Goal: Task Accomplishment & Management: Use online tool/utility

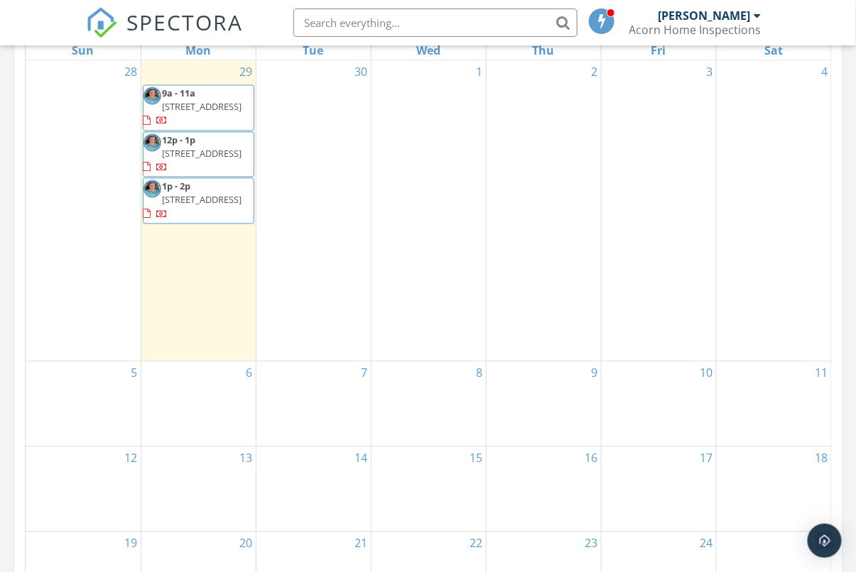
scroll to position [1293, 857]
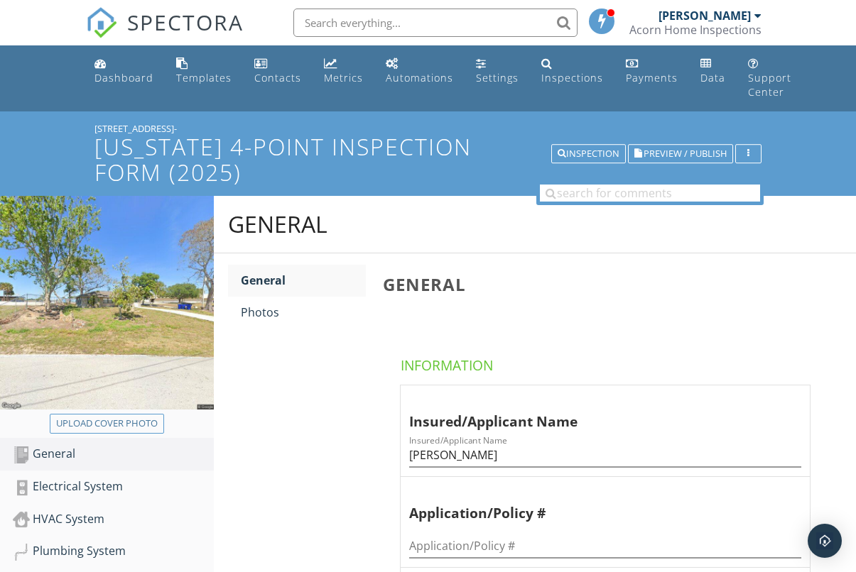
scroll to position [143, 0]
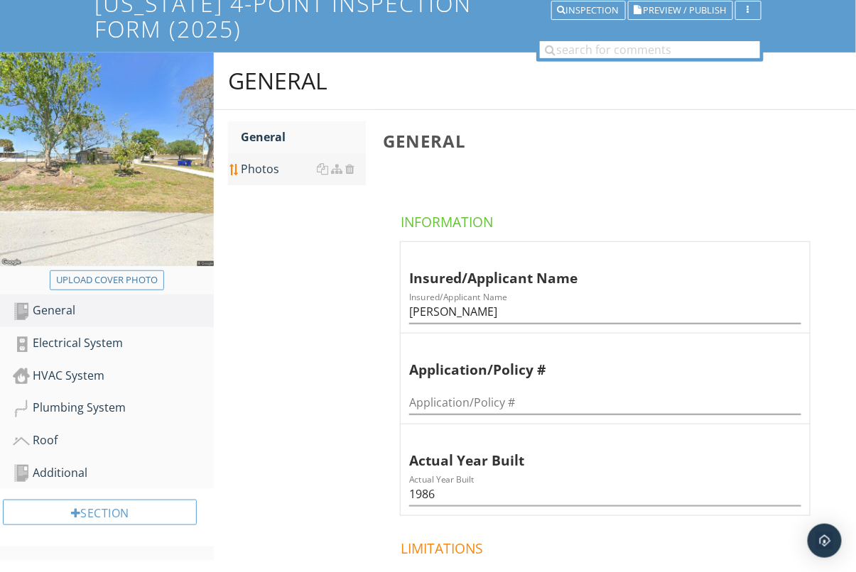
click at [275, 173] on div "Photos" at bounding box center [303, 169] width 125 height 17
click at [274, 173] on div "Photos" at bounding box center [303, 169] width 125 height 17
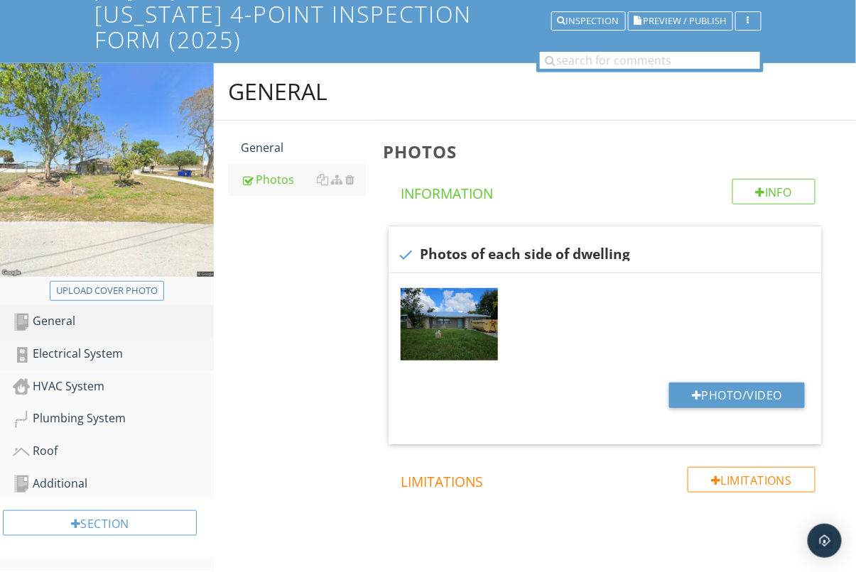
scroll to position [143, 0]
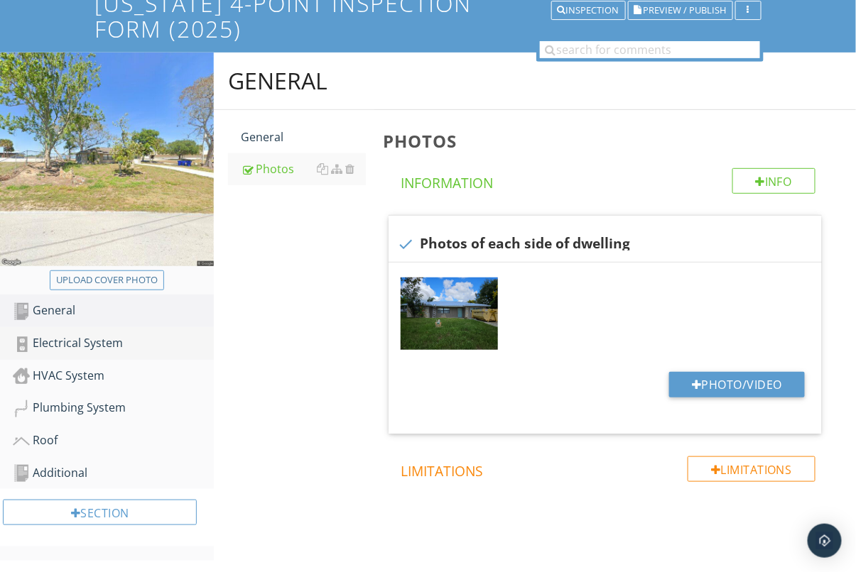
click at [122, 356] on link "Electrical System" at bounding box center [113, 343] width 201 height 33
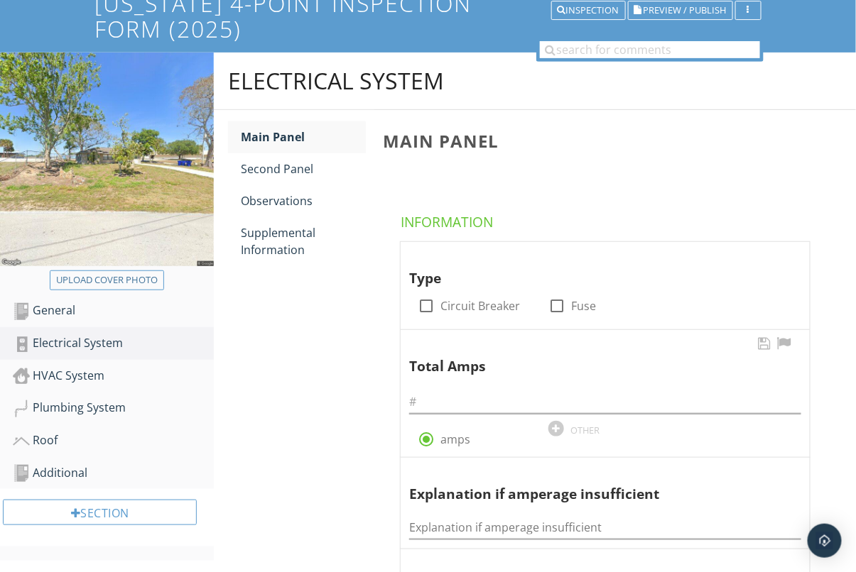
click at [423, 307] on div at bounding box center [426, 306] width 24 height 24
checkbox input "true"
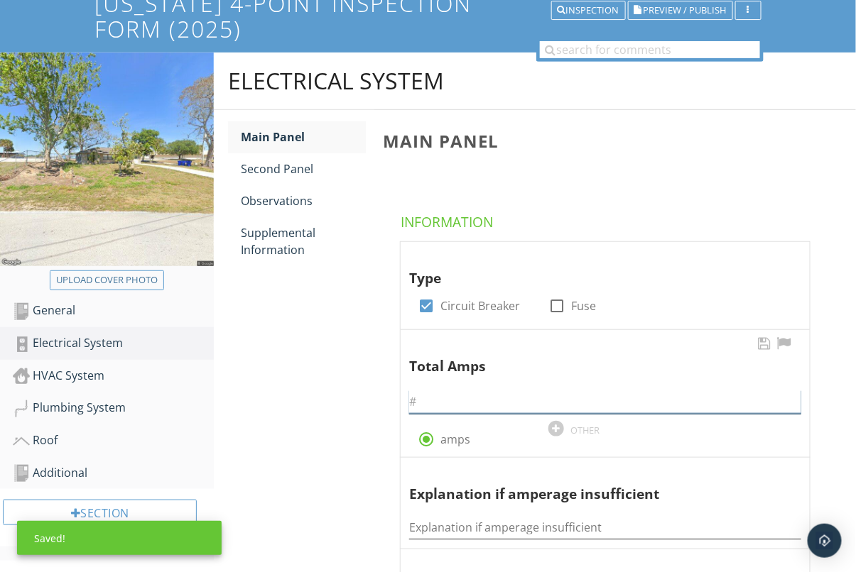
click at [450, 399] on input "text" at bounding box center [605, 402] width 392 height 23
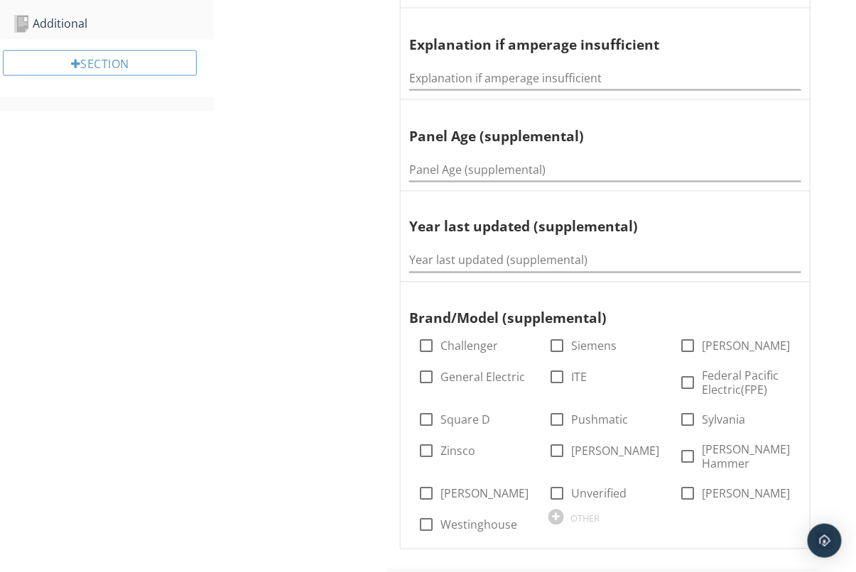
scroll to position [699, 0]
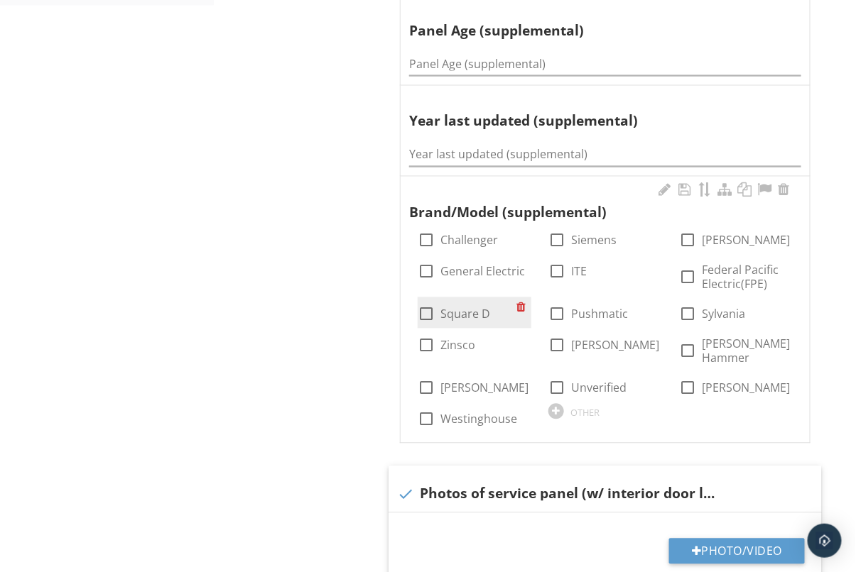
type input "150"
click at [428, 306] on div at bounding box center [426, 315] width 24 height 24
checkbox input "true"
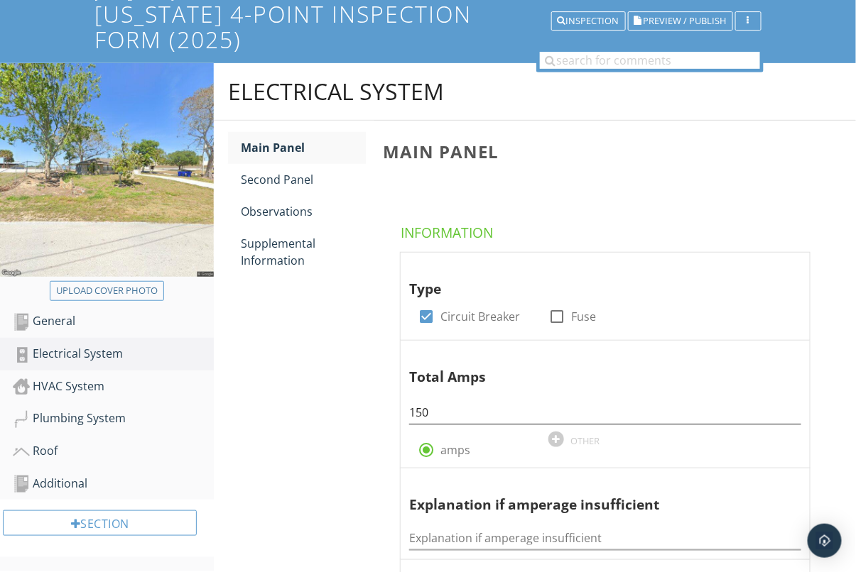
scroll to position [139, 0]
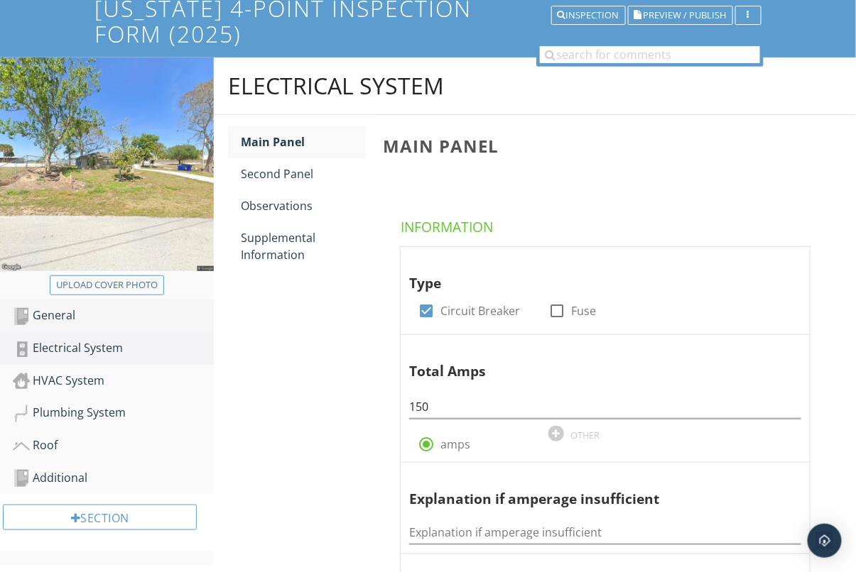
click at [51, 322] on div "General" at bounding box center [113, 316] width 201 height 18
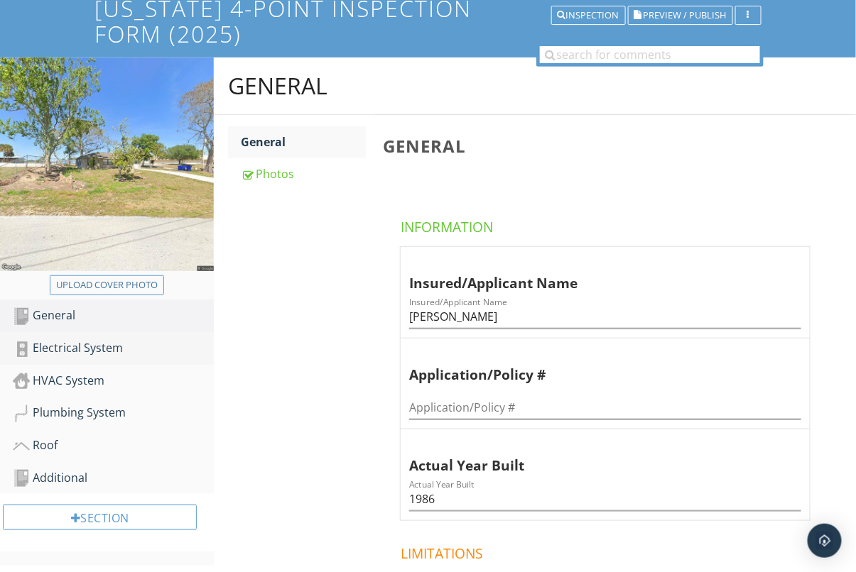
click at [55, 344] on div "Electrical System" at bounding box center [113, 349] width 201 height 18
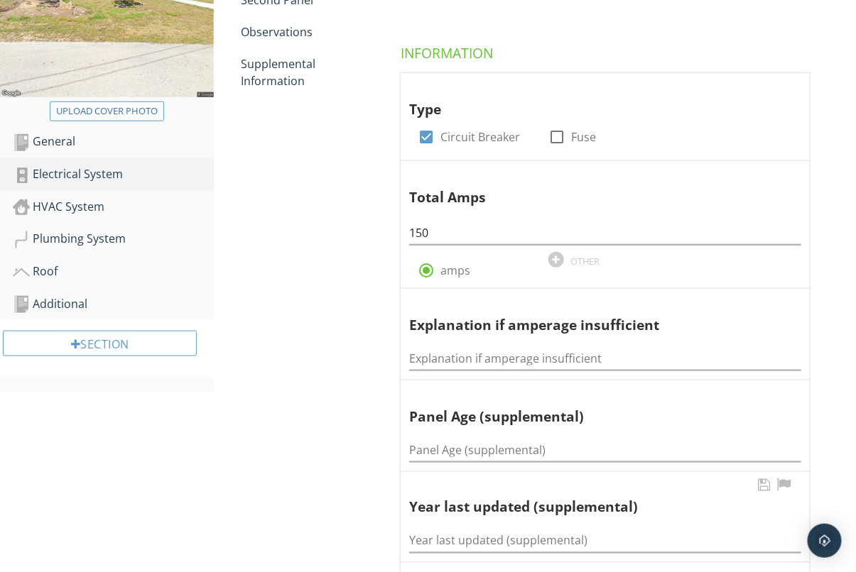
scroll to position [313, 0]
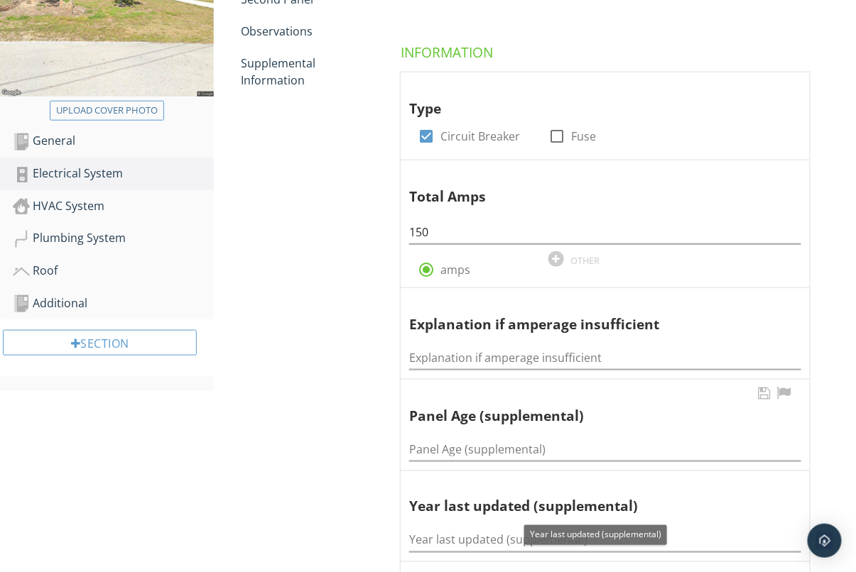
click at [532, 464] on div "Panel Age (supplemental) Panel Age (supplemental)" at bounding box center [605, 425] width 409 height 91
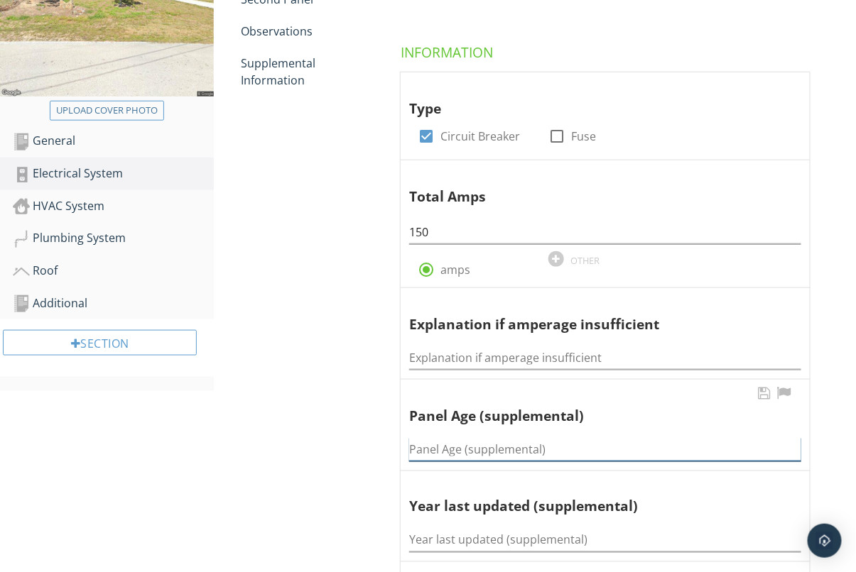
click at [538, 454] on input "Panel Age (supplemental)" at bounding box center [605, 449] width 392 height 23
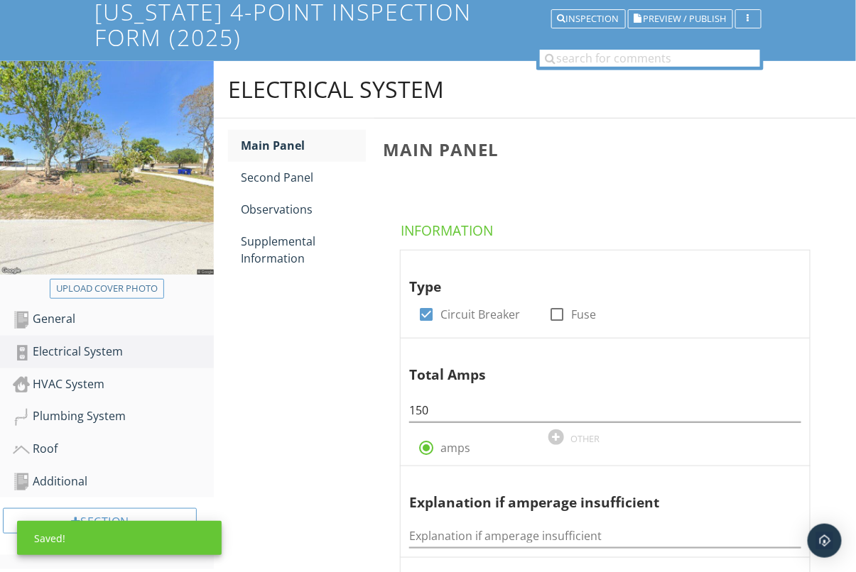
scroll to position [126, 0]
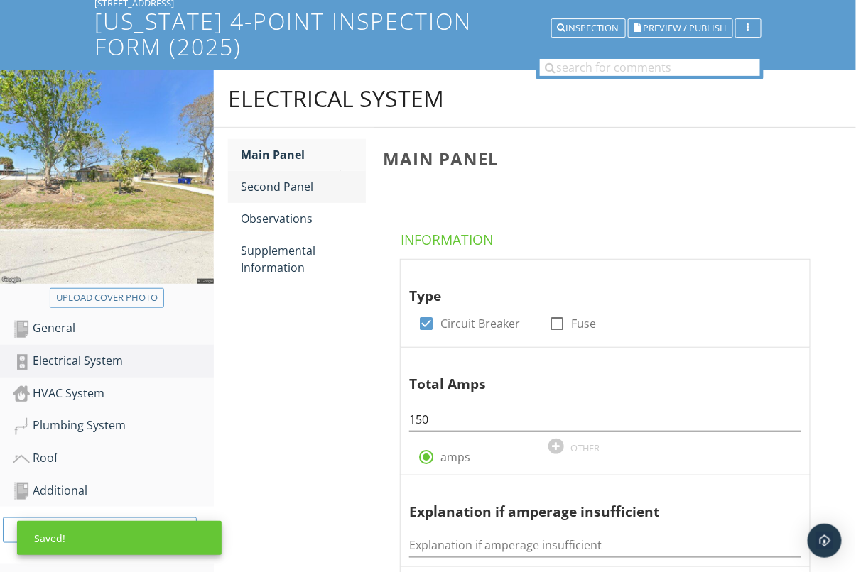
type input "1986"
click at [285, 182] on div "Second Panel" at bounding box center [303, 186] width 125 height 17
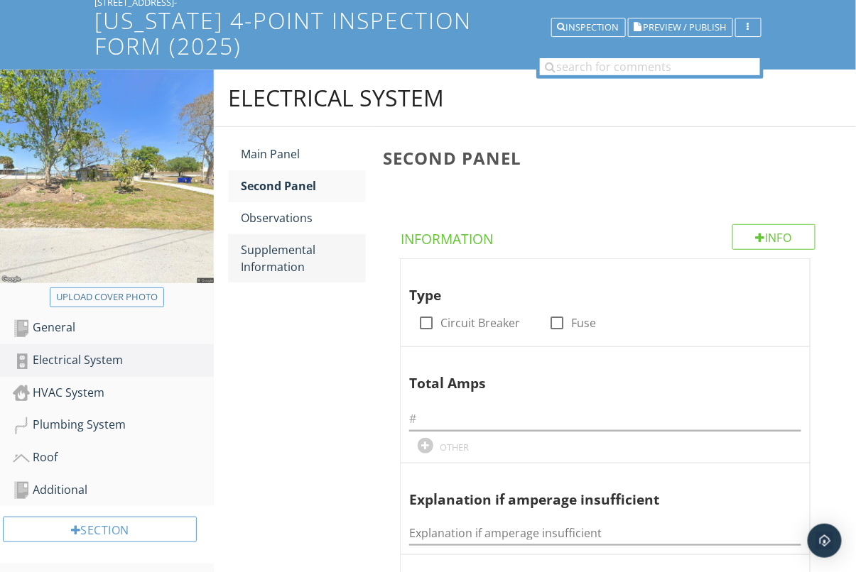
scroll to position [128, 0]
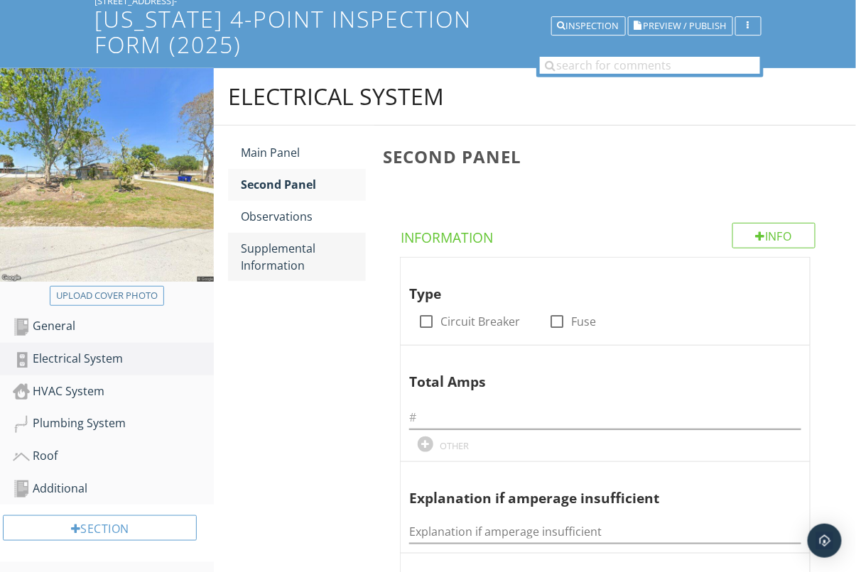
click at [267, 248] on div "Supplemental Information" at bounding box center [303, 257] width 125 height 34
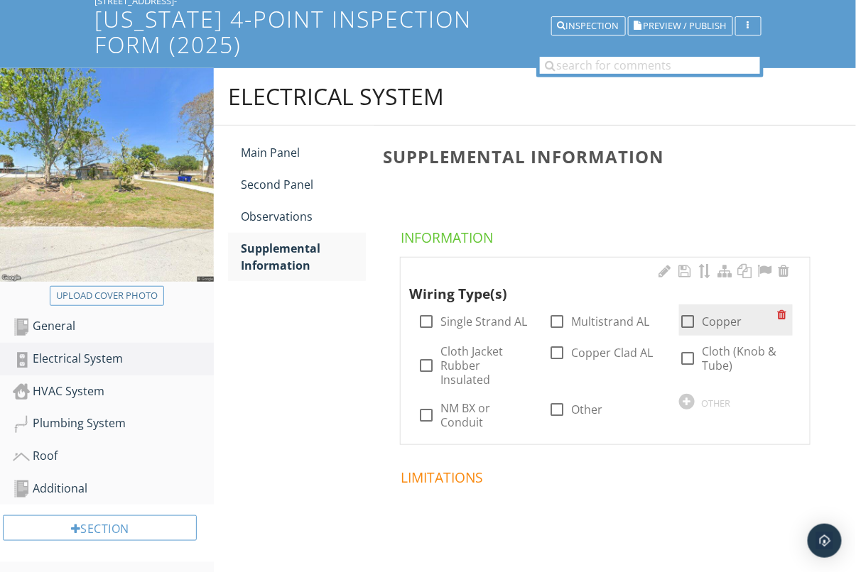
click at [682, 323] on div at bounding box center [687, 322] width 24 height 24
checkbox input "true"
click at [84, 392] on div "HVAC System" at bounding box center [113, 392] width 201 height 18
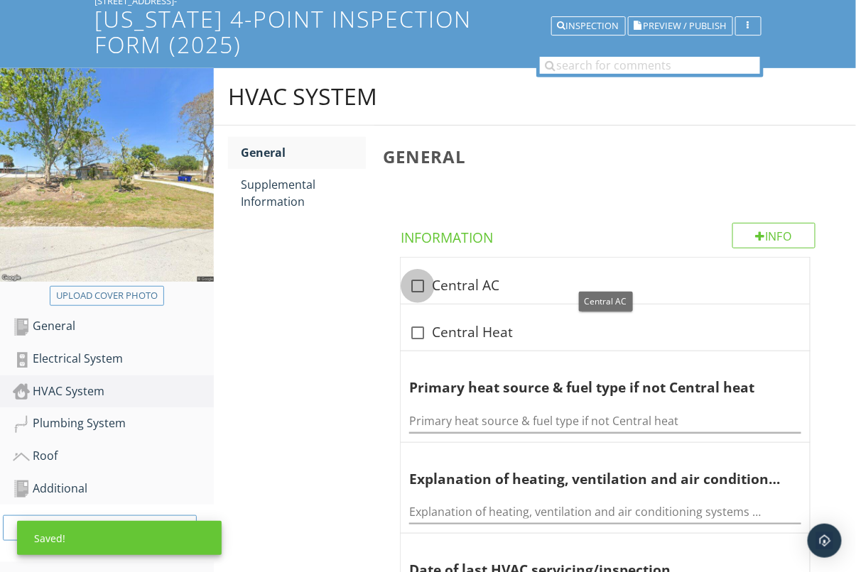
drag, startPoint x: 416, startPoint y: 285, endPoint x: 417, endPoint y: 325, distance: 40.5
click at [416, 285] on div at bounding box center [418, 286] width 24 height 24
checkbox input "true"
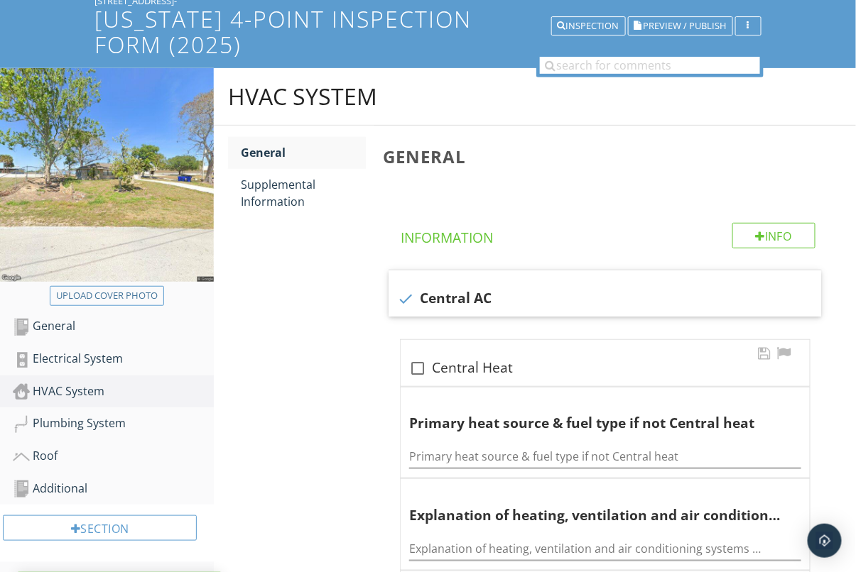
click at [416, 358] on div at bounding box center [418, 369] width 24 height 24
checkbox input "true"
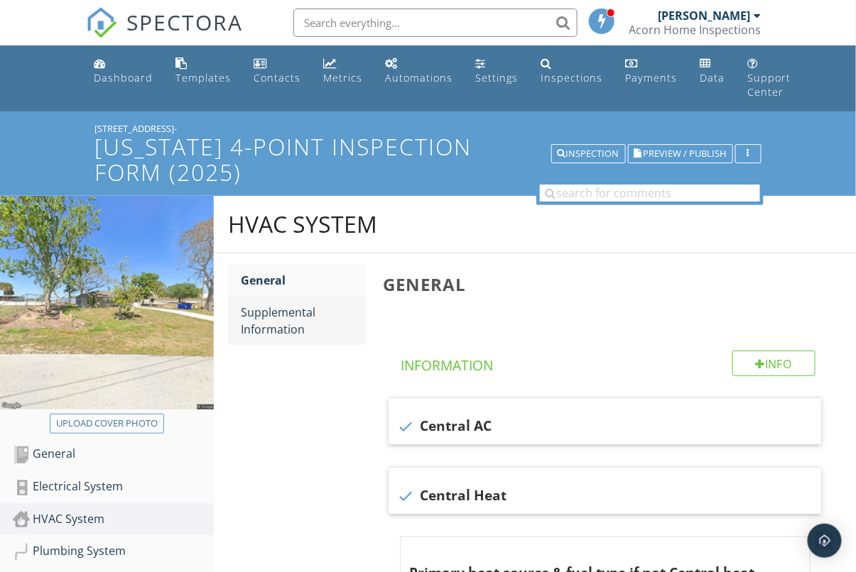
click at [279, 310] on div "Supplemental Information" at bounding box center [303, 321] width 125 height 34
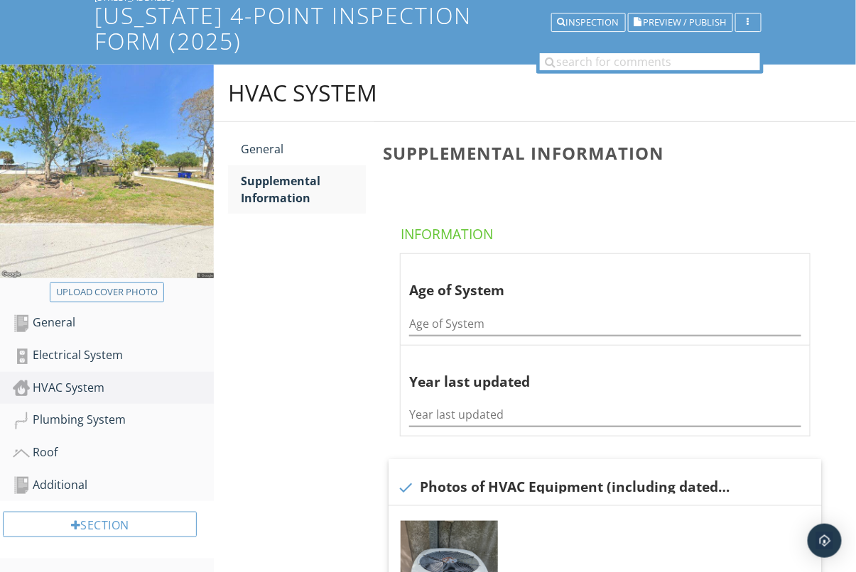
scroll to position [273, 0]
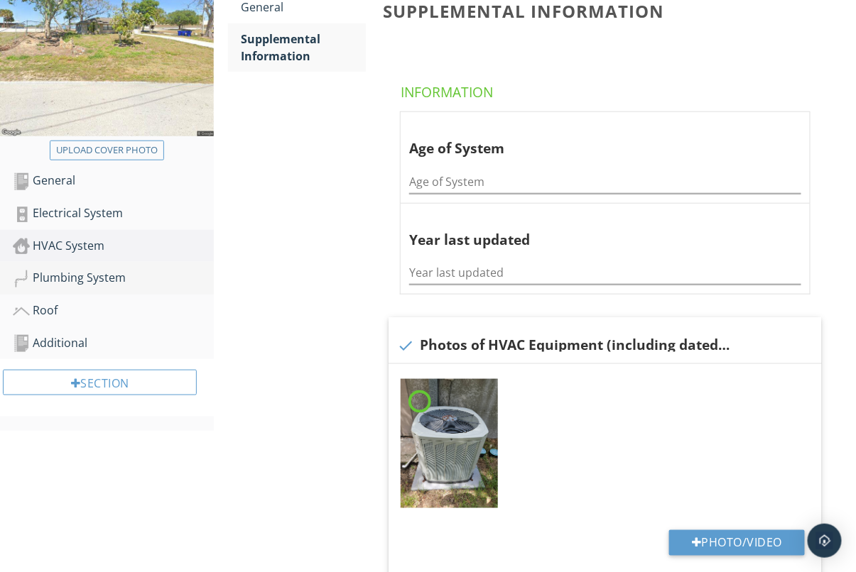
click at [112, 275] on div "Plumbing System" at bounding box center [113, 278] width 201 height 18
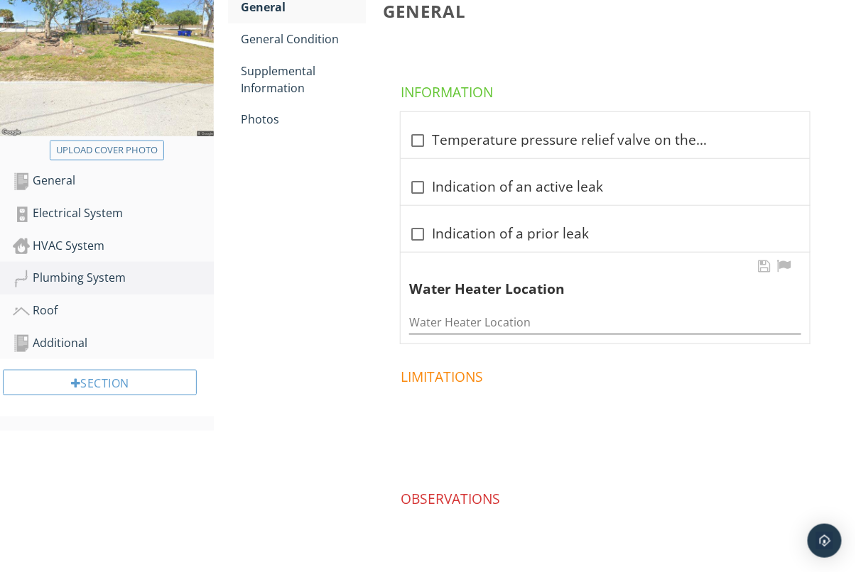
click at [424, 136] on div at bounding box center [418, 141] width 24 height 24
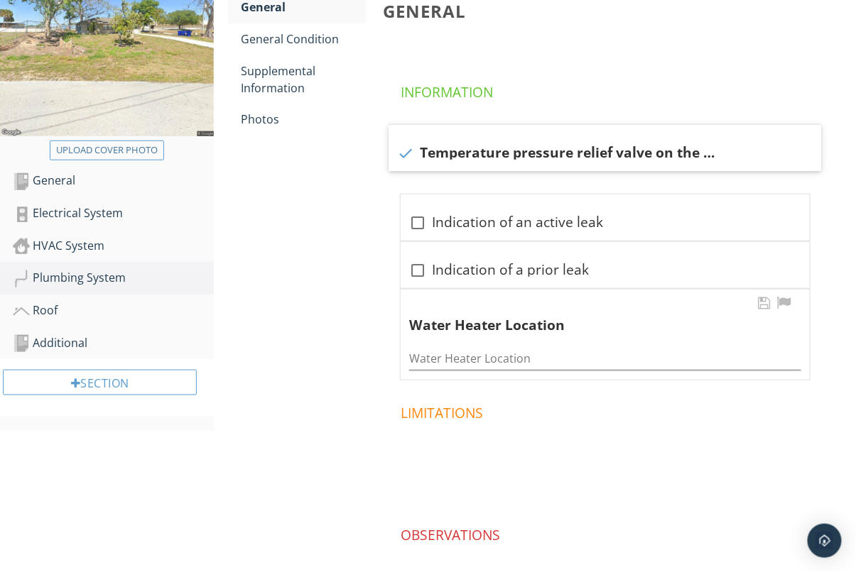
checkbox input "true"
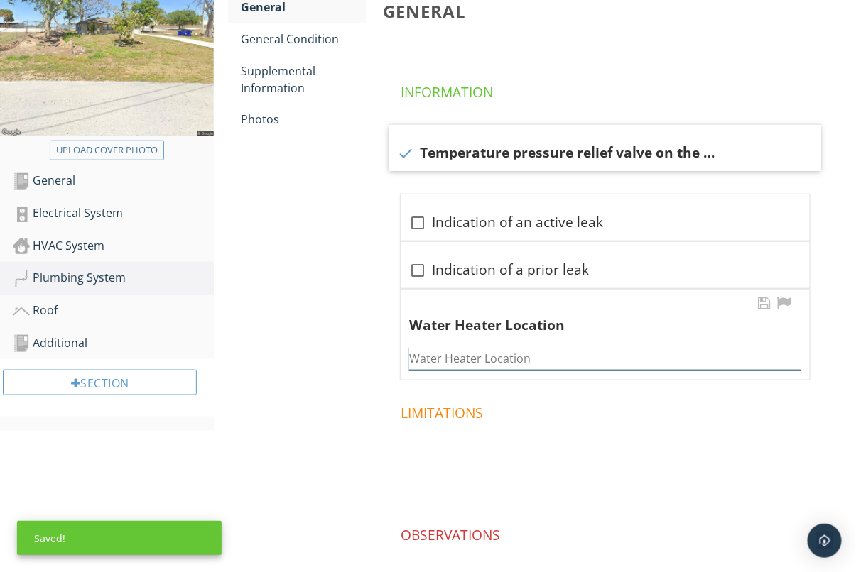
click at [506, 359] on input "Water Heater Location" at bounding box center [605, 358] width 392 height 23
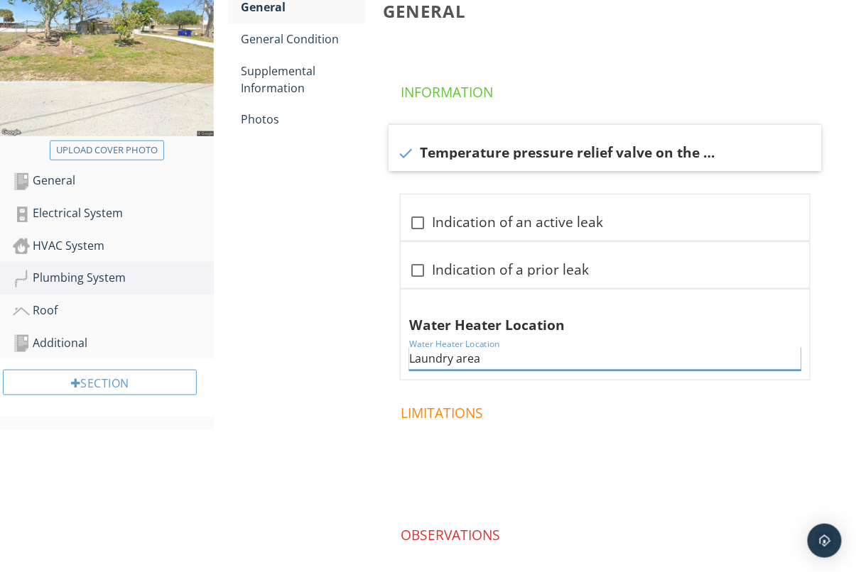
type input "Laundry area"
click at [256, 266] on div "Plumbing System General General Condition Supplemental Information Photos Gener…" at bounding box center [535, 293] width 642 height 740
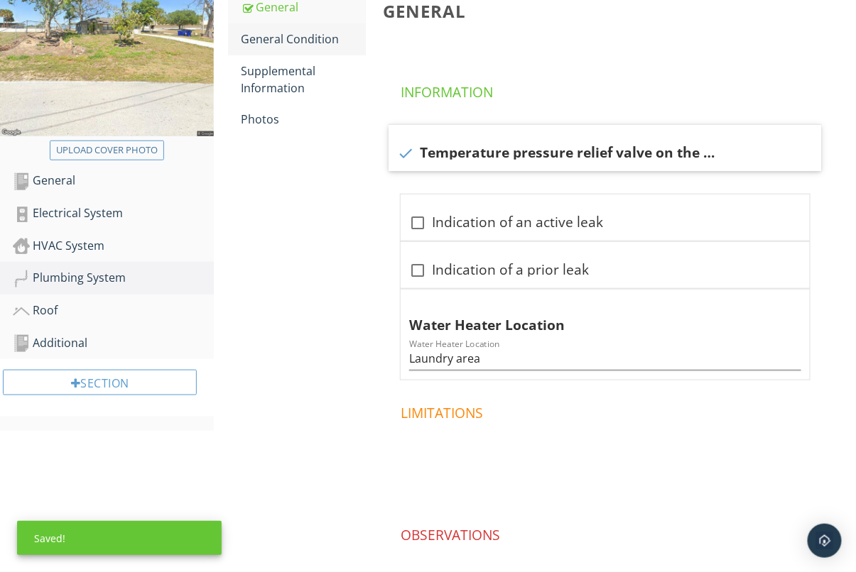
click at [290, 37] on div "General Condition" at bounding box center [303, 39] width 125 height 17
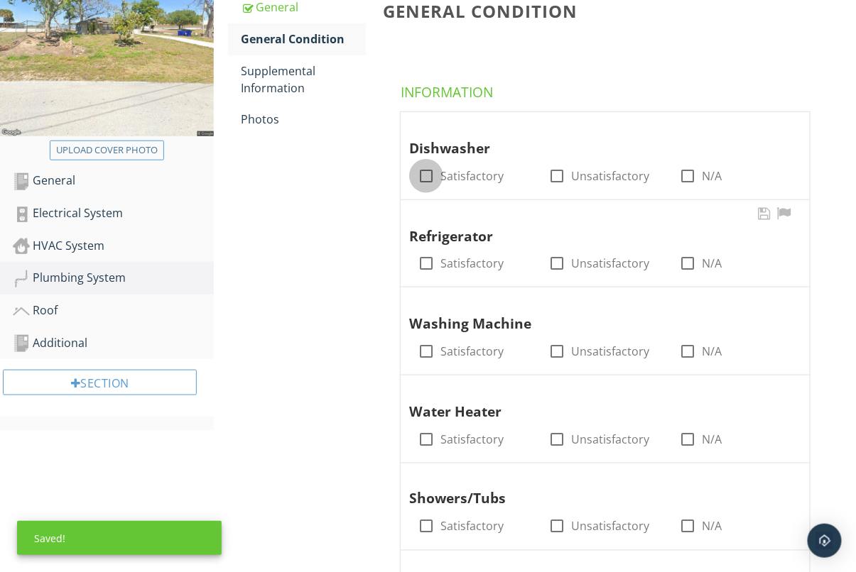
drag, startPoint x: 418, startPoint y: 176, endPoint x: 418, endPoint y: 212, distance: 35.5
click at [418, 176] on div at bounding box center [426, 176] width 24 height 24
checkbox input "true"
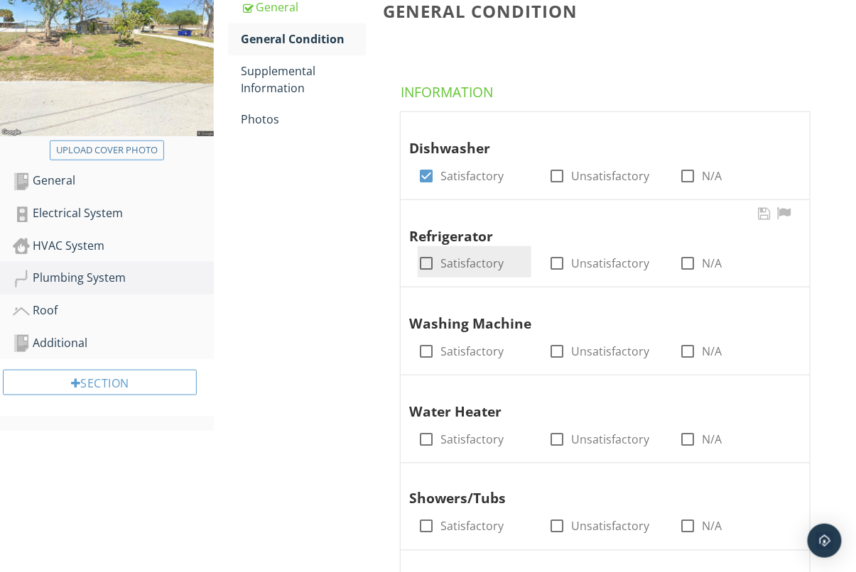
click at [425, 251] on div at bounding box center [426, 263] width 24 height 24
checkbox input "true"
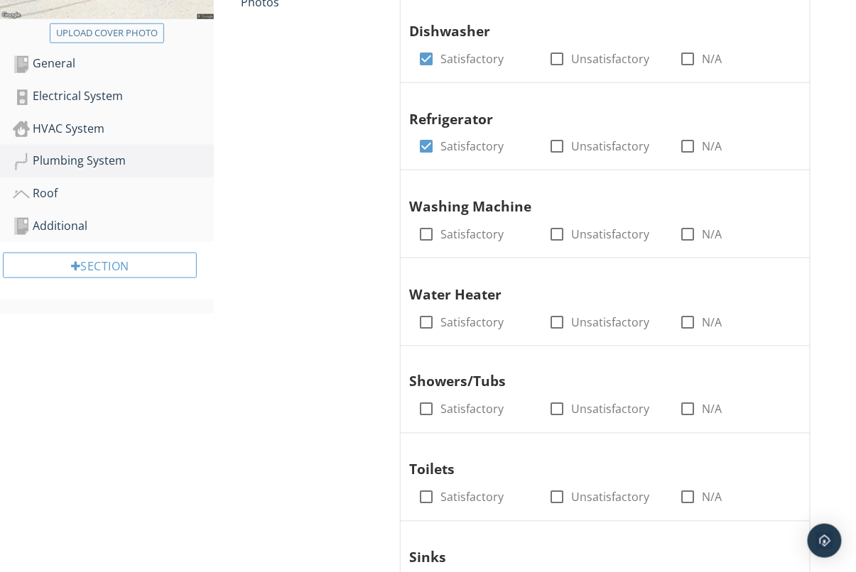
scroll to position [412, 0]
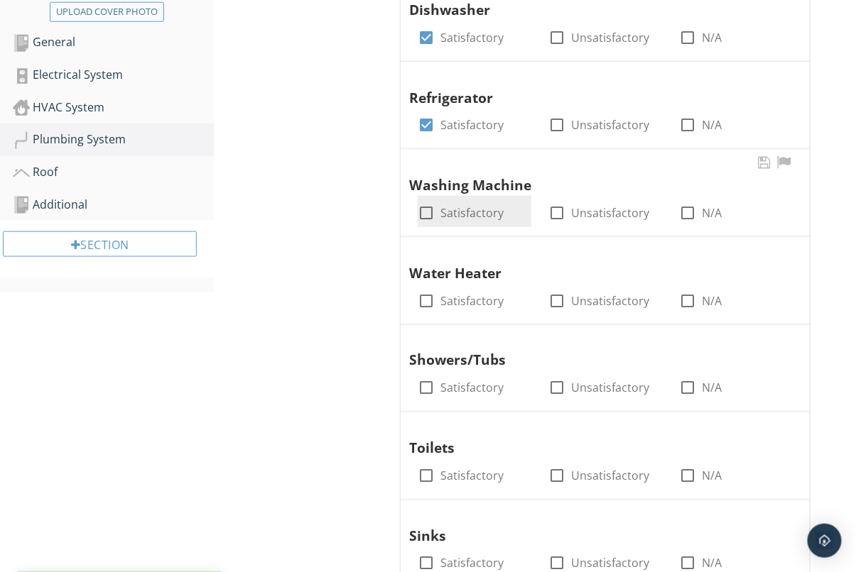
click at [427, 210] on div at bounding box center [426, 213] width 24 height 24
checkbox input "true"
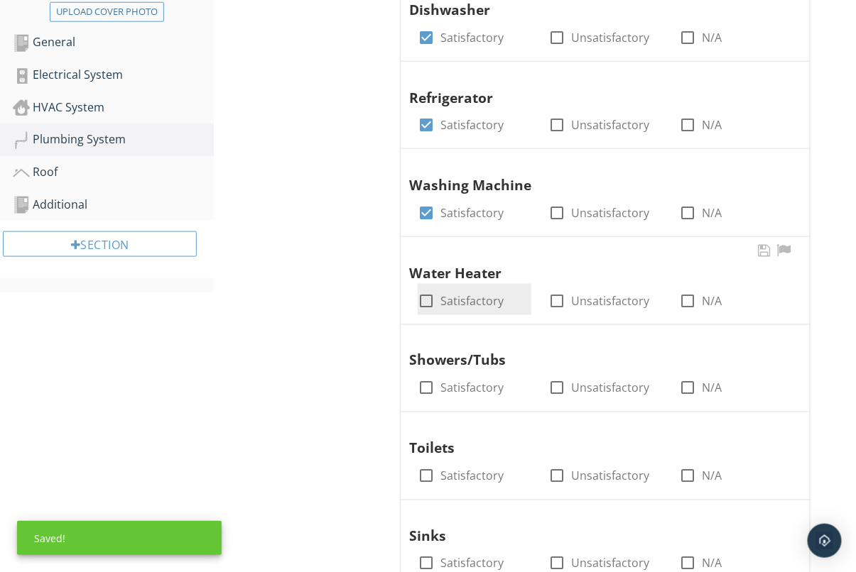
click at [421, 298] on div at bounding box center [426, 301] width 24 height 24
checkbox input "true"
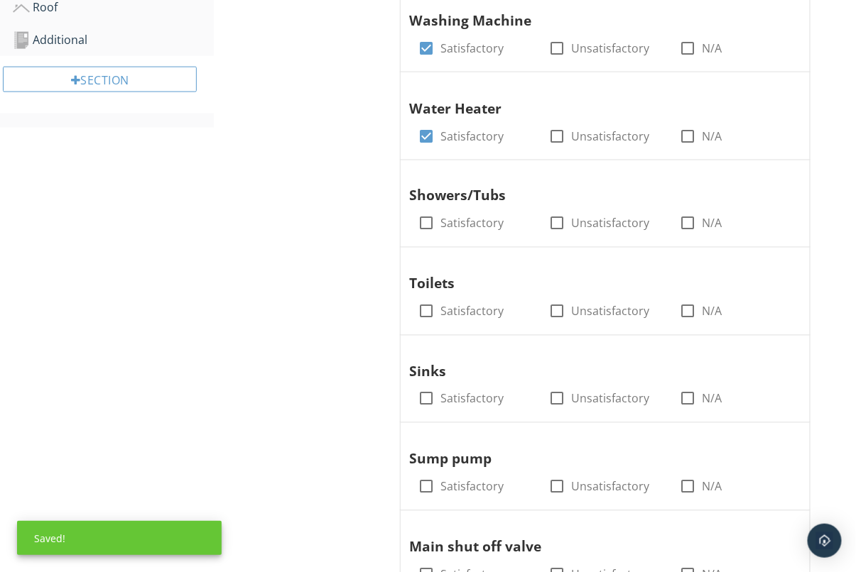
scroll to position [597, 0]
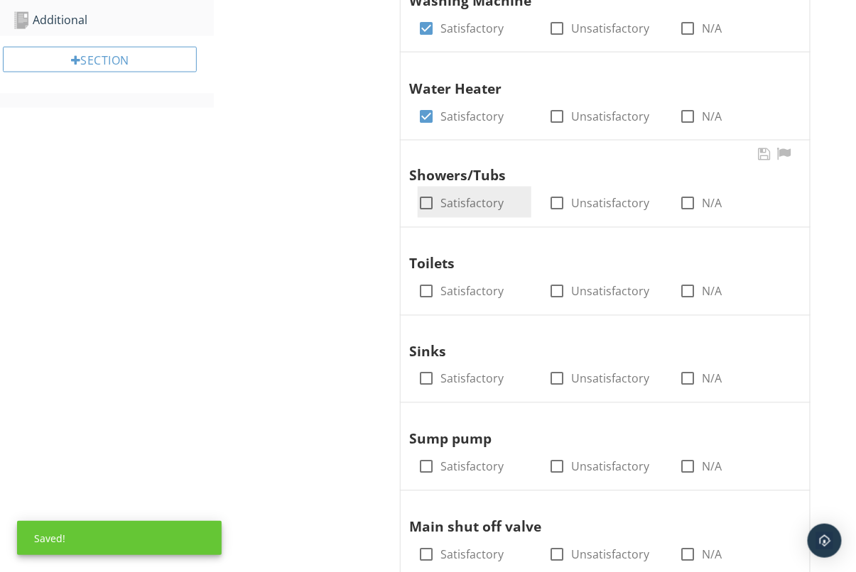
click at [421, 207] on div at bounding box center [426, 204] width 24 height 24
checkbox input "true"
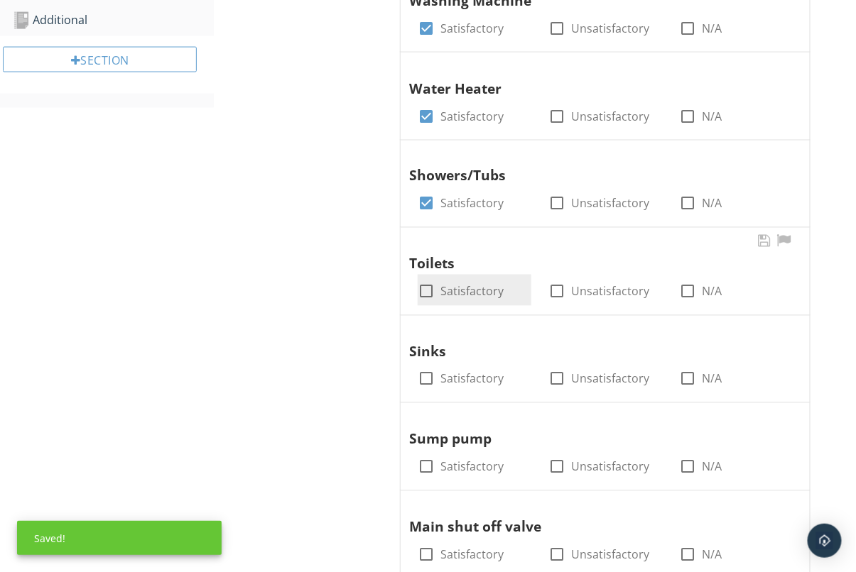
click at [419, 291] on div at bounding box center [426, 292] width 24 height 24
checkbox input "true"
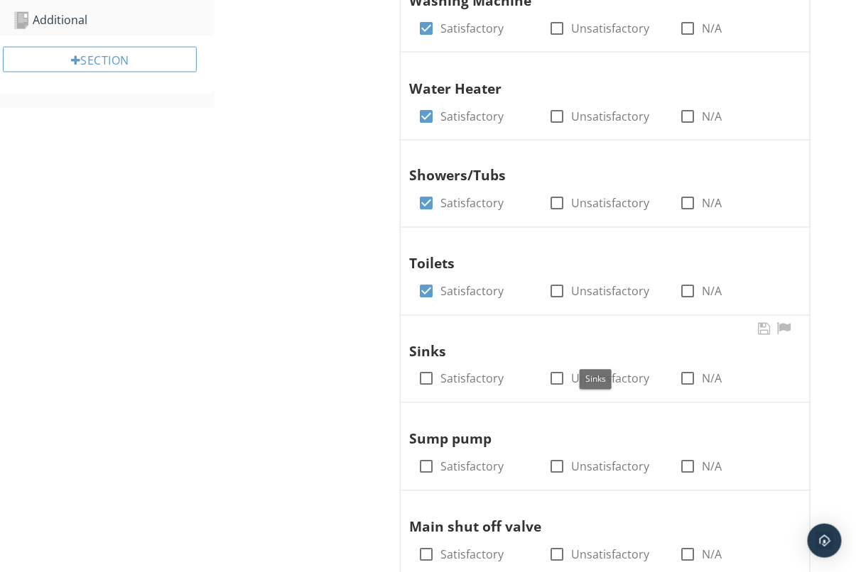
click at [418, 367] on div "check_box_outline_blank Satisfactory" at bounding box center [475, 377] width 114 height 31
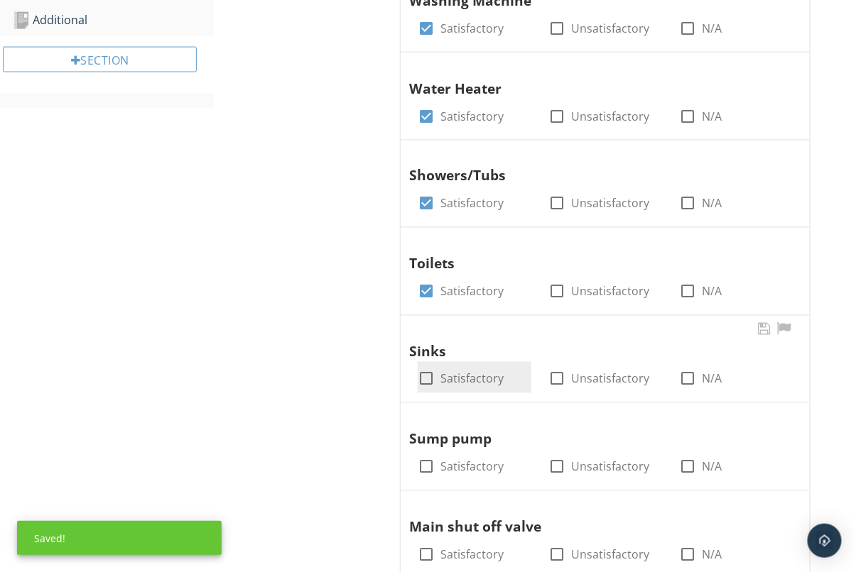
click at [415, 376] on div at bounding box center [426, 379] width 24 height 24
checkbox input "true"
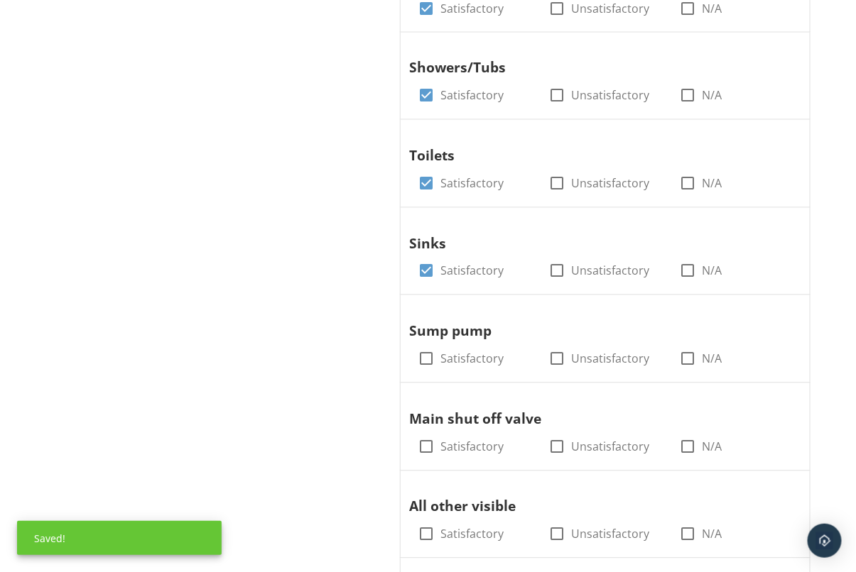
scroll to position [723, 0]
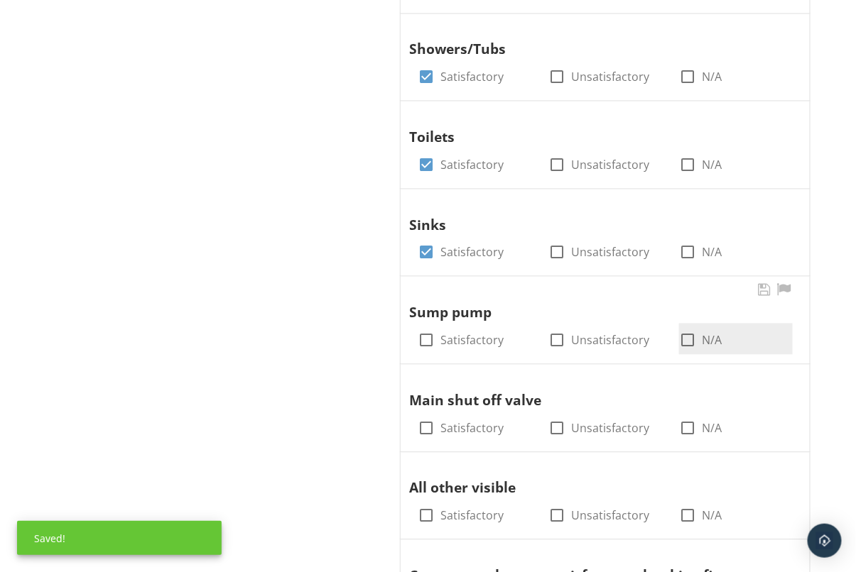
drag, startPoint x: 683, startPoint y: 327, endPoint x: 683, endPoint y: 338, distance: 10.7
click at [683, 328] on div "check_box_outline_blank N/A" at bounding box center [736, 339] width 114 height 31
click at [684, 339] on div at bounding box center [687, 341] width 24 height 24
checkbox input "true"
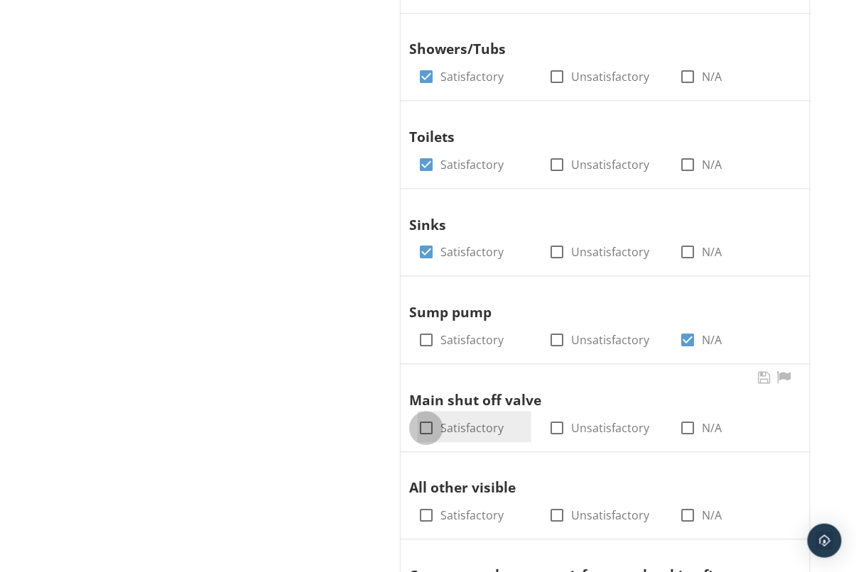
click at [427, 423] on div at bounding box center [426, 429] width 24 height 24
checkbox input "true"
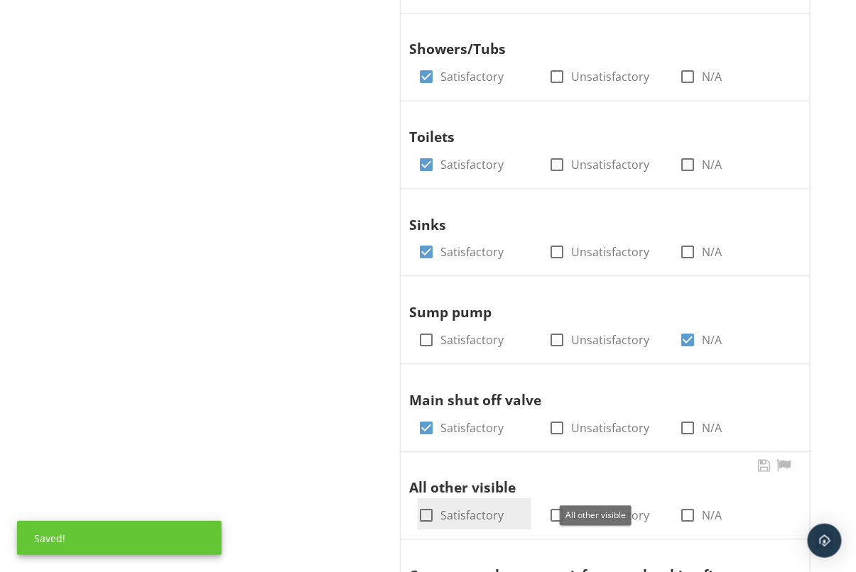
drag, startPoint x: 430, startPoint y: 509, endPoint x: 418, endPoint y: 504, distance: 12.4
click at [430, 509] on div at bounding box center [426, 516] width 24 height 24
checkbox input "true"
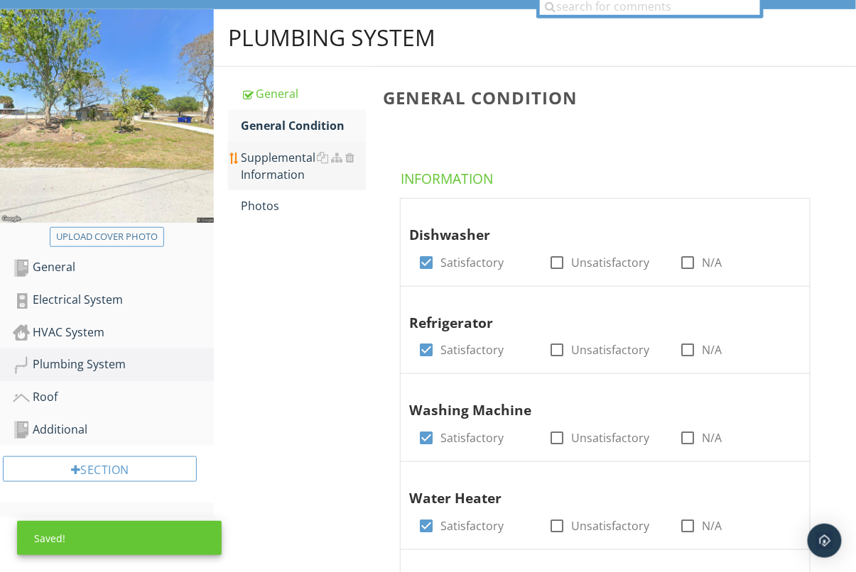
scroll to position [192, 0]
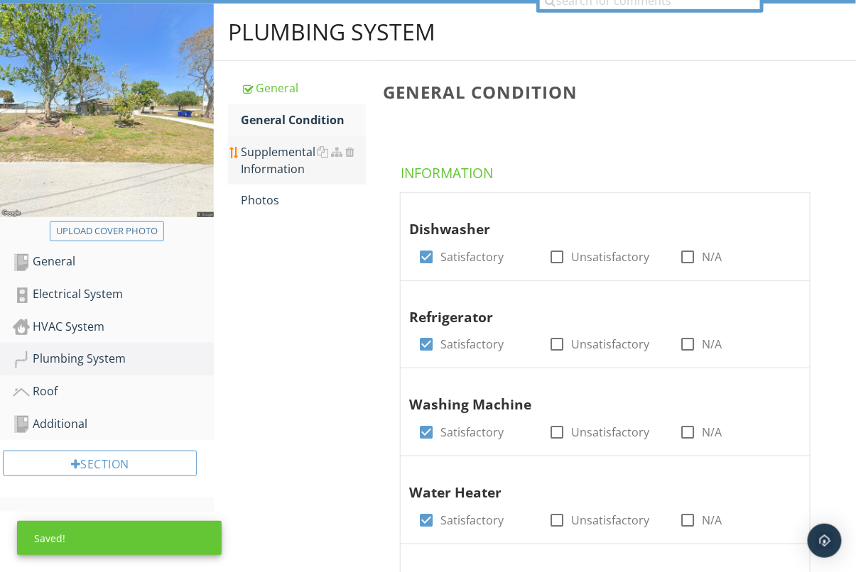
click at [282, 159] on div "Supplemental Information" at bounding box center [303, 160] width 125 height 34
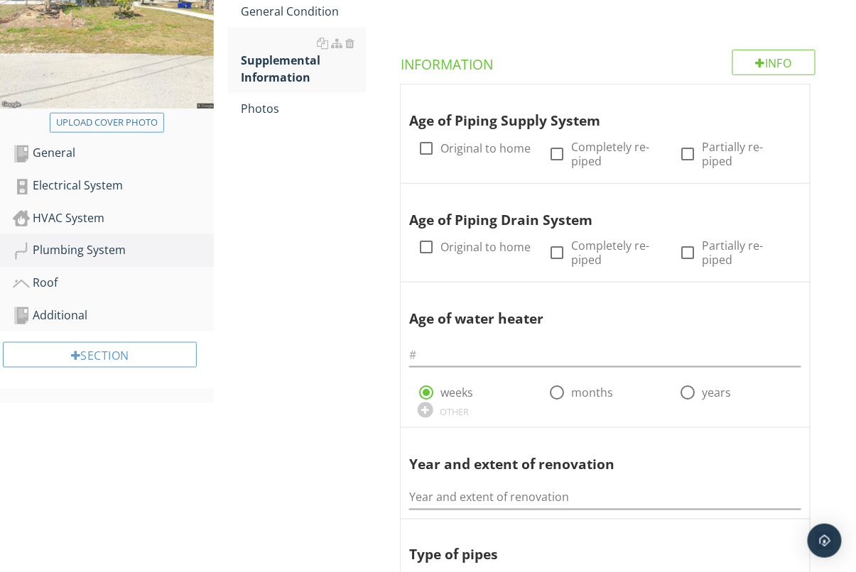
scroll to position [329, 0]
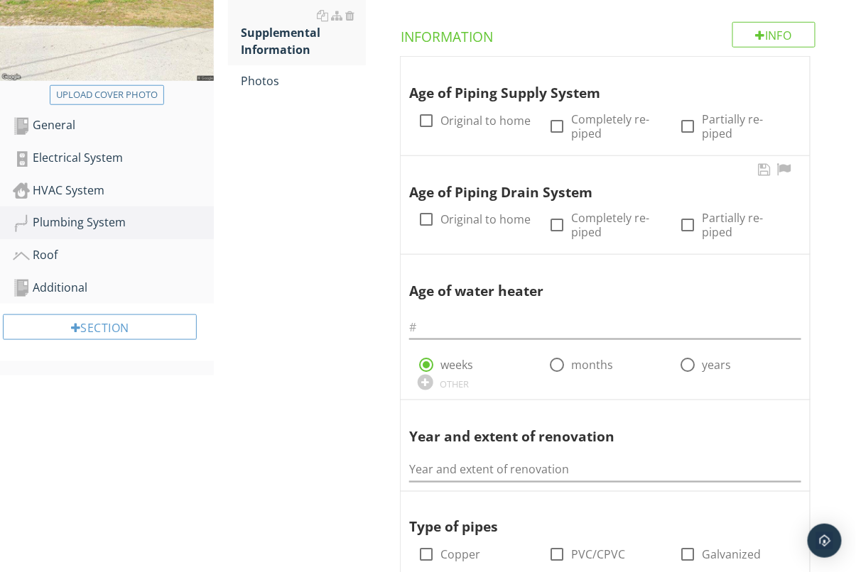
drag, startPoint x: 430, startPoint y: 116, endPoint x: 431, endPoint y: 173, distance: 56.8
click at [430, 116] on div at bounding box center [426, 121] width 24 height 24
checkbox input "true"
click at [430, 216] on div at bounding box center [426, 219] width 24 height 24
checkbox input "true"
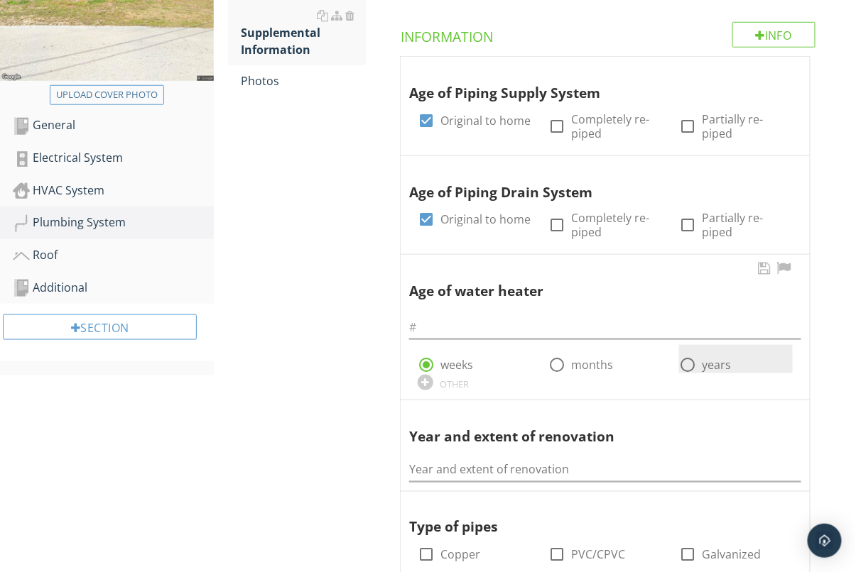
click at [687, 366] on div at bounding box center [687, 365] width 24 height 24
radio input "false"
radio input "true"
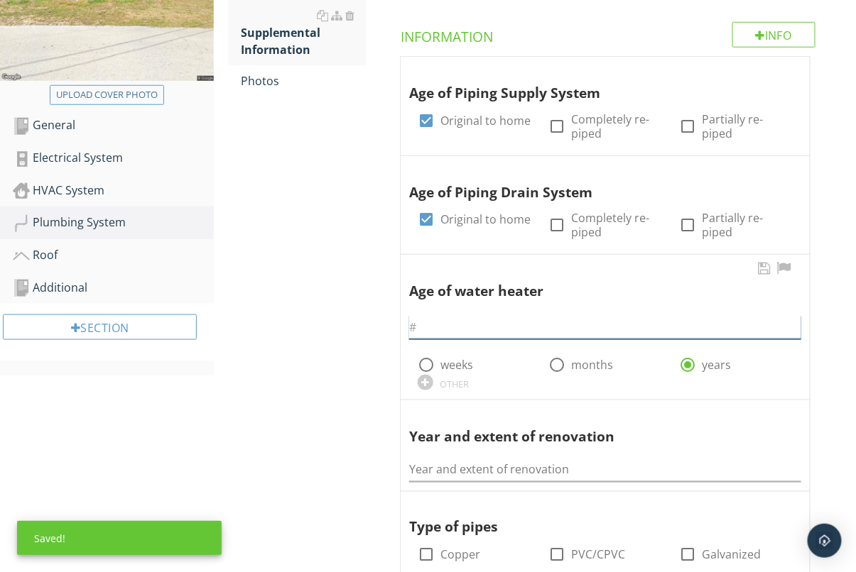
click at [438, 330] on input "text" at bounding box center [605, 327] width 392 height 23
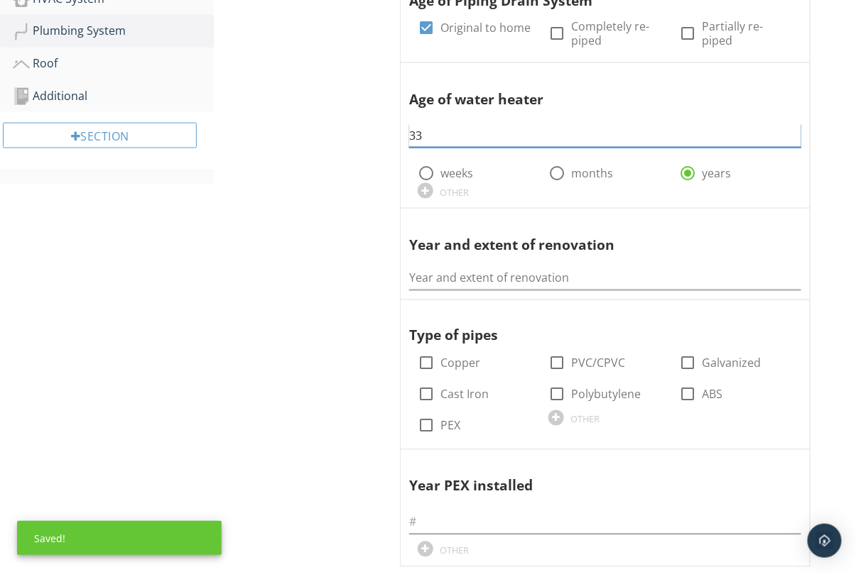
scroll to position [545, 0]
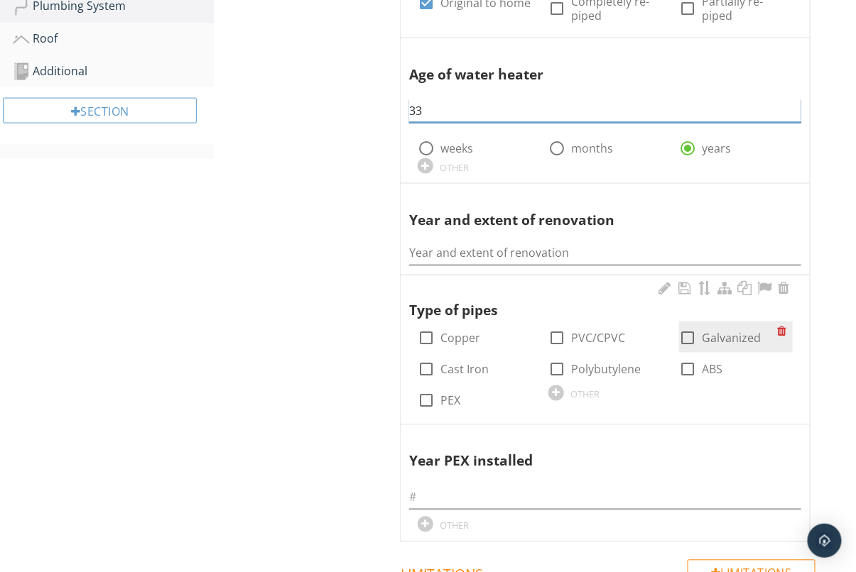
type input "33"
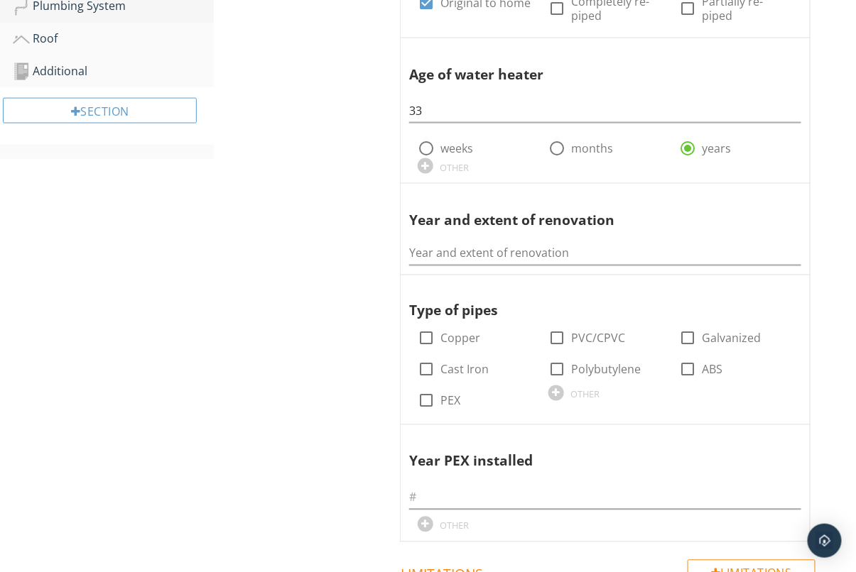
scroll to position [545, 0]
click at [425, 340] on div at bounding box center [426, 339] width 24 height 24
checkbox input "true"
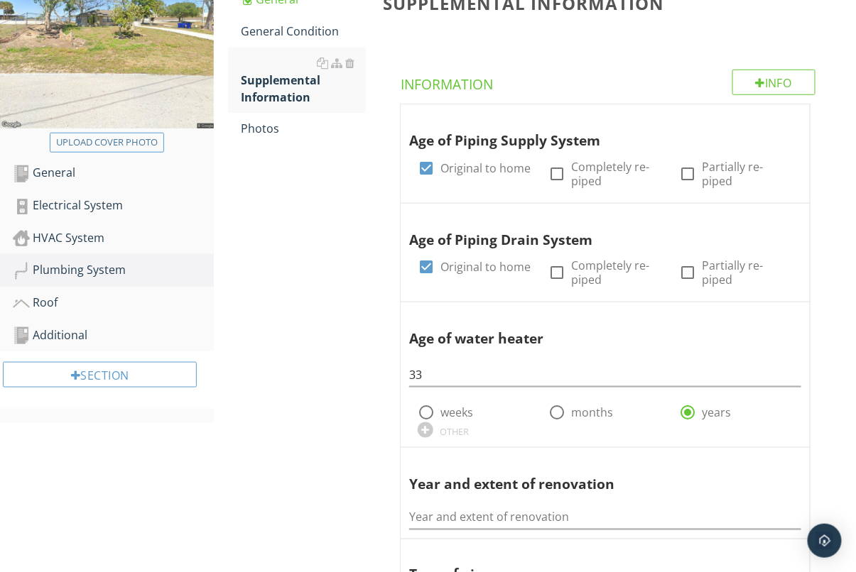
scroll to position [274, 0]
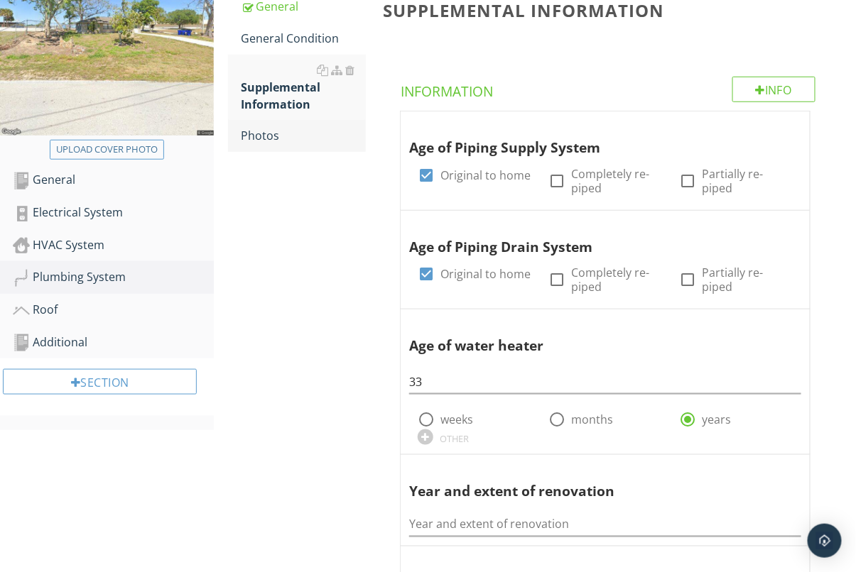
click at [280, 138] on div "Photos" at bounding box center [303, 135] width 125 height 17
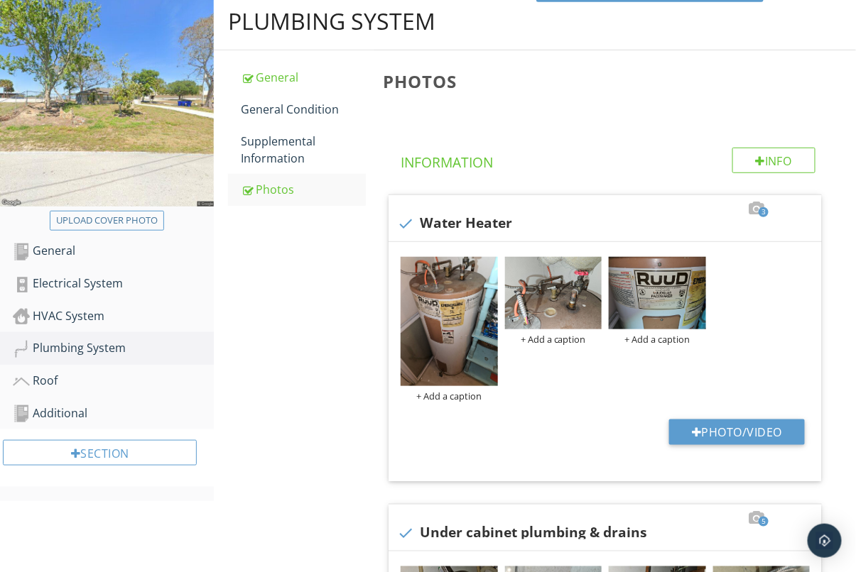
scroll to position [178, 0]
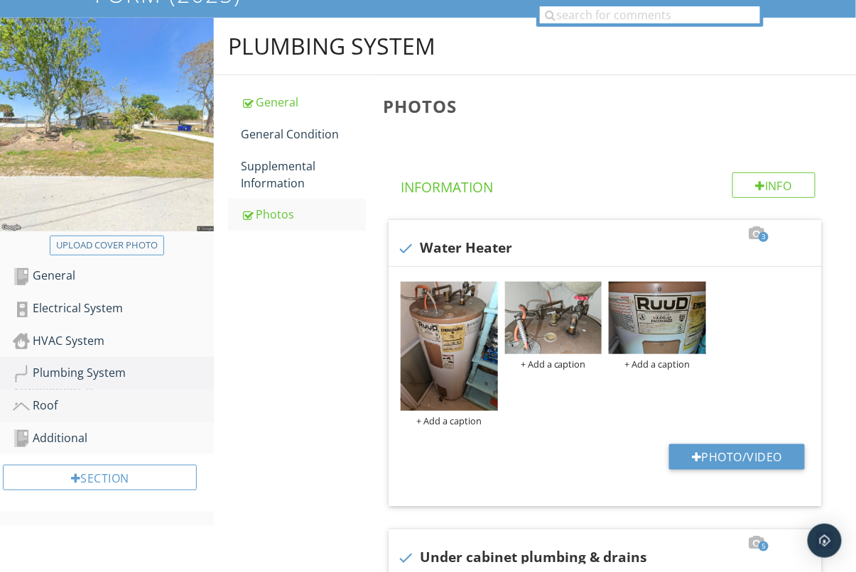
click at [61, 393] on link "Roof" at bounding box center [113, 406] width 201 height 33
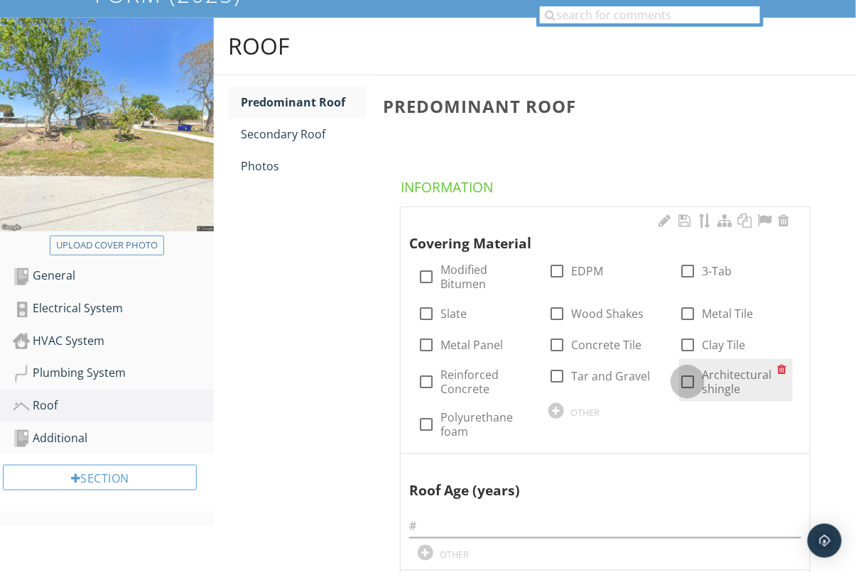
click at [683, 382] on div at bounding box center [687, 382] width 24 height 24
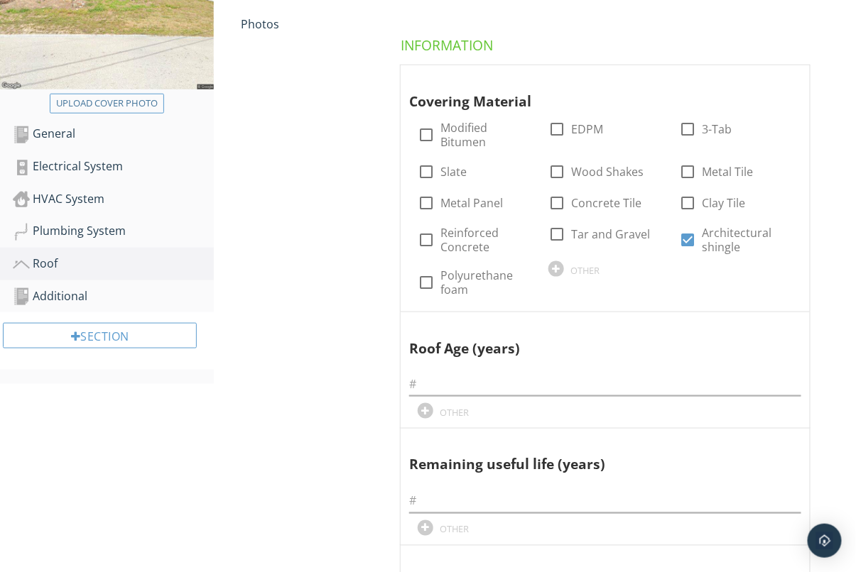
scroll to position [353, 0]
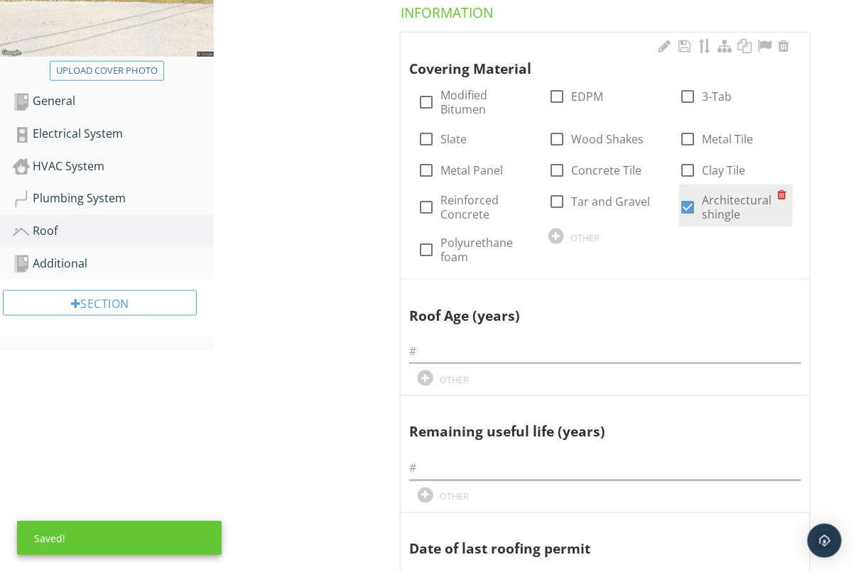
click at [689, 208] on div at bounding box center [687, 207] width 24 height 24
checkbox input "false"
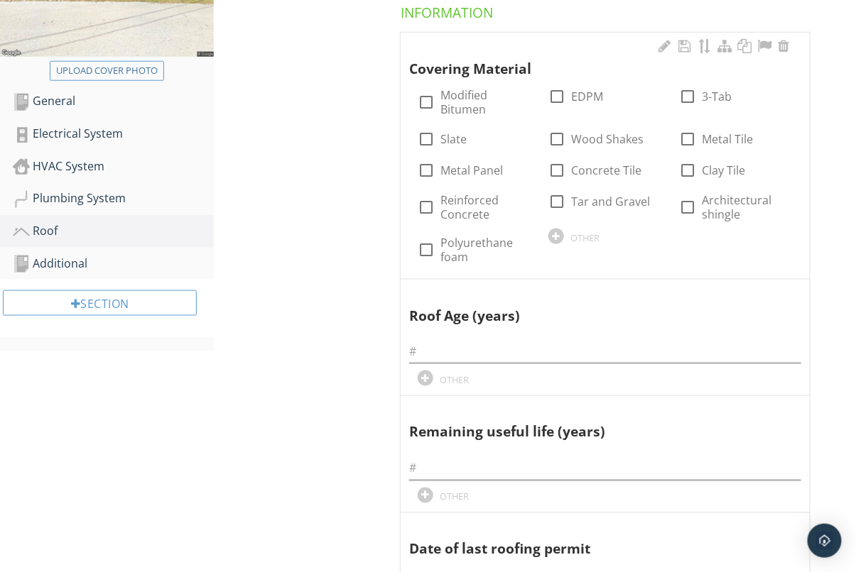
click at [568, 237] on div "OTHER" at bounding box center [605, 235] width 114 height 17
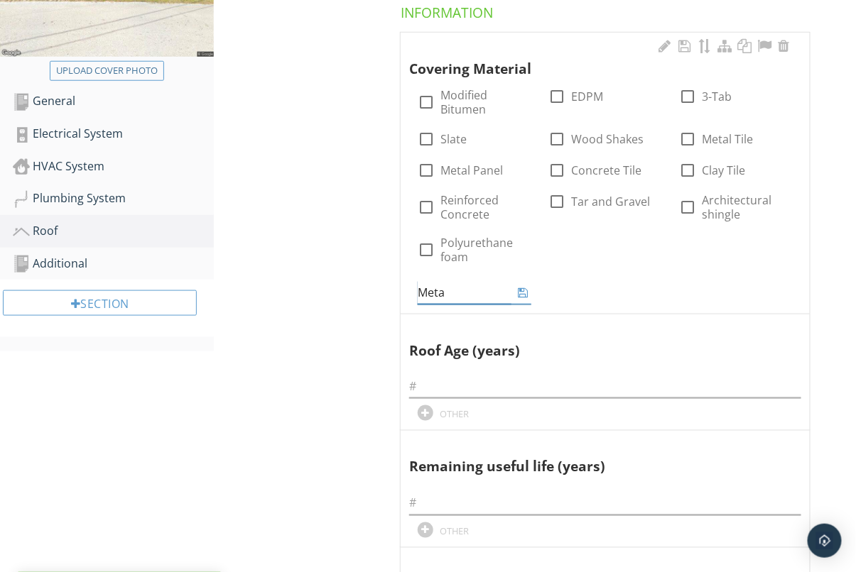
type input "Metal"
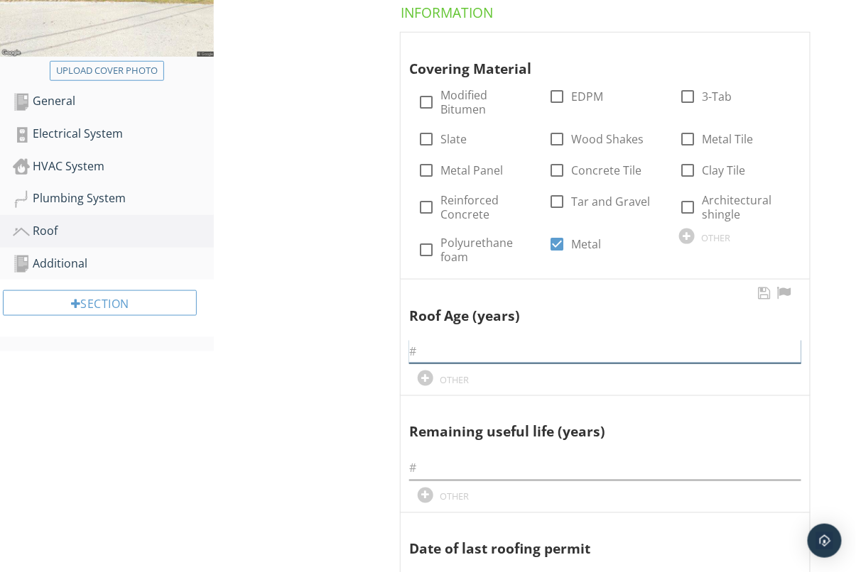
click at [500, 347] on input "text" at bounding box center [605, 351] width 392 height 23
paste input "09-05-2025"
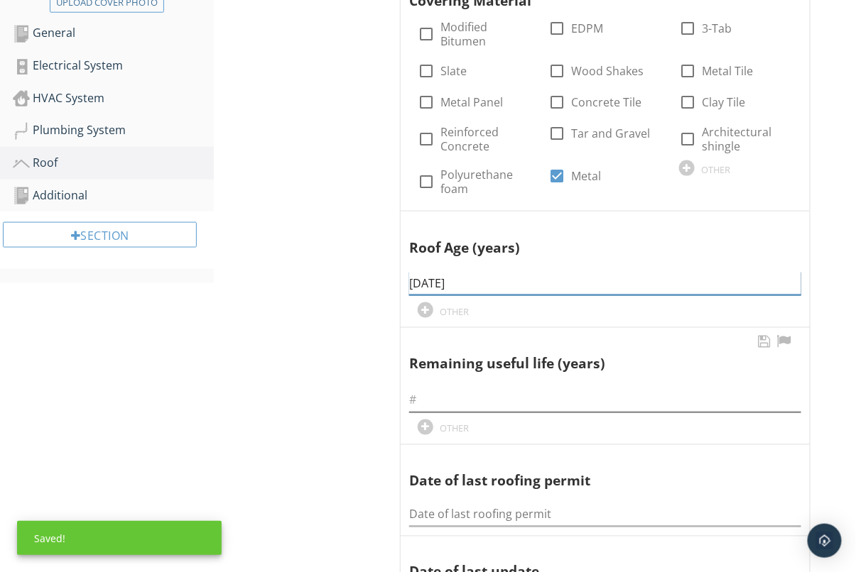
scroll to position [423, 0]
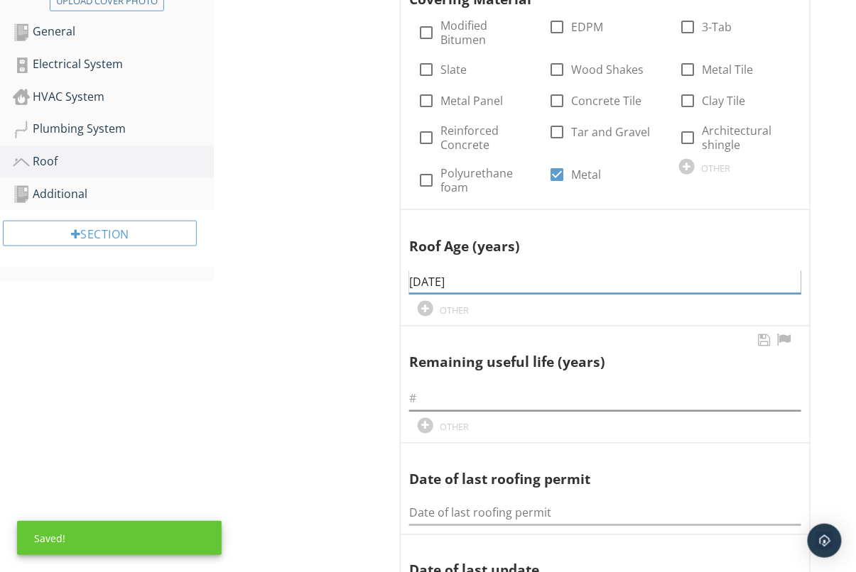
type input "09-05-2025"
click at [452, 399] on input "text" at bounding box center [605, 399] width 392 height 23
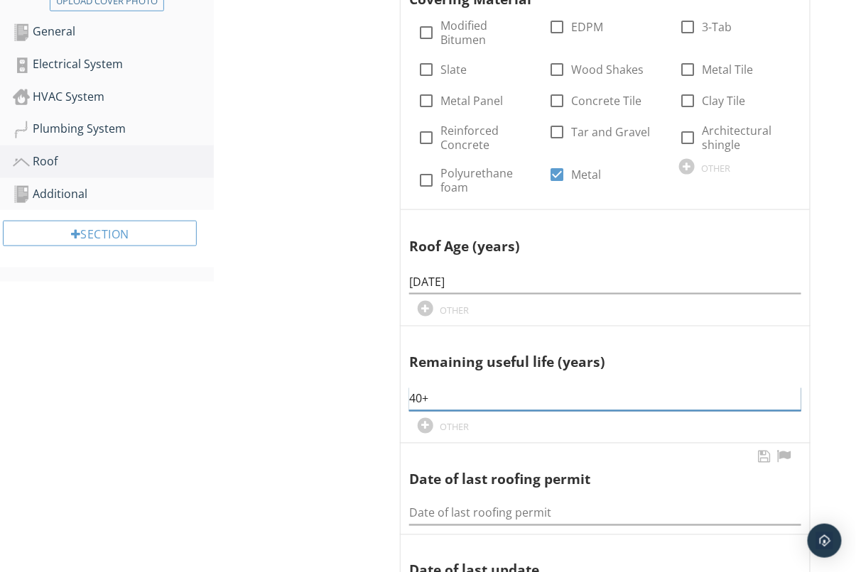
scroll to position [452, 0]
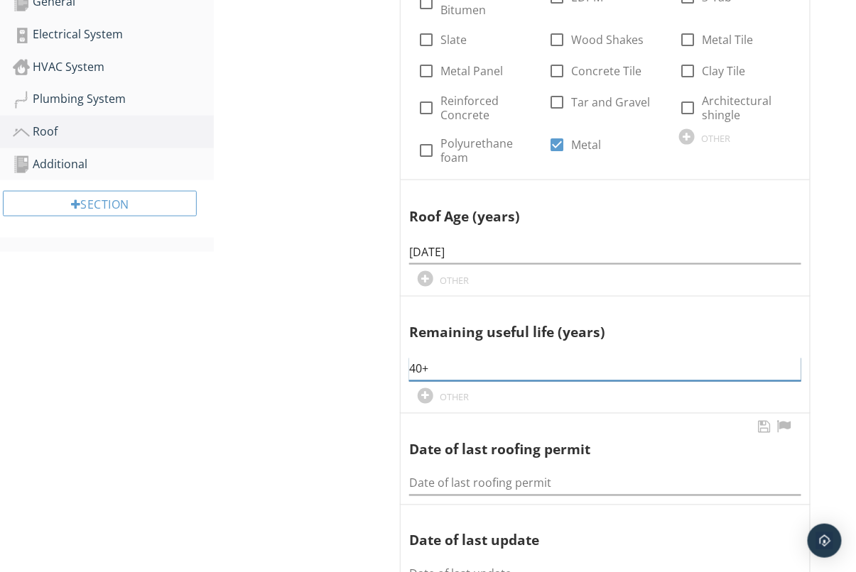
type input "40+"
click at [438, 469] on div "Date of last roofing permit" at bounding box center [605, 480] width 392 height 32
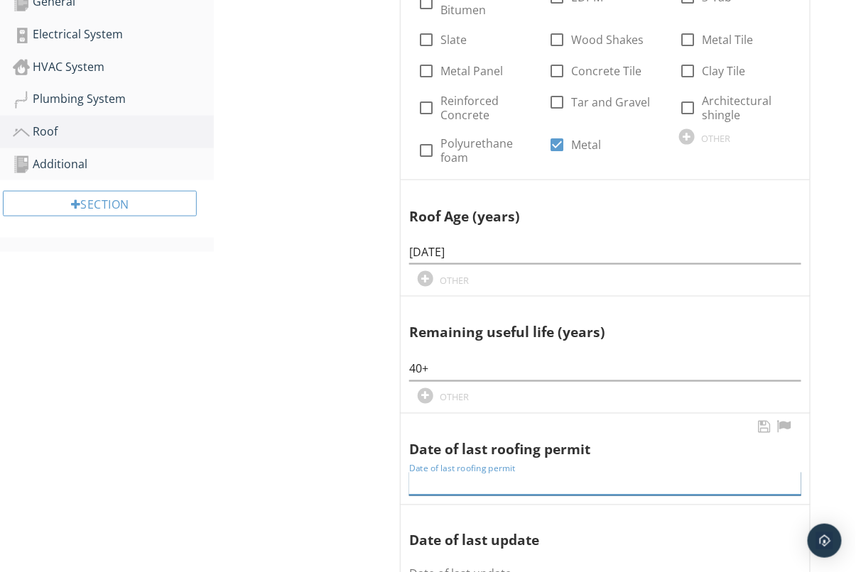
click at [434, 477] on input "Date of last roofing permit" at bounding box center [605, 483] width 392 height 23
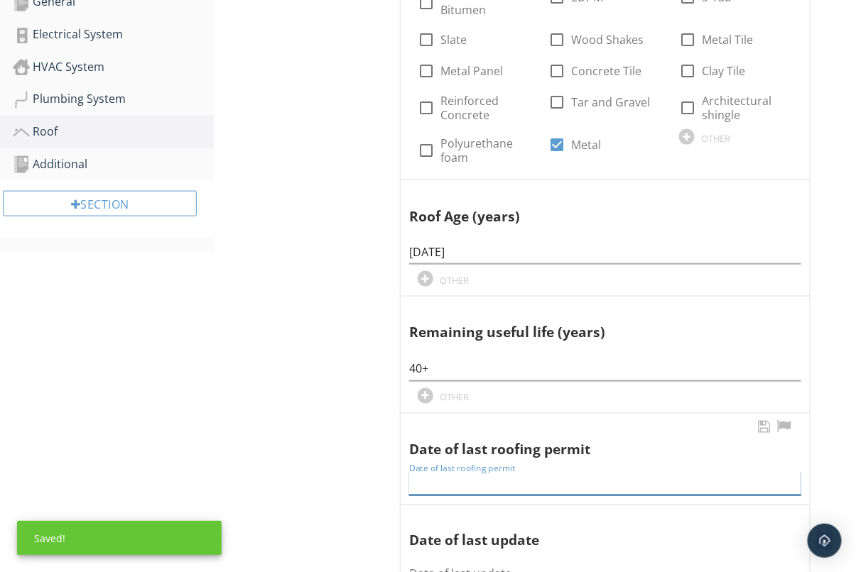
paste input "09-05-2025"
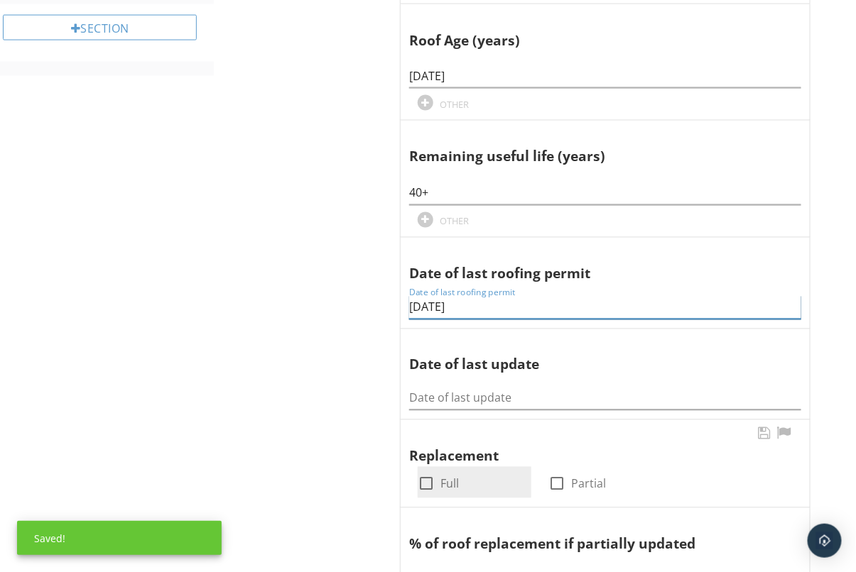
type input "09-05-2025"
drag, startPoint x: 424, startPoint y: 485, endPoint x: 414, endPoint y: 488, distance: 10.3
click at [424, 485] on div at bounding box center [426, 484] width 24 height 24
checkbox input "true"
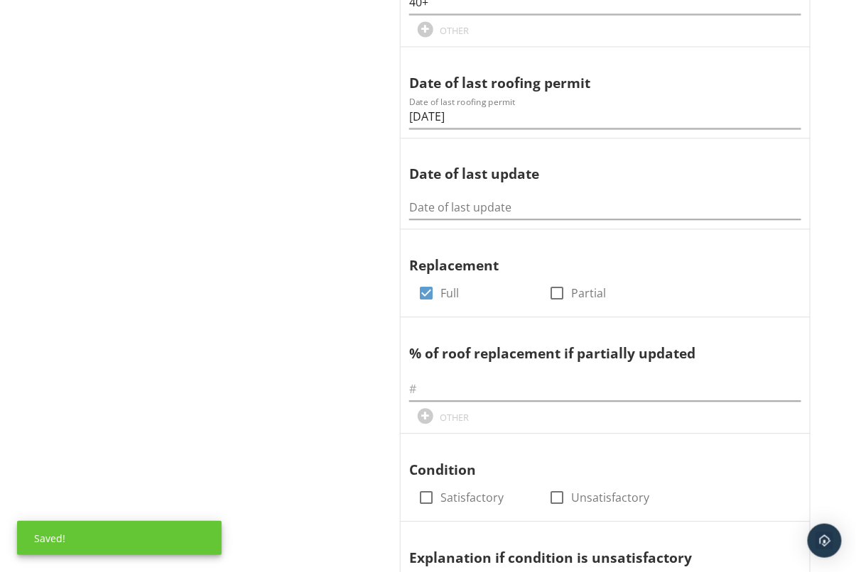
scroll to position [857, 0]
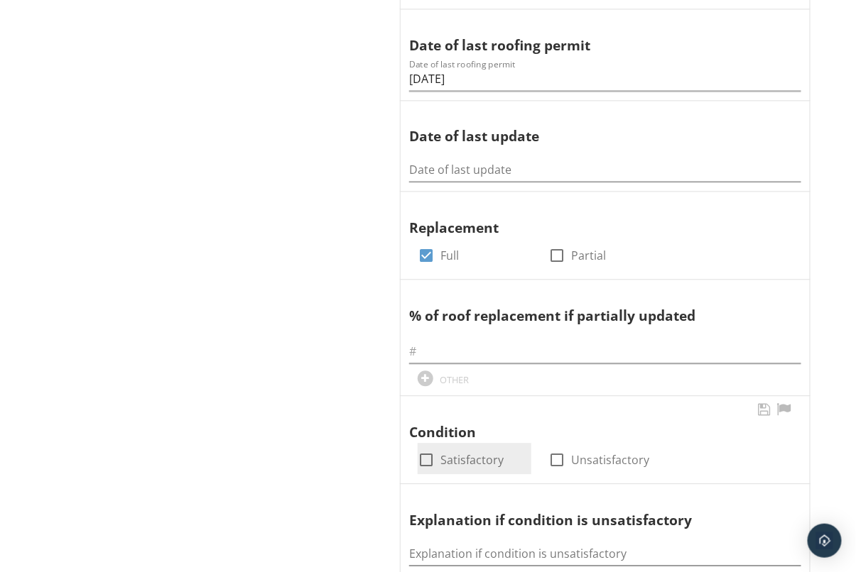
click at [424, 464] on div at bounding box center [426, 460] width 24 height 24
checkbox input "true"
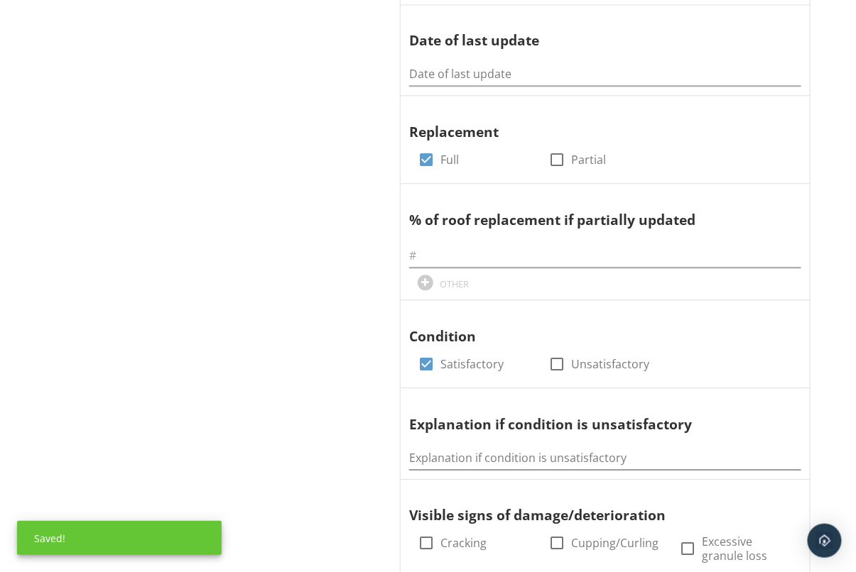
scroll to position [212, 0]
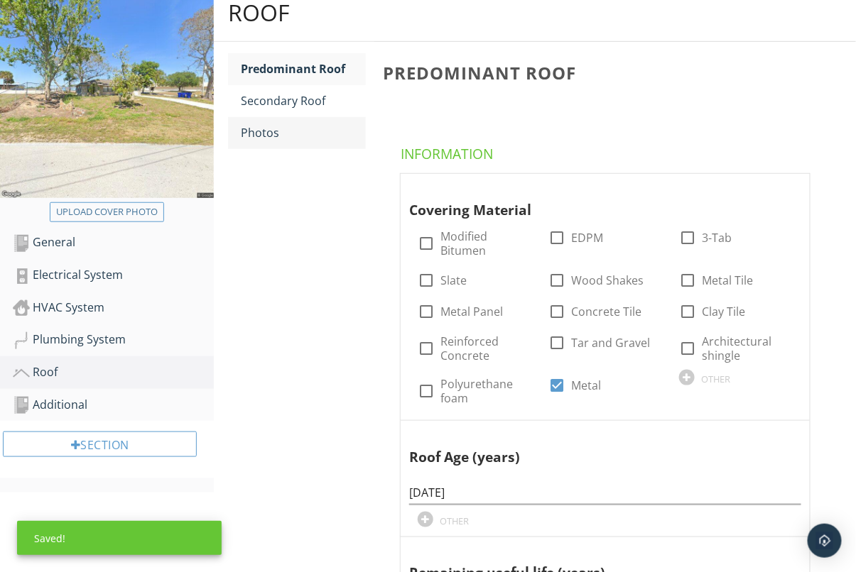
click at [273, 124] on div "Photos" at bounding box center [303, 132] width 125 height 17
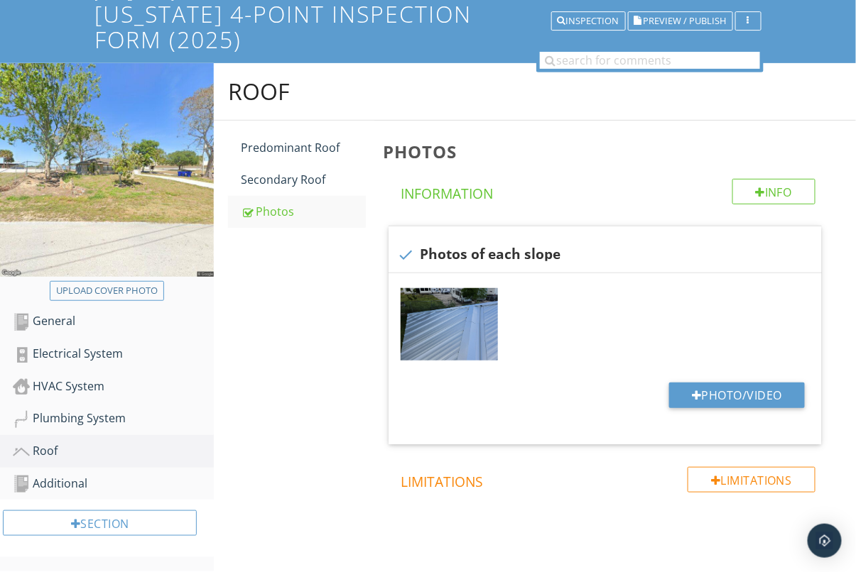
scroll to position [168, 0]
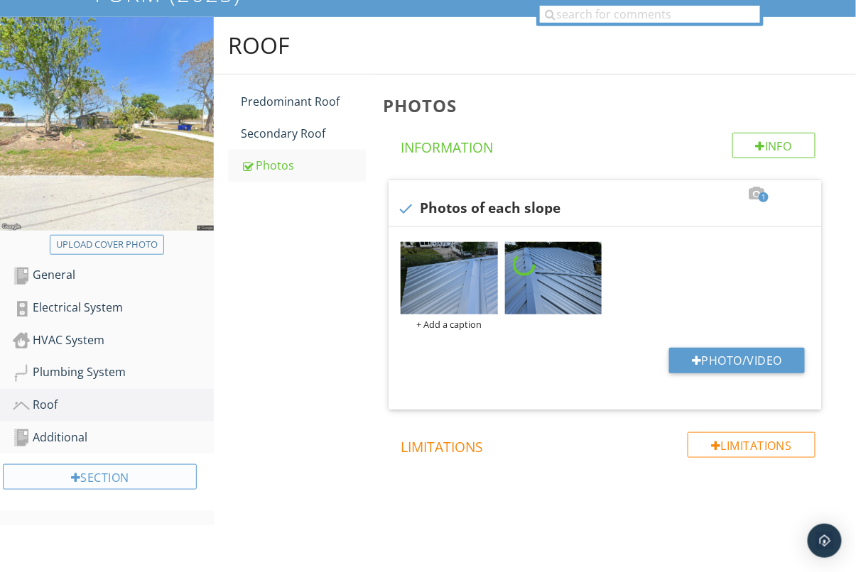
click at [73, 440] on div "Additional" at bounding box center [113, 438] width 201 height 18
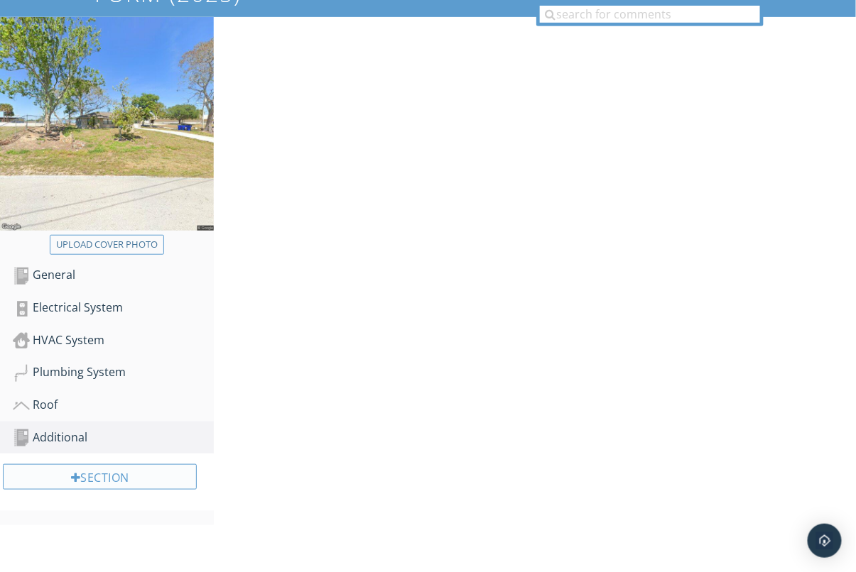
scroll to position [212, 0]
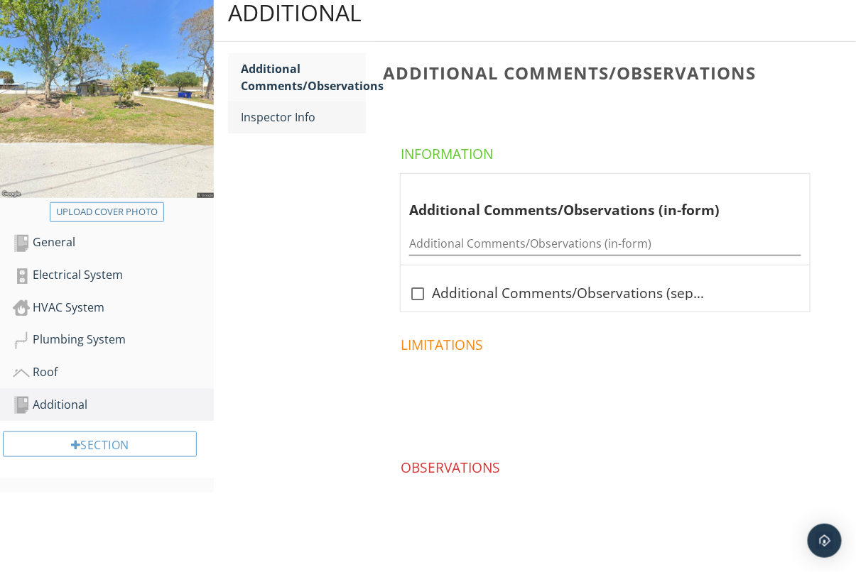
click at [253, 115] on div "Inspector Info" at bounding box center [303, 117] width 125 height 17
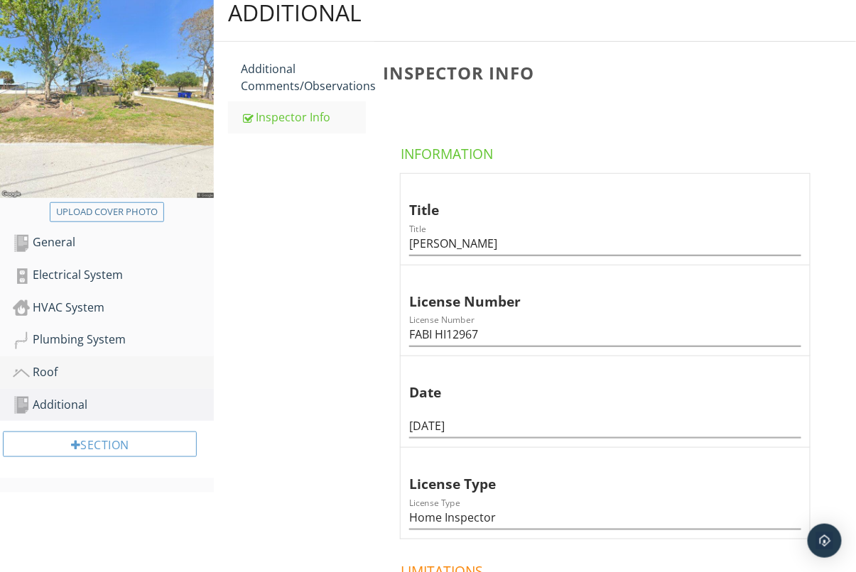
click at [69, 376] on div "Roof" at bounding box center [113, 373] width 201 height 18
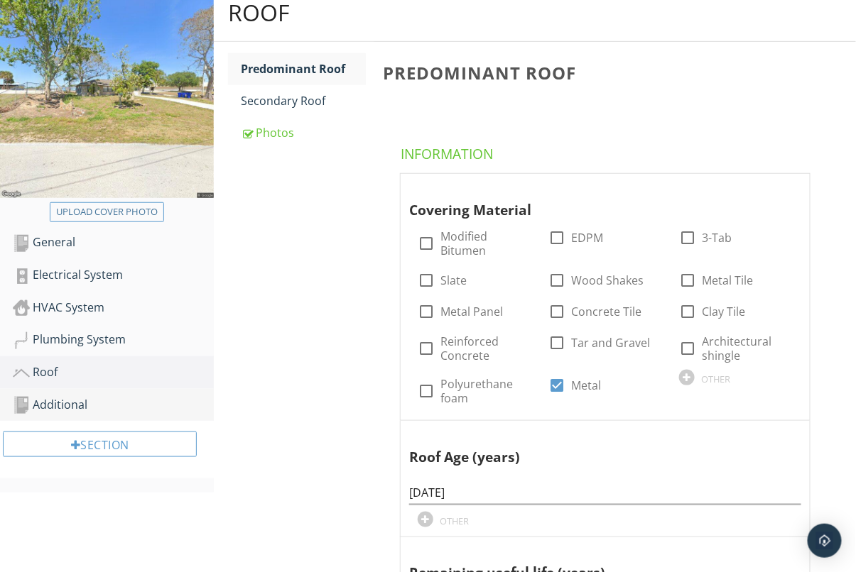
click at [59, 411] on div "Additional" at bounding box center [113, 405] width 201 height 18
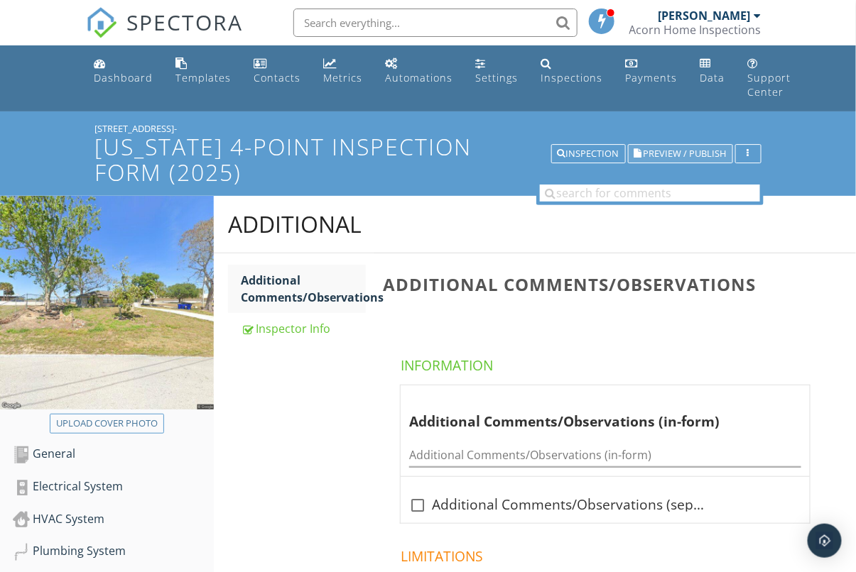
scroll to position [5, 0]
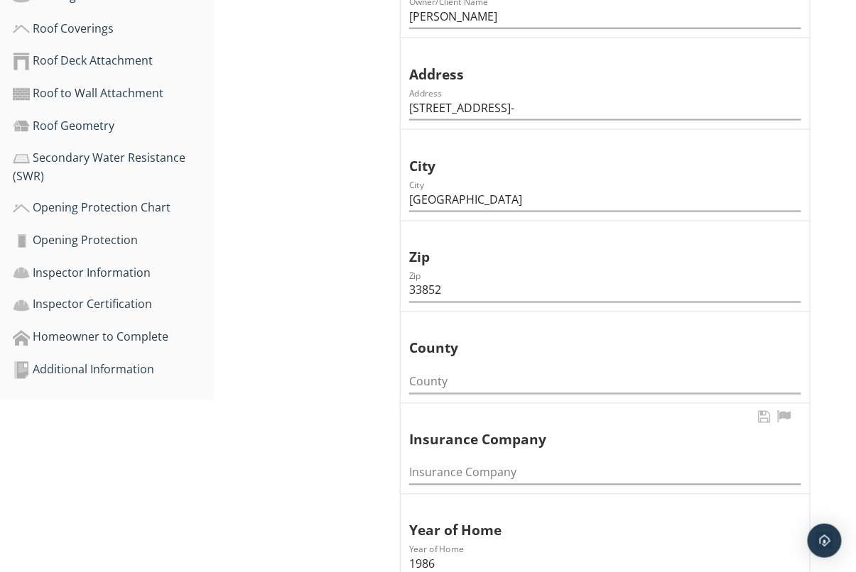
scroll to position [515, 0]
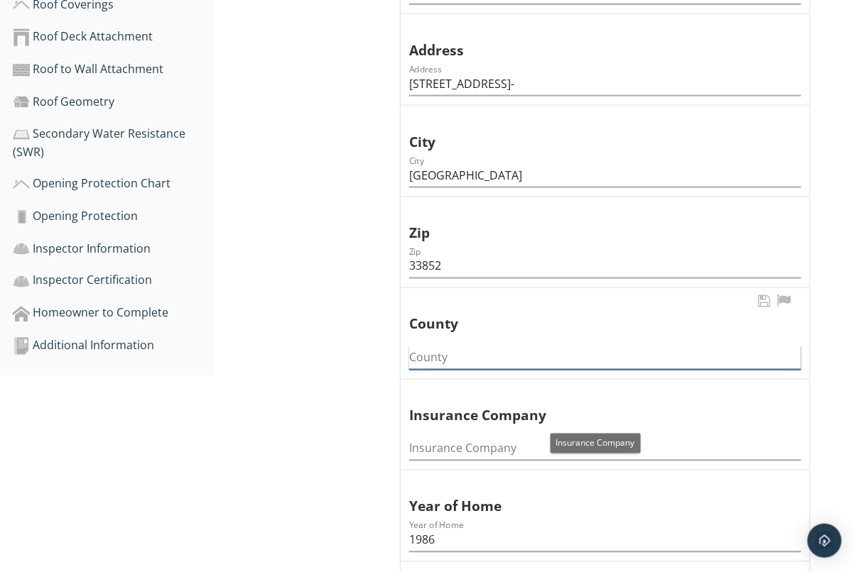
click at [453, 357] on input "County" at bounding box center [605, 358] width 392 height 23
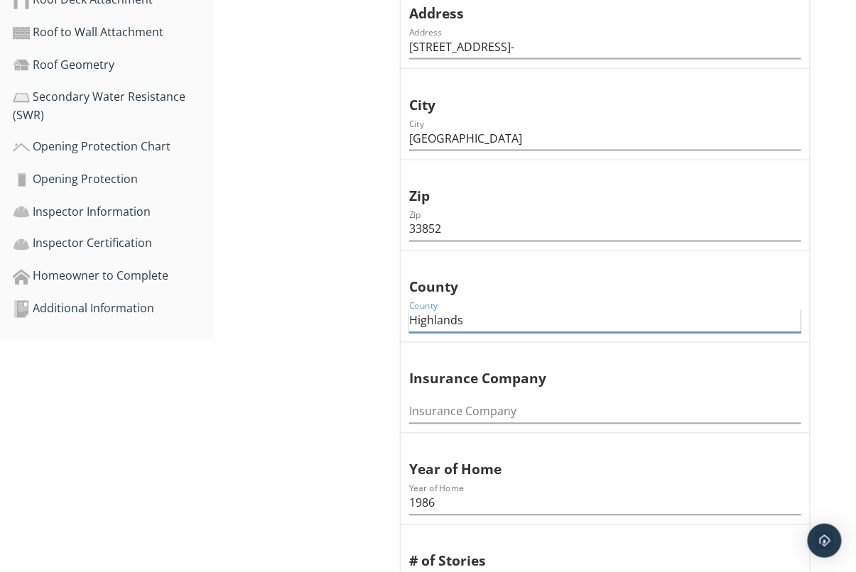
scroll to position [700, 0]
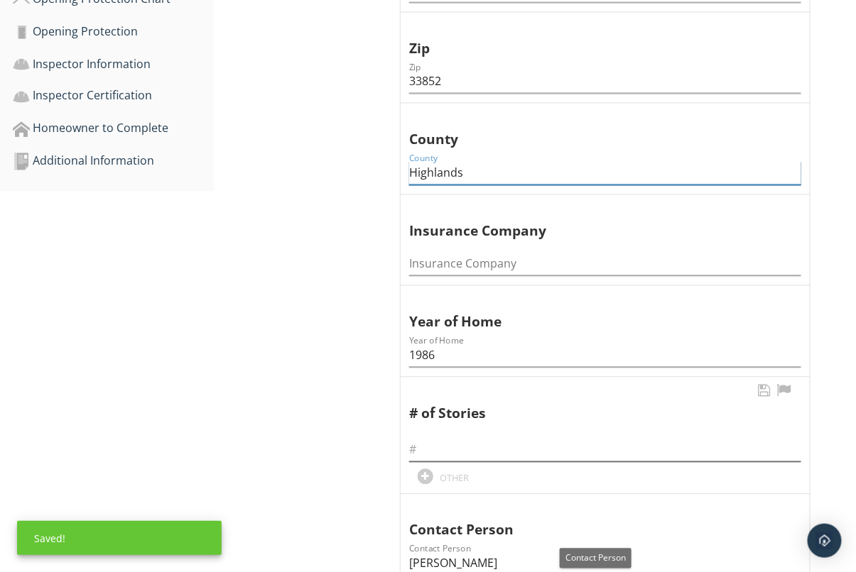
type input "Highlands"
click at [443, 441] on input "text" at bounding box center [605, 450] width 392 height 23
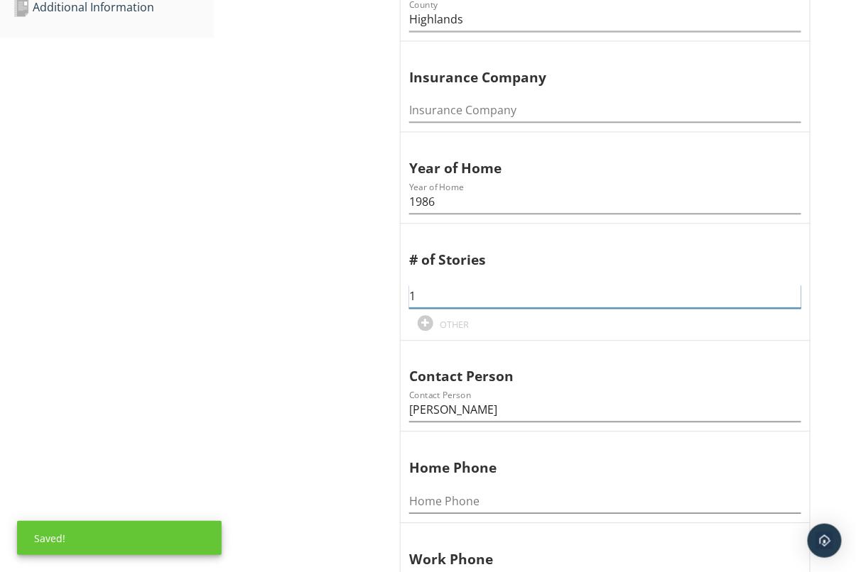
scroll to position [881, 0]
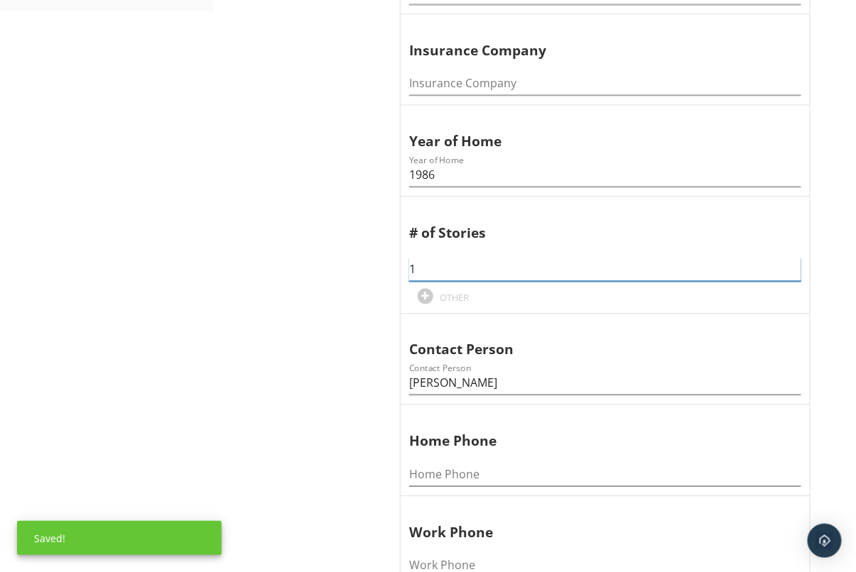
type input "1"
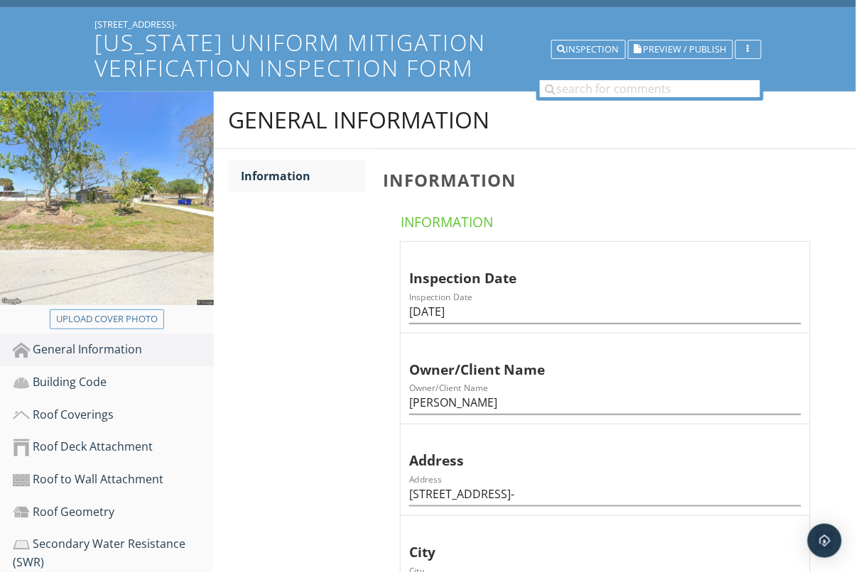
scroll to position [74, 0]
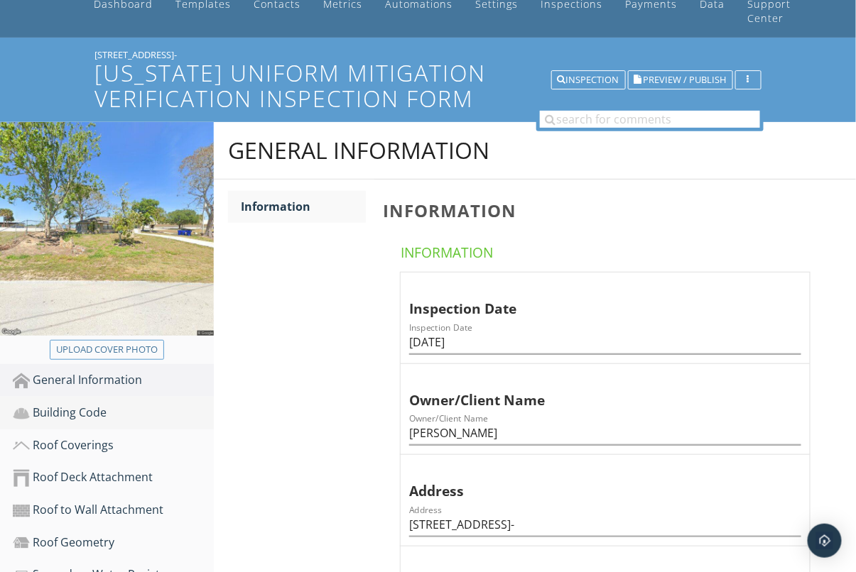
click at [116, 407] on div "Building Code" at bounding box center [113, 413] width 201 height 18
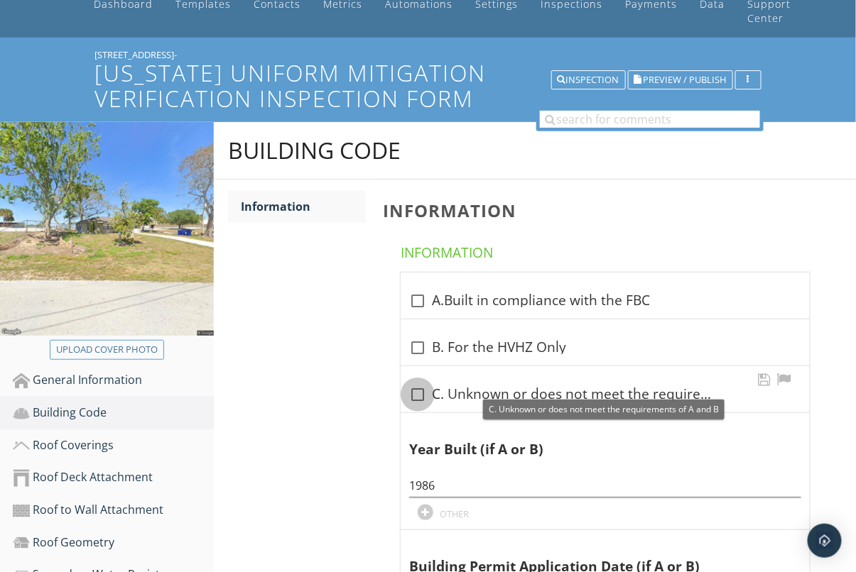
click at [421, 396] on div at bounding box center [418, 395] width 24 height 24
checkbox input "true"
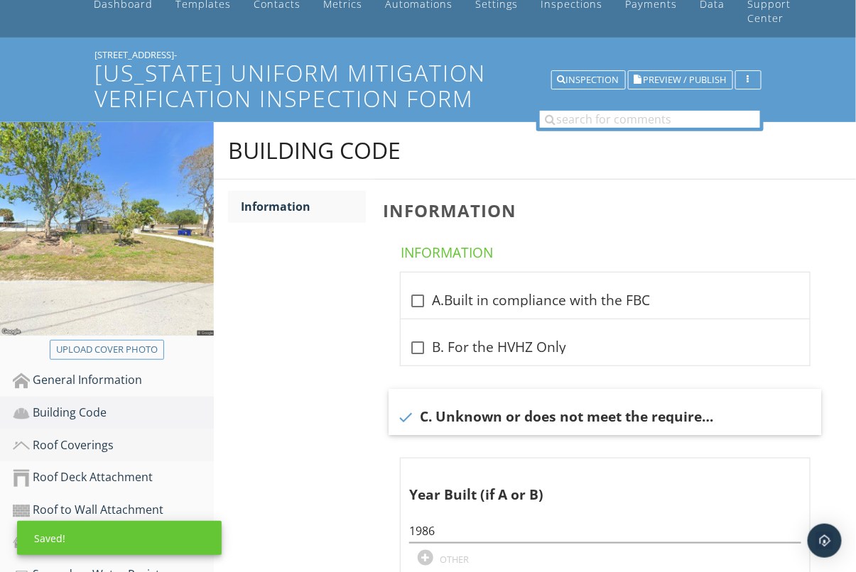
click at [84, 435] on link "Roof Coverings" at bounding box center [113, 446] width 201 height 33
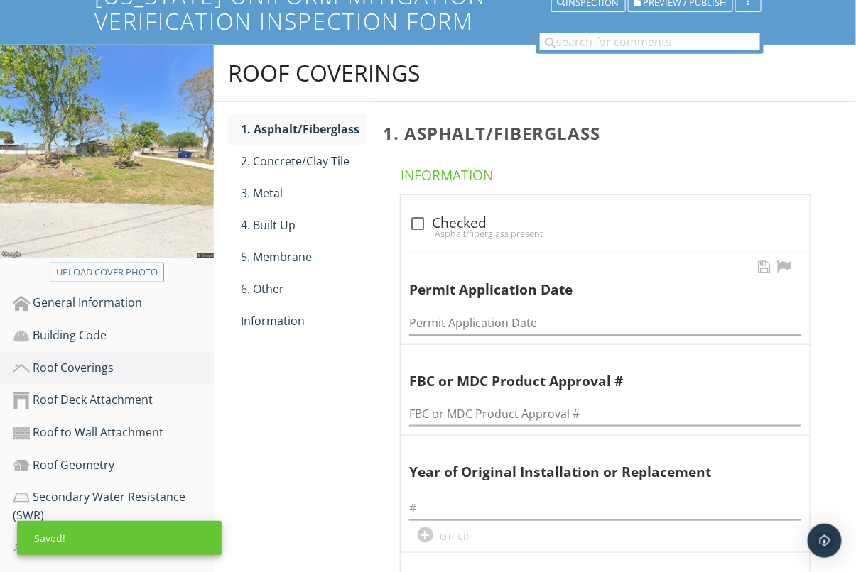
scroll to position [166, 0]
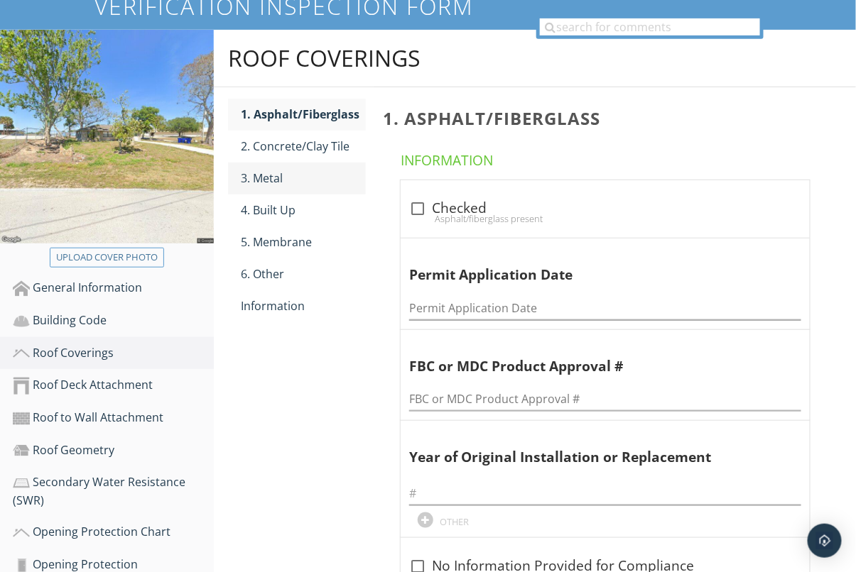
click at [305, 178] on div "3. Metal" at bounding box center [303, 178] width 125 height 17
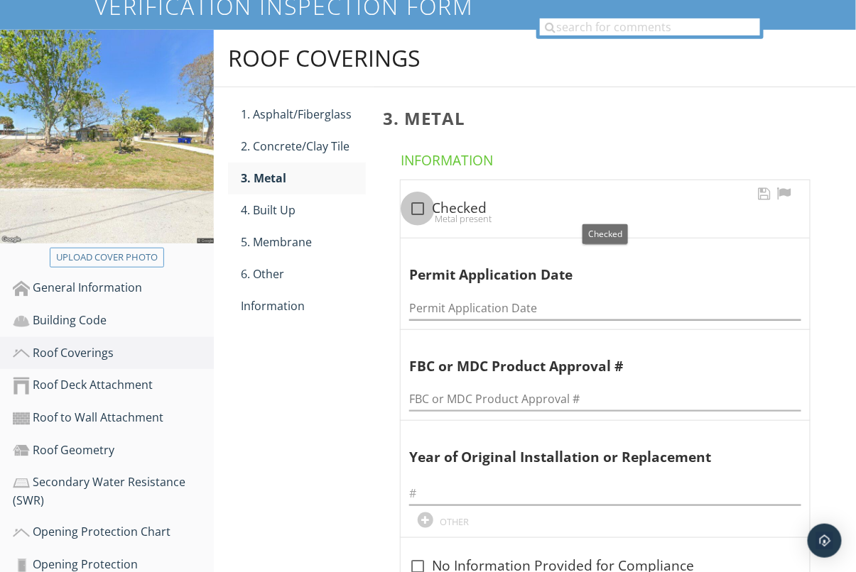
click at [420, 208] on div at bounding box center [418, 209] width 24 height 24
checkbox input "true"
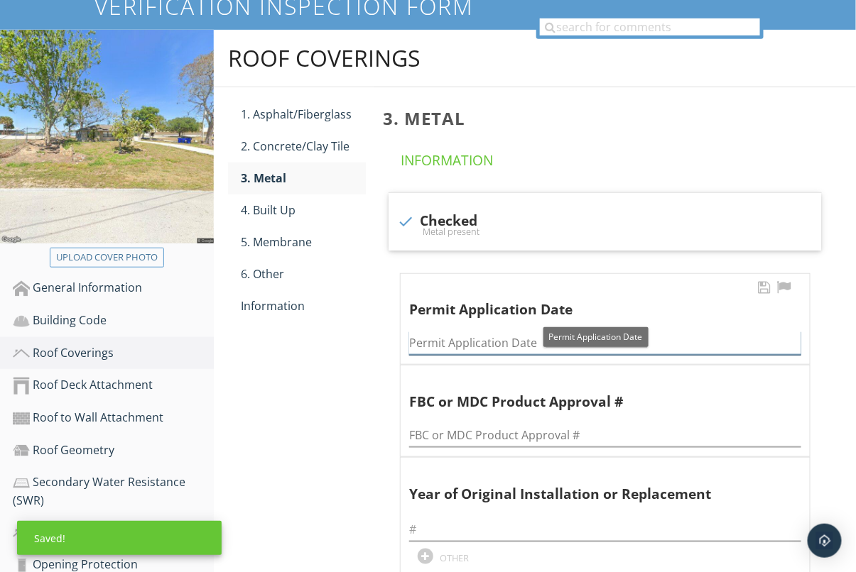
click at [457, 334] on input "Permit Application Date" at bounding box center [605, 343] width 392 height 23
paste input "09-05-2025"
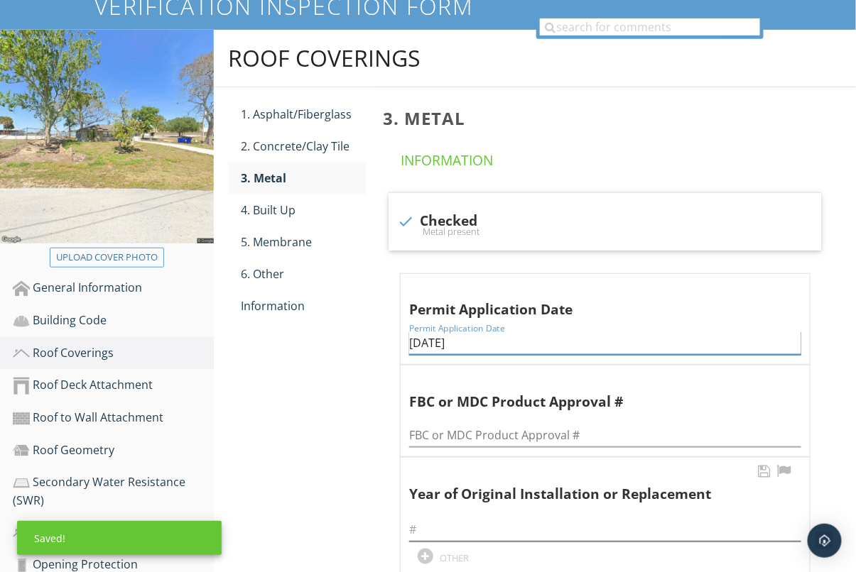
type input "09-05-2025"
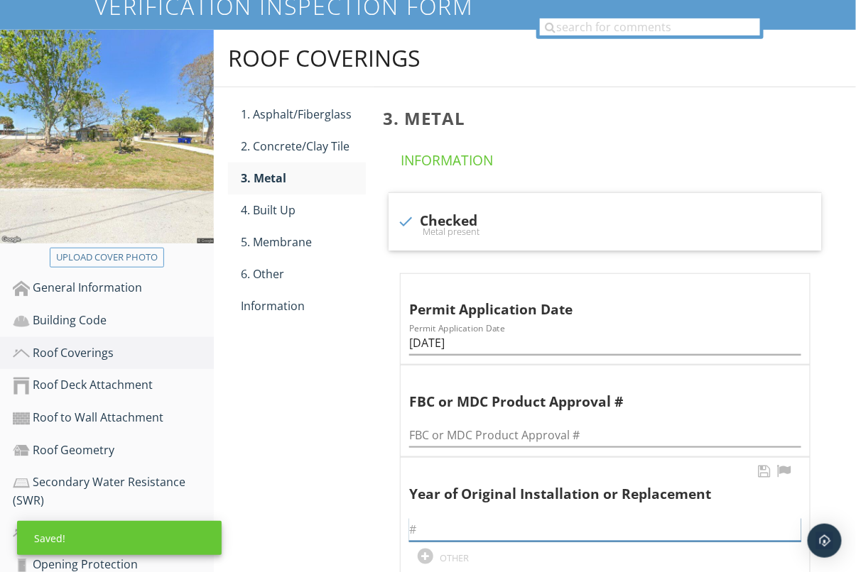
click at [460, 530] on input "text" at bounding box center [605, 530] width 392 height 23
paste input "09-05-2025"
type input "09-05-2025"
click at [267, 296] on link "Information" at bounding box center [303, 306] width 125 height 31
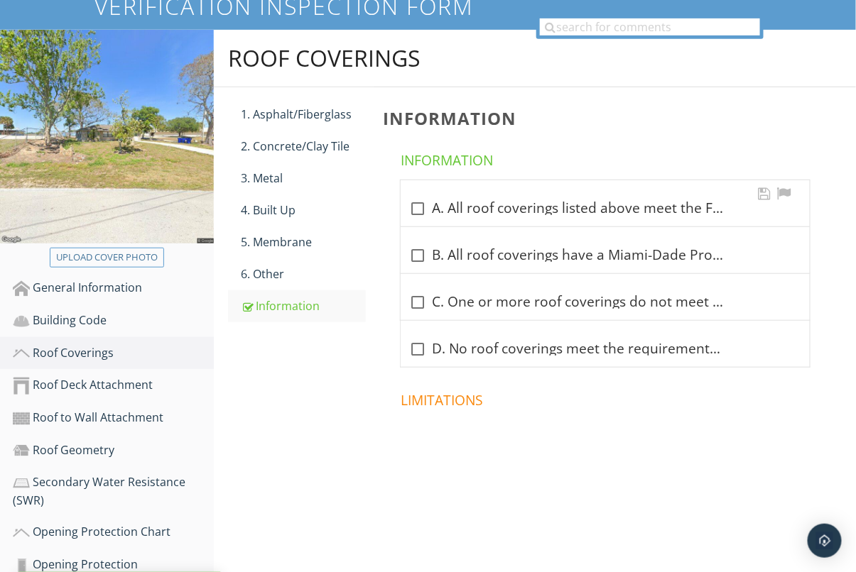
drag, startPoint x: 415, startPoint y: 211, endPoint x: 413, endPoint y: 224, distance: 13.0
click at [415, 210] on div at bounding box center [418, 209] width 24 height 24
checkbox input "true"
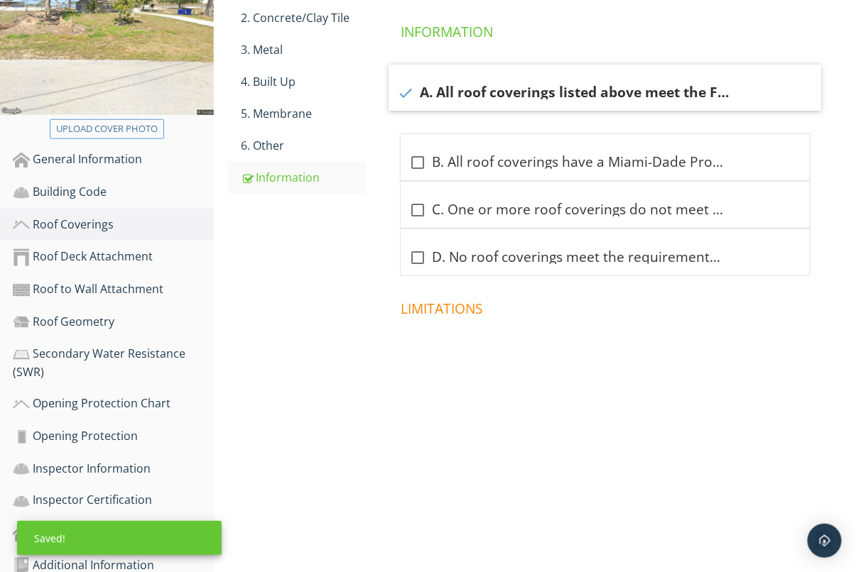
scroll to position [310, 0]
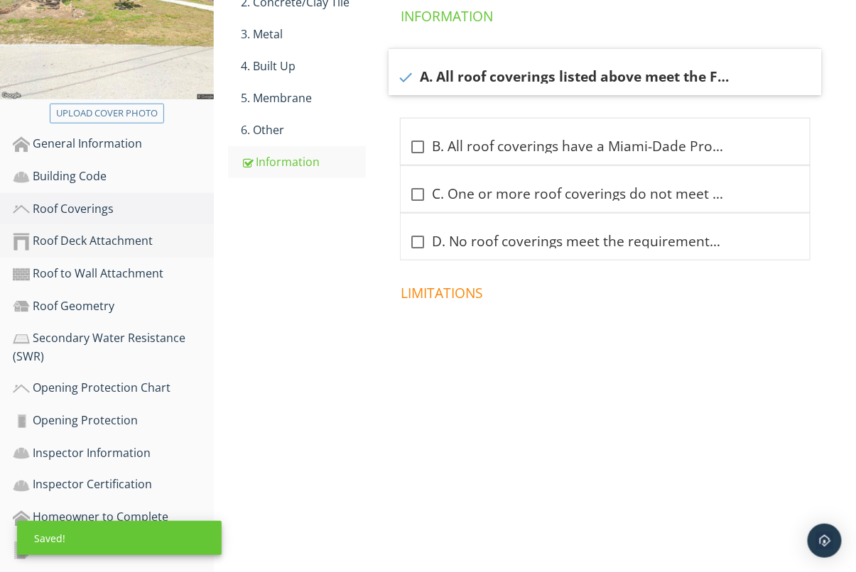
click at [134, 240] on div "Roof Deck Attachment" at bounding box center [113, 241] width 201 height 18
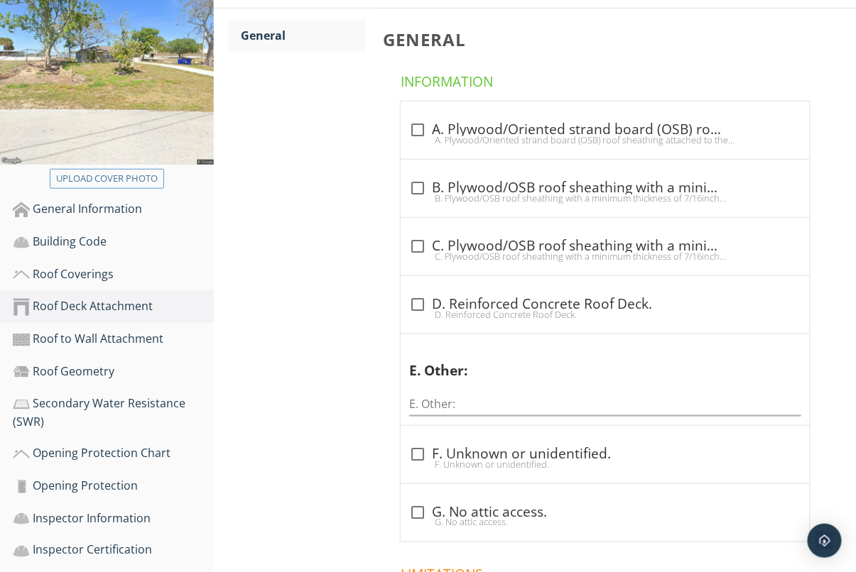
scroll to position [224, 0]
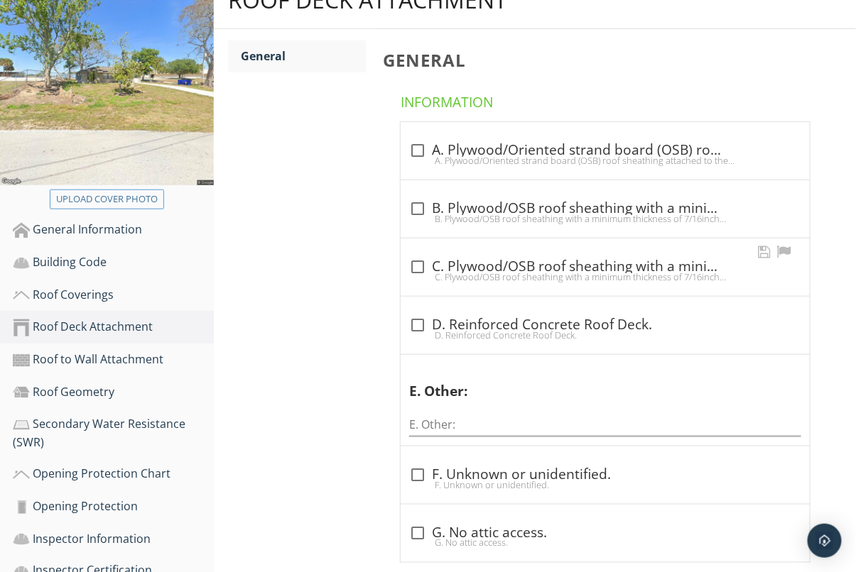
click at [422, 271] on div "C. Plywood/OSB roof sheathing with a minimum thickness of 7/16inch attached to …" at bounding box center [605, 276] width 392 height 11
checkbox input "true"
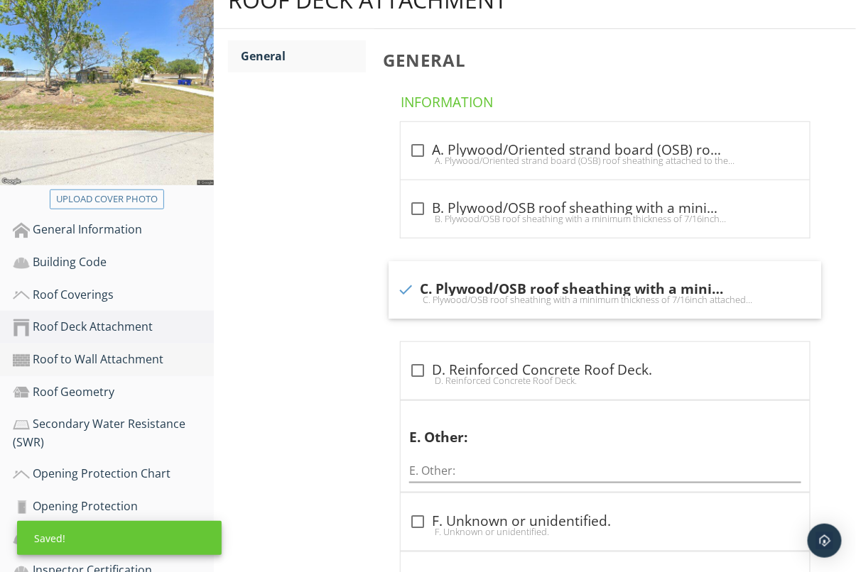
click at [73, 361] on div "Roof to Wall Attachment" at bounding box center [113, 360] width 201 height 18
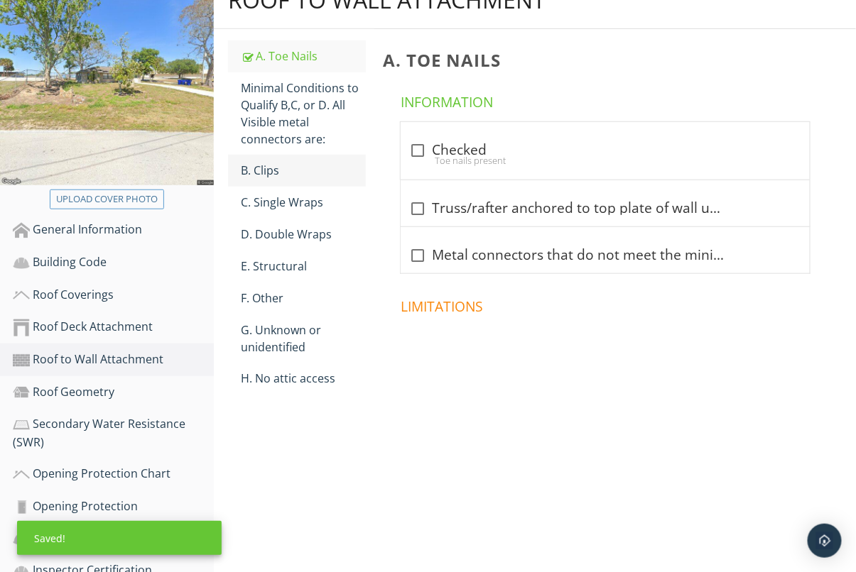
click at [260, 180] on link "B. Clips" at bounding box center [303, 170] width 125 height 31
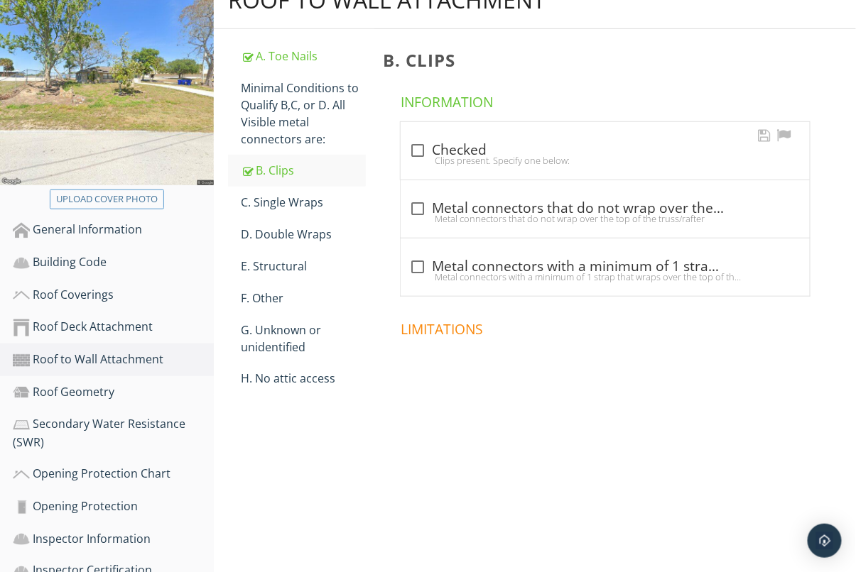
click at [421, 151] on div at bounding box center [418, 151] width 24 height 24
checkbox input "true"
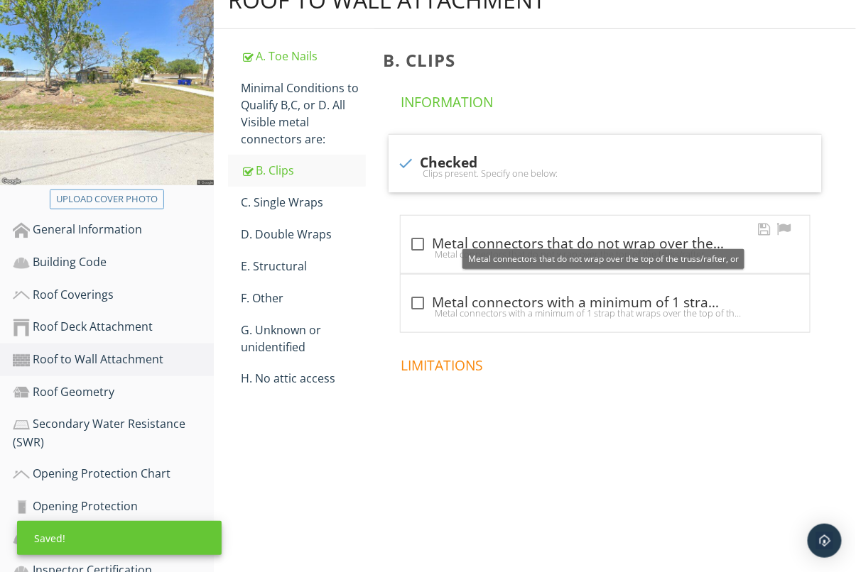
scroll to position [227, 0]
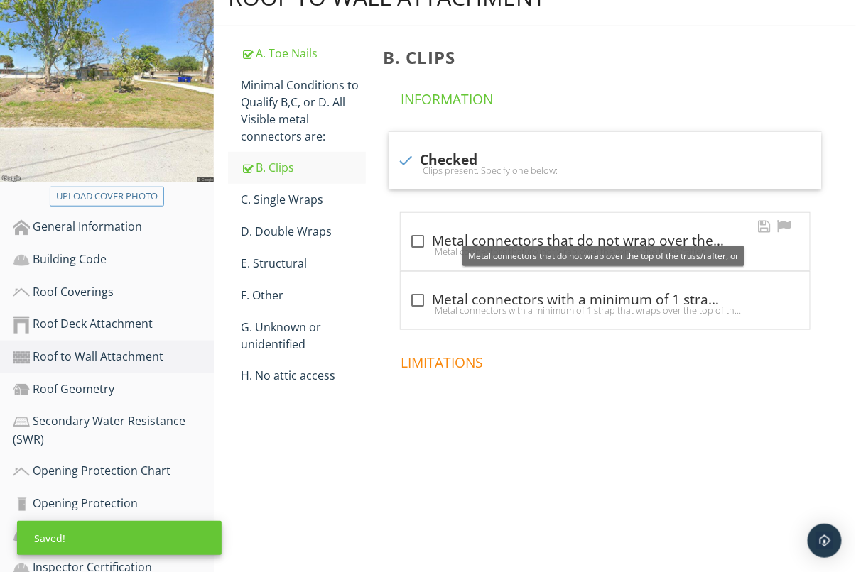
click at [487, 246] on div "Metal connectors that do not wrap over the top of the truss/rafter" at bounding box center [605, 251] width 392 height 11
checkbox input "true"
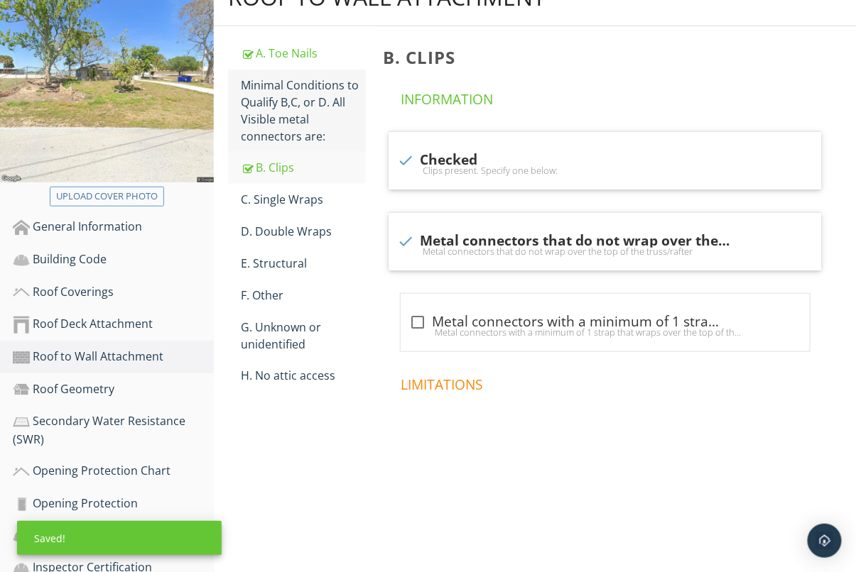
click at [278, 100] on div "Minimal Conditions to Qualify B,C, or D. All Visible metal connectors are:" at bounding box center [303, 111] width 125 height 68
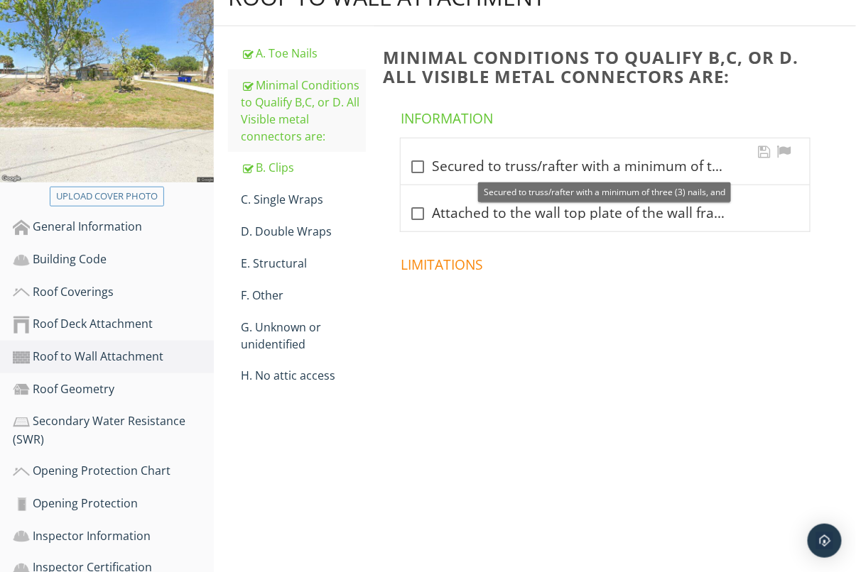
click at [465, 159] on div "check_box_outline_blank Secured to truss/rafter with a minimum of three (3) nai…" at bounding box center [605, 166] width 392 height 17
checkbox input "true"
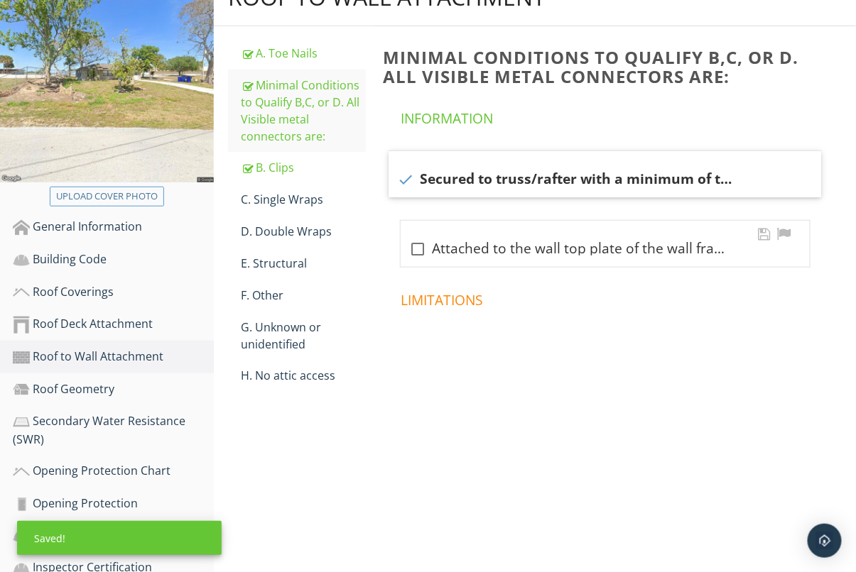
click at [459, 240] on div "check_box_outline_blank Attached to the wall top plate of the wall framing, or …" at bounding box center [605, 248] width 392 height 20
checkbox input "true"
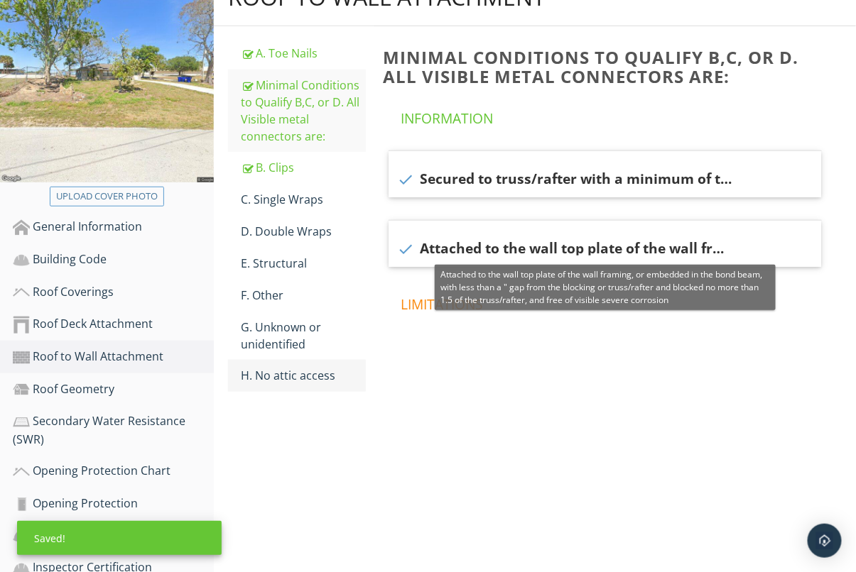
scroll to position [321, 0]
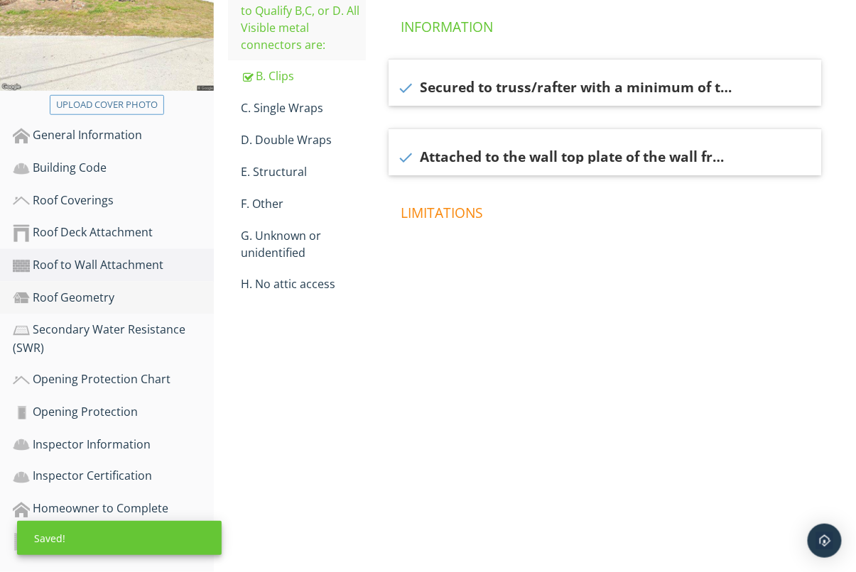
click at [75, 294] on div "Roof Geometry" at bounding box center [113, 298] width 201 height 18
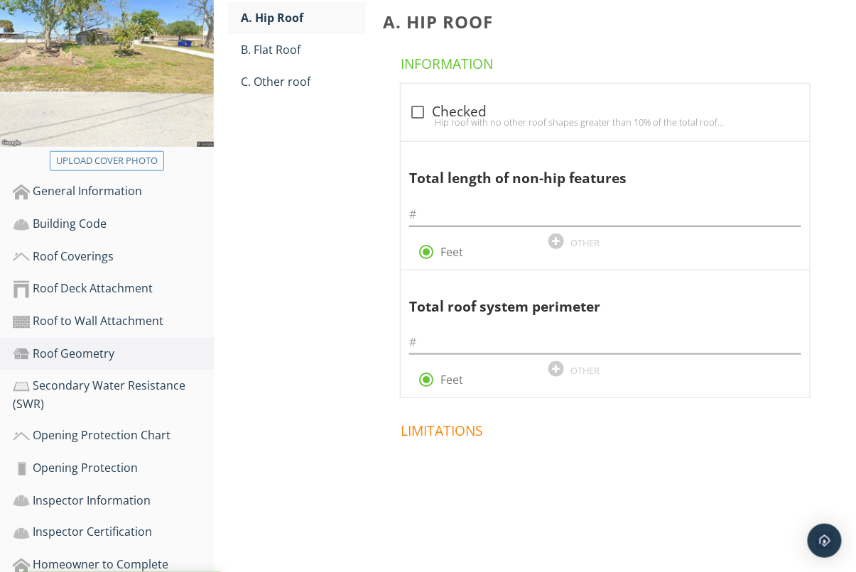
scroll to position [121, 0]
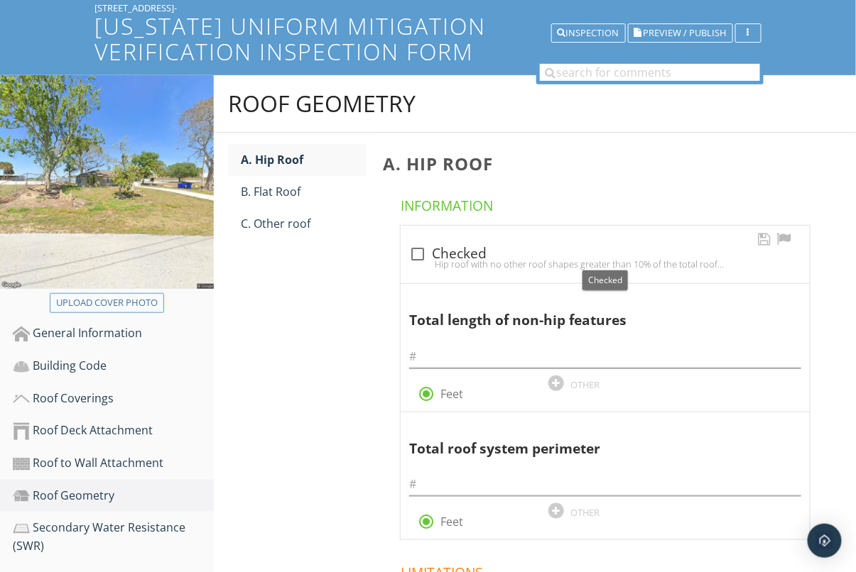
click at [408, 251] on div at bounding box center [418, 254] width 24 height 24
checkbox input "true"
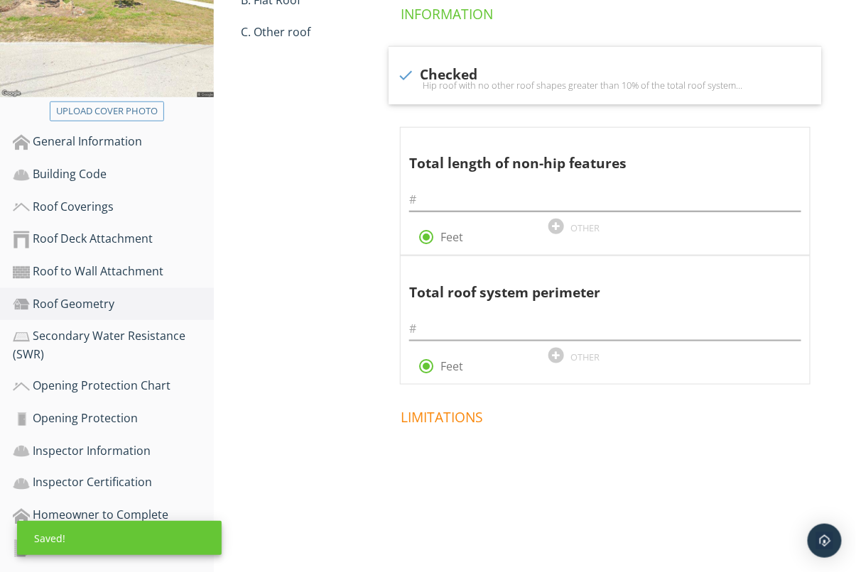
scroll to position [321, 0]
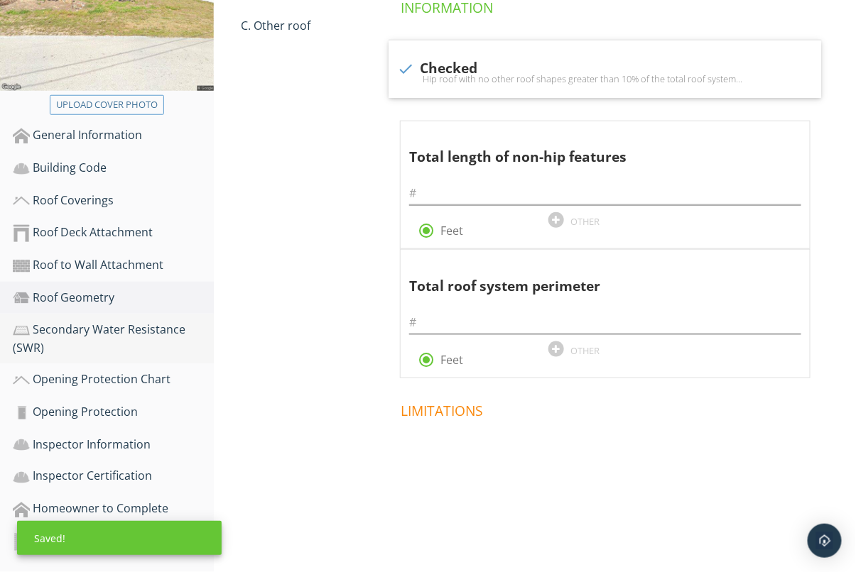
click at [116, 319] on link "Secondary Water Resistance (SWR)" at bounding box center [113, 339] width 201 height 50
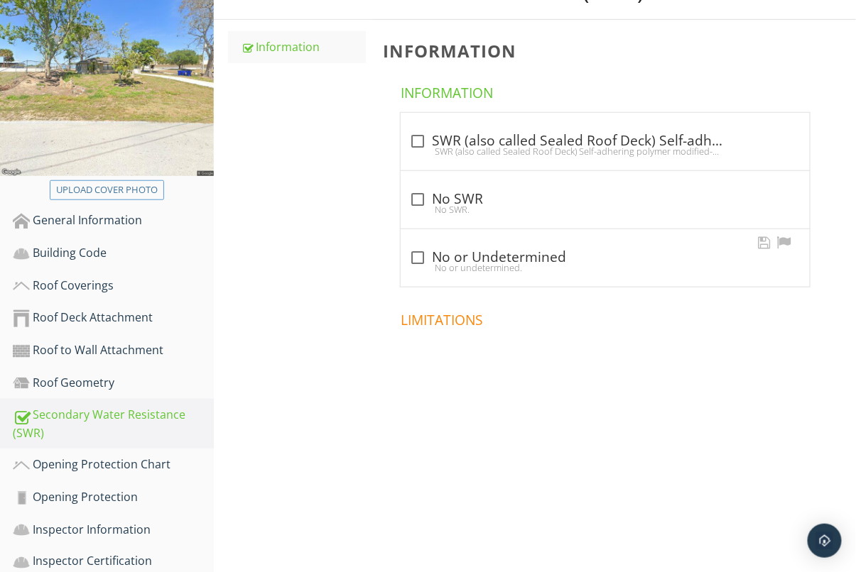
click at [424, 266] on div "No or undetermined." at bounding box center [605, 267] width 392 height 11
checkbox input "true"
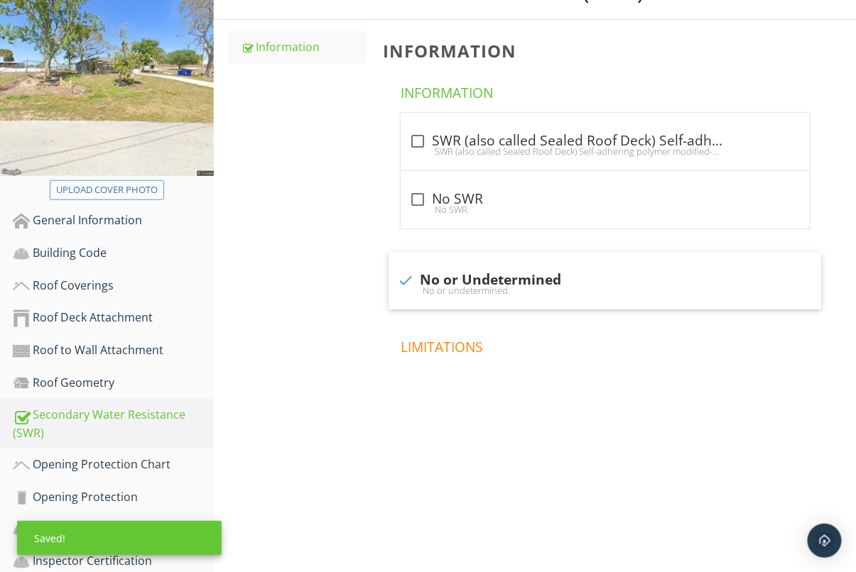
scroll to position [321, 0]
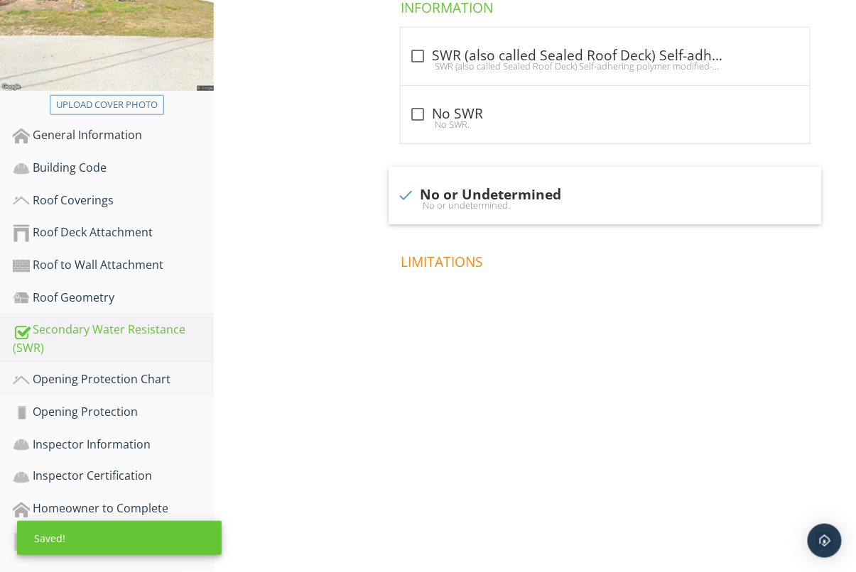
click at [145, 382] on div "Opening Protection Chart" at bounding box center [113, 380] width 201 height 18
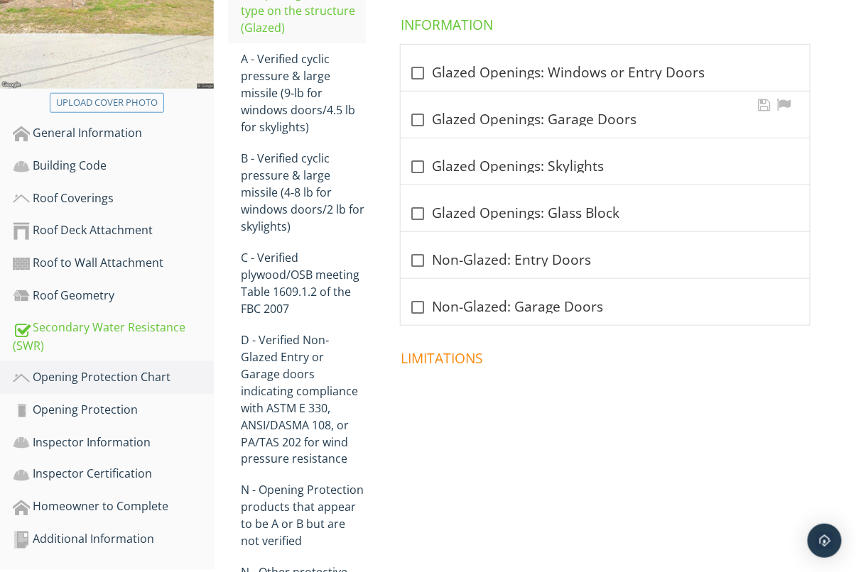
click at [416, 121] on div at bounding box center [418, 120] width 24 height 24
checkbox input "true"
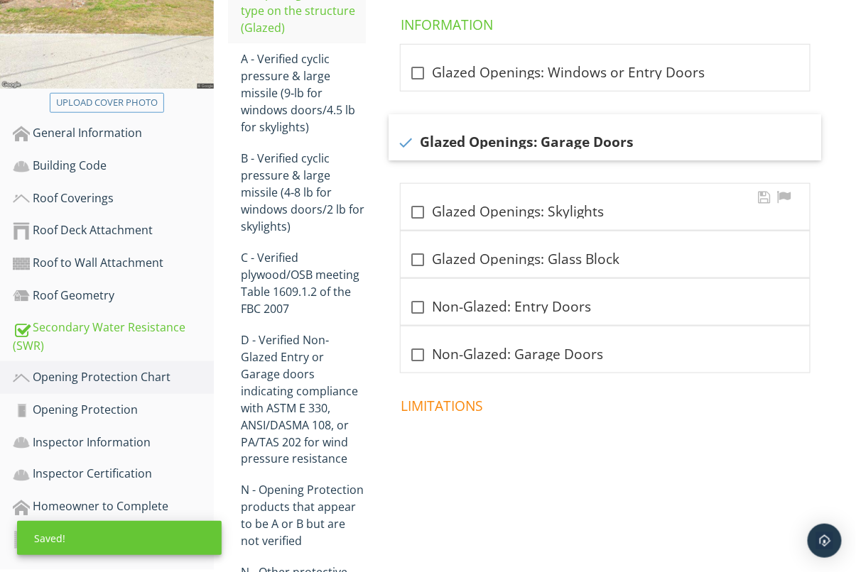
click at [429, 209] on div at bounding box center [418, 212] width 24 height 24
checkbox input "true"
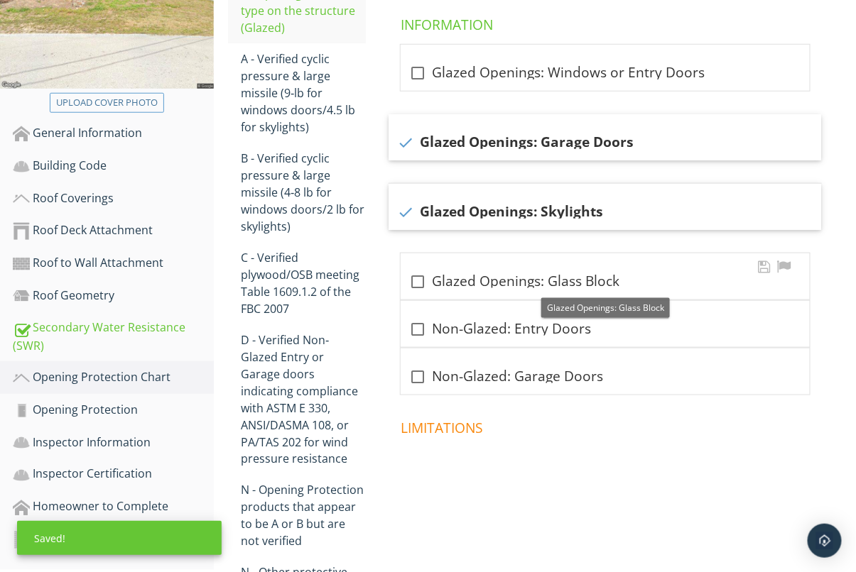
click at [465, 277] on div "check_box_outline_blank Glazed Openings: Glass Block" at bounding box center [605, 281] width 392 height 17
checkbox input "true"
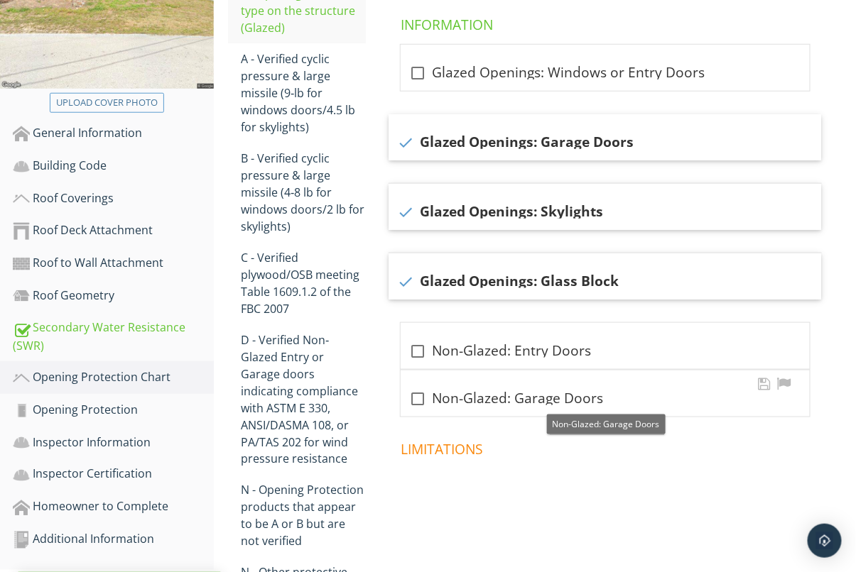
click at [467, 395] on div "check_box_outline_blank Non-Glazed: Garage Doors" at bounding box center [605, 399] width 392 height 17
checkbox input "true"
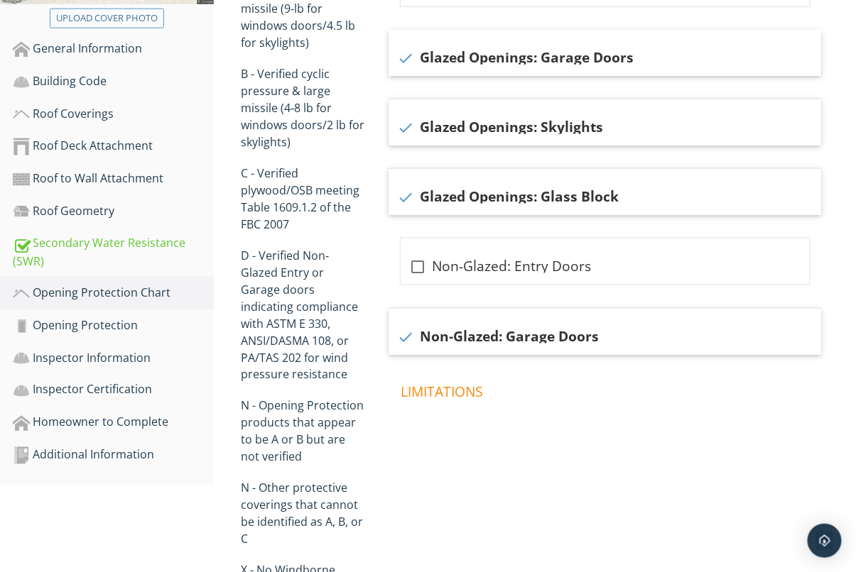
scroll to position [455, 0]
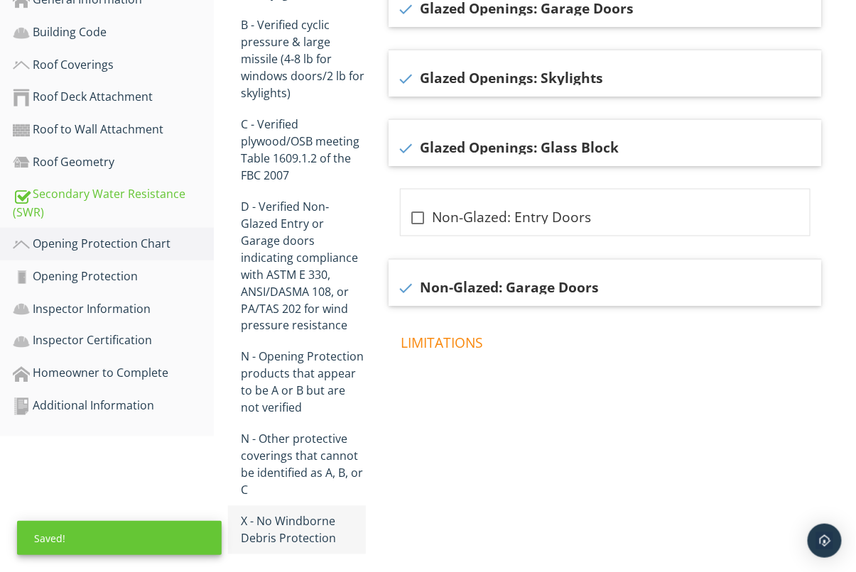
click at [305, 514] on div "X - No Windborne Debris Protection" at bounding box center [303, 531] width 125 height 34
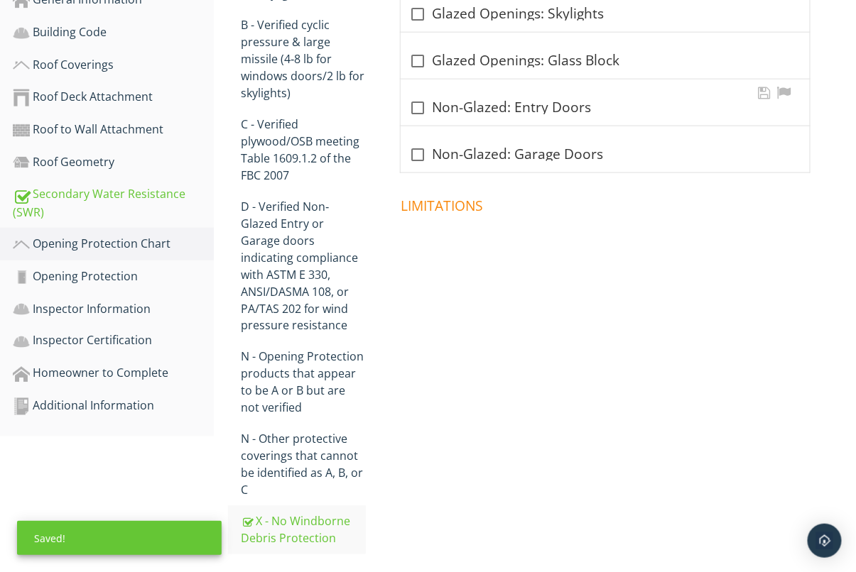
click at [489, 106] on div "check_box_outline_blank Non-Glazed: Entry Doors" at bounding box center [605, 107] width 392 height 17
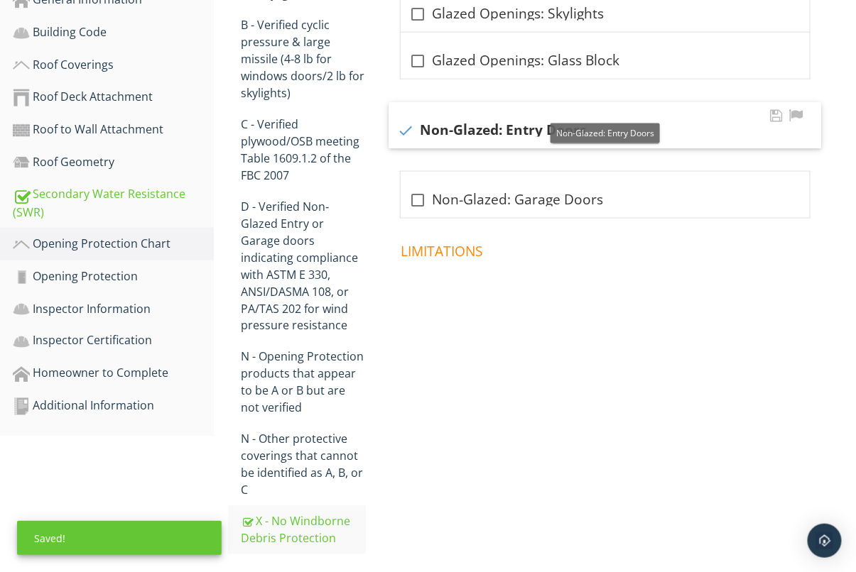
checkbox input "true"
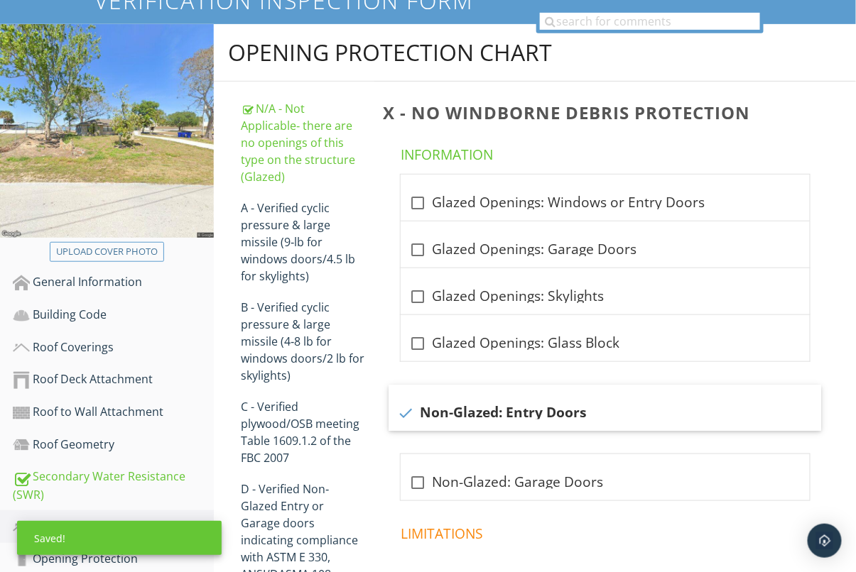
scroll to position [136, 0]
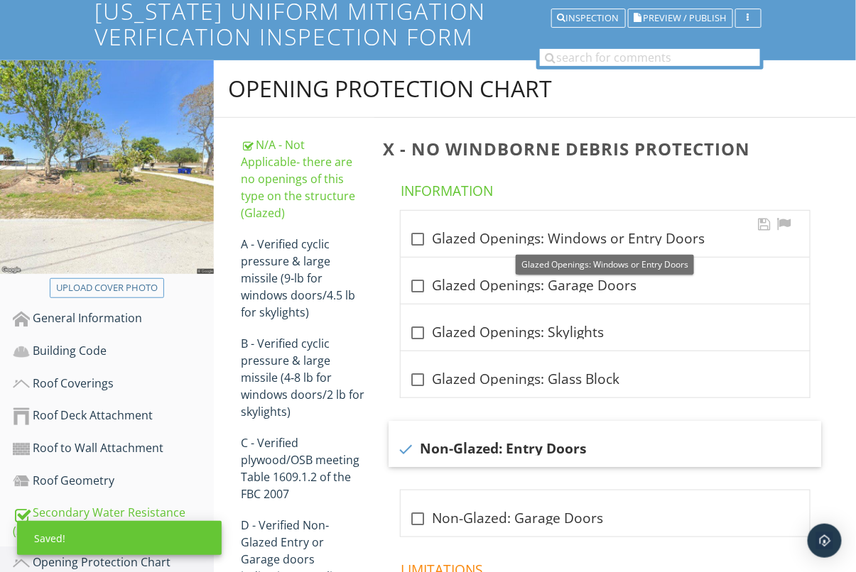
click at [498, 245] on div "check_box_outline_blank Glazed Openings: Windows or Entry Doors" at bounding box center [605, 239] width 392 height 17
checkbox input "true"
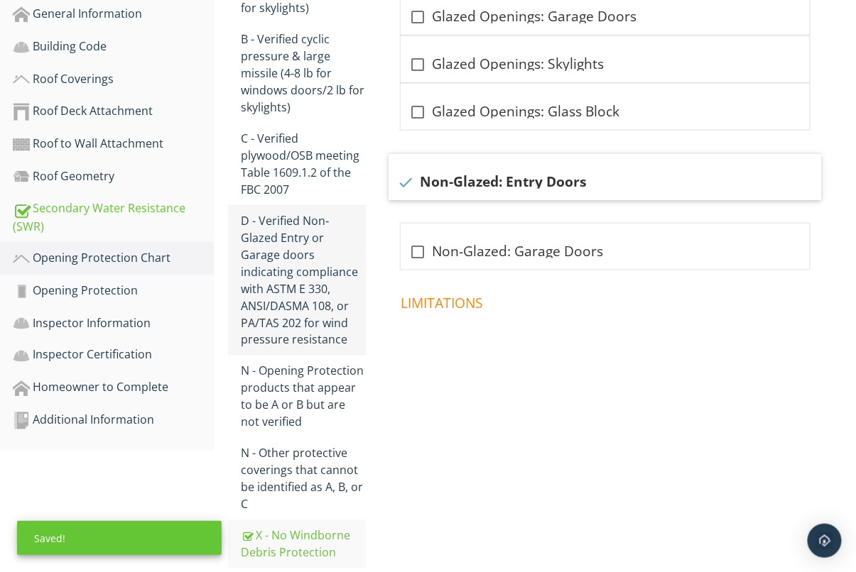
scroll to position [455, 0]
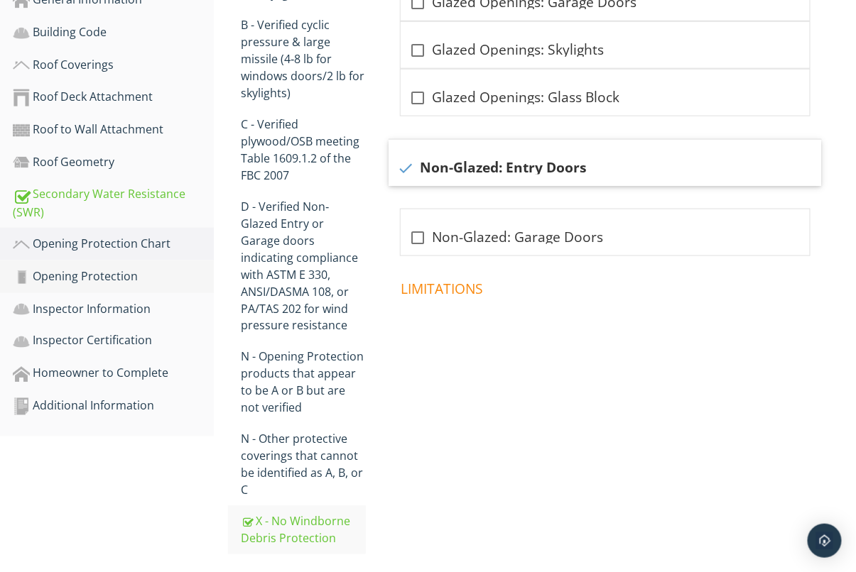
click at [65, 278] on div "Opening Protection" at bounding box center [113, 277] width 201 height 18
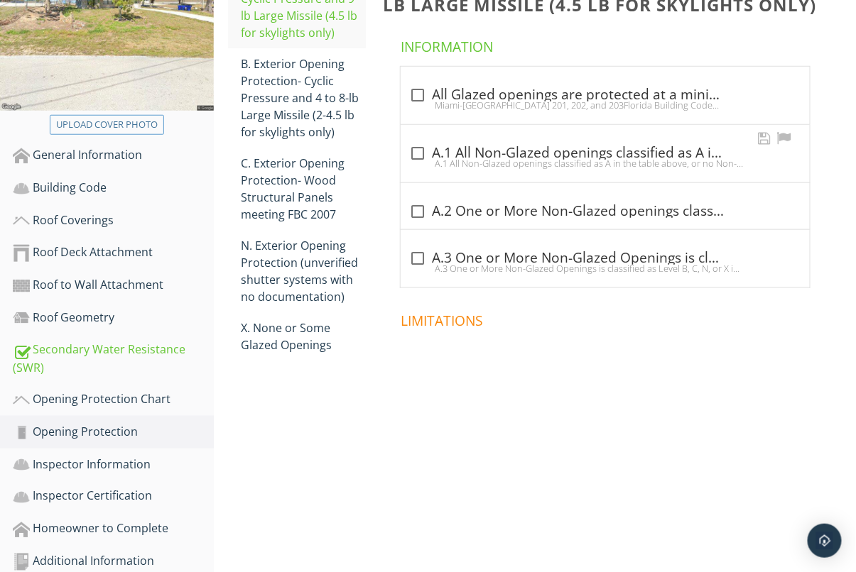
scroll to position [242, 0]
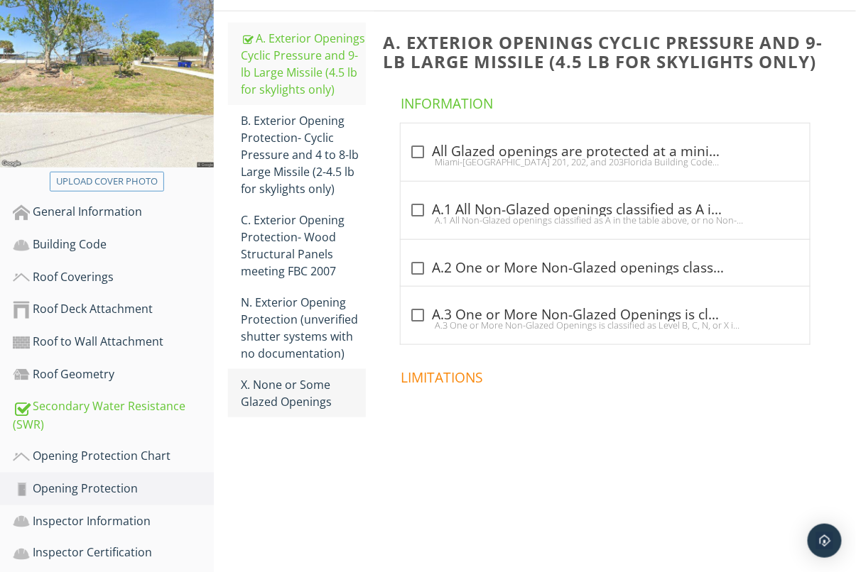
click at [293, 411] on link "X. None or Some Glazed Openings" at bounding box center [303, 393] width 125 height 48
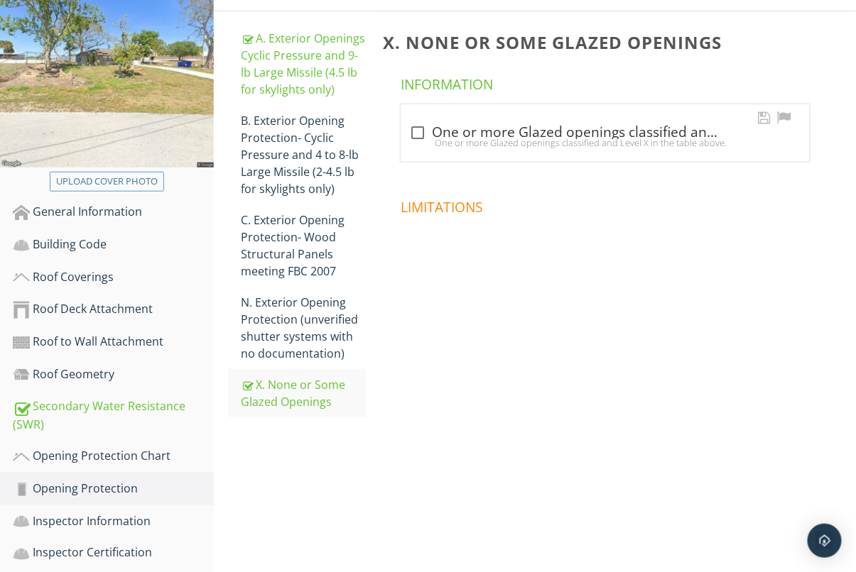
click at [436, 127] on div "check_box_outline_blank One or more Glazed openings classified and Level X in t…" at bounding box center [605, 132] width 392 height 17
checkbox input "true"
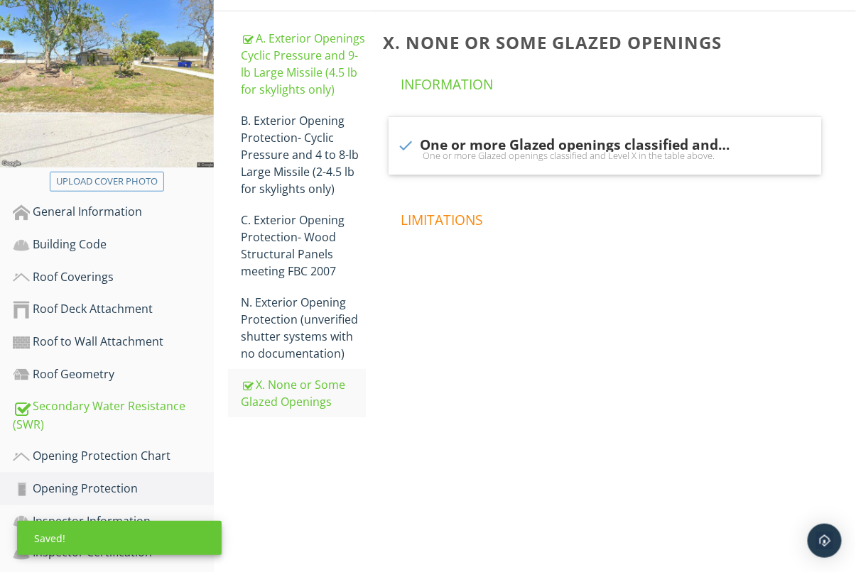
scroll to position [321, 0]
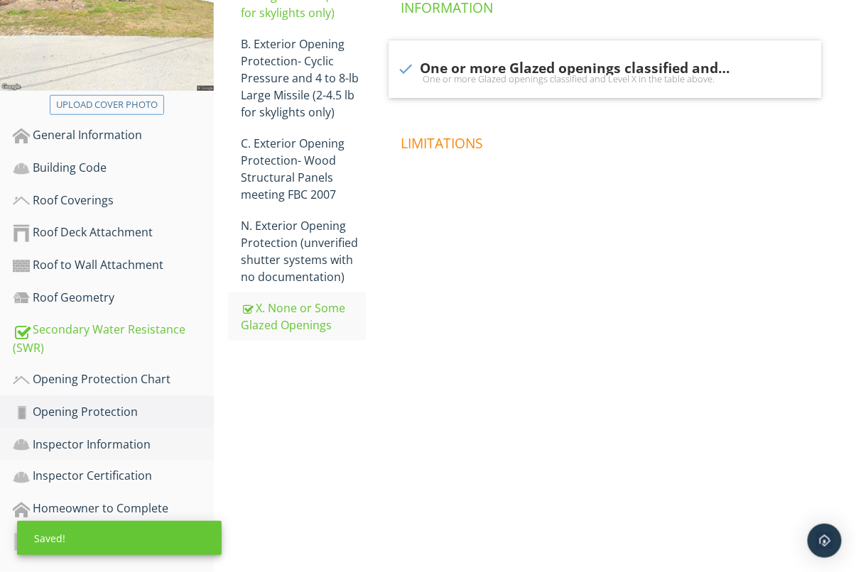
click at [58, 436] on div "Inspector Information" at bounding box center [113, 445] width 201 height 18
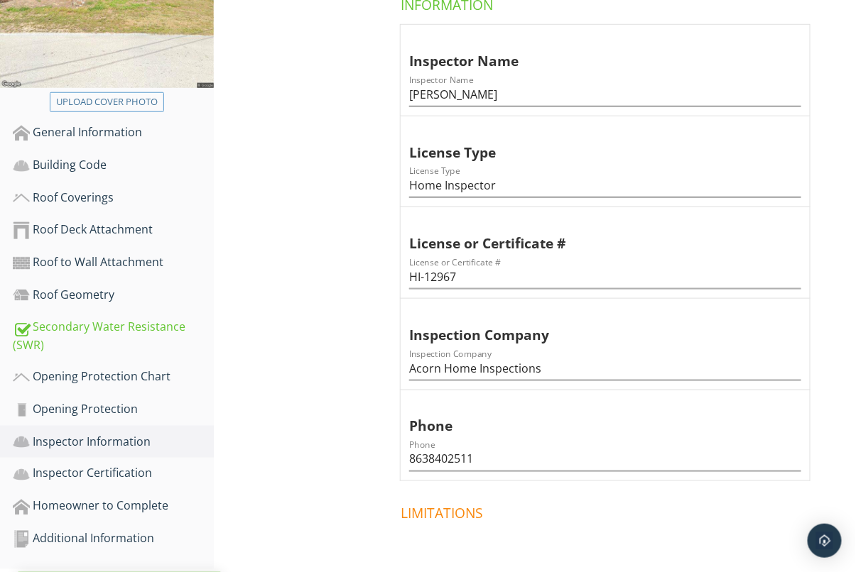
scroll to position [389, 0]
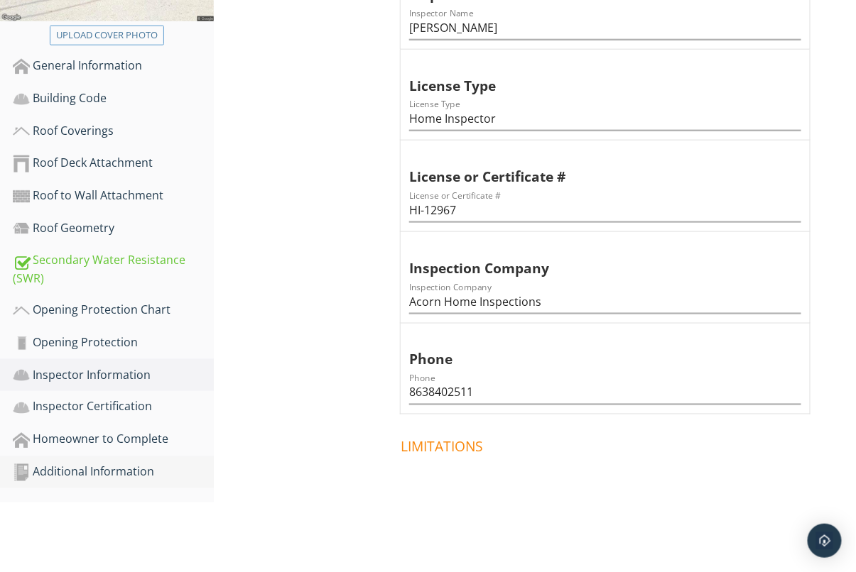
click at [119, 474] on div "Additional Information" at bounding box center [113, 473] width 201 height 18
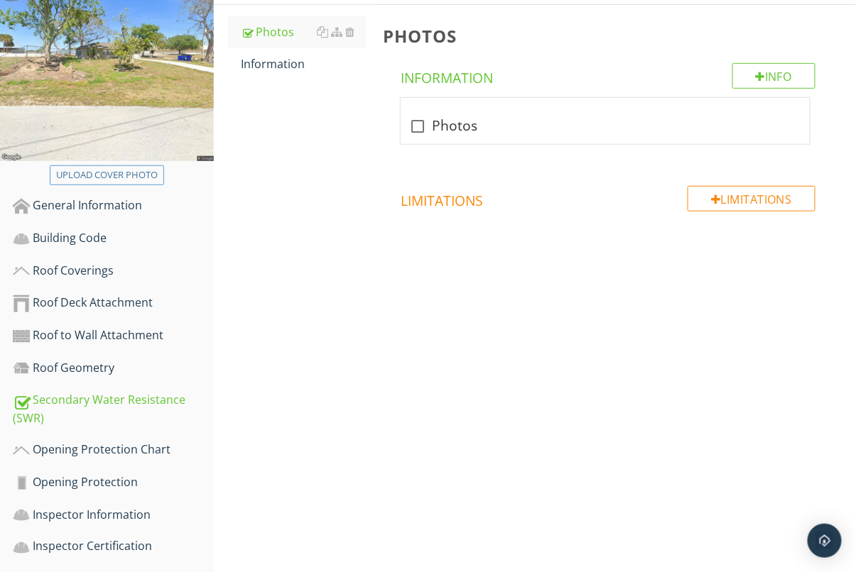
scroll to position [242, 0]
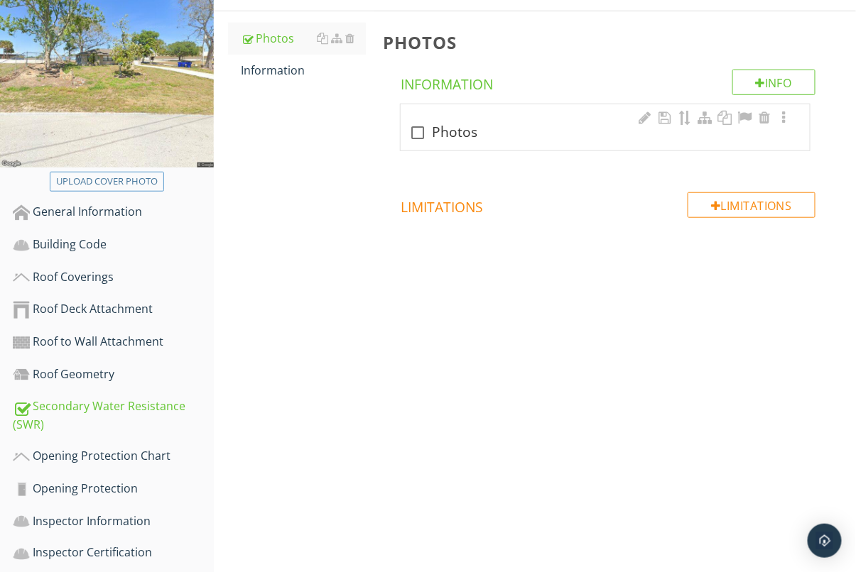
click at [420, 133] on div at bounding box center [418, 133] width 24 height 24
checkbox input "true"
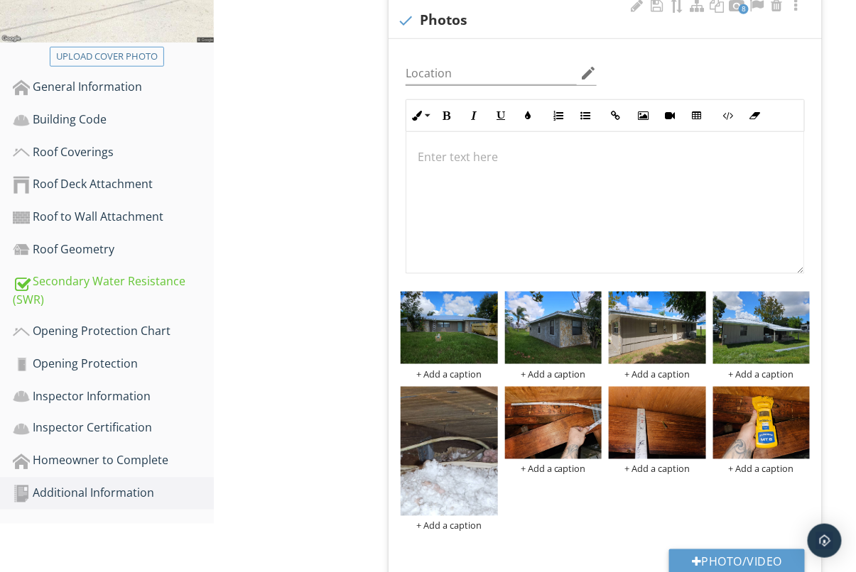
scroll to position [400, 0]
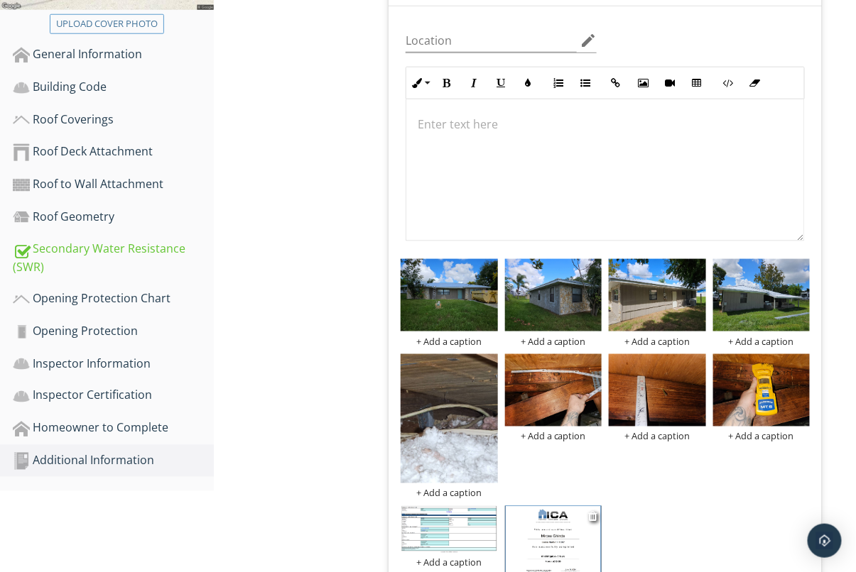
click at [563, 538] on img at bounding box center [553, 543] width 97 height 75
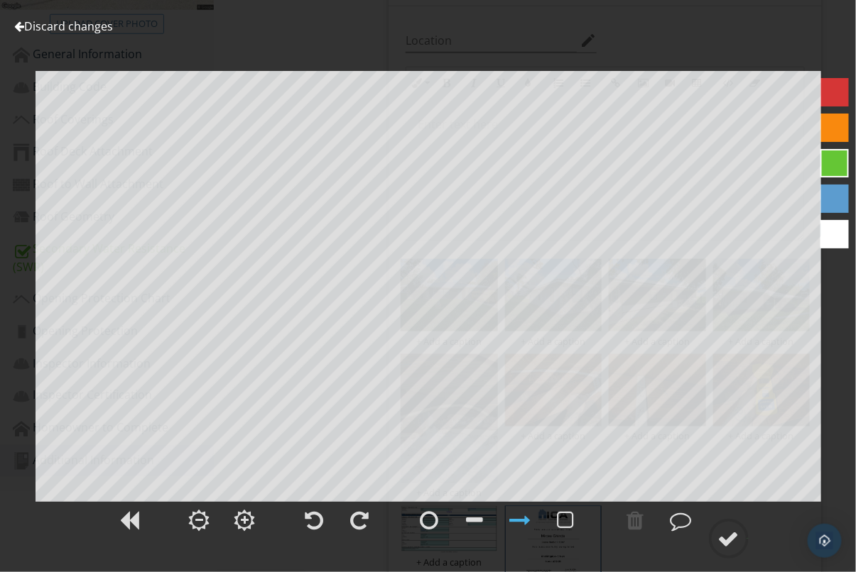
click at [56, 22] on link "Discard changes" at bounding box center [63, 26] width 99 height 16
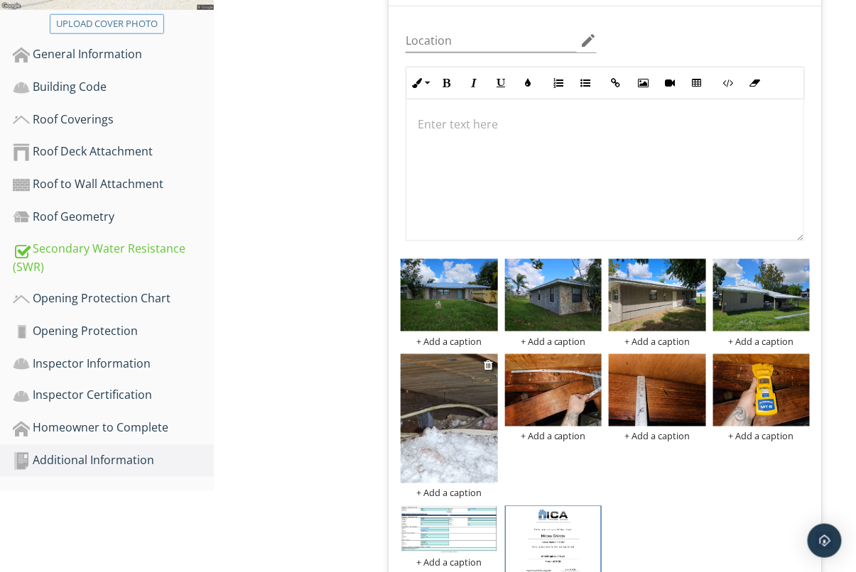
click at [439, 440] on img at bounding box center [449, 418] width 97 height 129
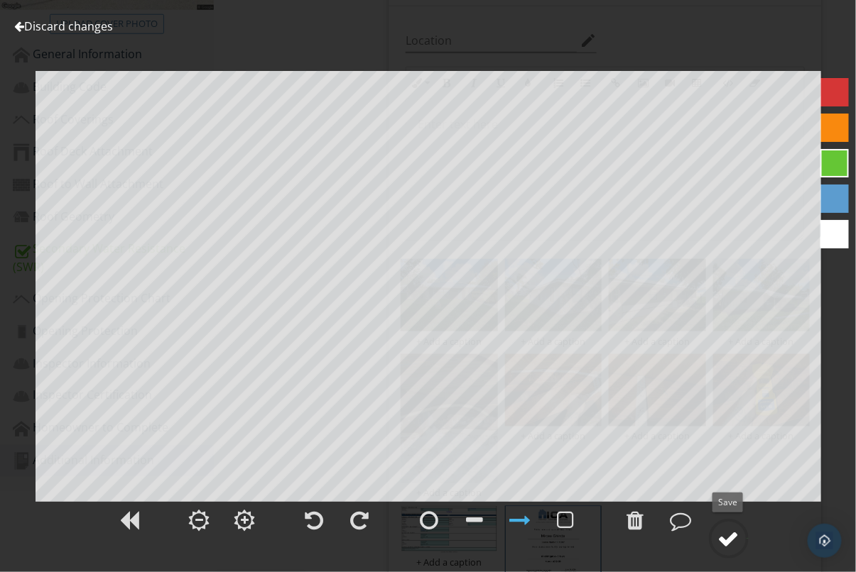
click at [729, 529] on div at bounding box center [728, 538] width 21 height 21
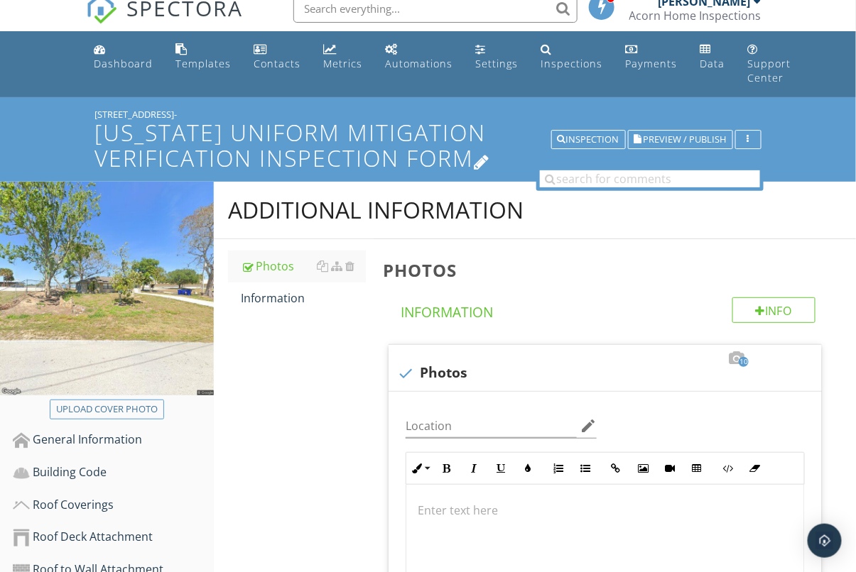
scroll to position [20, 0]
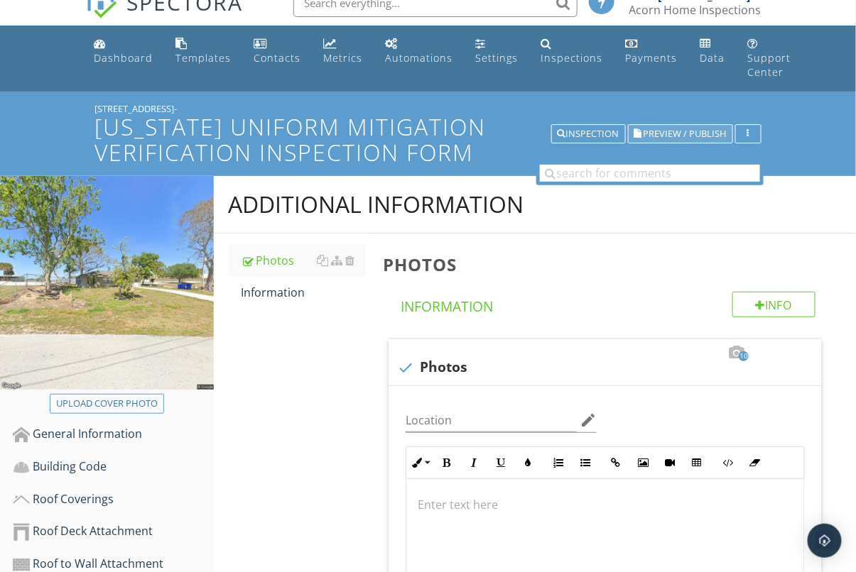
drag, startPoint x: 693, startPoint y: 153, endPoint x: 705, endPoint y: 132, distance: 23.5
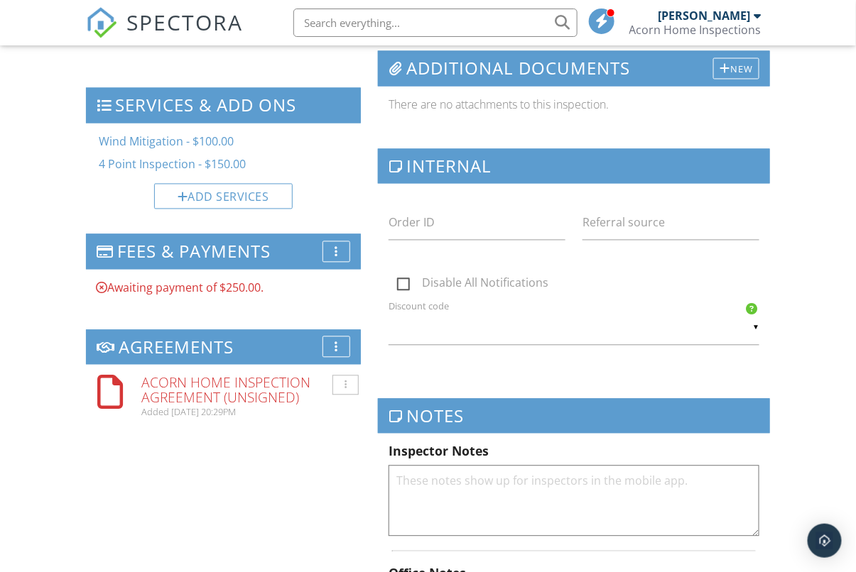
scroll to position [716, 0]
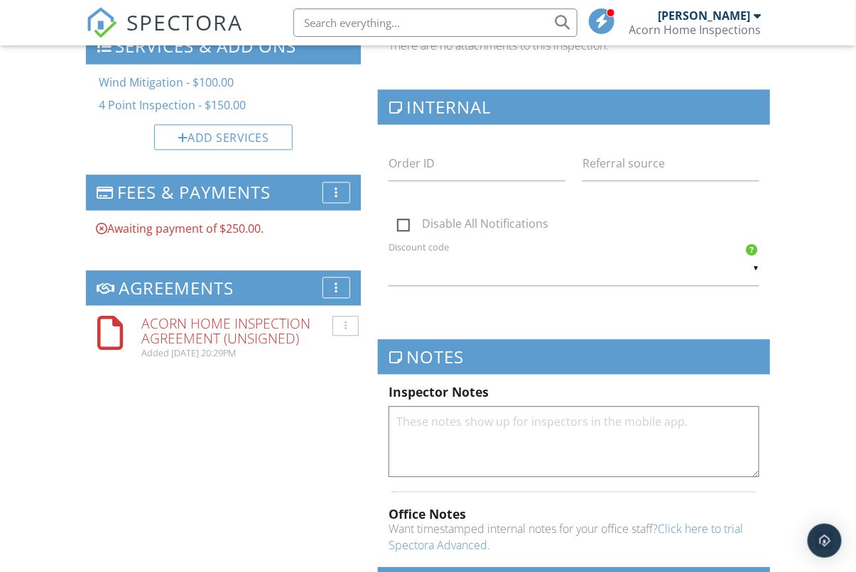
click at [338, 190] on div "More" at bounding box center [336, 192] width 28 height 21
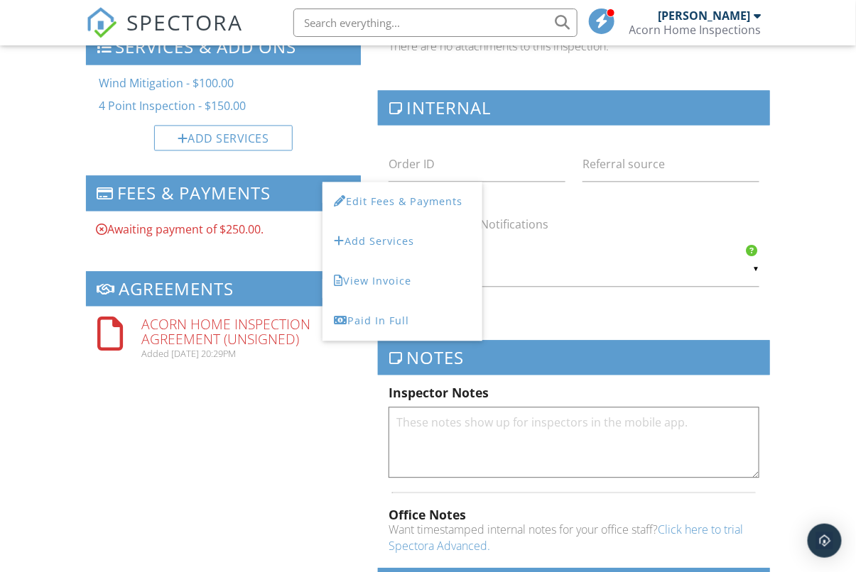
click at [367, 208] on li "Edit Fees & Payments" at bounding box center [402, 202] width 160 height 40
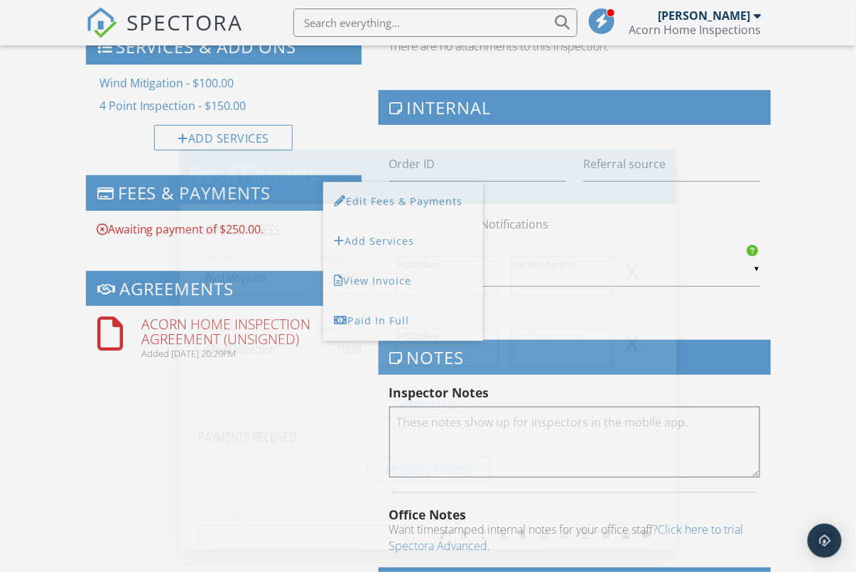
scroll to position [776, 0]
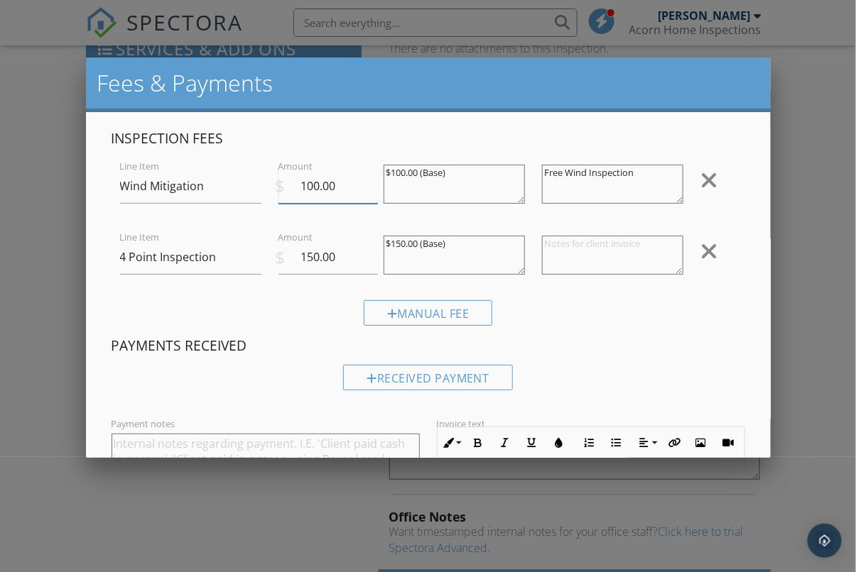
click at [339, 188] on input "100.00" at bounding box center [328, 186] width 100 height 35
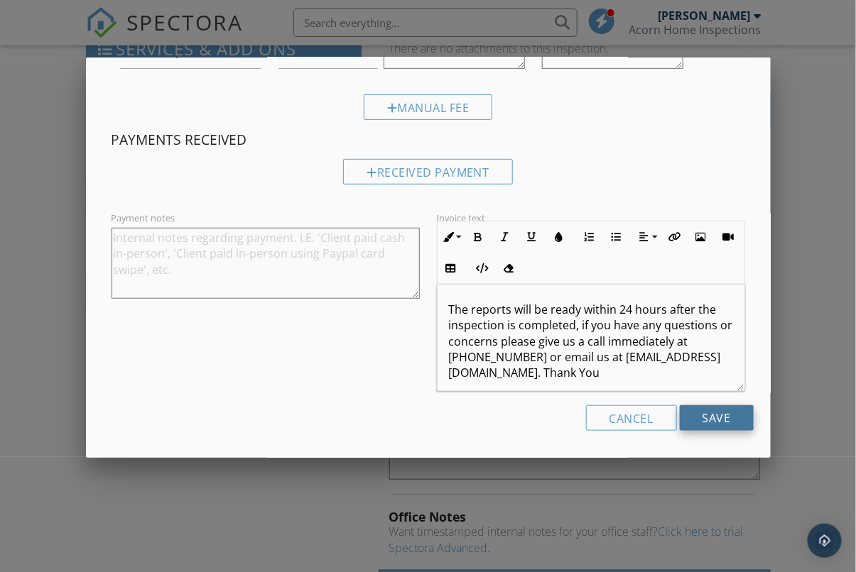
type input "0"
click at [719, 410] on input "Save" at bounding box center [717, 419] width 74 height 26
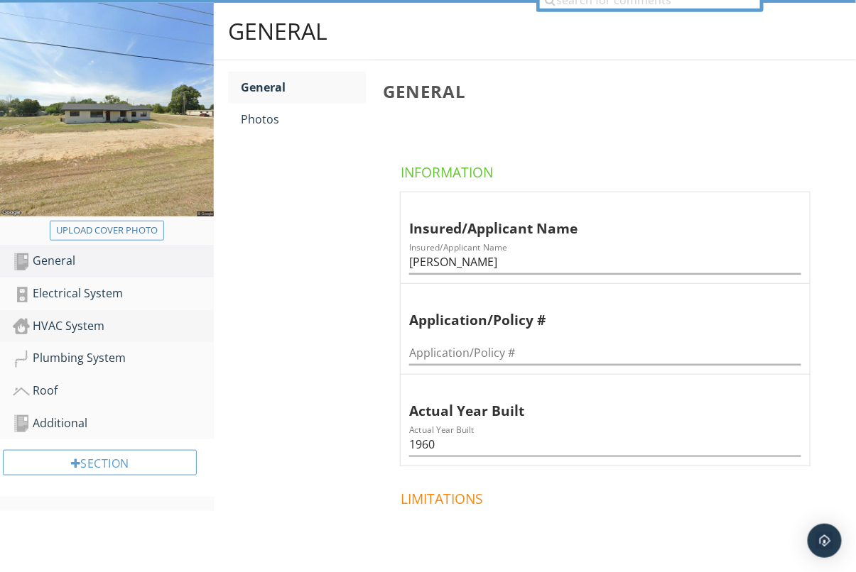
scroll to position [195, 0]
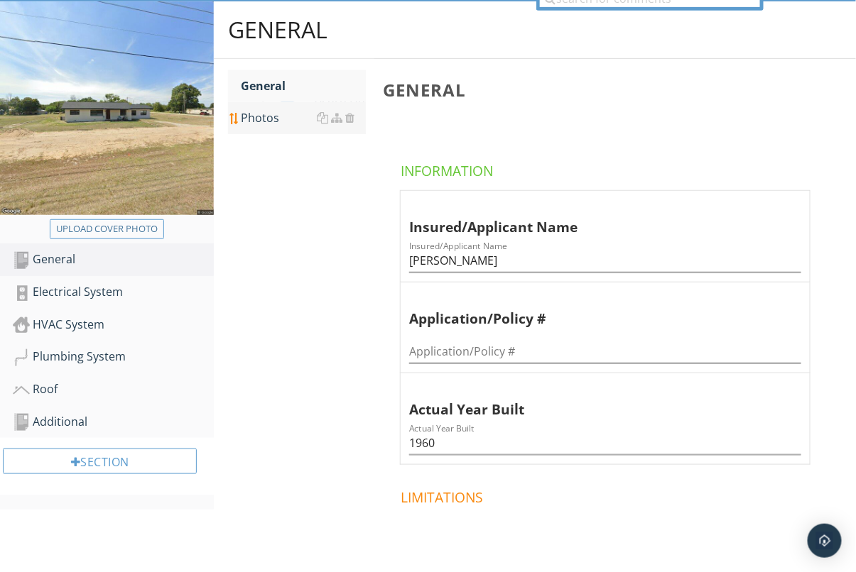
click at [279, 112] on div "Photos" at bounding box center [303, 117] width 125 height 17
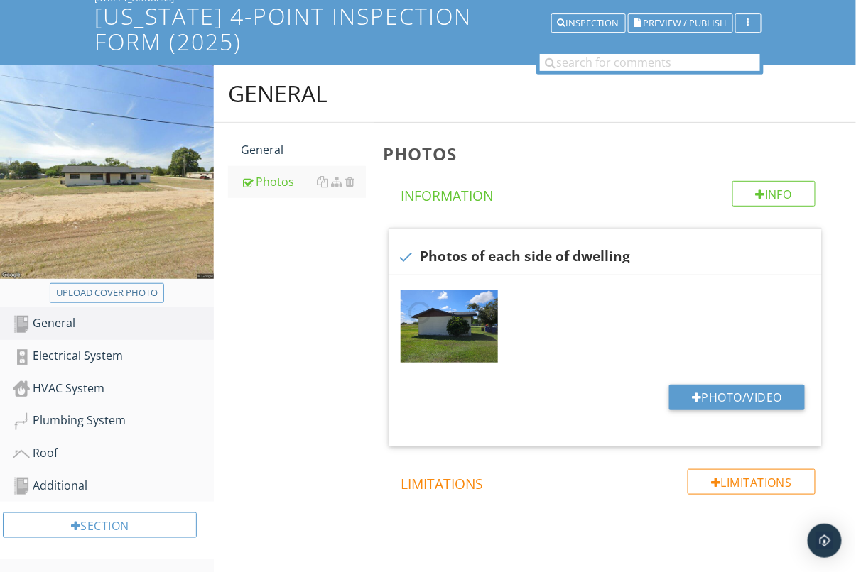
scroll to position [132, 0]
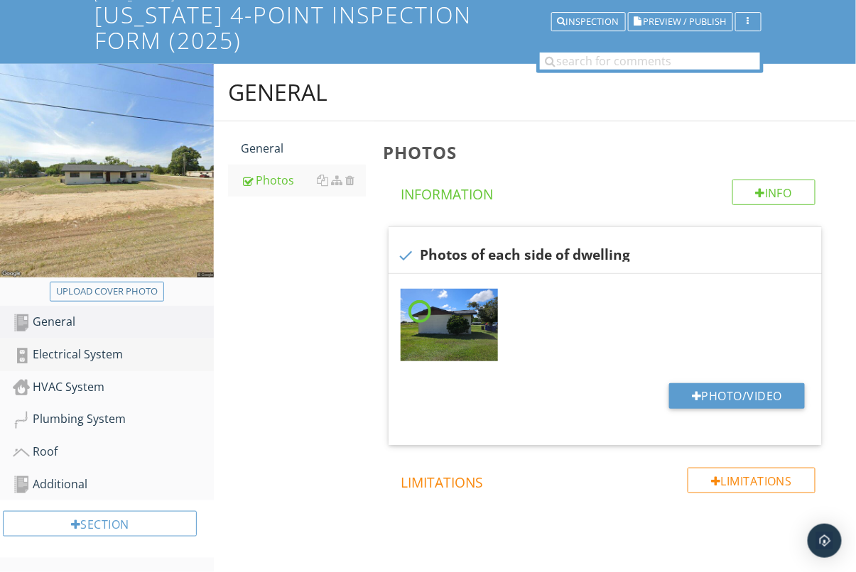
click at [71, 359] on div "Electrical System" at bounding box center [113, 355] width 201 height 18
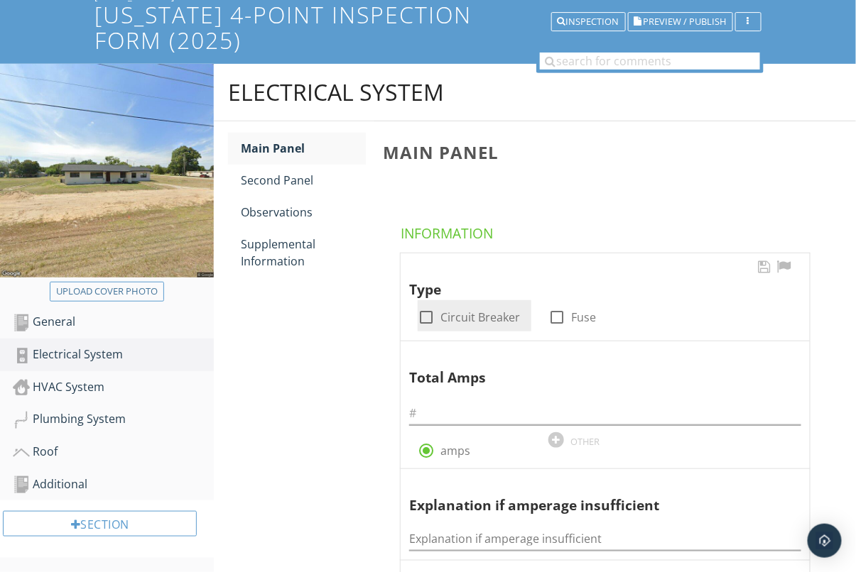
click at [421, 314] on div at bounding box center [426, 317] width 24 height 24
checkbox input "true"
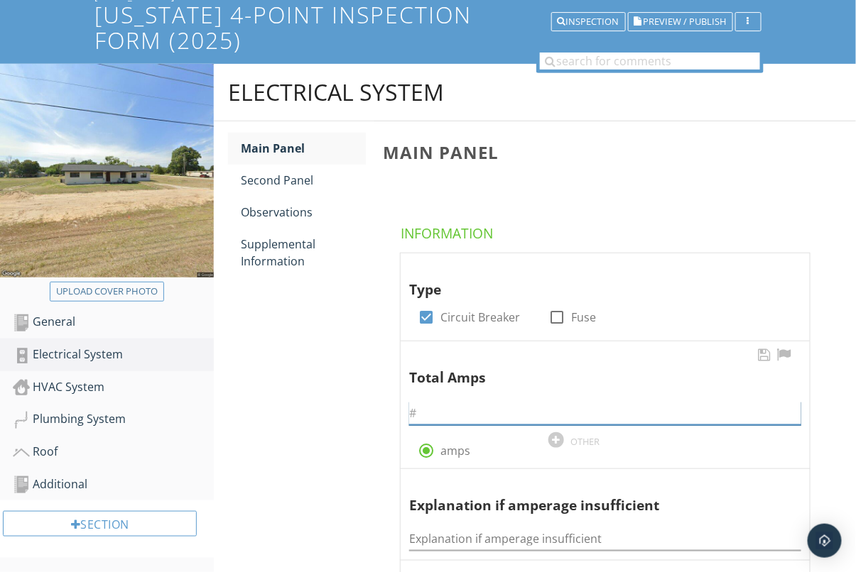
click at [458, 414] on input "text" at bounding box center [605, 413] width 392 height 23
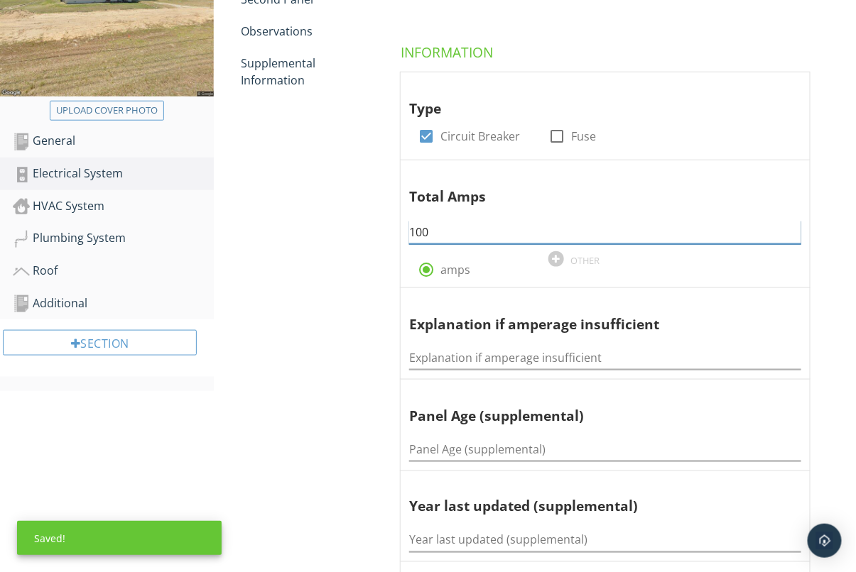
scroll to position [349, 0]
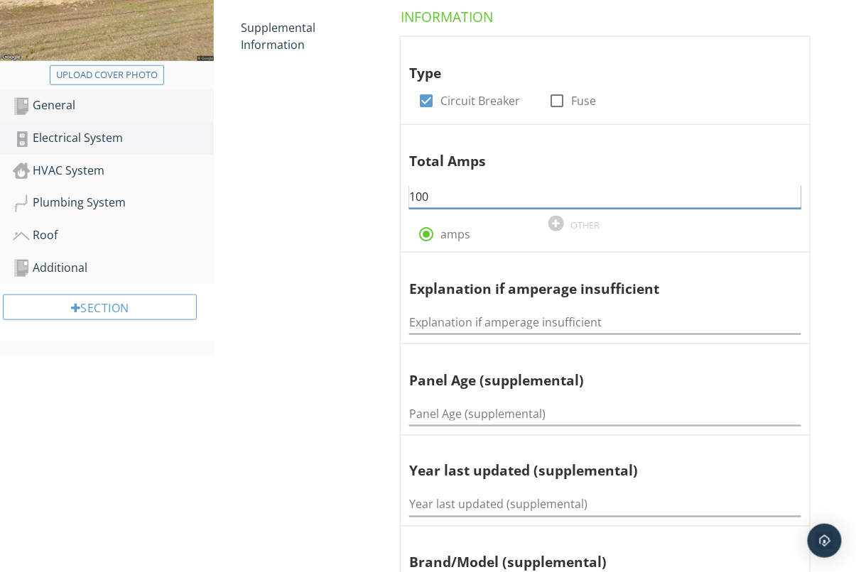
type input "100"
click at [63, 89] on link "General" at bounding box center [113, 105] width 201 height 33
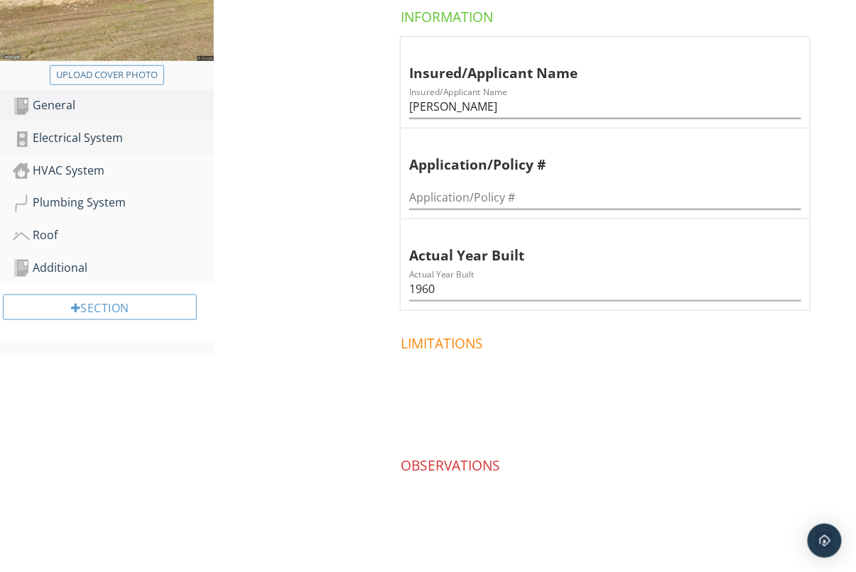
drag, startPoint x: 72, startPoint y: 137, endPoint x: 84, endPoint y: 136, distance: 11.4
click at [72, 137] on div "Electrical System" at bounding box center [113, 138] width 201 height 18
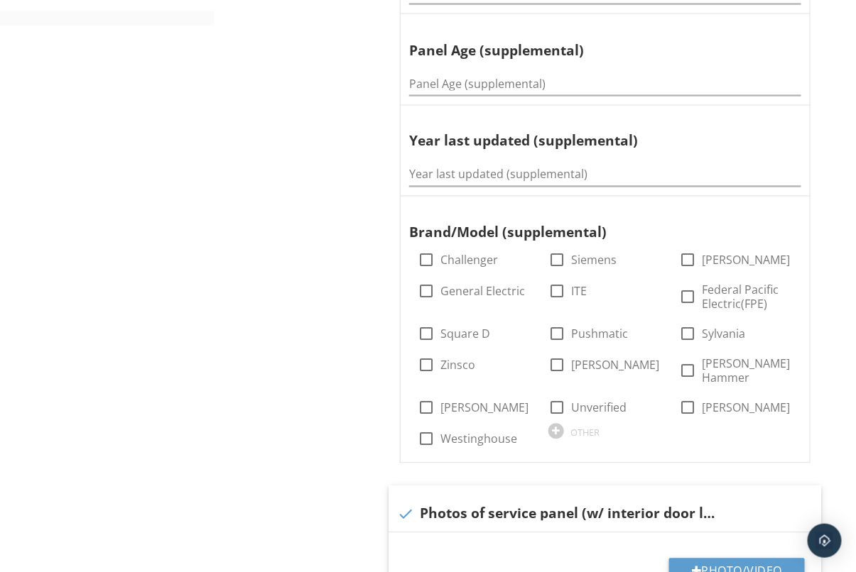
scroll to position [701, 0]
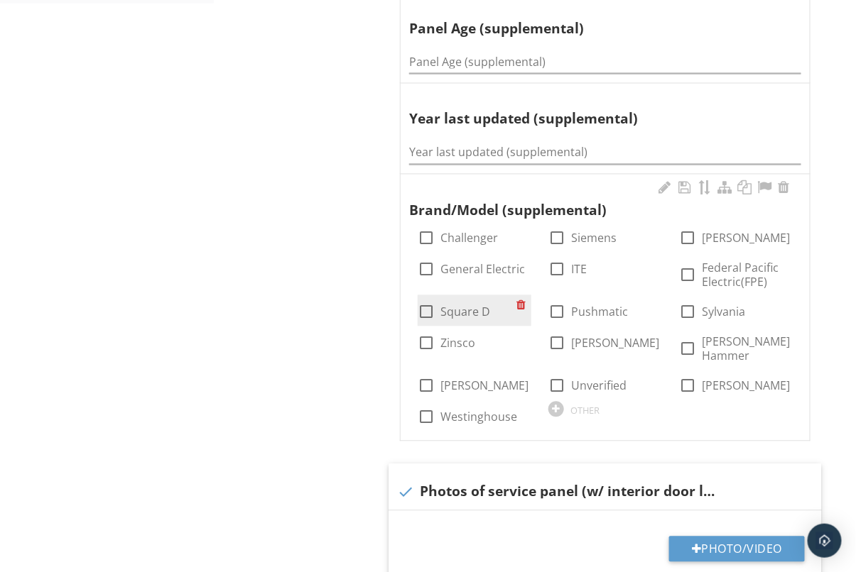
click at [427, 313] on div at bounding box center [426, 312] width 24 height 24
checkbox input "true"
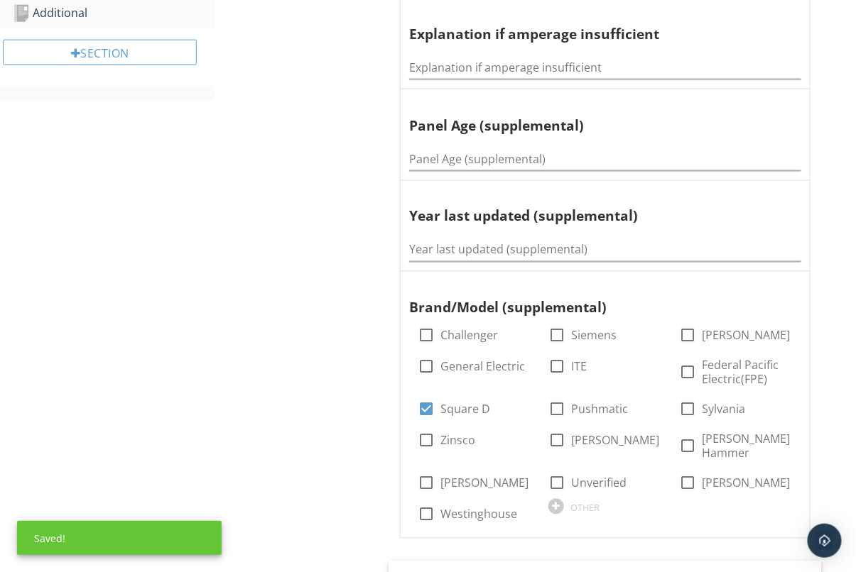
click at [330, 416] on div "Electrical System Main Panel Second Panel Observations Supplemental Information…" at bounding box center [535, 398] width 642 height 1613
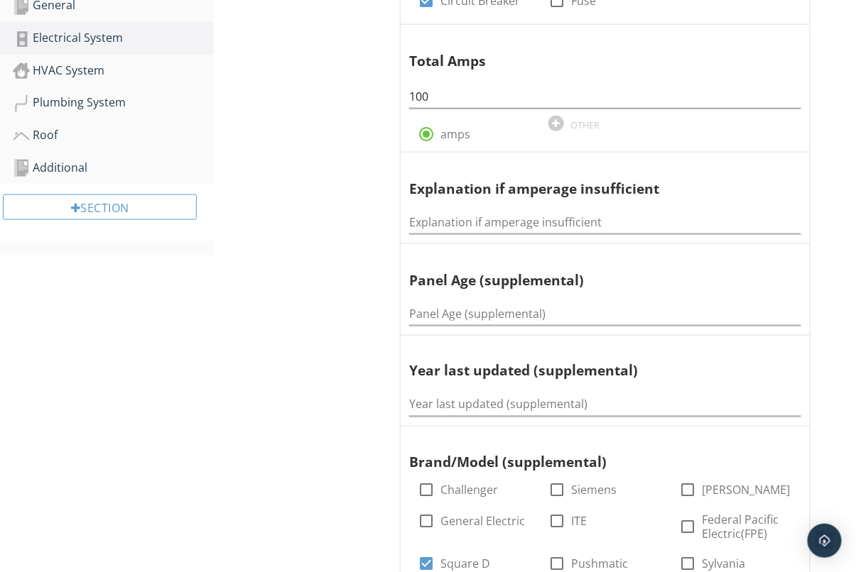
scroll to position [194, 0]
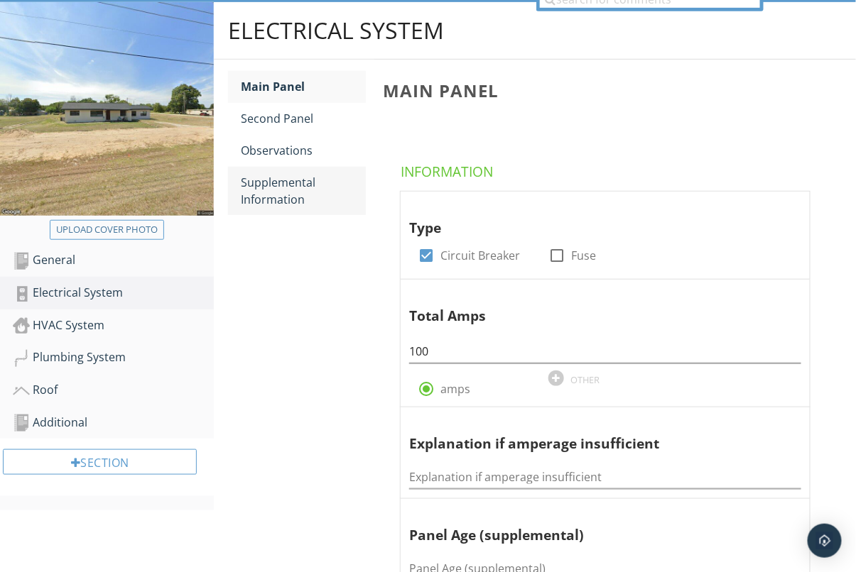
click at [282, 189] on div "Supplemental Information" at bounding box center [303, 191] width 125 height 34
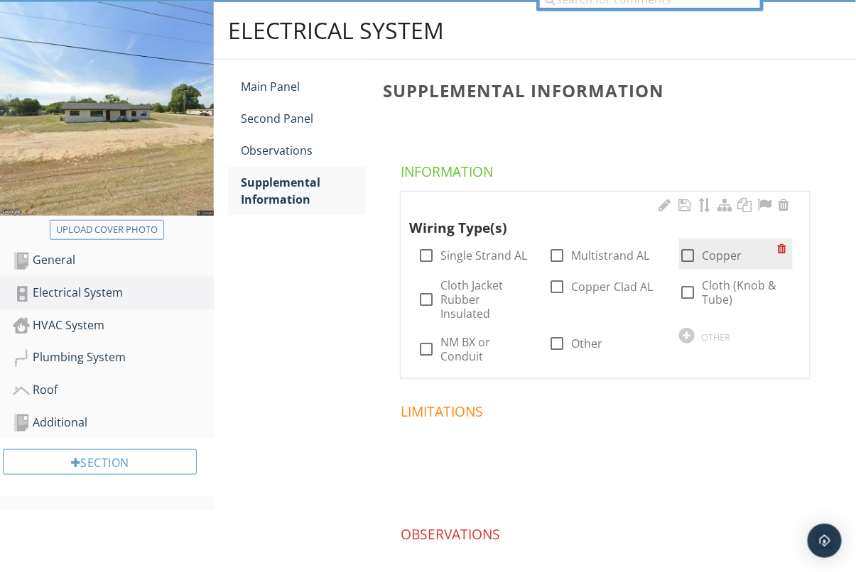
click at [692, 258] on div at bounding box center [687, 256] width 24 height 24
checkbox input "true"
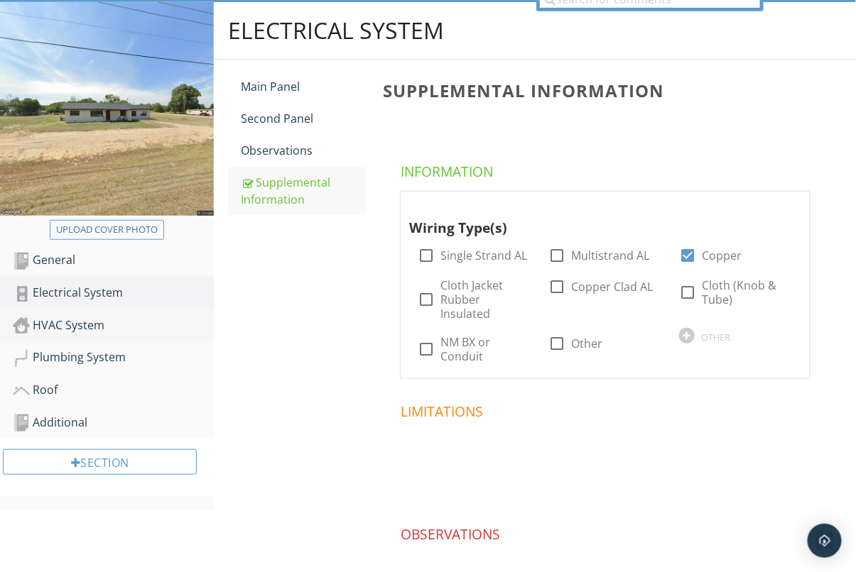
click at [96, 326] on div "HVAC System" at bounding box center [113, 326] width 201 height 18
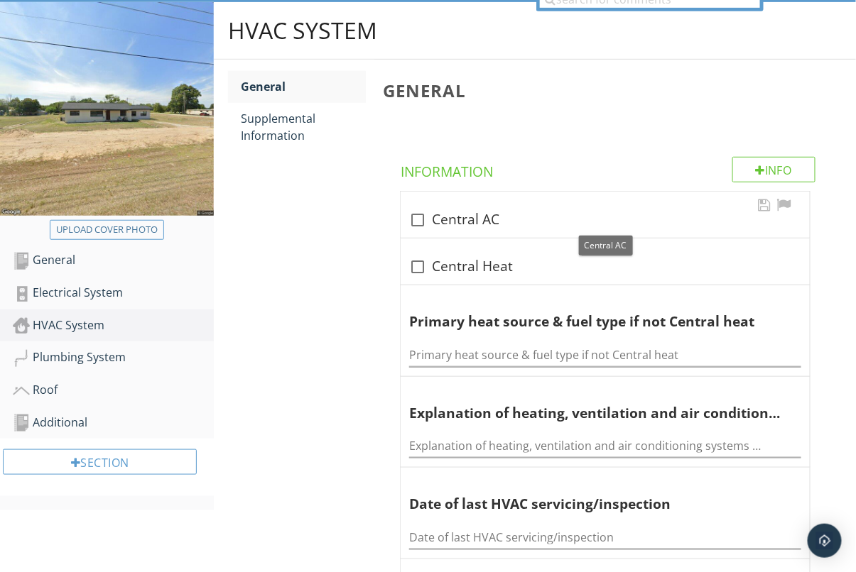
drag, startPoint x: 416, startPoint y: 220, endPoint x: 413, endPoint y: 245, distance: 25.0
click at [416, 220] on div at bounding box center [418, 220] width 24 height 24
checkbox input "true"
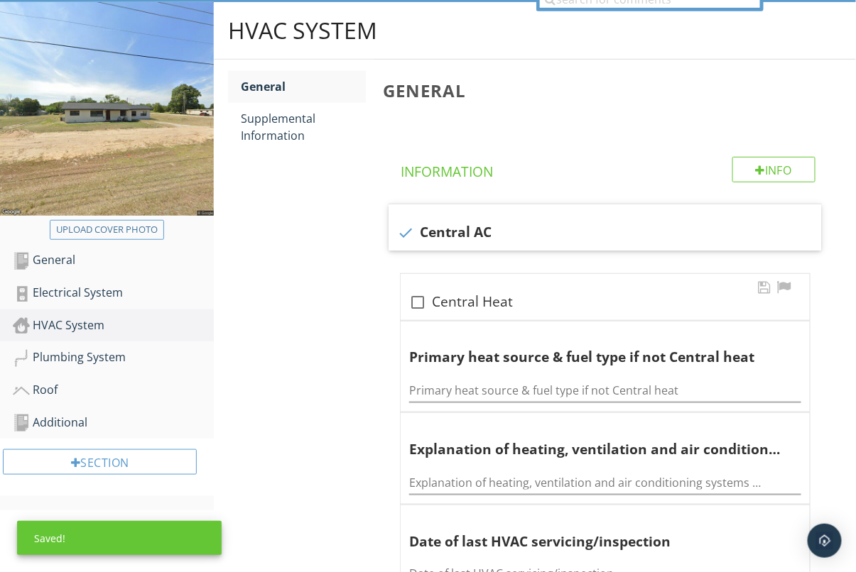
click at [416, 296] on div at bounding box center [418, 303] width 24 height 24
checkbox input "true"
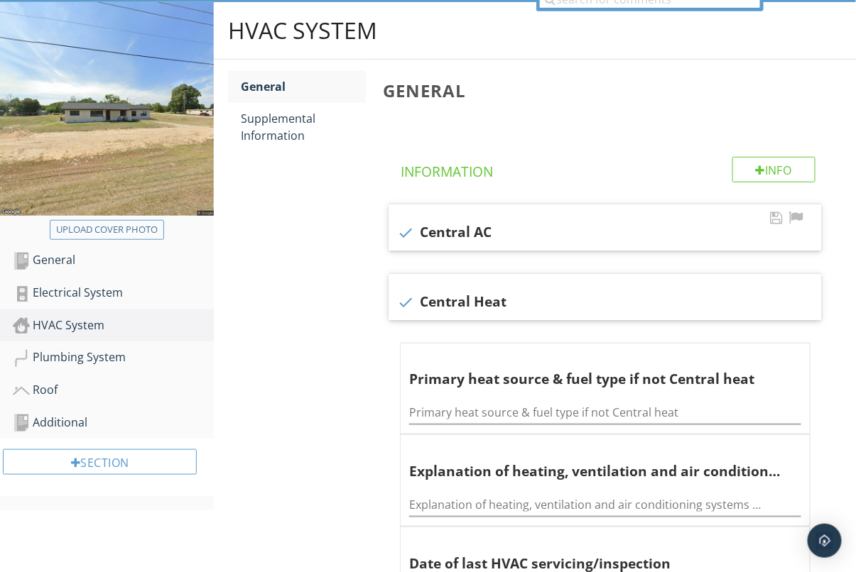
drag, startPoint x: 403, startPoint y: 222, endPoint x: 413, endPoint y: 237, distance: 17.5
click at [405, 221] on div at bounding box center [405, 233] width 24 height 24
checkbox input "false"
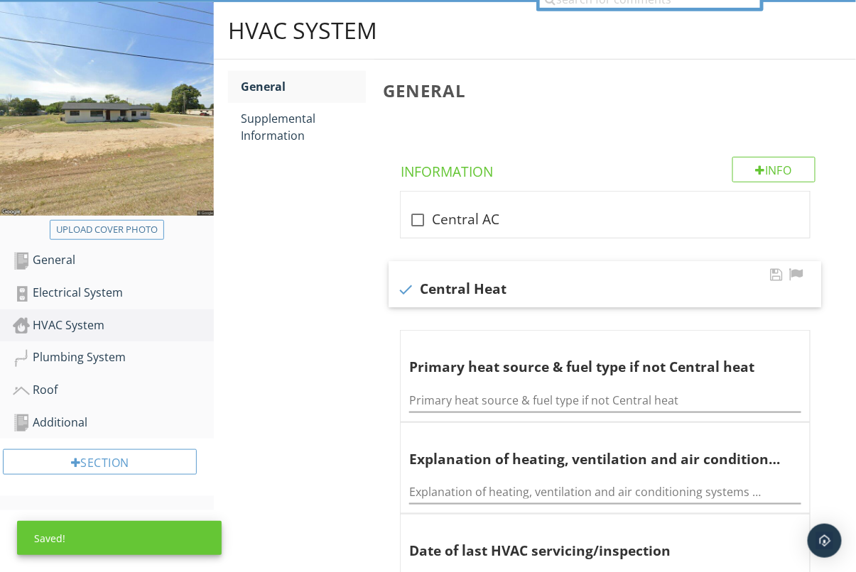
click at [410, 280] on div at bounding box center [405, 290] width 24 height 24
checkbox input "false"
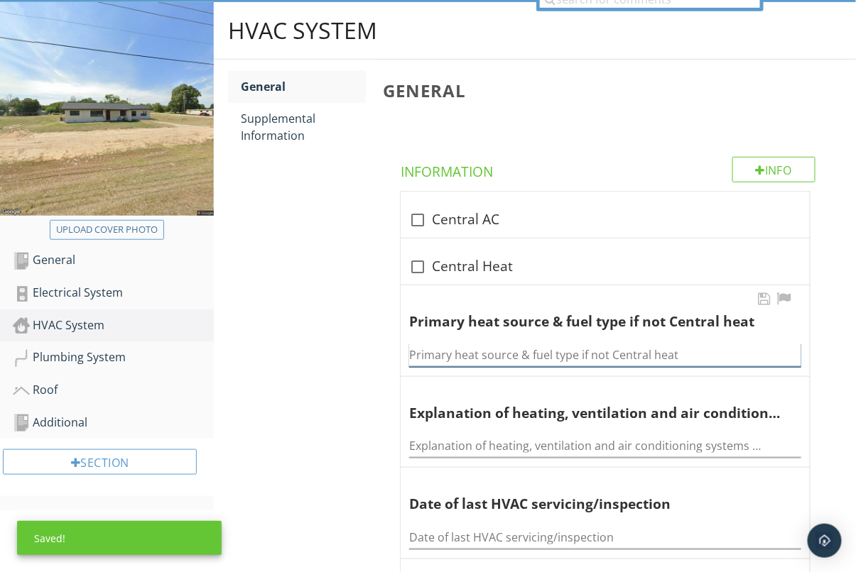
click at [582, 352] on input "Primary heat source & fuel type if not Central heat" at bounding box center [605, 355] width 392 height 23
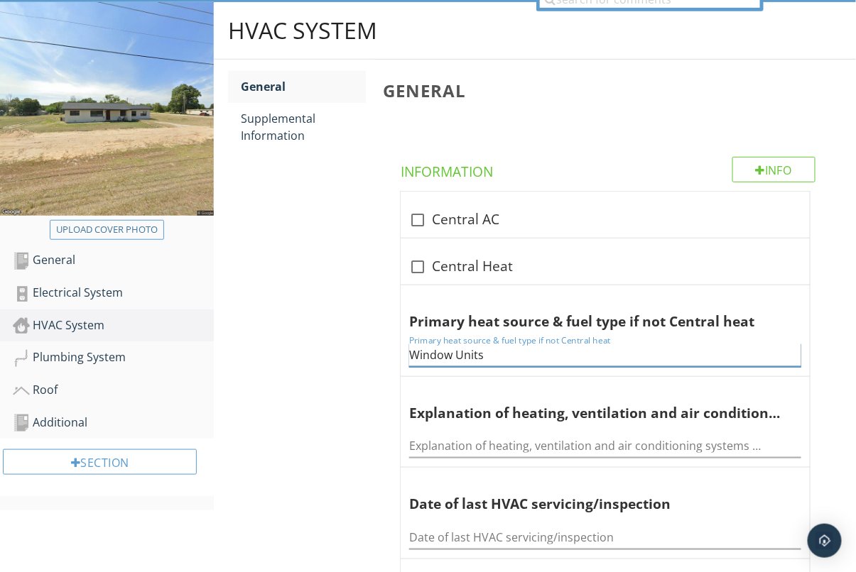
type input "Window Units"
click at [354, 388] on div "HVAC System General Supplemental Information General Info Information check_box…" at bounding box center [535, 549] width 642 height 1095
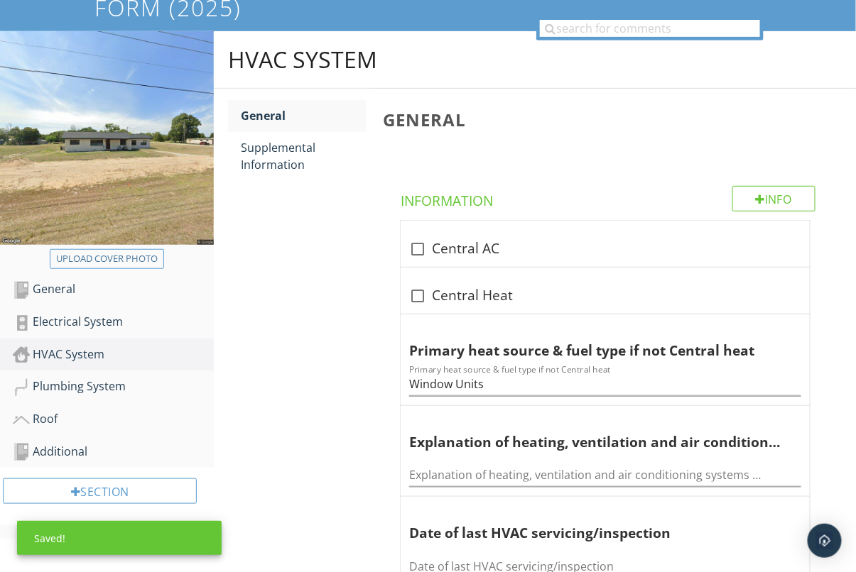
scroll to position [148, 0]
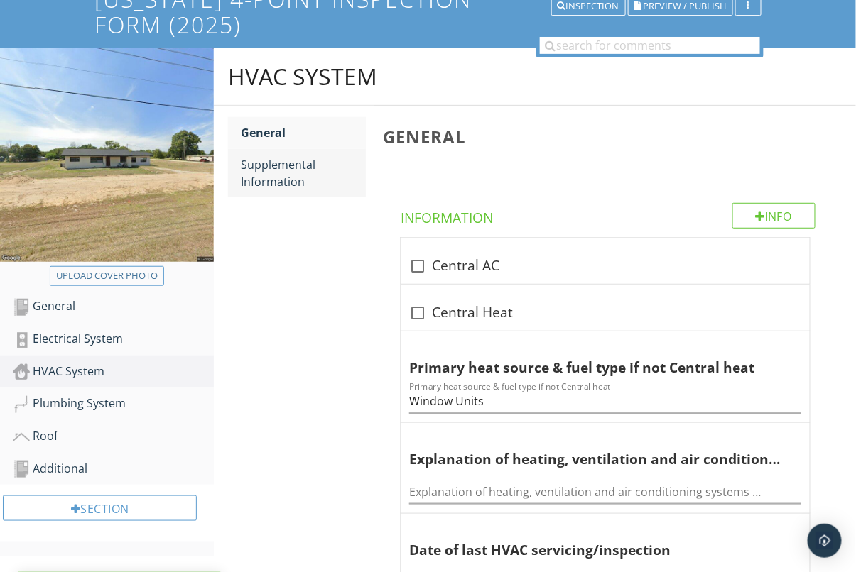
click at [278, 164] on div "Supplemental Information" at bounding box center [303, 173] width 125 height 34
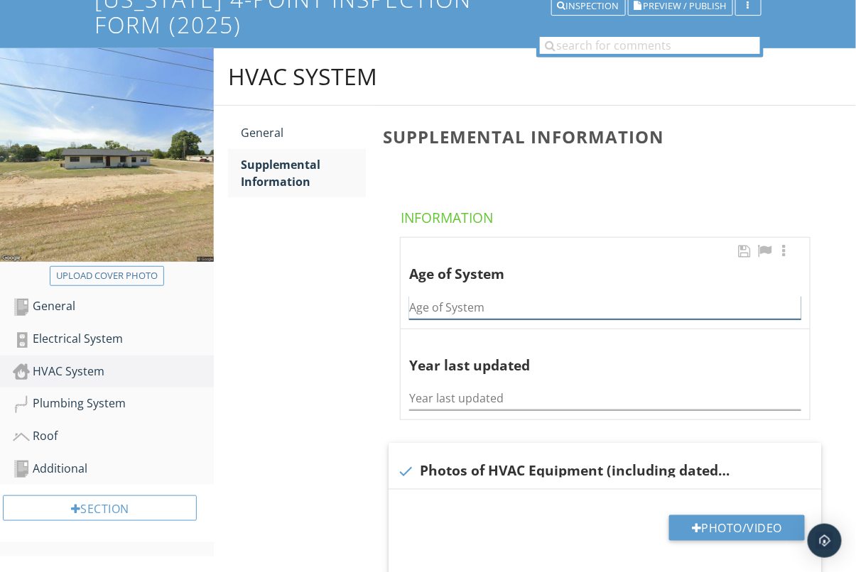
click at [543, 310] on input "Age of System" at bounding box center [605, 307] width 392 height 23
type input "Unknown"
click at [367, 401] on div "HVAC System General Supplemental Information Supplemental Information Informati…" at bounding box center [535, 456] width 642 height 816
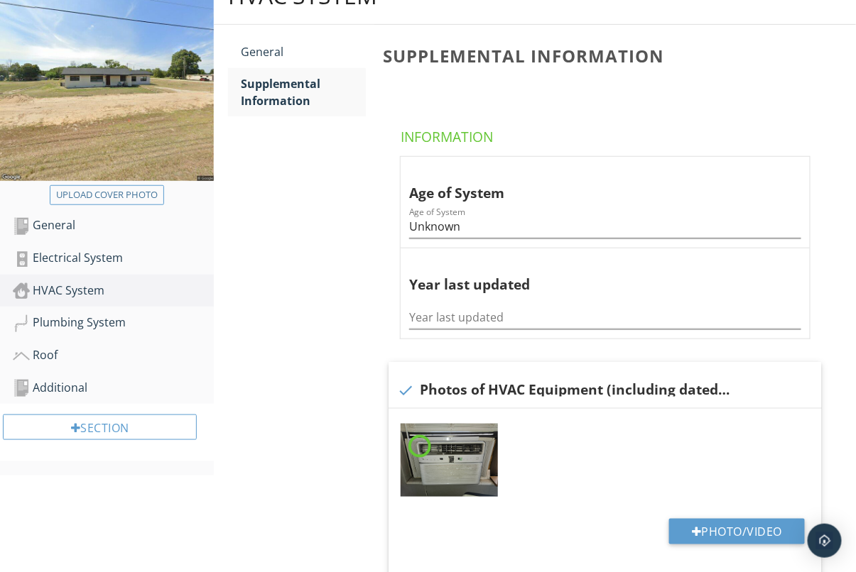
scroll to position [278, 0]
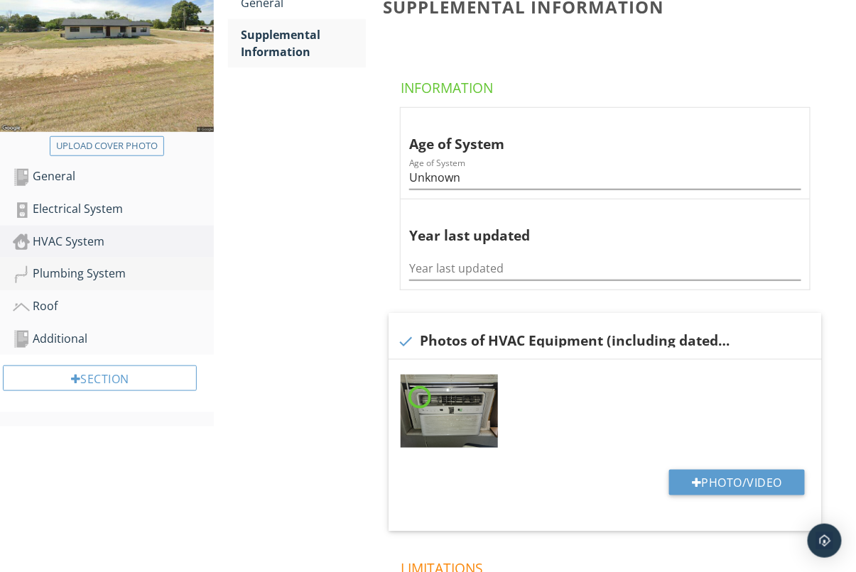
click at [89, 273] on div "Plumbing System" at bounding box center [113, 274] width 201 height 18
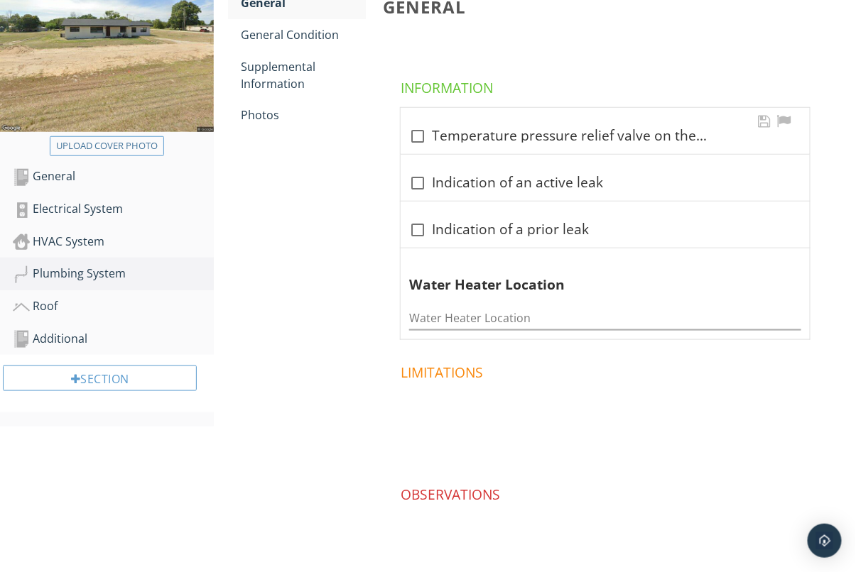
click at [419, 125] on div at bounding box center [418, 136] width 24 height 24
checkbox input "true"
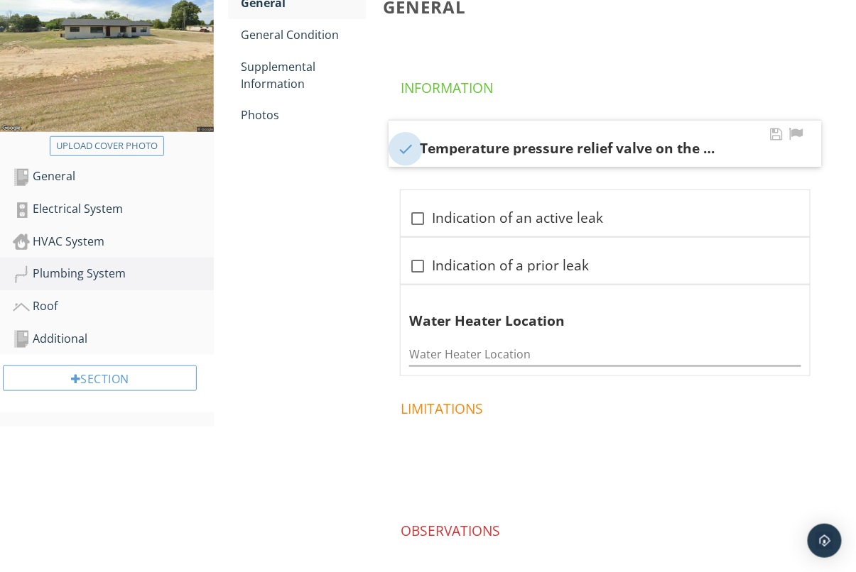
scroll to position [277, 0]
click at [484, 349] on input "Water Heater Location" at bounding box center [605, 355] width 392 height 23
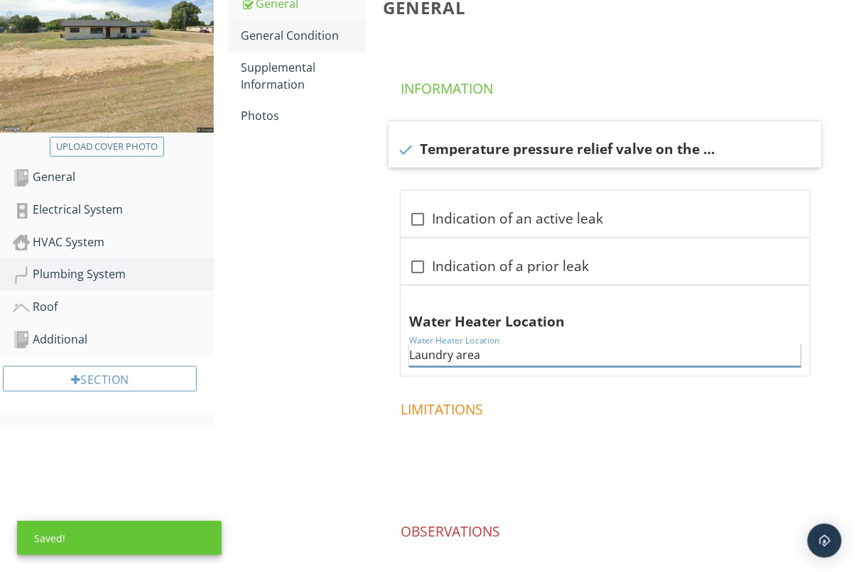
type input "Laundry area"
click at [291, 42] on div "General Condition" at bounding box center [303, 35] width 125 height 17
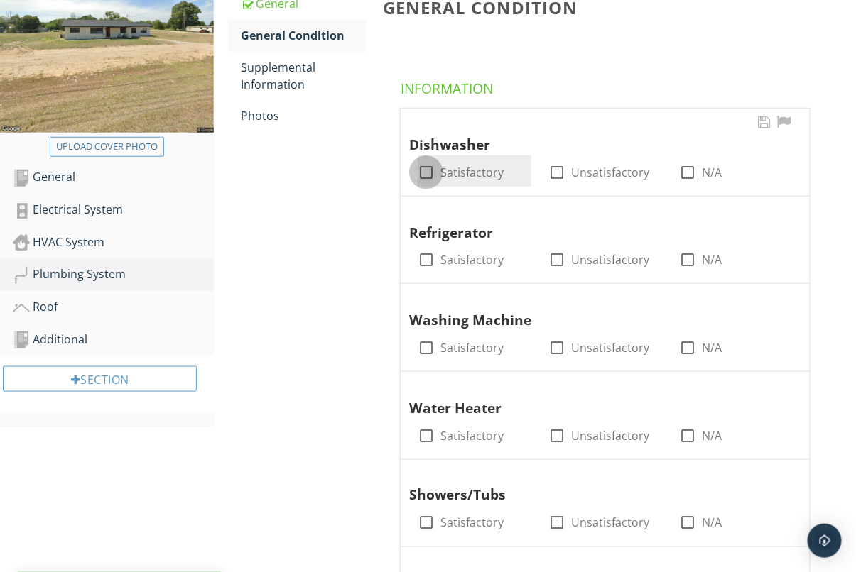
click at [417, 170] on div at bounding box center [426, 173] width 24 height 24
click at [425, 170] on div at bounding box center [426, 173] width 24 height 24
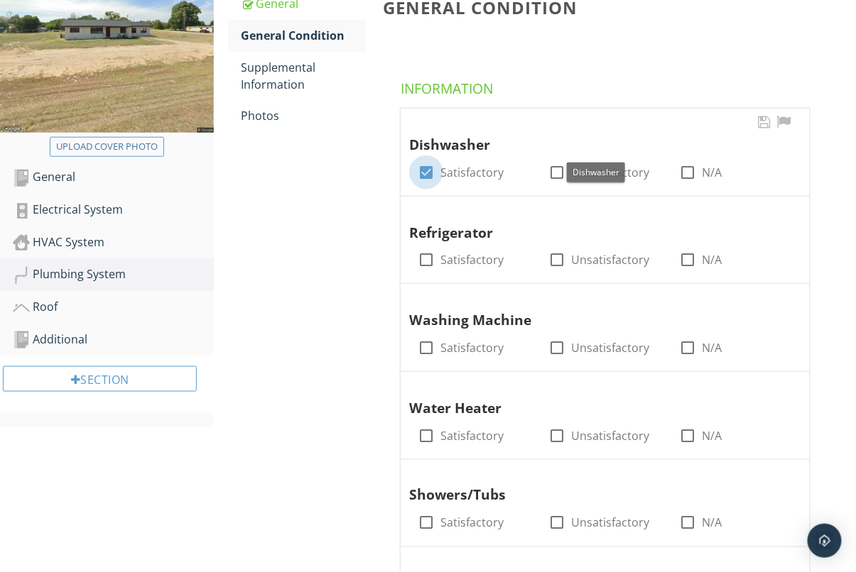
checkbox input "false"
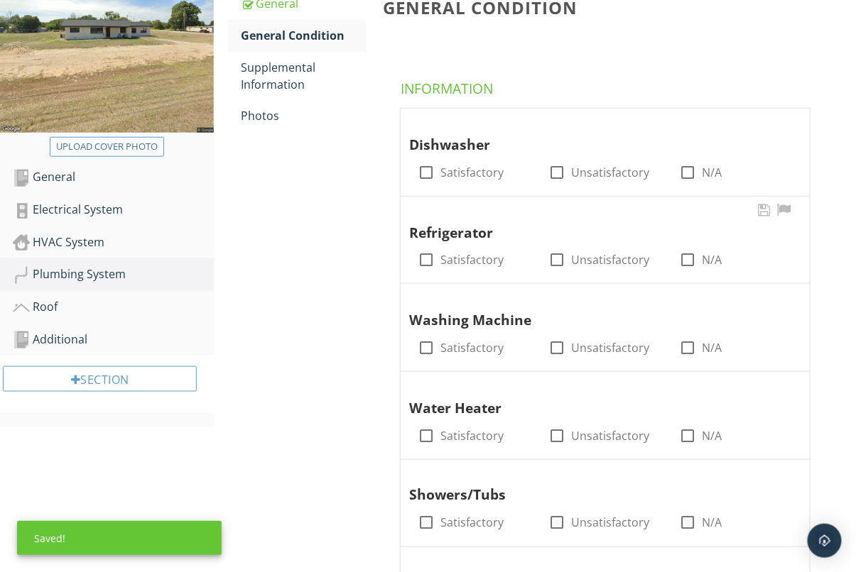
drag, startPoint x: 686, startPoint y: 174, endPoint x: 575, endPoint y: 211, distance: 117.5
click at [687, 174] on div at bounding box center [687, 173] width 24 height 24
checkbox input "true"
click at [423, 264] on div at bounding box center [426, 260] width 24 height 24
checkbox input "true"
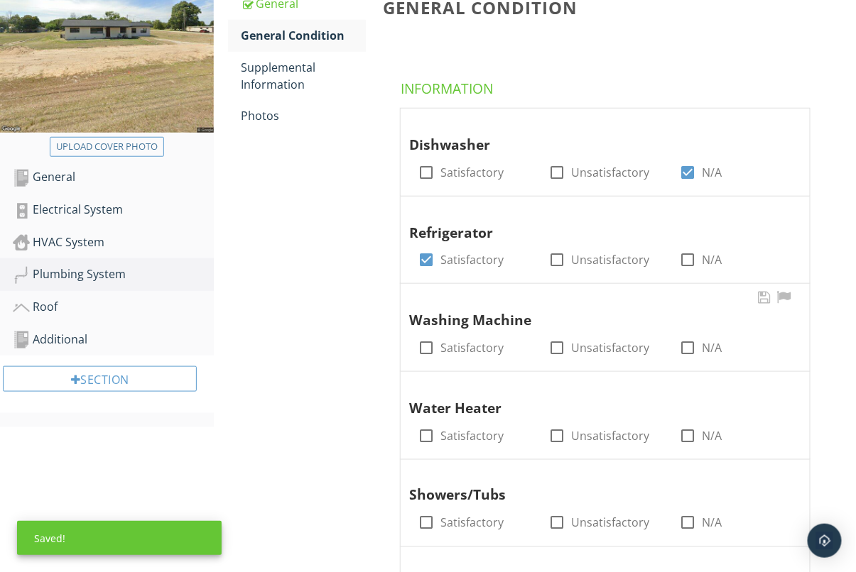
drag, startPoint x: 428, startPoint y: 354, endPoint x: 412, endPoint y: 356, distance: 15.7
click at [428, 354] on div at bounding box center [426, 348] width 24 height 24
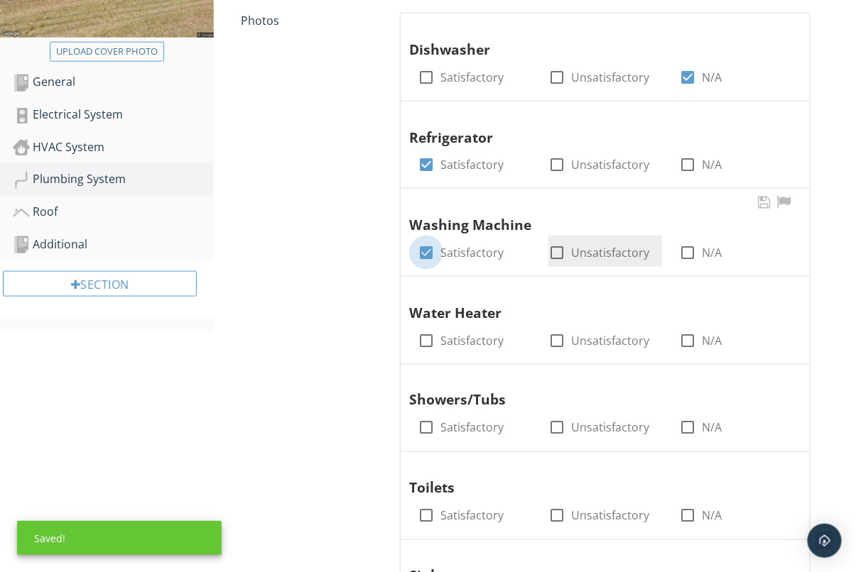
drag, startPoint x: 422, startPoint y: 252, endPoint x: 592, endPoint y: 252, distance: 170.5
click at [422, 252] on div at bounding box center [426, 253] width 24 height 24
checkbox input "false"
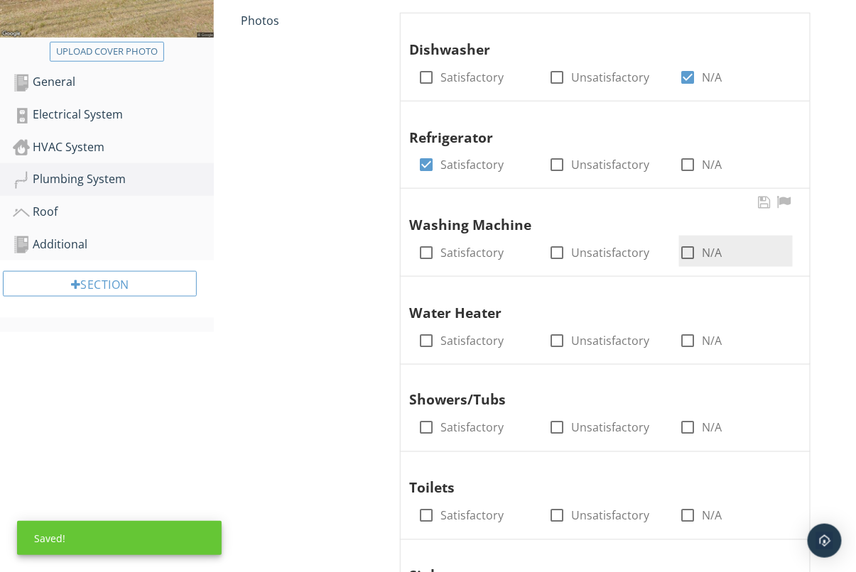
click at [682, 247] on div at bounding box center [687, 253] width 24 height 24
checkbox input "true"
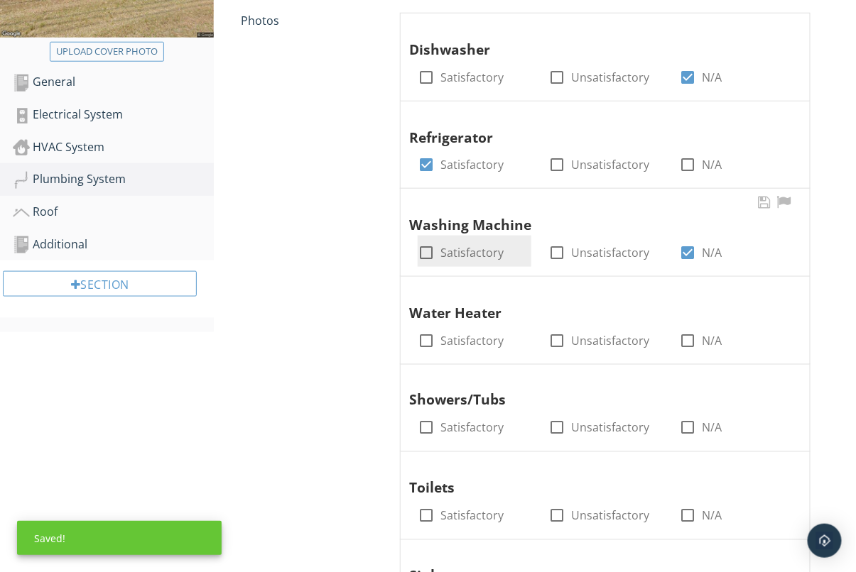
click at [425, 255] on div at bounding box center [426, 253] width 24 height 24
checkbox input "true"
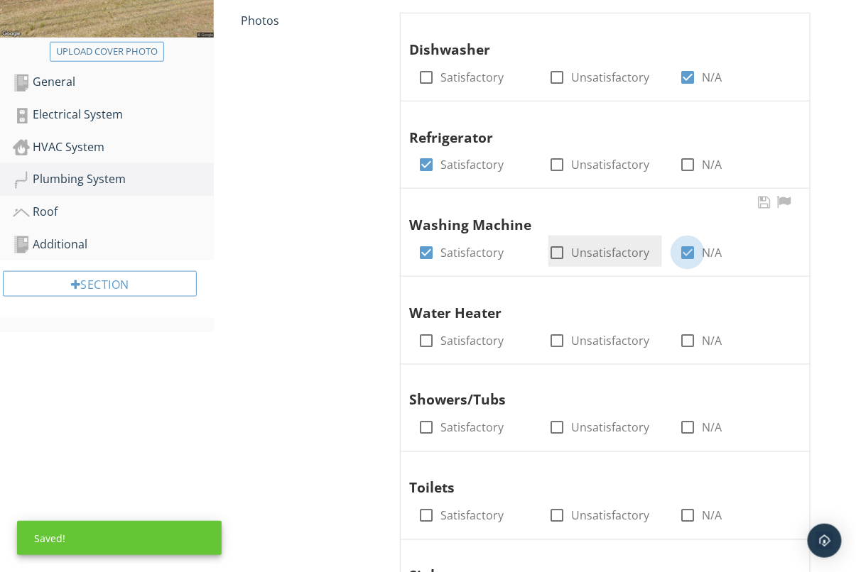
drag, startPoint x: 693, startPoint y: 250, endPoint x: 649, endPoint y: 256, distance: 44.4
click at [693, 250] on div at bounding box center [687, 253] width 24 height 24
checkbox input "false"
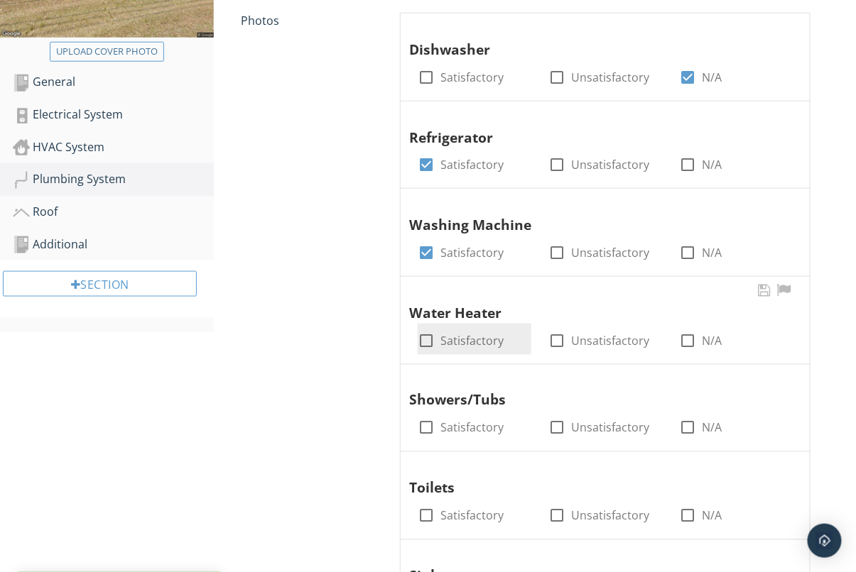
click at [425, 347] on div at bounding box center [426, 341] width 24 height 24
checkbox input "true"
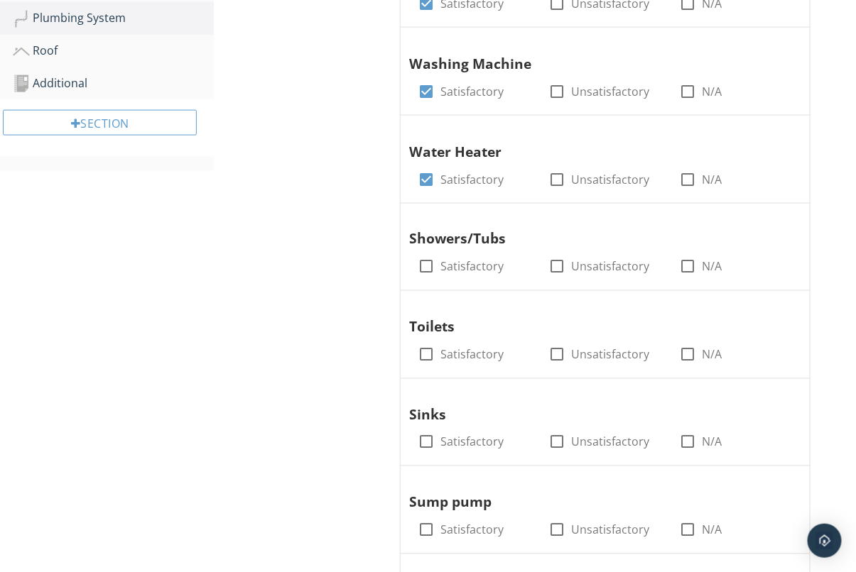
scroll to position [579, 0]
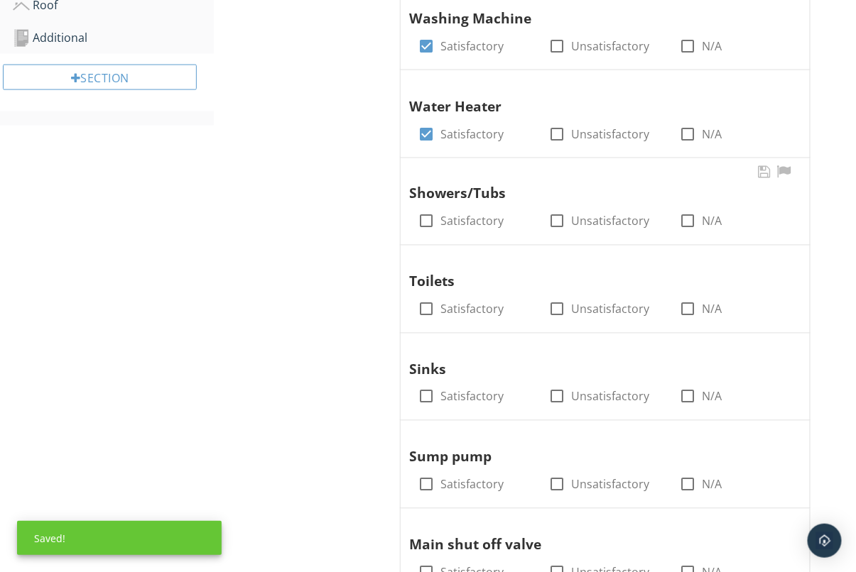
drag, startPoint x: 429, startPoint y: 222, endPoint x: 427, endPoint y: 241, distance: 18.6
click at [429, 222] on div at bounding box center [426, 222] width 24 height 24
checkbox input "true"
click at [427, 308] on div at bounding box center [426, 310] width 24 height 24
checkbox input "true"
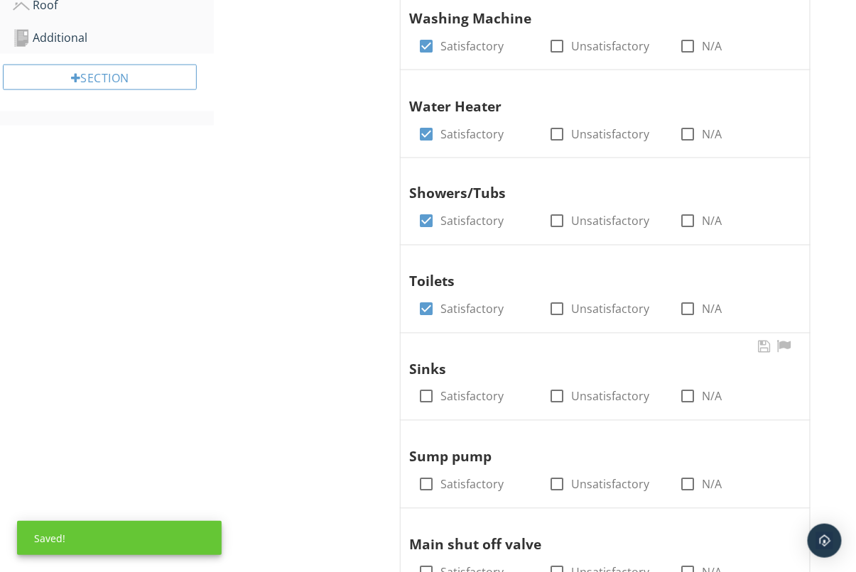
drag, startPoint x: 424, startPoint y: 404, endPoint x: 409, endPoint y: 406, distance: 15.0
click at [425, 403] on div at bounding box center [426, 397] width 24 height 24
checkbox input "true"
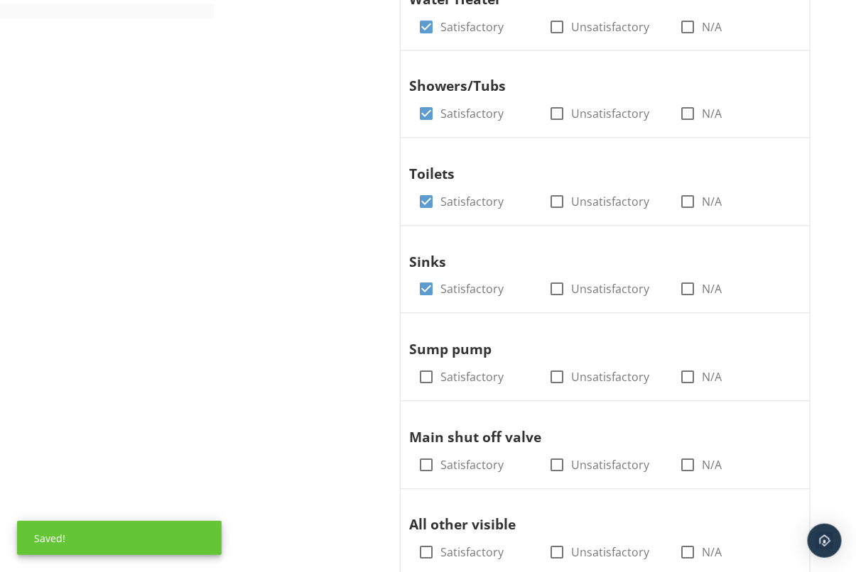
scroll to position [697, 0]
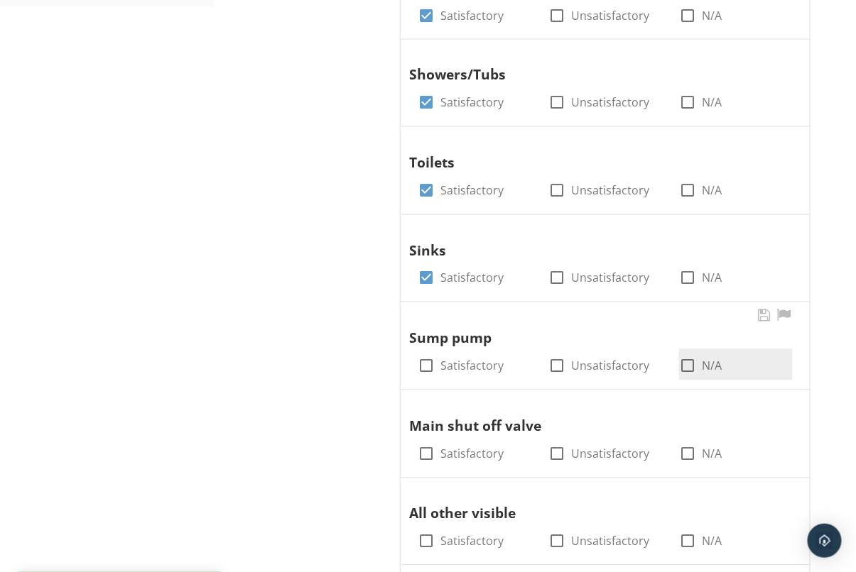
click at [695, 365] on div at bounding box center [687, 366] width 24 height 24
checkbox input "true"
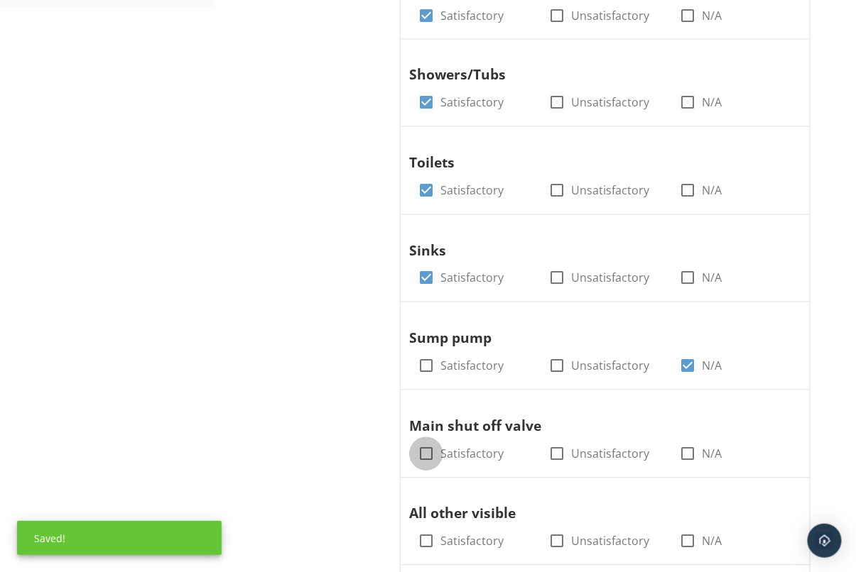
drag, startPoint x: 422, startPoint y: 459, endPoint x: 393, endPoint y: 458, distance: 28.4
click at [422, 458] on div at bounding box center [426, 455] width 24 height 24
checkbox input "true"
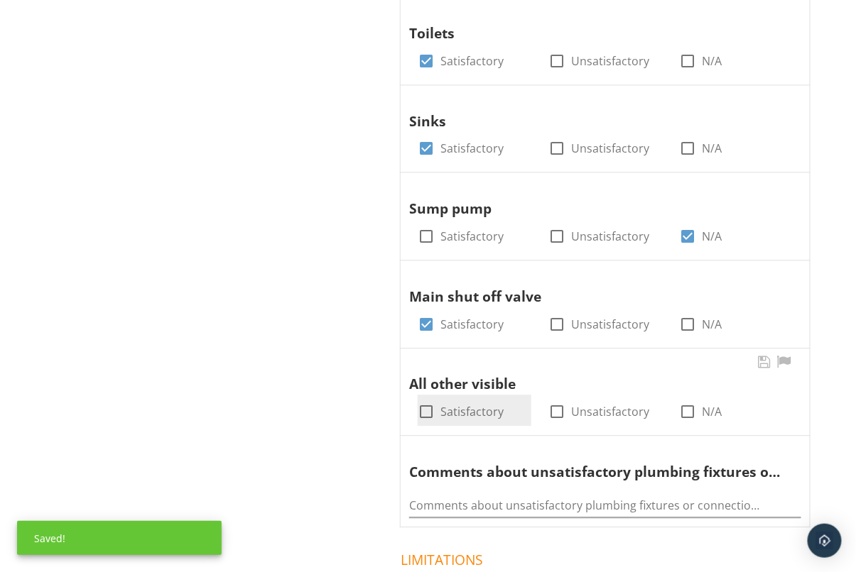
click at [425, 403] on div at bounding box center [426, 412] width 24 height 24
checkbox input "true"
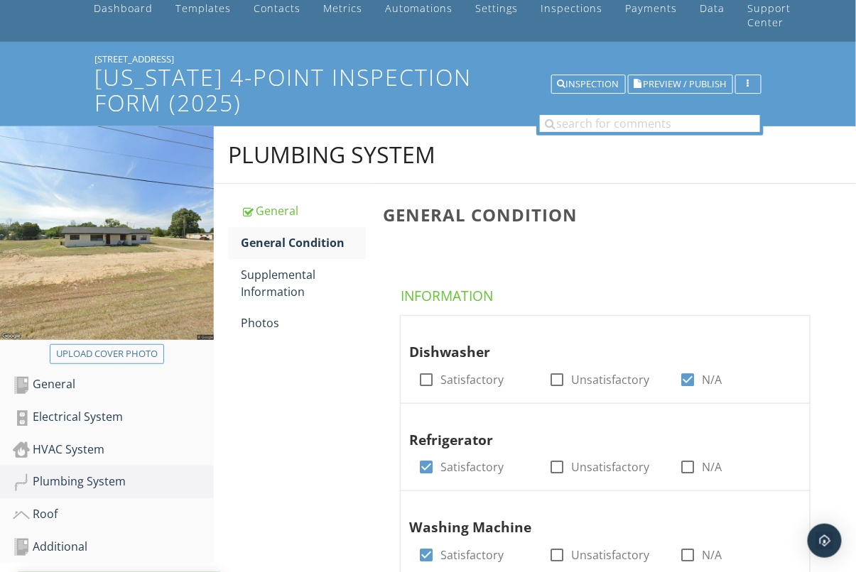
scroll to position [0, 0]
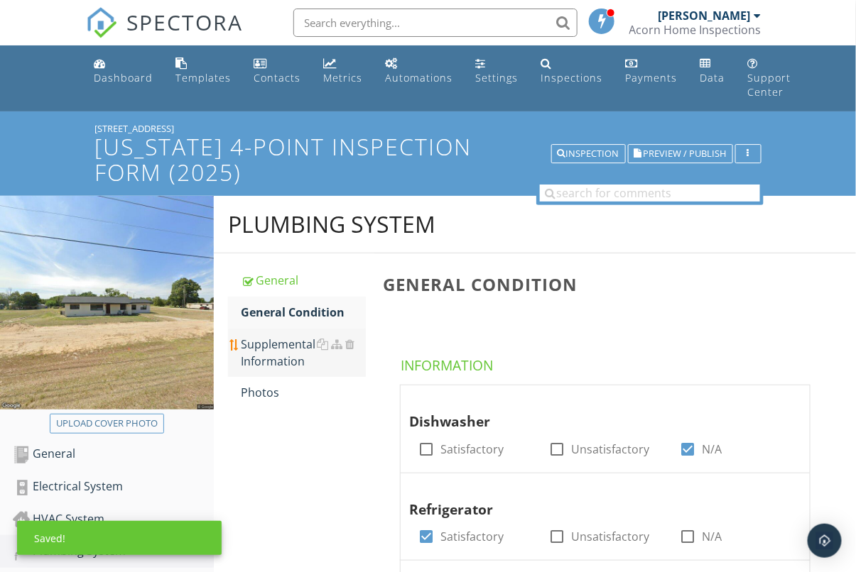
click at [282, 351] on div "Supplemental Information" at bounding box center [303, 353] width 125 height 34
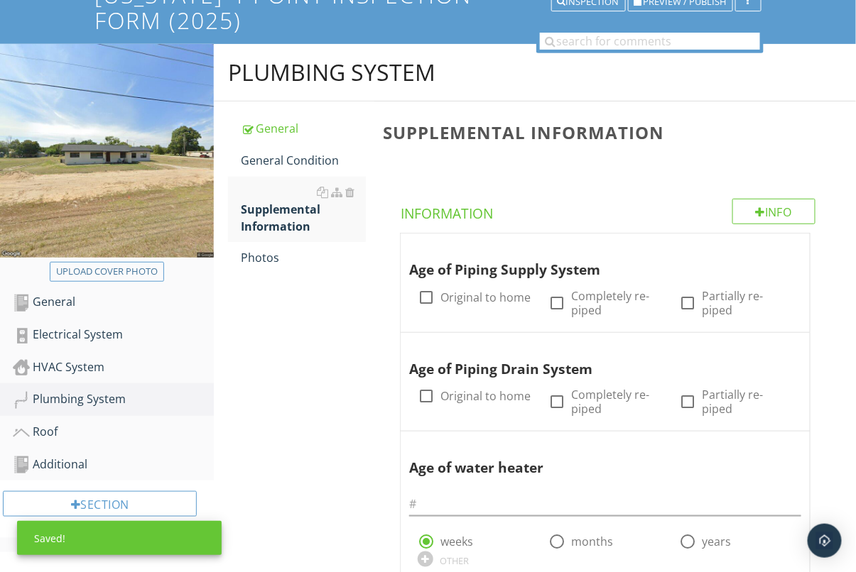
scroll to position [211, 0]
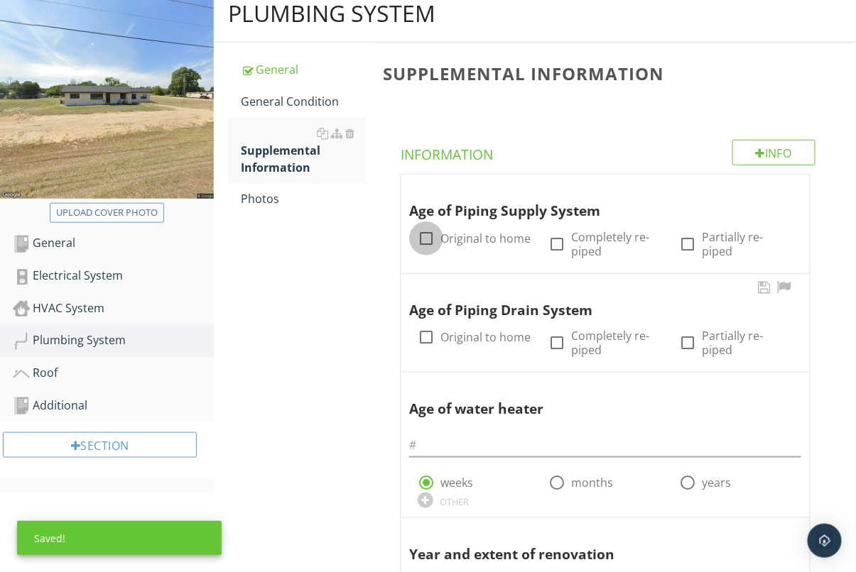
drag, startPoint x: 429, startPoint y: 242, endPoint x: 420, endPoint y: 295, distance: 54.1
click at [429, 242] on div at bounding box center [426, 239] width 24 height 24
checkbox input "true"
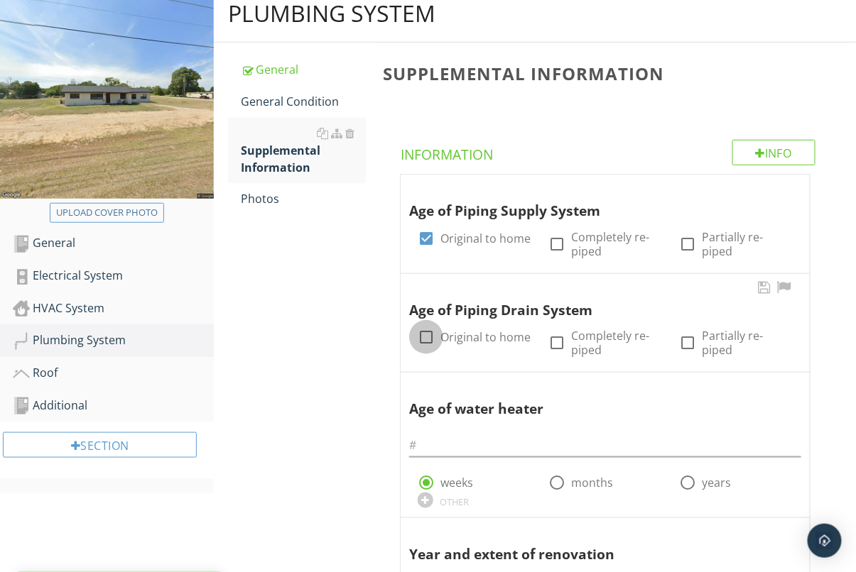
drag, startPoint x: 423, startPoint y: 334, endPoint x: 413, endPoint y: 338, distance: 10.8
click at [423, 334] on div at bounding box center [426, 337] width 24 height 24
checkbox input "true"
click at [686, 481] on div at bounding box center [687, 483] width 24 height 24
radio input "false"
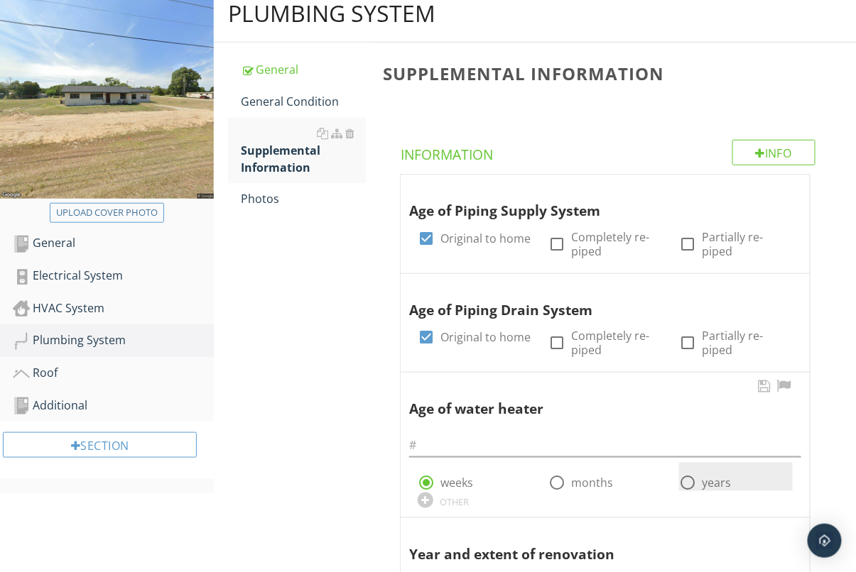
radio input "true"
click at [526, 451] on input "text" at bounding box center [605, 445] width 392 height 23
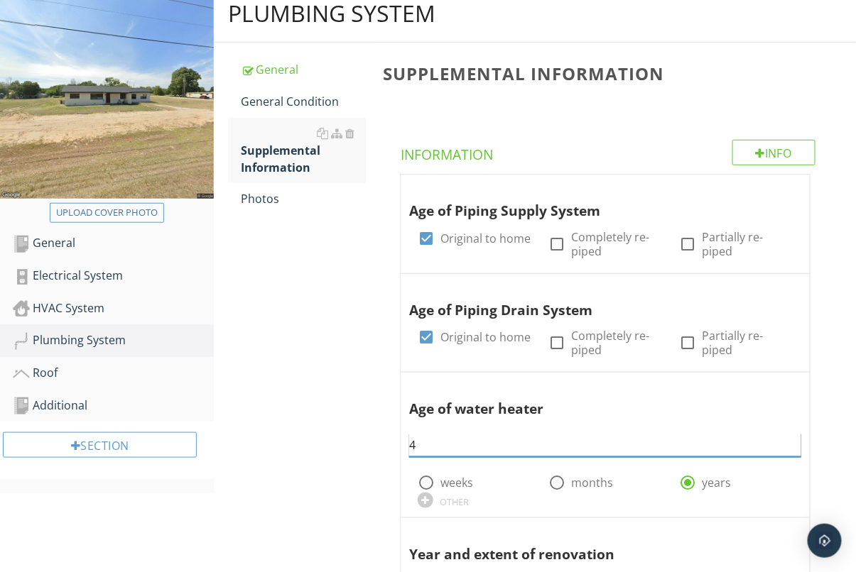
scroll to position [472, 0]
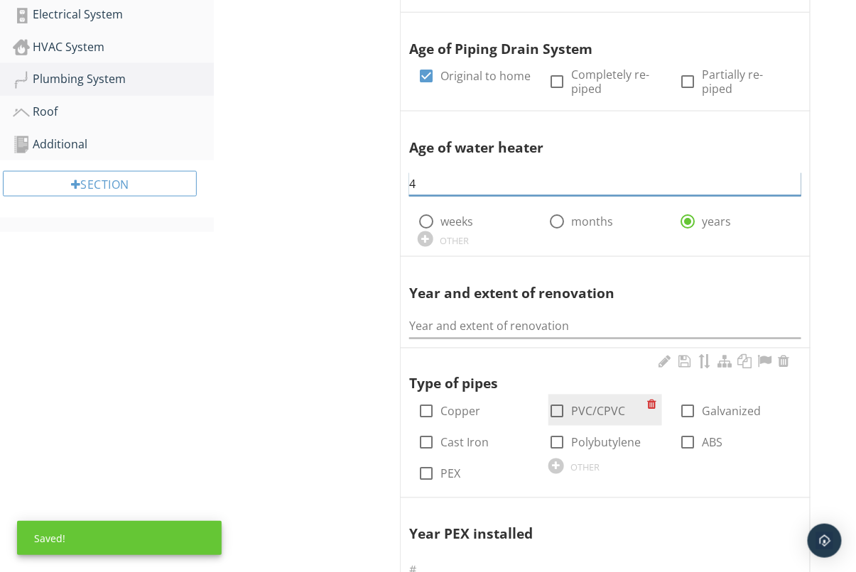
type input "4"
click at [570, 403] on div "check_box_outline_blank PVC/CPVC" at bounding box center [597, 411] width 99 height 20
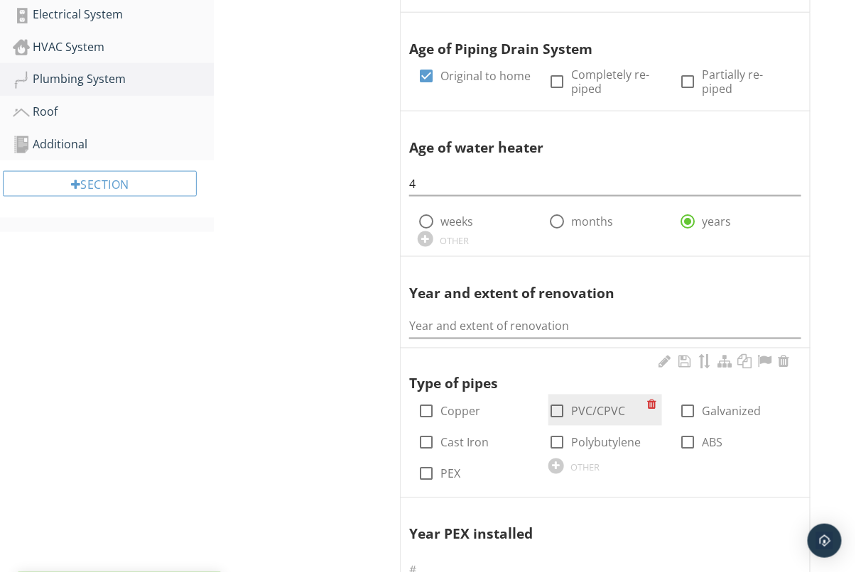
click at [562, 408] on div at bounding box center [557, 412] width 24 height 24
checkbox input "true"
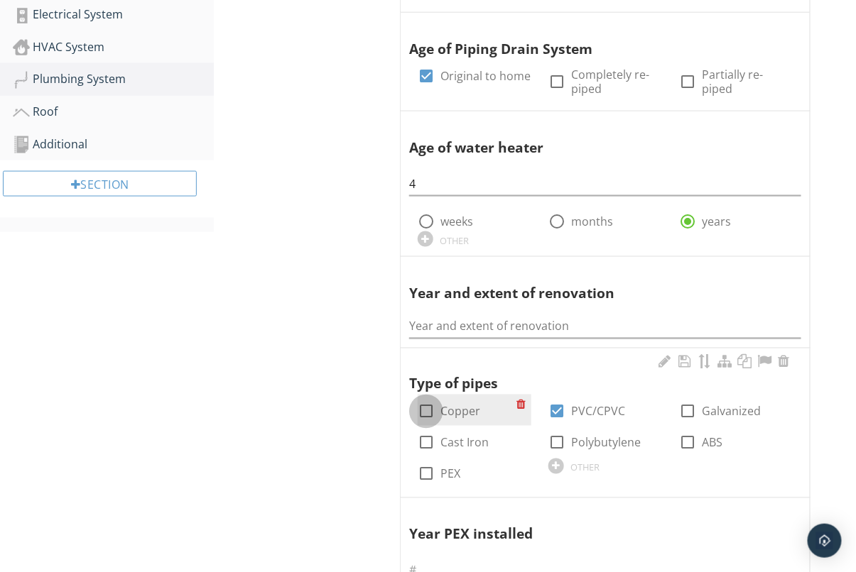
click at [425, 408] on div at bounding box center [426, 412] width 24 height 24
checkbox input "true"
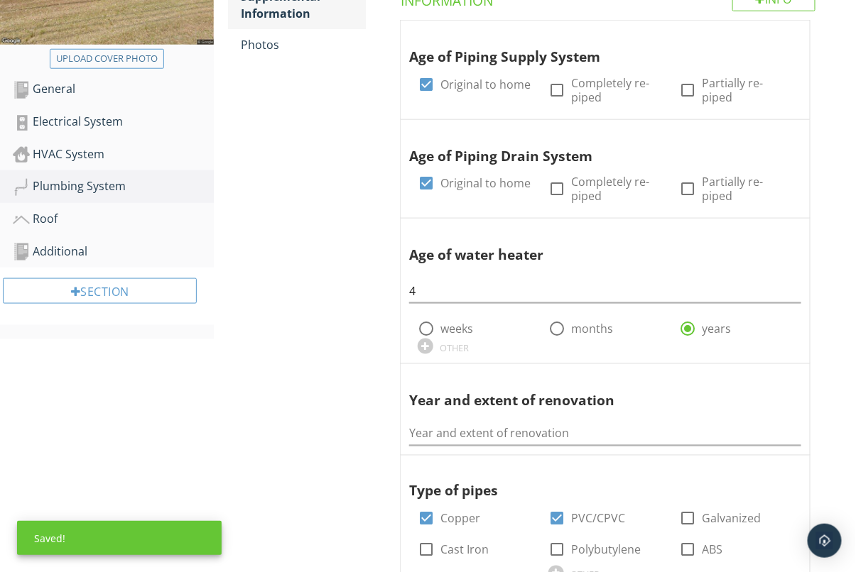
scroll to position [0, 0]
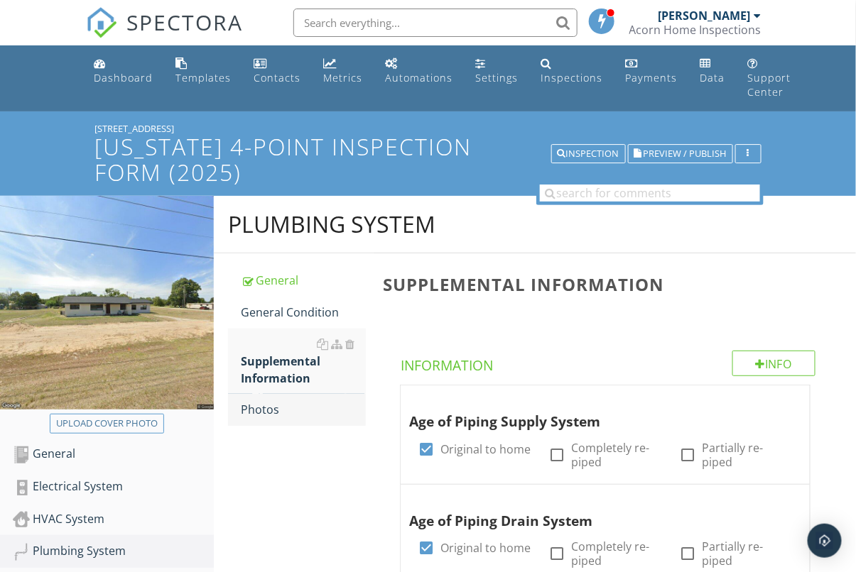
click at [274, 405] on div "Photos" at bounding box center [303, 409] width 125 height 17
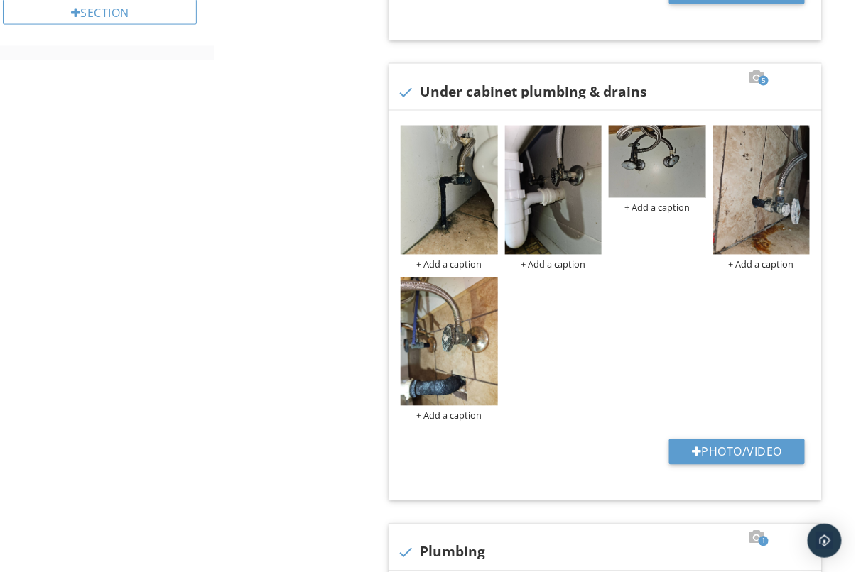
scroll to position [647, 0]
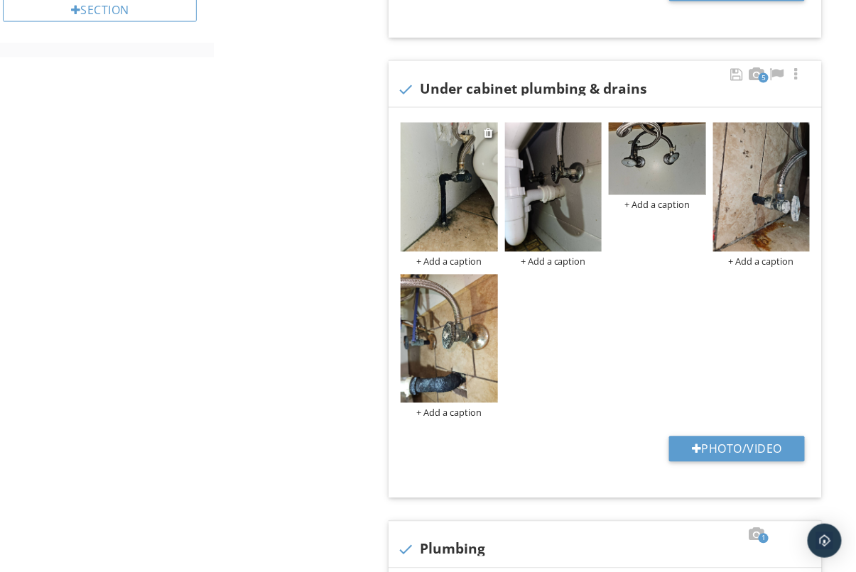
click at [450, 189] on img at bounding box center [449, 187] width 97 height 129
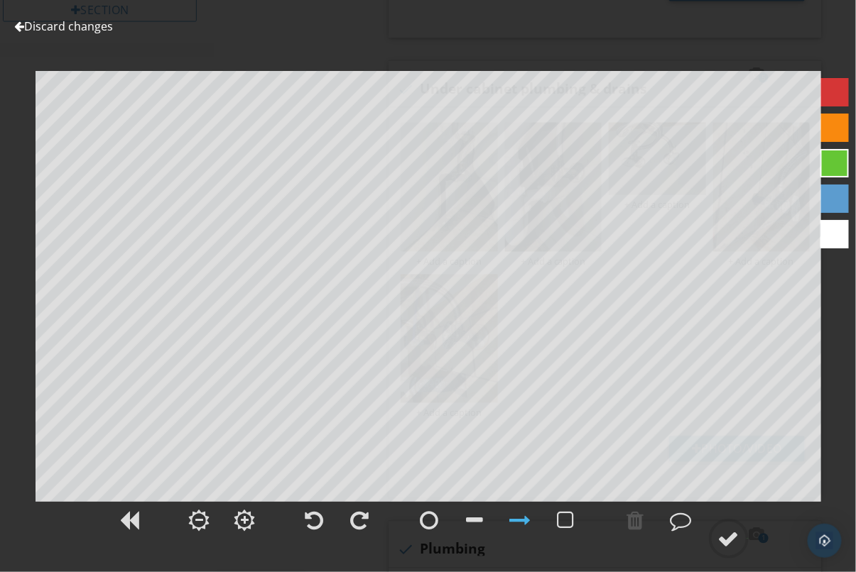
click at [40, 20] on link "Discard changes" at bounding box center [63, 26] width 99 height 16
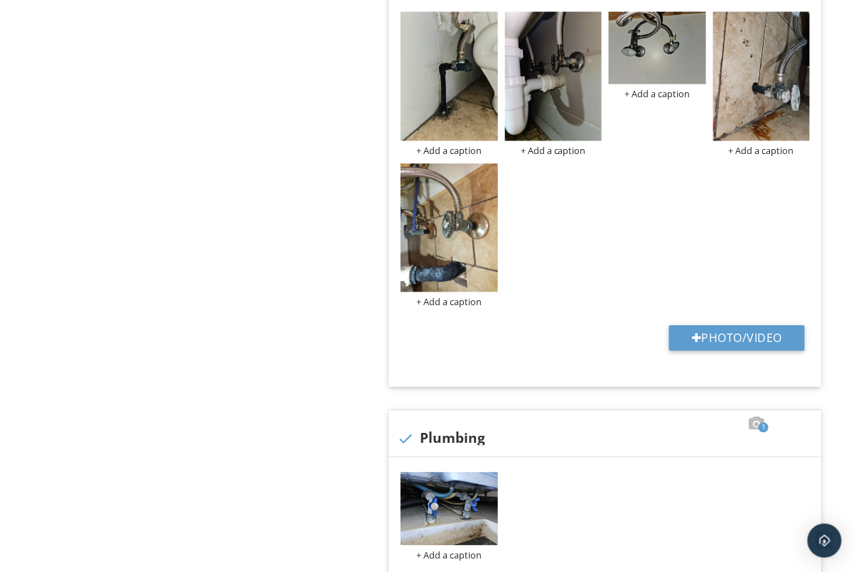
scroll to position [759, 0]
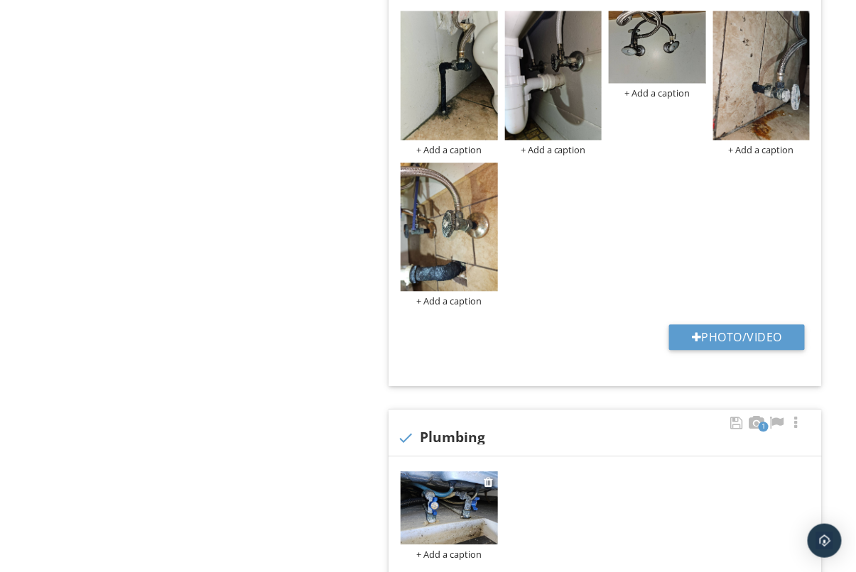
click at [427, 499] on img at bounding box center [449, 508] width 97 height 72
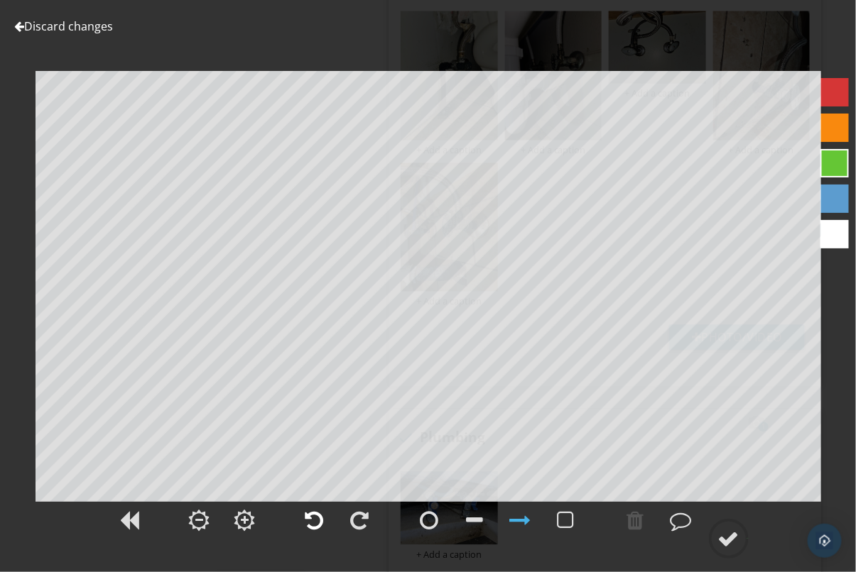
click at [311, 521] on div at bounding box center [314, 520] width 18 height 21
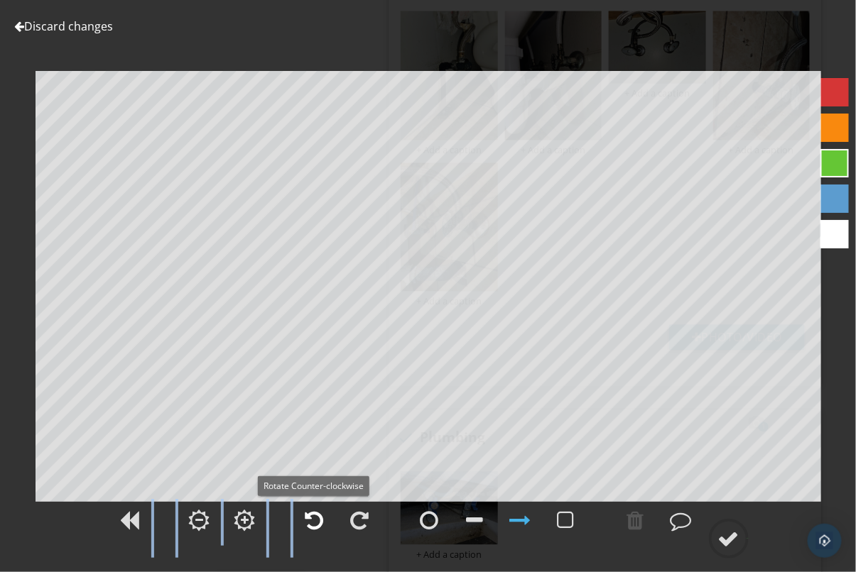
click at [310, 521] on div at bounding box center [314, 520] width 18 height 21
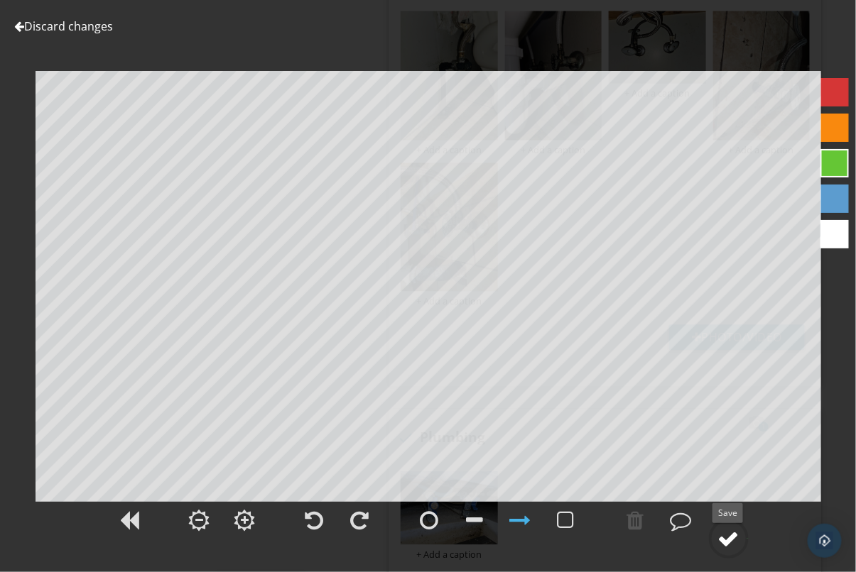
click at [734, 541] on div at bounding box center [728, 538] width 21 height 21
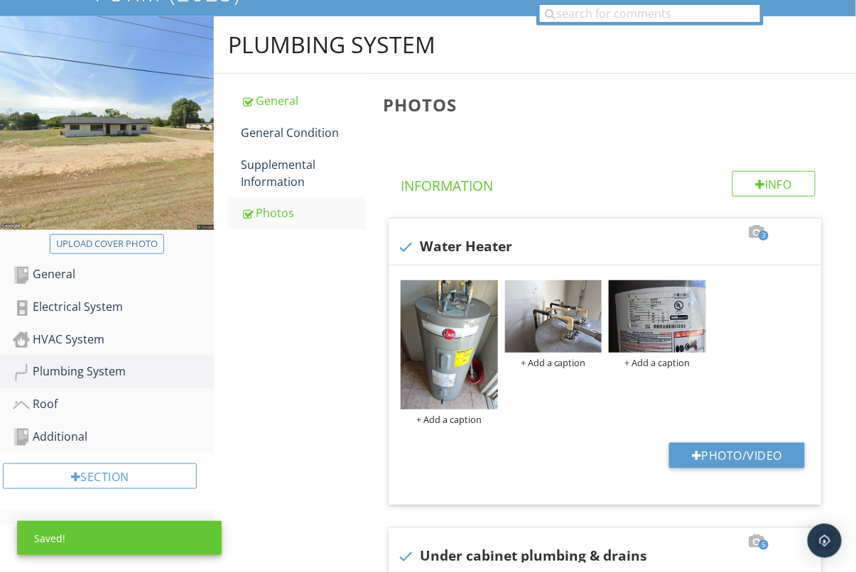
scroll to position [172, 0]
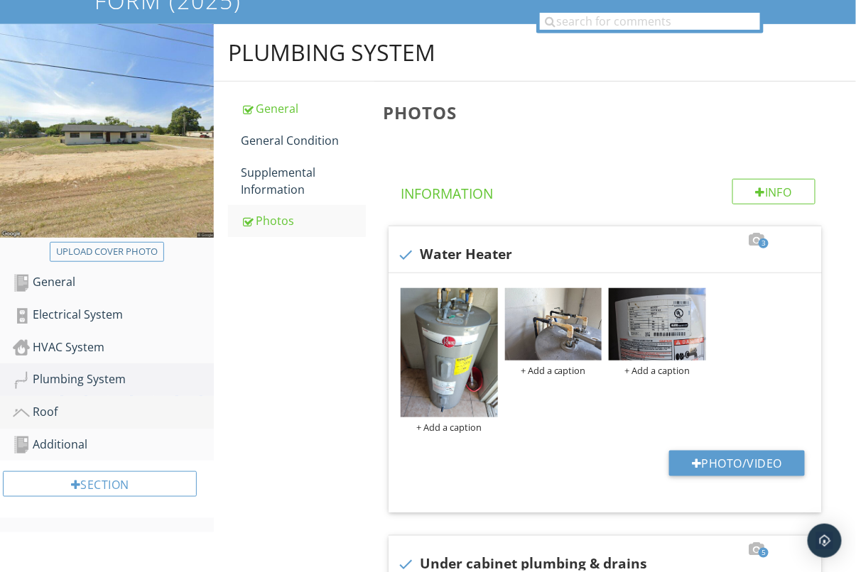
click at [72, 400] on link "Roof" at bounding box center [113, 412] width 201 height 33
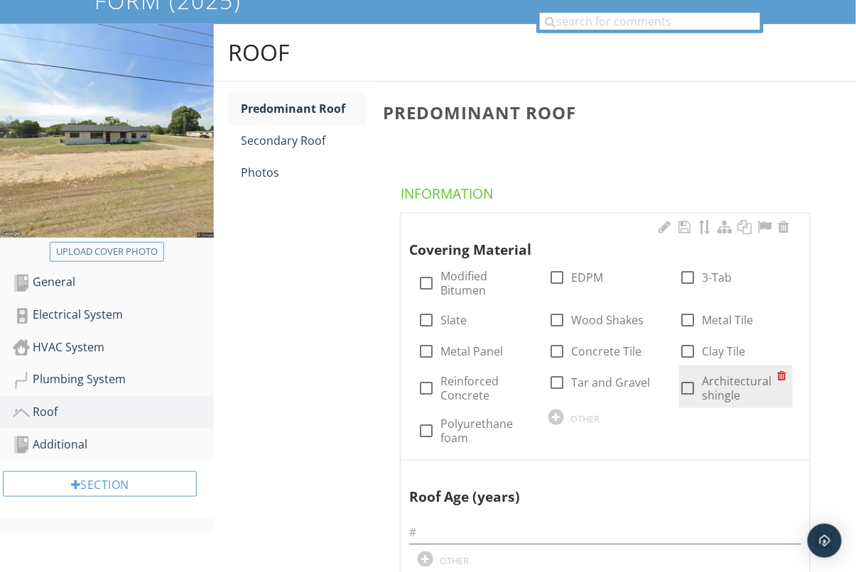
click at [700, 389] on div "check_box_outline_blank Architectural shingle" at bounding box center [728, 388] width 99 height 28
click at [684, 391] on div at bounding box center [687, 388] width 24 height 24
checkbox input "true"
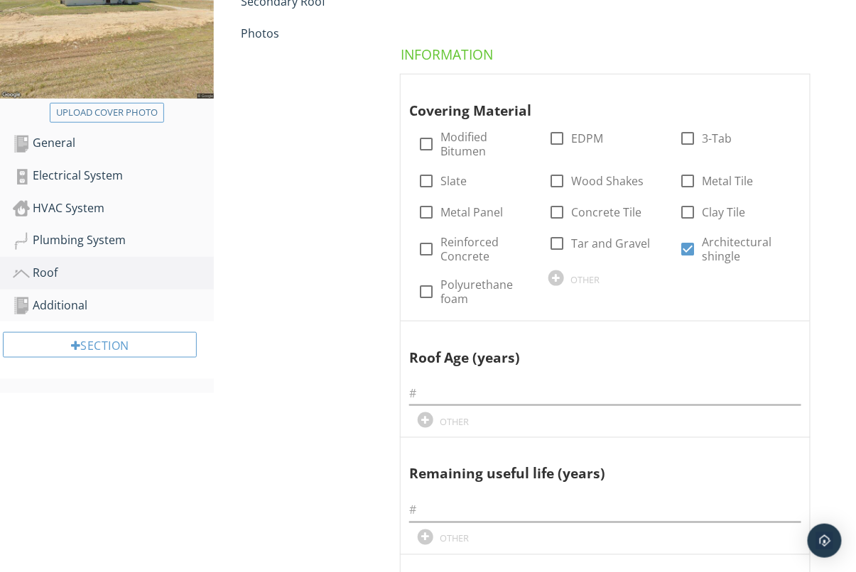
scroll to position [374, 0]
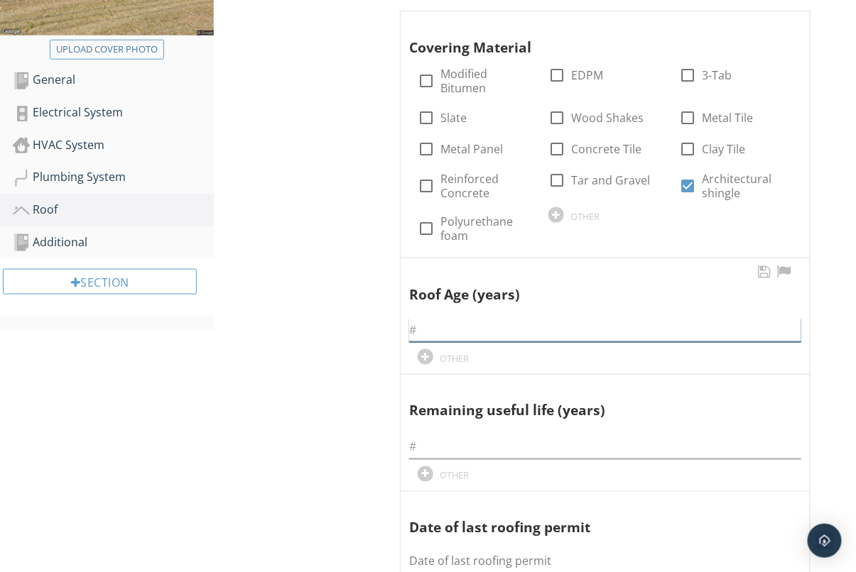
click at [424, 326] on input "text" at bounding box center [605, 330] width 392 height 23
paste input "[DATE]"
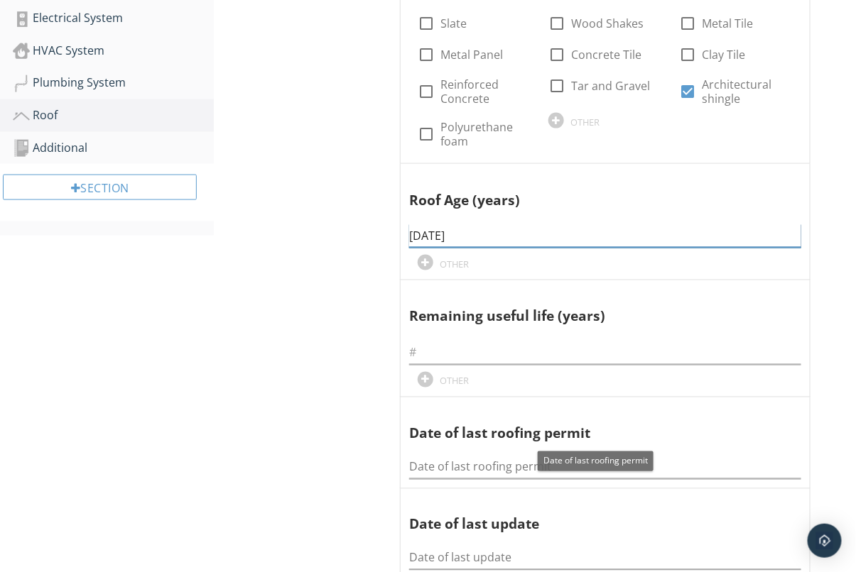
scroll to position [489, 0]
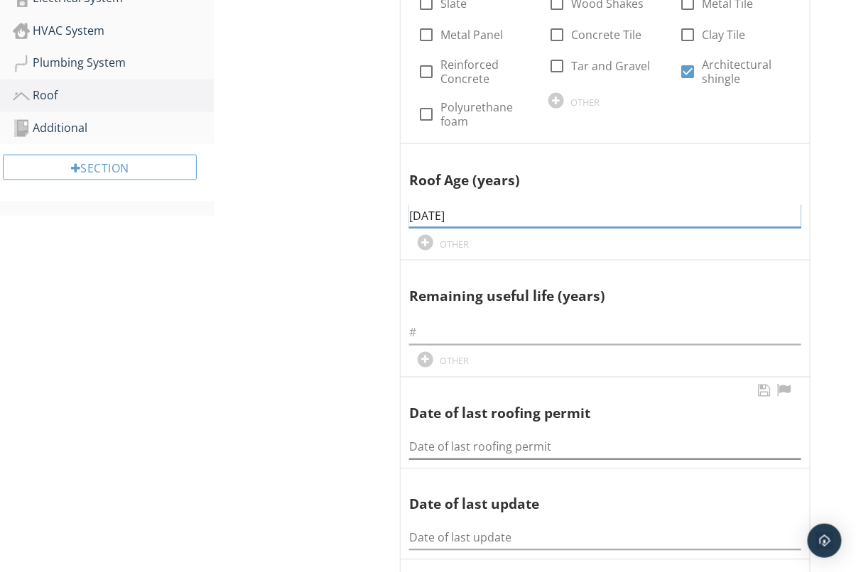
type input "[DATE]"
click at [430, 448] on input "Date of last roofing permit" at bounding box center [605, 447] width 392 height 23
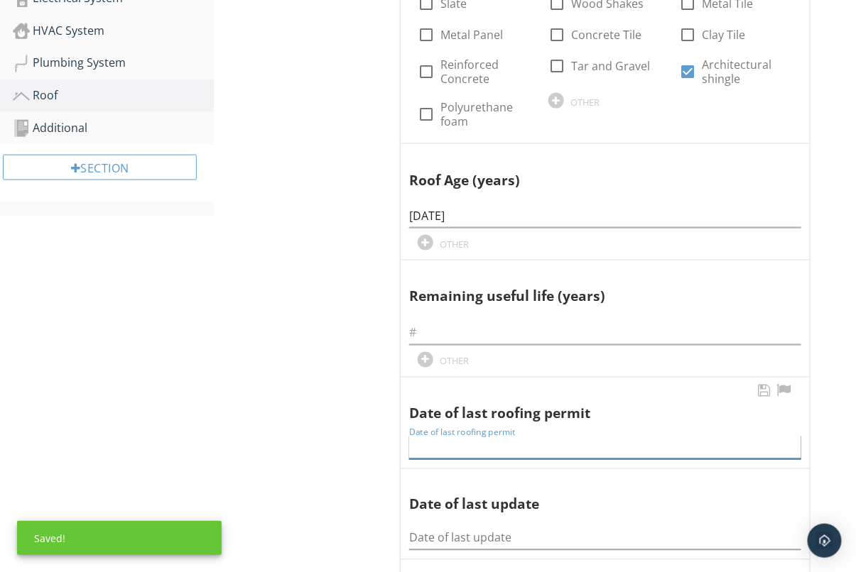
paste input "[DATE]"
type input "[DATE]"
click at [469, 332] on input "text" at bounding box center [605, 333] width 392 height 23
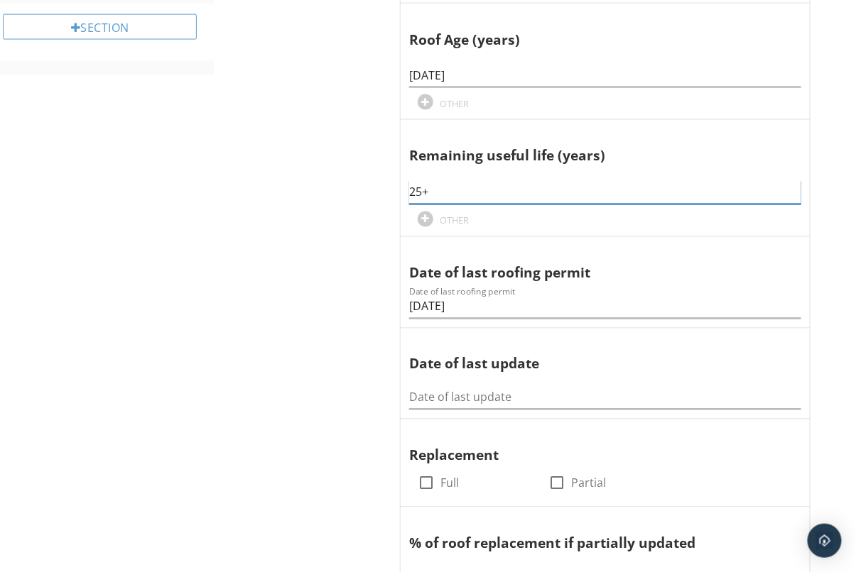
scroll to position [686, 0]
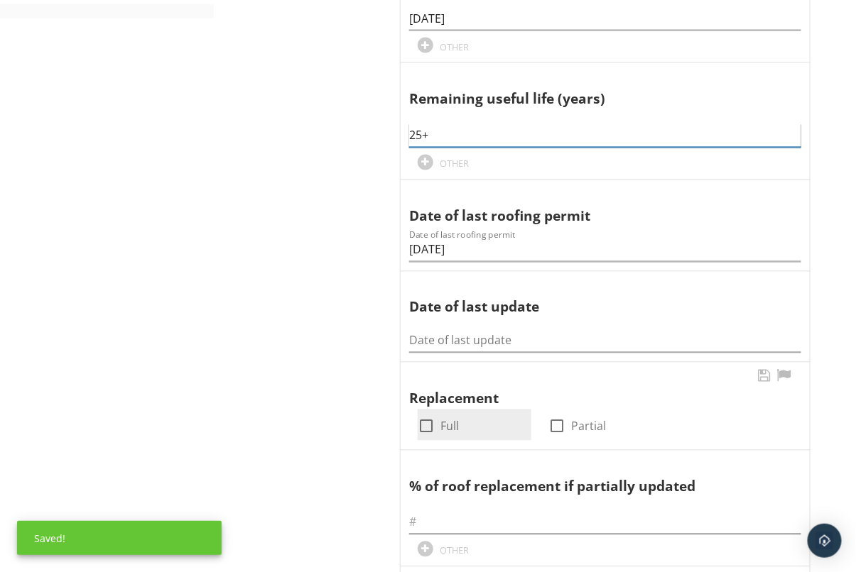
type input "25+"
click at [419, 435] on div "check_box_outline_blank" at bounding box center [426, 426] width 17 height 17
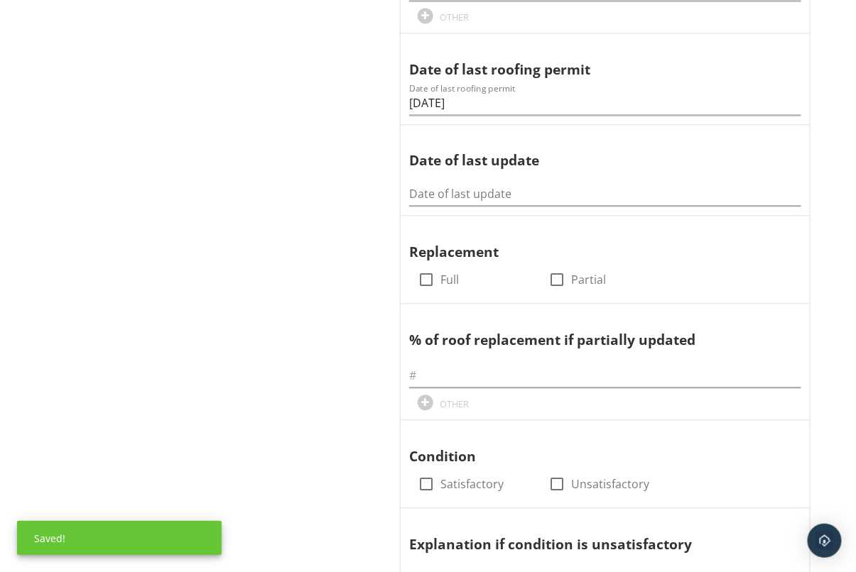
scroll to position [906, 0]
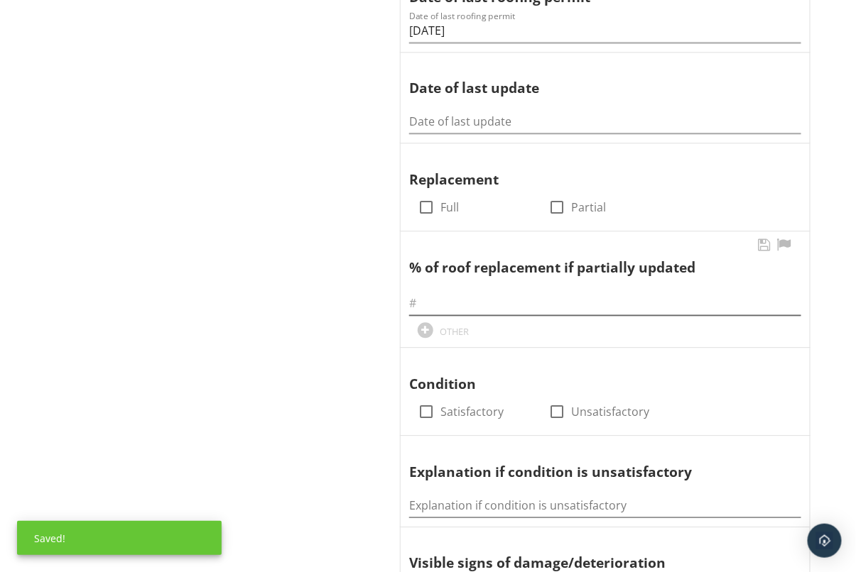
drag, startPoint x: 430, startPoint y: 211, endPoint x: 425, endPoint y: 303, distance: 92.5
click at [430, 211] on div at bounding box center [426, 207] width 24 height 24
checkbox input "true"
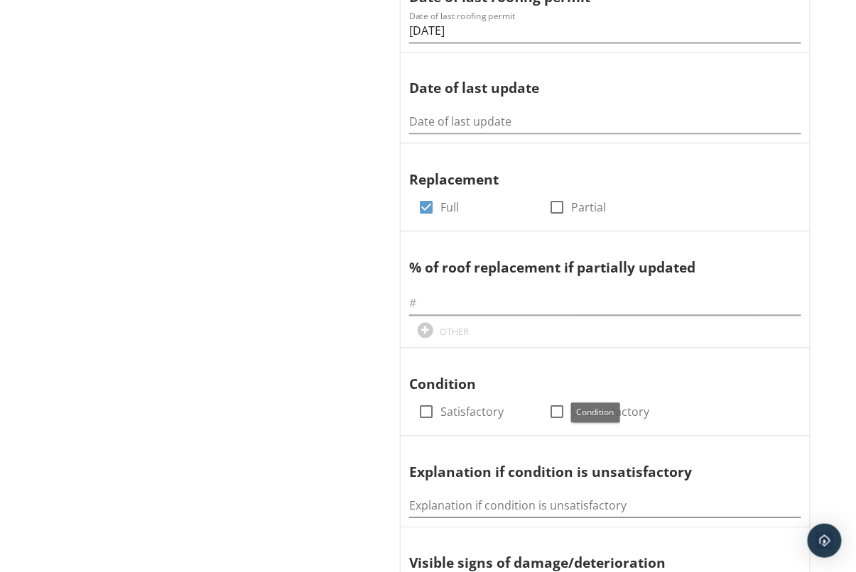
drag, startPoint x: 430, startPoint y: 411, endPoint x: 395, endPoint y: 405, distance: 35.3
click at [430, 411] on div at bounding box center [426, 412] width 24 height 24
checkbox input "true"
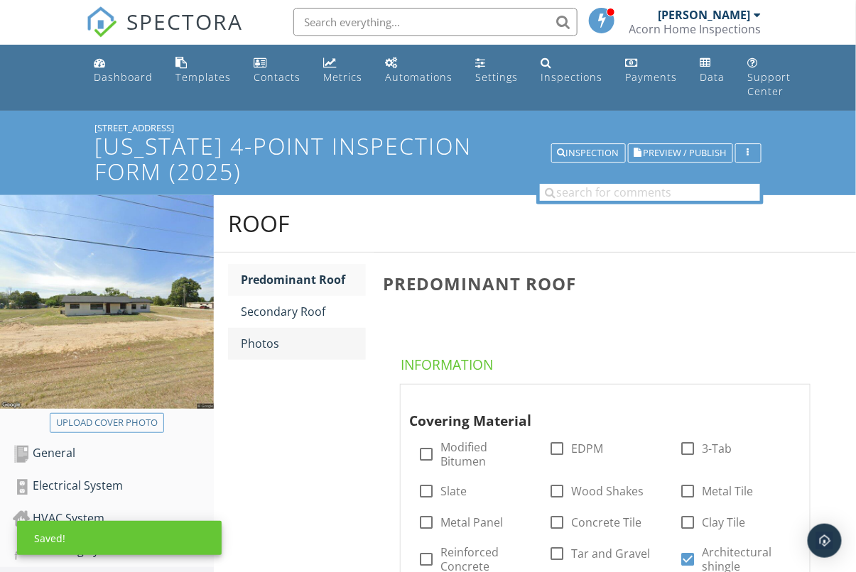
scroll to position [1, 0]
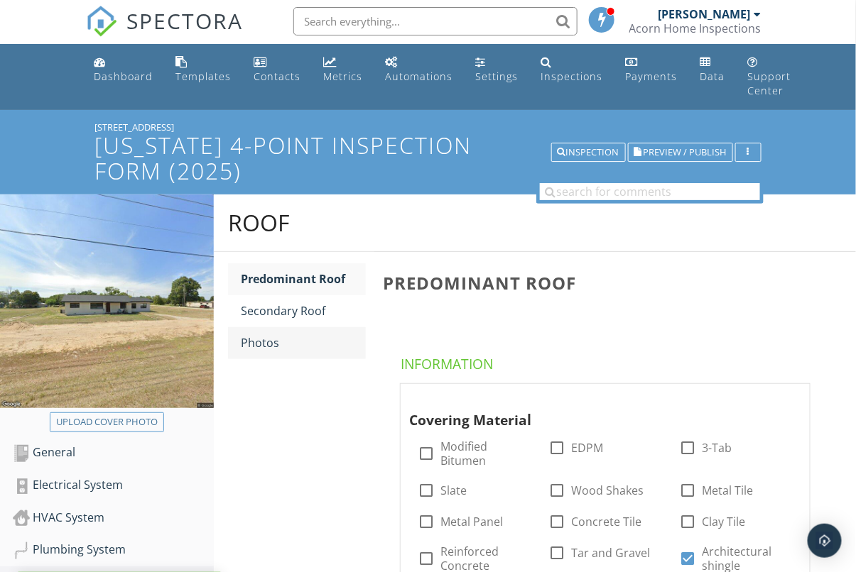
click at [293, 349] on div "Photos" at bounding box center [303, 343] width 125 height 17
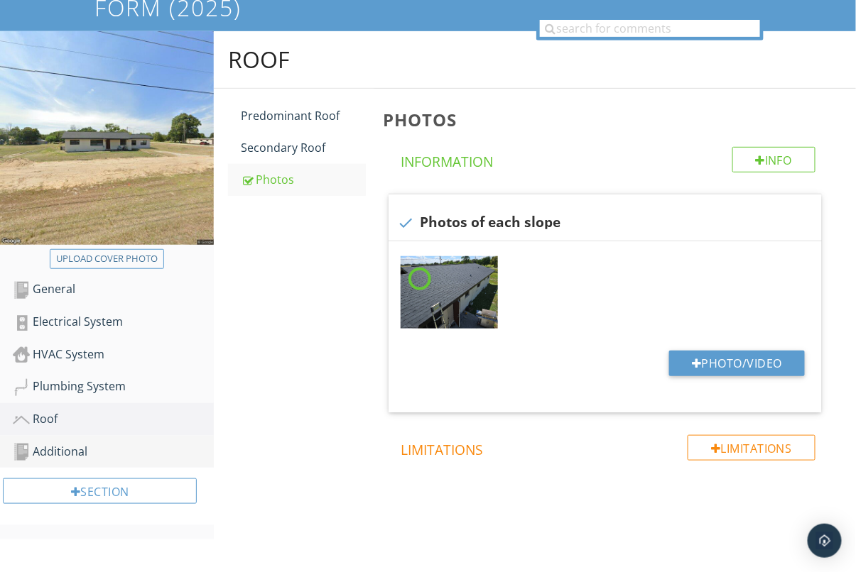
scroll to position [168, 0]
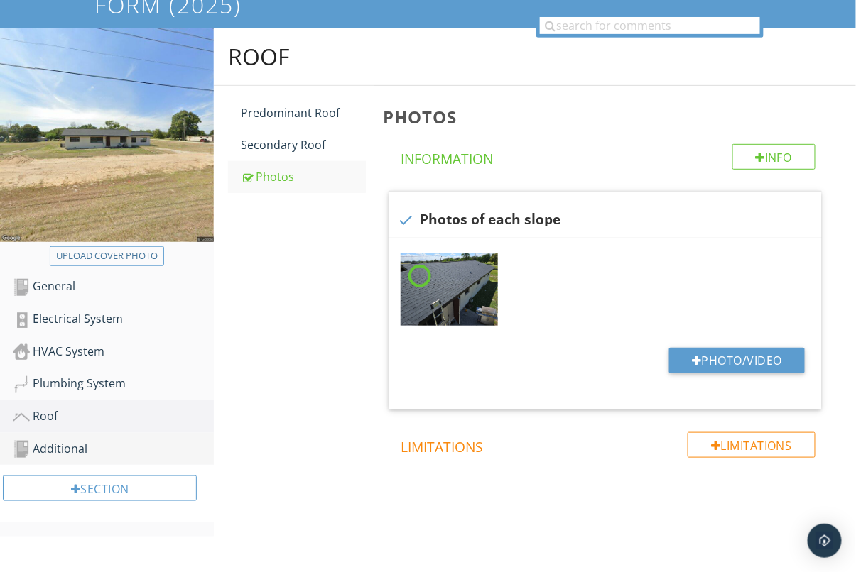
click at [77, 453] on div "Additional" at bounding box center [113, 449] width 201 height 18
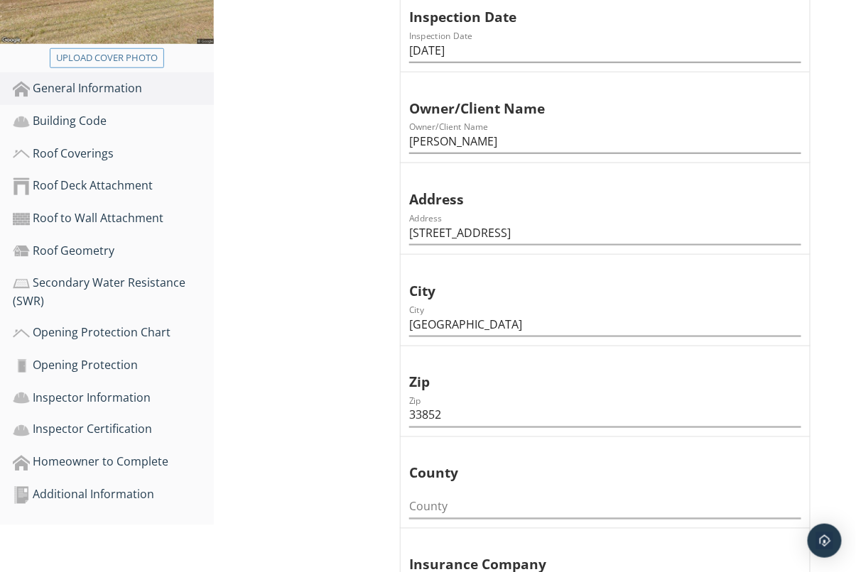
scroll to position [432, 0]
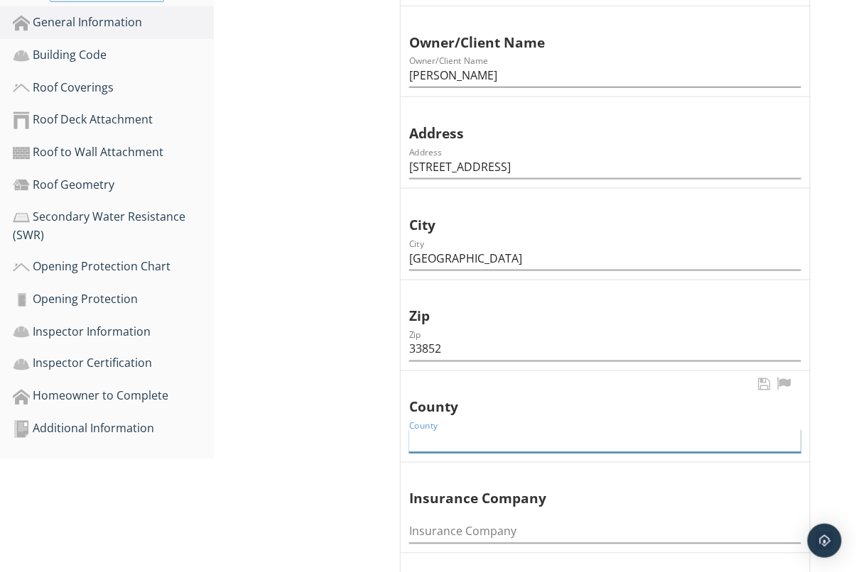
click at [465, 436] on input "County" at bounding box center [605, 441] width 392 height 23
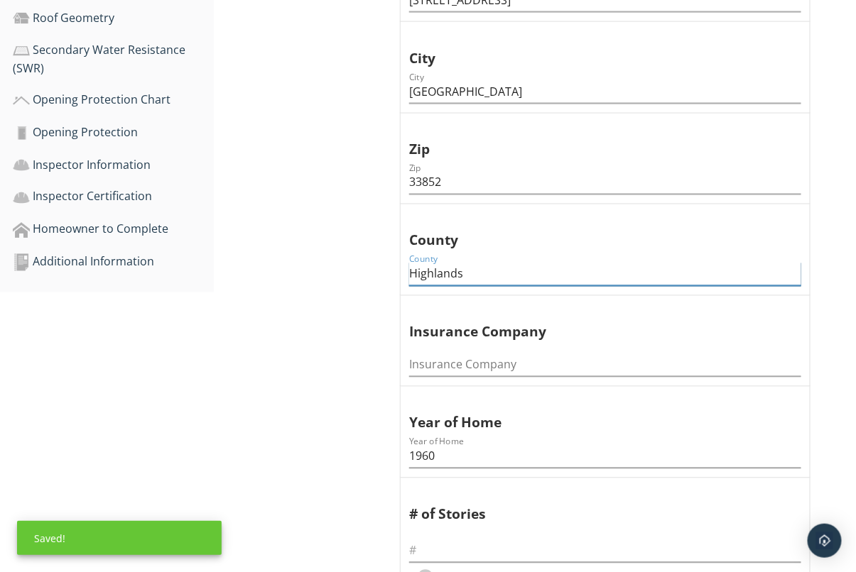
scroll to position [750, 0]
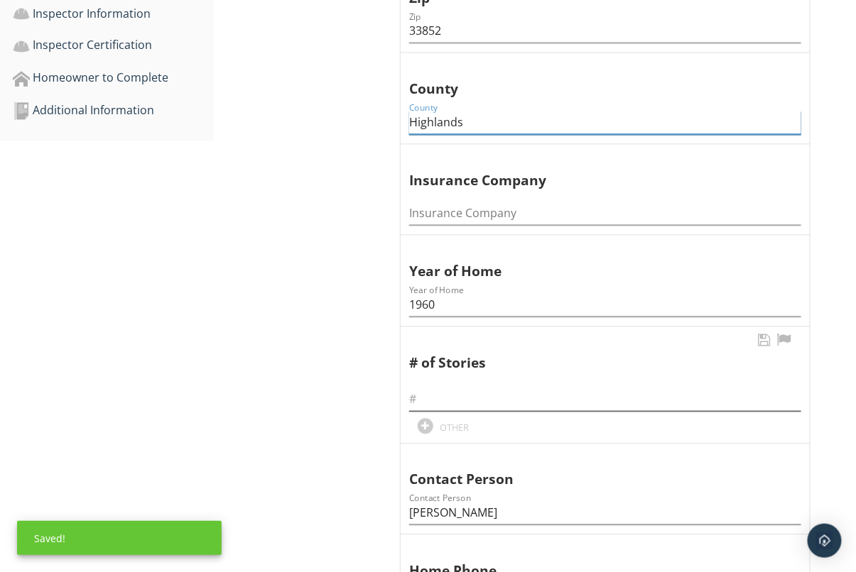
type input "Highlands"
click at [447, 399] on input "text" at bounding box center [605, 400] width 392 height 23
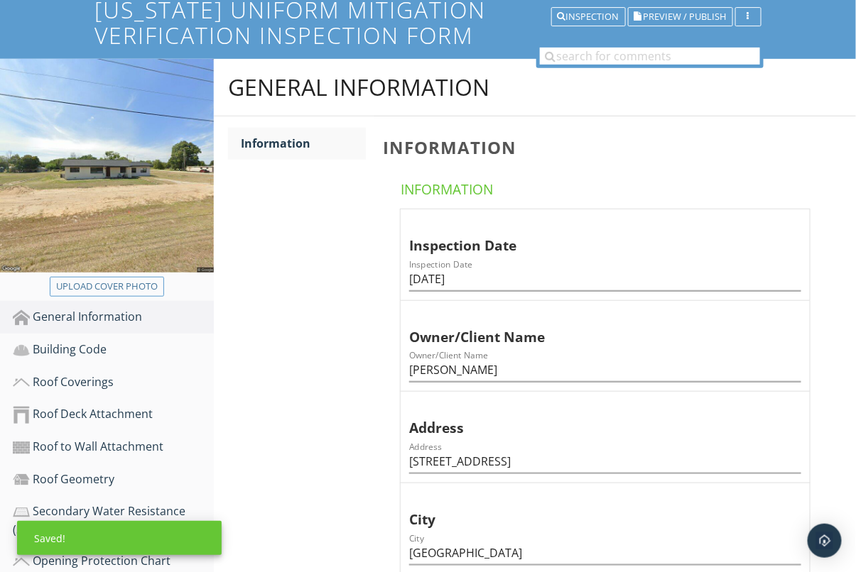
scroll to position [344, 0]
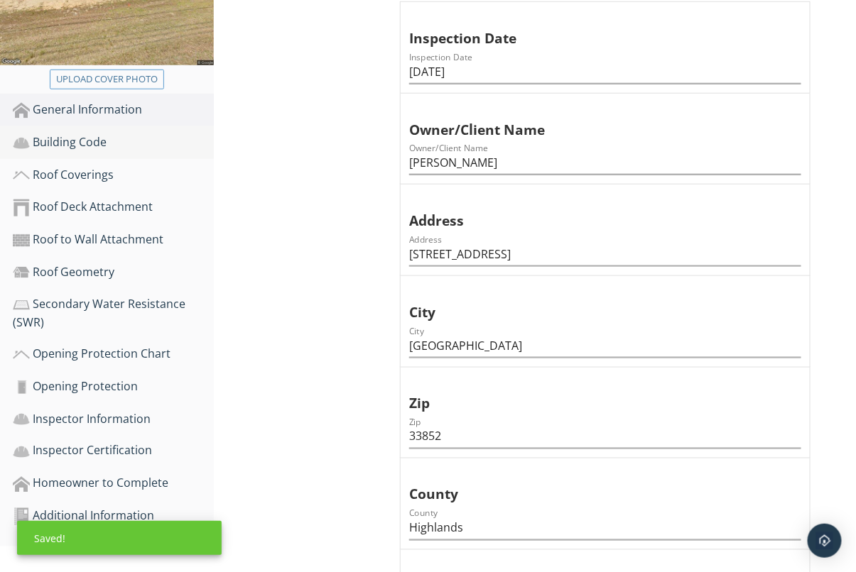
type input "1"
click at [77, 145] on div "Building Code" at bounding box center [113, 143] width 201 height 18
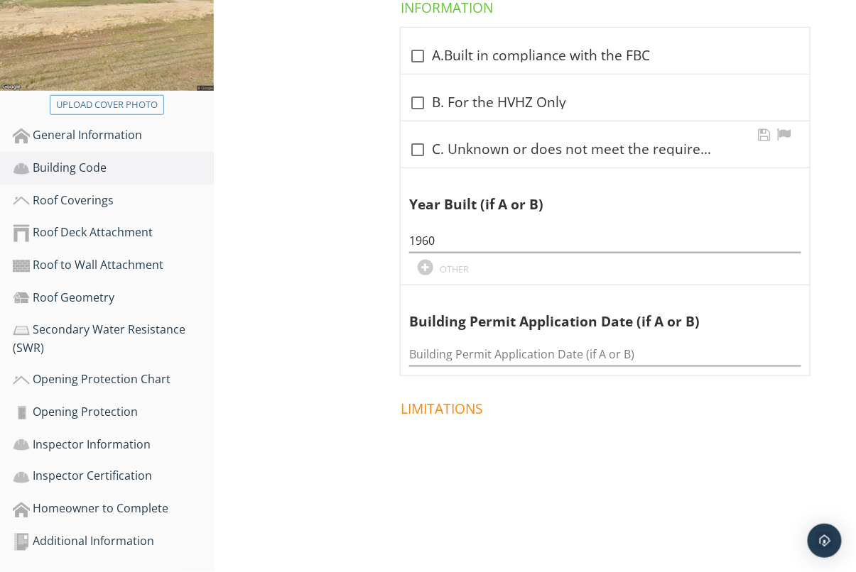
click at [422, 153] on div at bounding box center [418, 150] width 24 height 24
checkbox input "true"
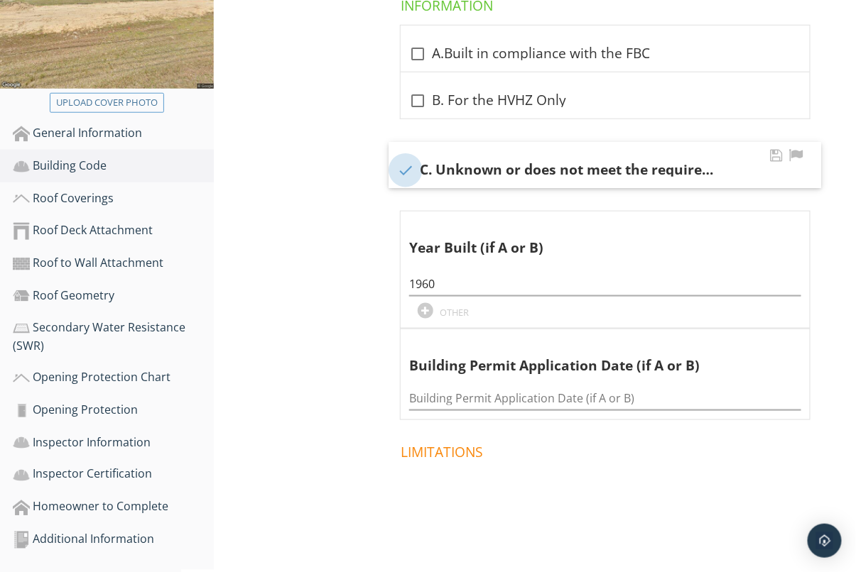
scroll to position [327, 0]
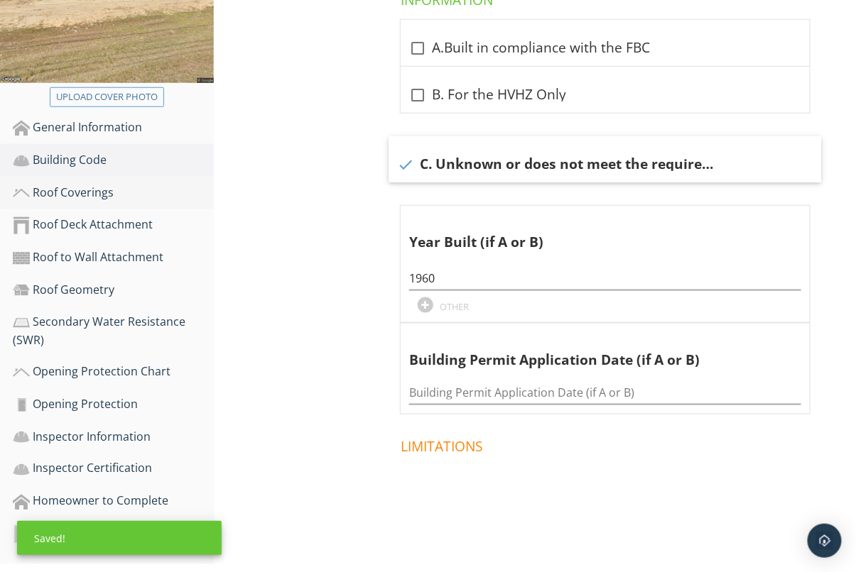
click at [58, 180] on link "Roof Coverings" at bounding box center [113, 193] width 201 height 33
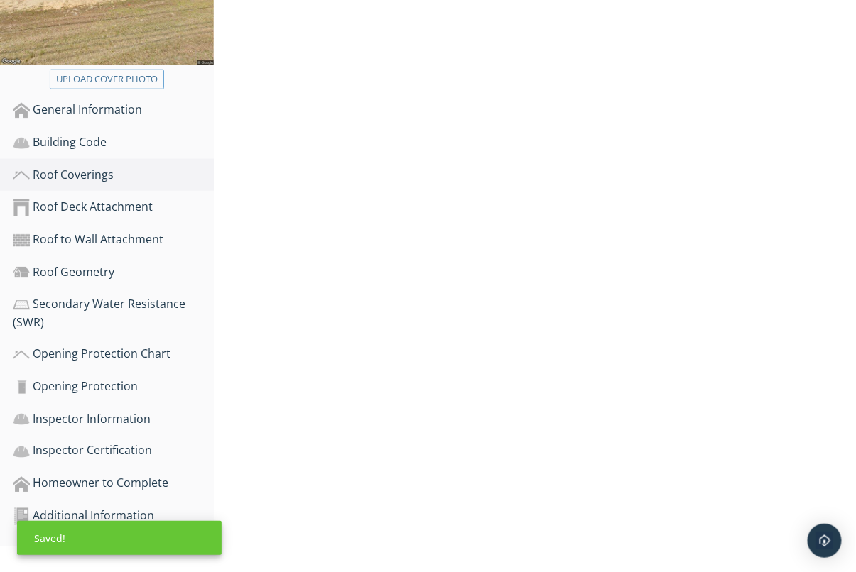
scroll to position [337, 0]
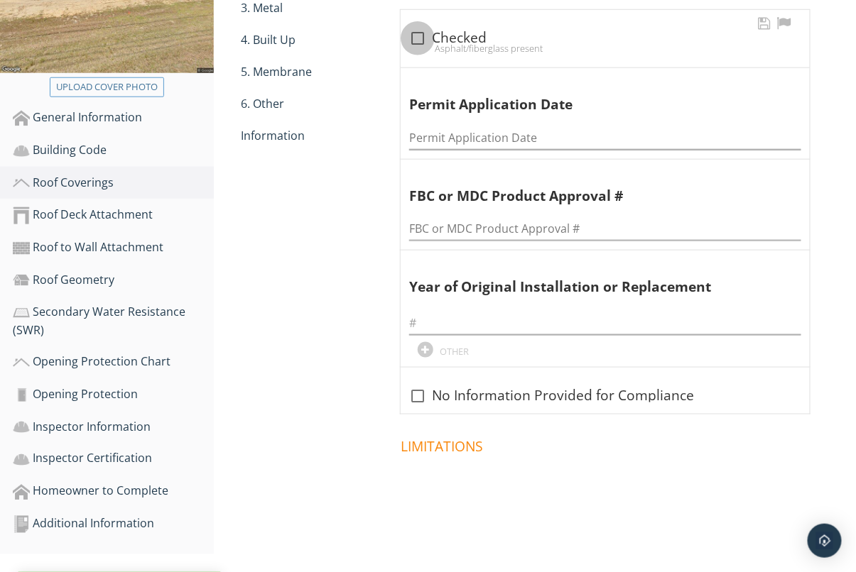
click at [418, 34] on div at bounding box center [418, 38] width 24 height 24
checkbox input "true"
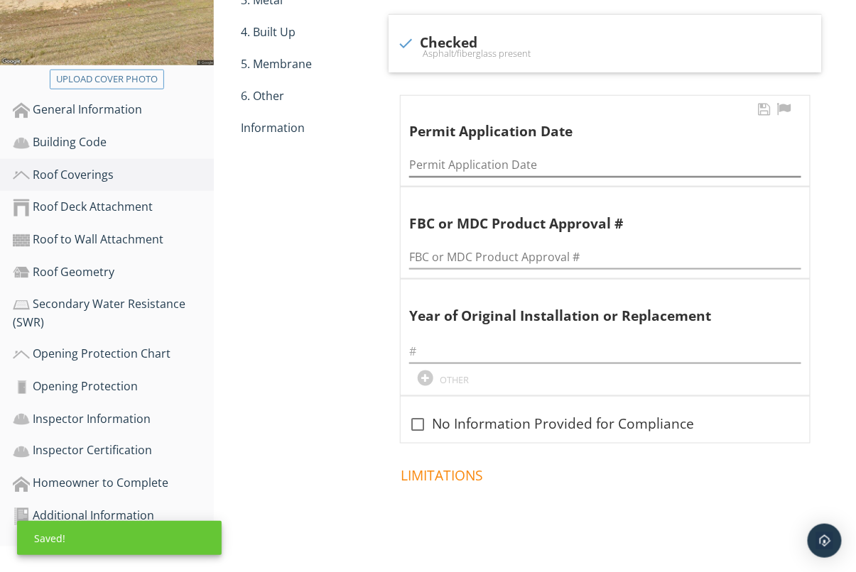
click at [438, 153] on div "Permit Application Date" at bounding box center [605, 161] width 392 height 32
click at [439, 160] on input "Permit Application Date" at bounding box center [605, 164] width 392 height 23
paste input "[DATE]"
type input "[DATE]"
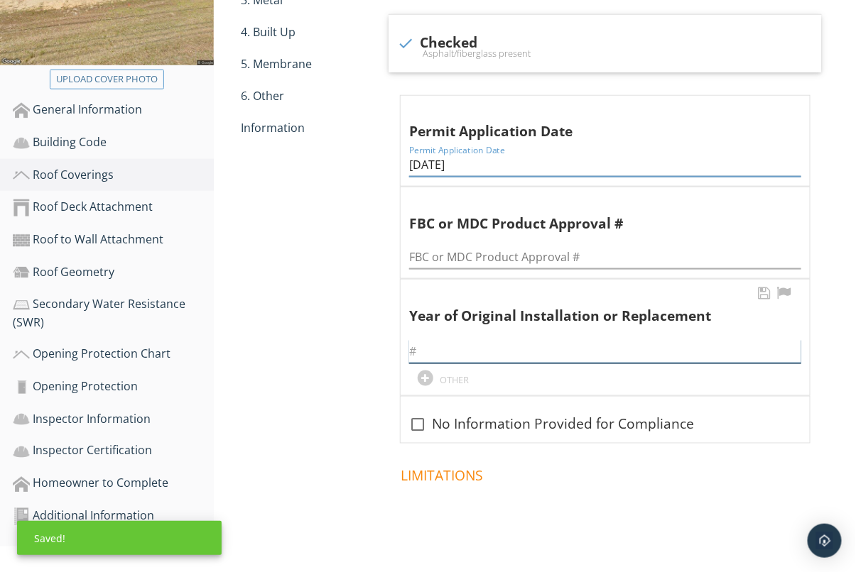
click at [473, 349] on input "text" at bounding box center [605, 351] width 392 height 23
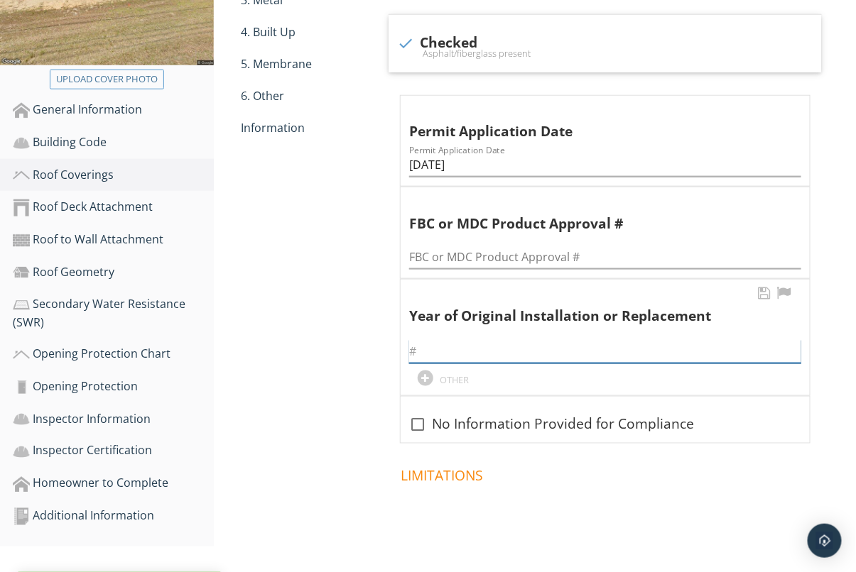
paste input "[DATE]"
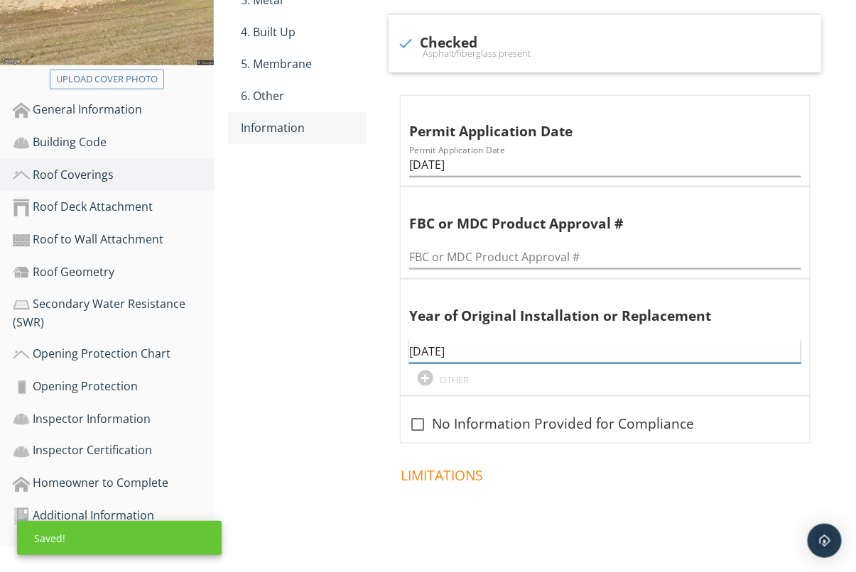
type input "[DATE]"
click at [261, 126] on div "Information" at bounding box center [303, 127] width 125 height 17
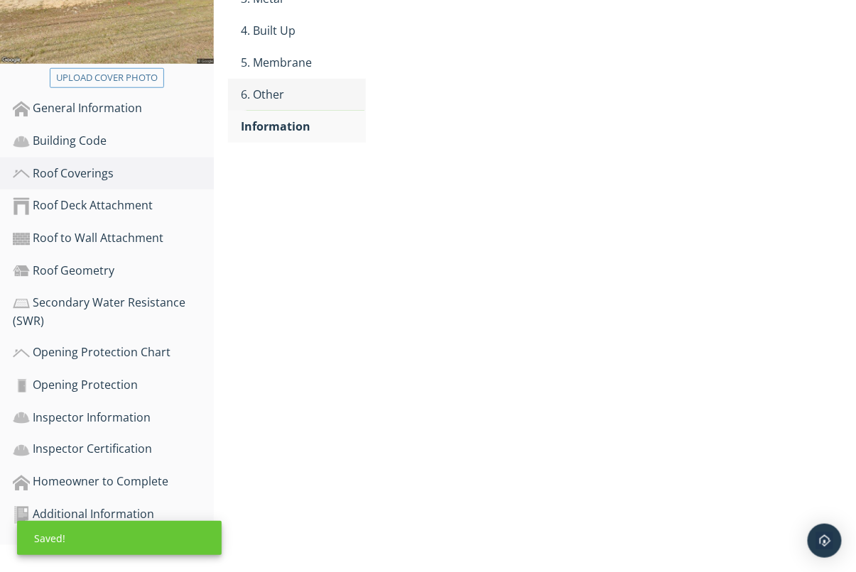
scroll to position [321, 0]
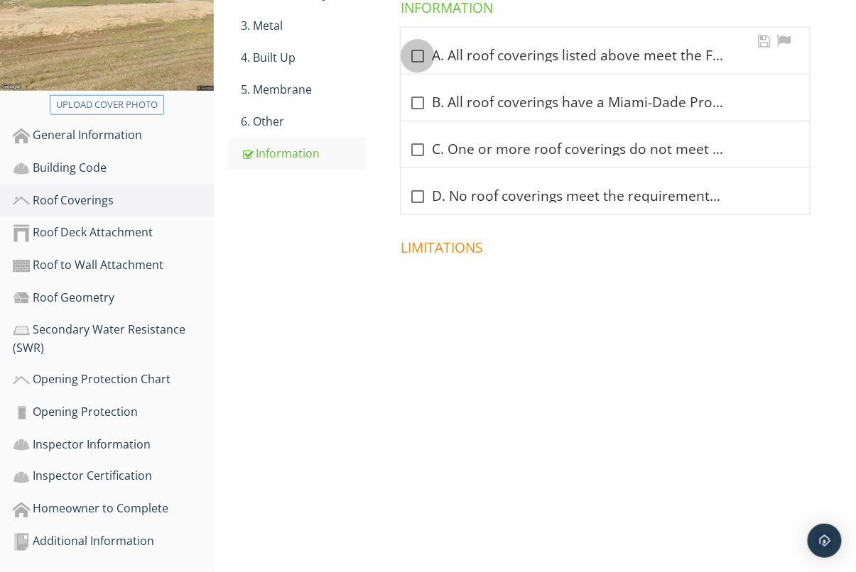
click at [427, 52] on div at bounding box center [418, 56] width 24 height 24
checkbox input "true"
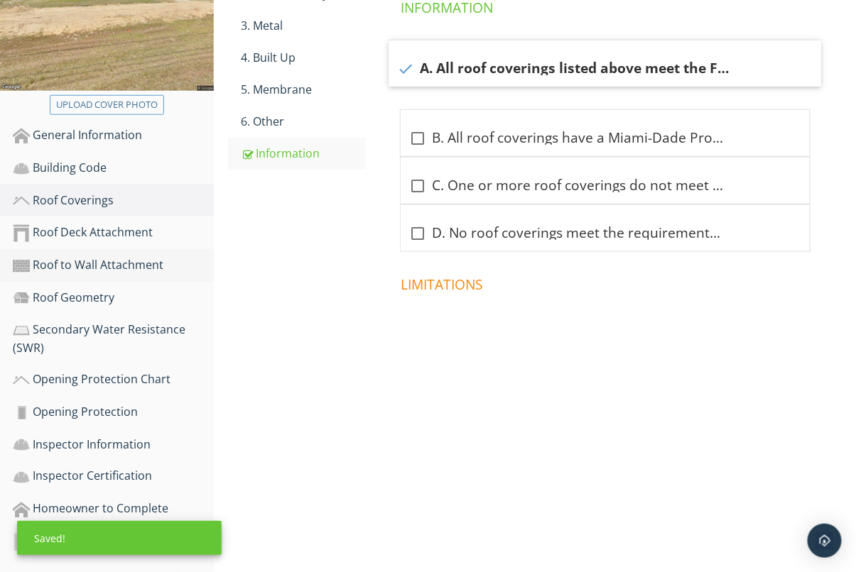
click at [119, 241] on link "Roof Deck Attachment" at bounding box center [113, 233] width 201 height 33
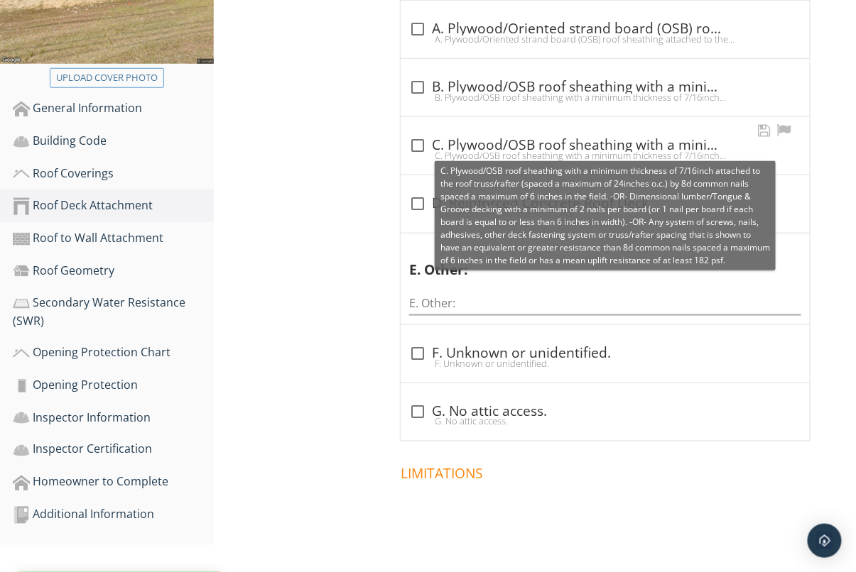
click at [419, 143] on div at bounding box center [418, 146] width 24 height 24
checkbox input "true"
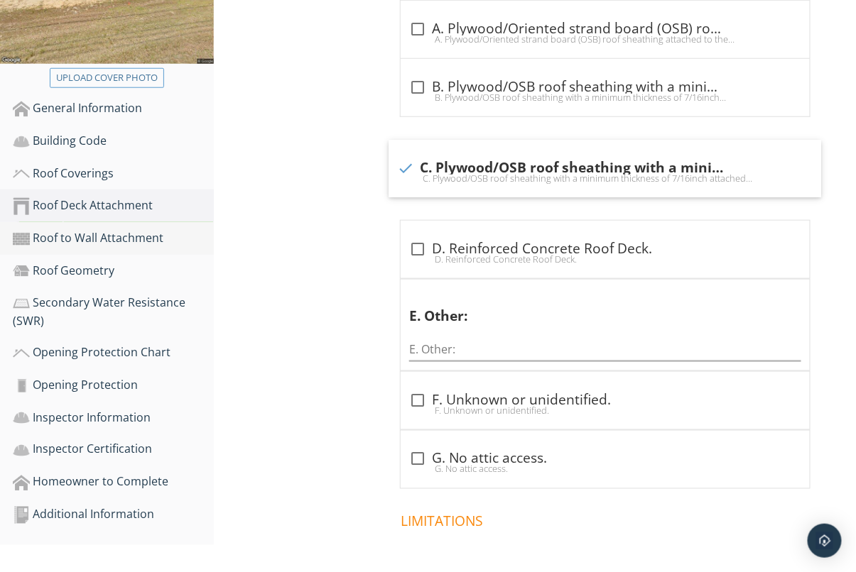
click at [97, 243] on div "Roof to Wall Attachment" at bounding box center [113, 238] width 201 height 18
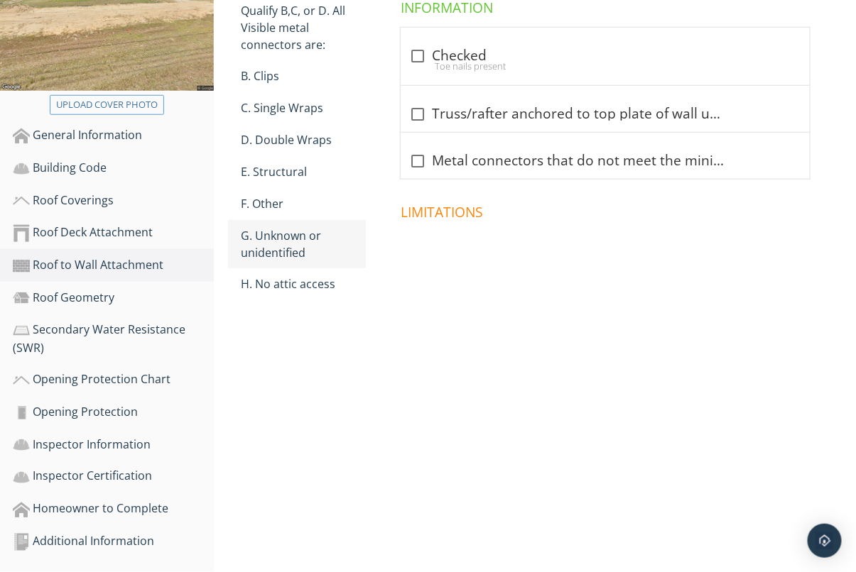
scroll to position [321, 0]
click at [425, 41] on div "check_box_outline_blank Checked Toe nails present" at bounding box center [605, 57] width 409 height 58
checkbox input "true"
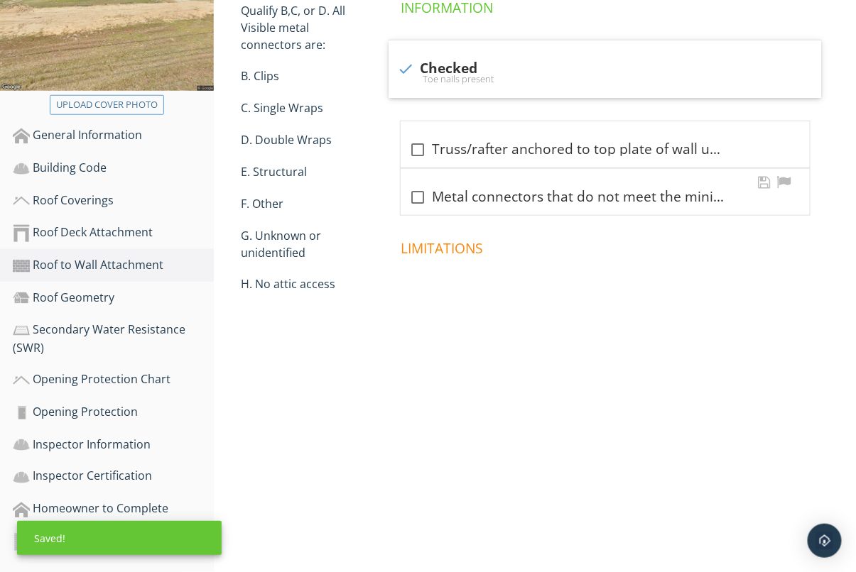
click at [508, 192] on div "check_box_outline_blank Metal connectors that do not meet the minimal condition…" at bounding box center [605, 197] width 392 height 17
checkbox input "true"
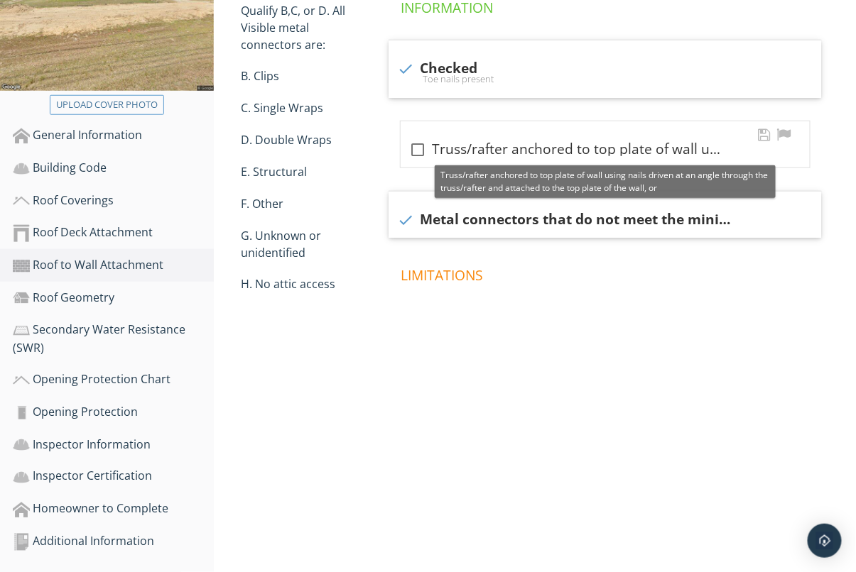
click at [514, 146] on div "check_box_outline_blank Truss/rafter anchored to top plate of wall using nails …" at bounding box center [605, 149] width 392 height 17
checkbox input "true"
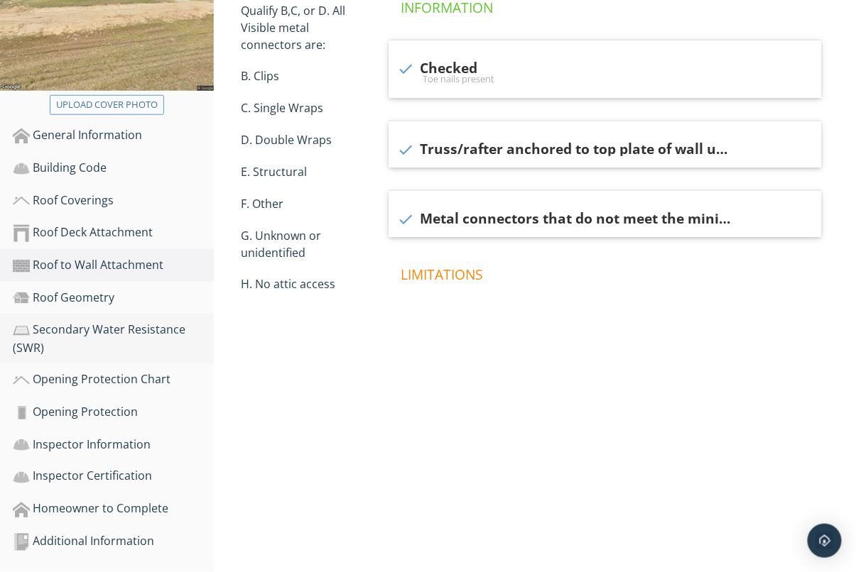
click at [84, 300] on div "Roof Geometry" at bounding box center [113, 298] width 201 height 18
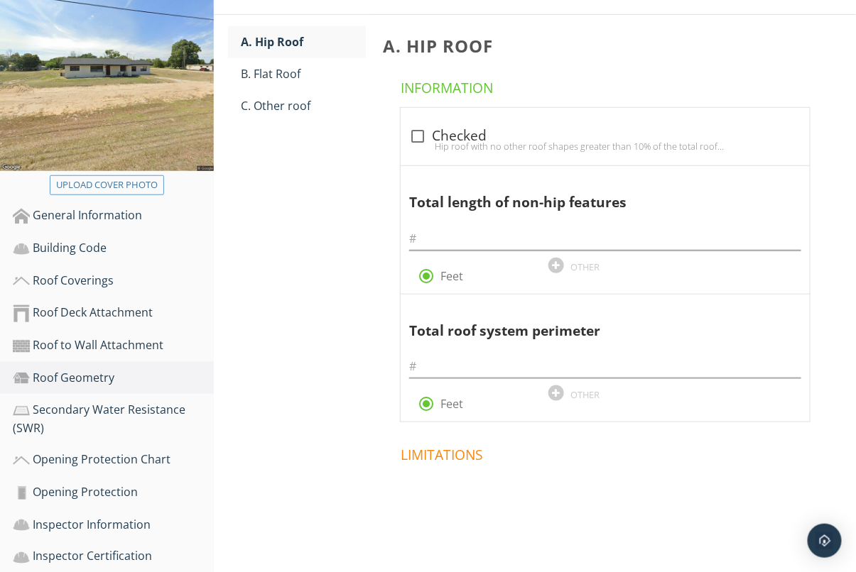
scroll to position [239, 0]
click at [298, 111] on div "C. Other roof" at bounding box center [303, 105] width 125 height 17
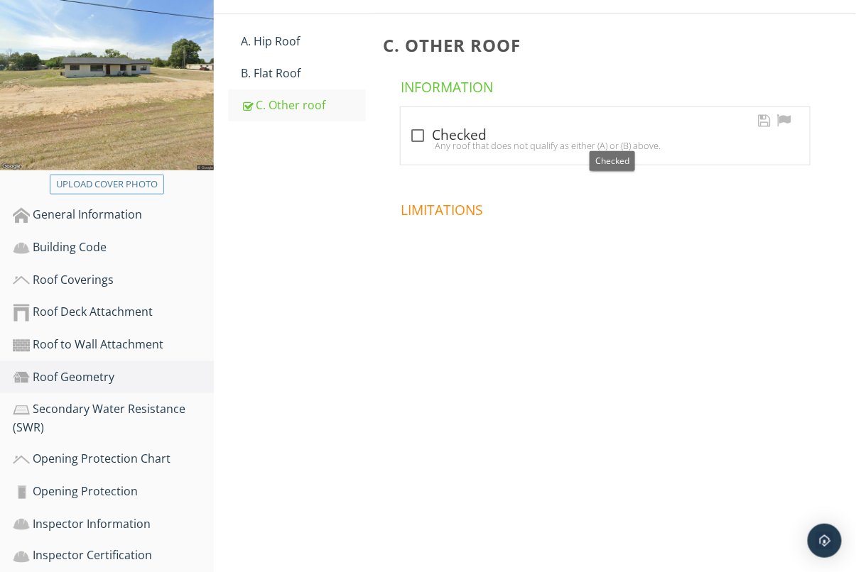
click at [427, 130] on div at bounding box center [418, 136] width 24 height 24
checkbox input "true"
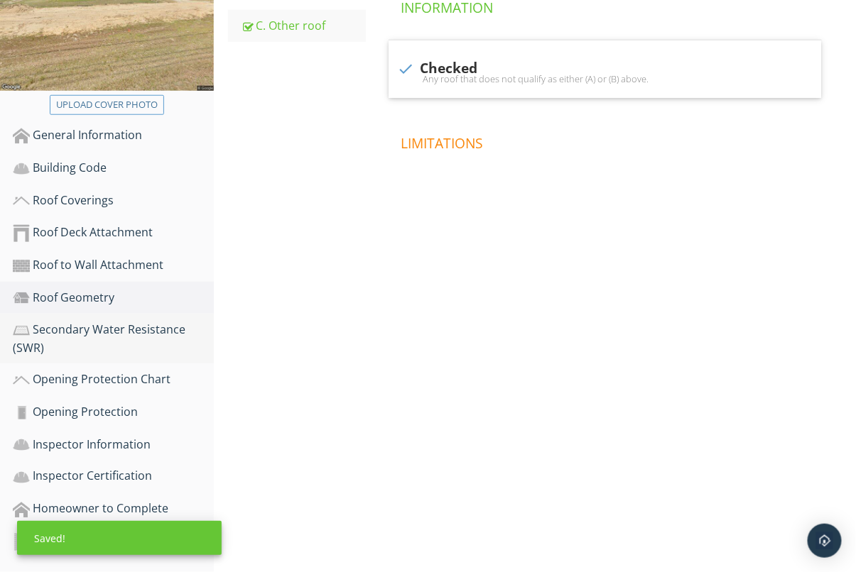
click at [126, 335] on div "Secondary Water Resistance (SWR)" at bounding box center [113, 339] width 201 height 36
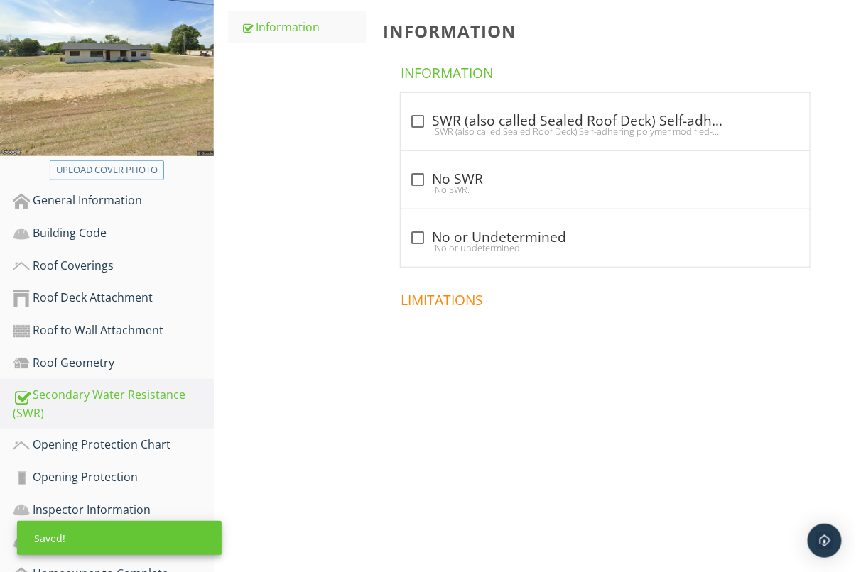
scroll to position [218, 0]
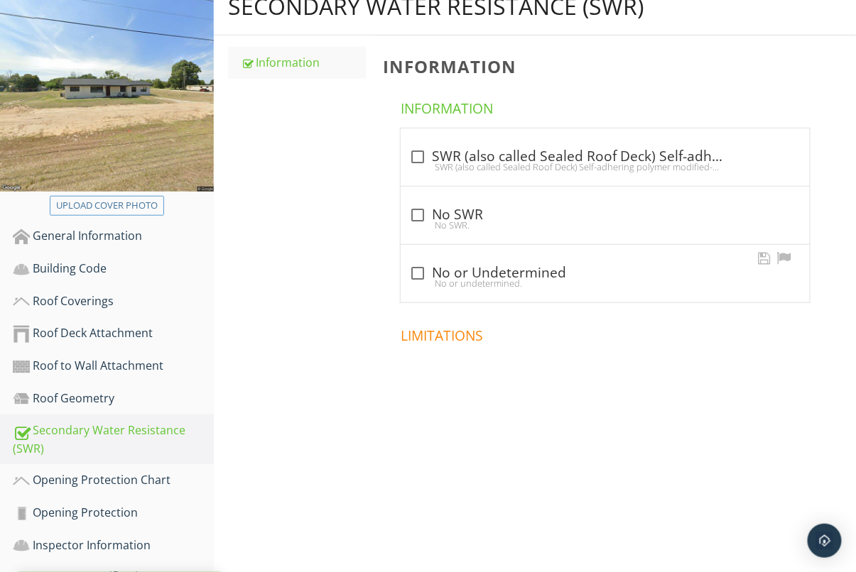
click at [409, 271] on div at bounding box center [418, 273] width 24 height 24
checkbox input "true"
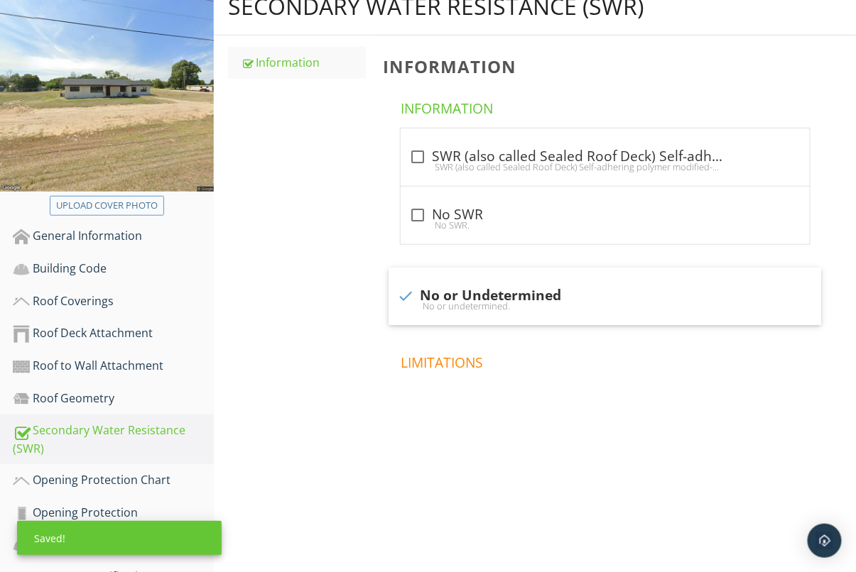
scroll to position [321, 0]
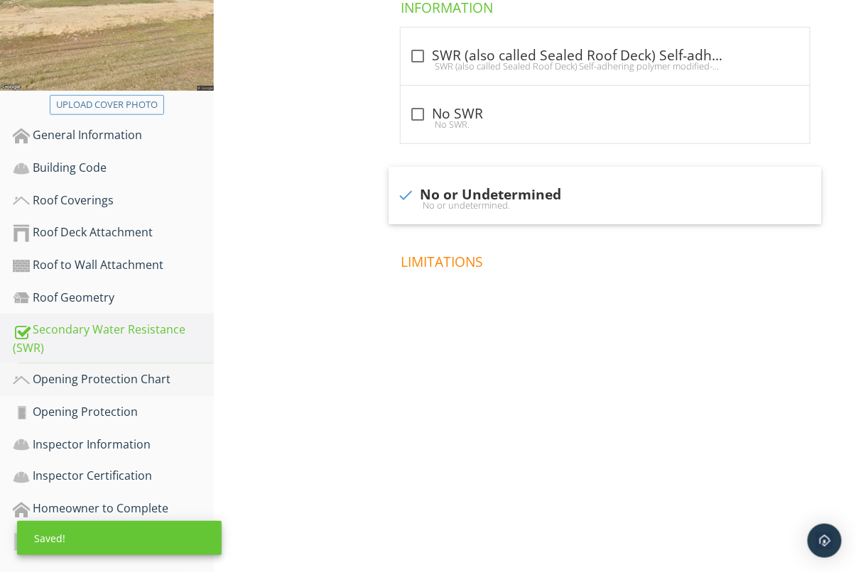
click at [121, 381] on div "Opening Protection Chart" at bounding box center [113, 380] width 201 height 18
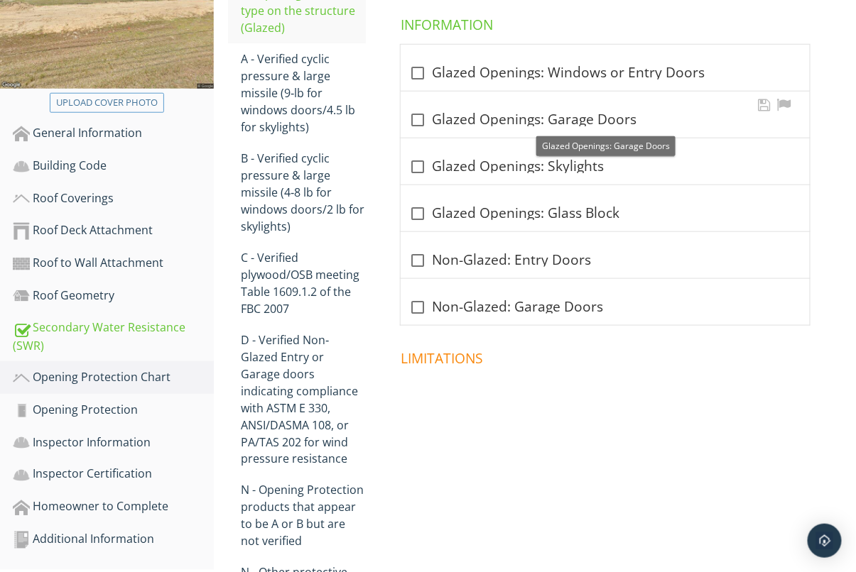
click at [516, 121] on div "check_box_outline_blank Glazed Openings: Garage Doors" at bounding box center [605, 120] width 392 height 17
checkbox input "true"
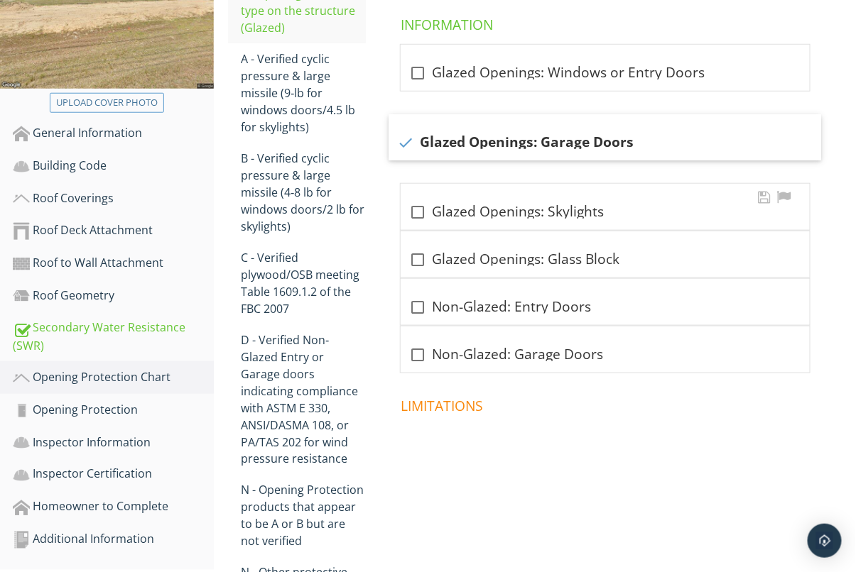
click at [519, 215] on div "check_box_outline_blank Glazed Openings: Skylights" at bounding box center [605, 212] width 392 height 17
checkbox input "true"
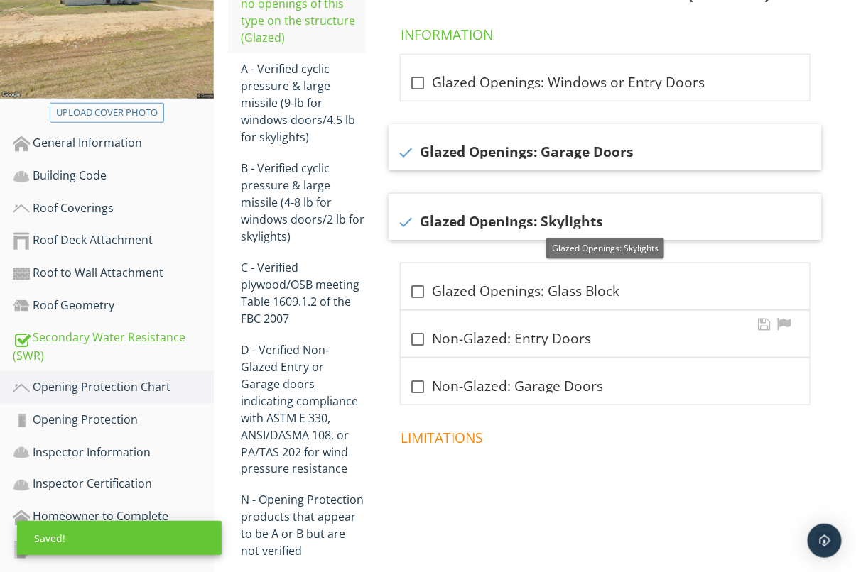
scroll to position [312, 0]
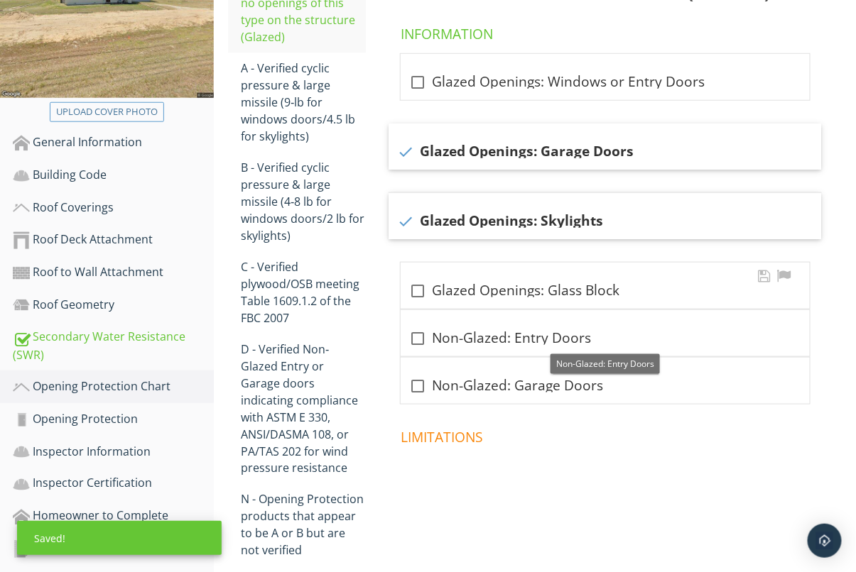
click at [521, 295] on div "check_box_outline_blank Glazed Openings: Glass Block" at bounding box center [605, 291] width 392 height 17
checkbox input "true"
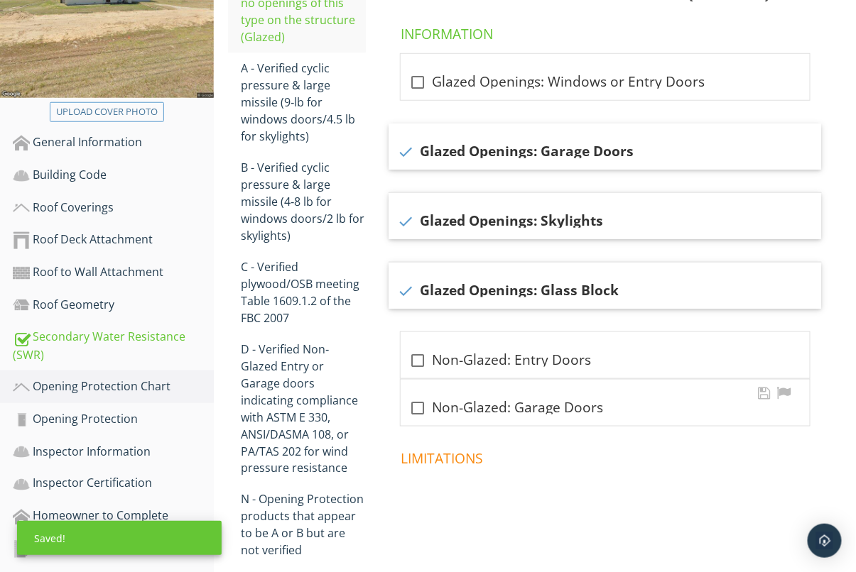
click at [533, 404] on div "check_box_outline_blank Non-Glazed: Garage Doors" at bounding box center [605, 408] width 392 height 17
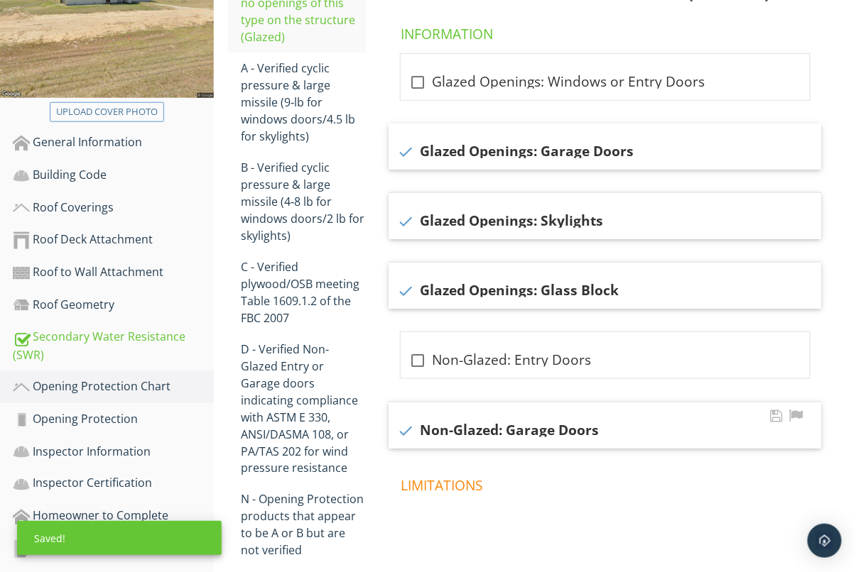
checkbox input "true"
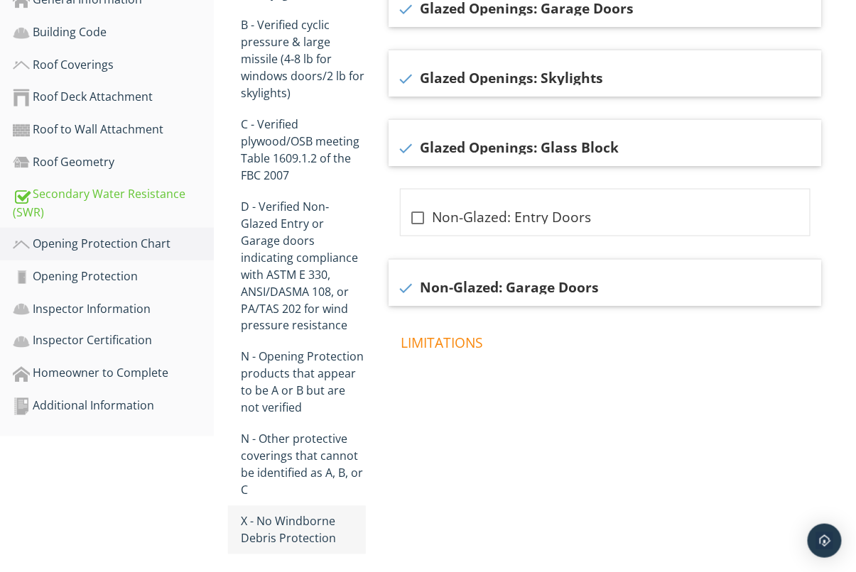
click at [315, 516] on div "X - No Windborne Debris Protection" at bounding box center [303, 531] width 125 height 34
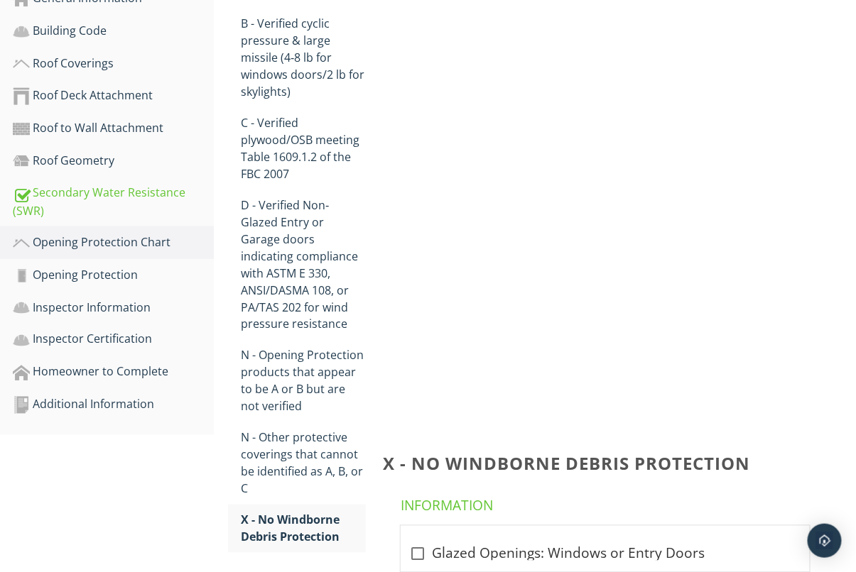
scroll to position [455, 0]
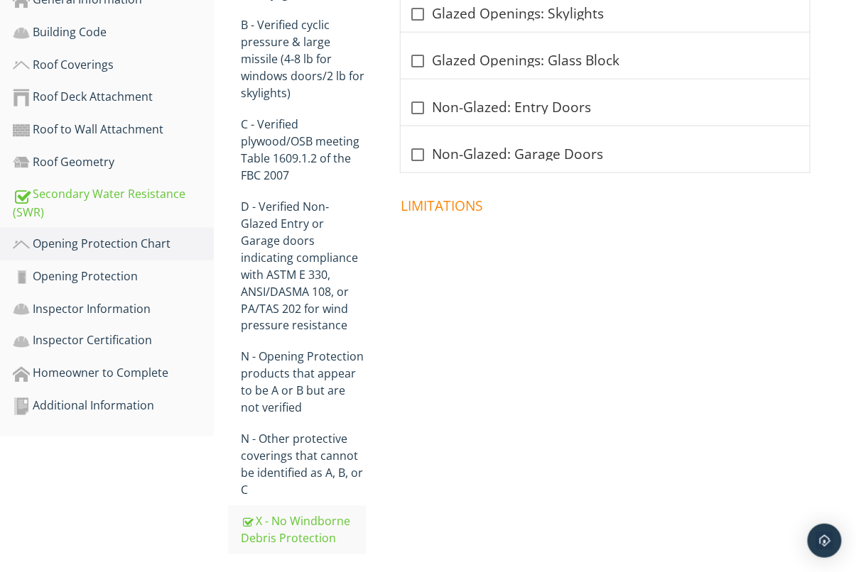
click at [523, 94] on div "check_box_outline_blank Non-Glazed: Entry Doors" at bounding box center [605, 103] width 409 height 46
checkbox input "true"
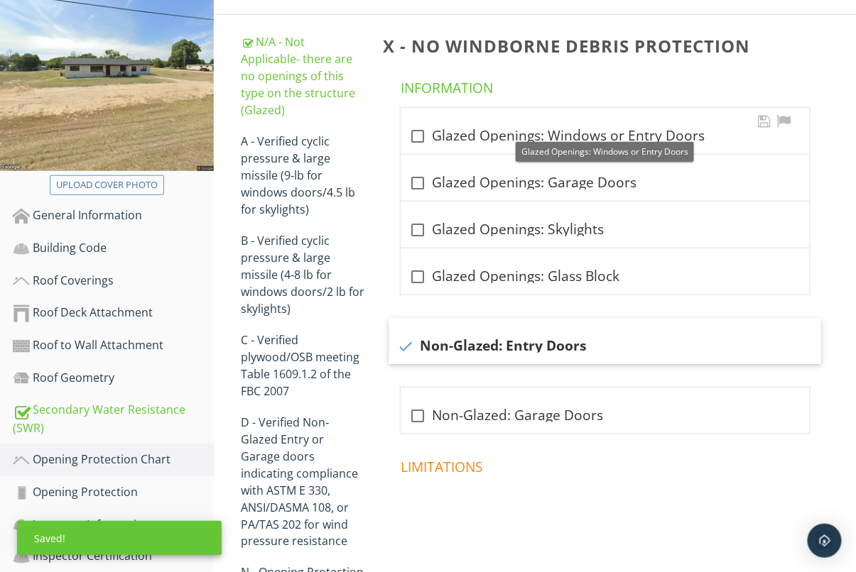
click at [540, 143] on div "check_box_outline_blank Glazed Openings: Windows or Entry Doors" at bounding box center [605, 136] width 392 height 17
checkbox input "true"
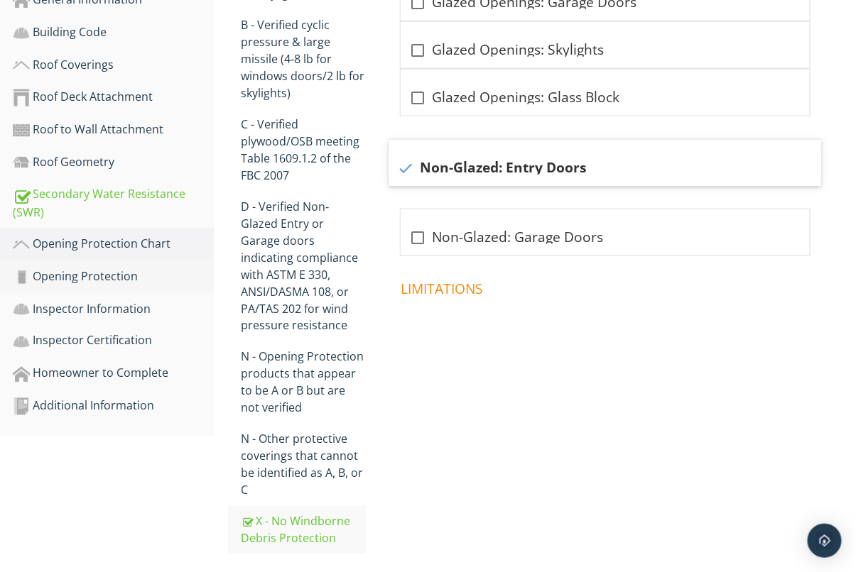
click at [77, 280] on div "Opening Protection" at bounding box center [113, 277] width 201 height 18
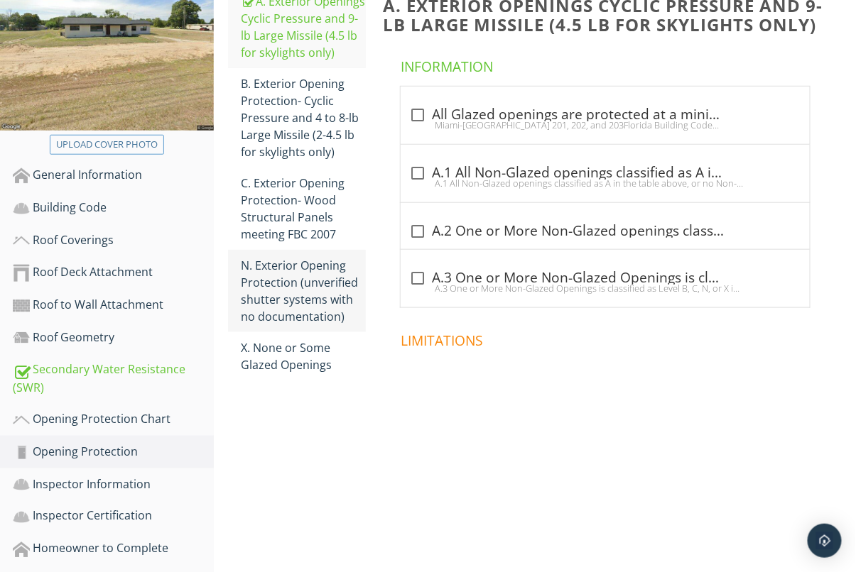
scroll to position [278, 0]
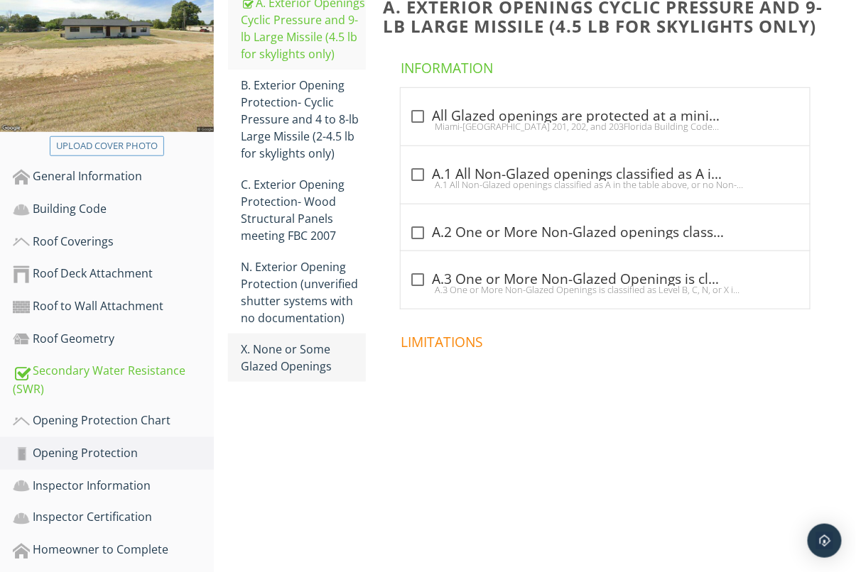
click at [286, 358] on div "X. None or Some Glazed Openings" at bounding box center [303, 358] width 125 height 34
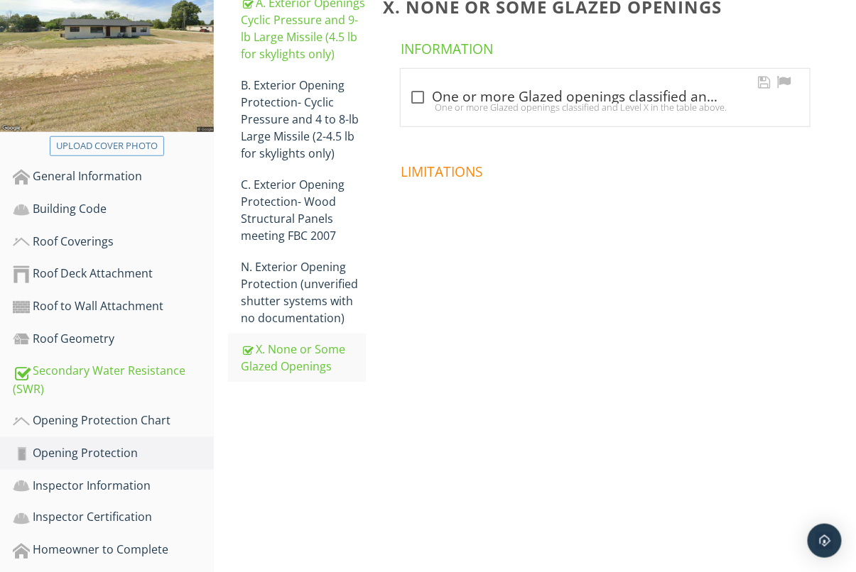
click at [474, 97] on div "check_box_outline_blank One or more Glazed openings classified and Level X in t…" at bounding box center [605, 97] width 392 height 17
checkbox input "true"
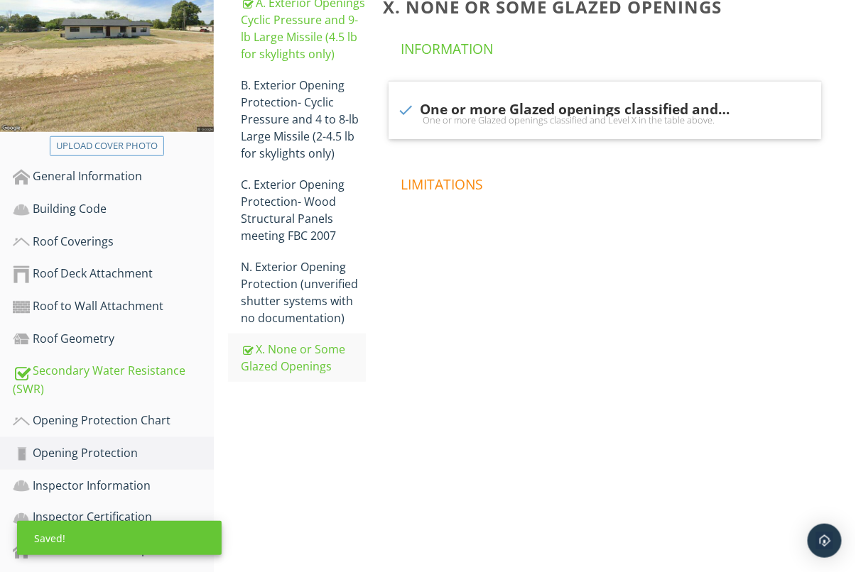
scroll to position [321, 0]
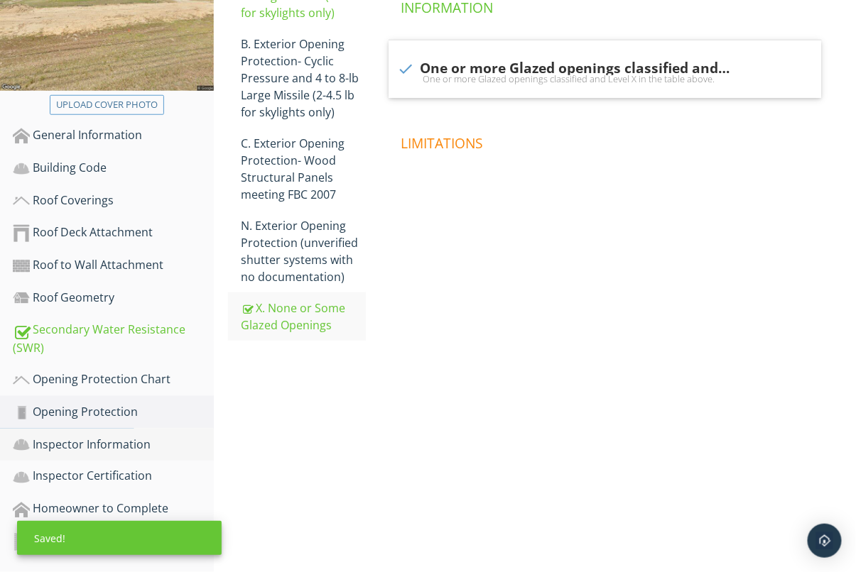
click at [130, 453] on link "Inspector Information" at bounding box center [113, 445] width 201 height 33
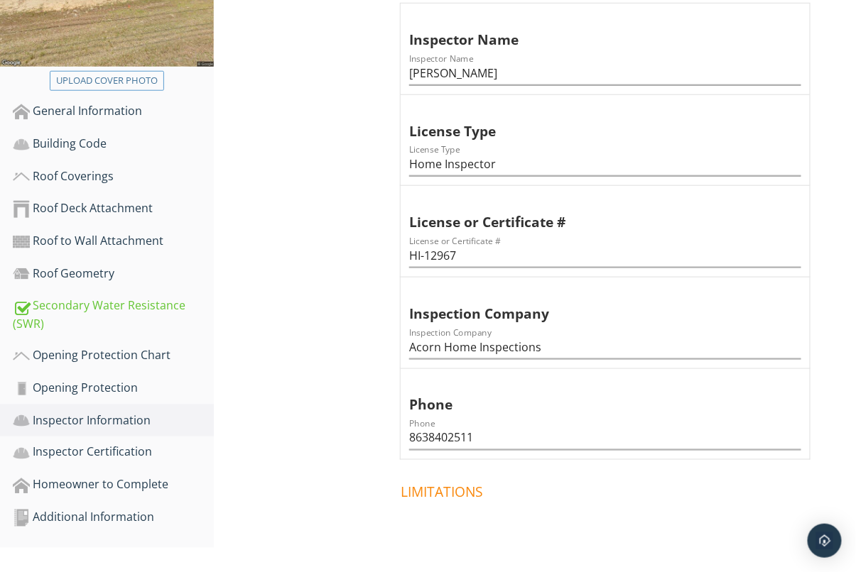
scroll to position [389, 0]
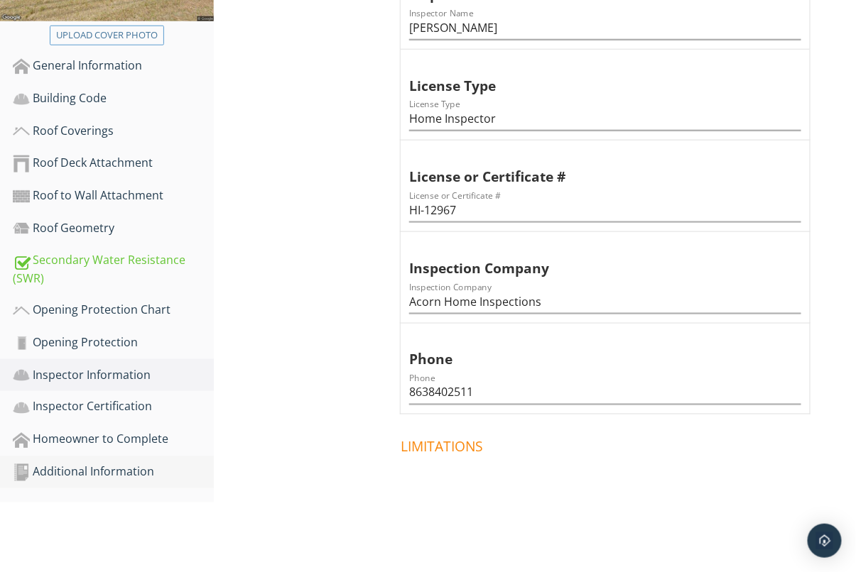
click at [119, 478] on div "Additional Information" at bounding box center [113, 473] width 201 height 18
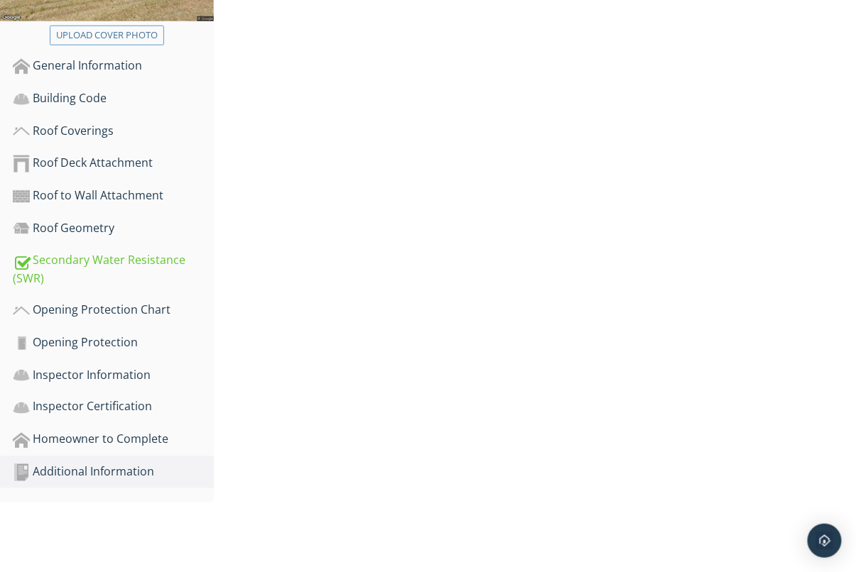
scroll to position [321, 0]
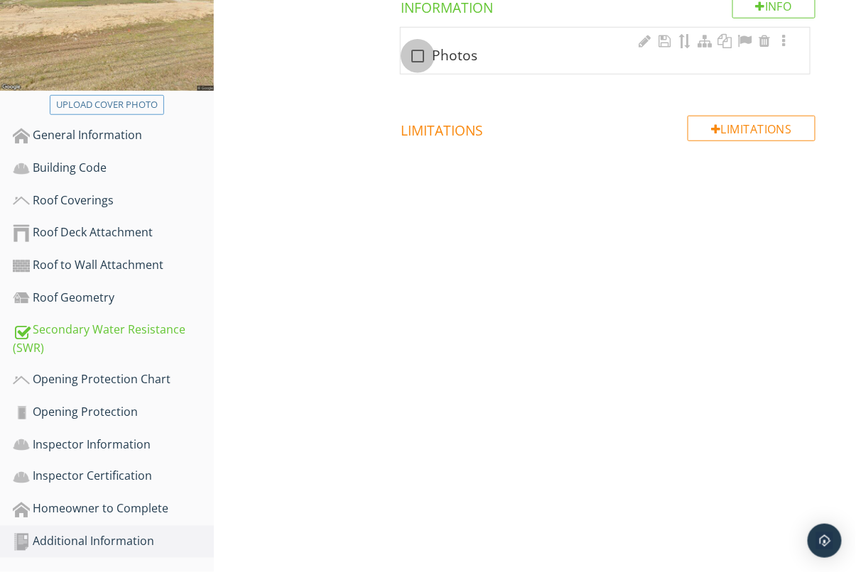
click at [415, 59] on div at bounding box center [418, 56] width 24 height 24
checkbox input "true"
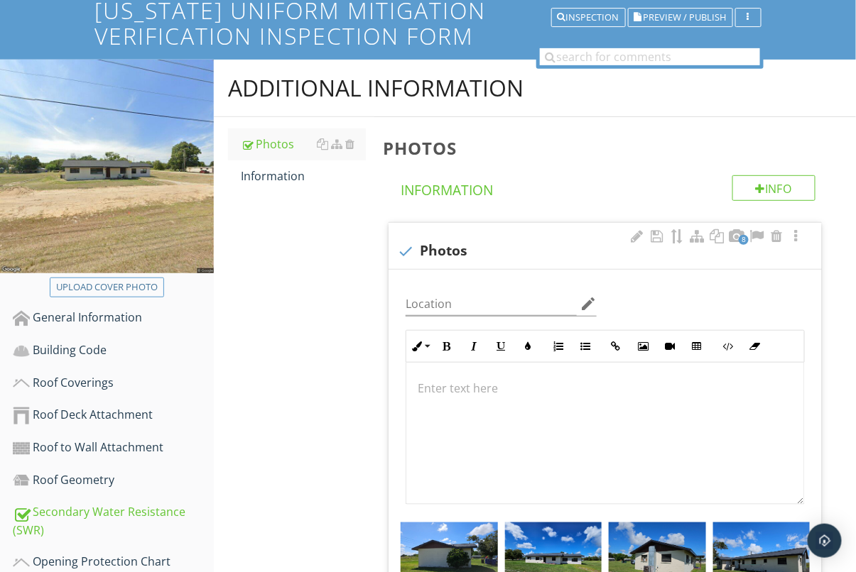
scroll to position [0, 0]
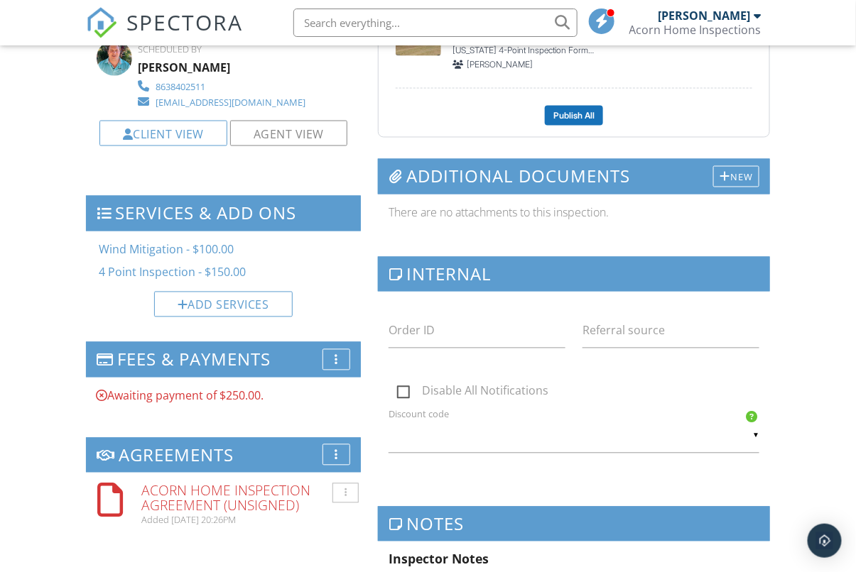
scroll to position [607, 0]
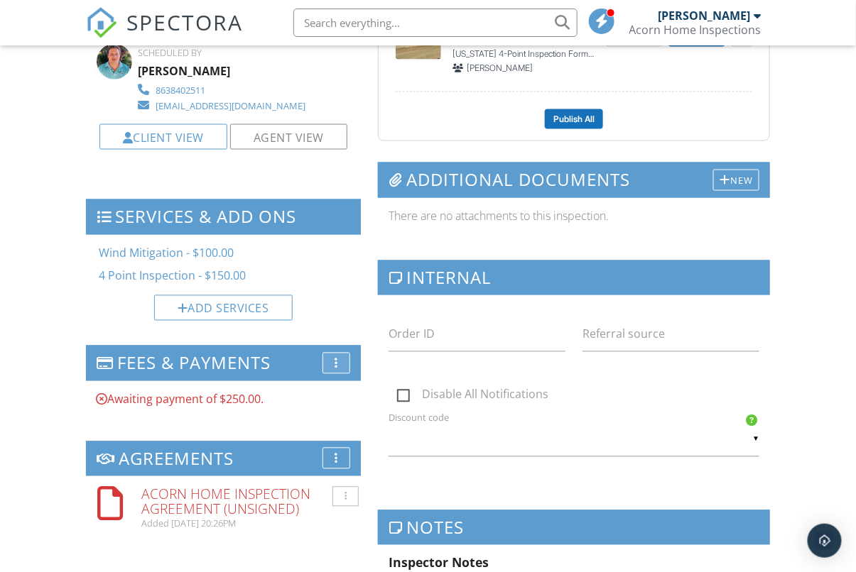
click at [332, 360] on div "More" at bounding box center [336, 363] width 28 height 21
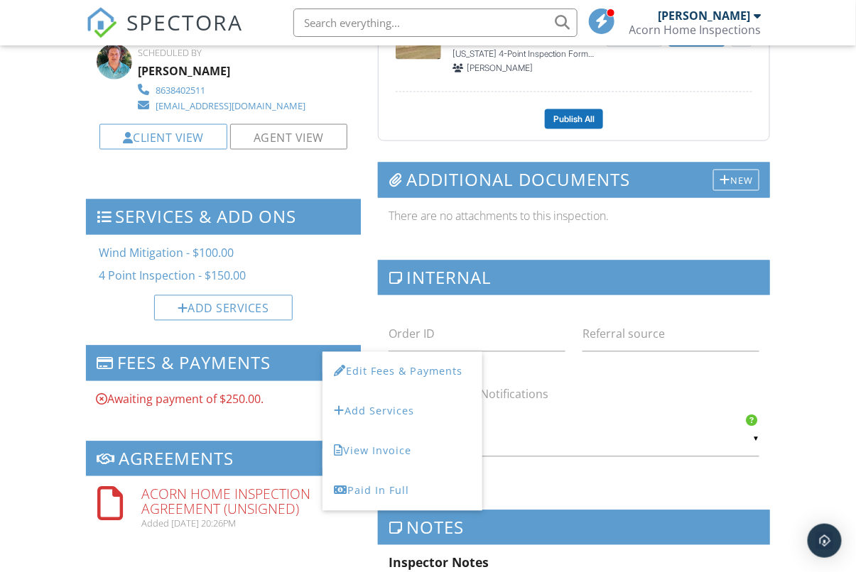
click at [354, 371] on li "Edit Fees & Payments" at bounding box center [402, 372] width 160 height 40
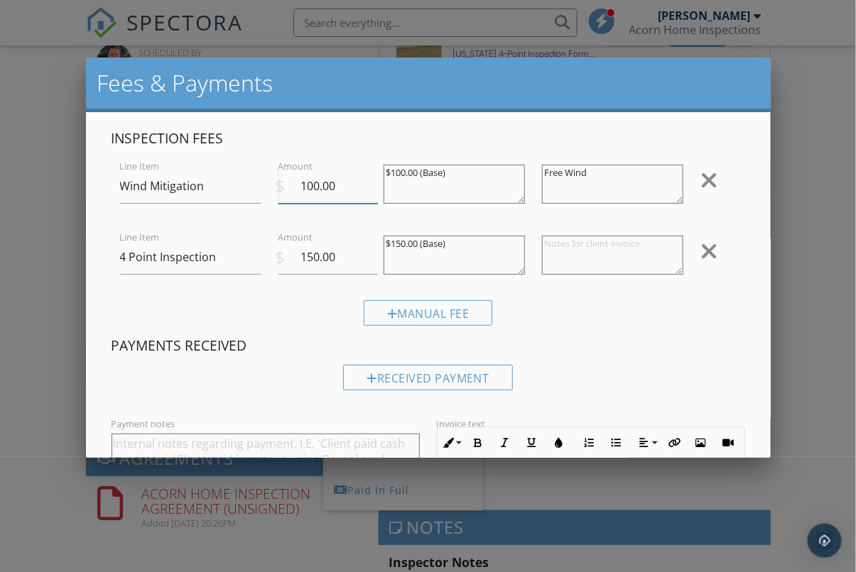
click at [342, 185] on input "100.00" at bounding box center [328, 186] width 100 height 35
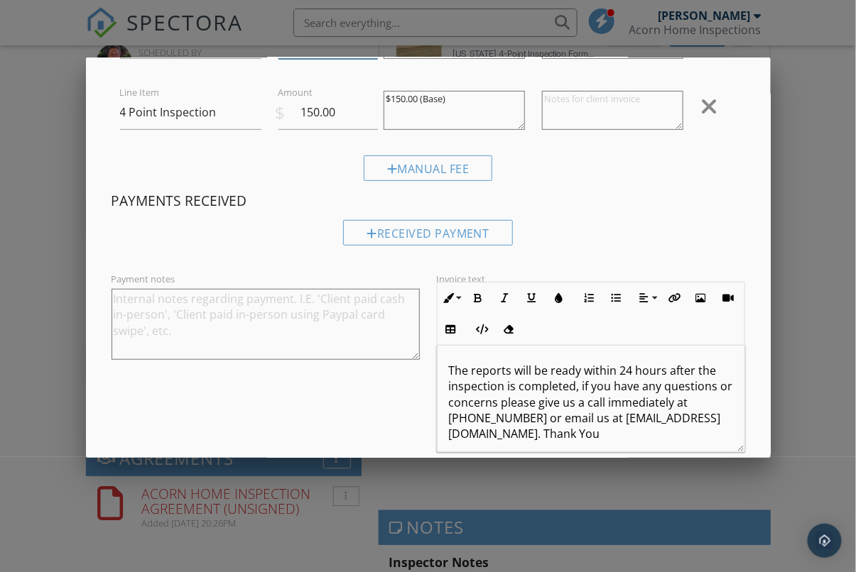
scroll to position [206, 0]
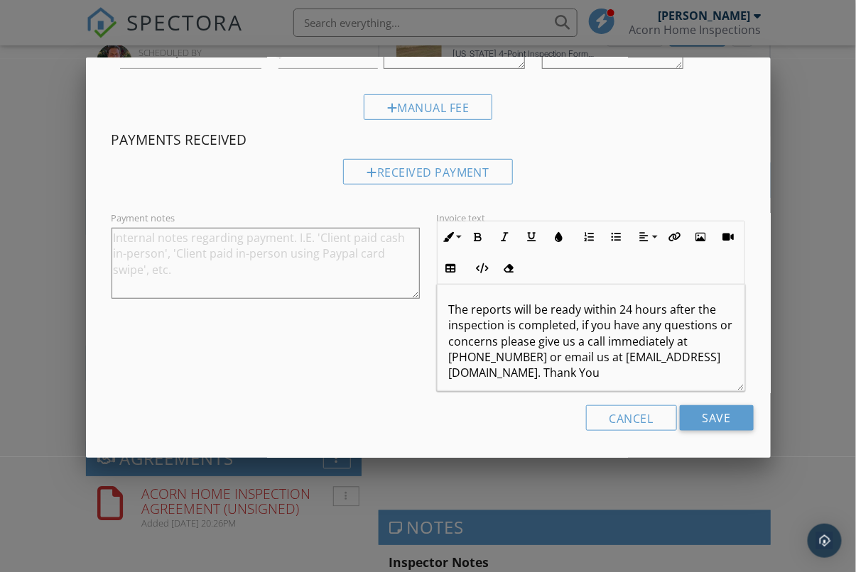
type input "0"
click at [711, 427] on input "Save" at bounding box center [717, 419] width 74 height 26
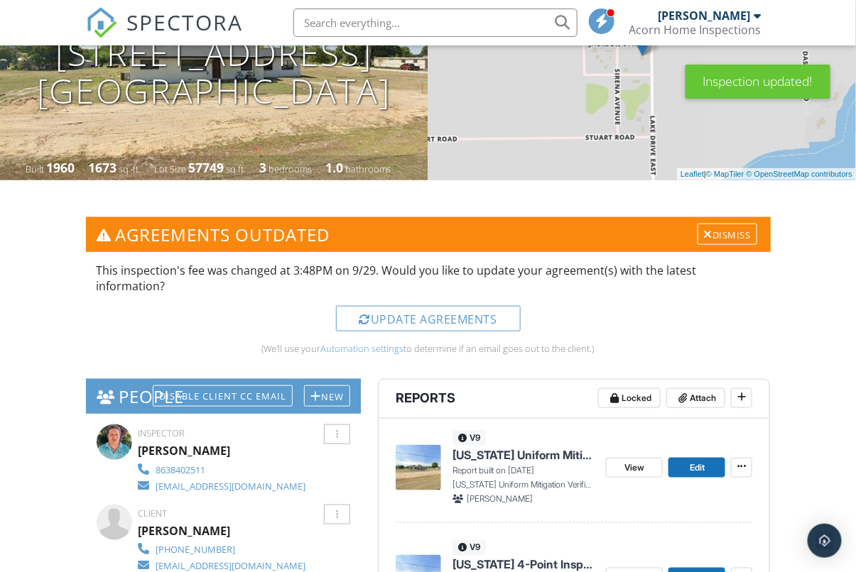
scroll to position [229, 0]
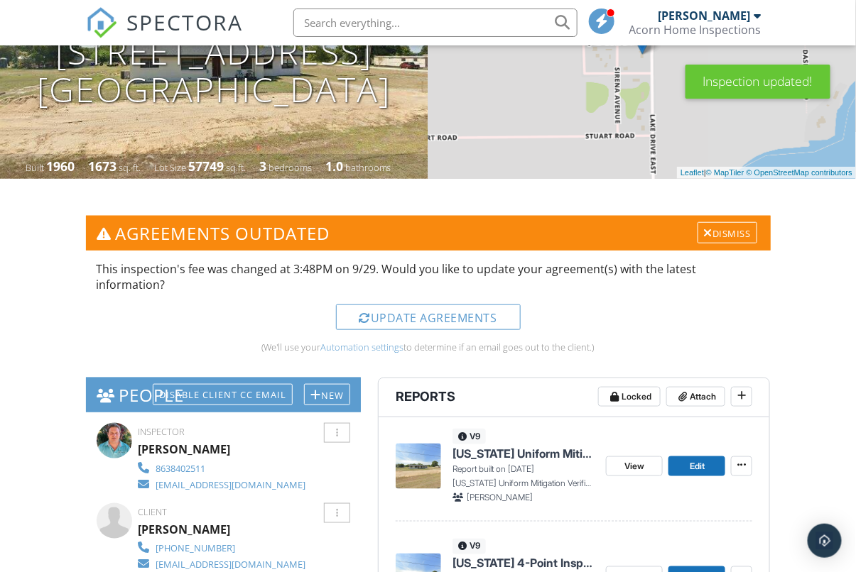
click at [440, 314] on div "Update Agreements" at bounding box center [428, 318] width 185 height 26
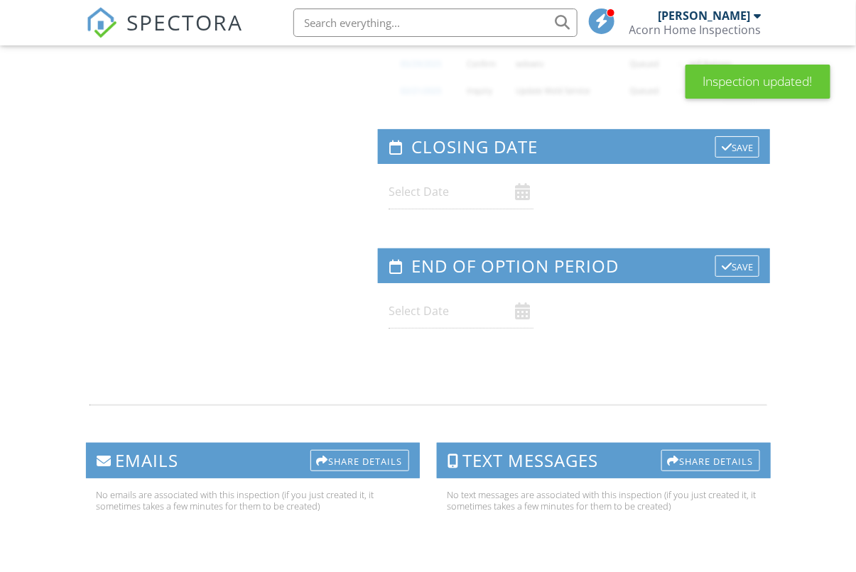
scroll to position [150, 0]
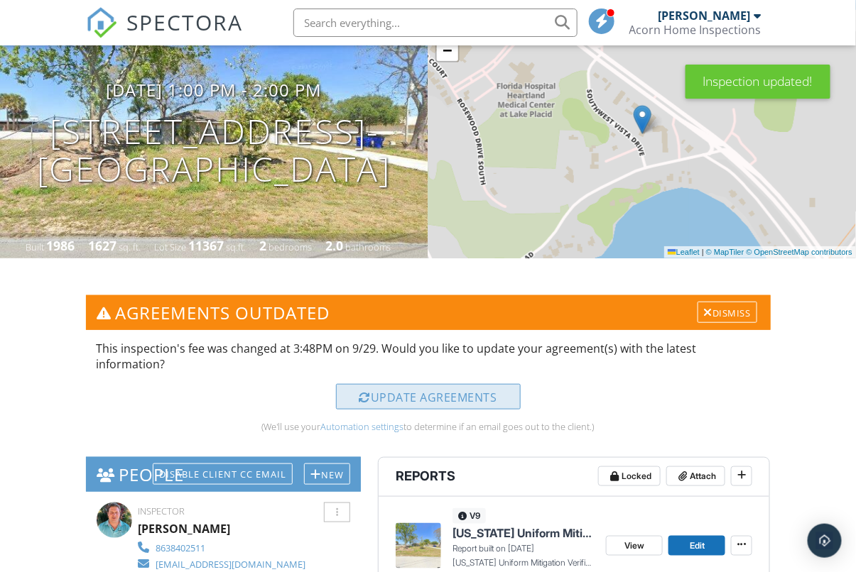
click at [468, 396] on div "Update Agreements" at bounding box center [428, 397] width 185 height 26
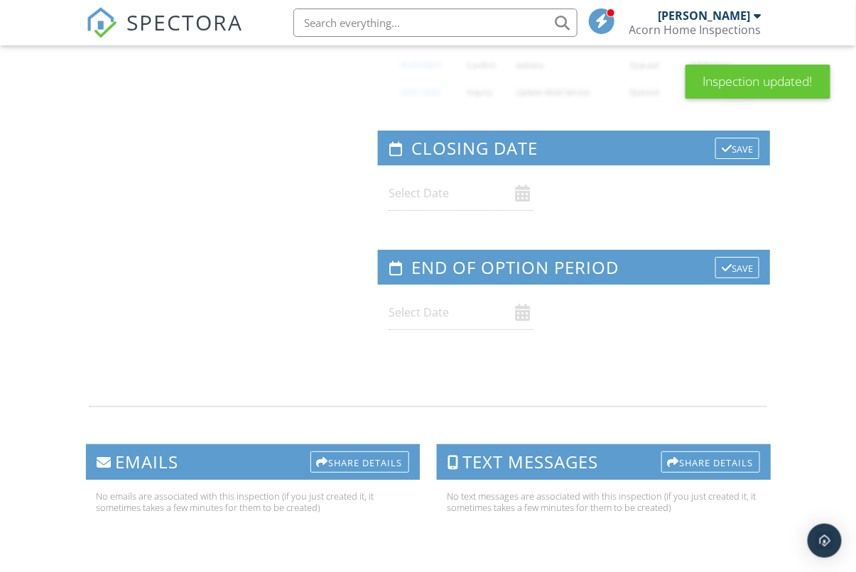
scroll to position [1348, 0]
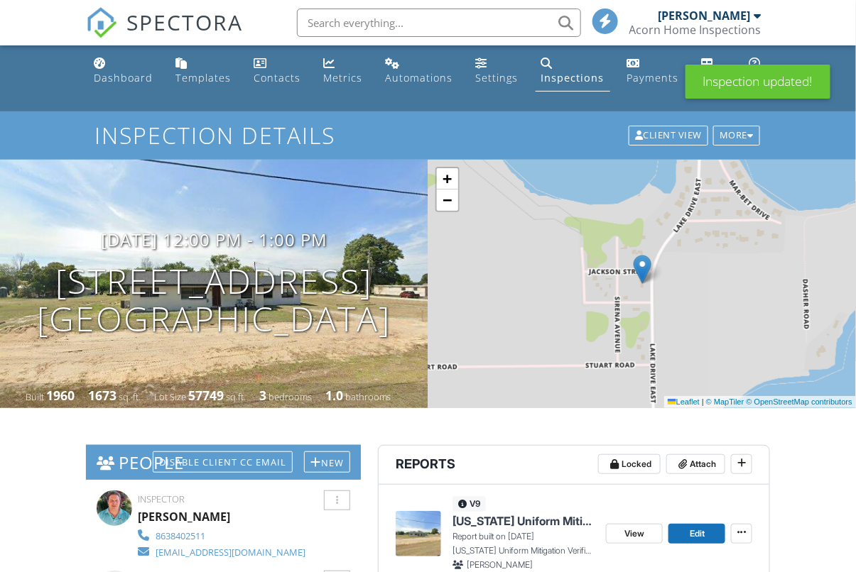
scroll to position [1348, 0]
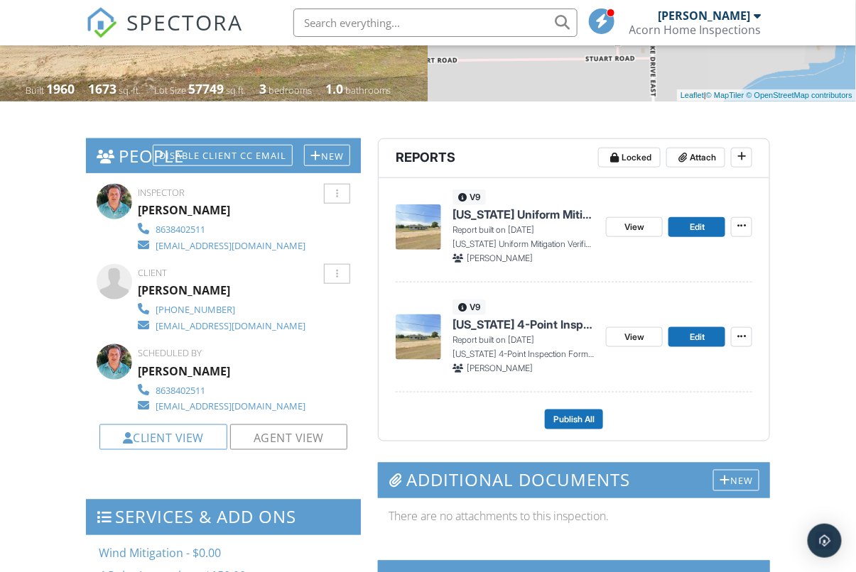
scroll to position [306, 0]
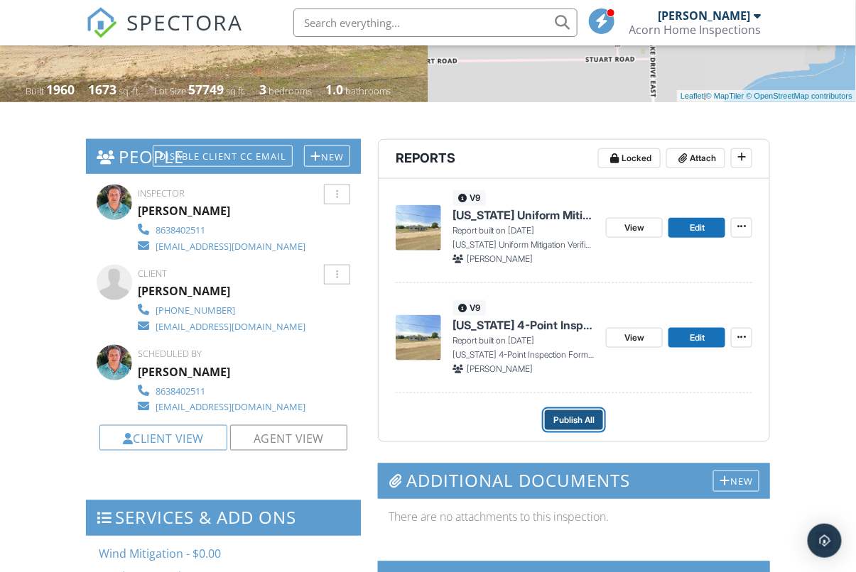
click at [567, 421] on span "Publish All" at bounding box center [573, 420] width 41 height 14
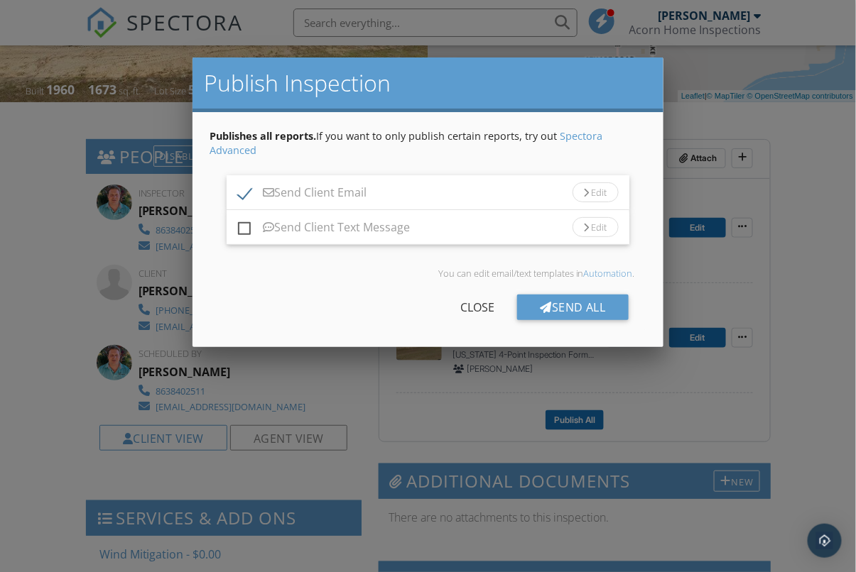
drag, startPoint x: 586, startPoint y: 308, endPoint x: 582, endPoint y: 315, distance: 8.3
click at [586, 308] on div "Send All" at bounding box center [573, 308] width 112 height 26
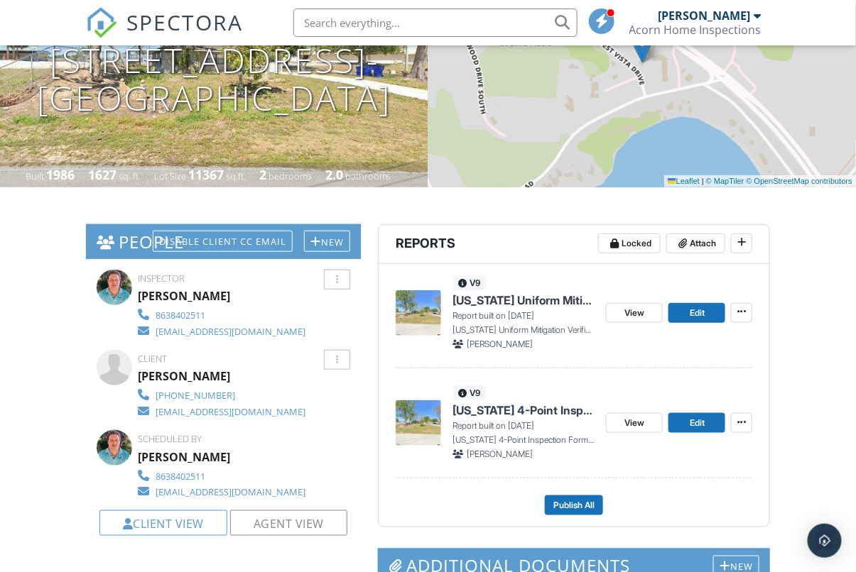
scroll to position [271, 0]
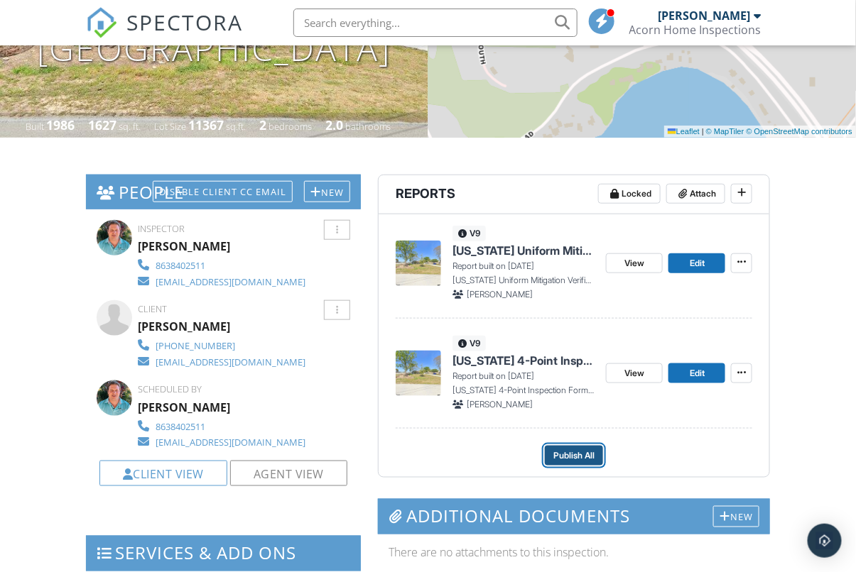
click at [580, 452] on span "Publish All" at bounding box center [573, 456] width 41 height 14
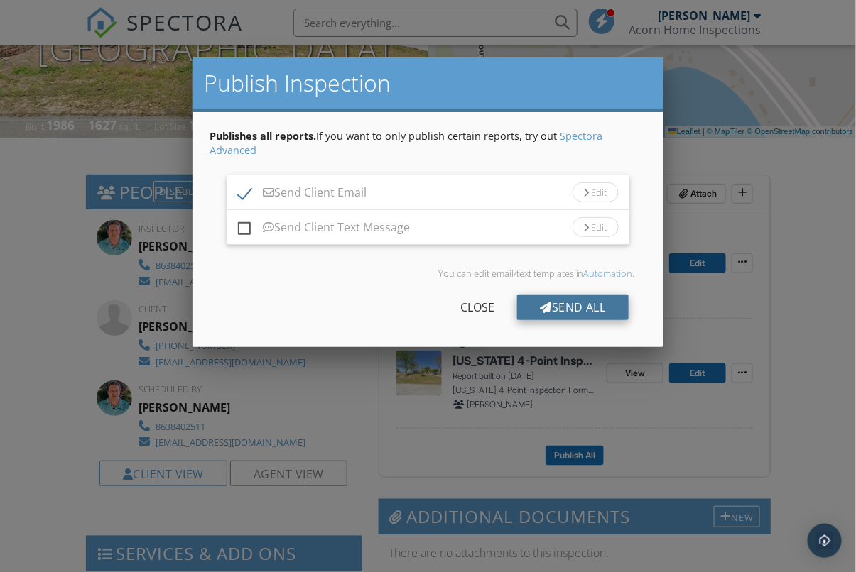
click at [569, 300] on div "Send All" at bounding box center [573, 308] width 112 height 26
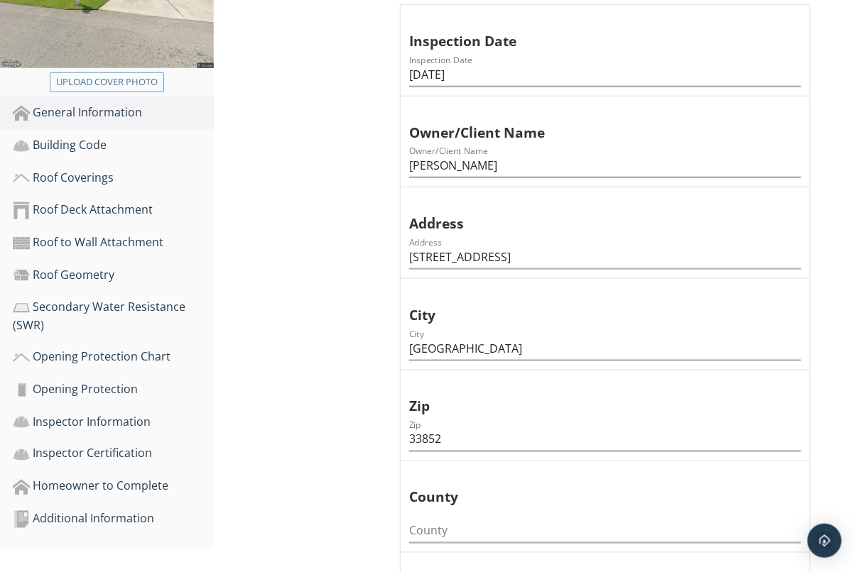
scroll to position [350, 0]
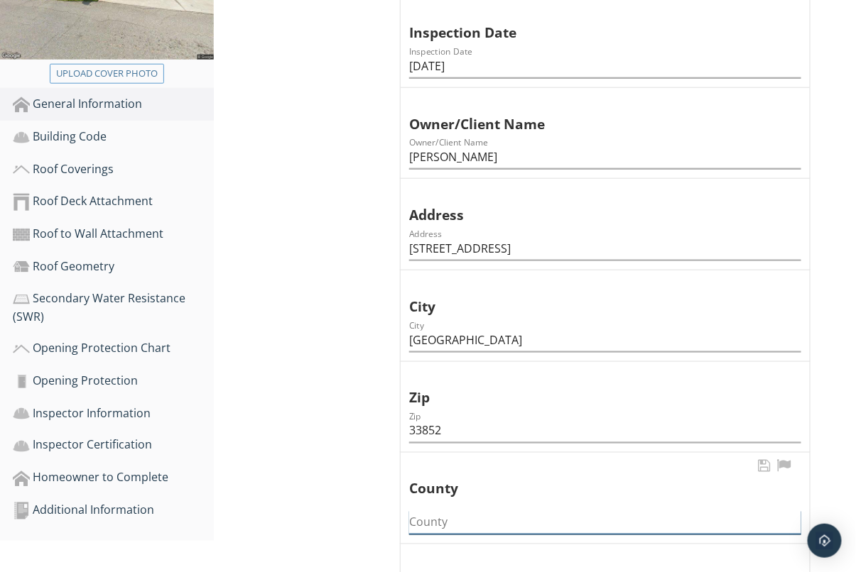
click at [450, 520] on input "County" at bounding box center [605, 522] width 392 height 23
type input "Highlands"
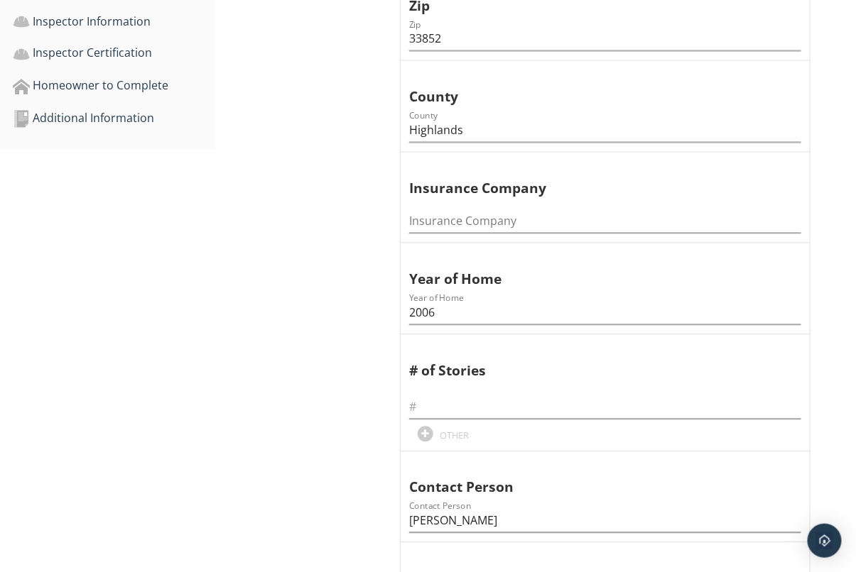
scroll to position [756, 0]
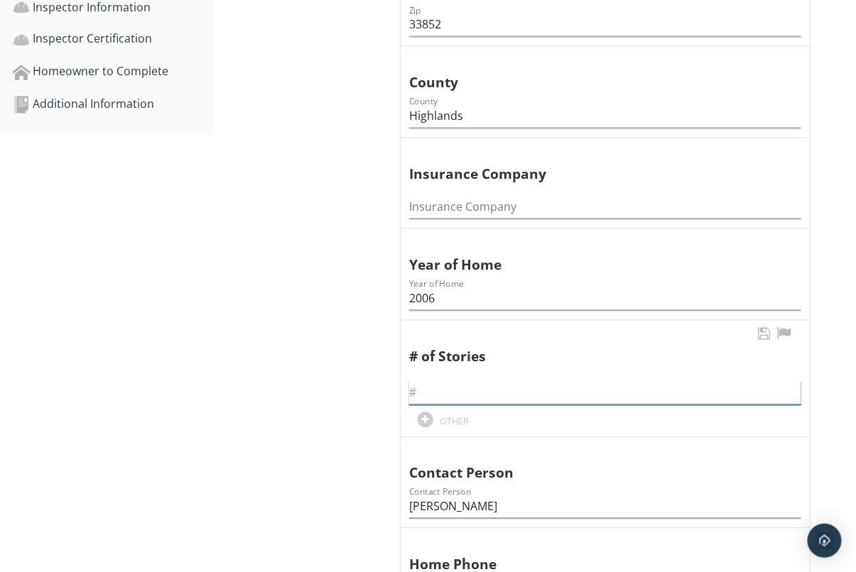
click at [430, 389] on input "text" at bounding box center [605, 393] width 392 height 23
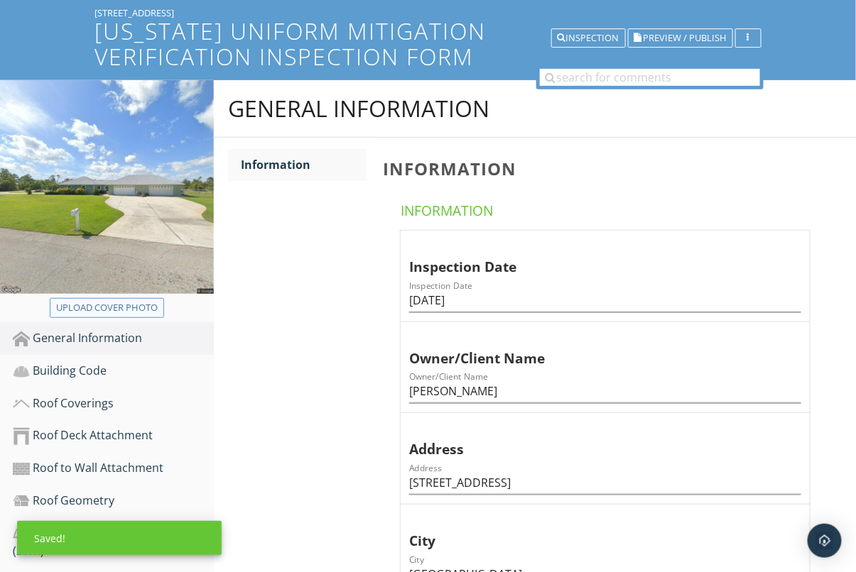
scroll to position [117, 0]
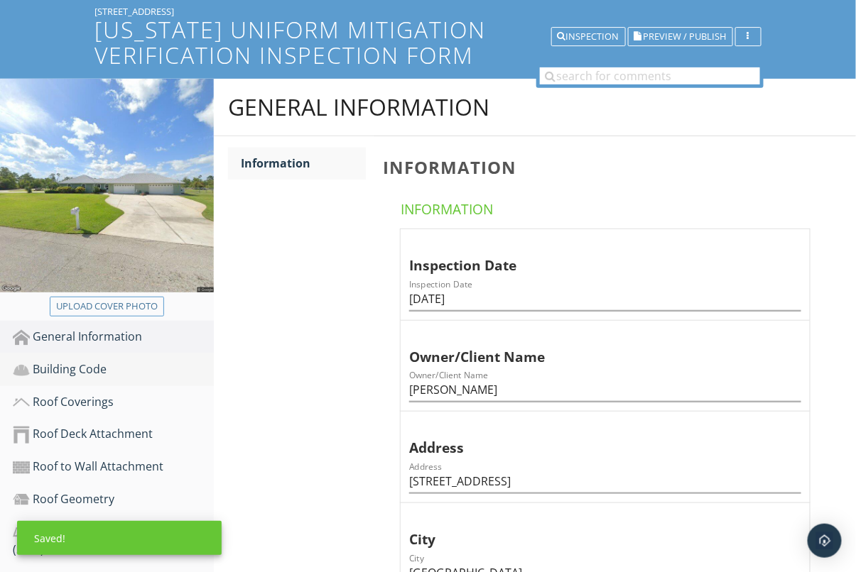
type input "1"
click at [62, 364] on div "Building Code" at bounding box center [113, 370] width 201 height 18
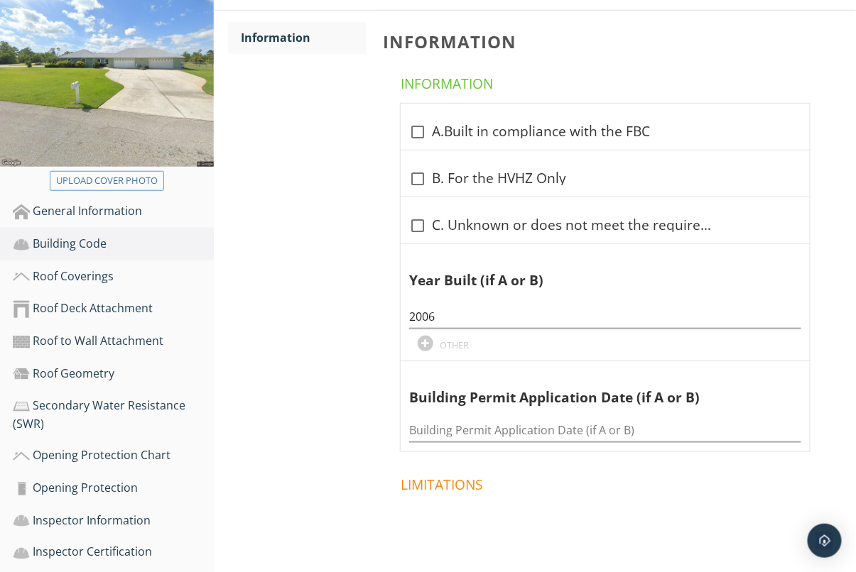
scroll to position [244, 0]
click at [438, 134] on div "check_box_outline_blank A.Built in compliance with the FBC" at bounding box center [605, 131] width 392 height 17
checkbox input "true"
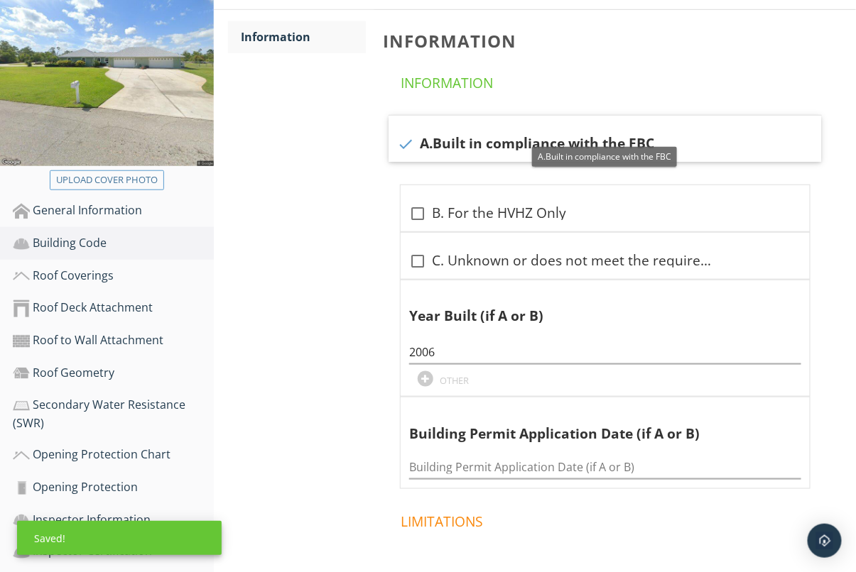
scroll to position [249, 0]
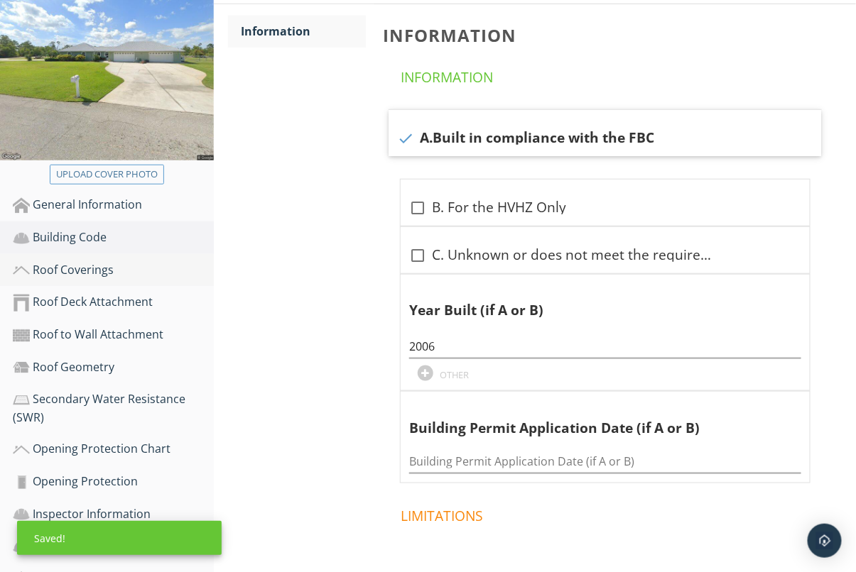
click at [99, 272] on div "Roof Coverings" at bounding box center [113, 270] width 201 height 18
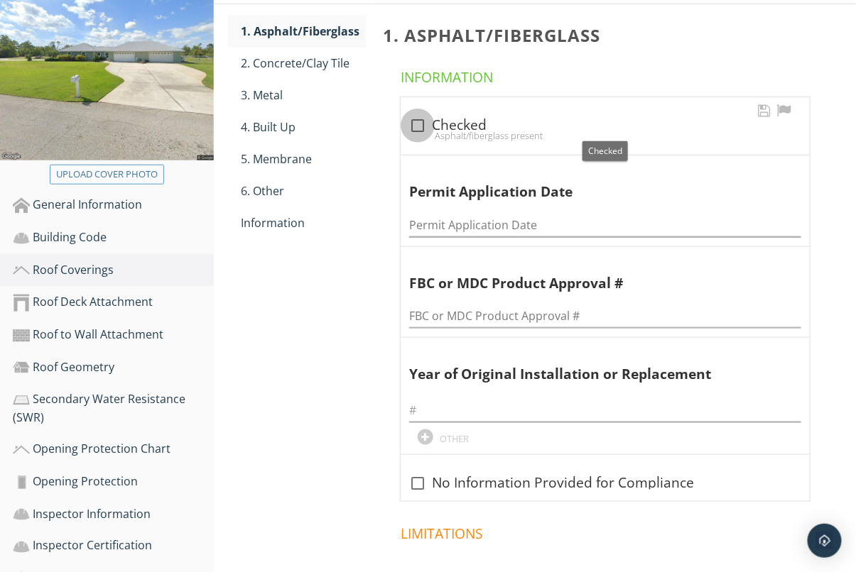
click at [425, 124] on div at bounding box center [418, 126] width 24 height 24
checkbox input "true"
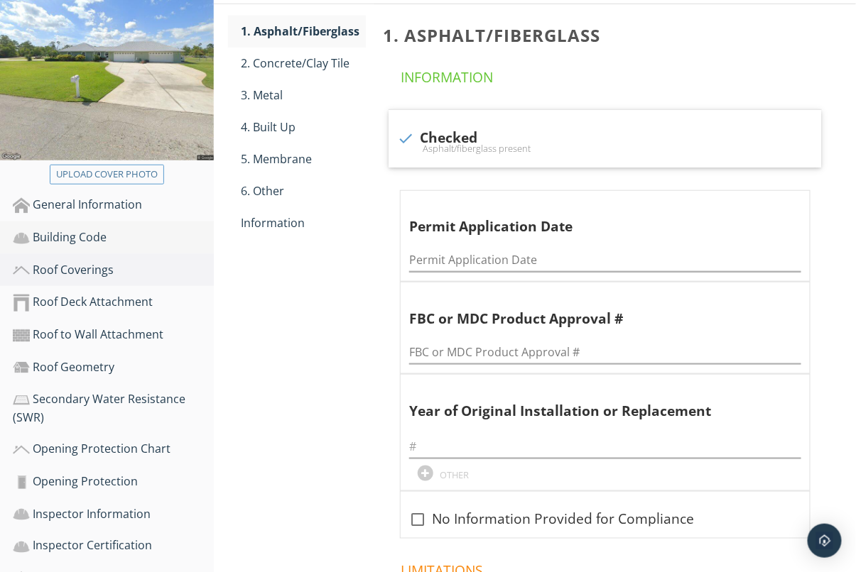
click at [98, 233] on div "Building Code" at bounding box center [113, 238] width 201 height 18
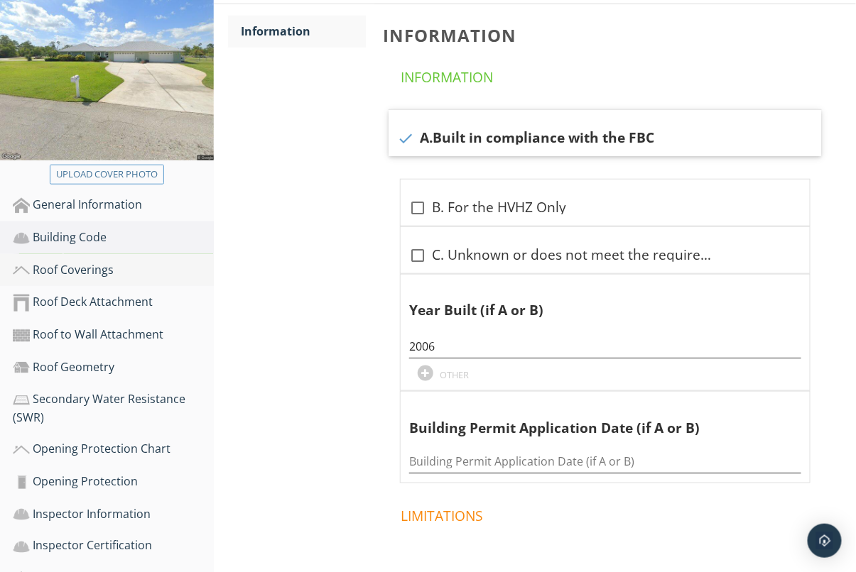
click at [98, 271] on div "Roof Coverings" at bounding box center [113, 270] width 201 height 18
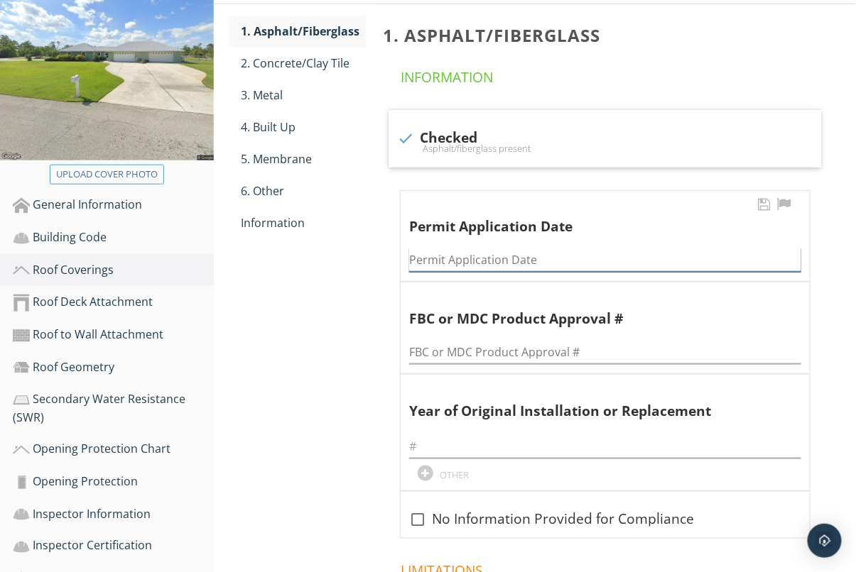
click at [497, 257] on input "Permit Application Date" at bounding box center [605, 260] width 392 height 23
paste input "[DATE]"
type input "[DATE]"
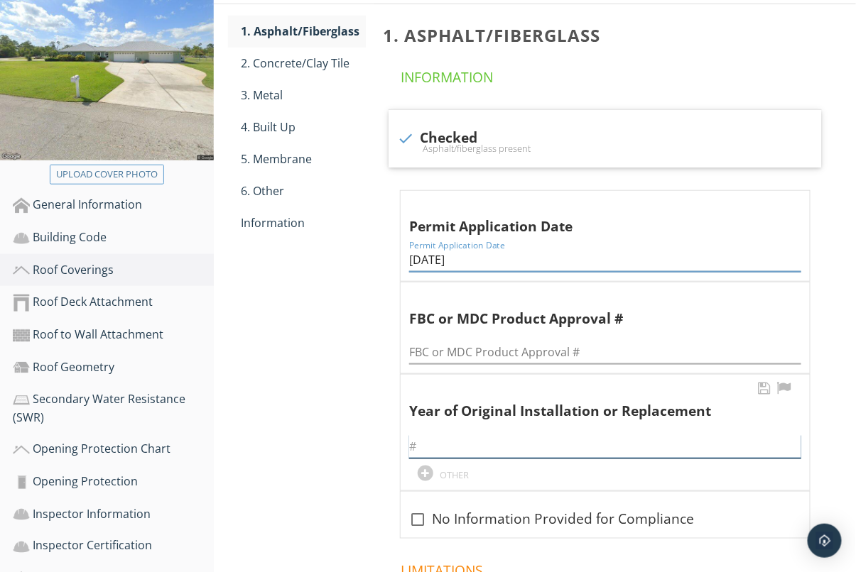
click at [494, 437] on input "text" at bounding box center [605, 446] width 392 height 23
paste input "[DATE]"
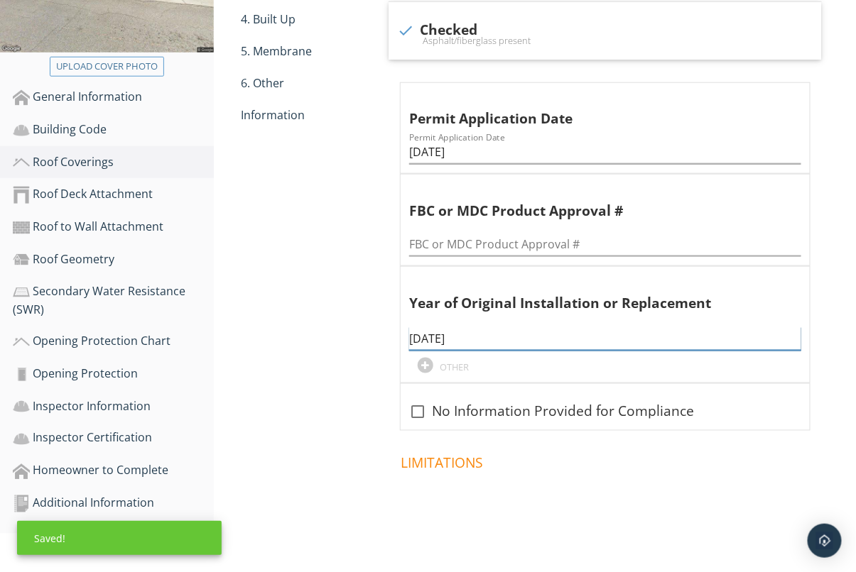
scroll to position [211, 0]
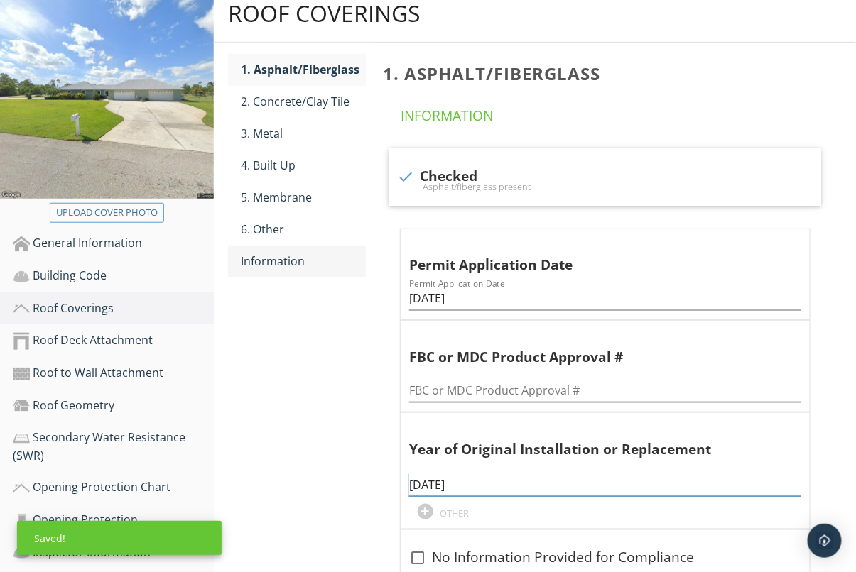
type input "[DATE]"
click at [293, 256] on div "Information" at bounding box center [303, 261] width 125 height 17
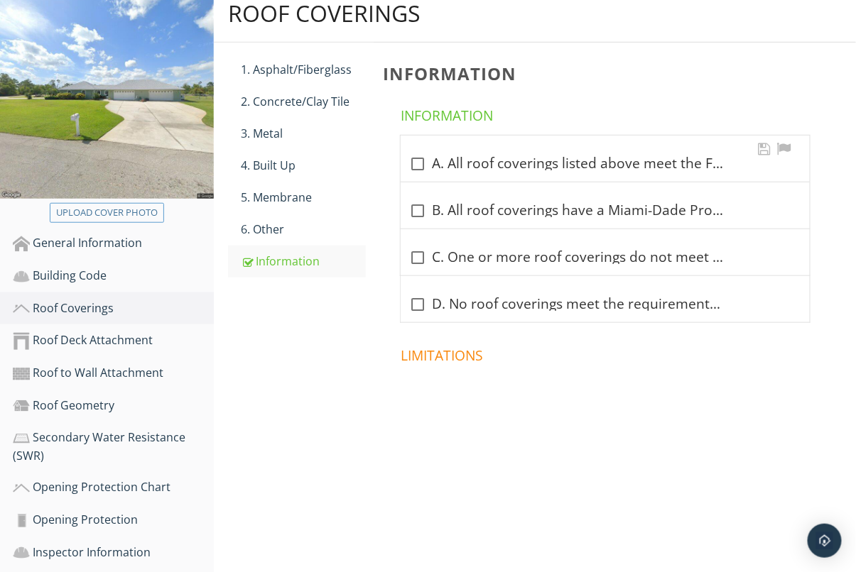
click at [416, 165] on div at bounding box center [418, 164] width 24 height 24
checkbox input "true"
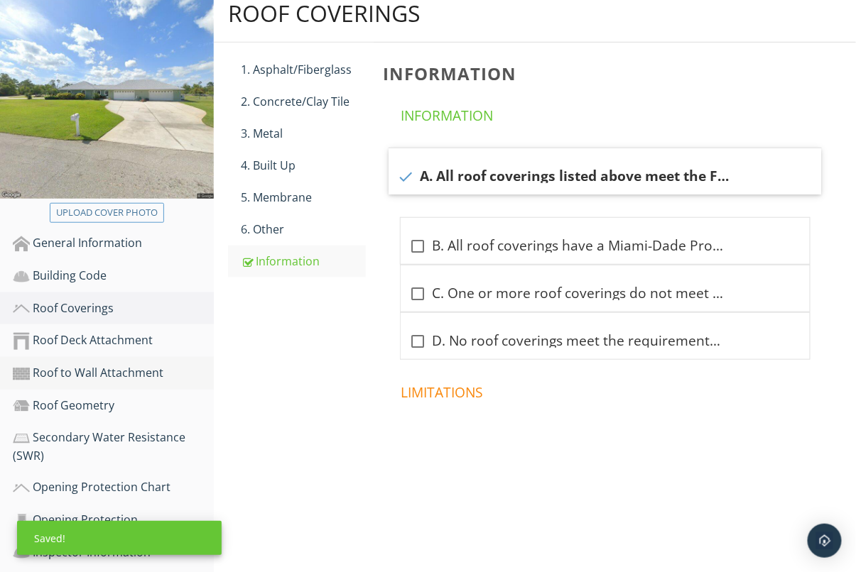
click at [100, 360] on link "Roof to Wall Attachment" at bounding box center [113, 373] width 201 height 33
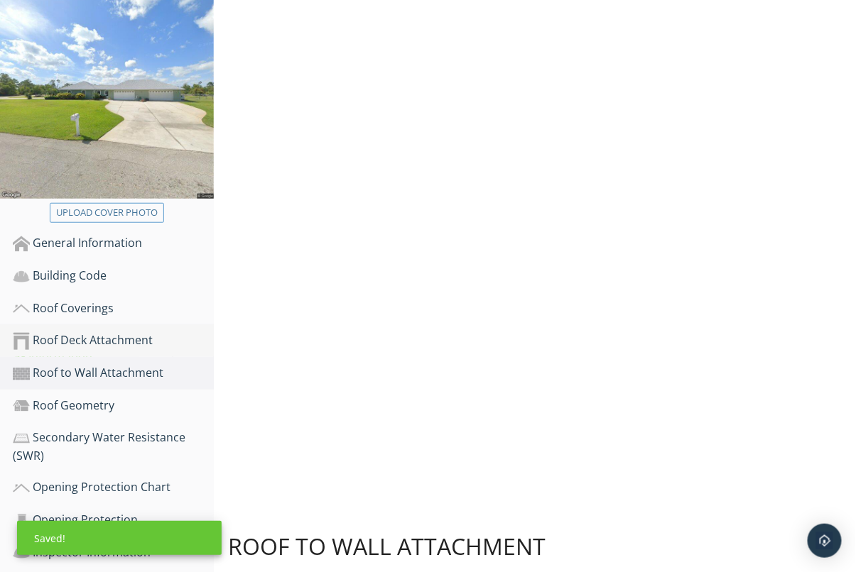
click at [97, 336] on div "Roof Deck Attachment" at bounding box center [113, 341] width 201 height 18
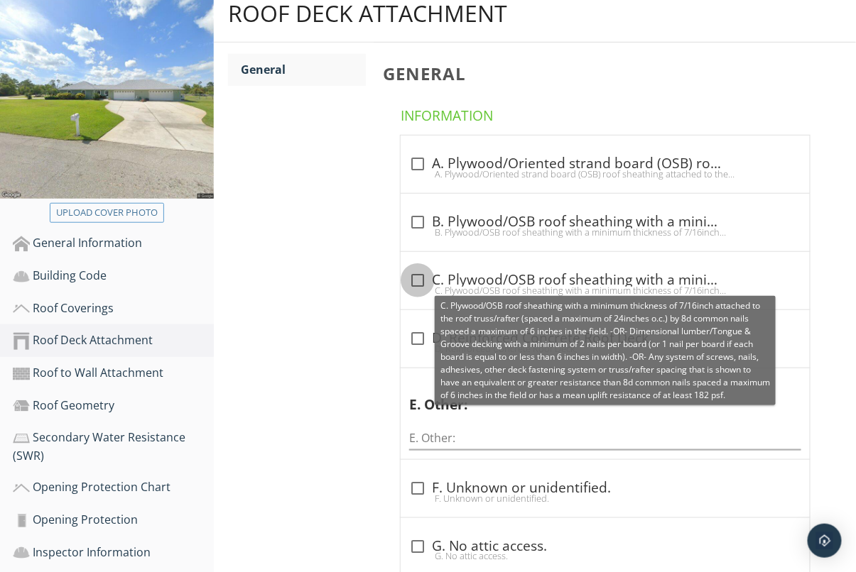
click at [427, 273] on div at bounding box center [418, 280] width 24 height 24
checkbox input "true"
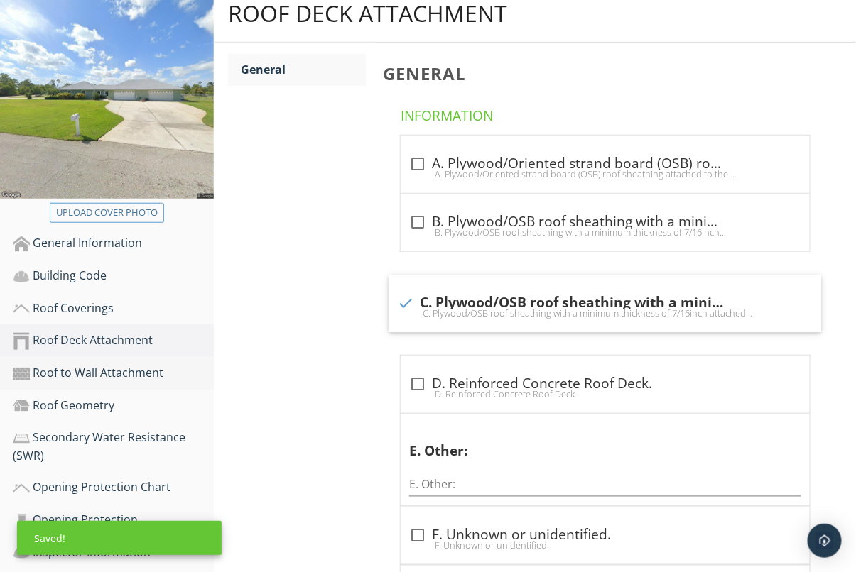
click at [144, 366] on div "Roof to Wall Attachment" at bounding box center [113, 373] width 201 height 18
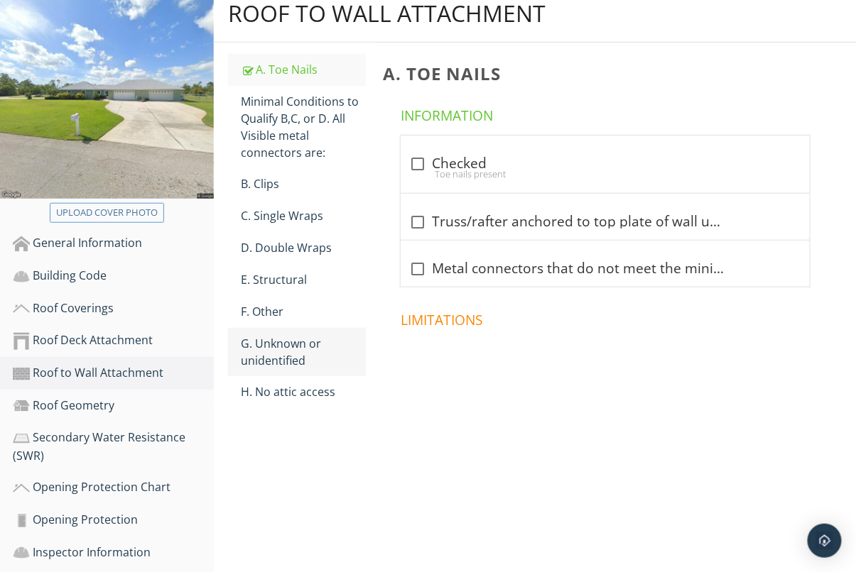
click at [291, 351] on div "G. Unknown or unidentified" at bounding box center [303, 352] width 125 height 34
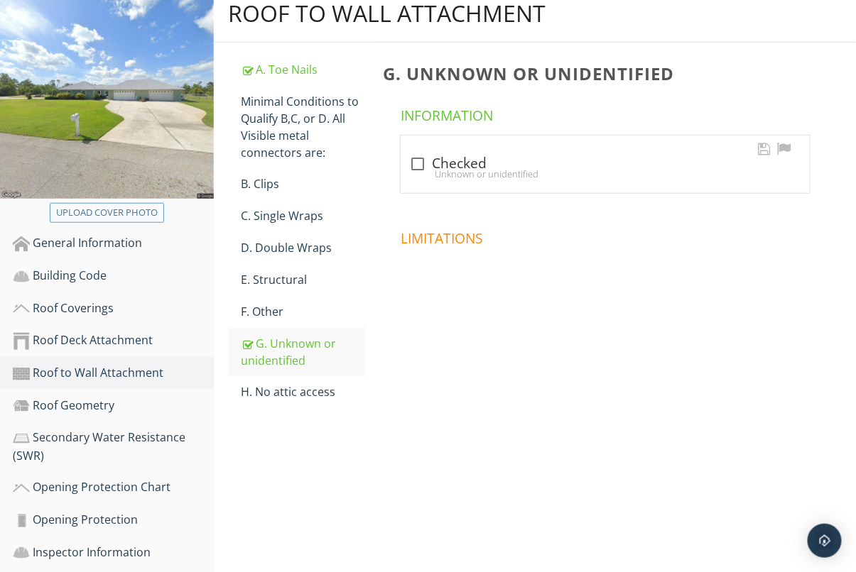
click at [433, 148] on div "check_box_outline_blank Checked Unknown or unidentified" at bounding box center [605, 165] width 409 height 58
checkbox input "true"
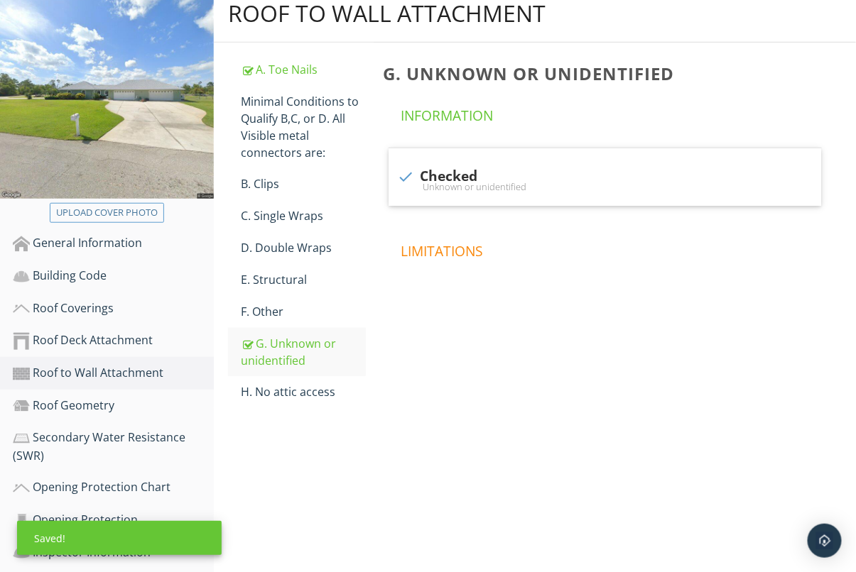
scroll to position [321, 0]
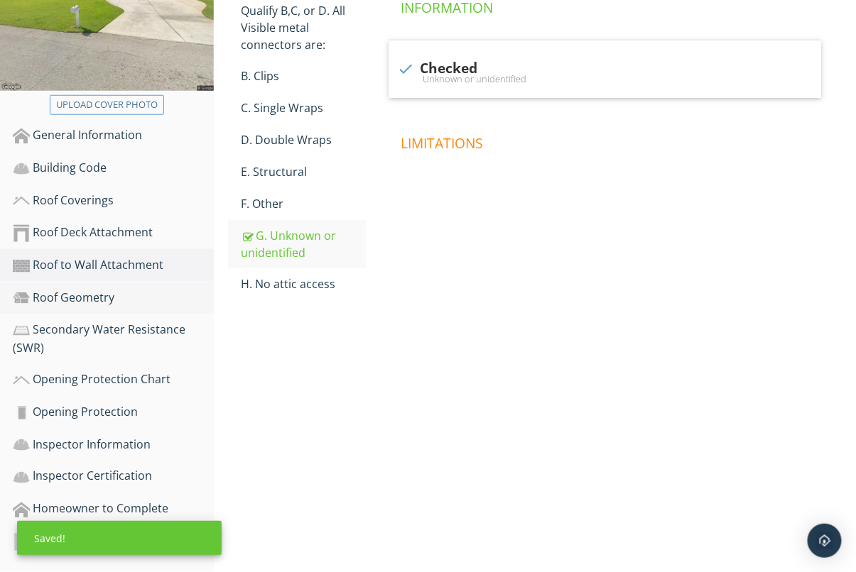
click at [119, 306] on link "Roof Geometry" at bounding box center [113, 298] width 201 height 33
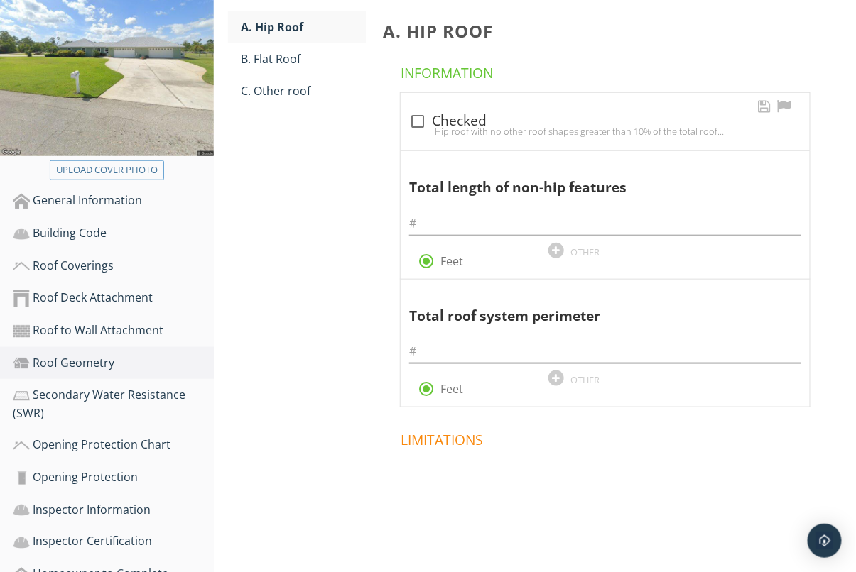
scroll to position [234, 0]
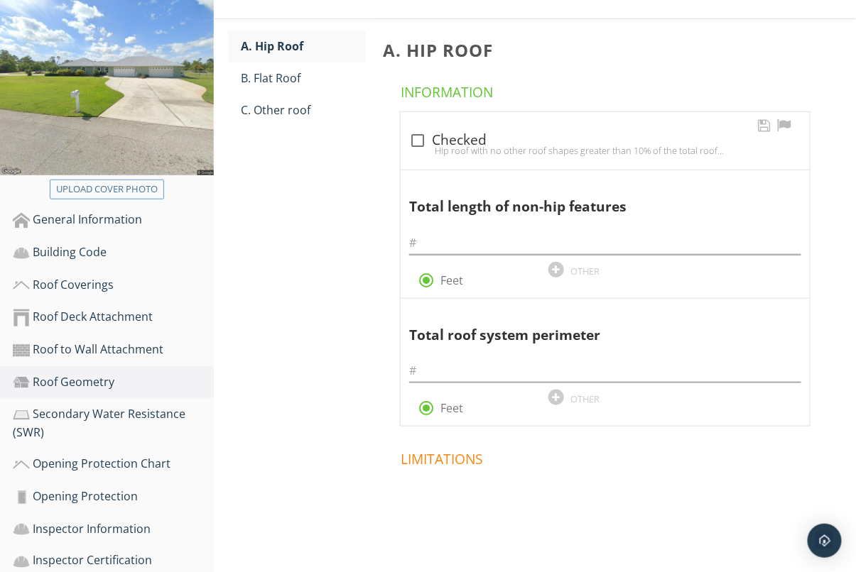
click at [430, 141] on div "check_box_outline_blank Checked" at bounding box center [605, 140] width 392 height 17
checkbox input "true"
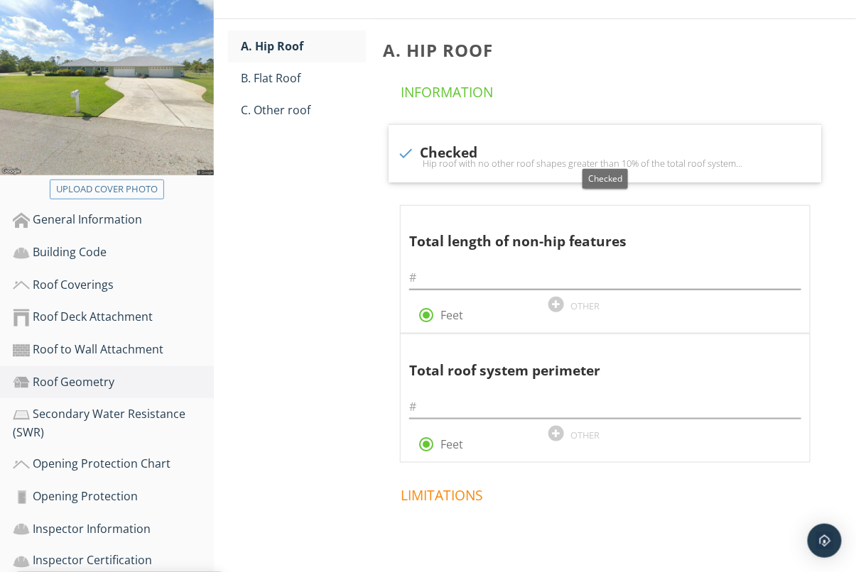
scroll to position [321, 0]
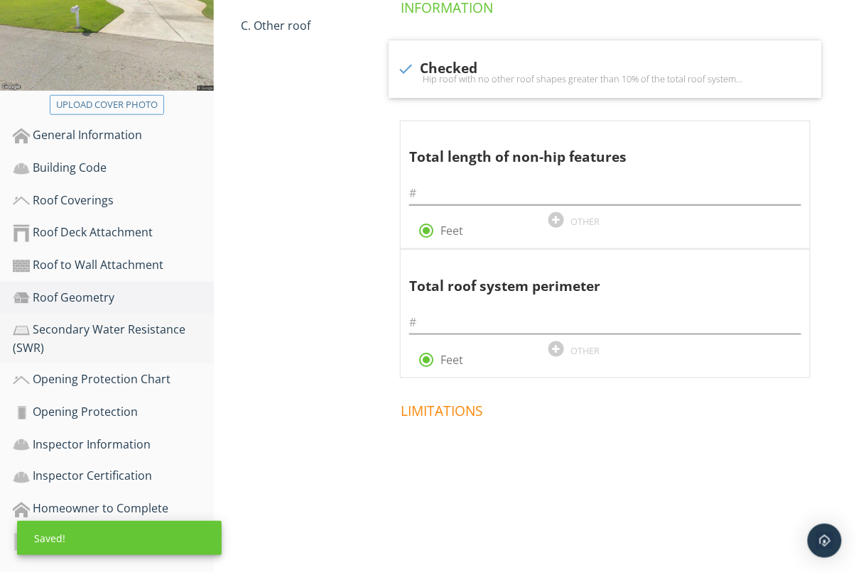
drag, startPoint x: 119, startPoint y: 327, endPoint x: 131, endPoint y: 330, distance: 13.1
click at [119, 327] on div "Secondary Water Resistance (SWR)" at bounding box center [113, 339] width 201 height 36
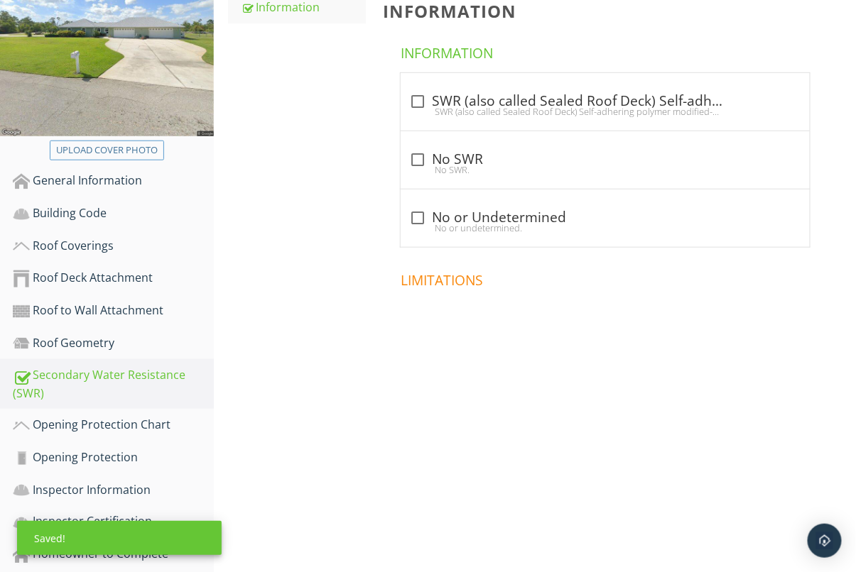
scroll to position [265, 0]
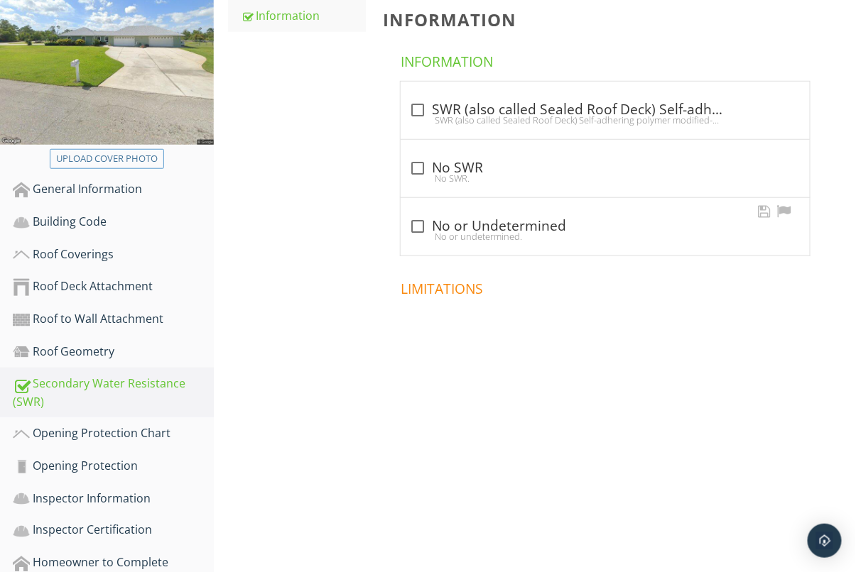
click at [492, 227] on div "check_box_outline_blank No or Undetermined" at bounding box center [605, 226] width 392 height 17
checkbox input "true"
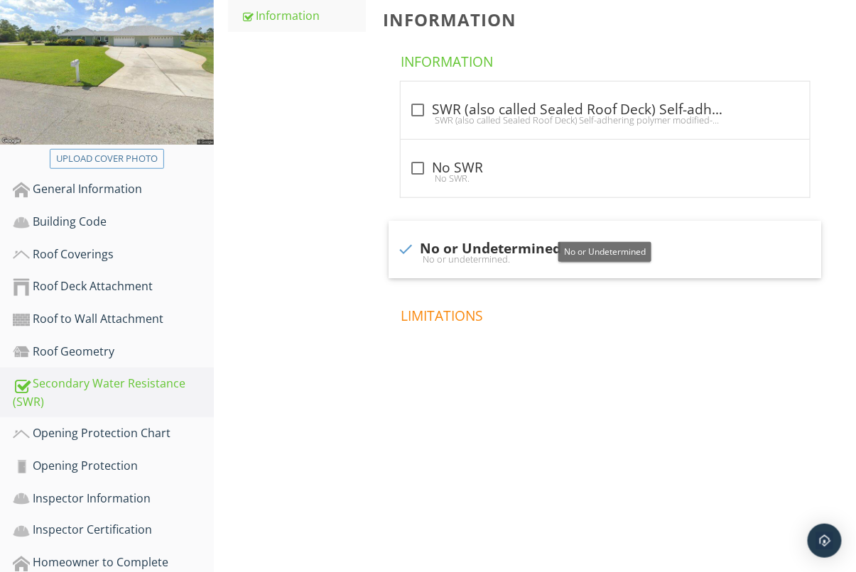
scroll to position [321, 0]
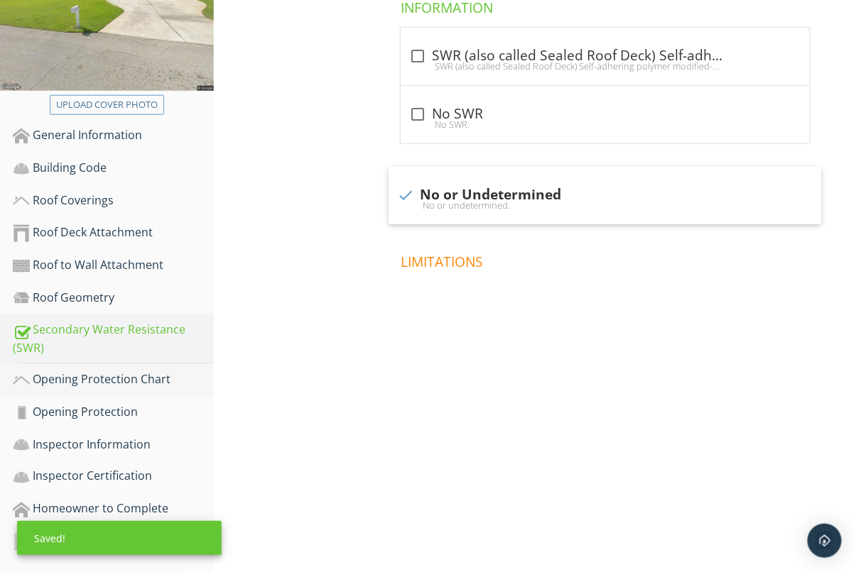
click at [91, 376] on div "Opening Protection Chart" at bounding box center [113, 380] width 201 height 18
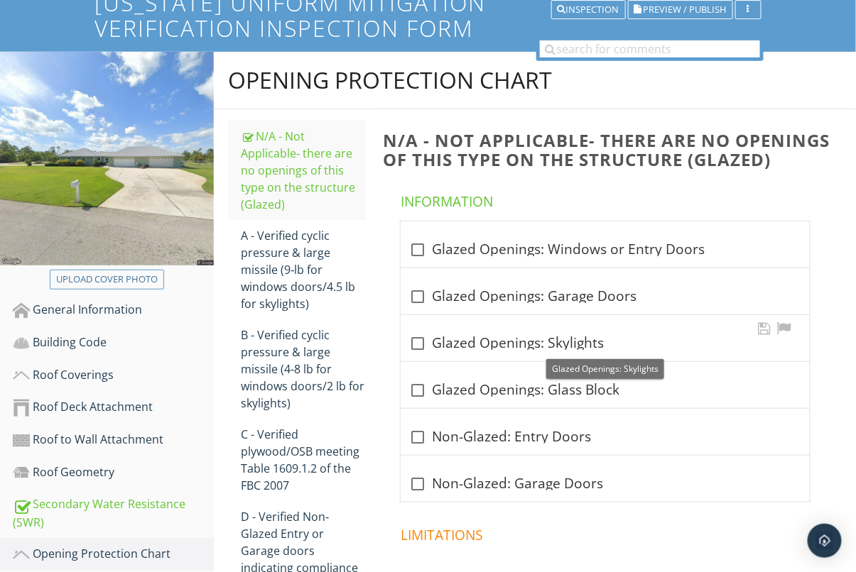
scroll to position [147, 0]
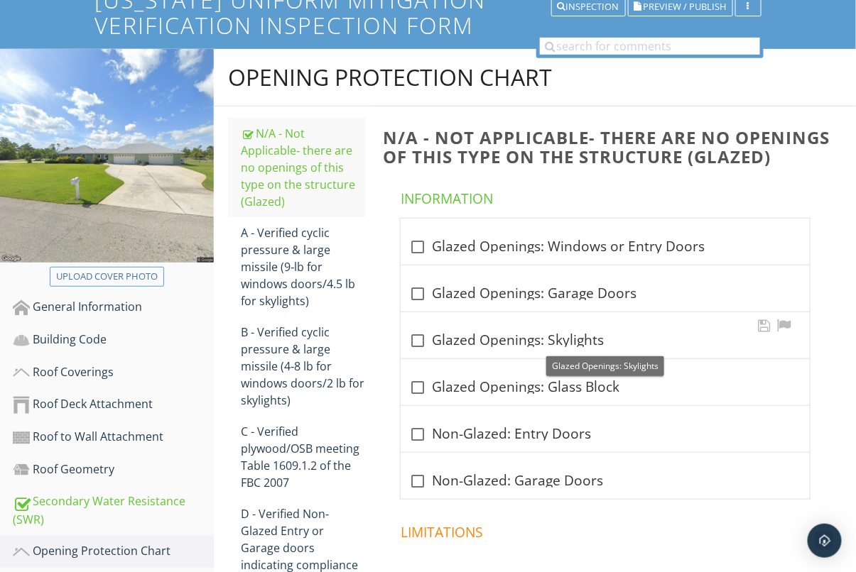
click at [474, 337] on div "check_box_outline_blank Glazed Openings: Skylights" at bounding box center [605, 340] width 392 height 17
checkbox input "true"
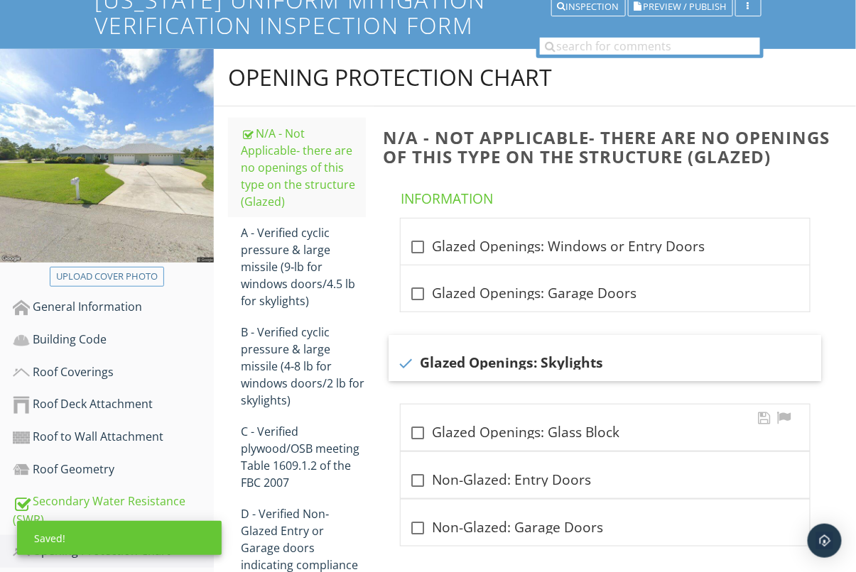
click at [489, 427] on div "check_box_outline_blank Glazed Openings: Glass Block" at bounding box center [605, 433] width 392 height 17
checkbox input "true"
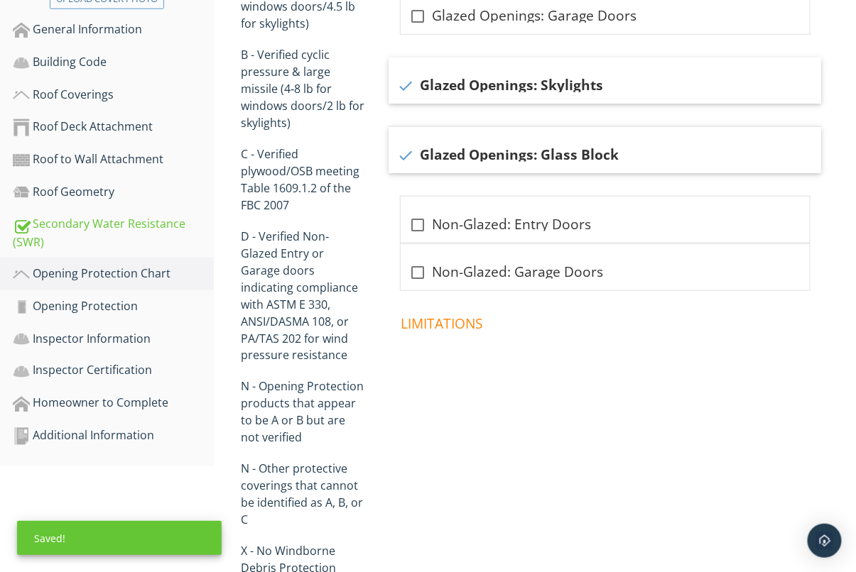
scroll to position [455, 0]
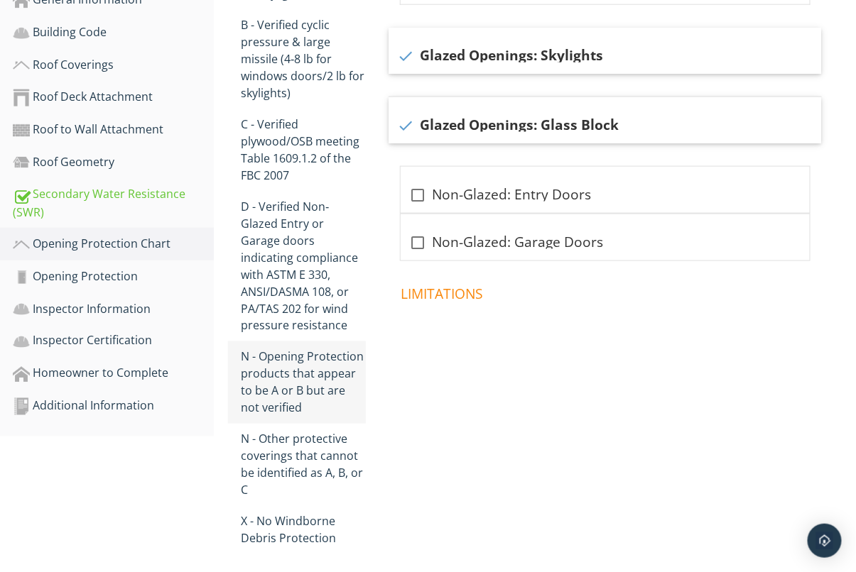
click at [318, 362] on div "N - Opening Protection products that appear to be A or B but are not verified" at bounding box center [303, 383] width 125 height 68
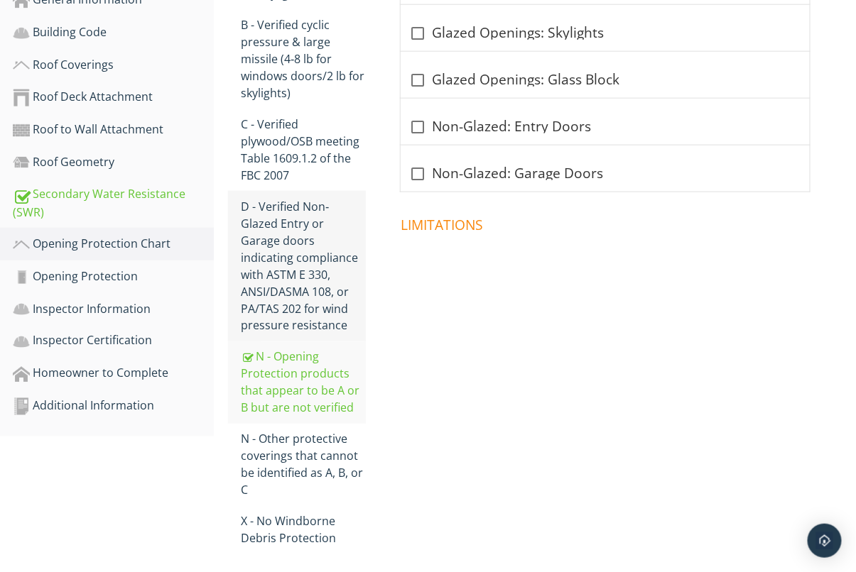
click at [293, 254] on div "D - Verified Non‐Glazed Entry or Garage doors indicating compliance with ASTM E…" at bounding box center [303, 266] width 125 height 136
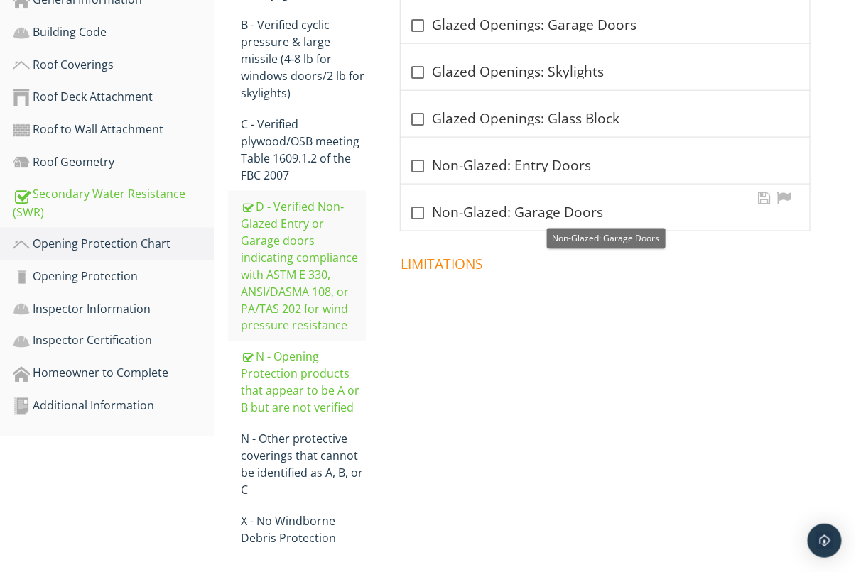
click at [467, 205] on div "check_box_outline_blank Non-Glazed: Garage Doors" at bounding box center [605, 213] width 392 height 17
checkbox input "true"
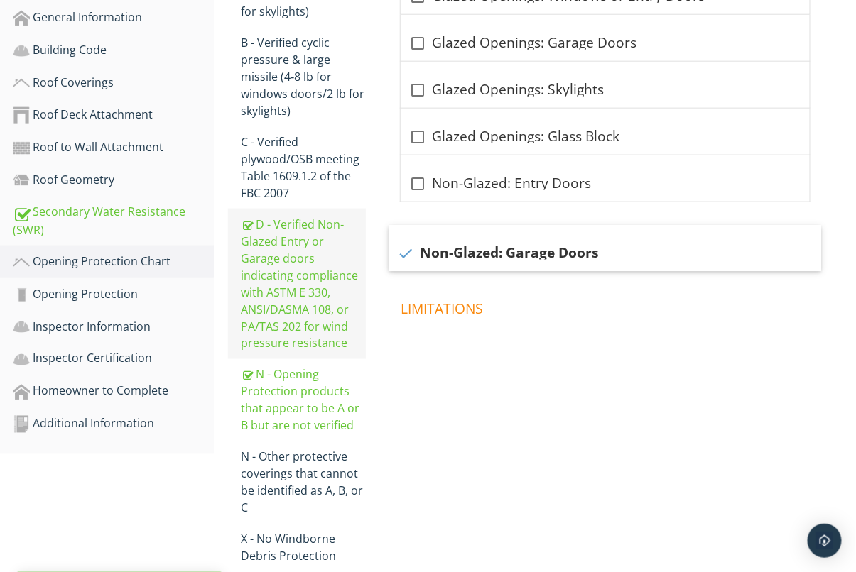
scroll to position [471, 0]
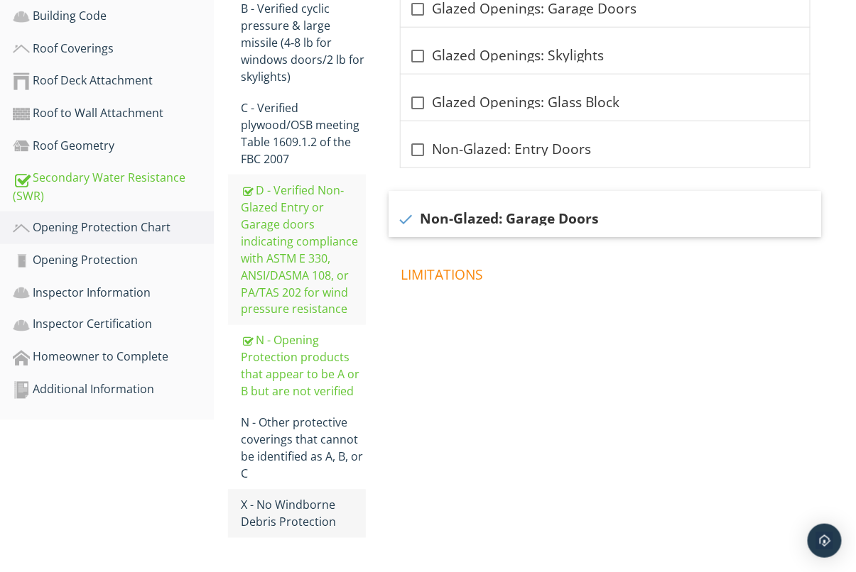
click at [289, 505] on div "X - No Windborne Debris Protection" at bounding box center [303, 514] width 125 height 34
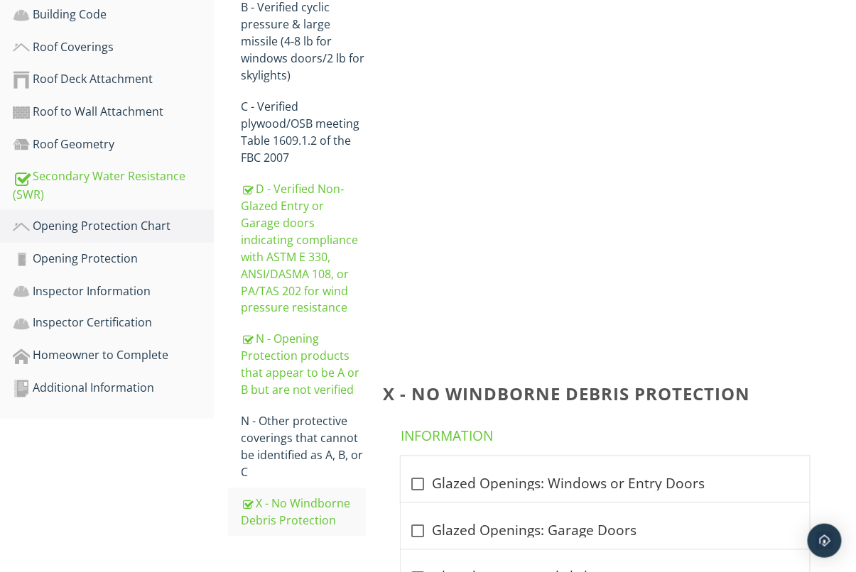
scroll to position [471, 0]
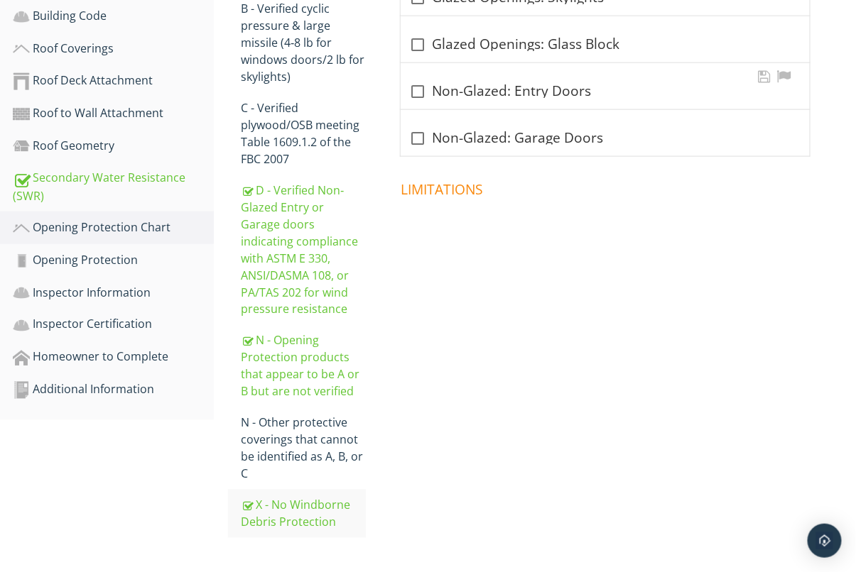
click at [501, 85] on div "check_box_outline_blank Non-Glazed: Entry Doors" at bounding box center [605, 91] width 392 height 17
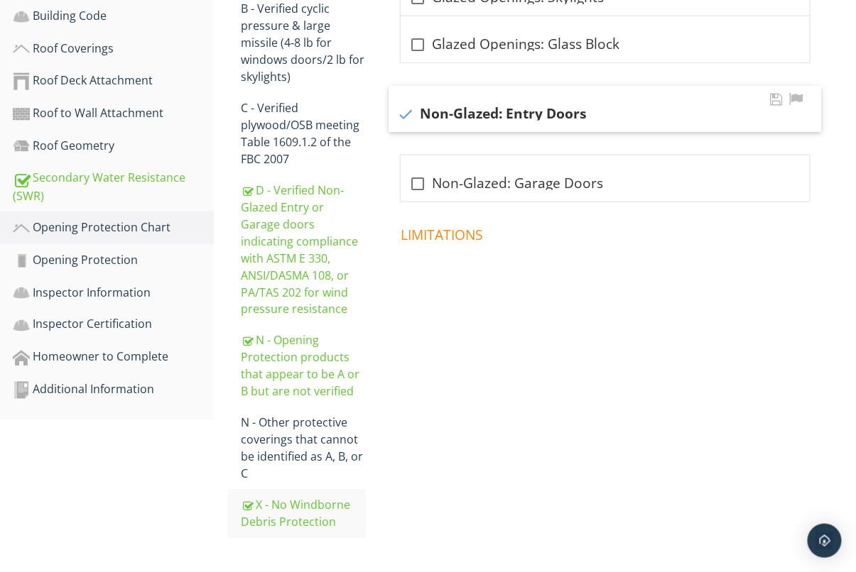
checkbox input "true"
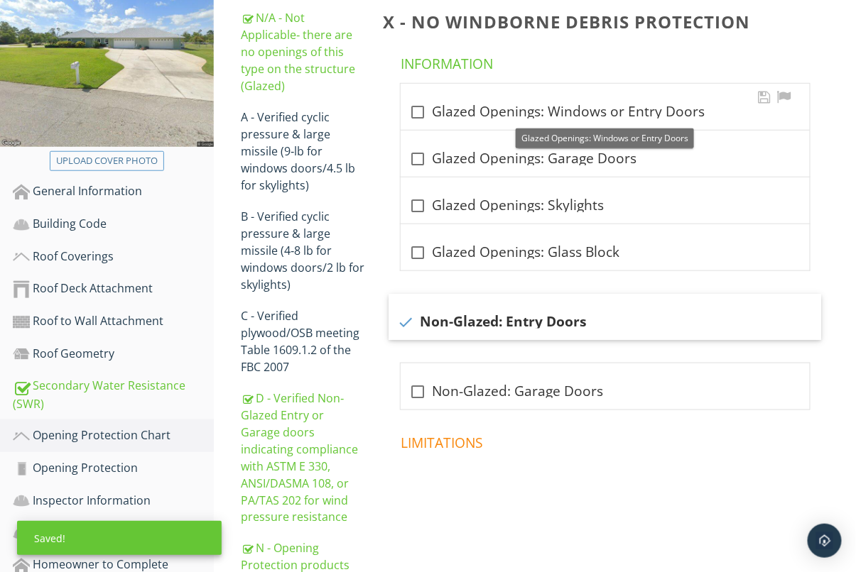
click at [506, 109] on div "check_box_outline_blank Glazed Openings: Windows or Entry Doors" at bounding box center [605, 112] width 392 height 17
checkbox input "true"
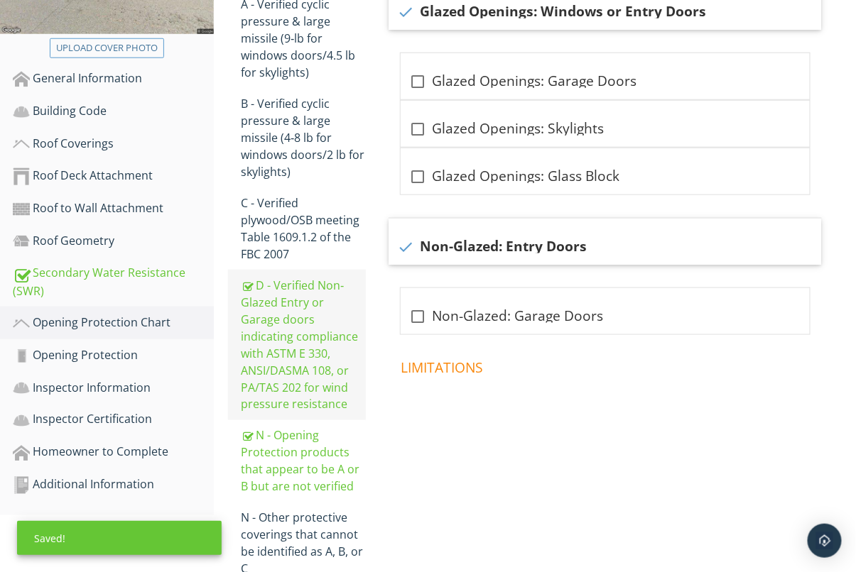
scroll to position [402, 0]
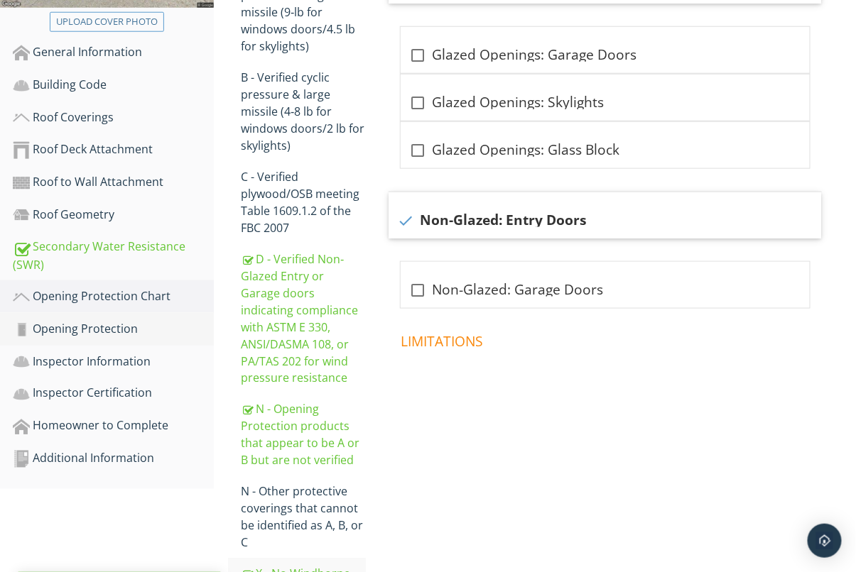
click at [67, 317] on link "Opening Protection" at bounding box center [113, 329] width 201 height 33
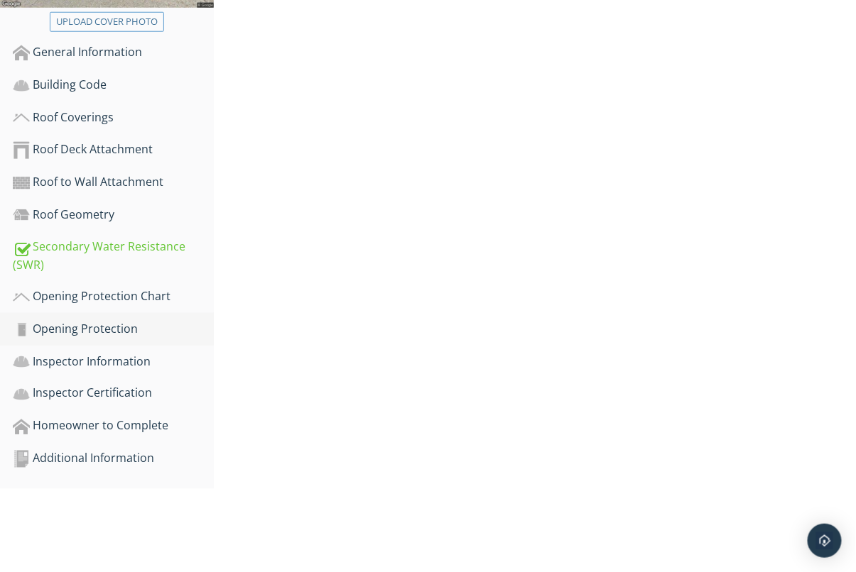
scroll to position [321, 0]
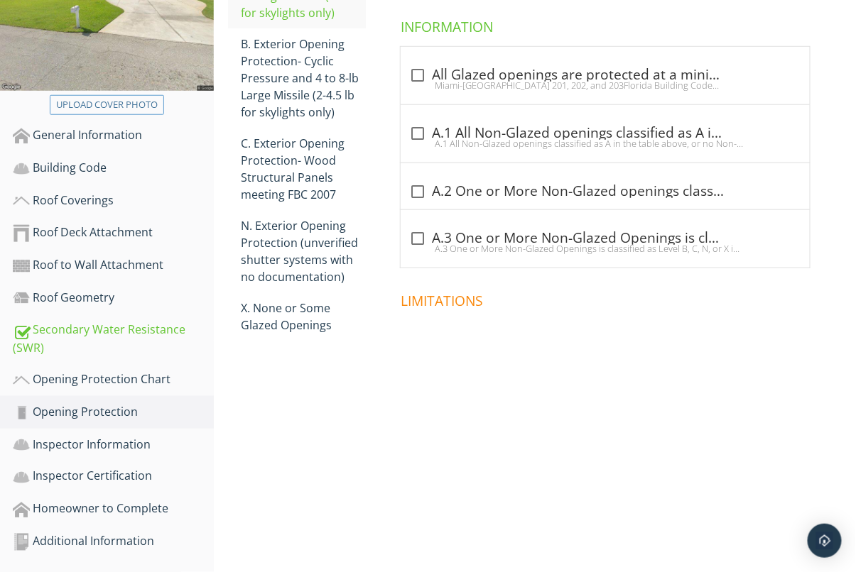
click at [271, 354] on div "Opening Protection A. Exterior Openings Cyclic Pressure and 9-lb Large Missile …" at bounding box center [535, 152] width 642 height 550
click at [292, 318] on div "X. None or Some Glazed Openings" at bounding box center [303, 317] width 125 height 34
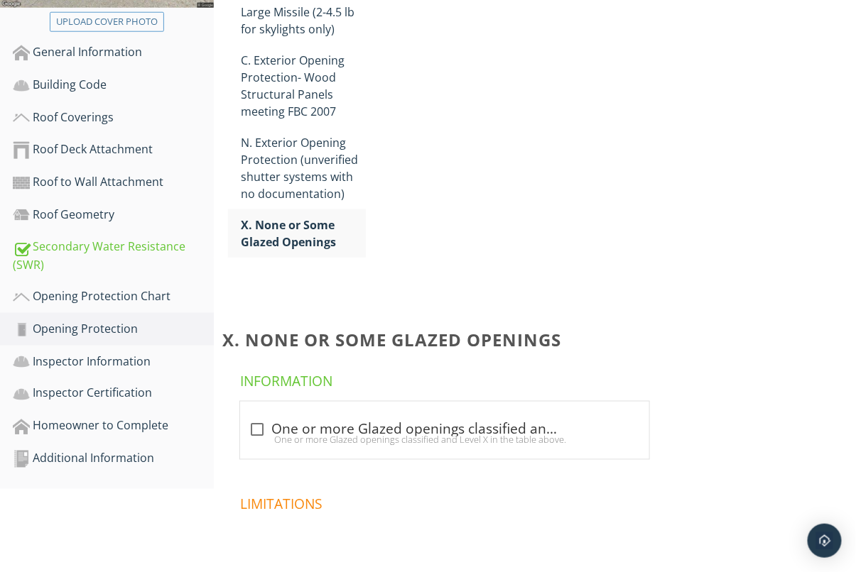
scroll to position [321, 0]
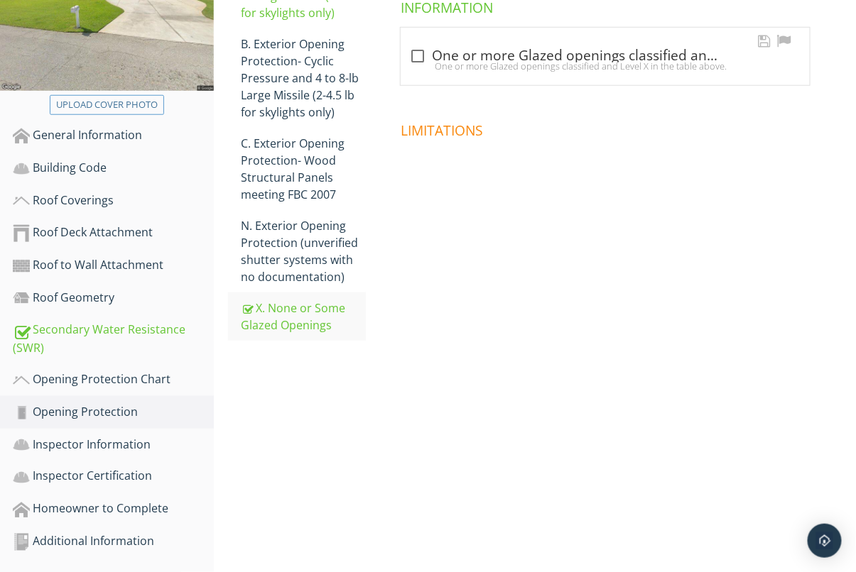
click at [464, 67] on div "One or more Glazed openings classified and Level X in the table above." at bounding box center [605, 65] width 392 height 11
checkbox input "true"
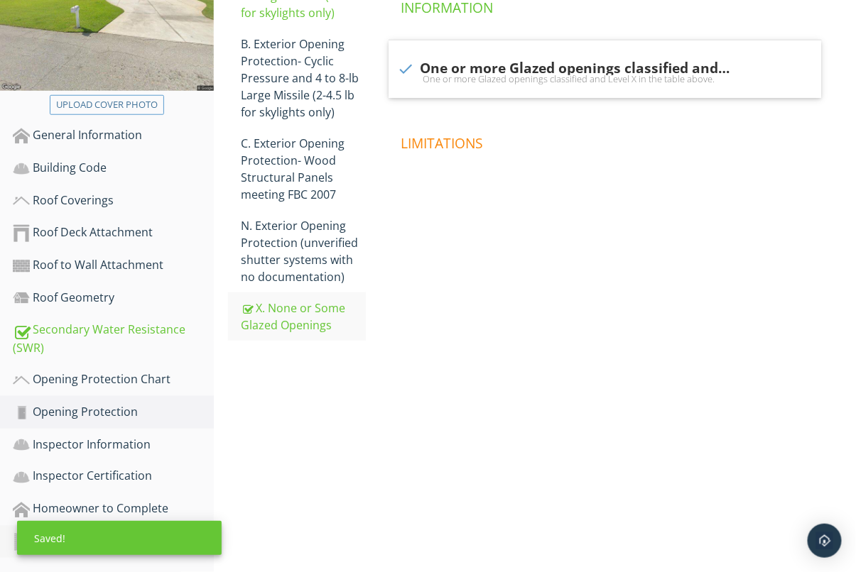
drag, startPoint x: 107, startPoint y: 440, endPoint x: 101, endPoint y: 446, distance: 8.0
click at [107, 440] on div "Inspector Information" at bounding box center [113, 445] width 201 height 18
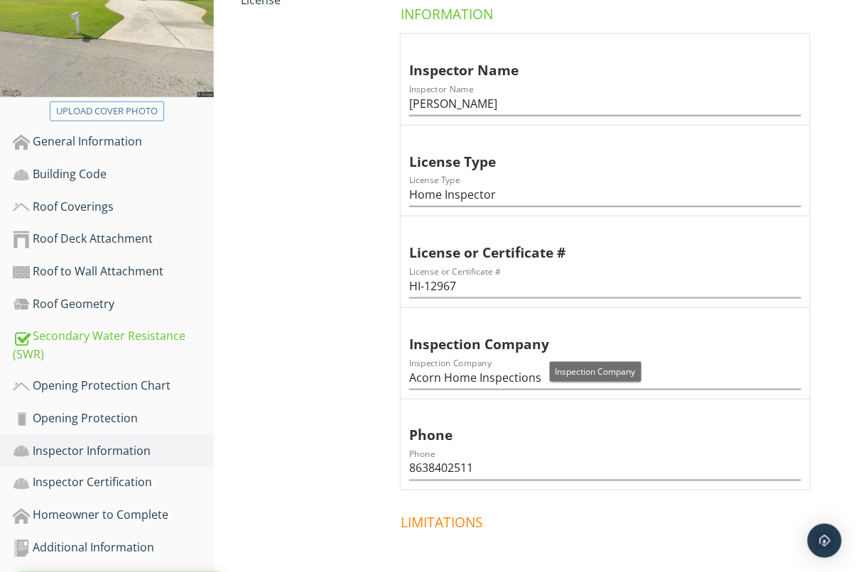
scroll to position [389, 0]
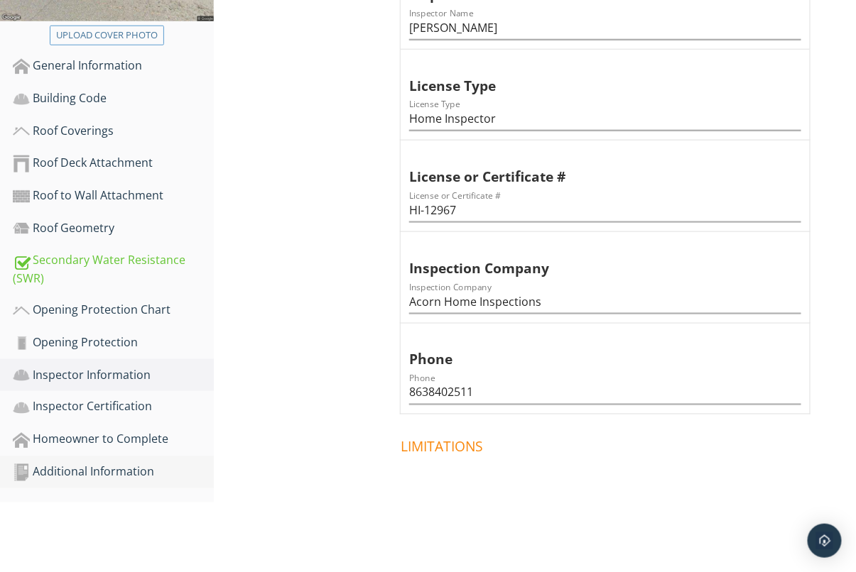
click at [115, 473] on div "Additional Information" at bounding box center [113, 473] width 201 height 18
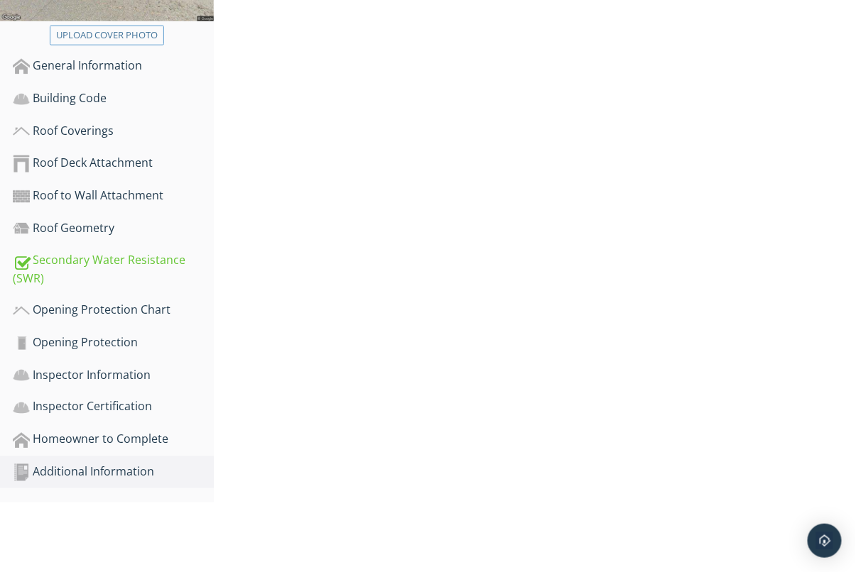
scroll to position [321, 0]
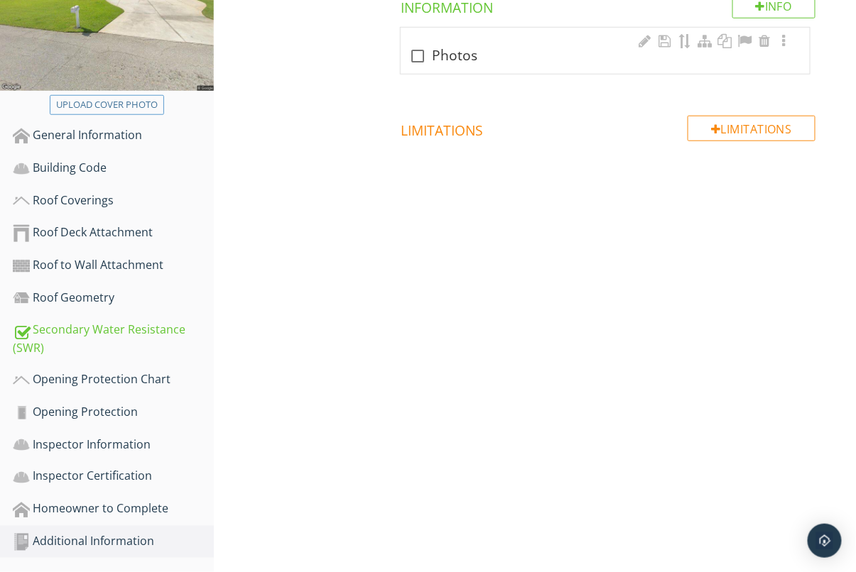
click at [411, 58] on div at bounding box center [418, 56] width 24 height 24
checkbox input "true"
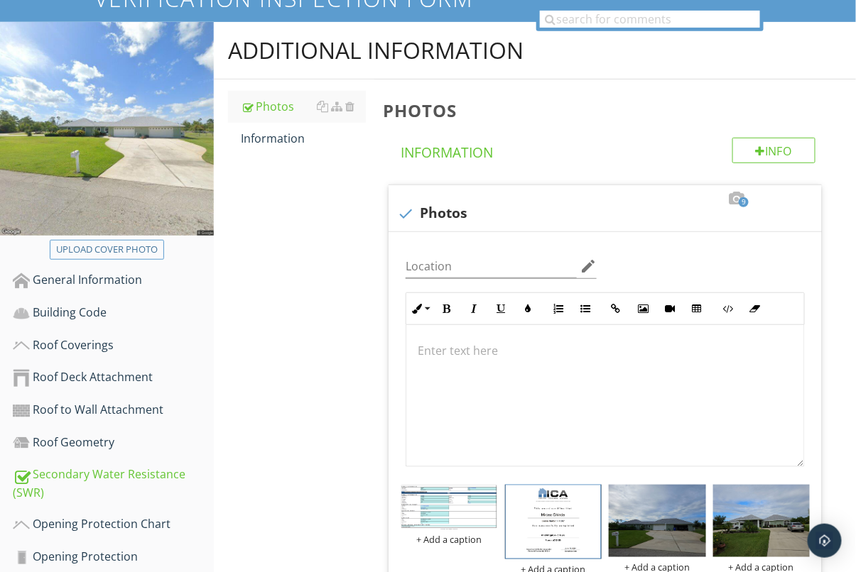
scroll to position [0, 0]
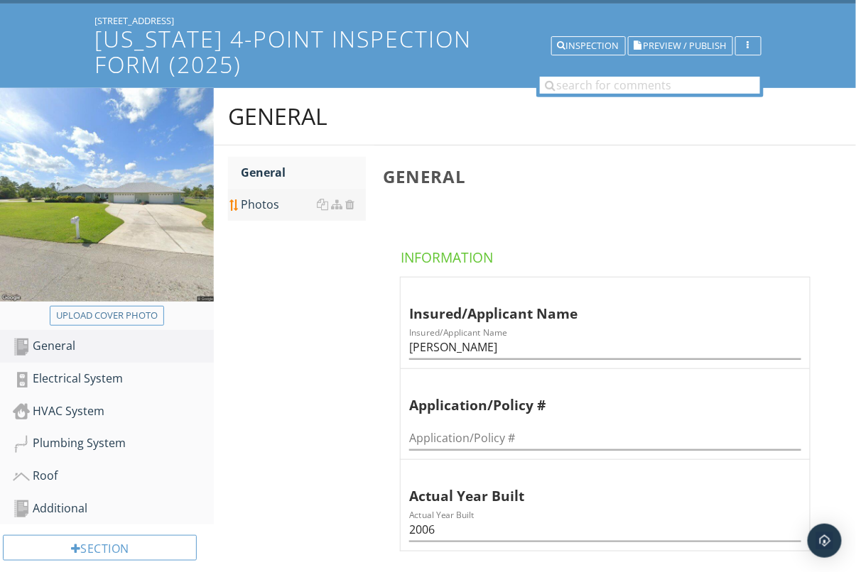
scroll to position [114, 0]
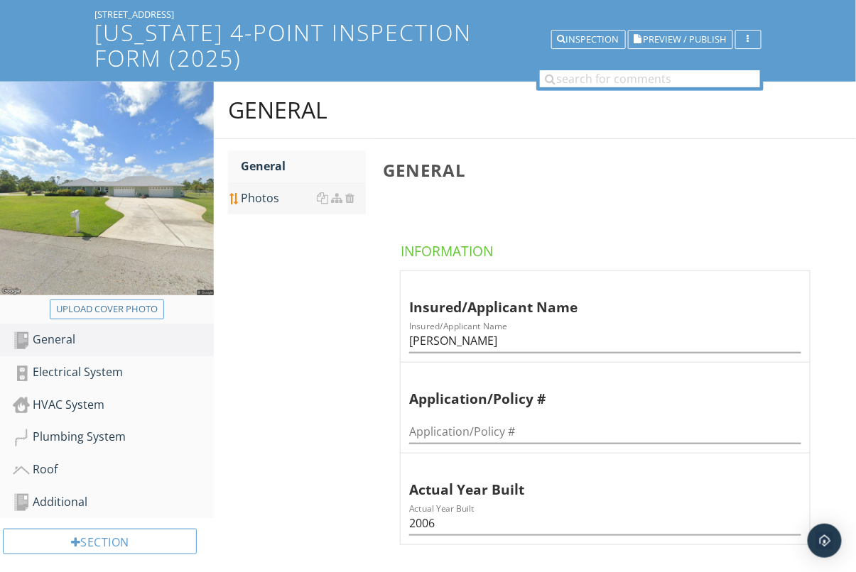
click at [251, 206] on div "Photos" at bounding box center [303, 198] width 125 height 17
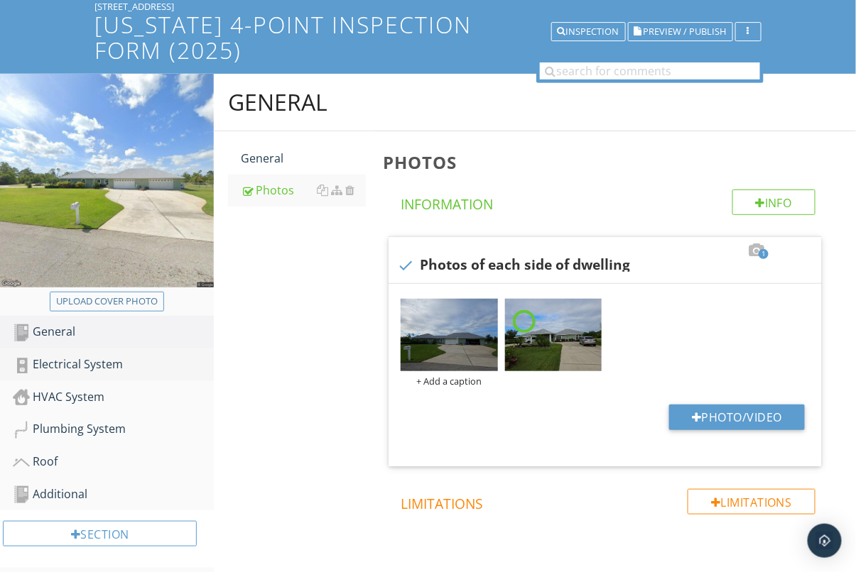
scroll to position [124, 0]
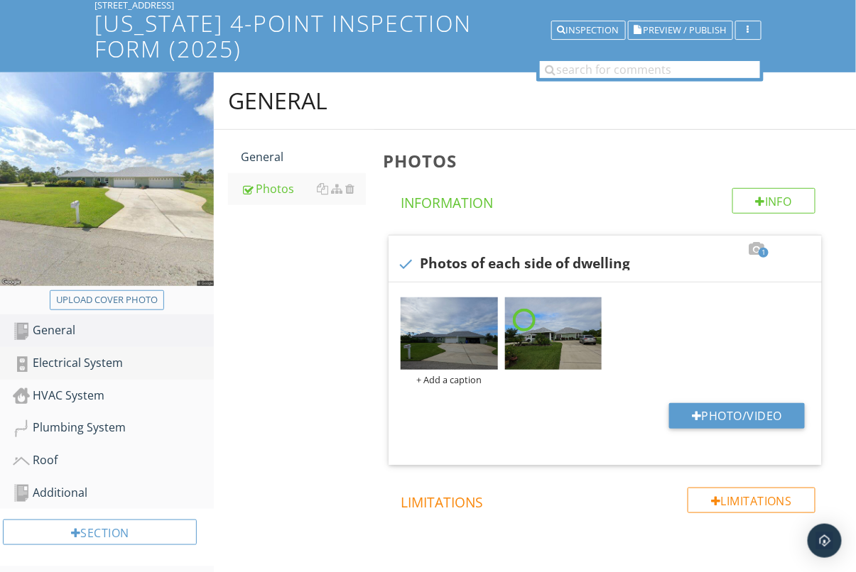
click at [85, 368] on div "Electrical System" at bounding box center [113, 363] width 201 height 18
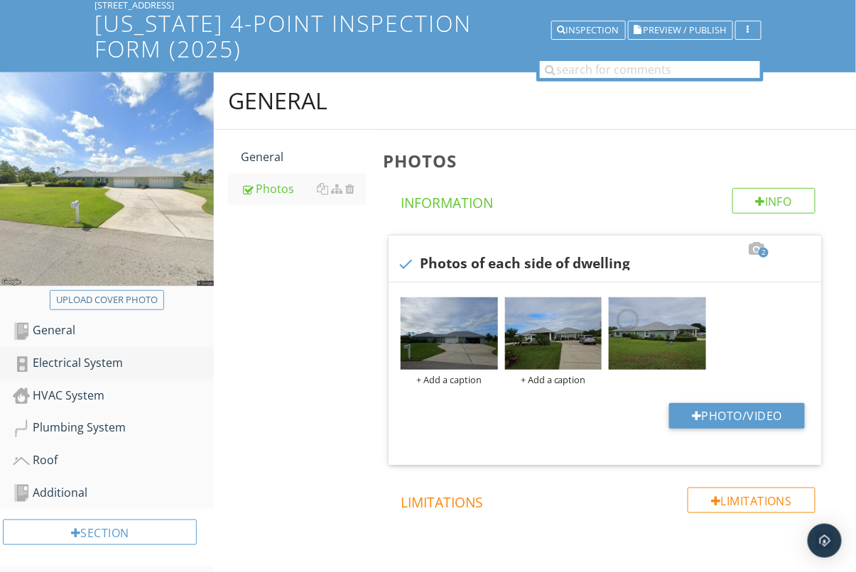
scroll to position [124, 0]
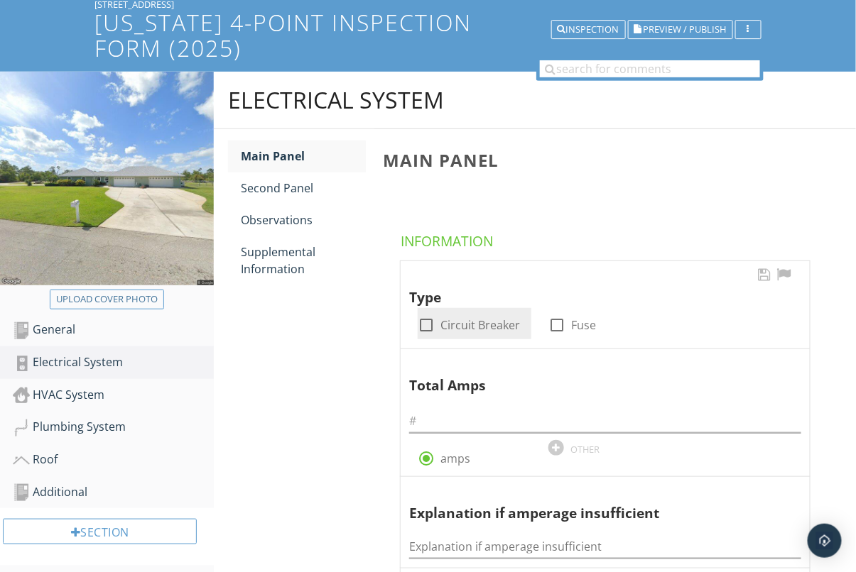
click at [433, 327] on div at bounding box center [426, 325] width 24 height 24
checkbox input "true"
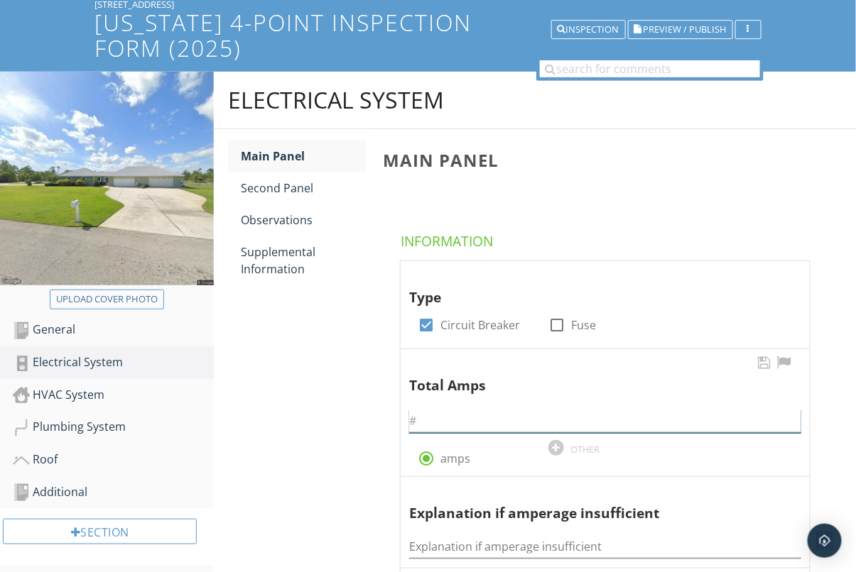
click at [457, 421] on input "text" at bounding box center [605, 421] width 392 height 23
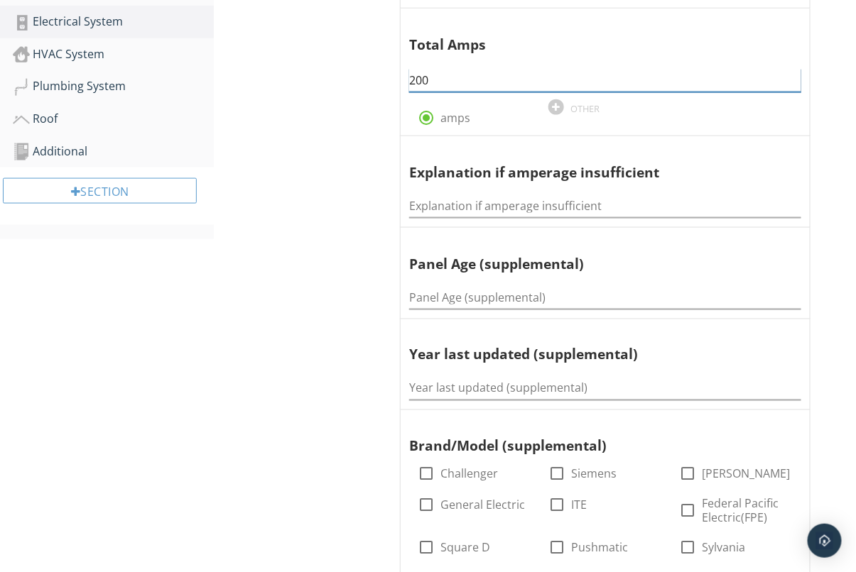
scroll to position [471, 0]
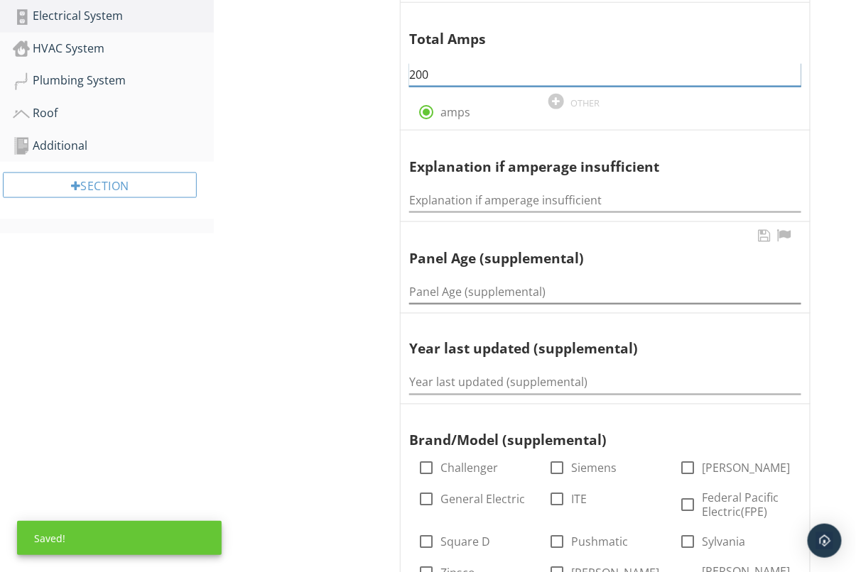
type input "200"
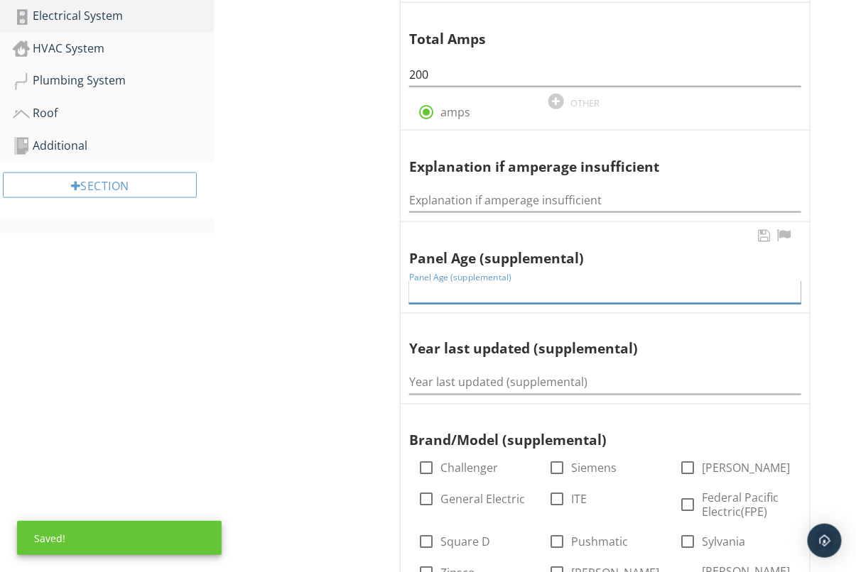
click at [457, 291] on input "Panel Age (supplemental)" at bounding box center [605, 292] width 392 height 23
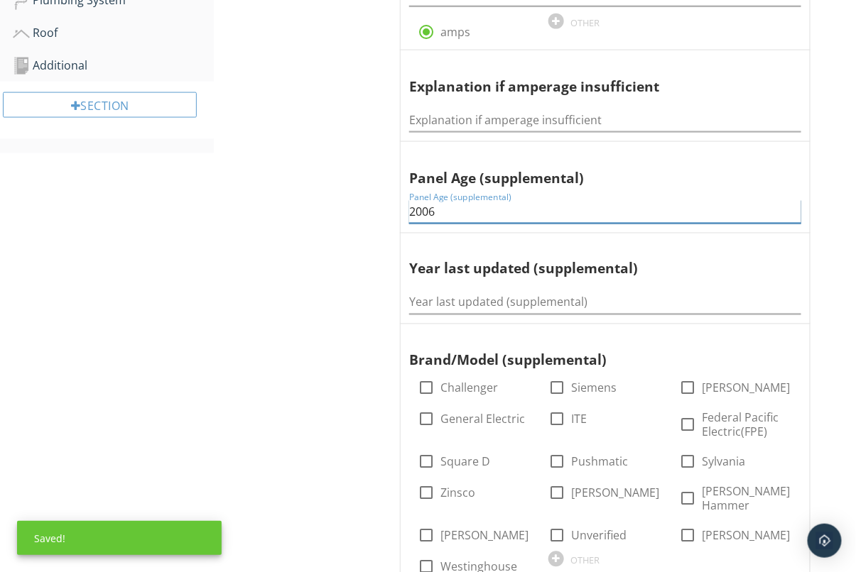
scroll to position [653, 0]
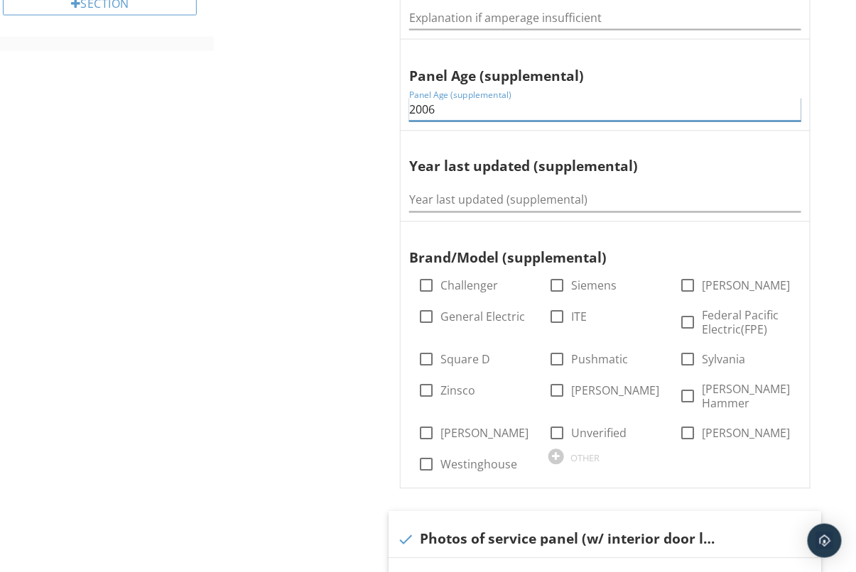
type input "2006"
click at [683, 389] on div at bounding box center [687, 397] width 24 height 24
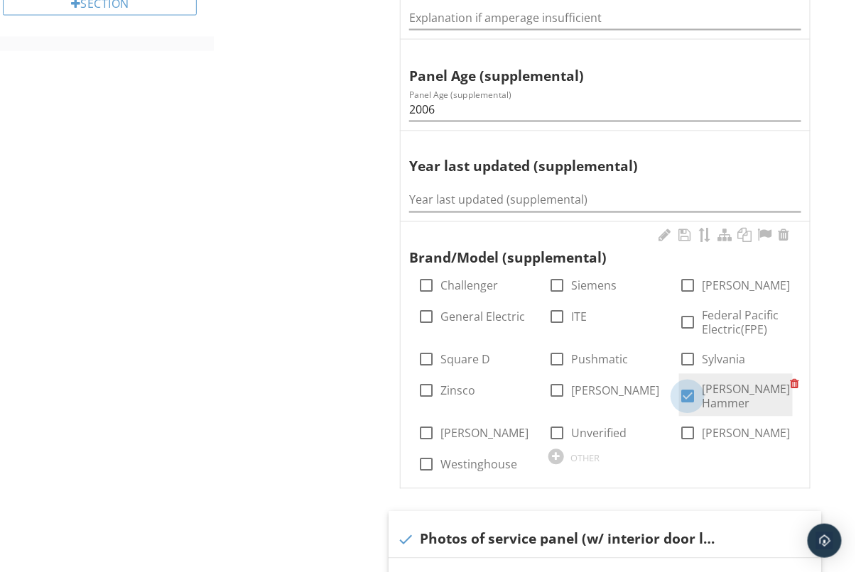
checkbox input "true"
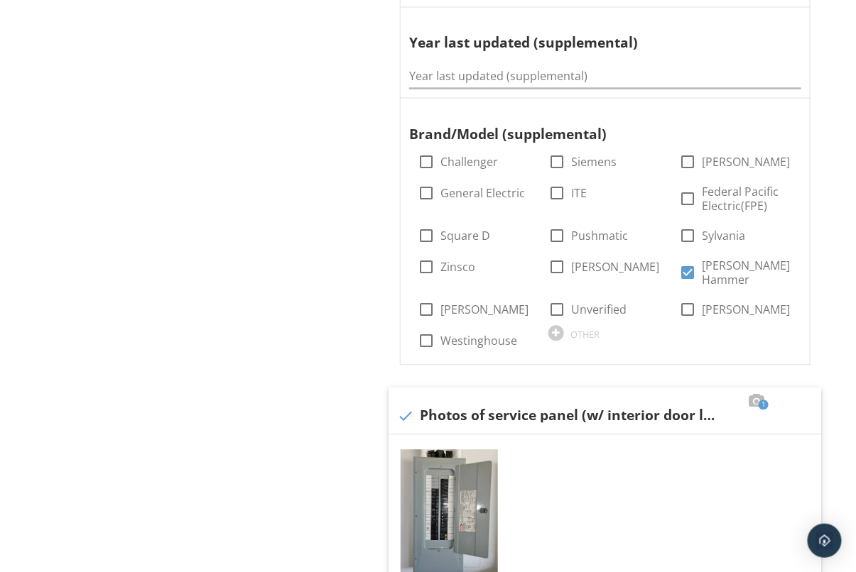
scroll to position [0, 0]
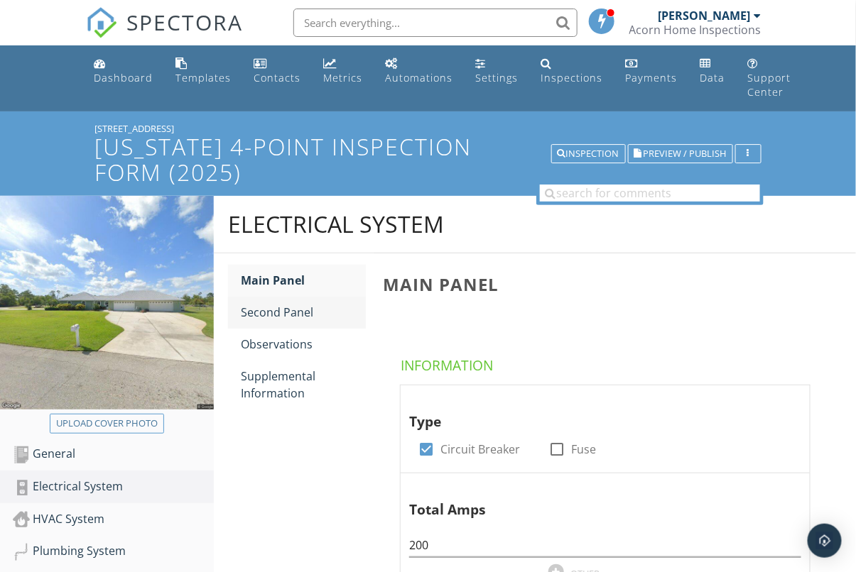
click at [289, 315] on div "Second Panel" at bounding box center [303, 312] width 125 height 17
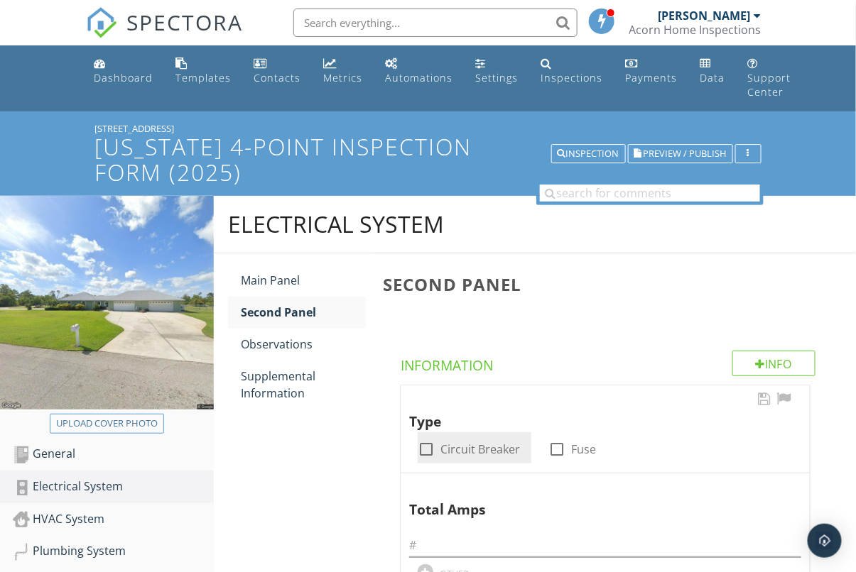
drag, startPoint x: 426, startPoint y: 450, endPoint x: 430, endPoint y: 462, distance: 12.1
click at [426, 450] on div at bounding box center [426, 450] width 24 height 24
checkbox input "true"
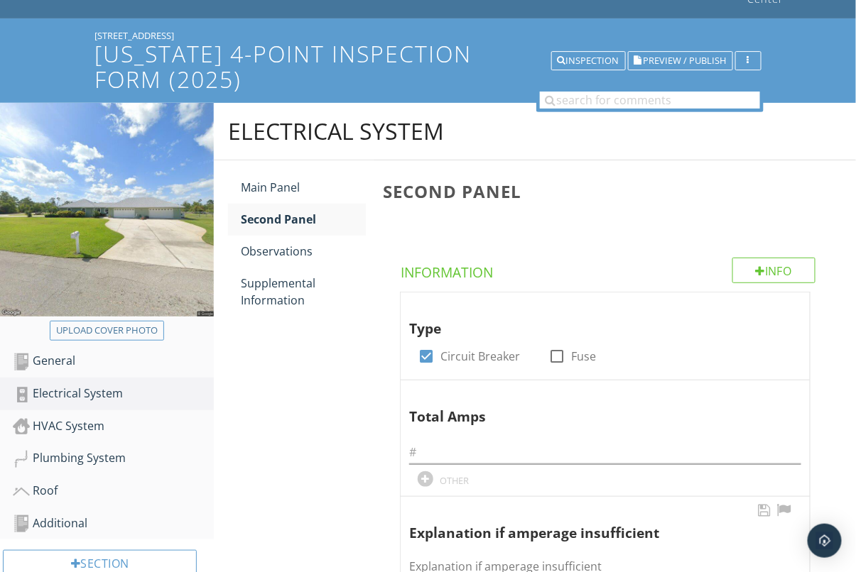
scroll to position [139, 0]
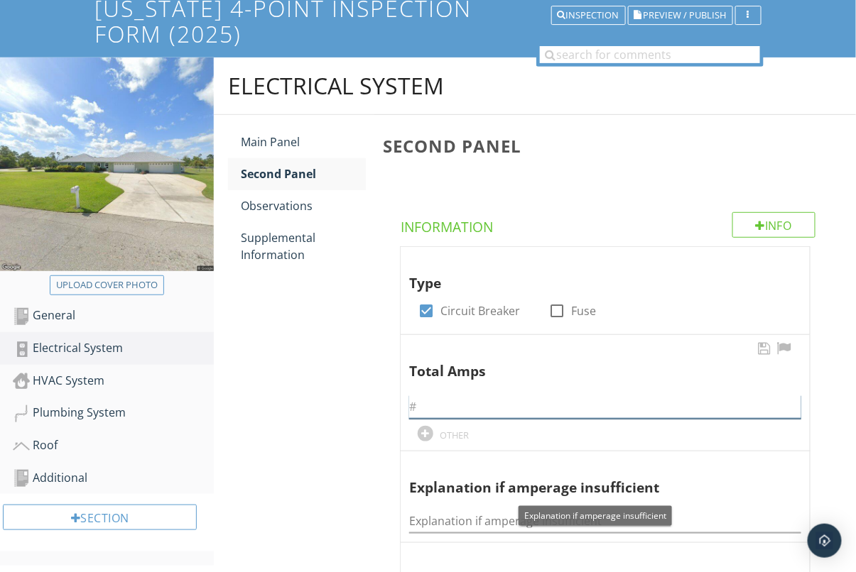
click at [460, 401] on input "text" at bounding box center [605, 407] width 392 height 23
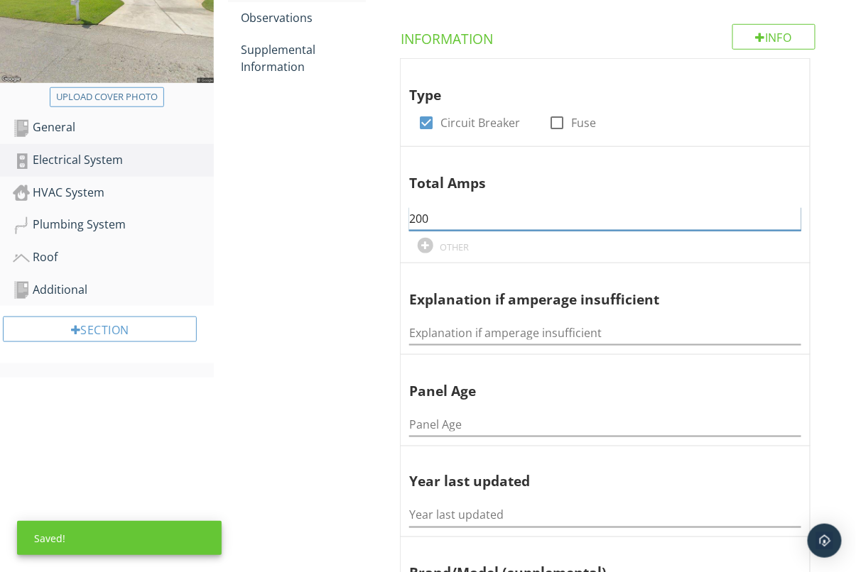
scroll to position [420, 0]
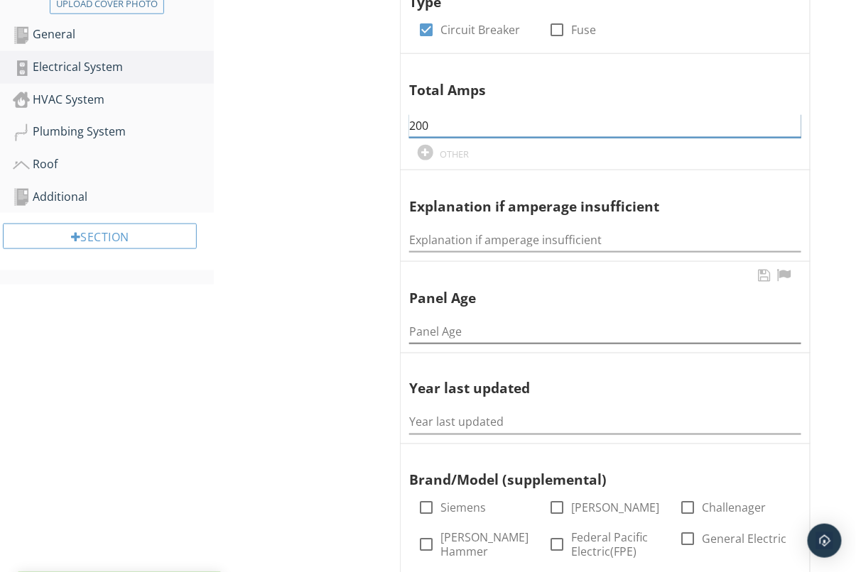
type input "200"
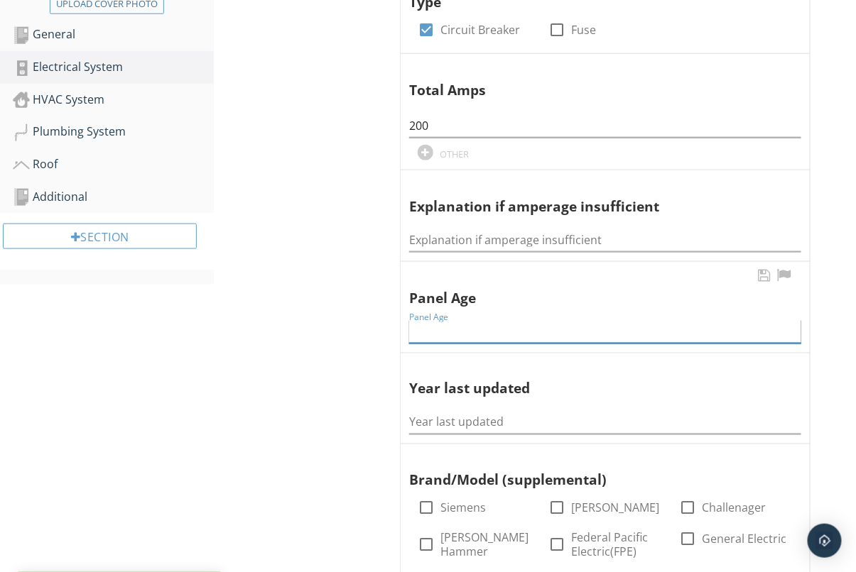
click at [467, 326] on input "Panel Age" at bounding box center [605, 331] width 392 height 23
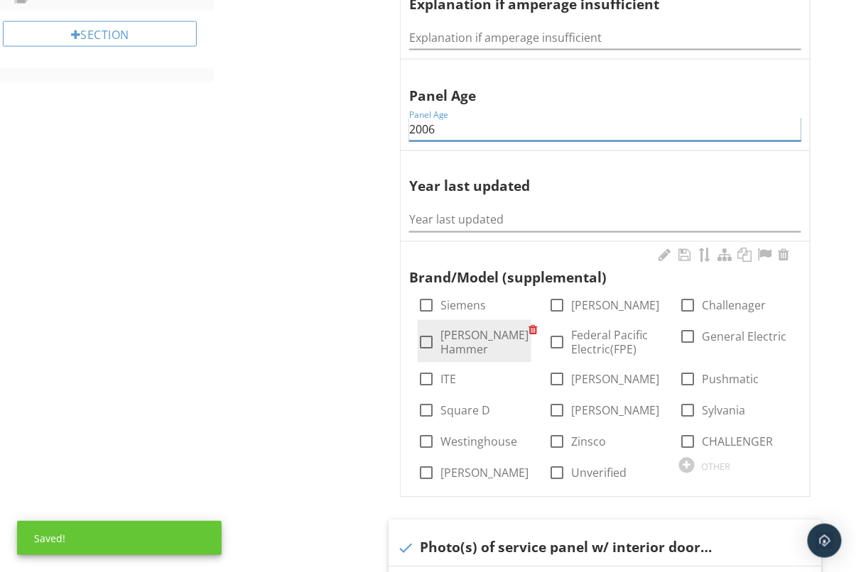
type input "2006"
click at [420, 334] on div at bounding box center [426, 343] width 24 height 24
checkbox input "true"
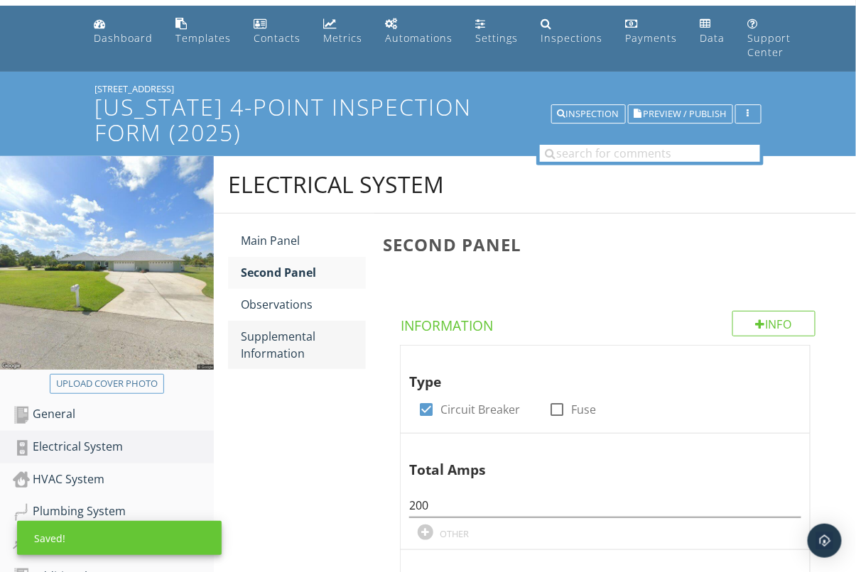
scroll to position [0, 0]
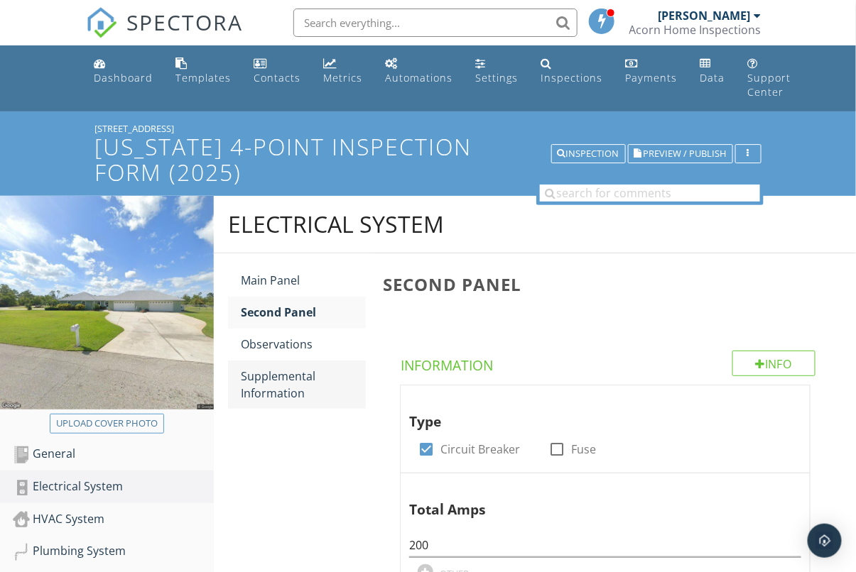
click at [286, 386] on div "Supplemental Information" at bounding box center [303, 385] width 125 height 34
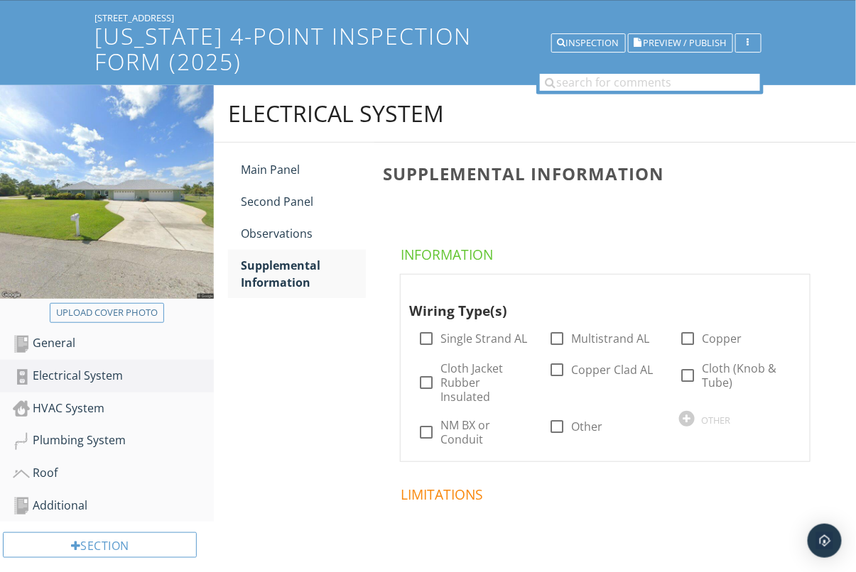
scroll to position [126, 0]
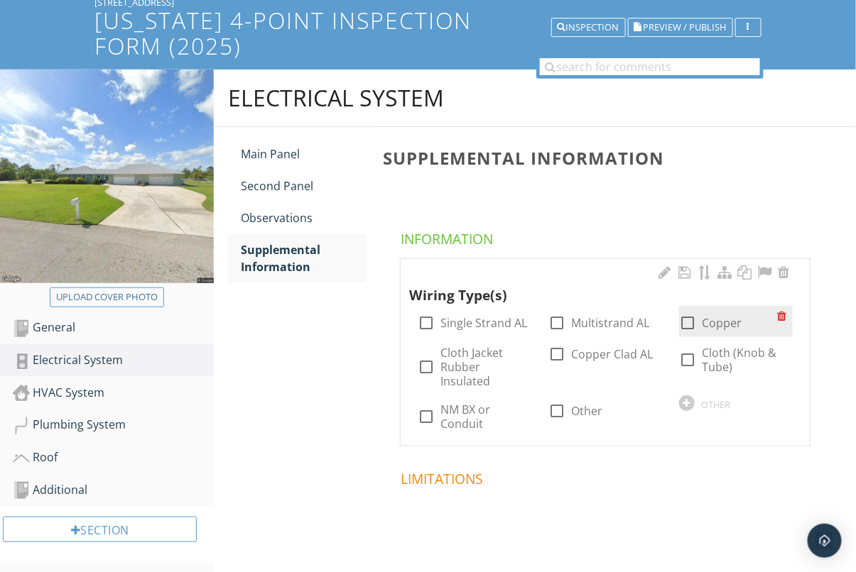
click at [689, 327] on div at bounding box center [687, 323] width 24 height 24
checkbox input "true"
click at [70, 384] on div "HVAC System" at bounding box center [113, 393] width 201 height 18
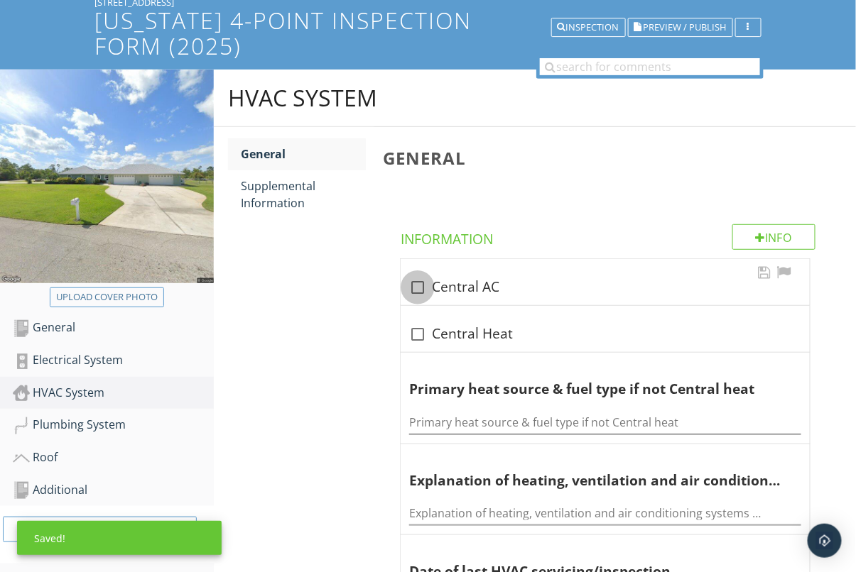
click at [425, 283] on div at bounding box center [418, 288] width 24 height 24
checkbox input "true"
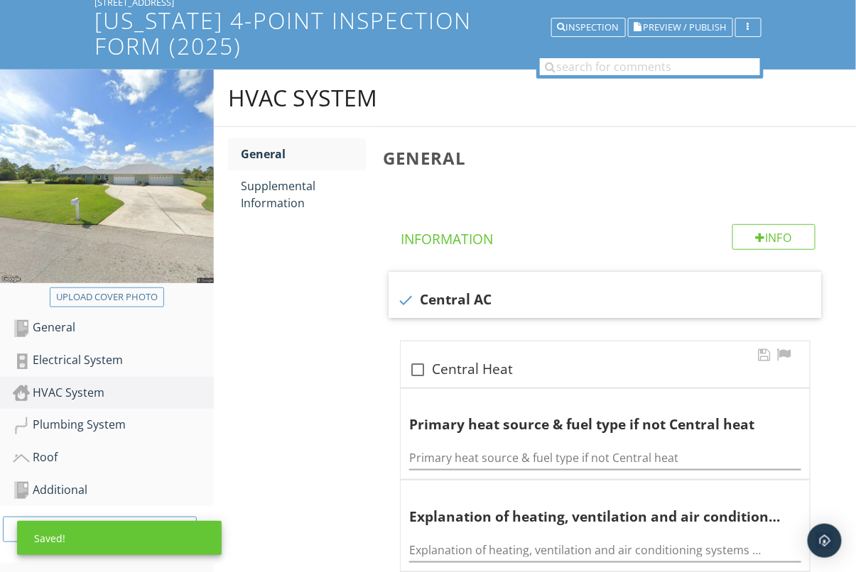
click at [408, 379] on div "check_box_outline_blank Central Heat" at bounding box center [605, 365] width 409 height 46
checkbox input "true"
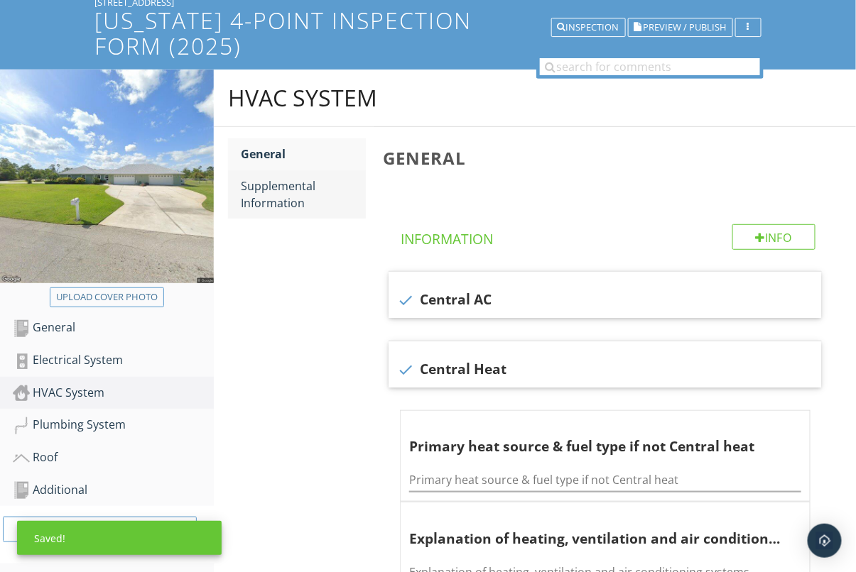
click at [284, 193] on div "Supplemental Information" at bounding box center [303, 195] width 125 height 34
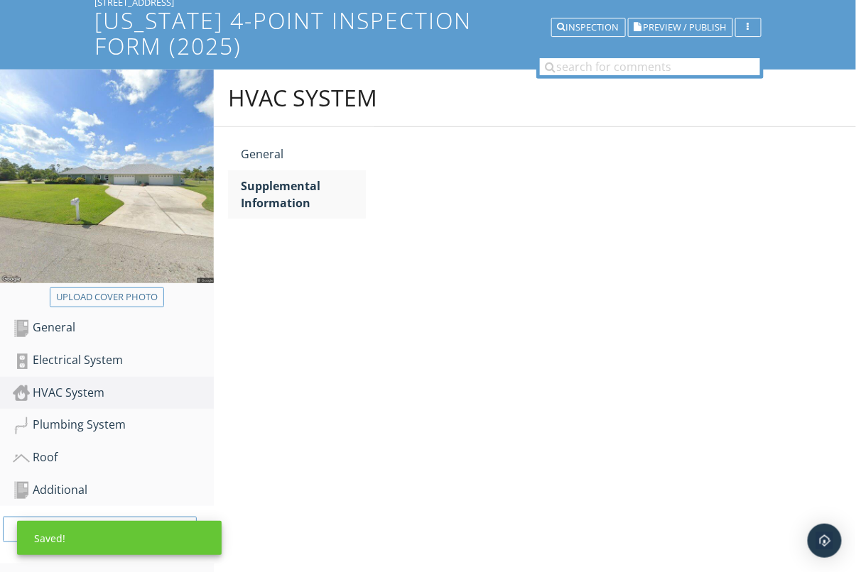
scroll to position [131, 0]
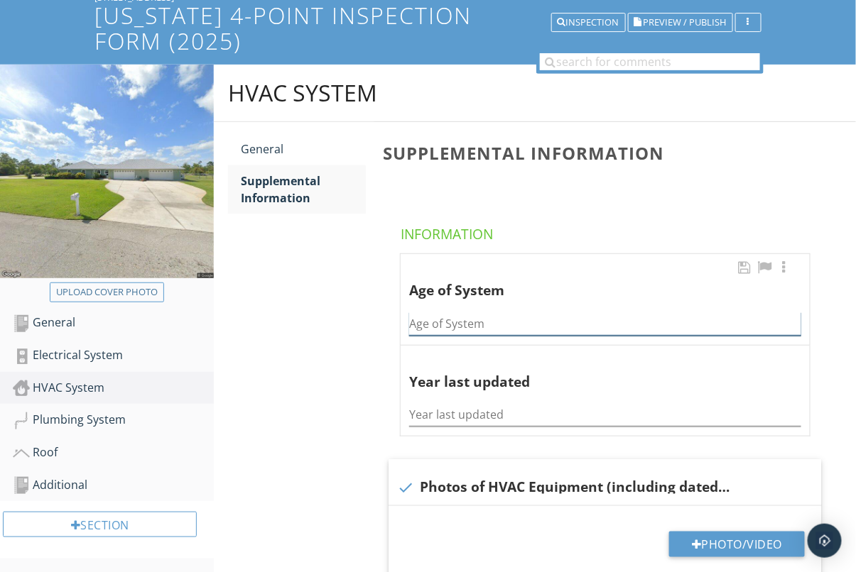
click at [455, 320] on input "Age of System" at bounding box center [605, 324] width 392 height 23
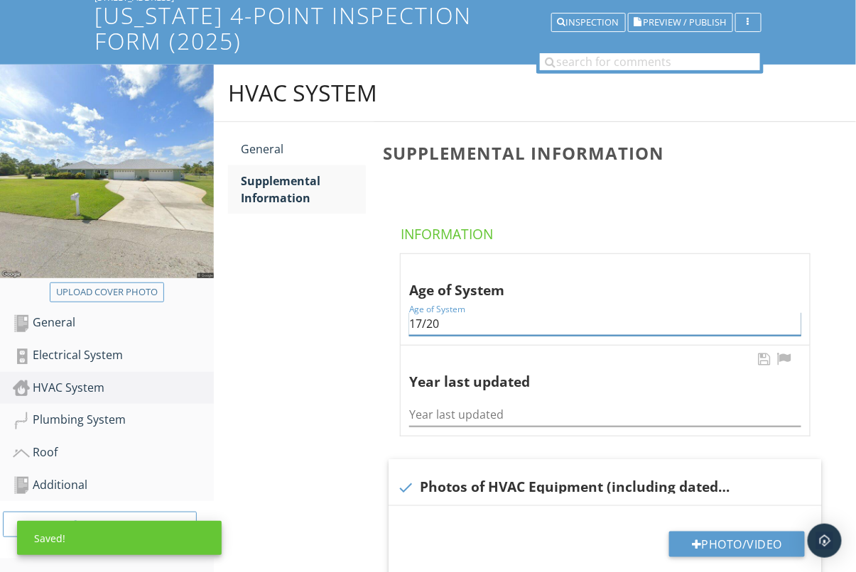
type input "17/20"
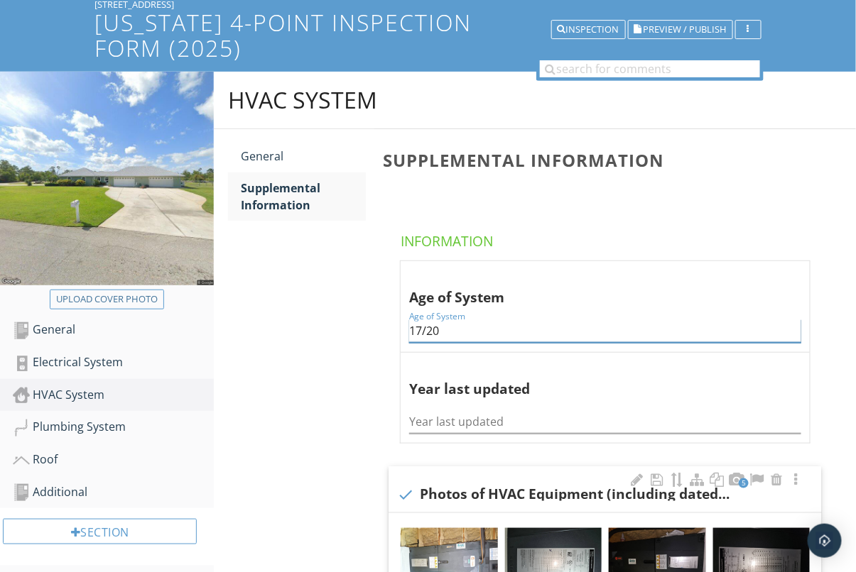
scroll to position [379, 0]
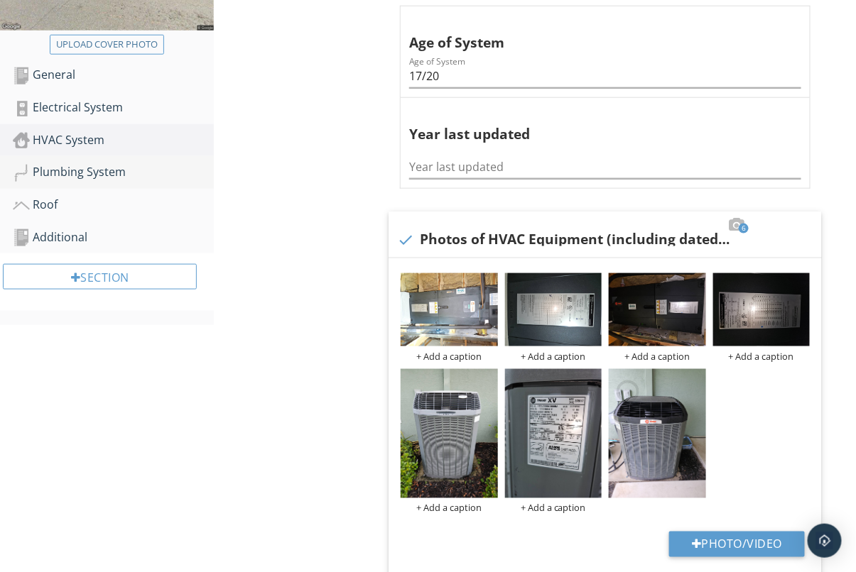
click at [66, 173] on div "Plumbing System" at bounding box center [113, 172] width 201 height 18
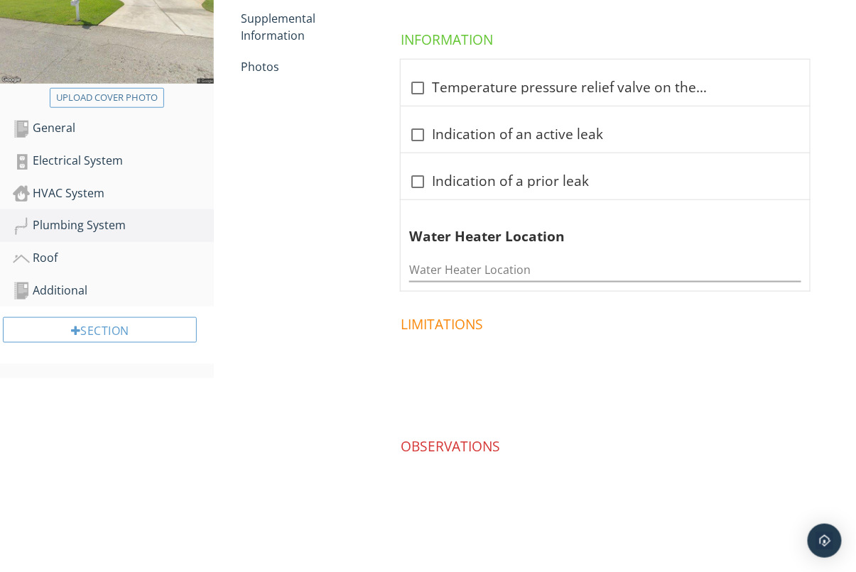
scroll to position [197, 0]
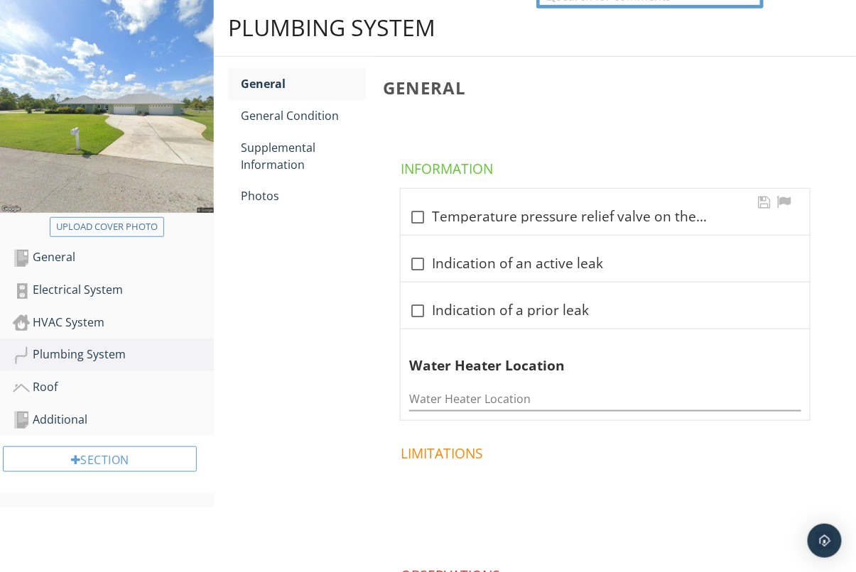
click at [413, 217] on div at bounding box center [418, 217] width 24 height 24
checkbox input "true"
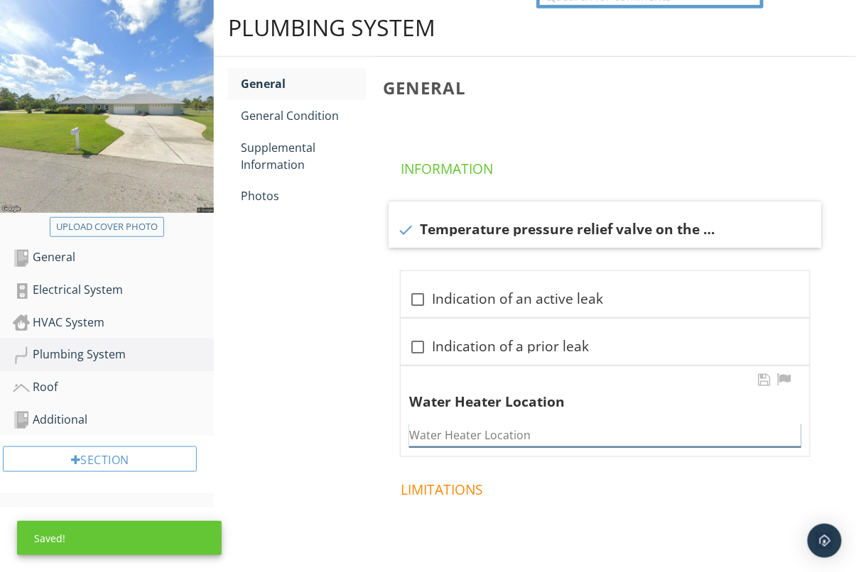
click at [572, 447] on div "Water Heater Location" at bounding box center [605, 435] width 392 height 23
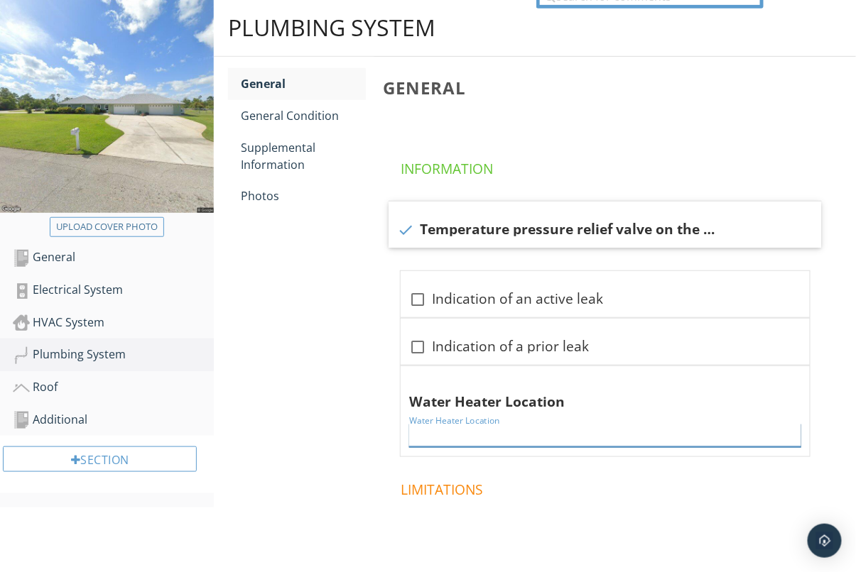
type input "M"
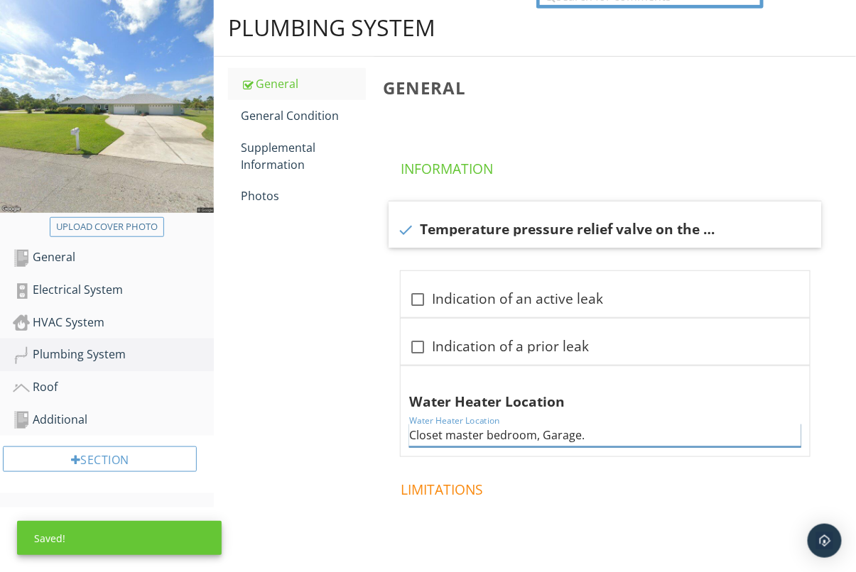
type input "Closet master bedroom, Garage."
click at [278, 417] on div "Plumbing System General General Condition Supplemental Information Photos Gener…" at bounding box center [535, 369] width 642 height 740
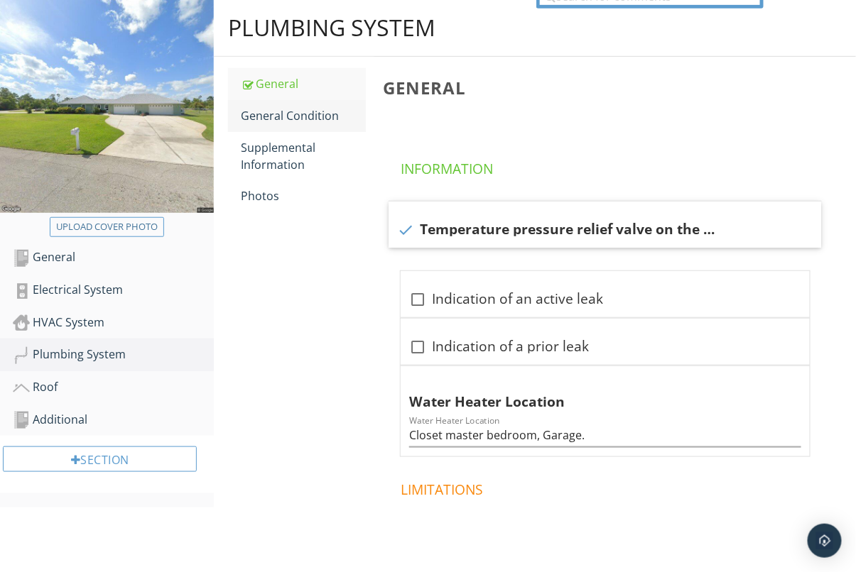
click at [284, 116] on div "General Condition" at bounding box center [303, 115] width 125 height 17
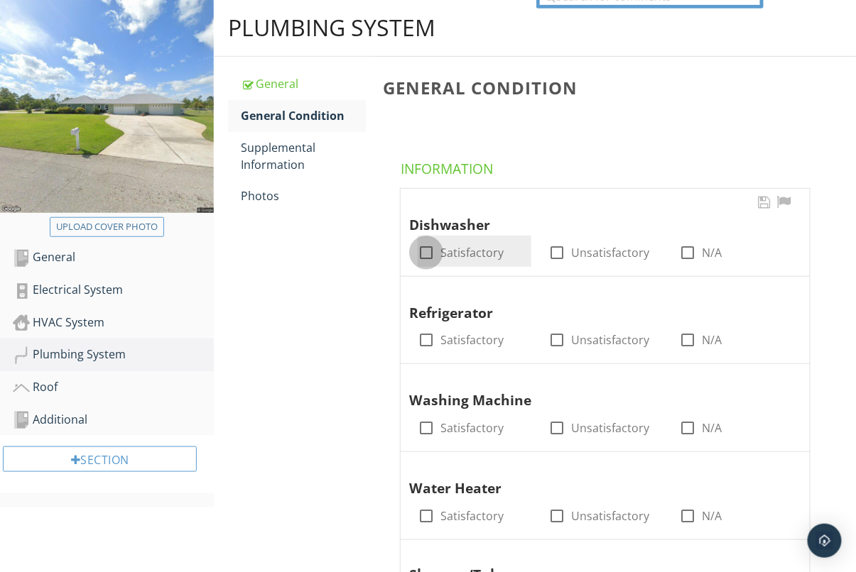
click at [428, 250] on div at bounding box center [426, 253] width 24 height 24
checkbox input "true"
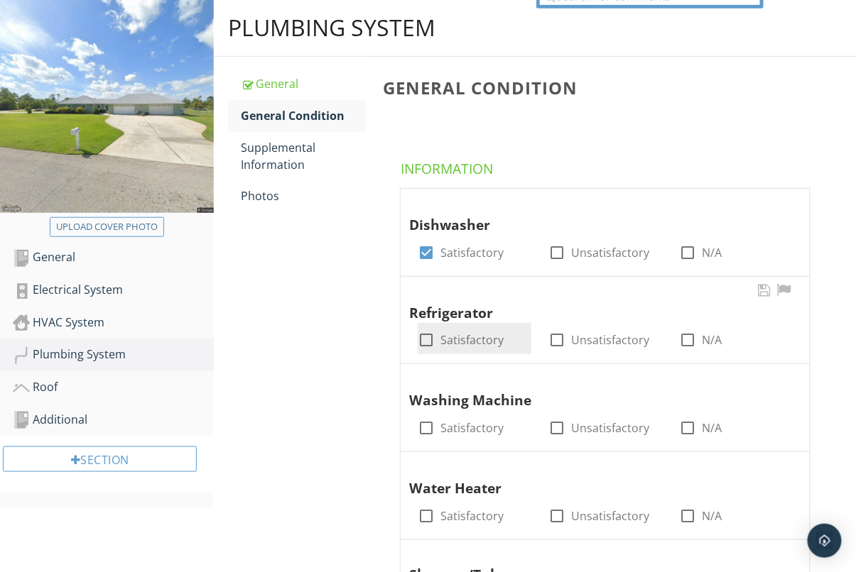
click at [425, 348] on div at bounding box center [426, 340] width 24 height 24
checkbox input "true"
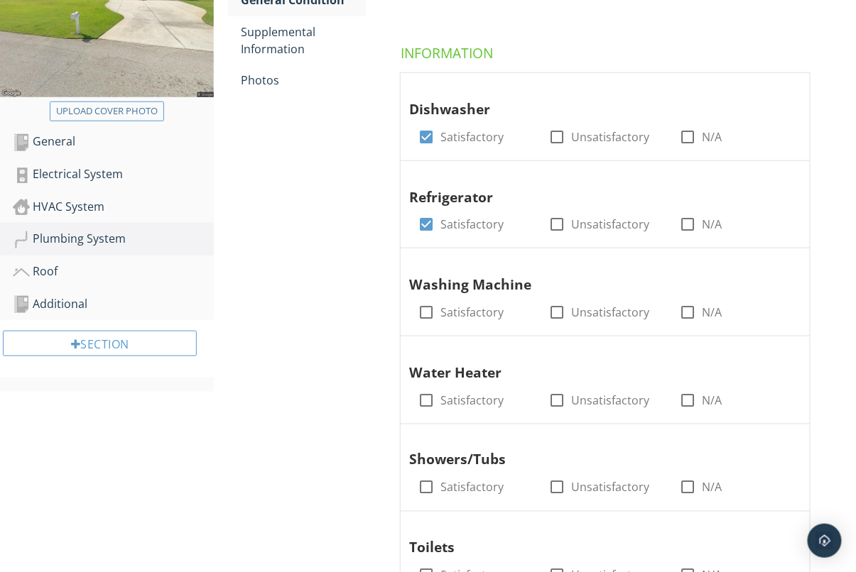
scroll to position [332, 0]
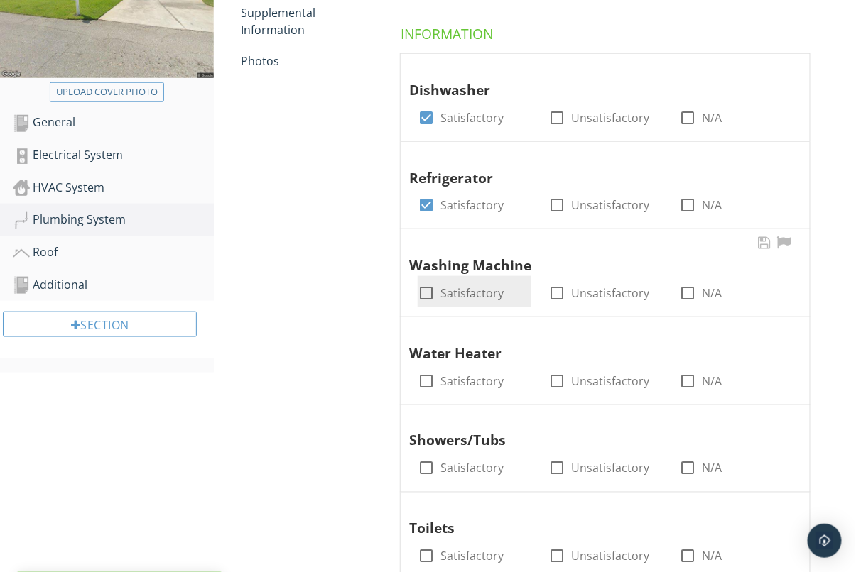
click at [424, 295] on div at bounding box center [426, 293] width 24 height 24
checkbox input "true"
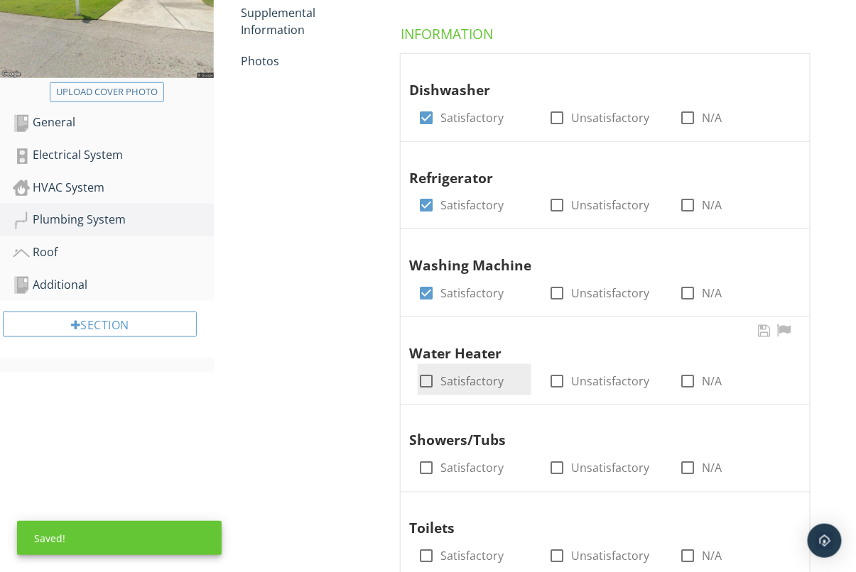
click at [424, 386] on div at bounding box center [426, 381] width 24 height 24
checkbox input "true"
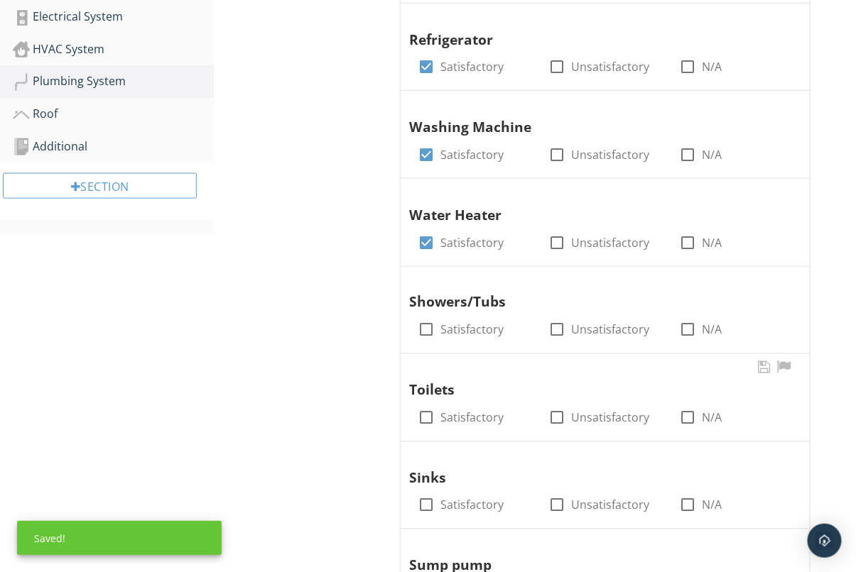
drag, startPoint x: 432, startPoint y: 317, endPoint x: 428, endPoint y: 355, distance: 38.5
click at [433, 317] on div "check_box_outline_blank Satisfactory" at bounding box center [475, 328] width 114 height 31
click at [426, 313] on div "check_box_outline_blank Satisfactory" at bounding box center [475, 328] width 114 height 31
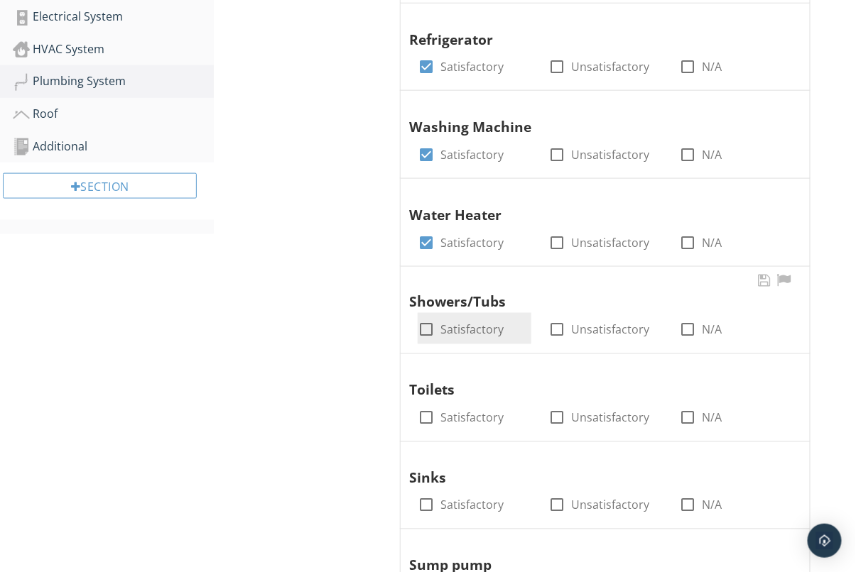
click at [425, 332] on div at bounding box center [426, 330] width 24 height 24
checkbox input "true"
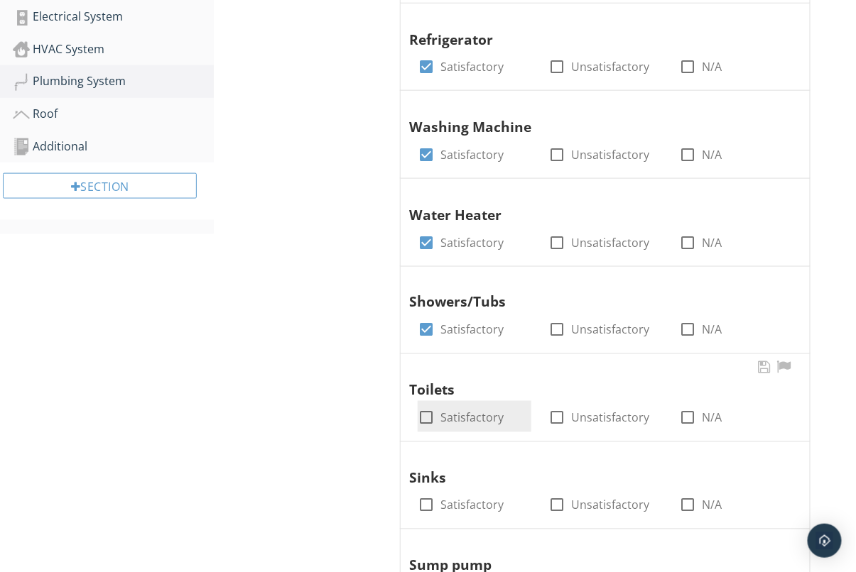
click at [425, 418] on div at bounding box center [426, 418] width 24 height 24
checkbox input "true"
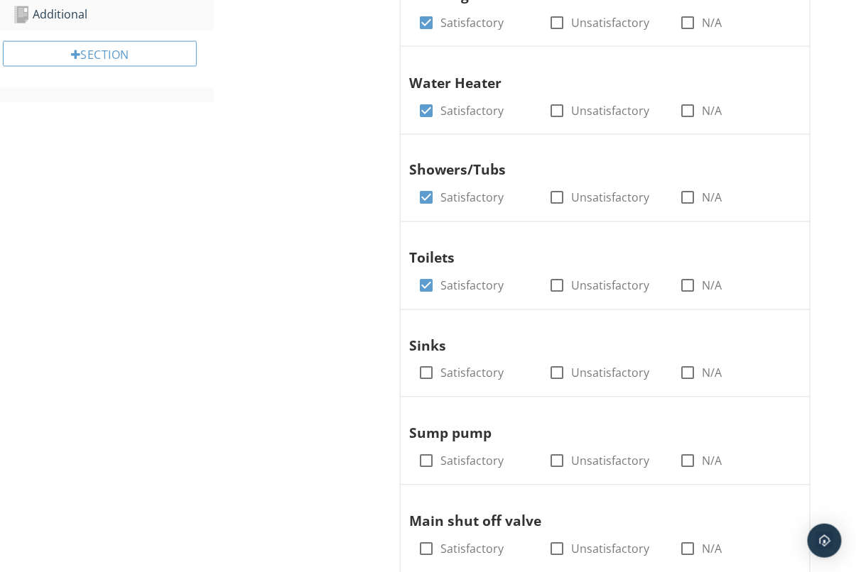
scroll to position [639, 0]
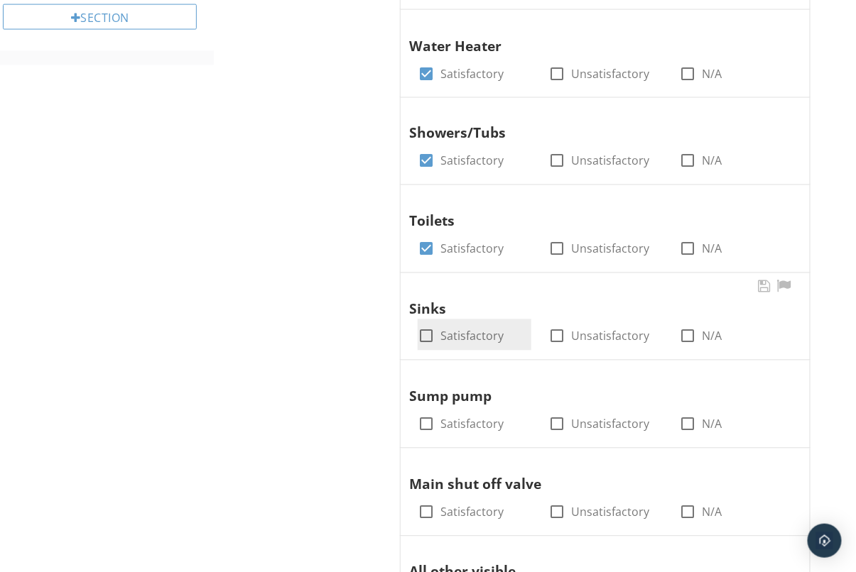
drag, startPoint x: 433, startPoint y: 337, endPoint x: 465, endPoint y: 359, distance: 38.2
click at [433, 337] on div at bounding box center [426, 337] width 24 height 24
checkbox input "true"
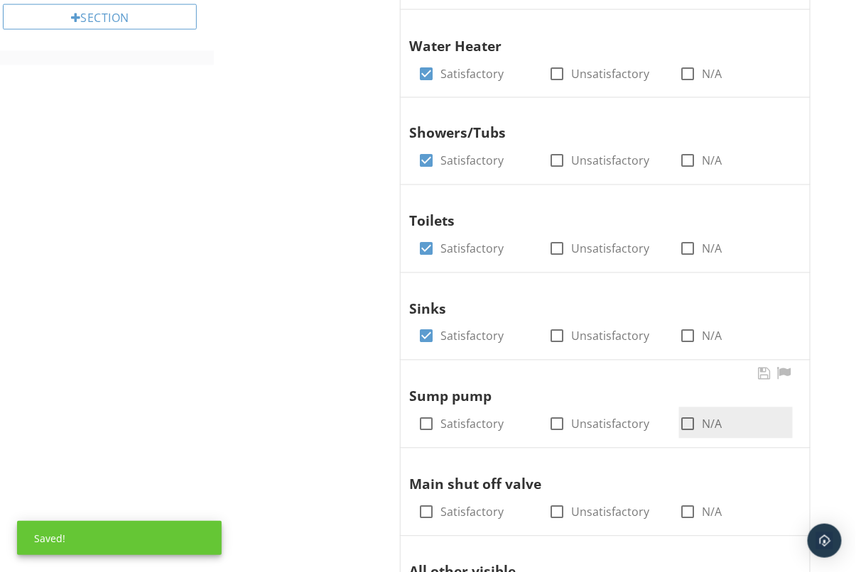
click at [680, 427] on div at bounding box center [687, 425] width 24 height 24
checkbox input "true"
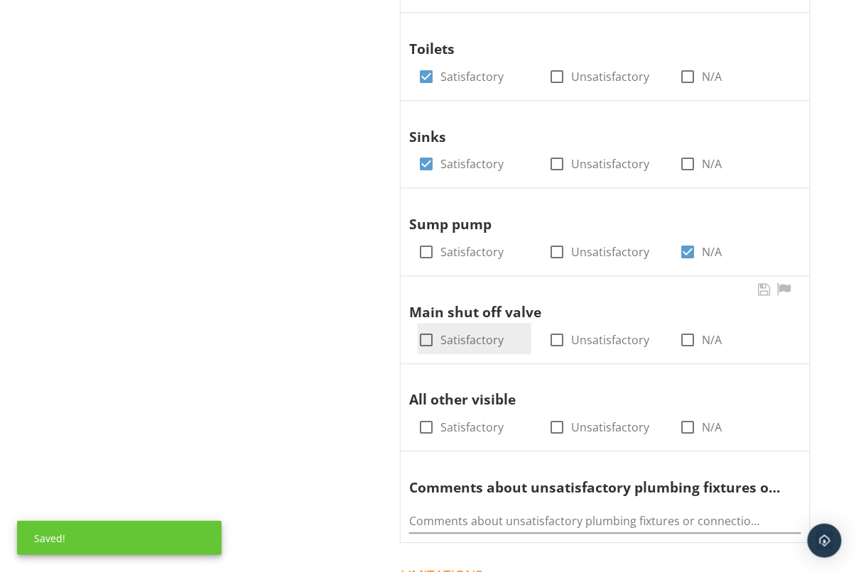
drag, startPoint x: 432, startPoint y: 335, endPoint x: 433, endPoint y: 348, distance: 13.5
click at [432, 335] on div at bounding box center [426, 340] width 24 height 24
checkbox input "true"
drag, startPoint x: 423, startPoint y: 435, endPoint x: 413, endPoint y: 435, distance: 9.2
click at [423, 435] on div at bounding box center [426, 428] width 24 height 24
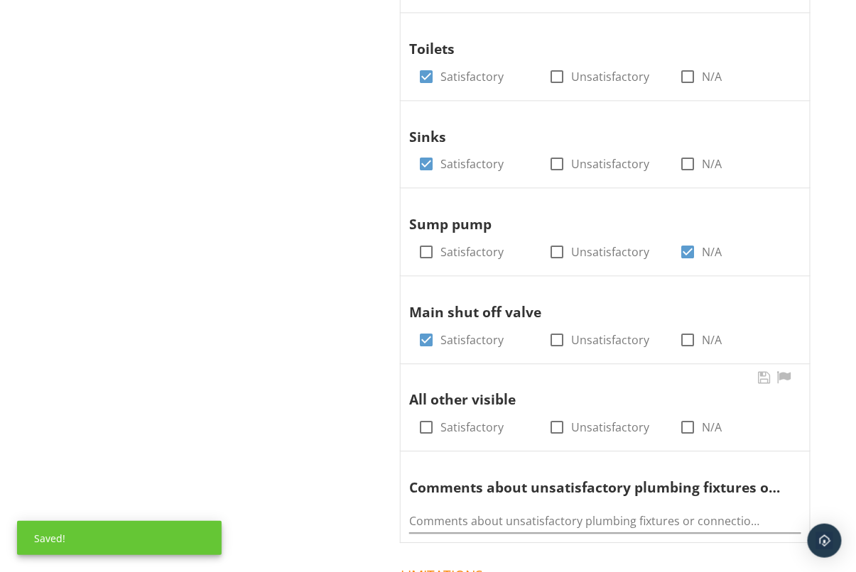
checkbox input "true"
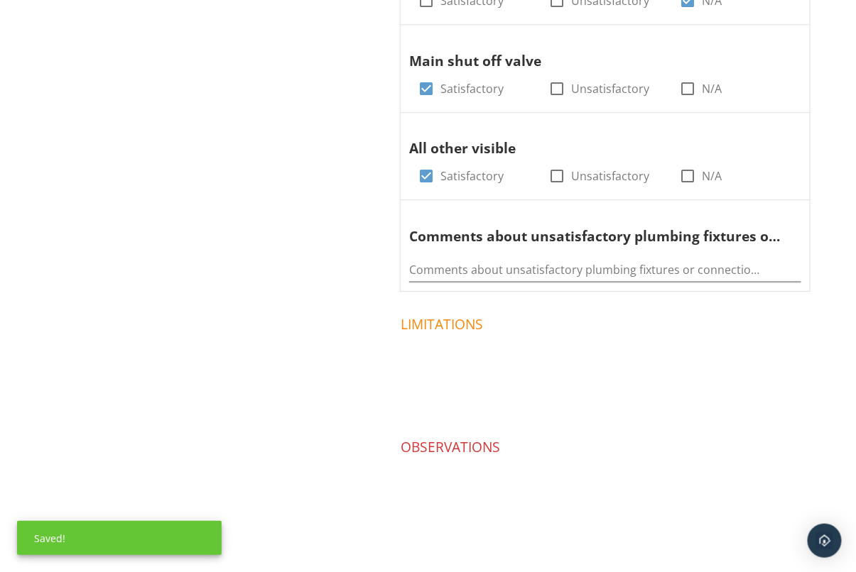
scroll to position [0, 0]
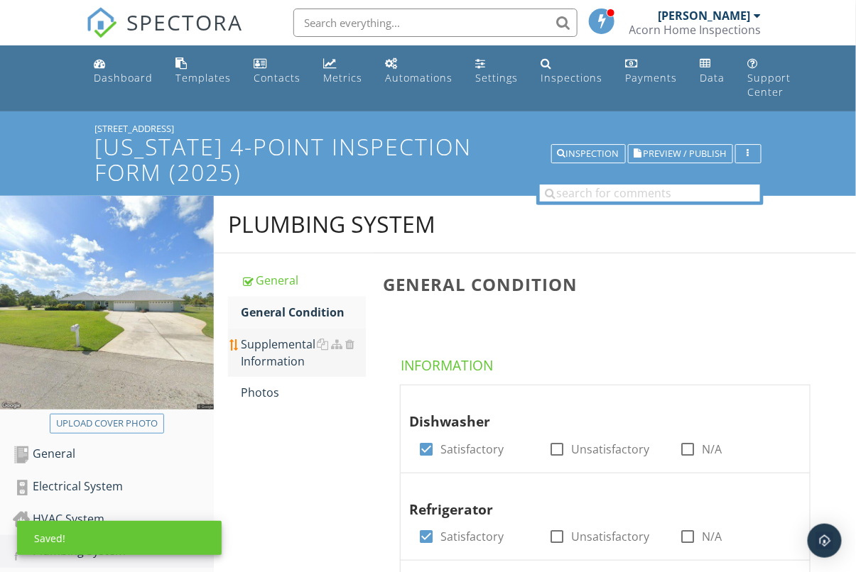
click at [291, 366] on div "Supplemental Information" at bounding box center [303, 353] width 125 height 34
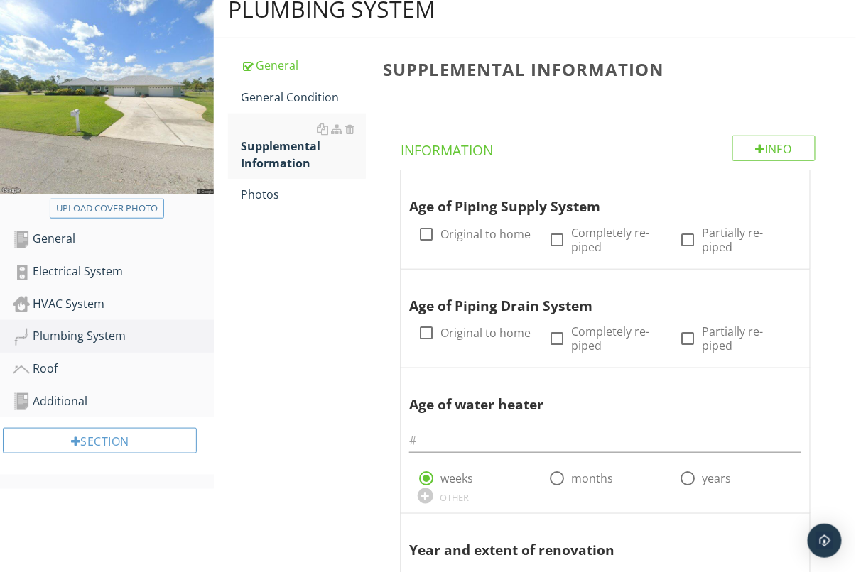
scroll to position [218, 0]
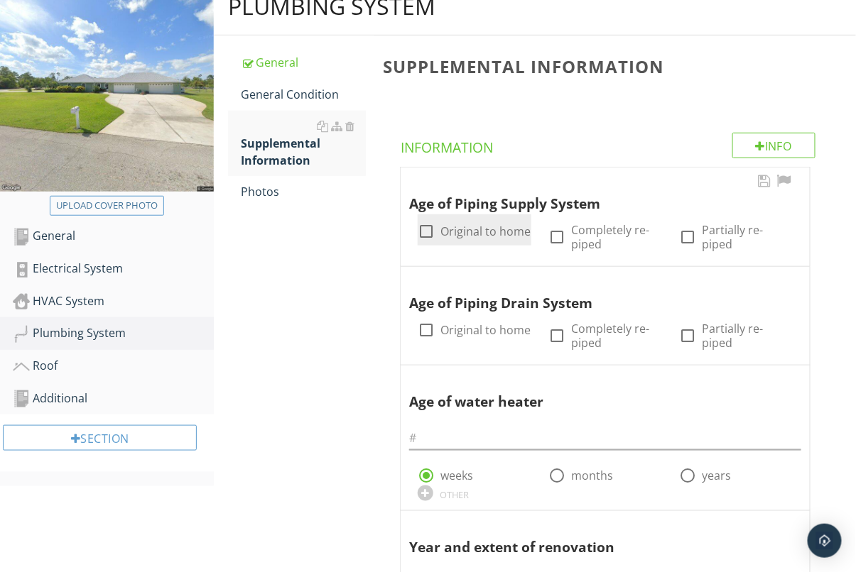
click at [425, 228] on div at bounding box center [426, 231] width 24 height 24
checkbox input "true"
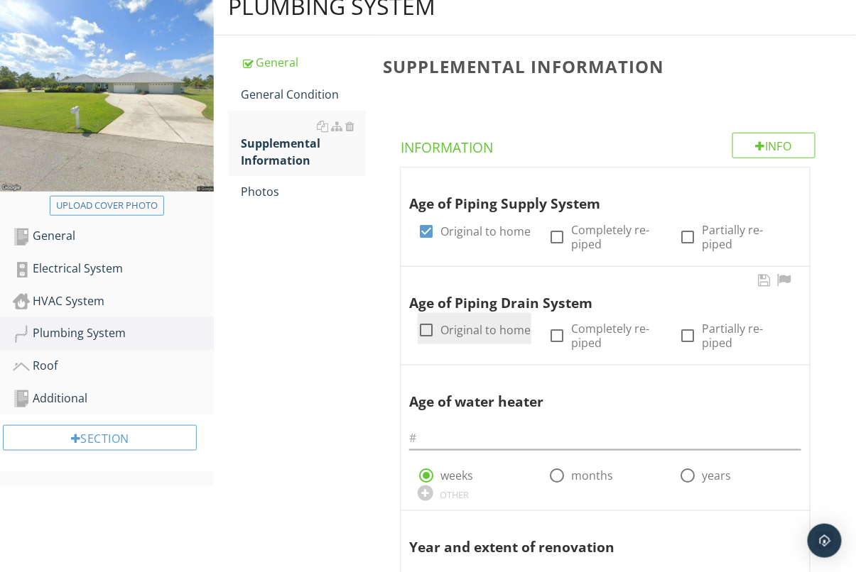
click at [422, 341] on div at bounding box center [426, 330] width 24 height 24
checkbox input "true"
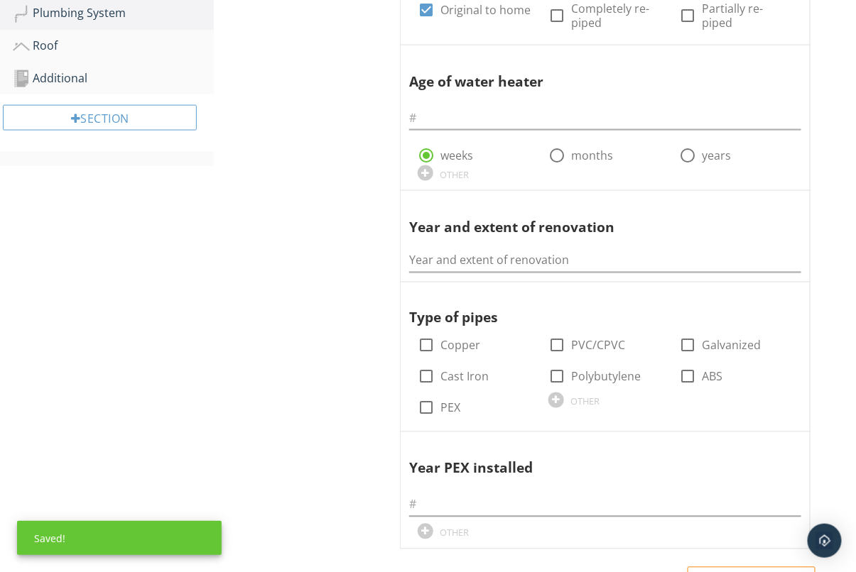
scroll to position [642, 0]
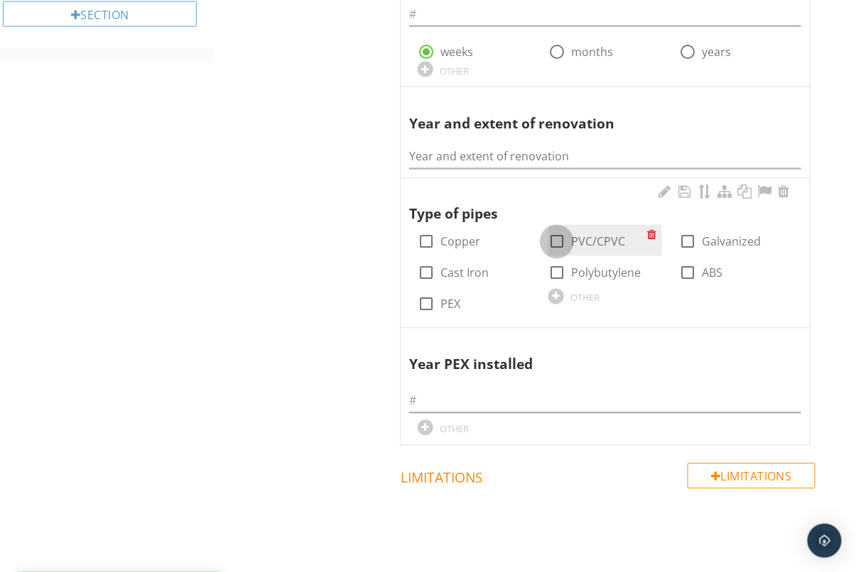
click at [552, 237] on div at bounding box center [557, 242] width 24 height 24
checkbox input "true"
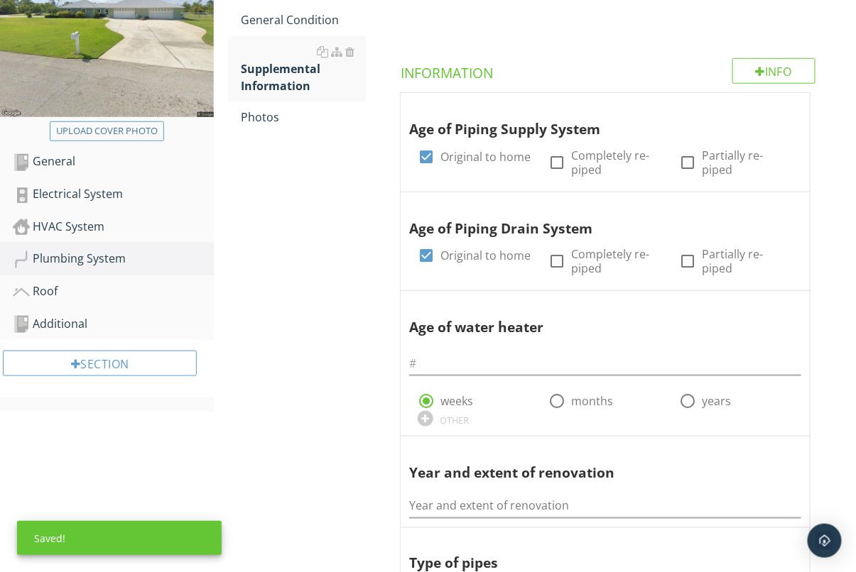
scroll to position [0, 0]
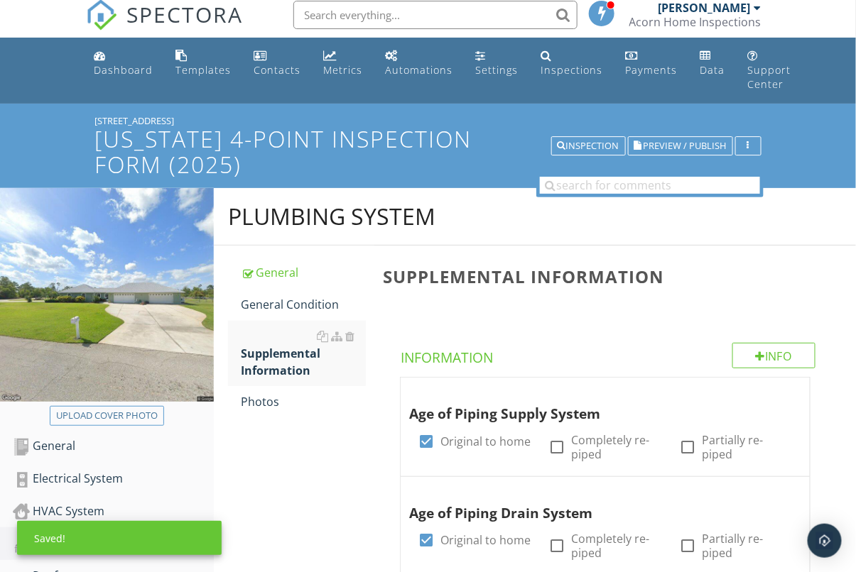
click at [272, 400] on div "Photos" at bounding box center [303, 401] width 125 height 17
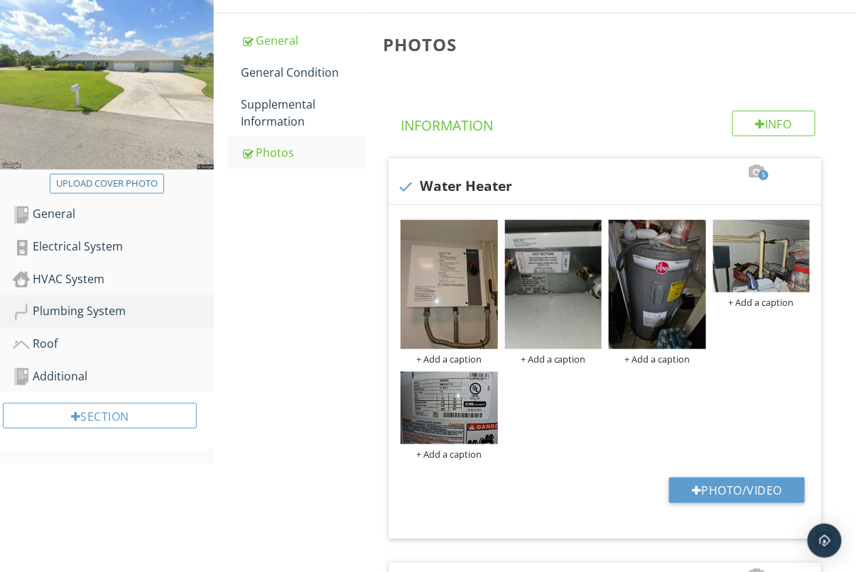
scroll to position [239, 0]
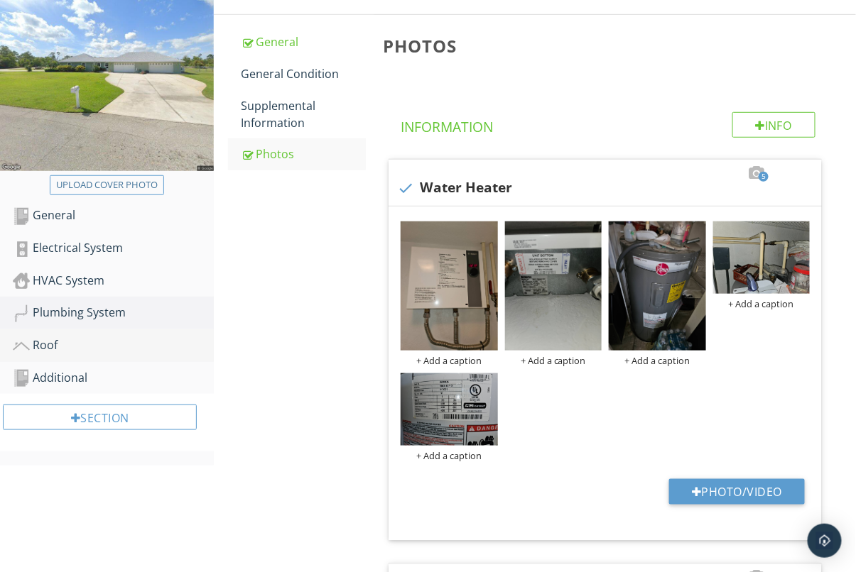
click at [66, 349] on div "Roof" at bounding box center [113, 346] width 201 height 18
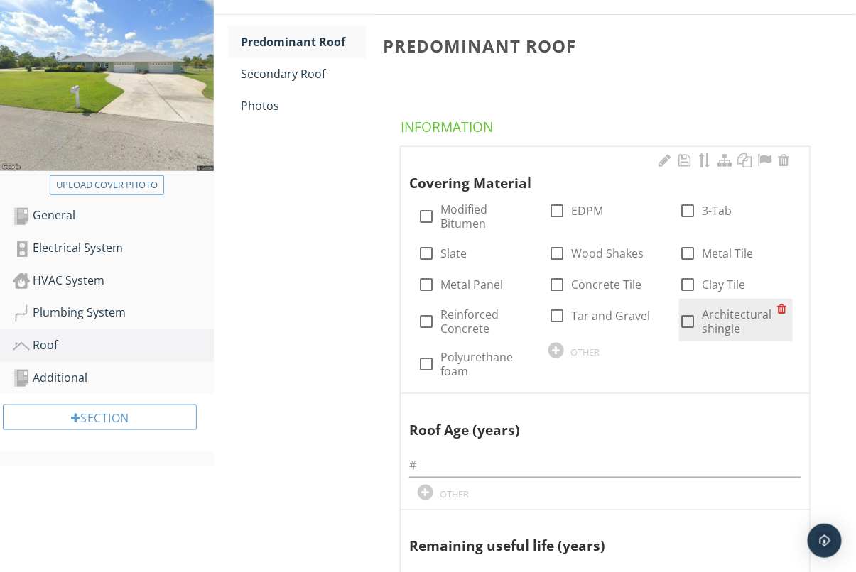
click at [683, 319] on div at bounding box center [687, 322] width 24 height 24
checkbox input "true"
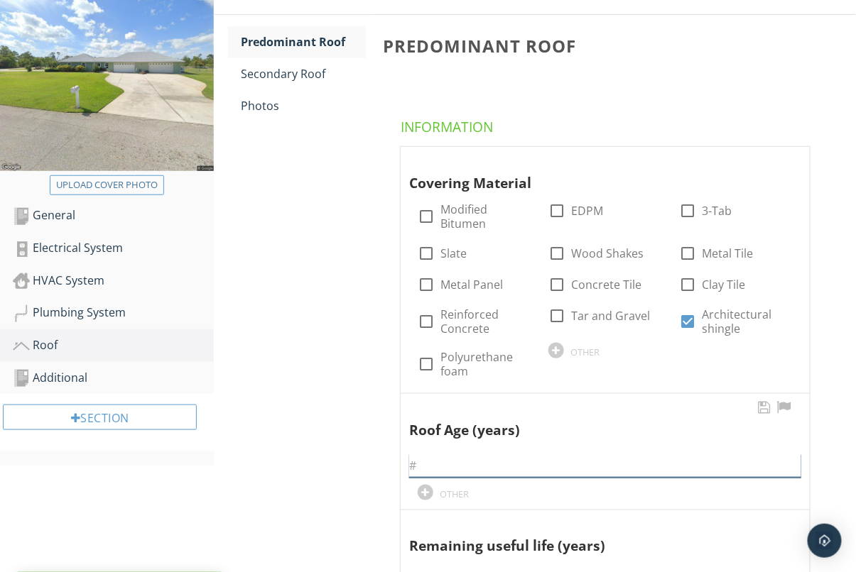
click at [447, 463] on input "text" at bounding box center [605, 466] width 392 height 23
paste input "01-03-2022"
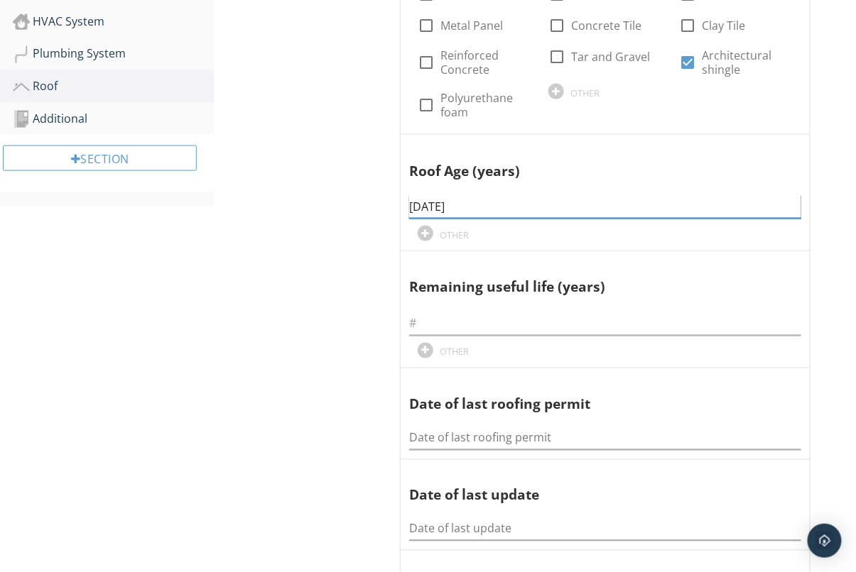
scroll to position [499, 0]
type input "01-03-2022"
click at [469, 324] on input "text" at bounding box center [605, 323] width 392 height 23
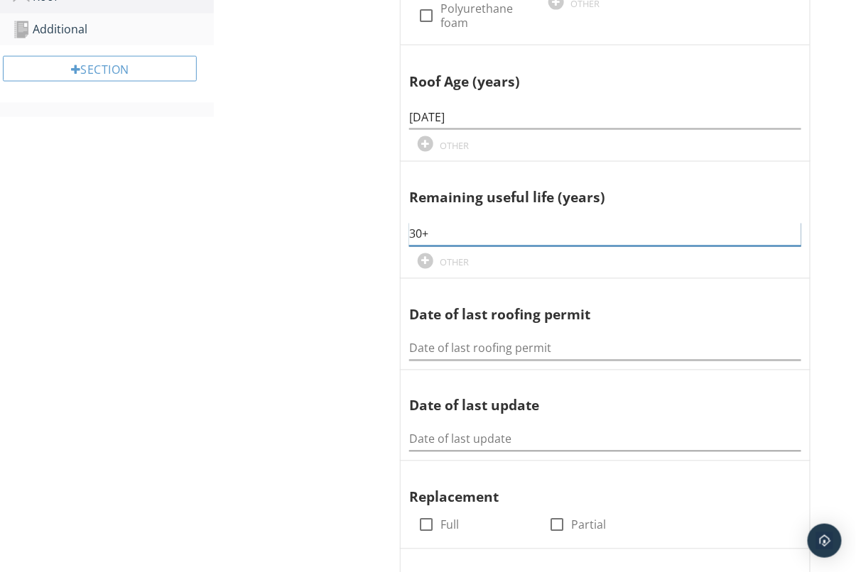
scroll to position [598, 0]
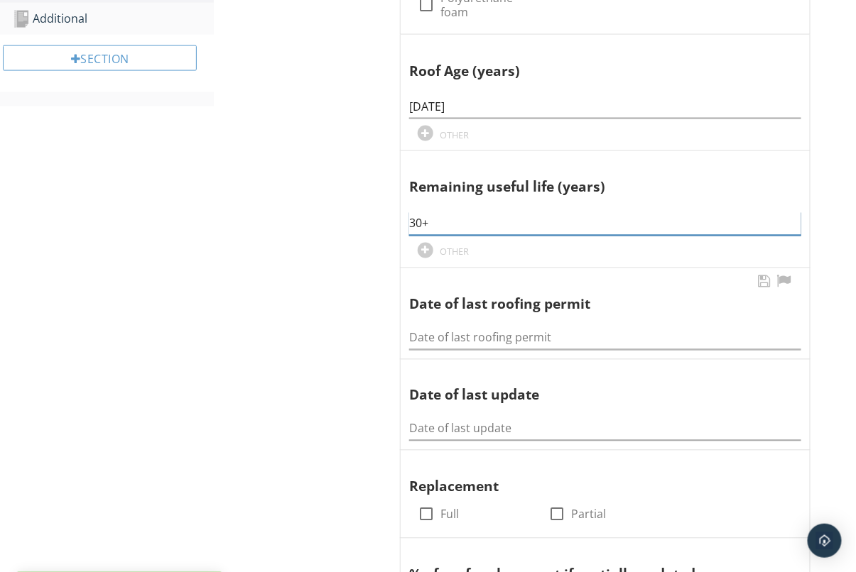
type input "30+"
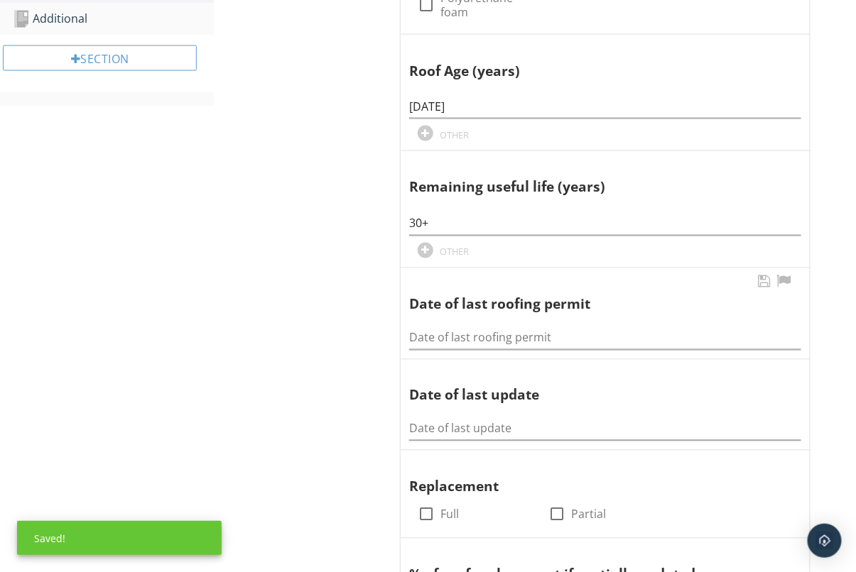
click at [445, 320] on div "Date of last roofing permit" at bounding box center [605, 334] width 392 height 32
click at [442, 329] on input "Date of last roofing permit" at bounding box center [605, 338] width 392 height 23
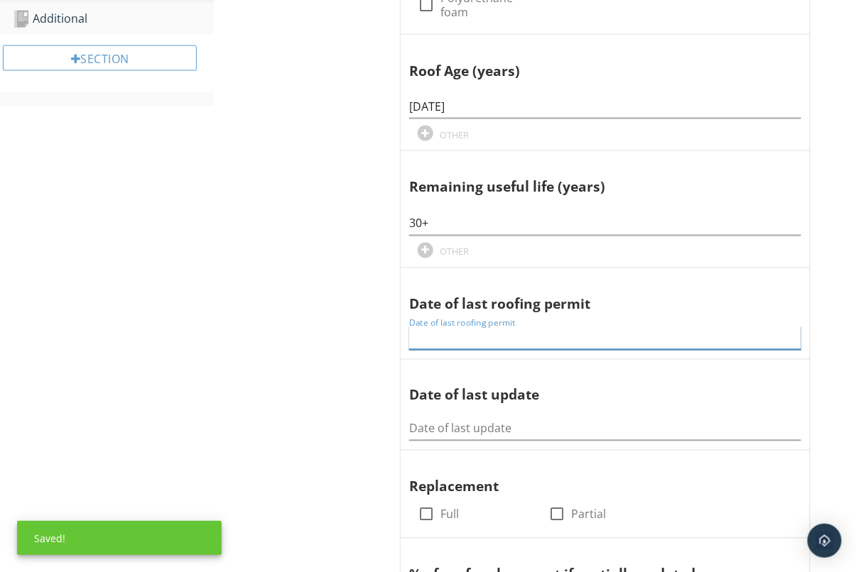
paste input "01-03-2022"
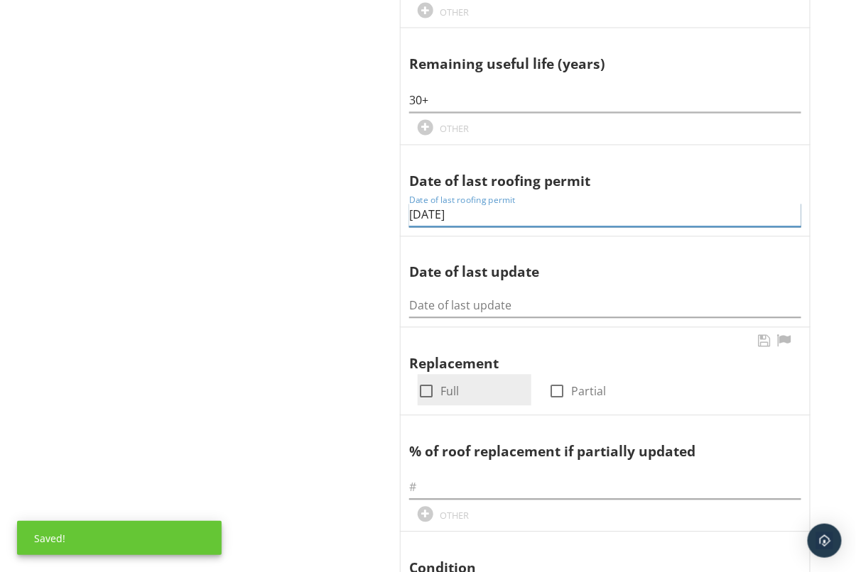
type input "01-03-2022"
click at [423, 393] on div at bounding box center [426, 392] width 24 height 24
checkbox input "true"
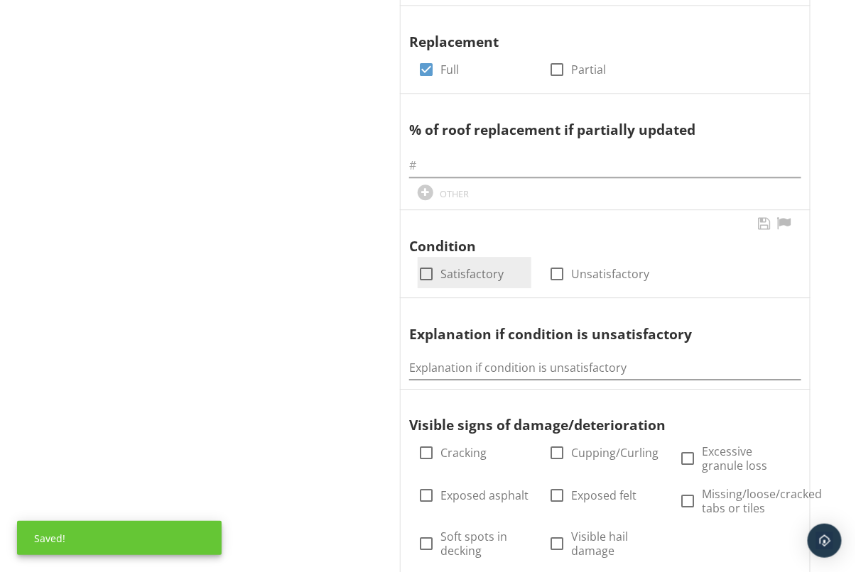
click at [428, 284] on div at bounding box center [426, 274] width 24 height 24
checkbox input "true"
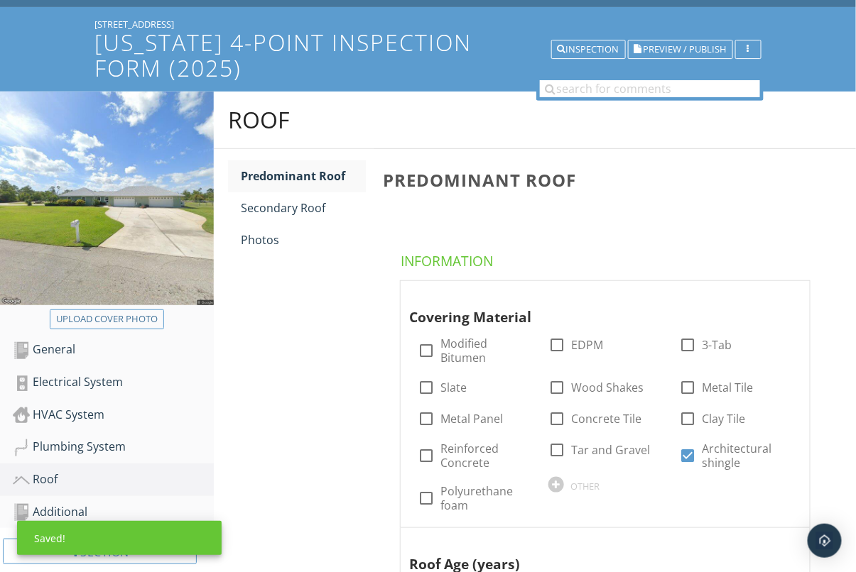
scroll to position [111, 0]
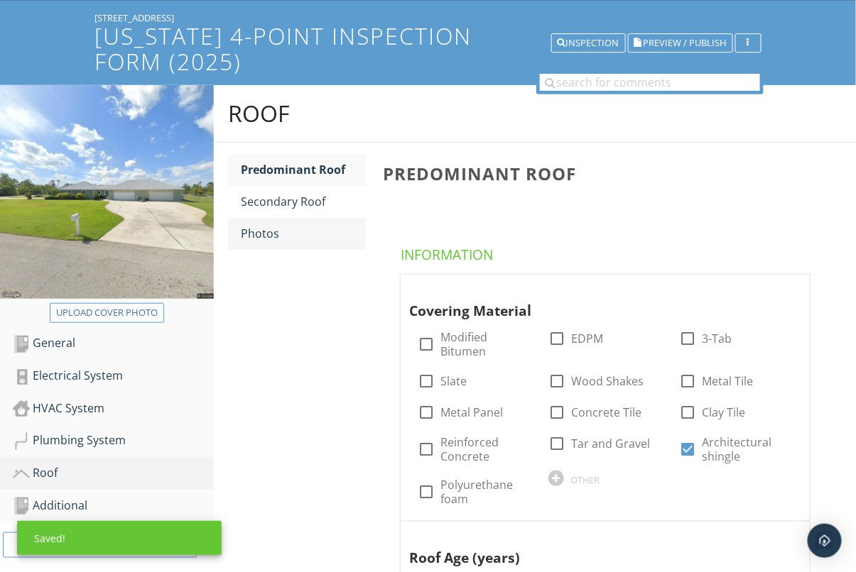
click at [306, 244] on link "Photos" at bounding box center [303, 233] width 125 height 31
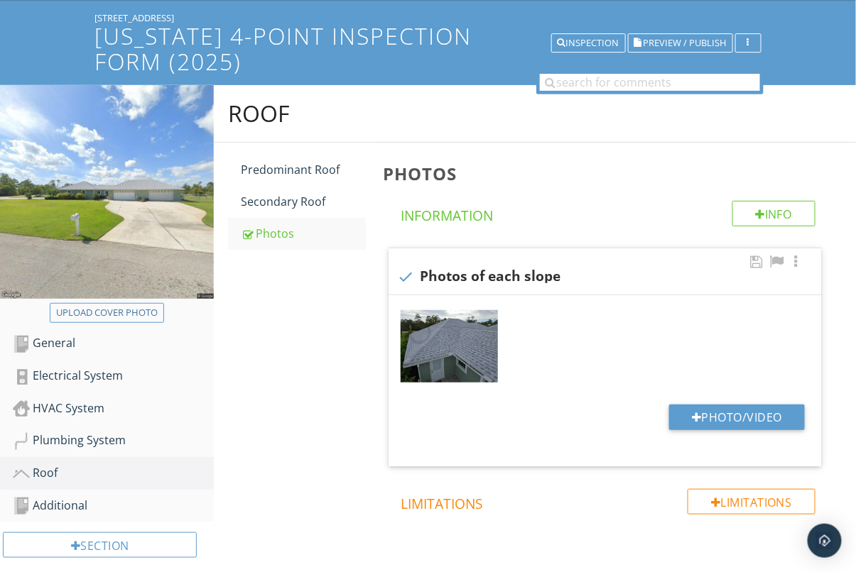
scroll to position [168, 0]
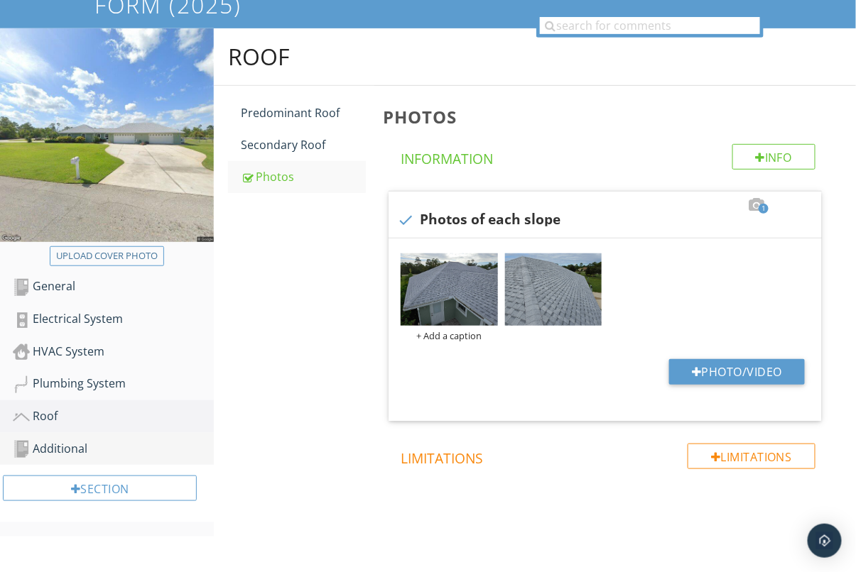
click at [72, 449] on div "Additional" at bounding box center [113, 449] width 201 height 18
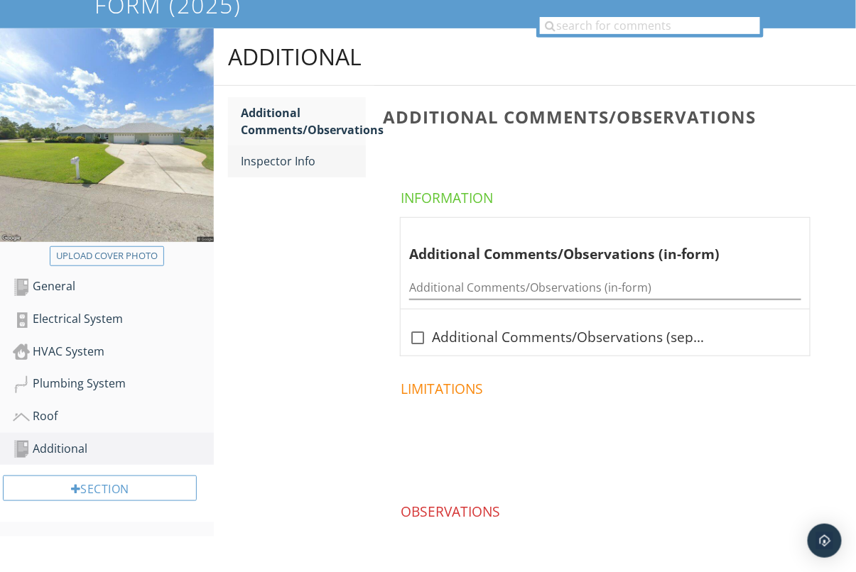
click at [268, 148] on link "Inspector Info" at bounding box center [303, 161] width 125 height 31
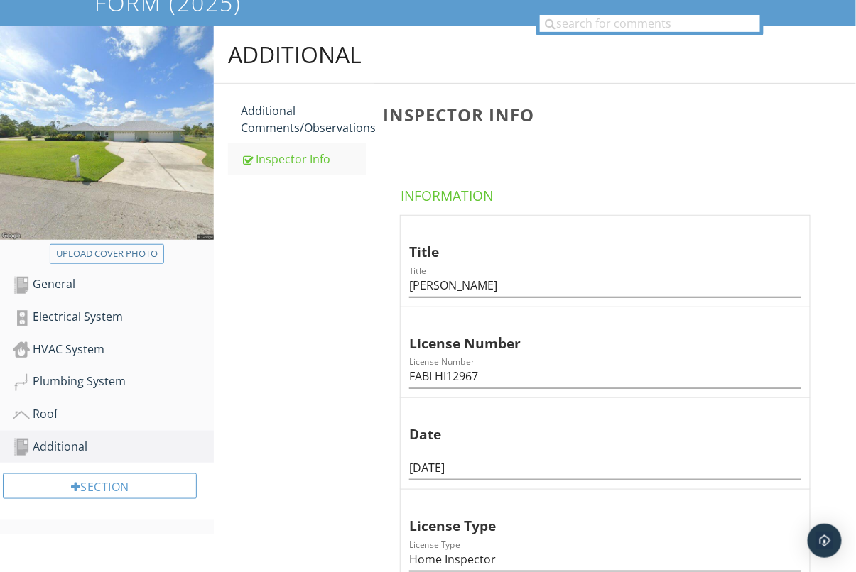
scroll to position [362, 0]
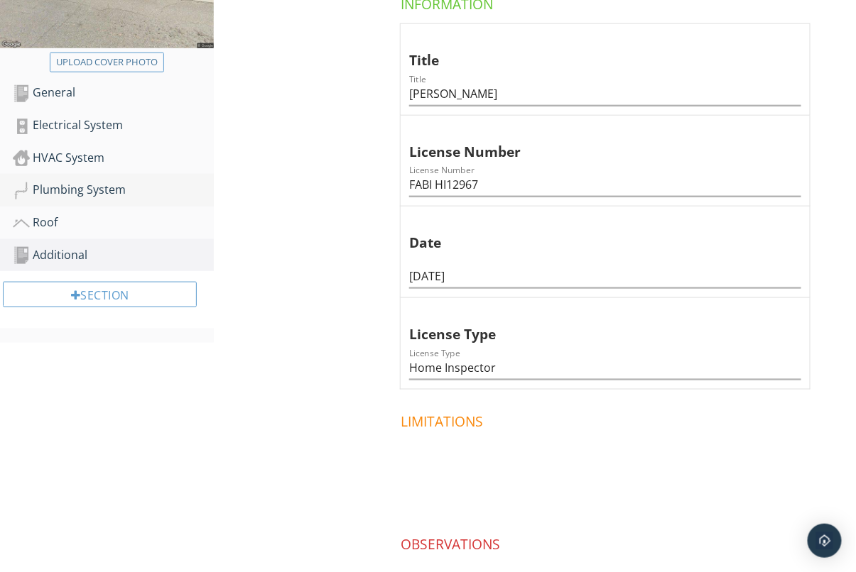
click at [91, 188] on div "Plumbing System" at bounding box center [113, 190] width 201 height 18
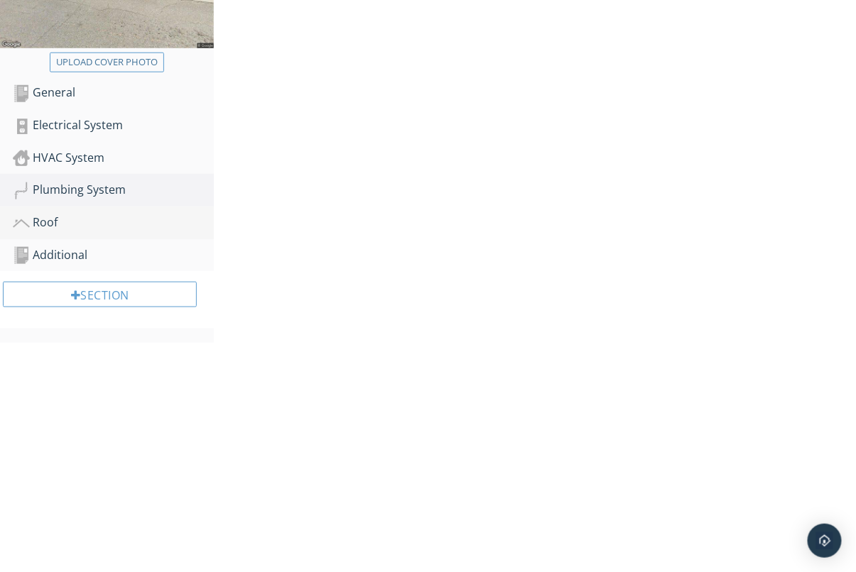
click at [65, 224] on div "Roof" at bounding box center [113, 223] width 201 height 18
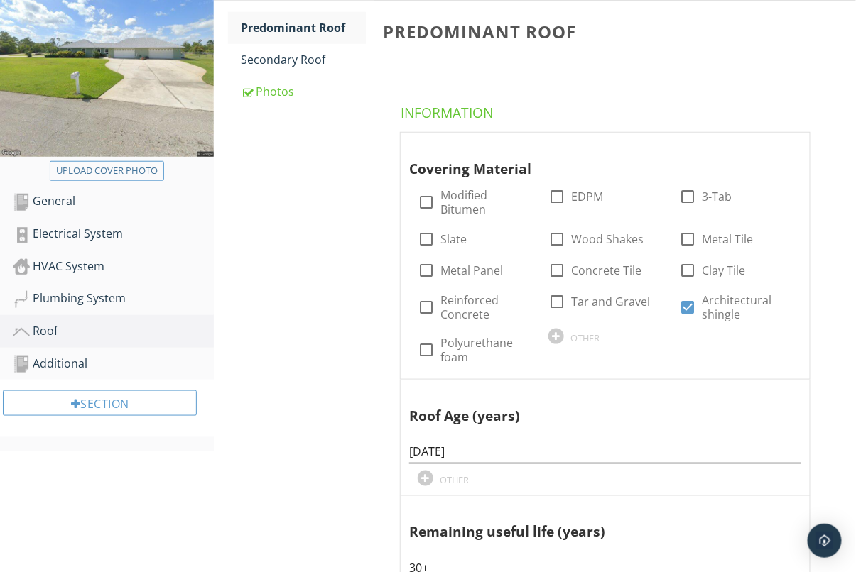
scroll to position [170, 0]
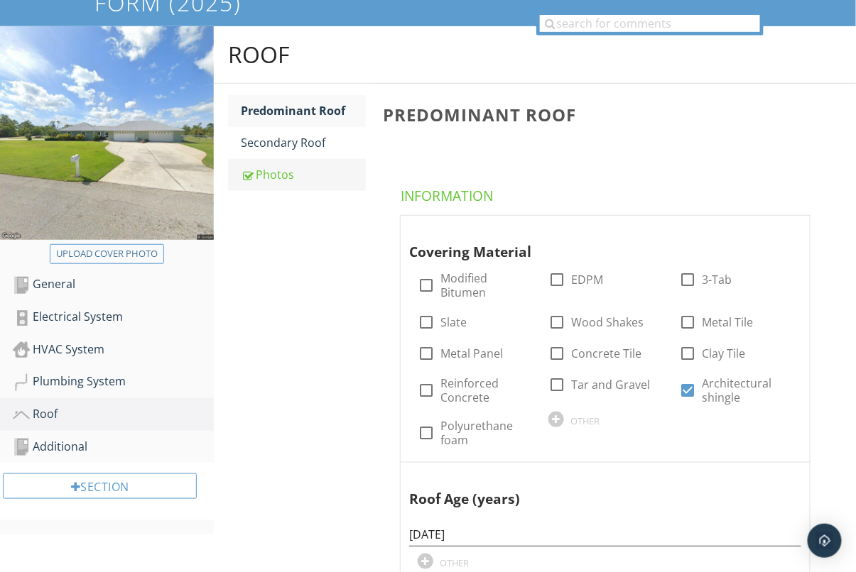
click at [273, 161] on link "Photos" at bounding box center [303, 174] width 125 height 31
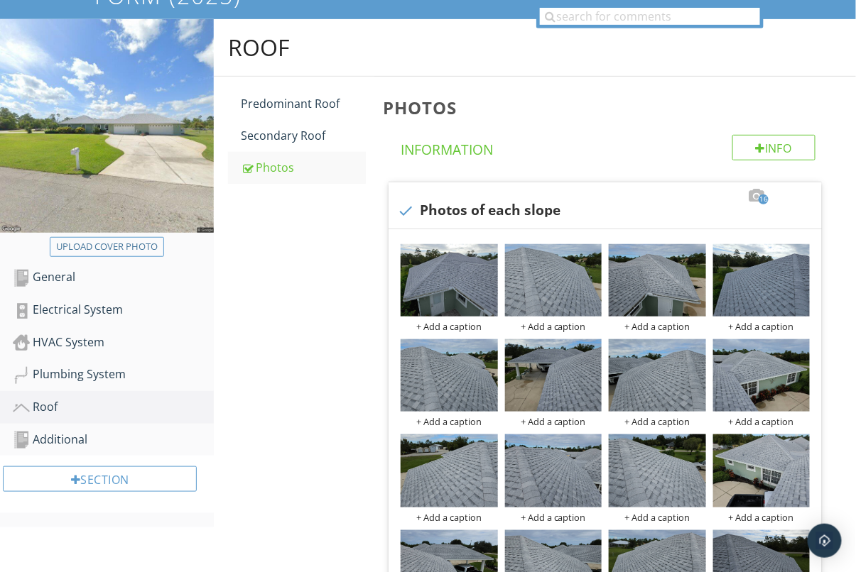
scroll to position [184, 0]
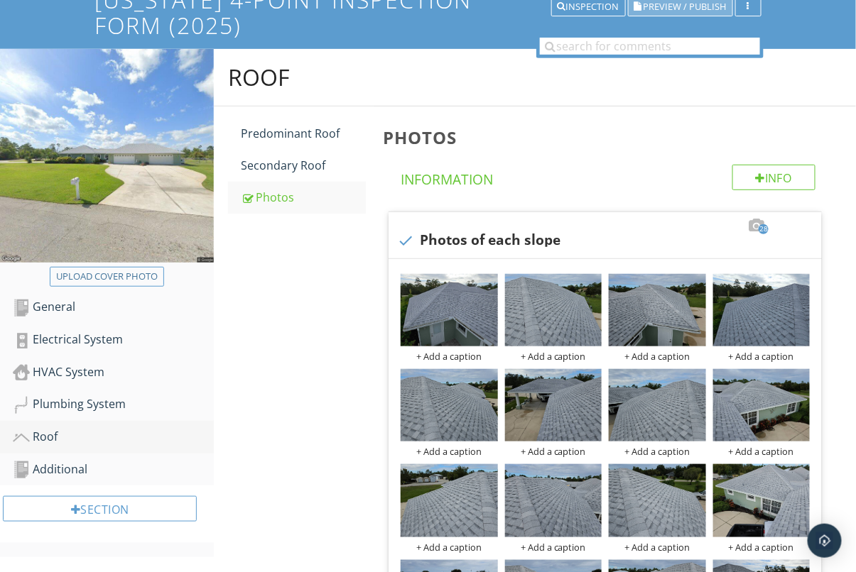
scroll to position [228, 0]
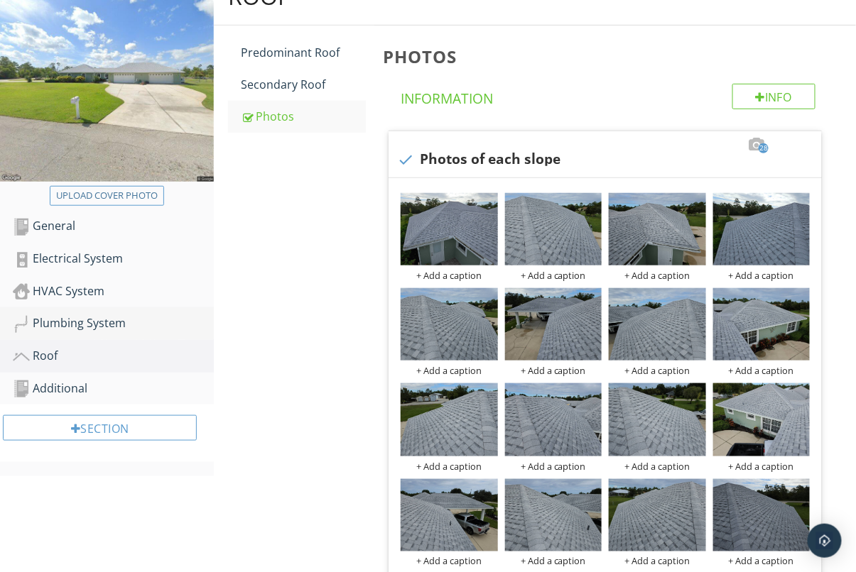
click at [108, 330] on div "Plumbing System" at bounding box center [113, 324] width 201 height 18
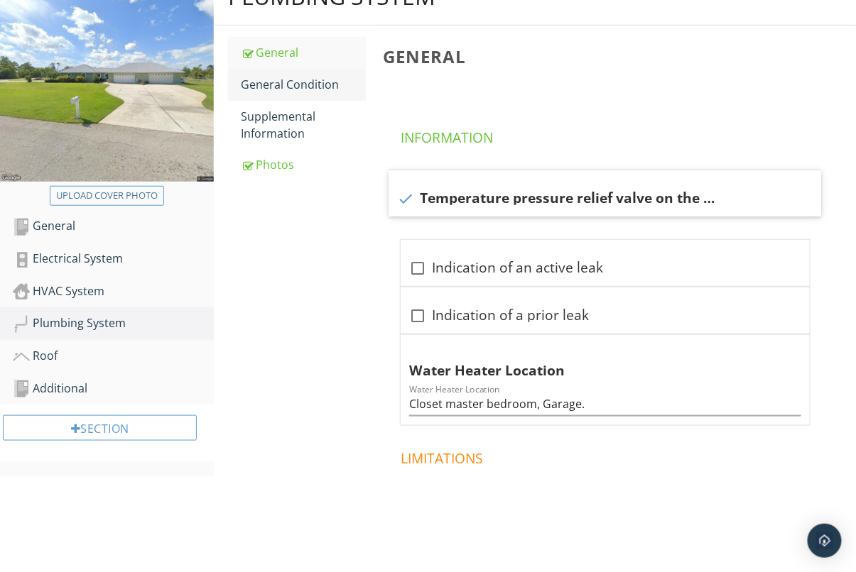
click at [295, 87] on div "General Condition" at bounding box center [303, 84] width 125 height 17
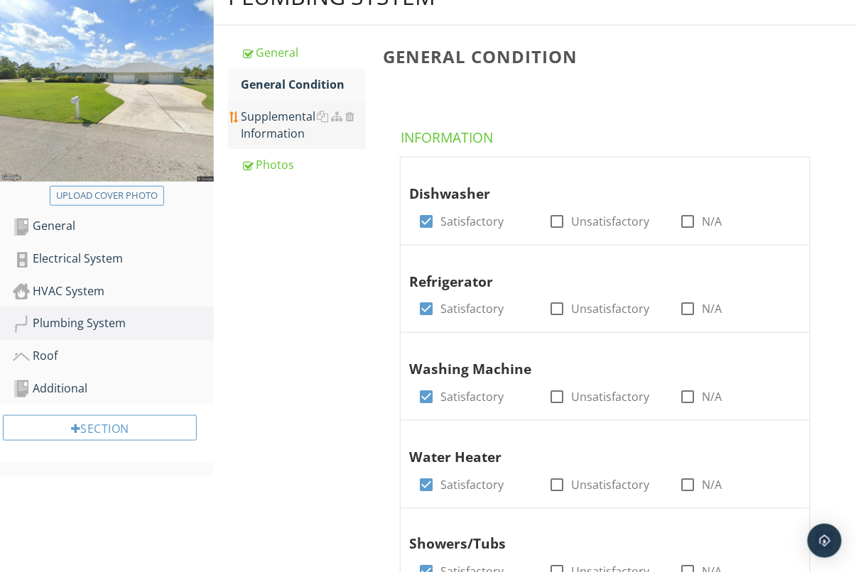
click at [274, 131] on div "Supplemental Information" at bounding box center [303, 125] width 125 height 34
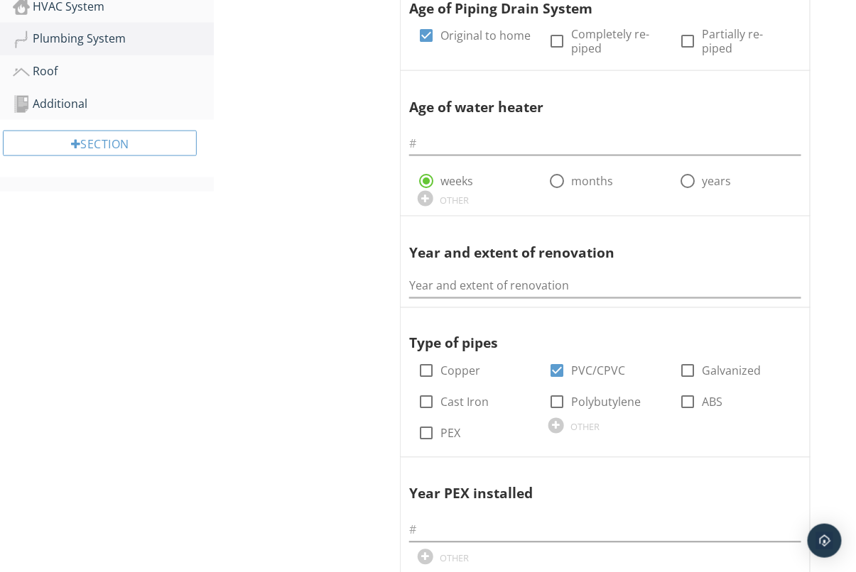
scroll to position [520, 0]
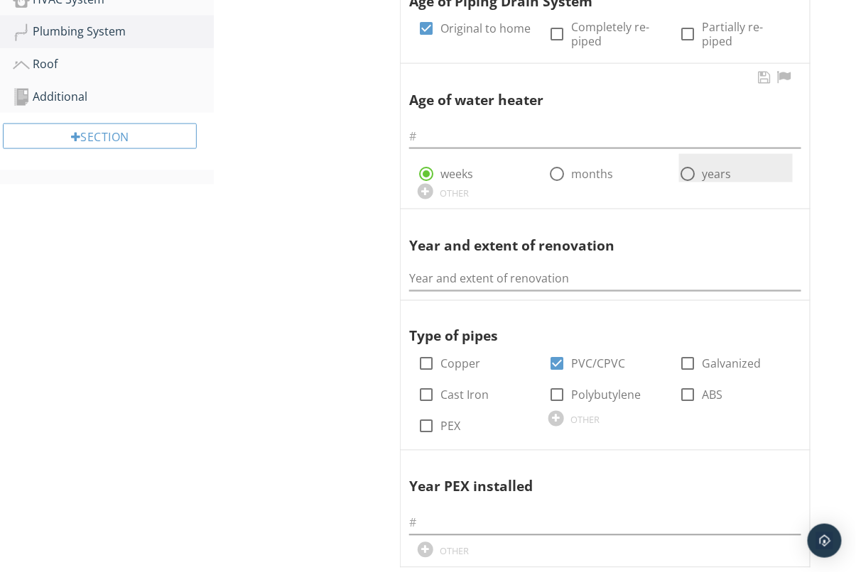
click at [684, 168] on div at bounding box center [687, 174] width 24 height 24
radio input "false"
radio input "true"
click at [684, 168] on div at bounding box center [687, 174] width 24 height 24
click at [516, 136] on input "text" at bounding box center [605, 136] width 392 height 23
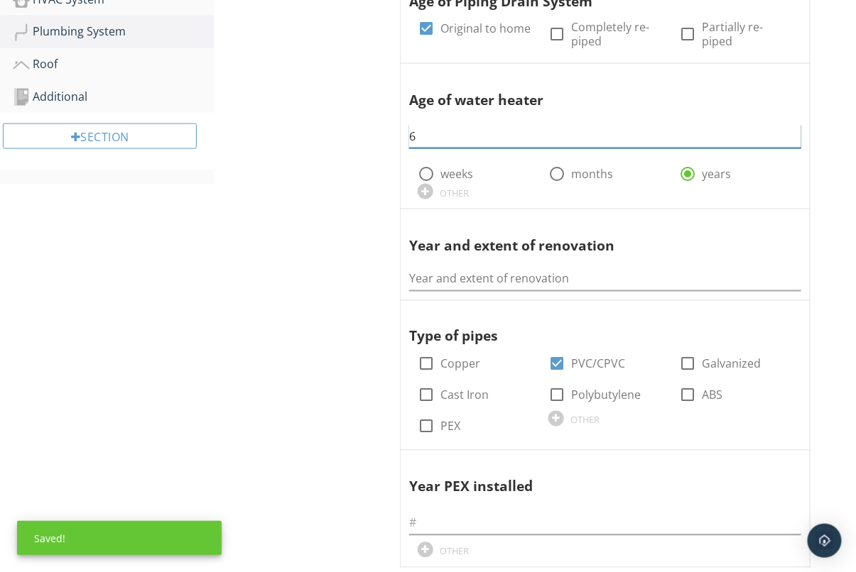
type input "6"
click at [305, 379] on div "Plumbing System General General Condition Supplemental Information Photos Suppl…" at bounding box center [535, 262] width 642 height 1173
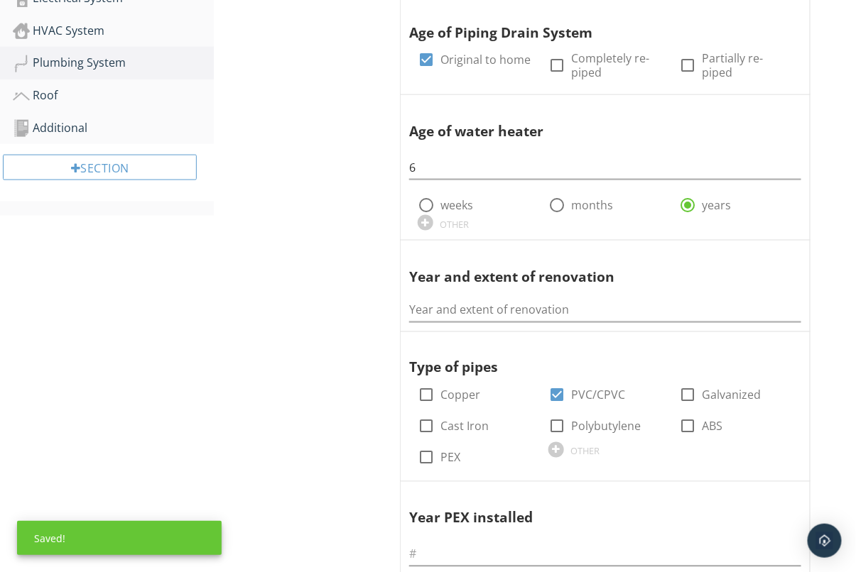
scroll to position [469, 0]
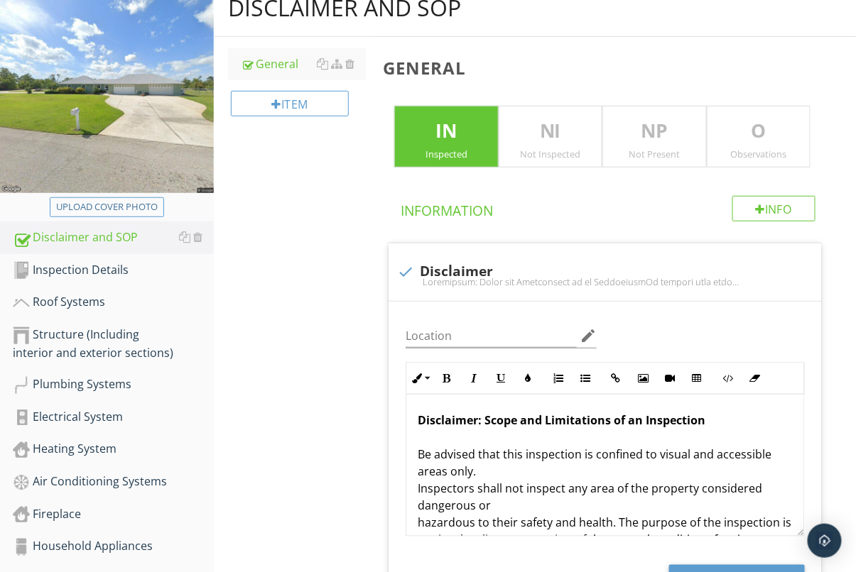
scroll to position [202, 0]
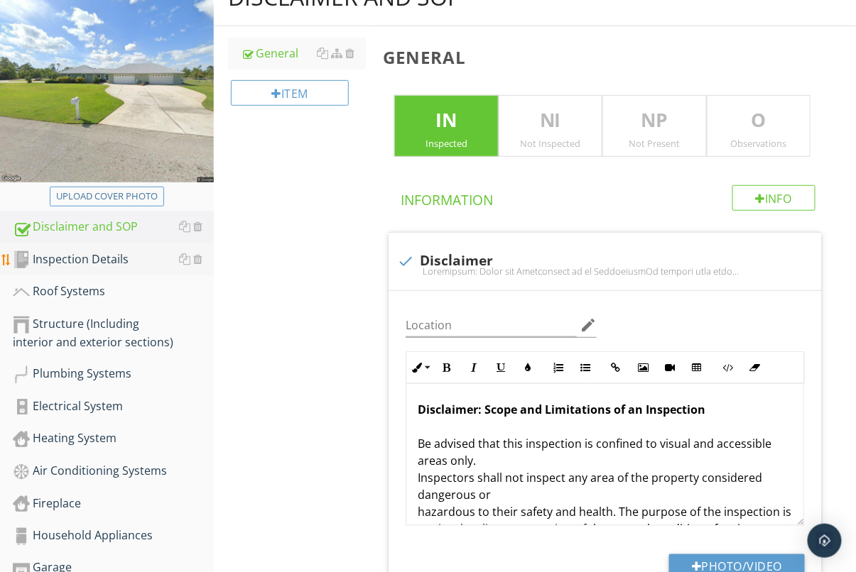
click at [107, 264] on div "Inspection Details" at bounding box center [113, 260] width 201 height 18
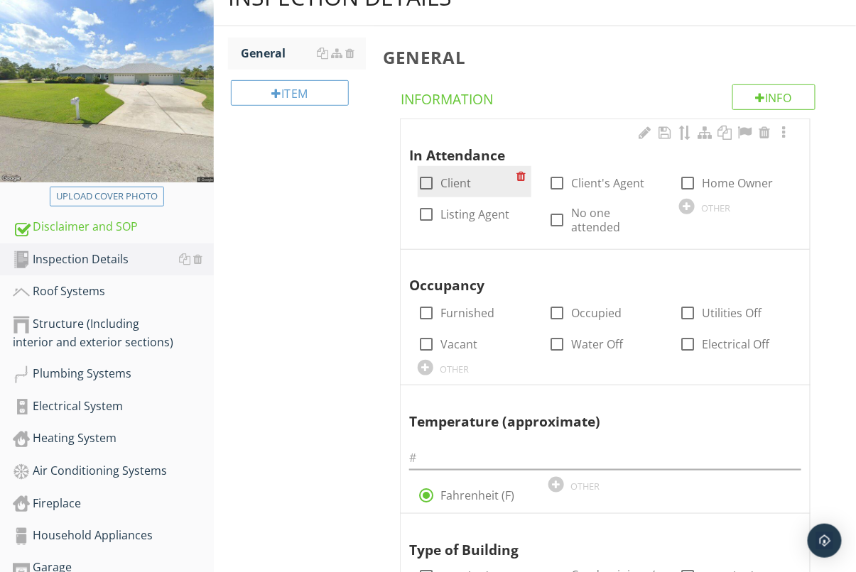
click at [431, 183] on div at bounding box center [426, 183] width 24 height 24
checkbox input "true"
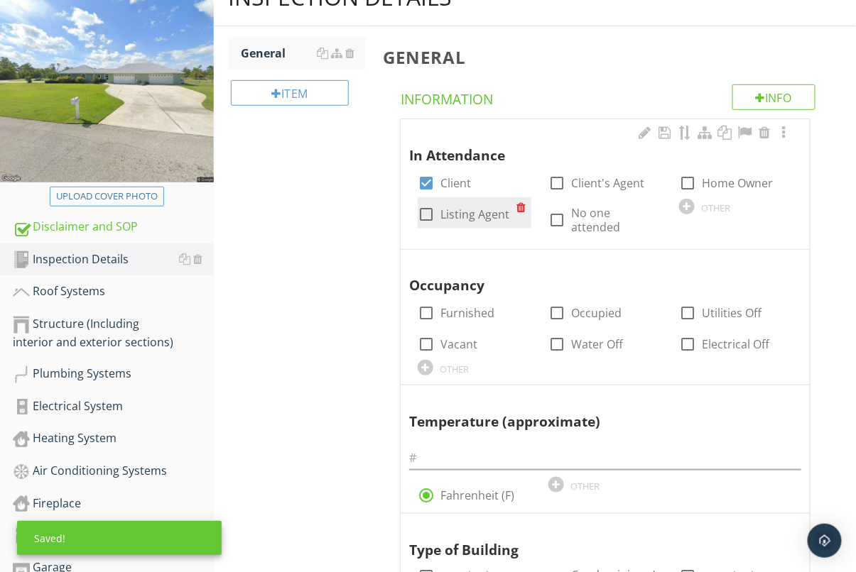
click at [420, 215] on div at bounding box center [426, 214] width 24 height 24
checkbox input "true"
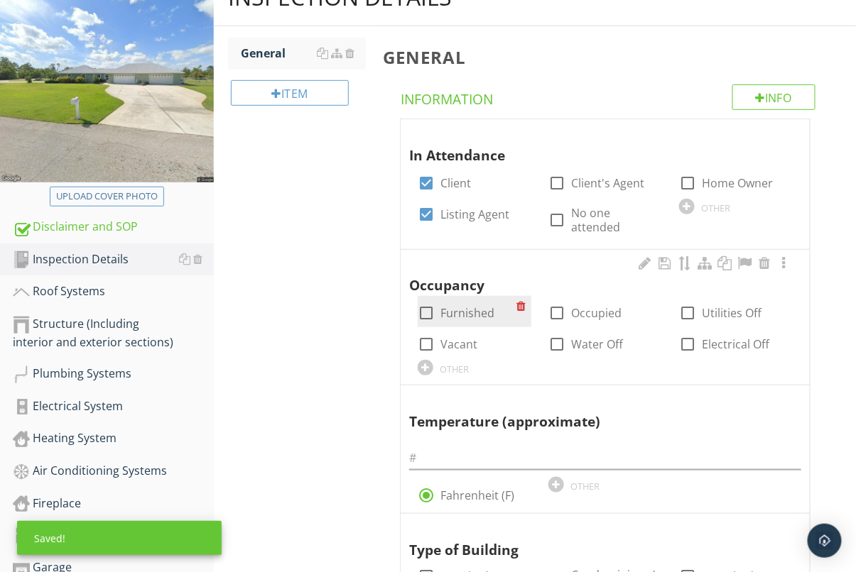
drag, startPoint x: 425, startPoint y: 300, endPoint x: 478, endPoint y: 305, distance: 53.5
click at [425, 301] on div at bounding box center [426, 313] width 24 height 24
checkbox input "true"
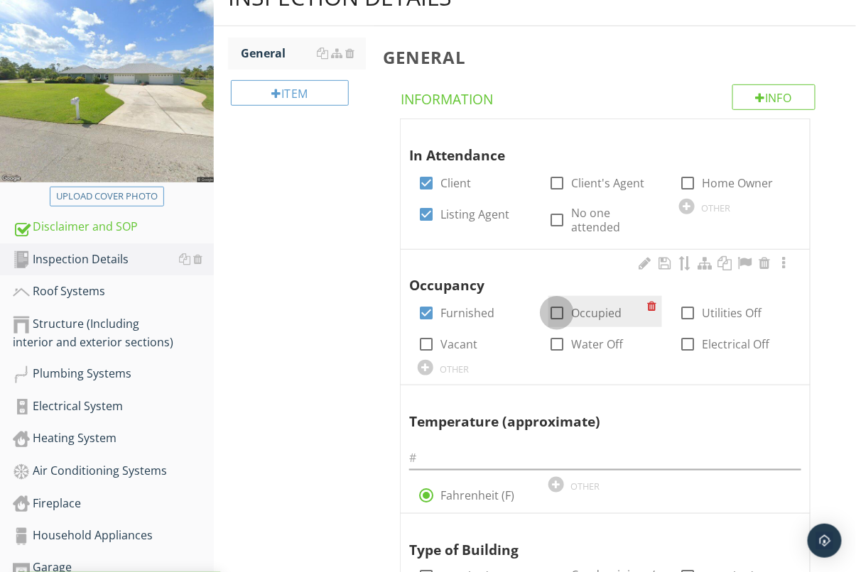
click at [558, 302] on div at bounding box center [557, 313] width 24 height 24
checkbox input "true"
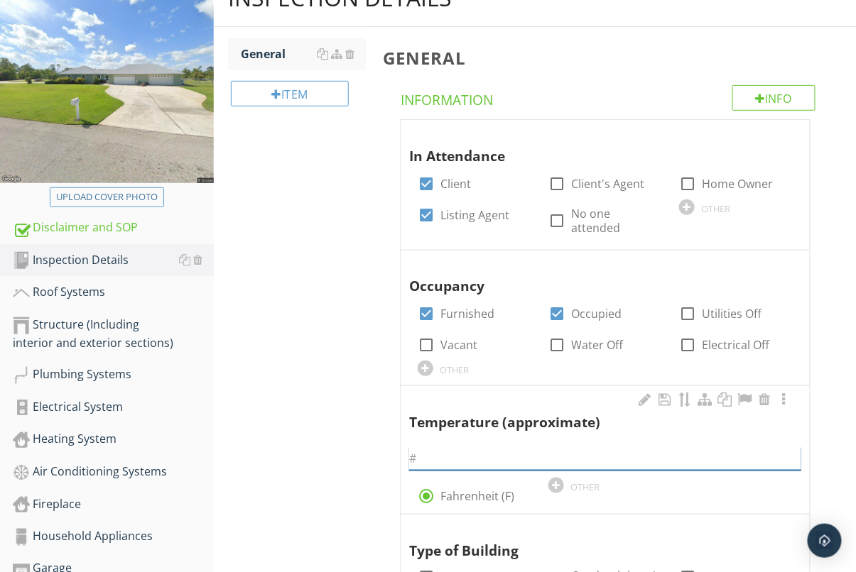
click at [516, 448] on input "text" at bounding box center [605, 458] width 392 height 23
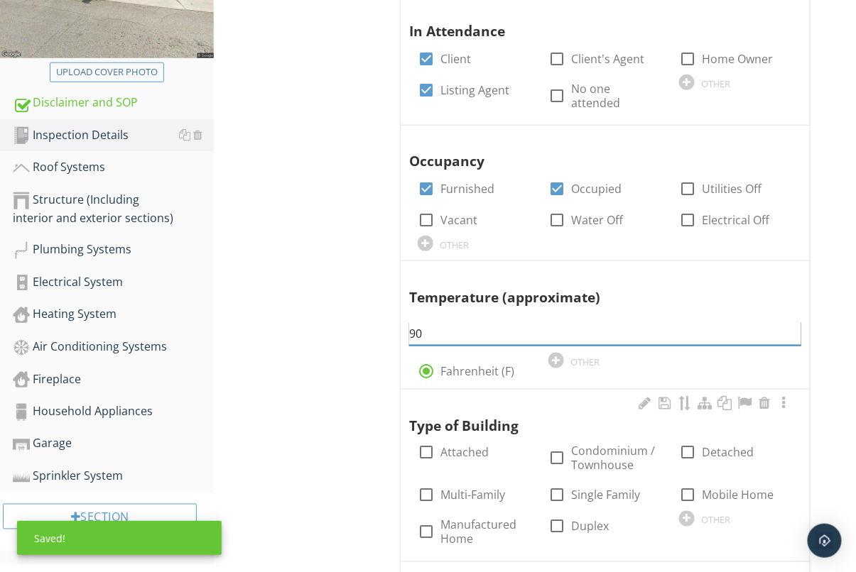
scroll to position [371, 0]
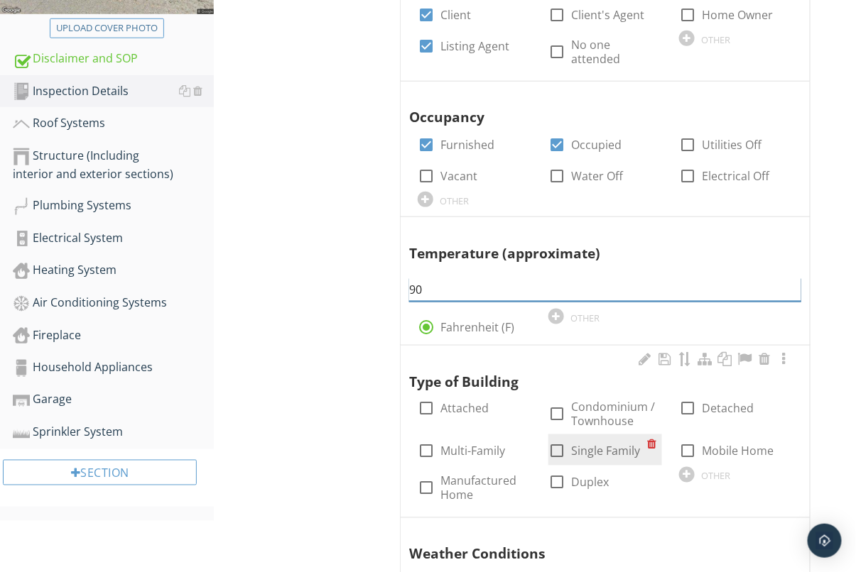
type input "90"
click at [565, 440] on div at bounding box center [557, 452] width 24 height 24
checkbox input "true"
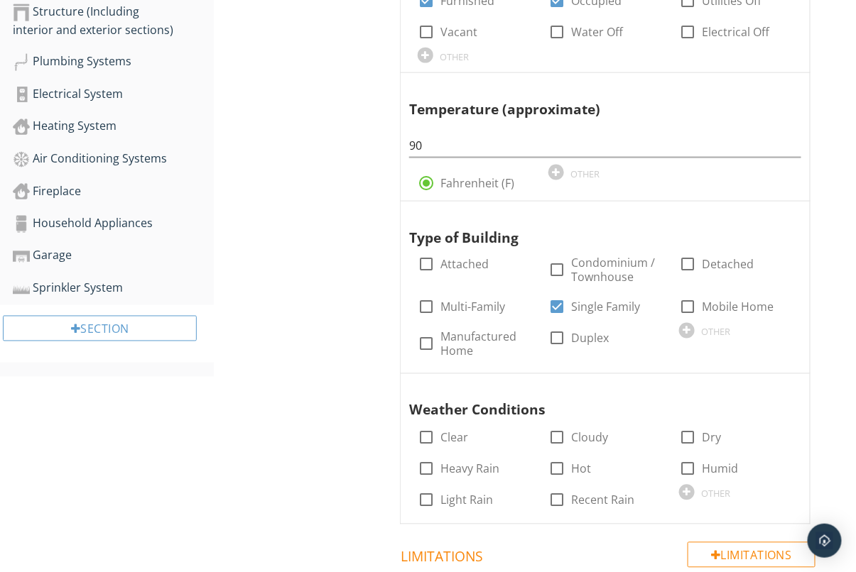
scroll to position [519, 0]
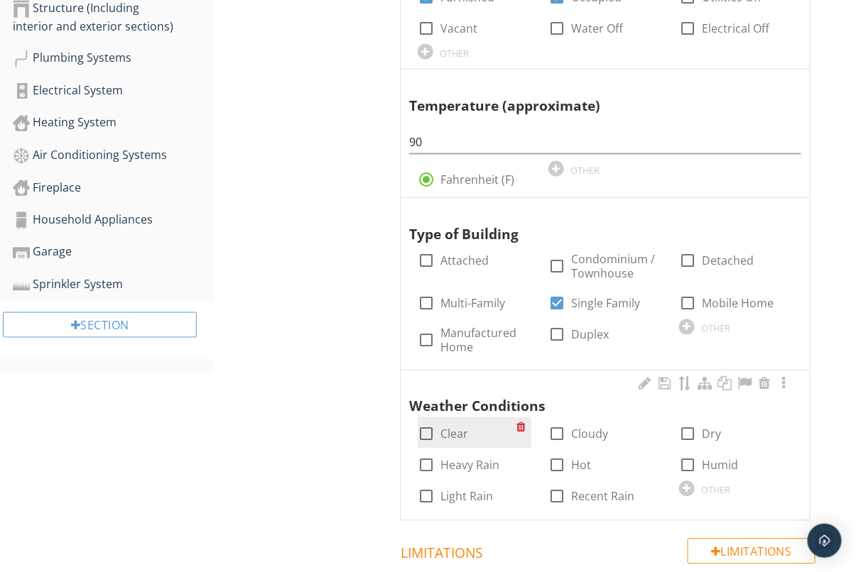
click at [422, 425] on div at bounding box center [426, 435] width 24 height 24
checkbox input "true"
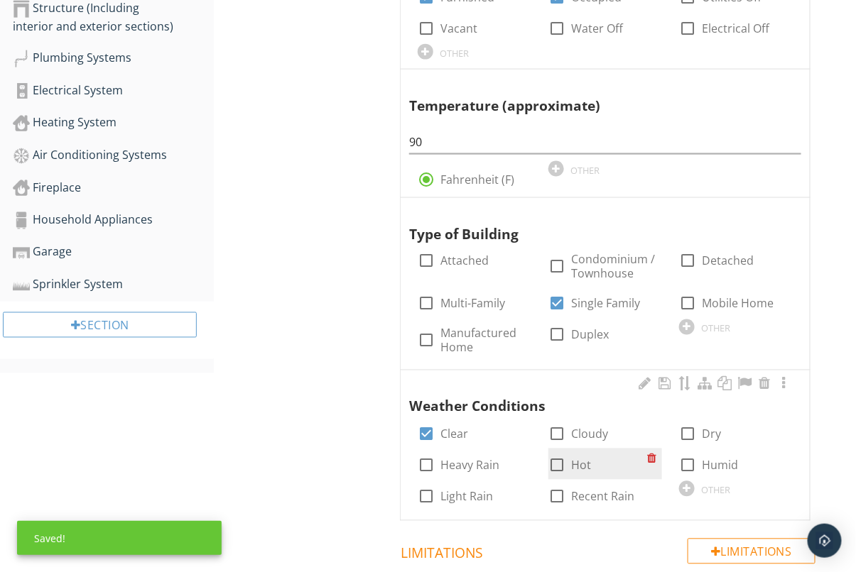
click at [560, 455] on div at bounding box center [557, 466] width 24 height 24
checkbox input "true"
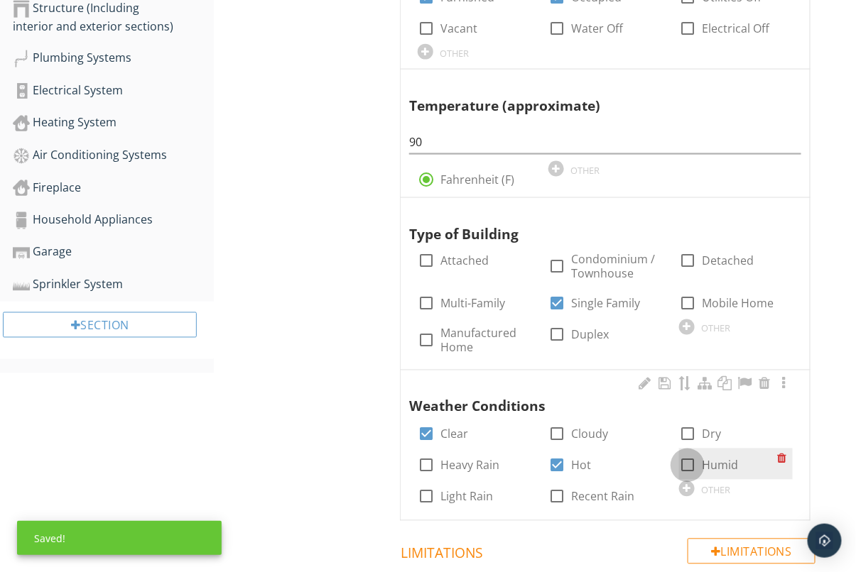
click at [688, 457] on div at bounding box center [687, 466] width 24 height 24
checkbox input "true"
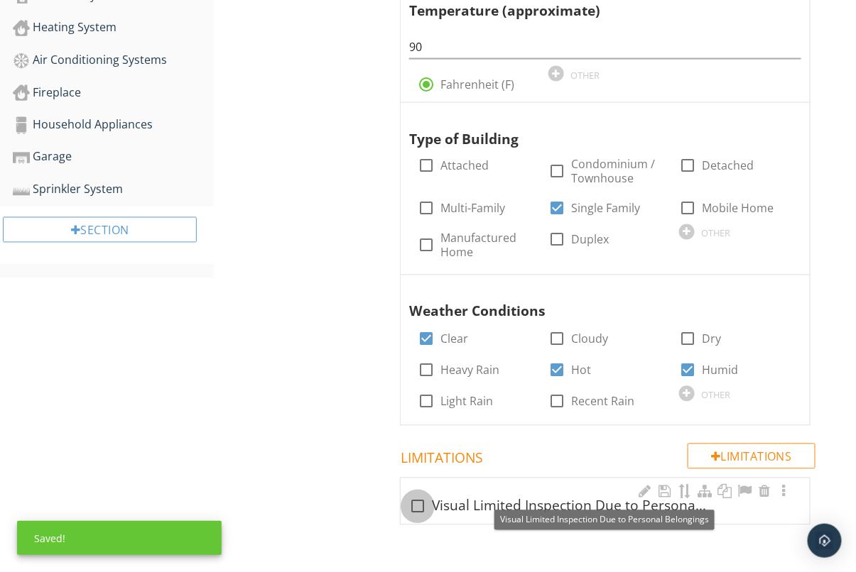
click at [414, 496] on div at bounding box center [418, 507] width 24 height 24
checkbox input "true"
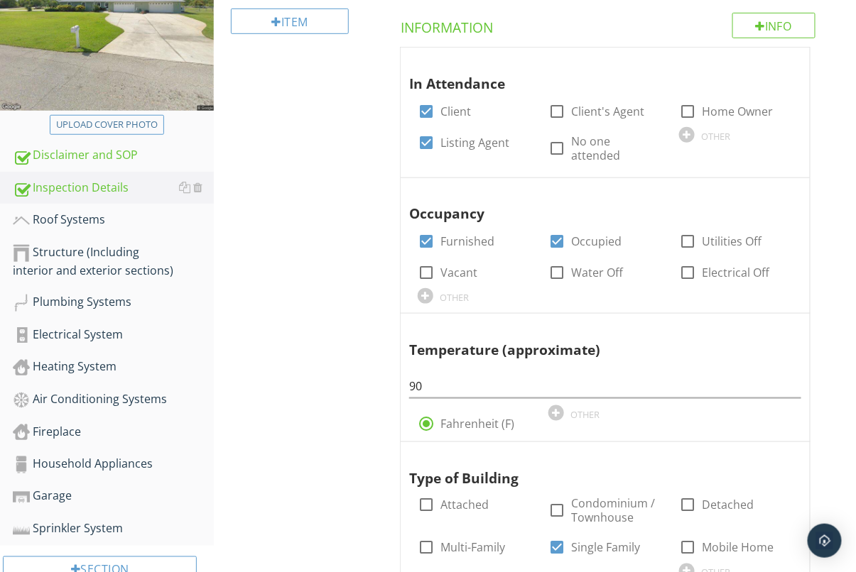
scroll to position [15, 0]
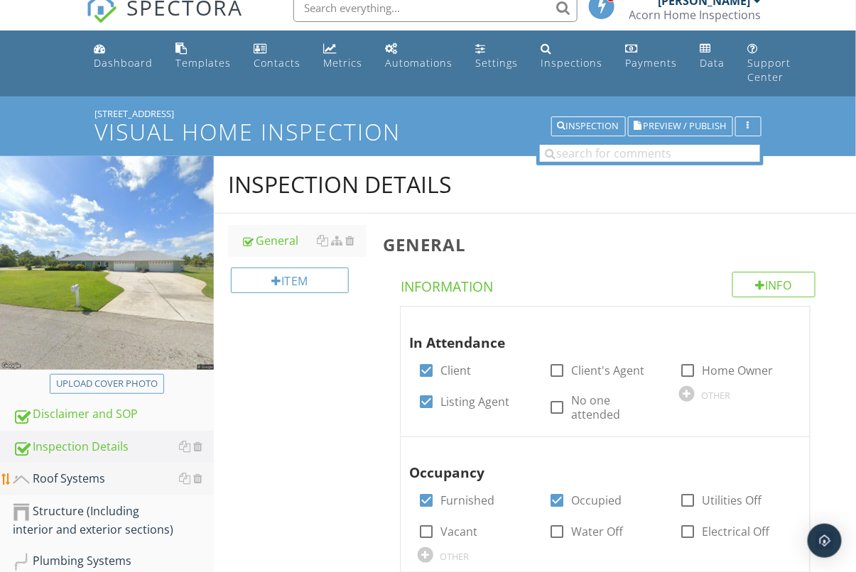
click at [92, 477] on div "Roof Systems" at bounding box center [113, 479] width 201 height 18
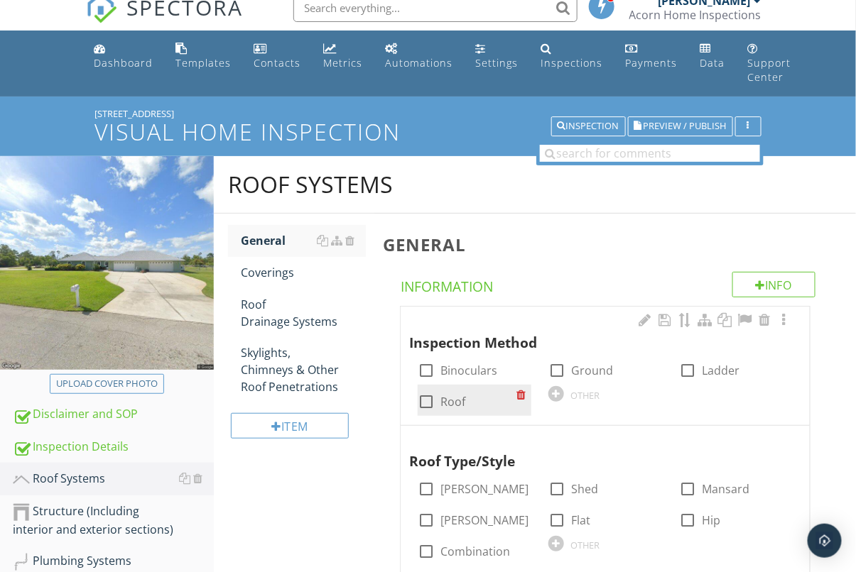
click at [432, 395] on div at bounding box center [426, 402] width 24 height 24
checkbox input "true"
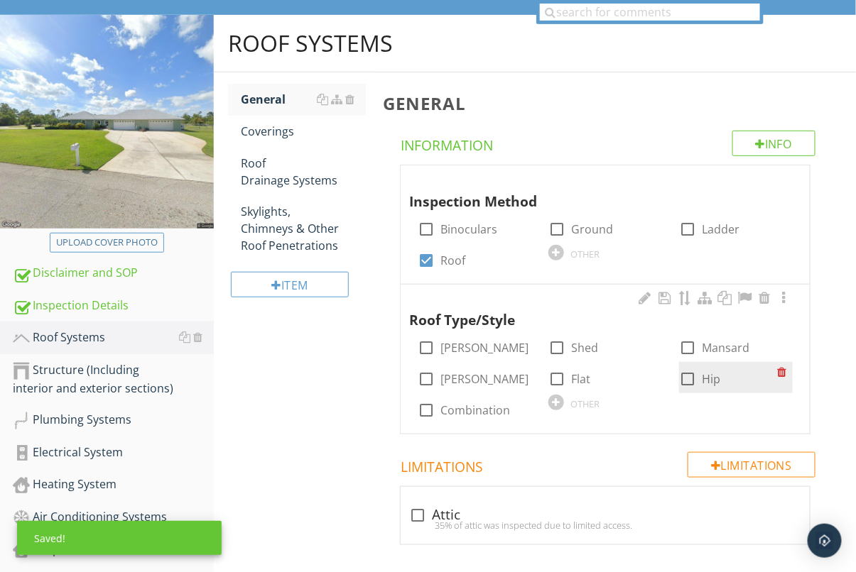
click at [688, 378] on div at bounding box center [687, 379] width 24 height 24
checkbox input "true"
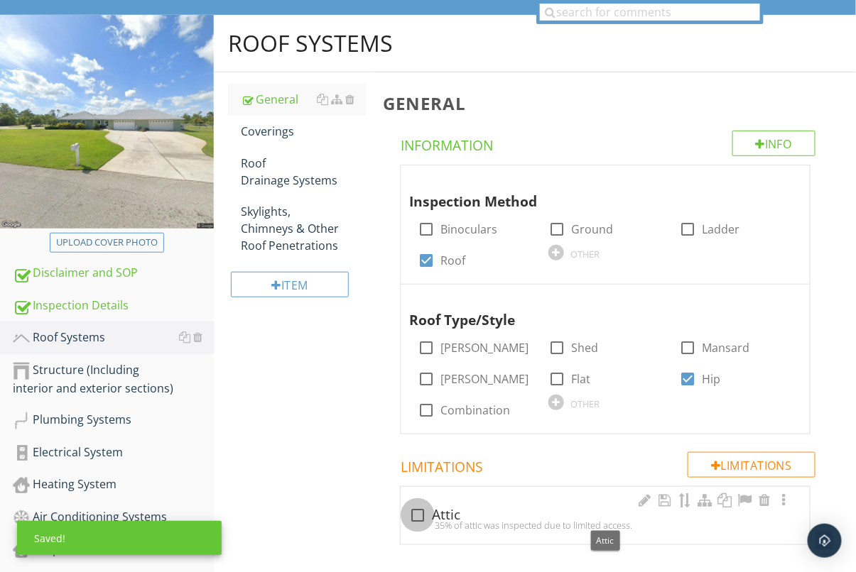
click at [418, 511] on div at bounding box center [418, 516] width 24 height 24
checkbox input "true"
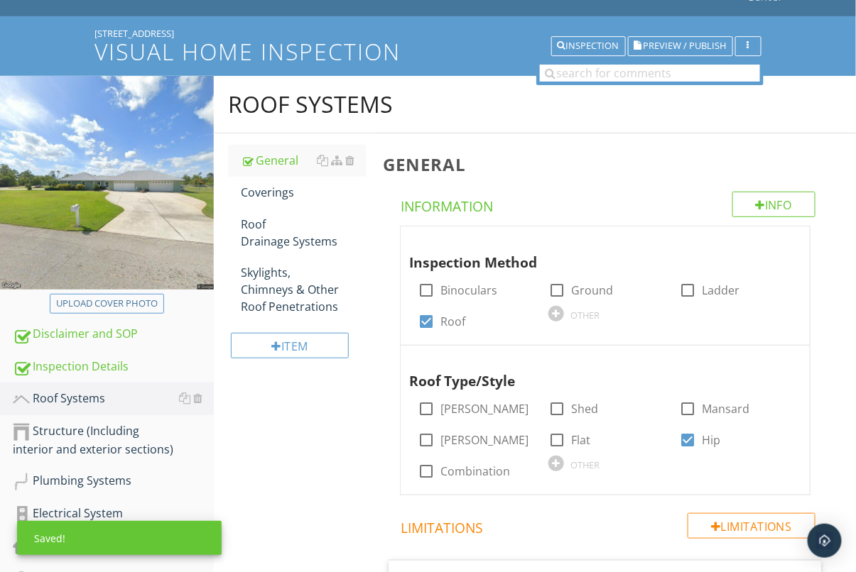
scroll to position [0, 0]
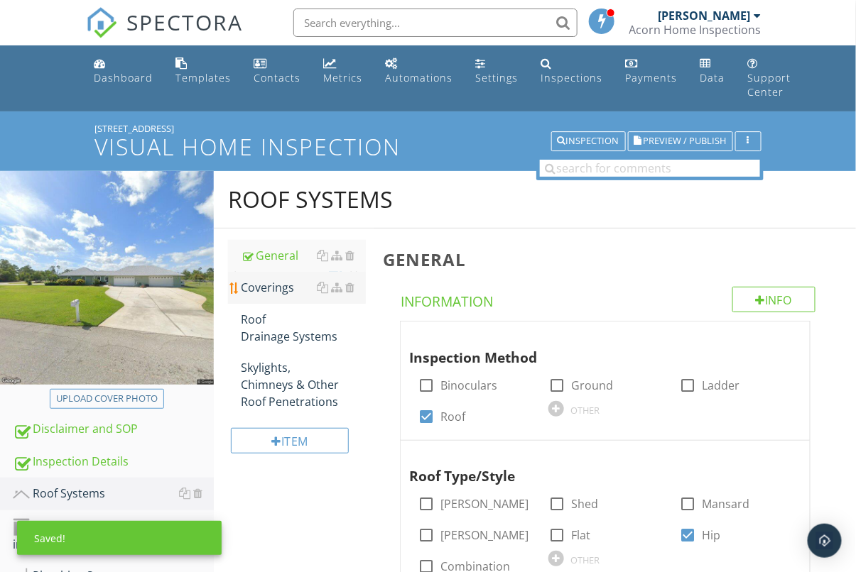
click at [280, 275] on link "Coverings" at bounding box center [303, 287] width 125 height 31
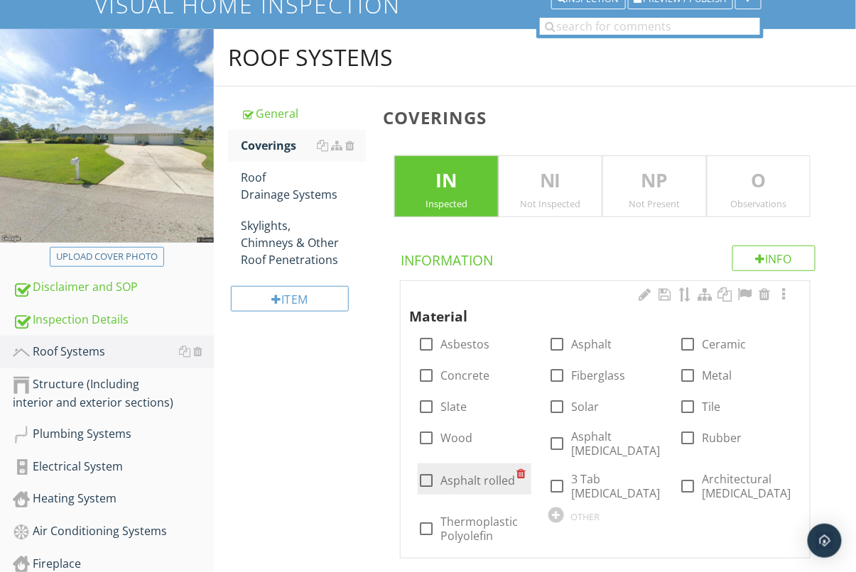
scroll to position [185, 0]
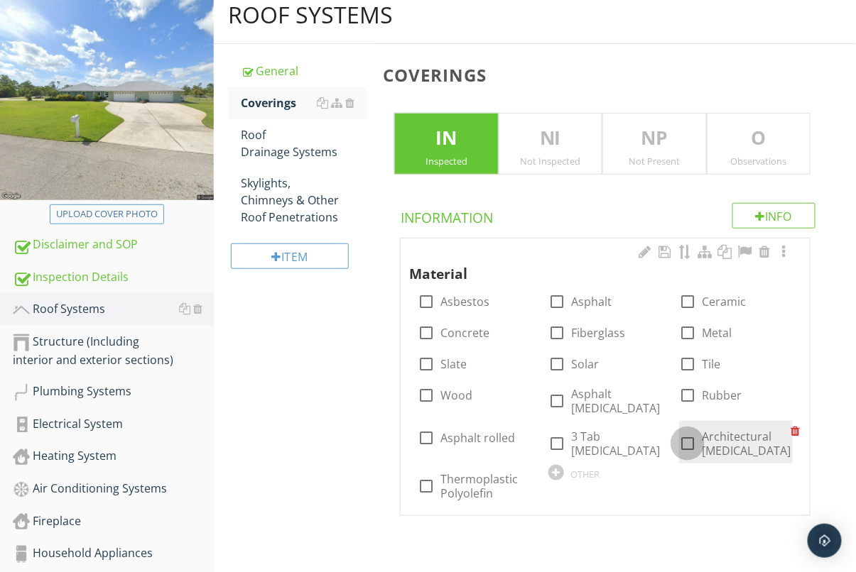
click at [677, 435] on div at bounding box center [687, 444] width 24 height 24
checkbox input "true"
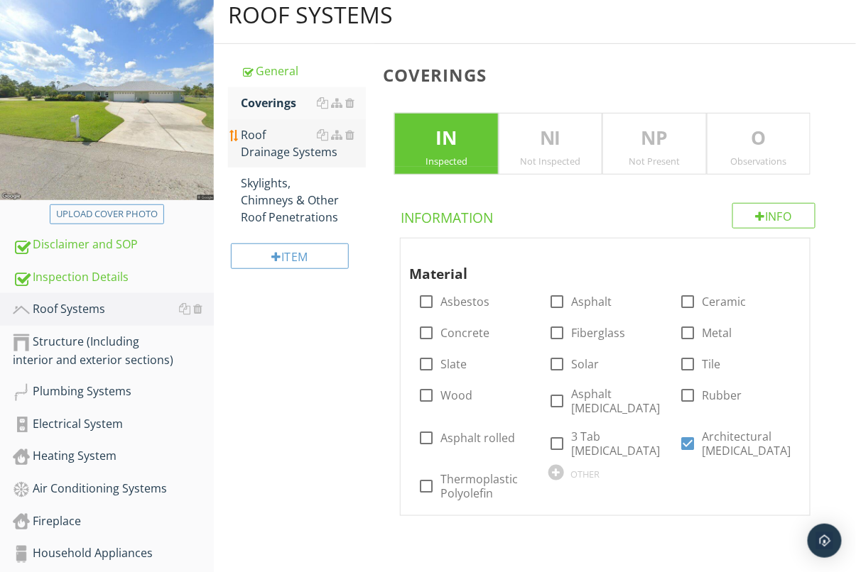
click at [269, 154] on div "Roof Drainage Systems" at bounding box center [303, 143] width 125 height 34
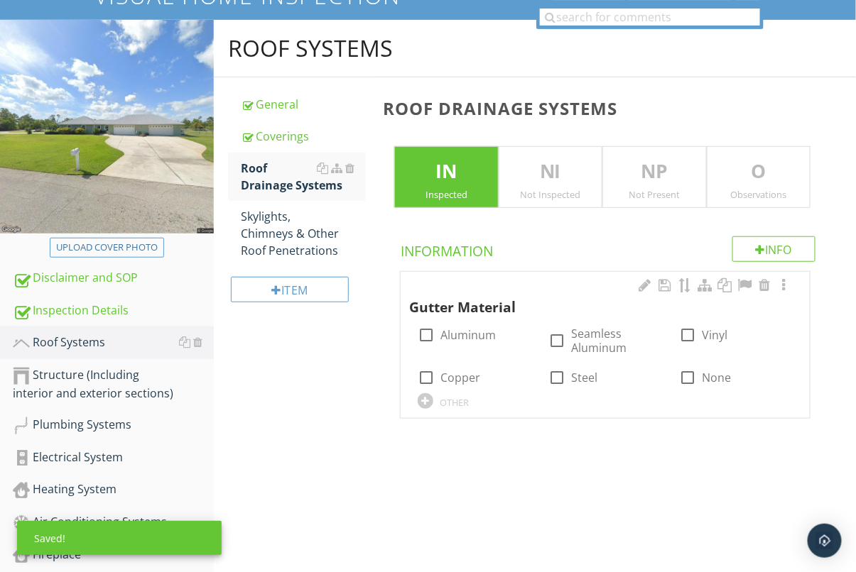
scroll to position [138, 0]
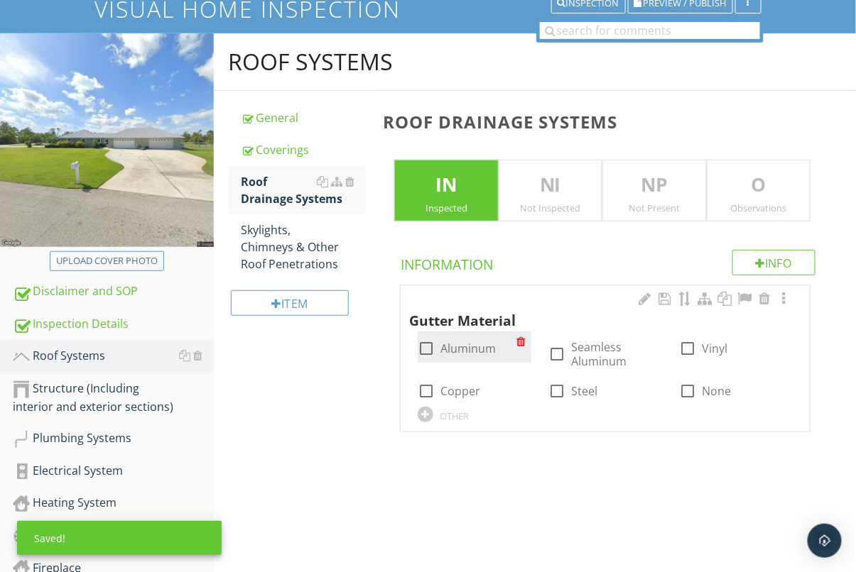
click at [426, 357] on div at bounding box center [426, 349] width 24 height 24
checkbox input "true"
drag, startPoint x: 742, startPoint y: 192, endPoint x: 719, endPoint y: 203, distance: 25.7
click at [742, 192] on p "O" at bounding box center [758, 185] width 102 height 28
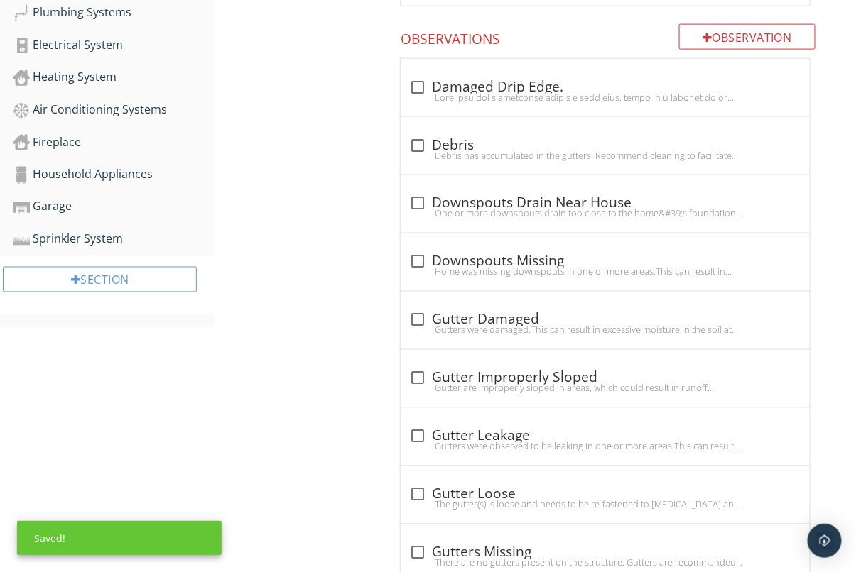
scroll to position [597, 0]
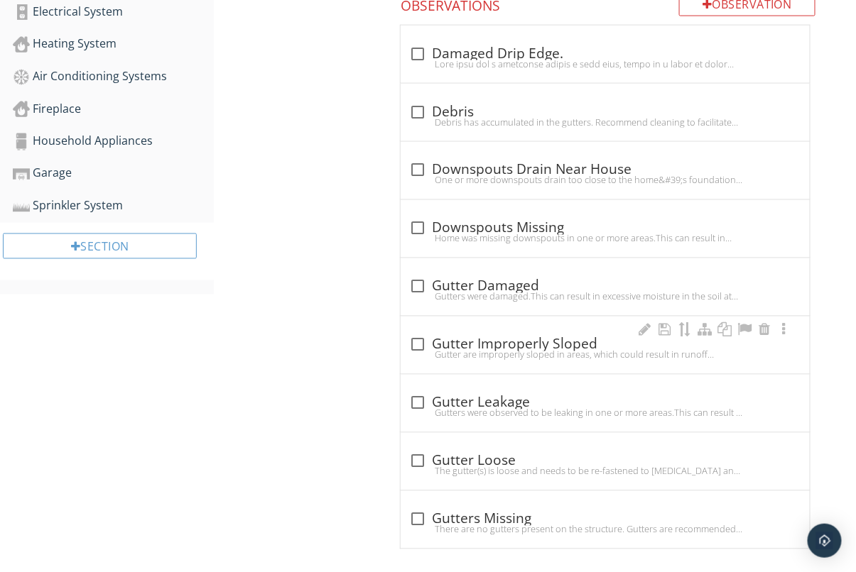
drag, startPoint x: 437, startPoint y: 343, endPoint x: 402, endPoint y: 349, distance: 35.3
click at [437, 343] on div "check_box_outline_blank Gutter Improperly Sloped" at bounding box center [605, 345] width 392 height 17
checkbox input "true"
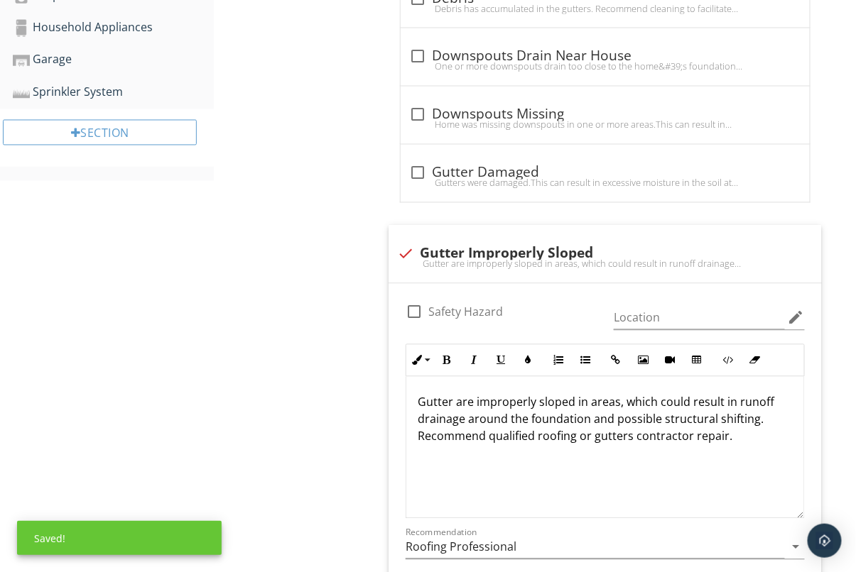
scroll to position [739, 0]
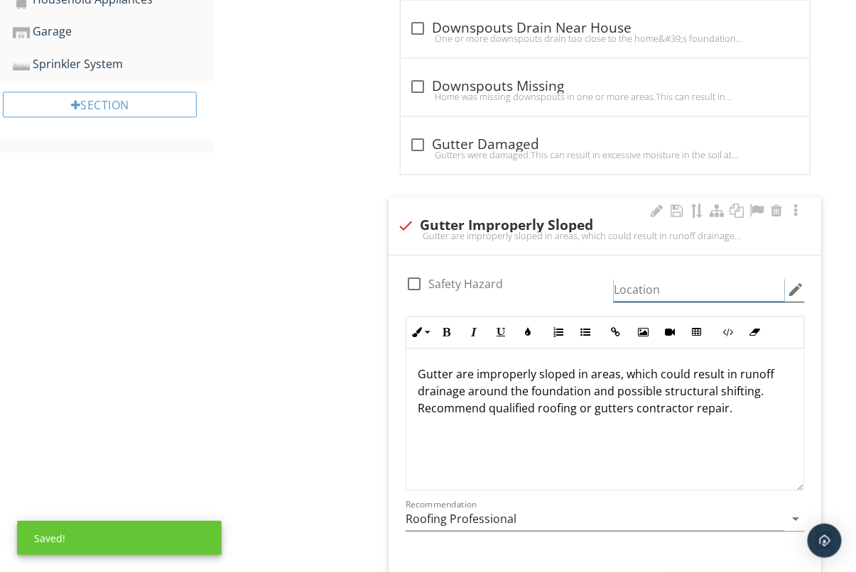
click at [658, 285] on input "Location" at bounding box center [699, 290] width 171 height 23
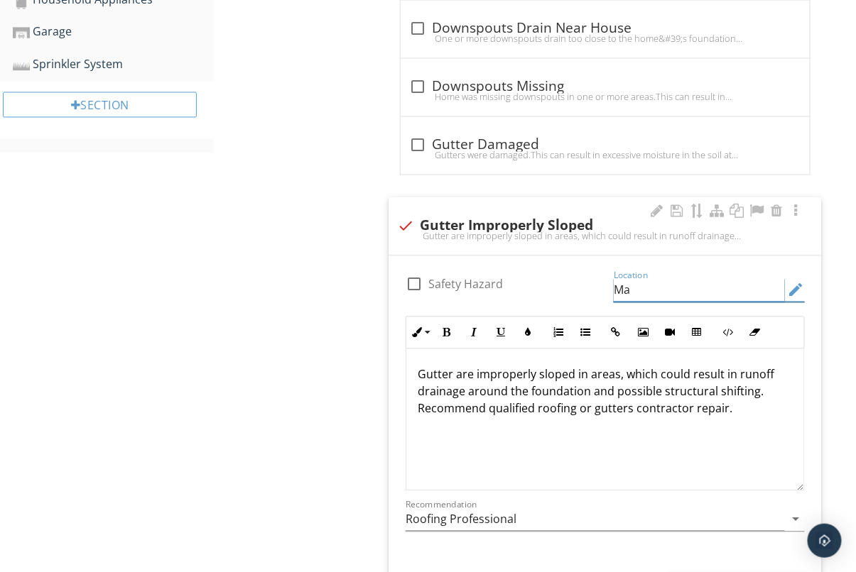
type input "M"
type input "Near sliding glass doors"
click at [258, 340] on div "Roof Systems General Coverings Roof Drainage Systems Skylights, Chimneys & Othe…" at bounding box center [535, 152] width 642 height 1440
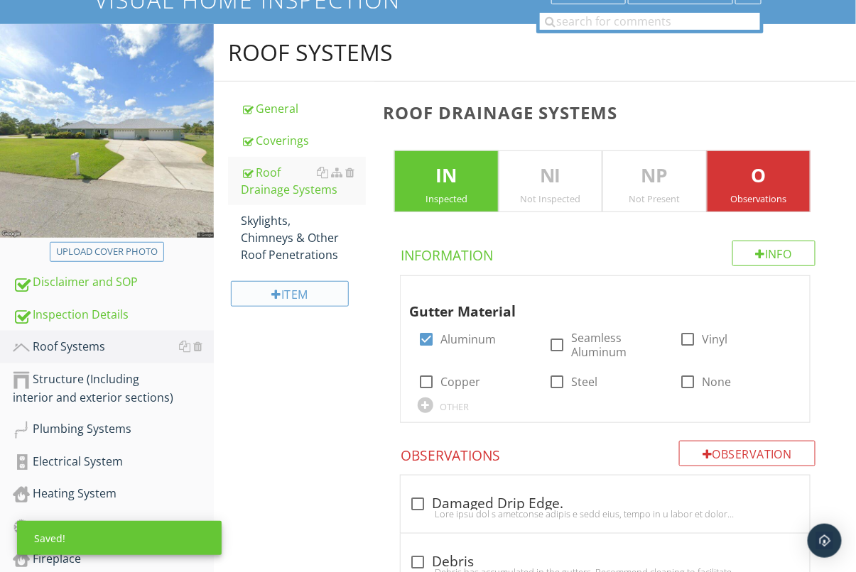
scroll to position [162, 0]
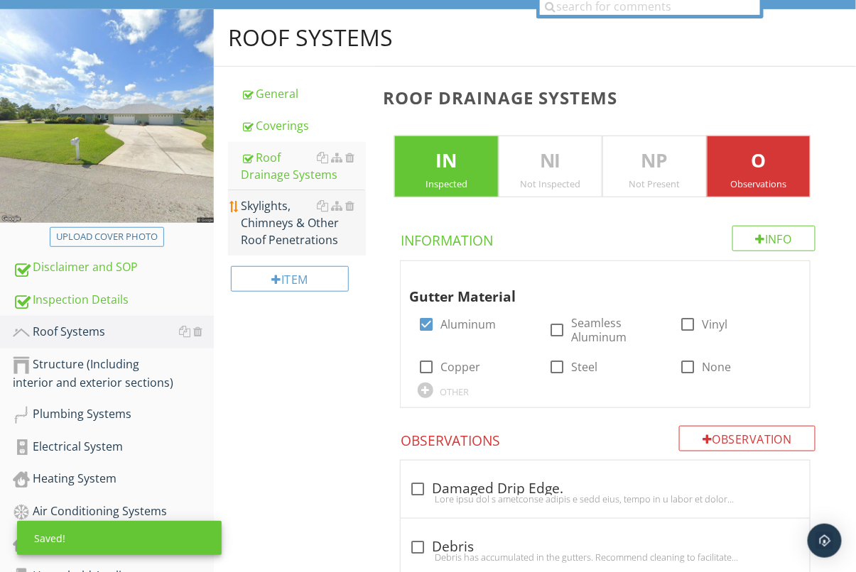
click at [288, 222] on div "Skylights, Chimneys & Other Roof Penetrations" at bounding box center [303, 222] width 125 height 51
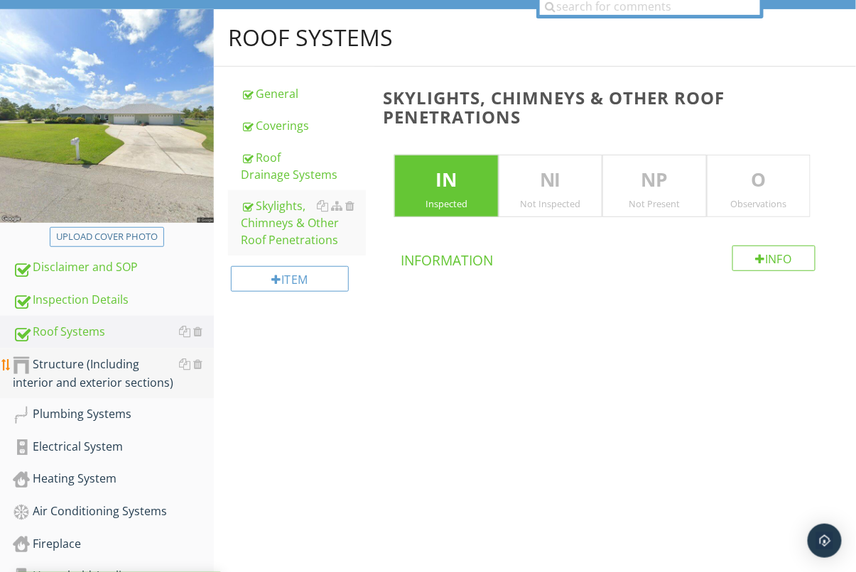
click at [125, 369] on div "Structure (Including interior and exterior sections)" at bounding box center [113, 374] width 201 height 36
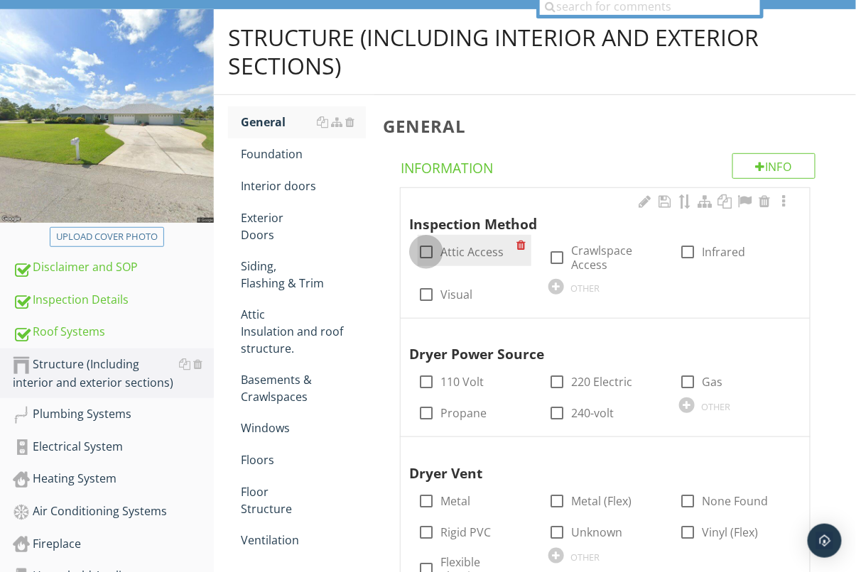
click at [430, 245] on div at bounding box center [426, 252] width 24 height 24
checkbox input "true"
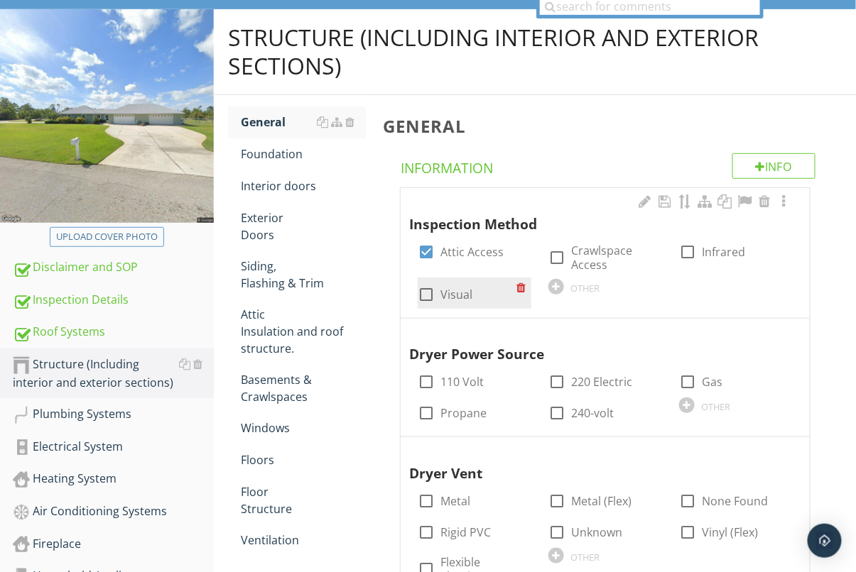
click at [428, 295] on div at bounding box center [426, 295] width 24 height 24
checkbox input "true"
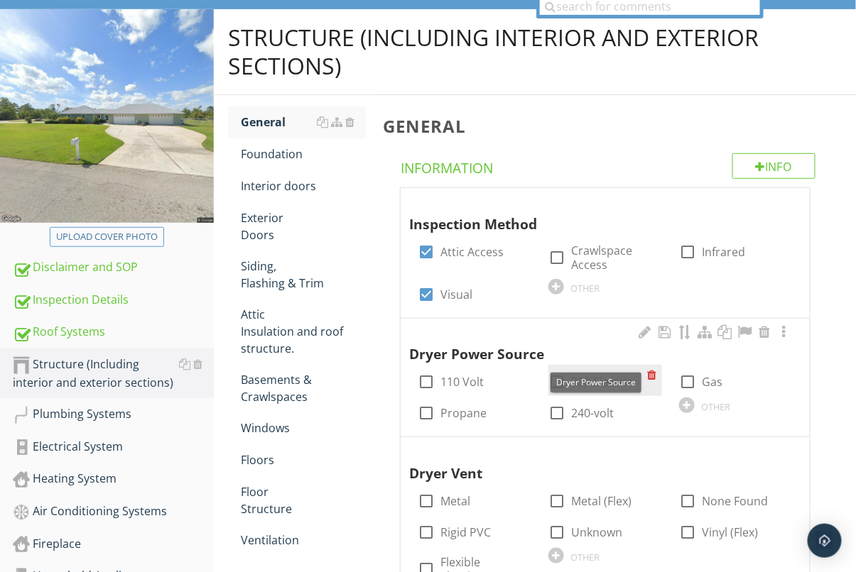
click at [558, 382] on div "Personal Belongings Show More Delete Flag for later Duplicate this comment Move…" at bounding box center [428, 535] width 856 height 1170
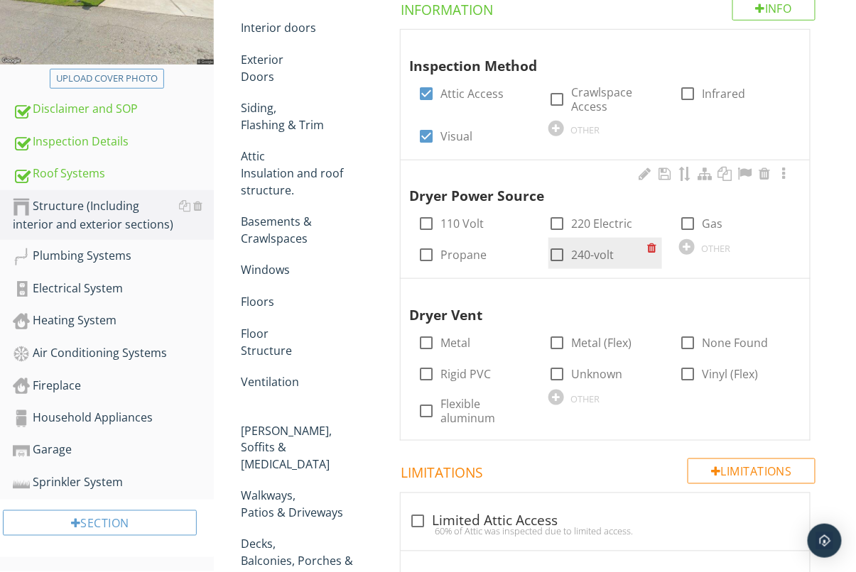
scroll to position [321, 0]
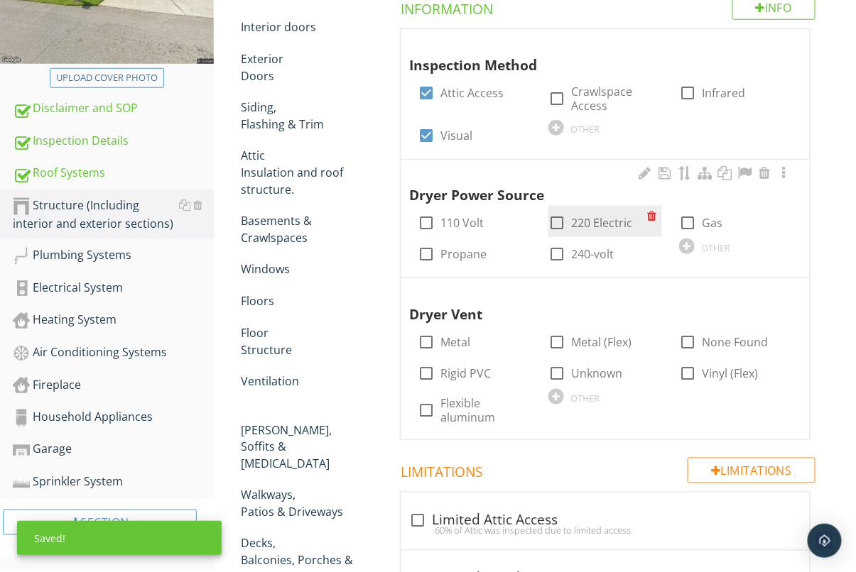
drag, startPoint x: 560, startPoint y: 220, endPoint x: 558, endPoint y: 234, distance: 14.4
click at [560, 220] on div at bounding box center [557, 223] width 24 height 24
checkbox input "true"
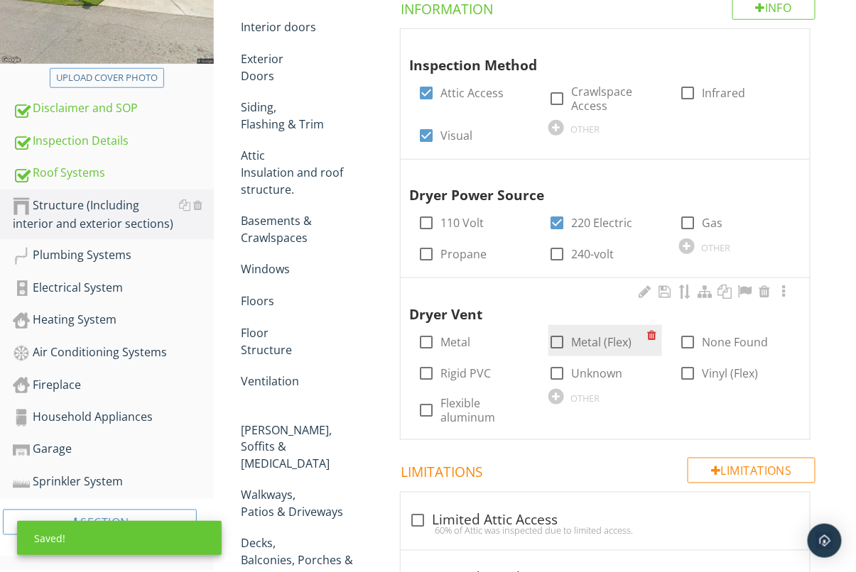
click at [556, 340] on div at bounding box center [557, 342] width 24 height 24
checkbox input "true"
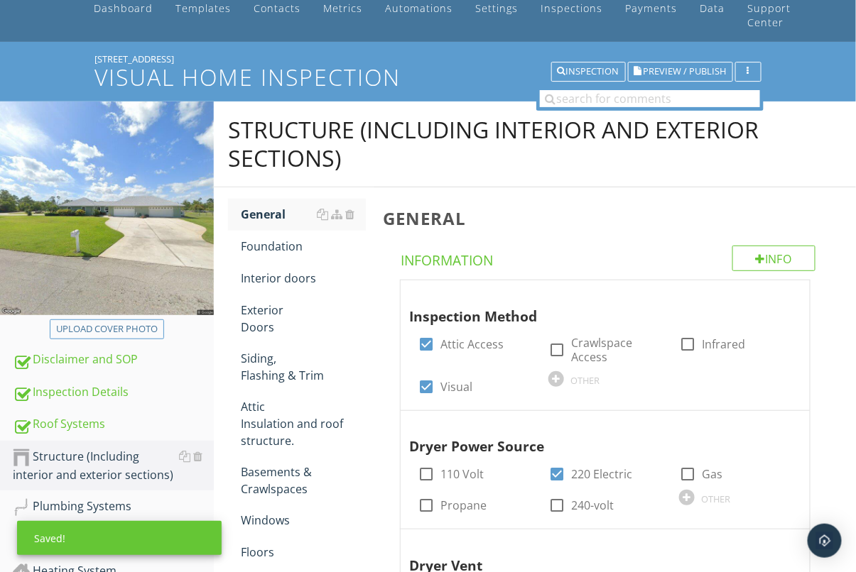
scroll to position [0, 0]
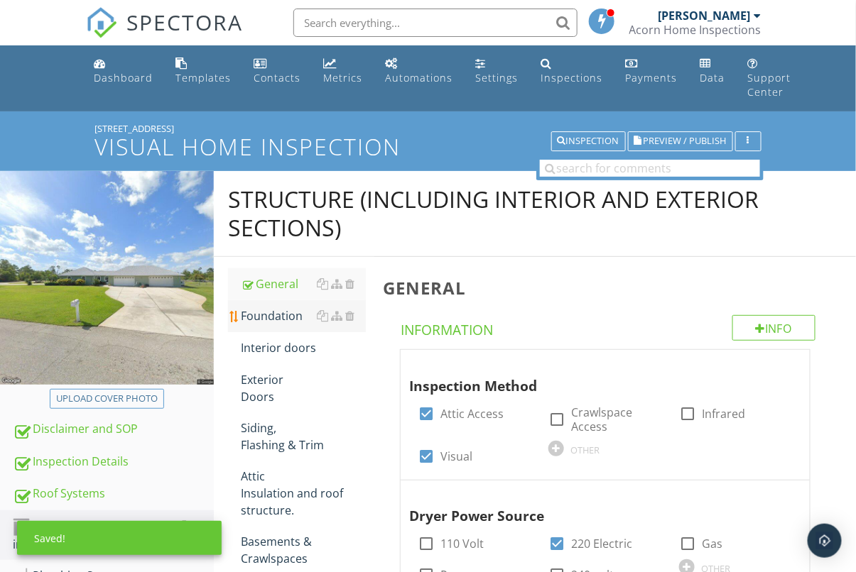
click at [271, 326] on link "Foundation" at bounding box center [303, 315] width 125 height 31
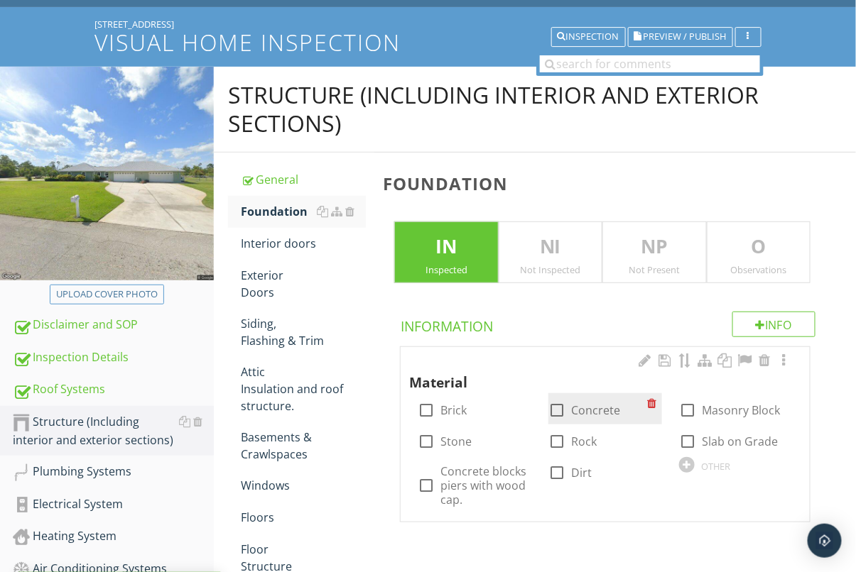
click at [568, 413] on div at bounding box center [557, 410] width 24 height 24
checkbox input "true"
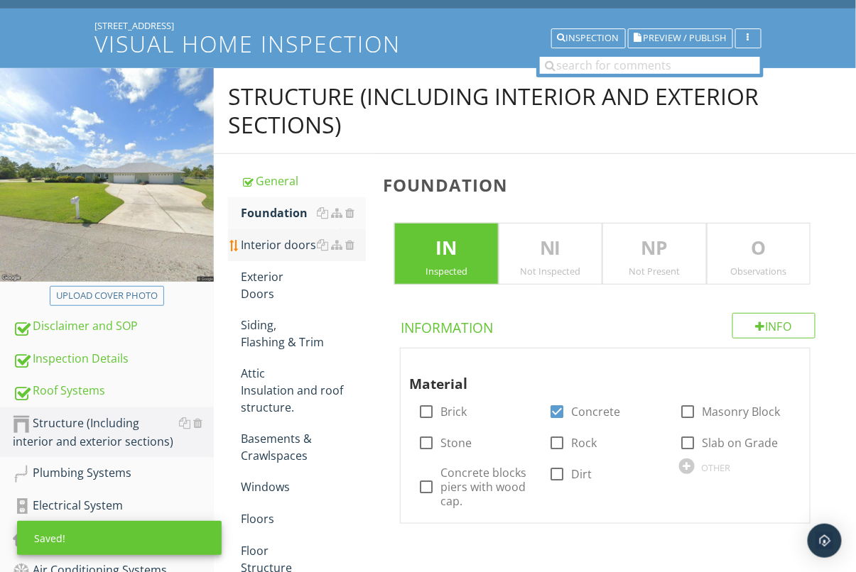
click at [266, 245] on div "Interior doors" at bounding box center [303, 245] width 125 height 17
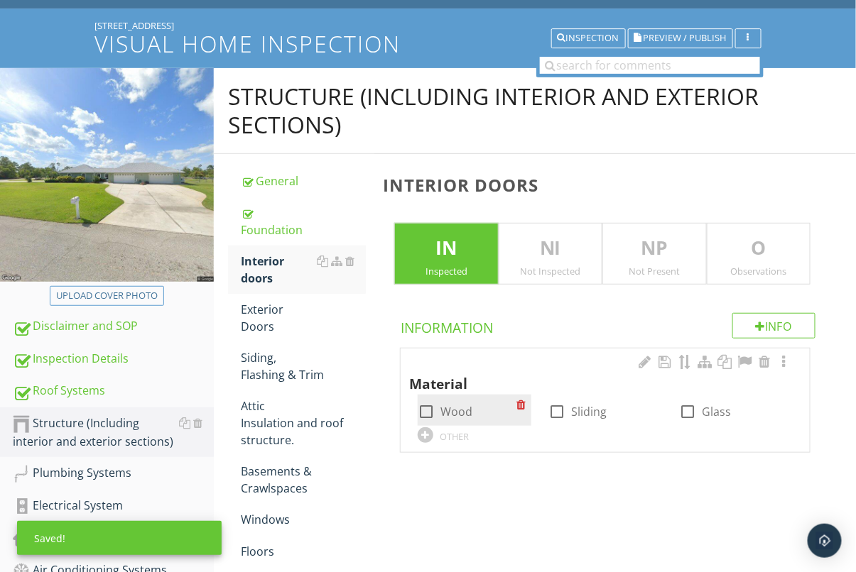
click at [429, 403] on div at bounding box center [426, 412] width 24 height 24
checkbox input "true"
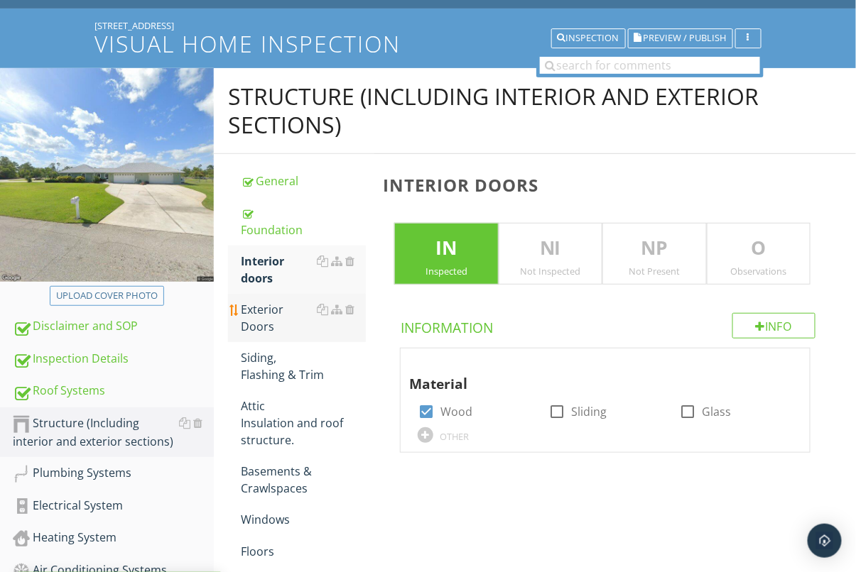
click at [274, 303] on div "Exterior Doors" at bounding box center [303, 318] width 125 height 34
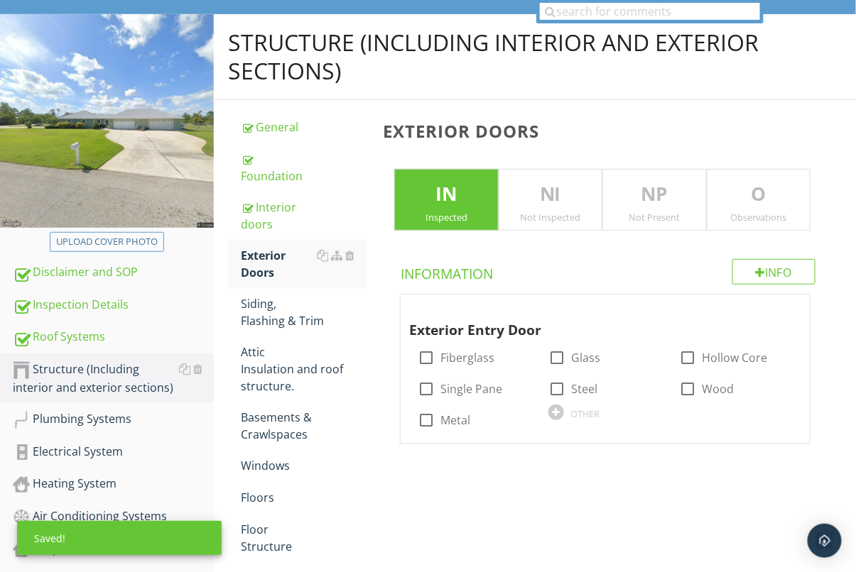
scroll to position [180, 0]
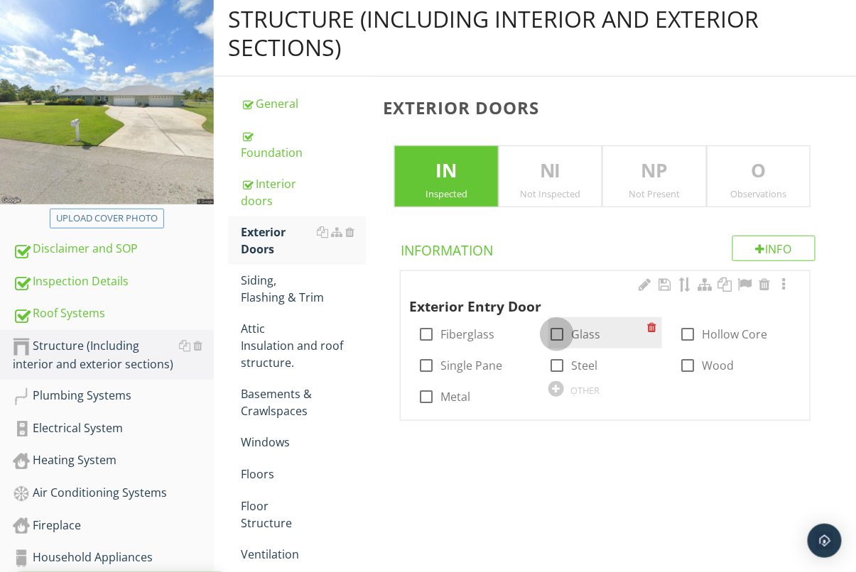
click at [555, 334] on div at bounding box center [557, 334] width 24 height 24
checkbox input "true"
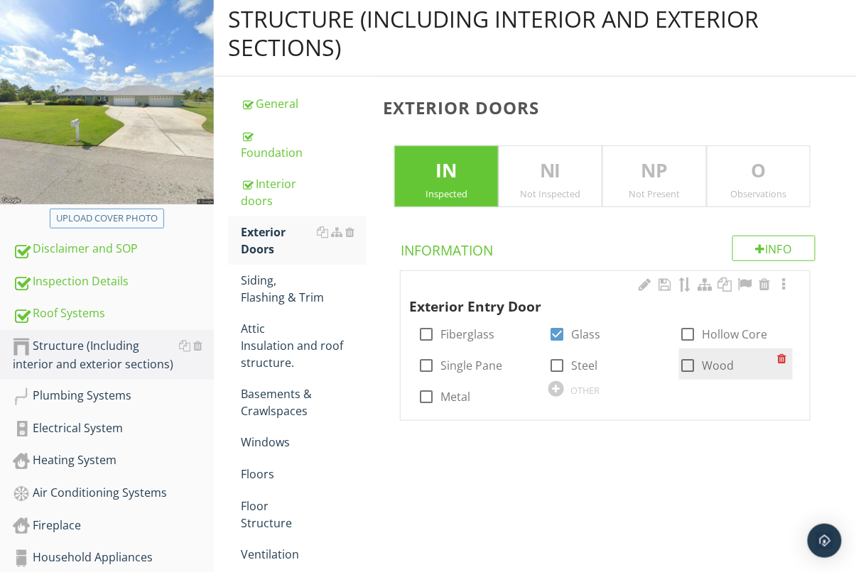
click at [687, 357] on div at bounding box center [687, 366] width 24 height 24
checkbox input "true"
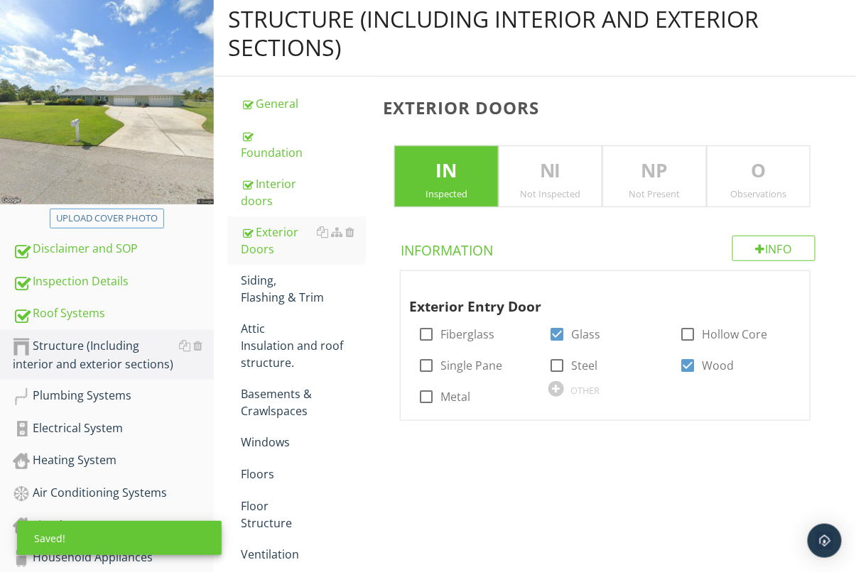
click at [732, 188] on div "Observations" at bounding box center [758, 193] width 102 height 11
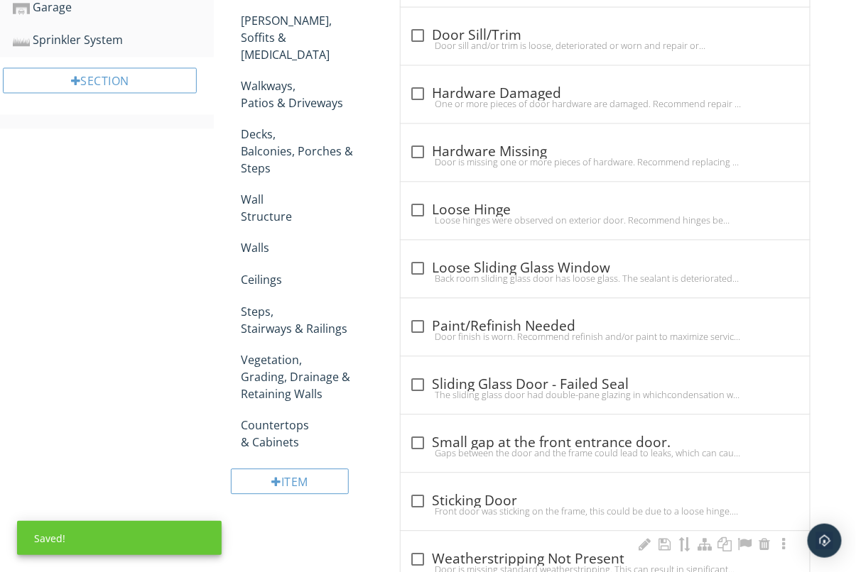
scroll to position [874, 0]
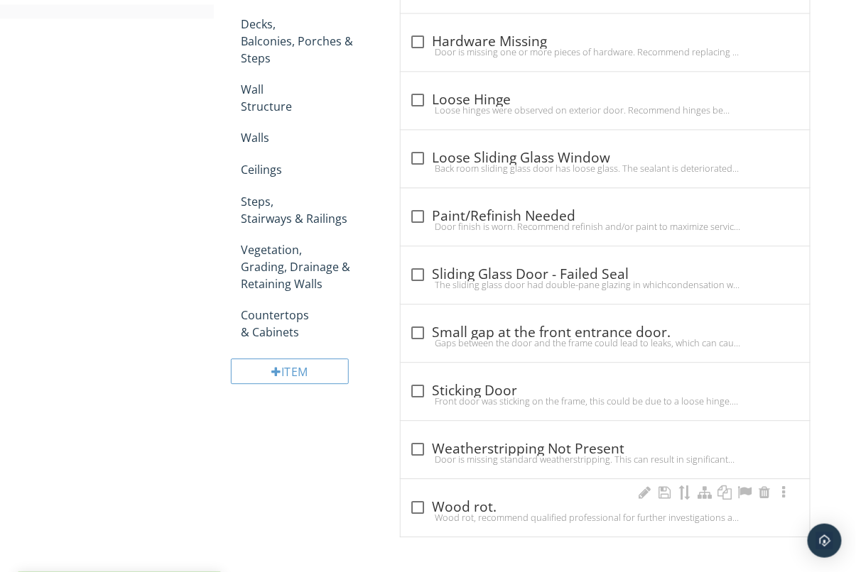
click at [410, 528] on div "check_box_outline_blank Wood rot. Wood rot, recommend qualified professional fo…" at bounding box center [605, 508] width 409 height 58
checkbox input "true"
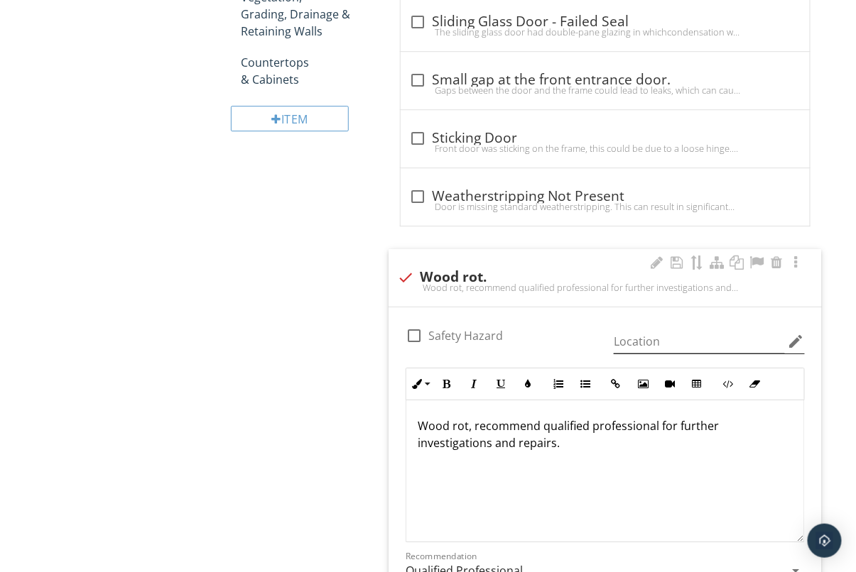
scroll to position [1130, 0]
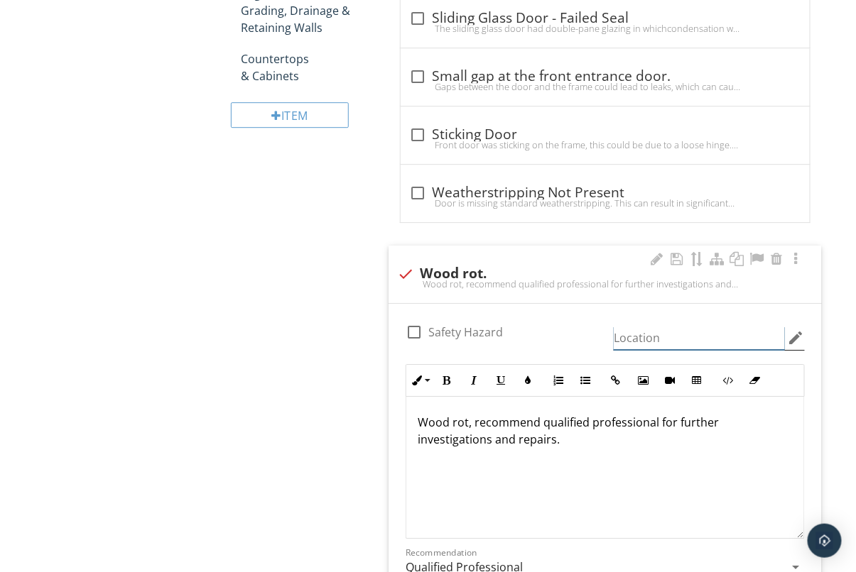
click at [648, 337] on input "Location" at bounding box center [699, 338] width 171 height 23
type input "g"
type input "Garage service door, Living room."
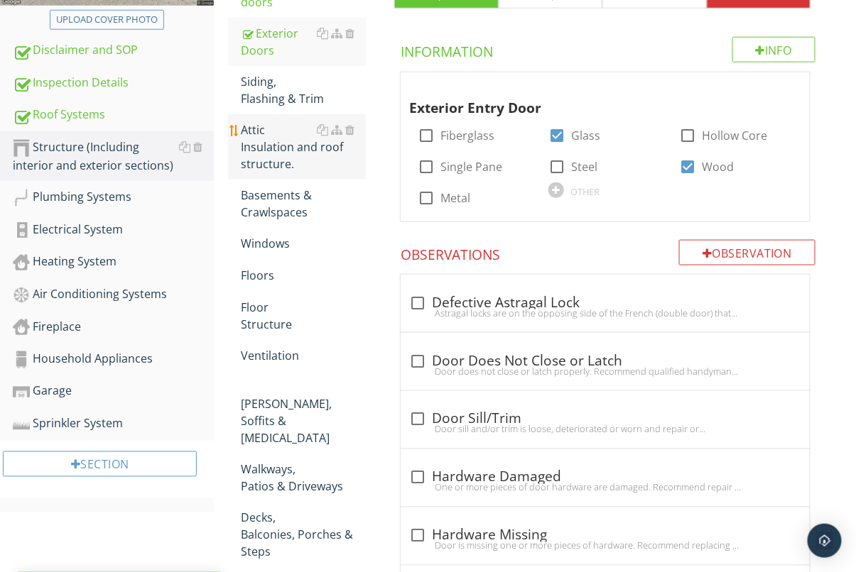
scroll to position [377, 0]
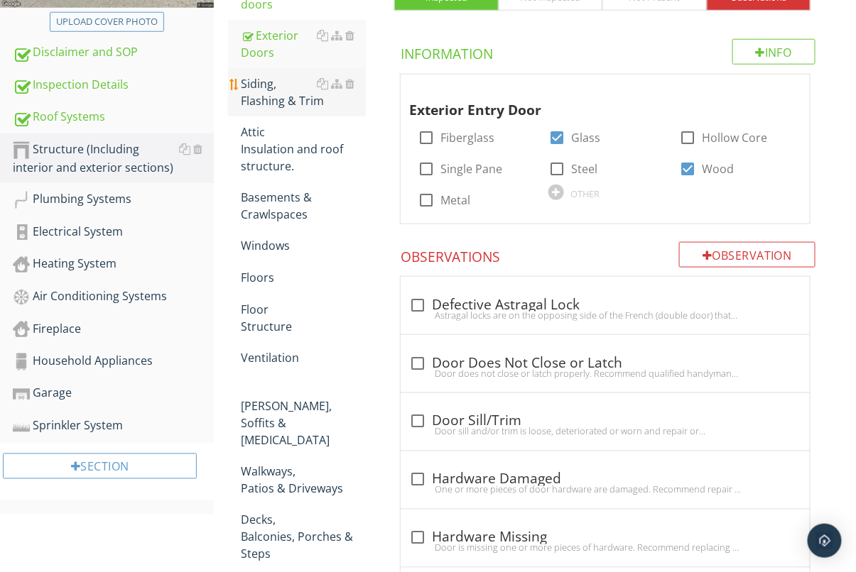
click at [278, 78] on div "Siding, Flashing & Trim" at bounding box center [303, 92] width 125 height 34
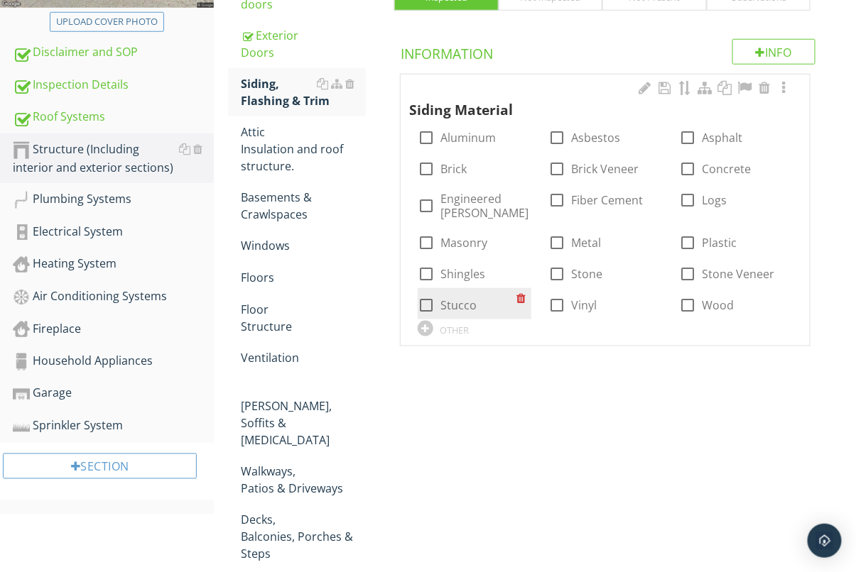
click at [428, 298] on div at bounding box center [426, 305] width 24 height 24
checkbox input "true"
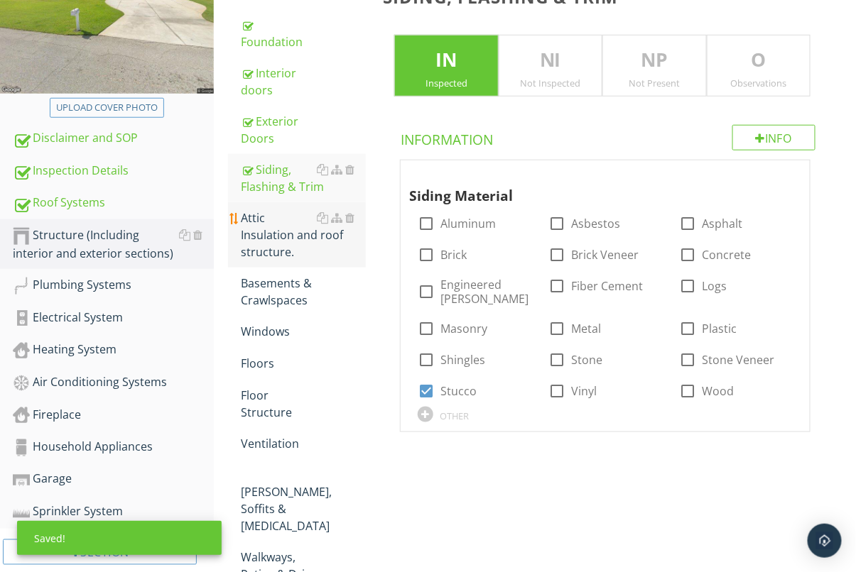
scroll to position [292, 0]
click at [280, 229] on div "Attic Insulation and roof structure." at bounding box center [303, 234] width 125 height 51
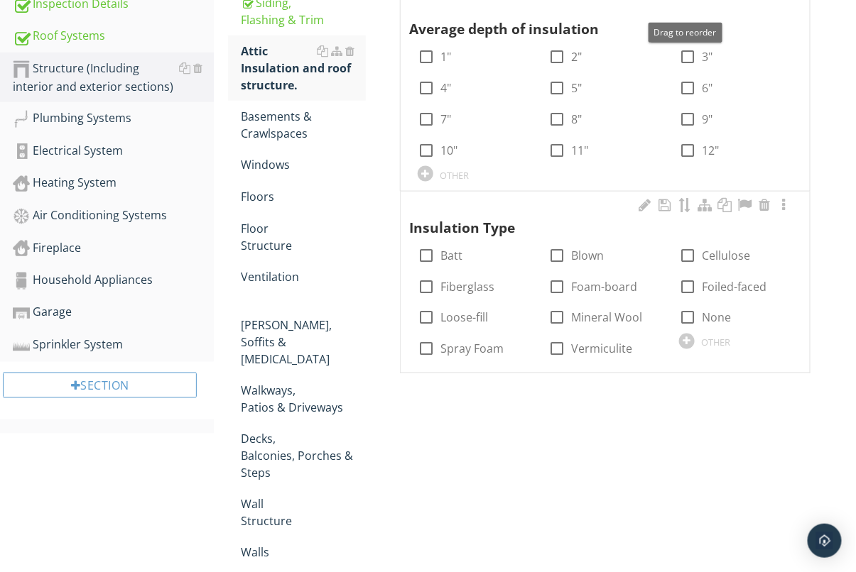
scroll to position [459, 0]
click at [431, 344] on div at bounding box center [426, 349] width 24 height 24
checkbox input "true"
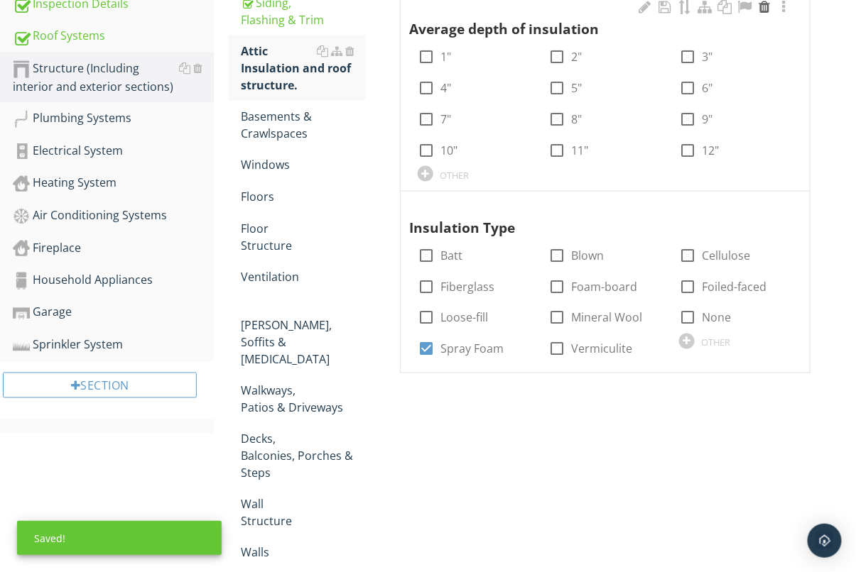
click at [766, 6] on div at bounding box center [764, 7] width 17 height 14
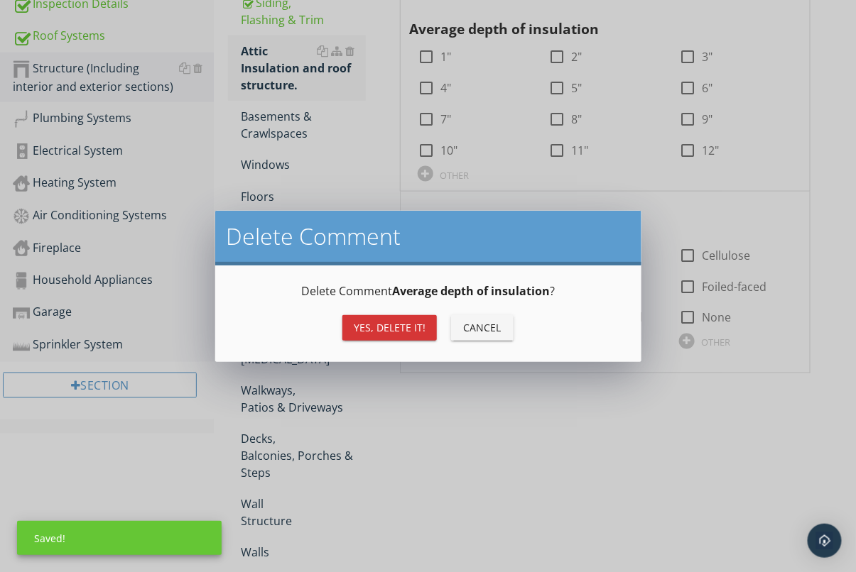
click at [393, 314] on div "Yes, Delete it! Cancel" at bounding box center [428, 328] width 392 height 34
click at [392, 318] on button "Yes, Delete it!" at bounding box center [389, 328] width 94 height 26
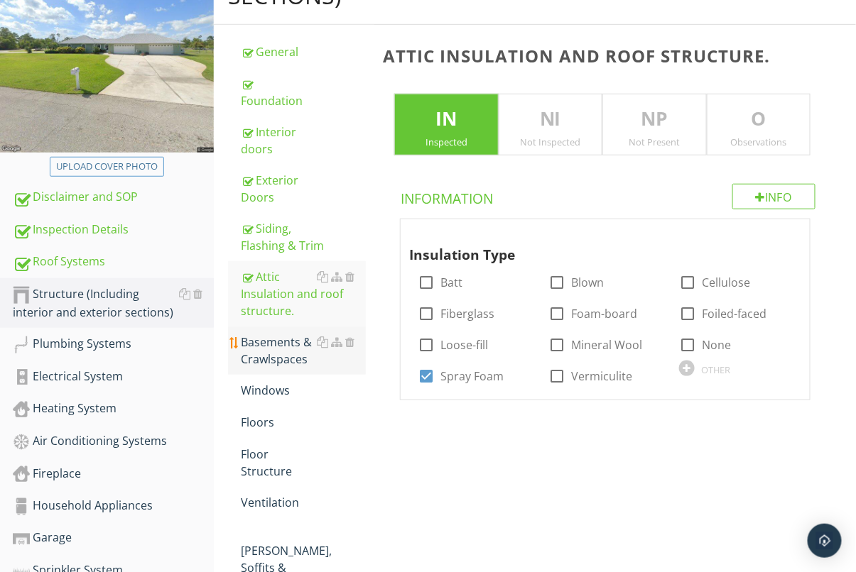
scroll to position [244, 0]
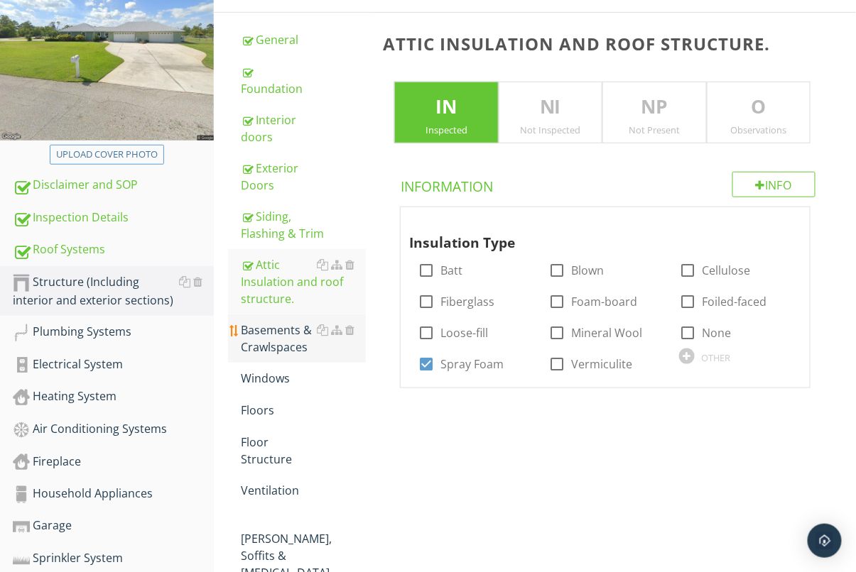
click at [293, 327] on div "Basements & Crawlspaces" at bounding box center [303, 339] width 125 height 34
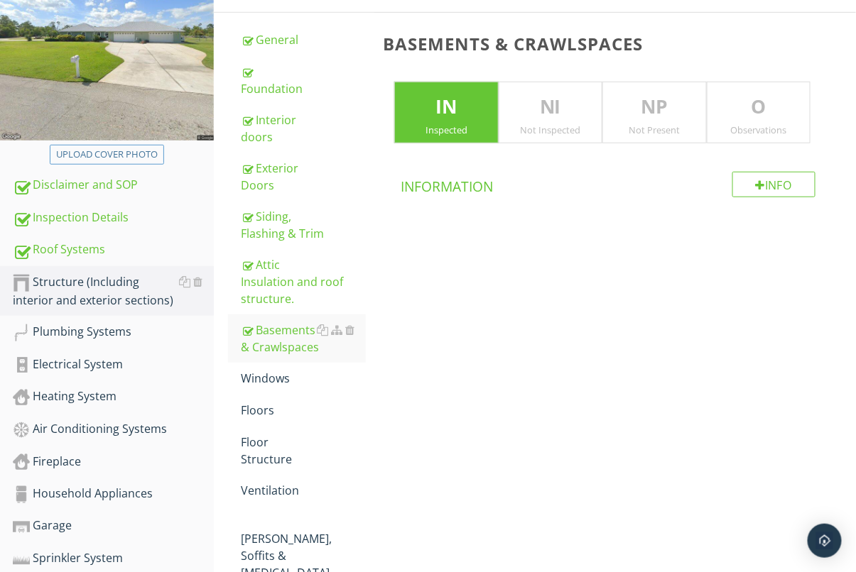
click at [656, 107] on p "NP" at bounding box center [654, 107] width 102 height 28
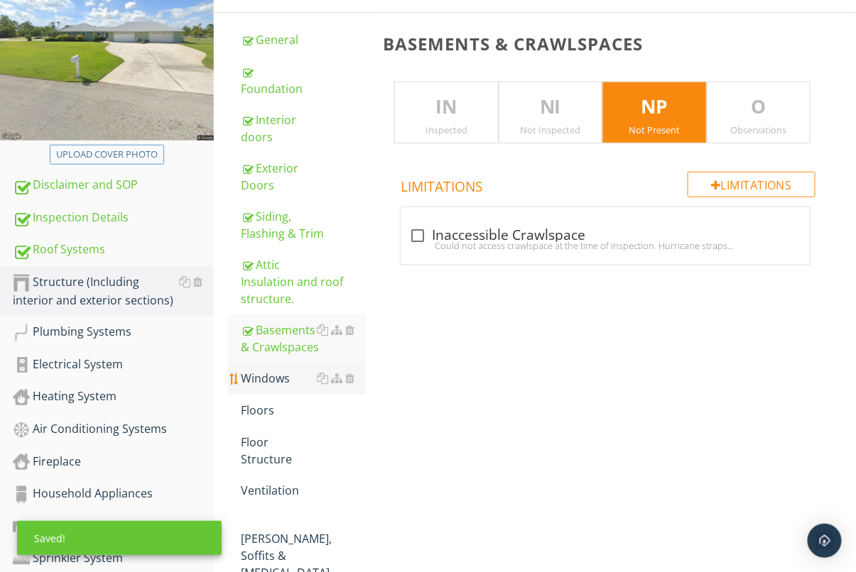
click at [270, 370] on div "Windows" at bounding box center [303, 378] width 125 height 17
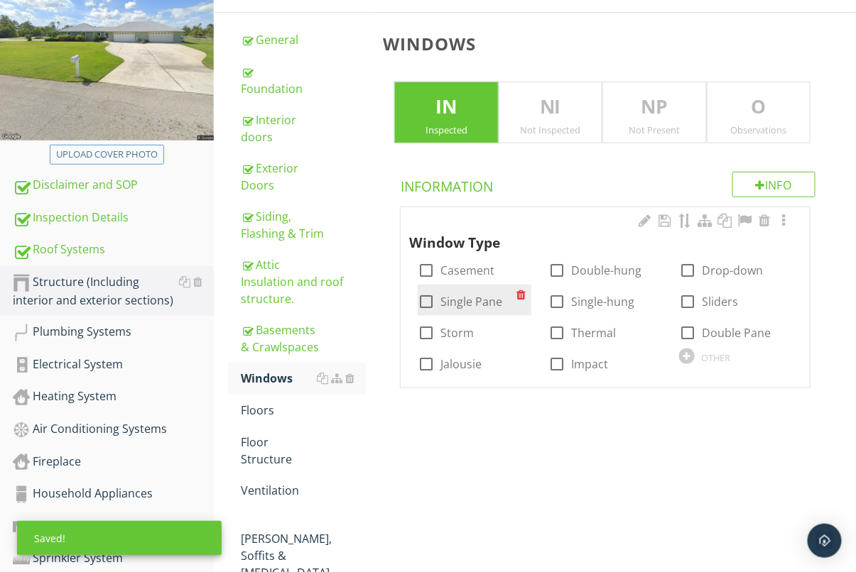
click at [432, 303] on div at bounding box center [426, 302] width 24 height 24
checkbox input "true"
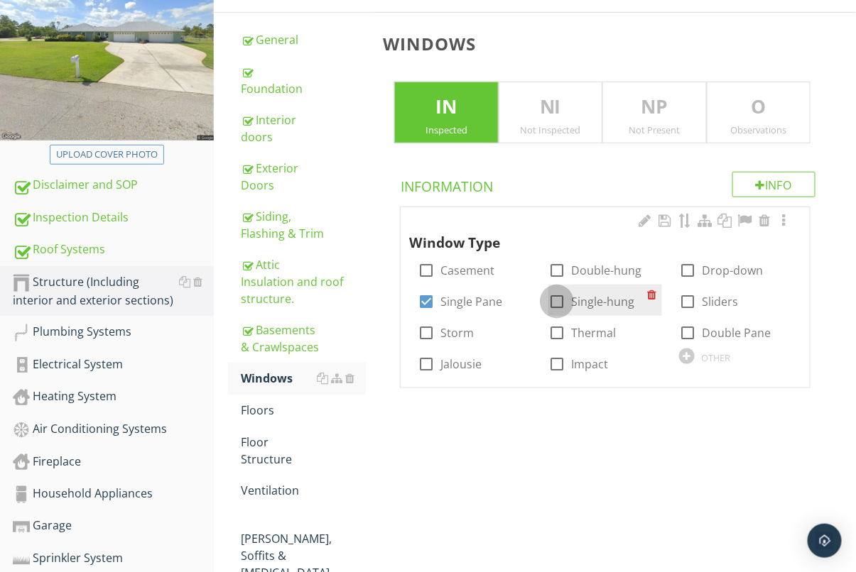
click at [558, 295] on div at bounding box center [557, 302] width 24 height 24
checkbox input "true"
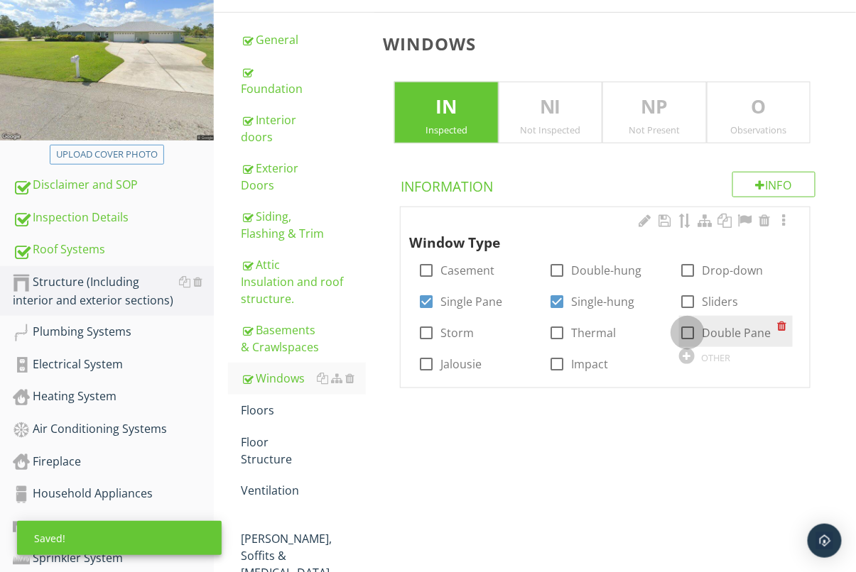
click at [685, 327] on div at bounding box center [687, 333] width 24 height 24
checkbox input "true"
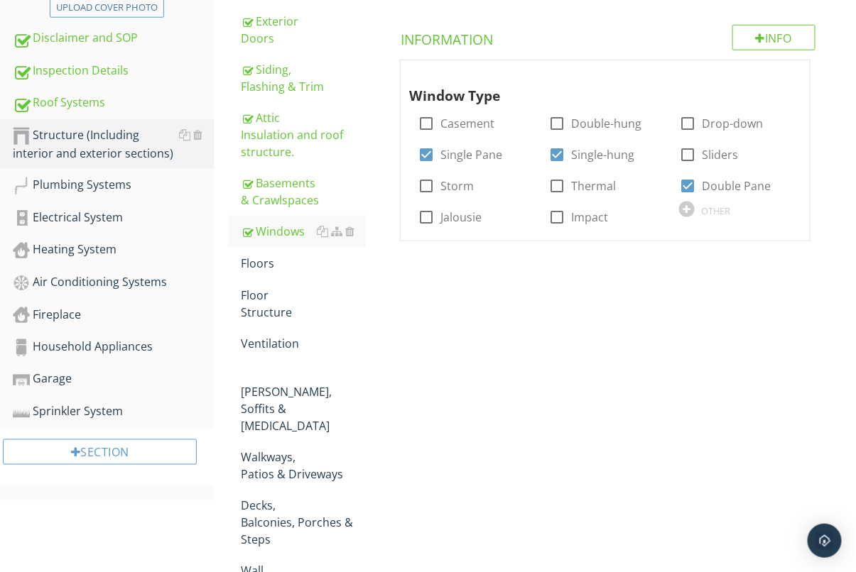
scroll to position [416, 0]
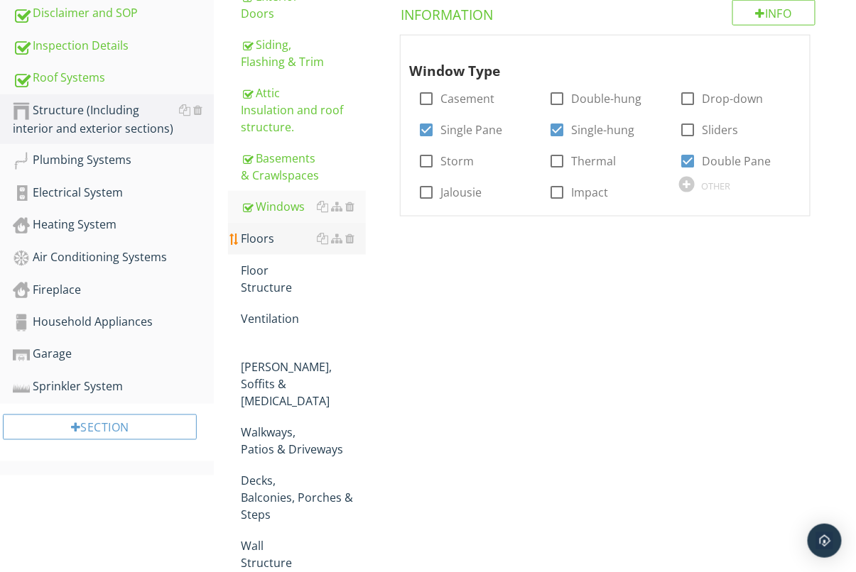
click at [282, 230] on div "Floors" at bounding box center [303, 238] width 125 height 17
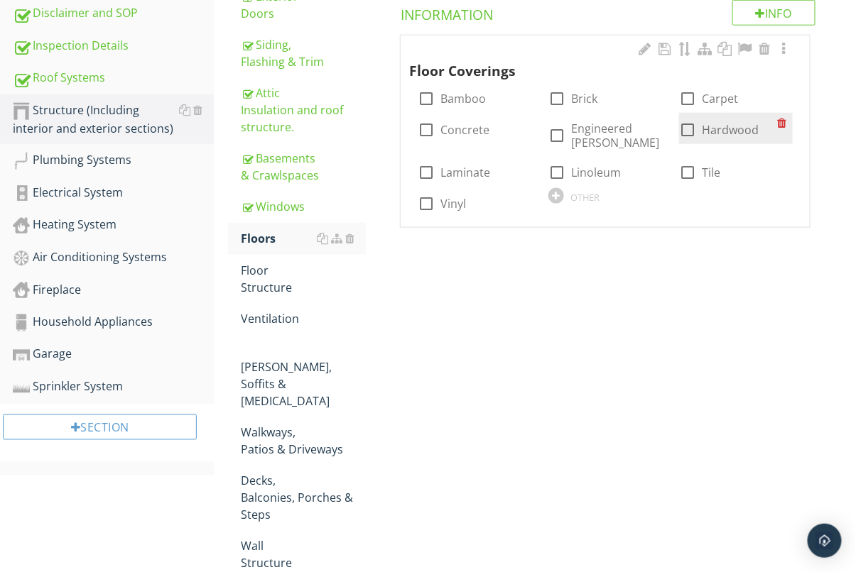
click at [693, 131] on div at bounding box center [687, 130] width 24 height 24
checkbox input "true"
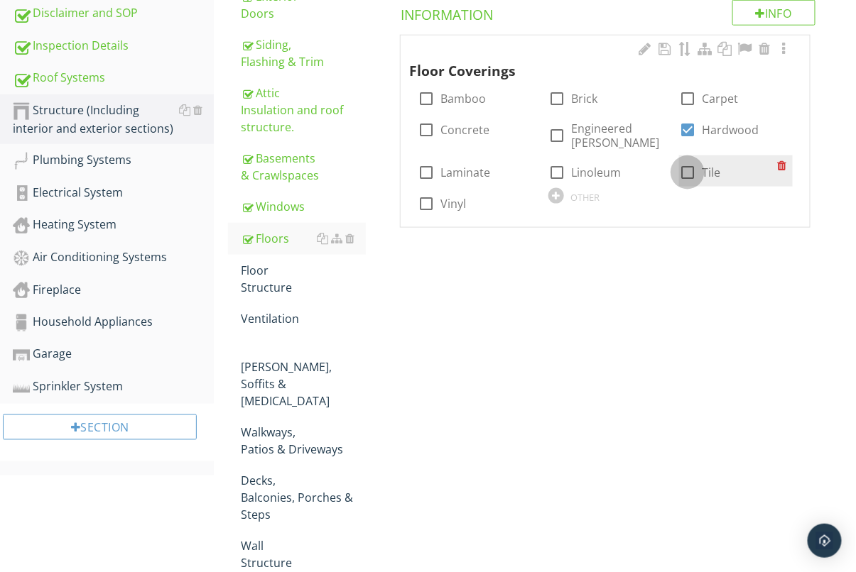
click at [683, 171] on div at bounding box center [687, 173] width 24 height 24
checkbox input "true"
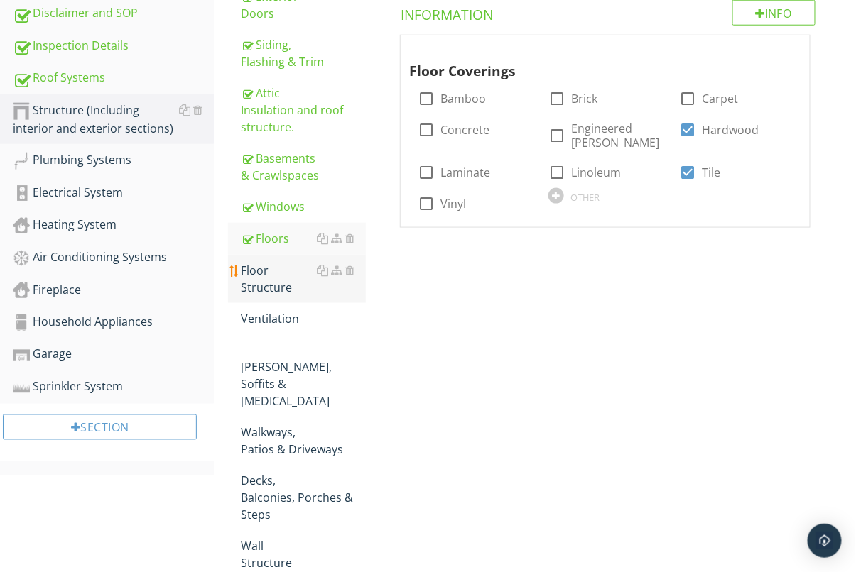
click at [273, 271] on div "Floor Structure" at bounding box center [303, 279] width 125 height 34
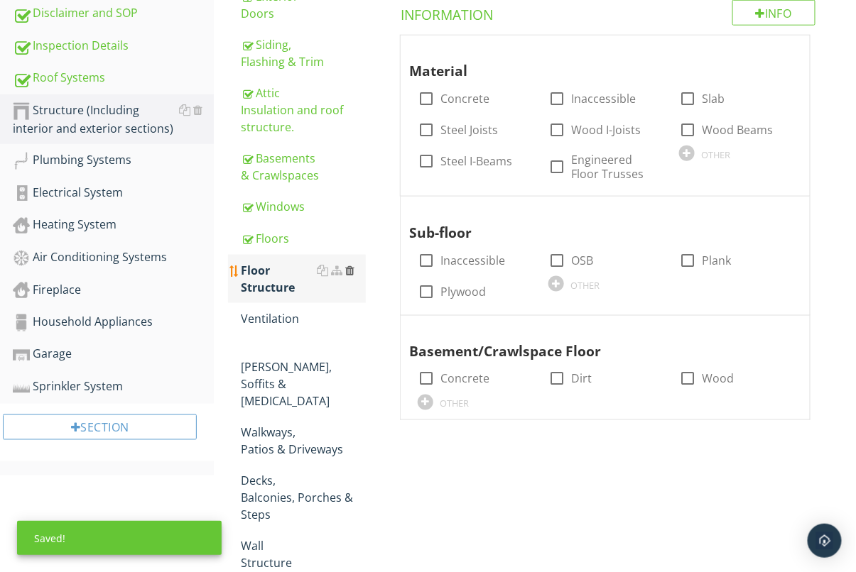
click at [352, 265] on div at bounding box center [349, 270] width 9 height 11
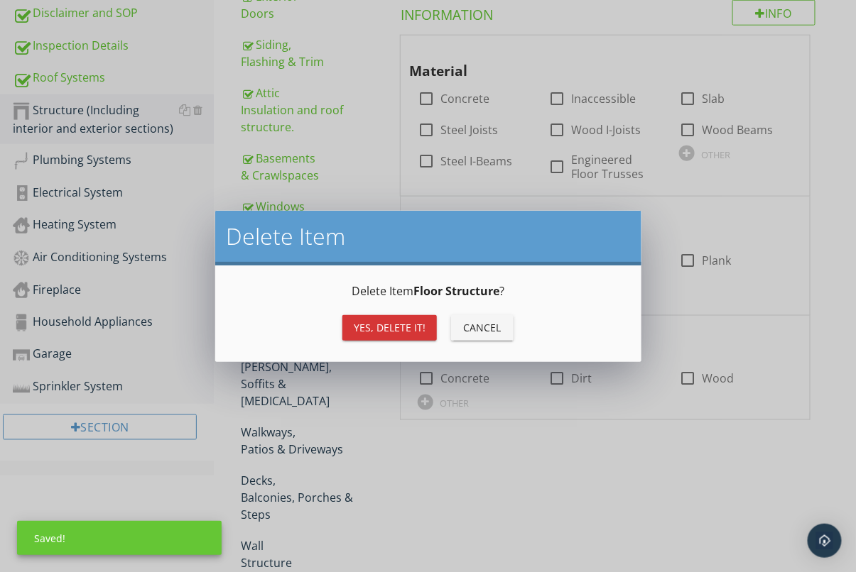
click at [381, 323] on div "Yes, Delete it!" at bounding box center [390, 327] width 72 height 15
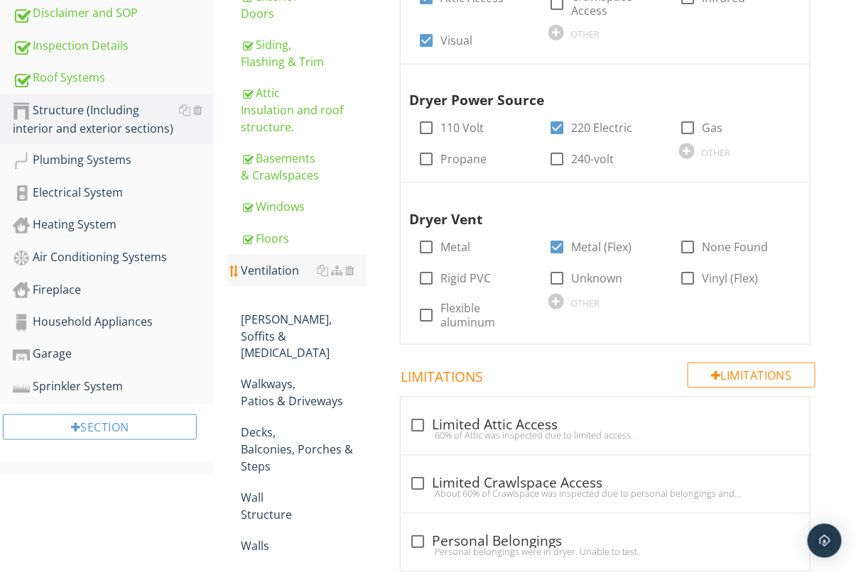
click at [275, 262] on div "Ventilation" at bounding box center [303, 270] width 125 height 17
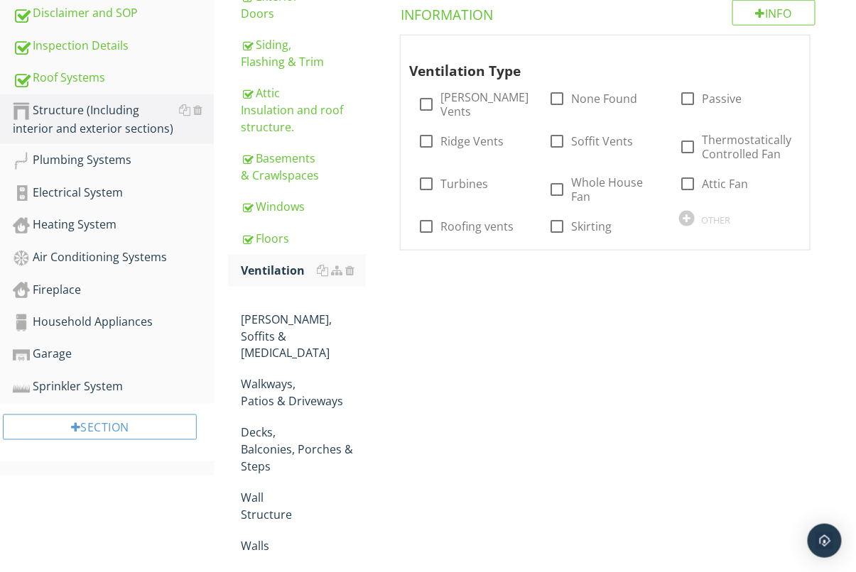
scroll to position [379, 0]
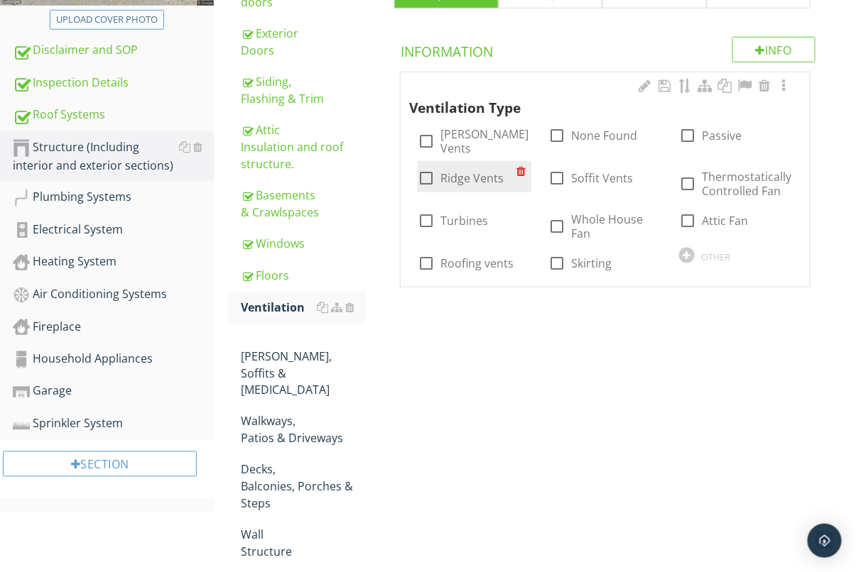
click at [423, 167] on div at bounding box center [426, 178] width 24 height 24
click at [428, 168] on div at bounding box center [426, 178] width 24 height 24
checkbox input "false"
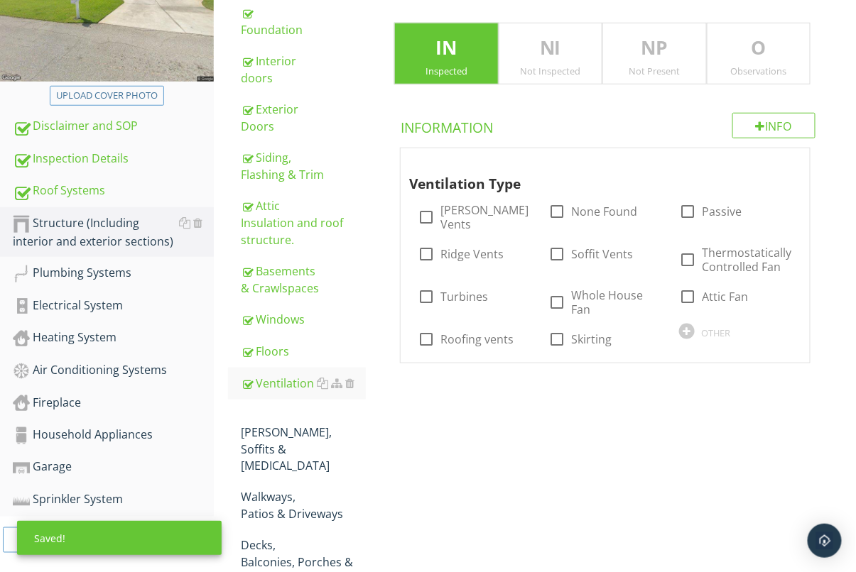
scroll to position [237, 0]
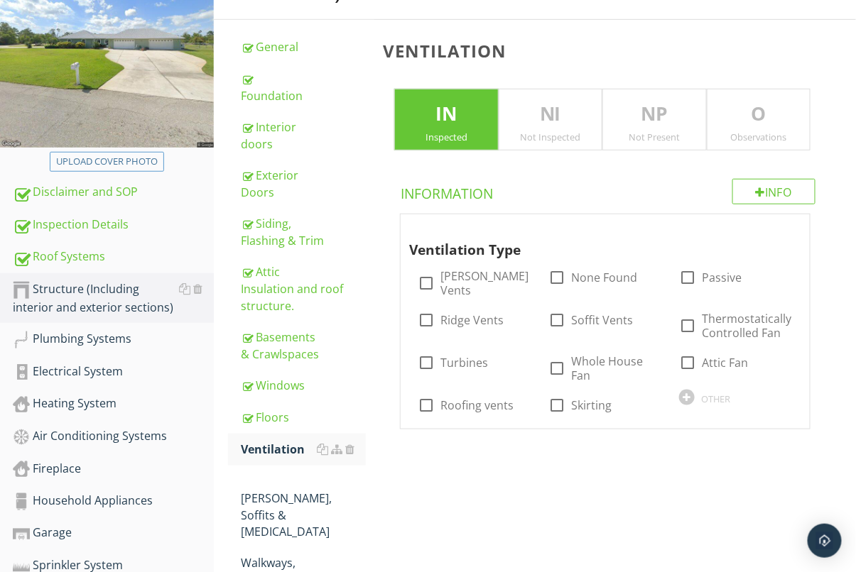
click at [678, 111] on p "NP" at bounding box center [654, 114] width 102 height 28
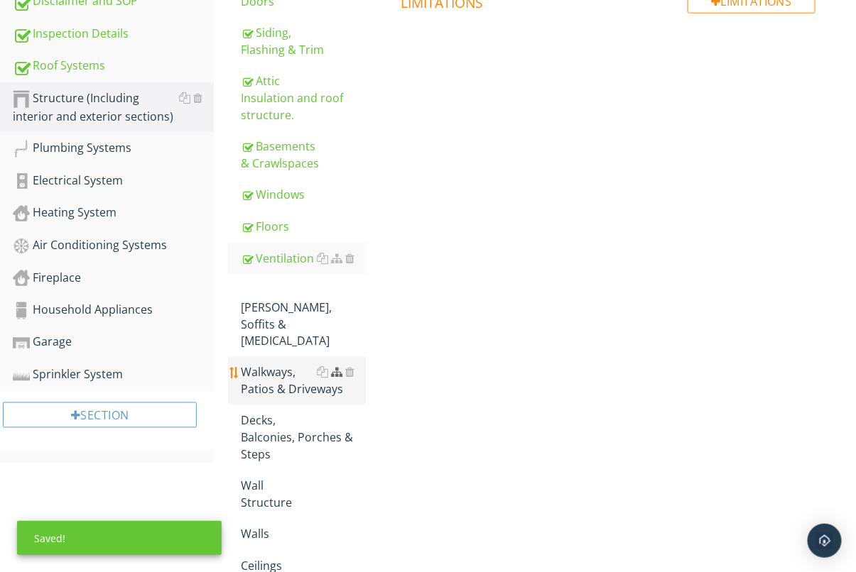
scroll to position [431, 0]
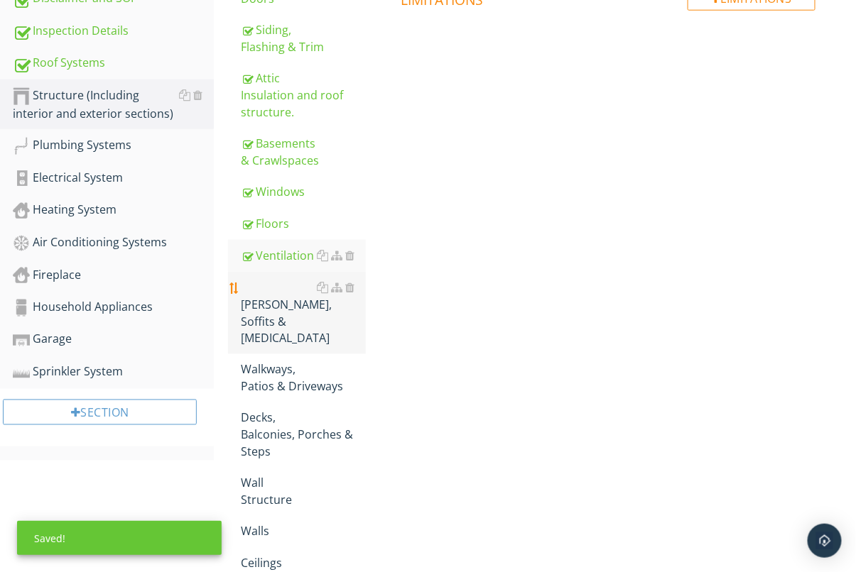
click at [298, 280] on div "[PERSON_NAME], Soffits & Fascia" at bounding box center [303, 313] width 125 height 68
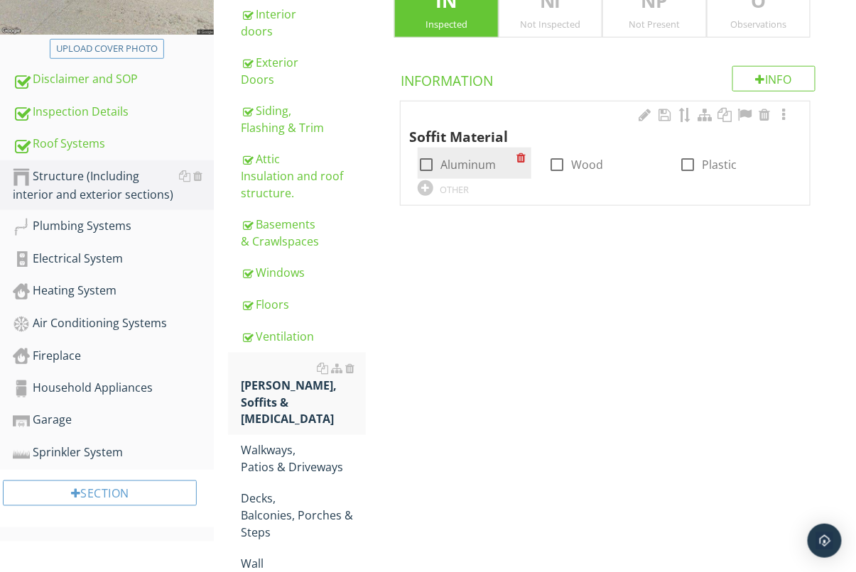
click at [436, 166] on div at bounding box center [426, 165] width 24 height 24
checkbox input "true"
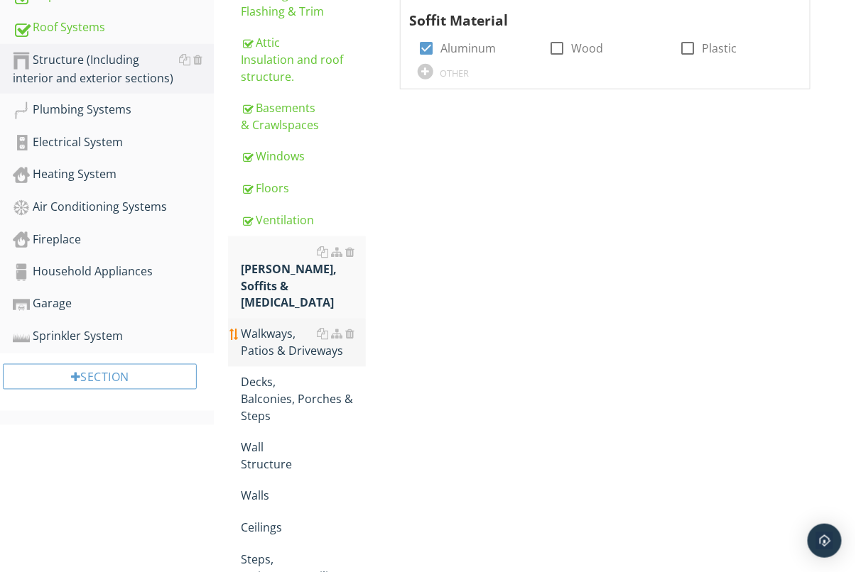
click at [309, 326] on div "Walkways, Patios & Driveways" at bounding box center [303, 343] width 125 height 34
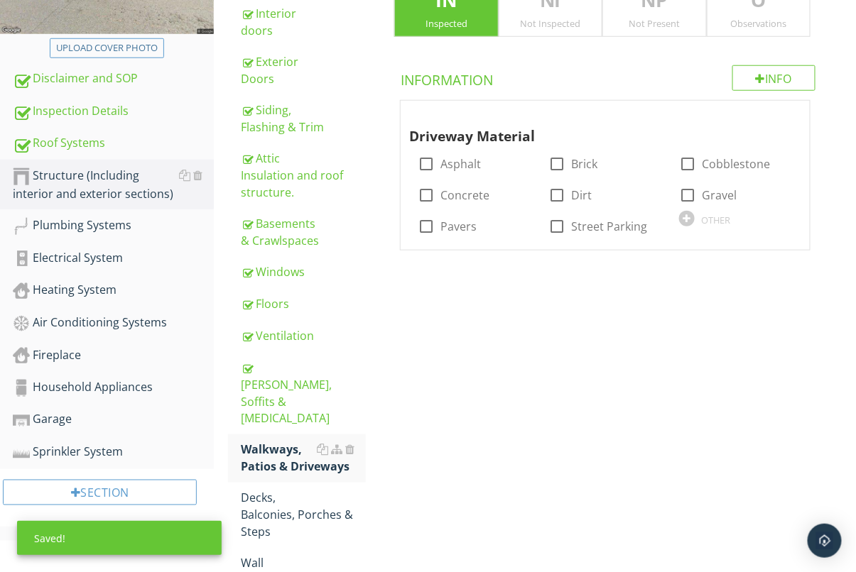
scroll to position [342, 0]
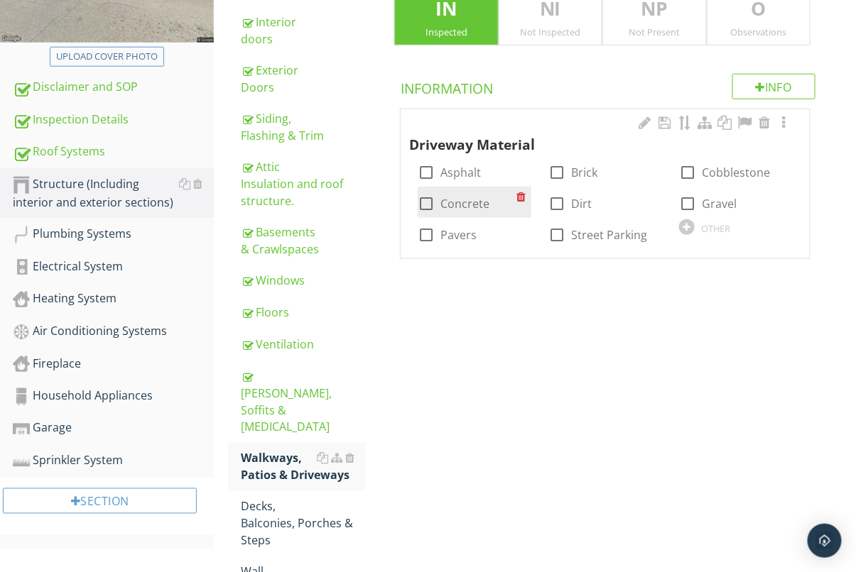
click at [426, 202] on div at bounding box center [426, 204] width 24 height 24
checkbox input "true"
click at [749, 25] on div "O Observations" at bounding box center [759, 15] width 104 height 63
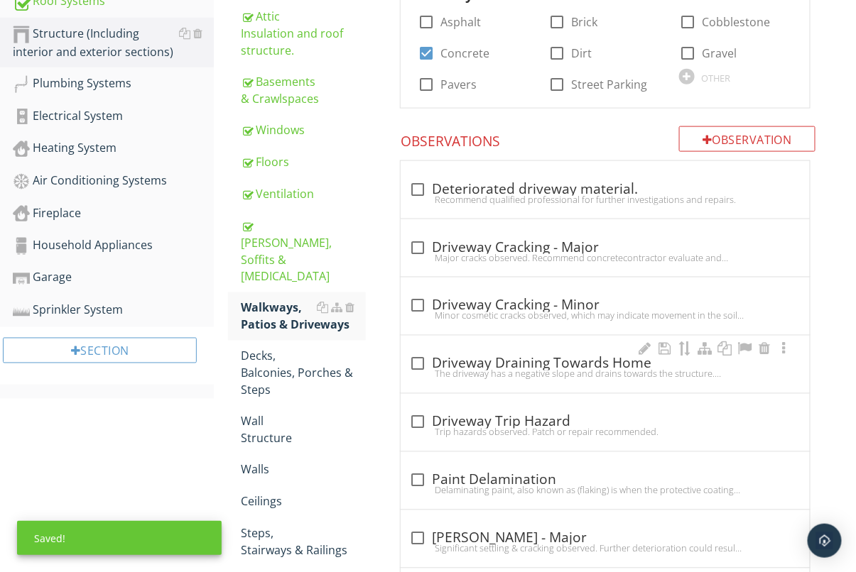
scroll to position [523, 0]
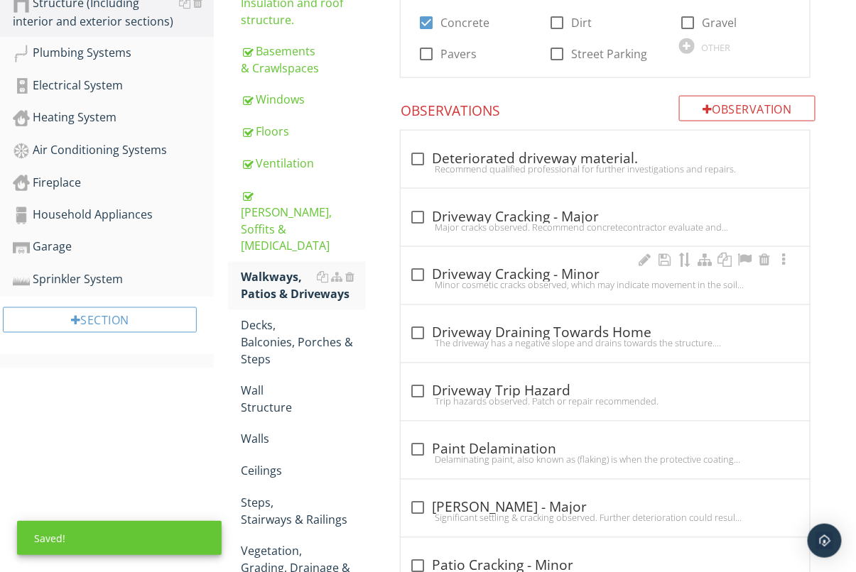
click at [439, 274] on div "check_box_outline_blank Driveway Cracking - Minor" at bounding box center [605, 275] width 392 height 17
checkbox input "true"
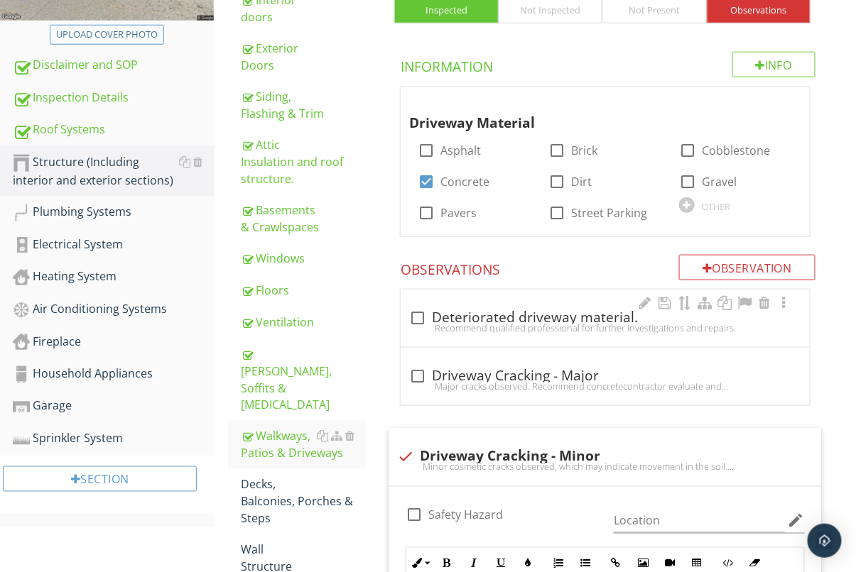
scroll to position [442, 0]
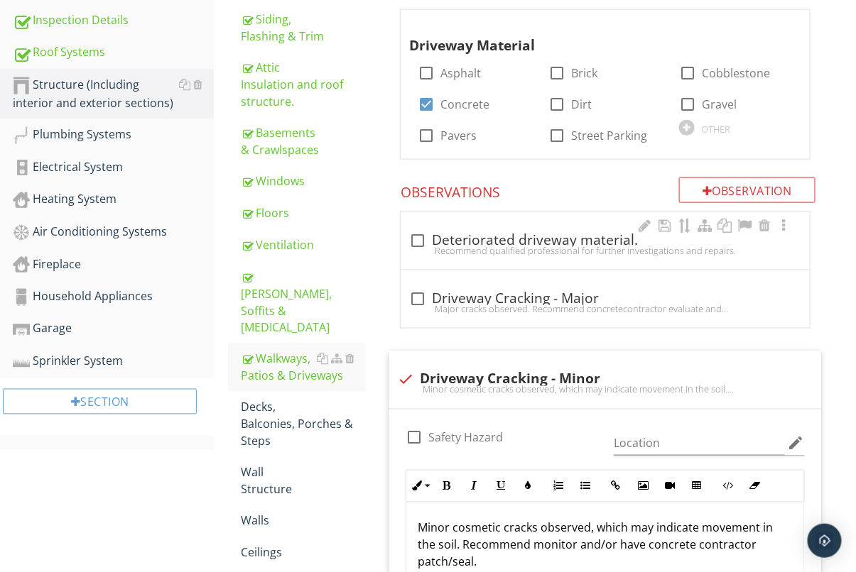
click at [470, 237] on div "check_box_outline_blank Deteriorated driveway material." at bounding box center [605, 240] width 392 height 17
checkbox input "true"
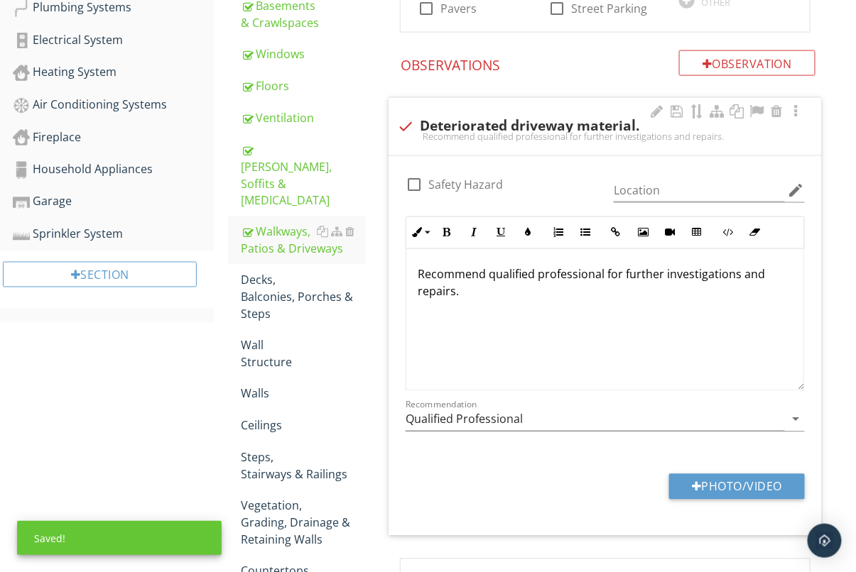
scroll to position [1, 0]
drag, startPoint x: 254, startPoint y: 259, endPoint x: 268, endPoint y: 260, distance: 14.9
click at [254, 272] on div "Decks, Balconies, Porches & Steps" at bounding box center [303, 297] width 125 height 51
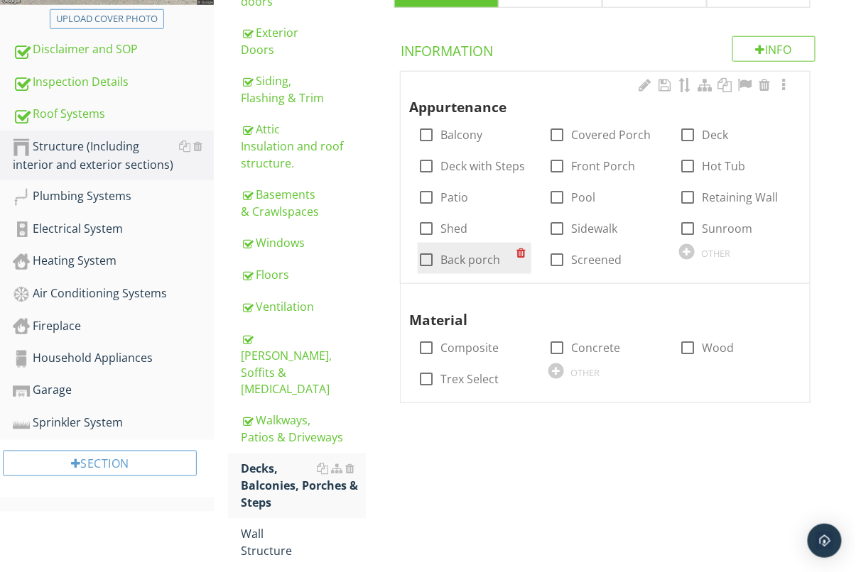
scroll to position [379, 0]
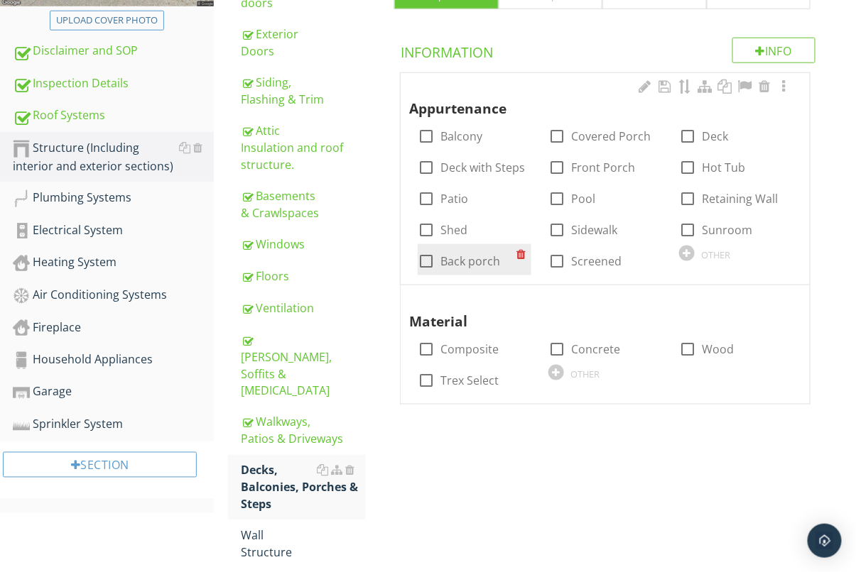
click at [428, 257] on div at bounding box center [426, 261] width 24 height 24
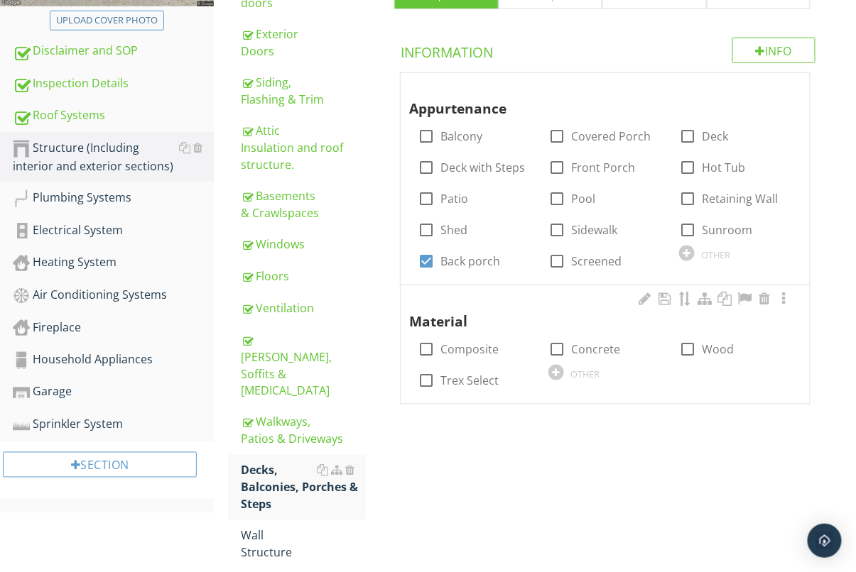
scroll to position [374, 0]
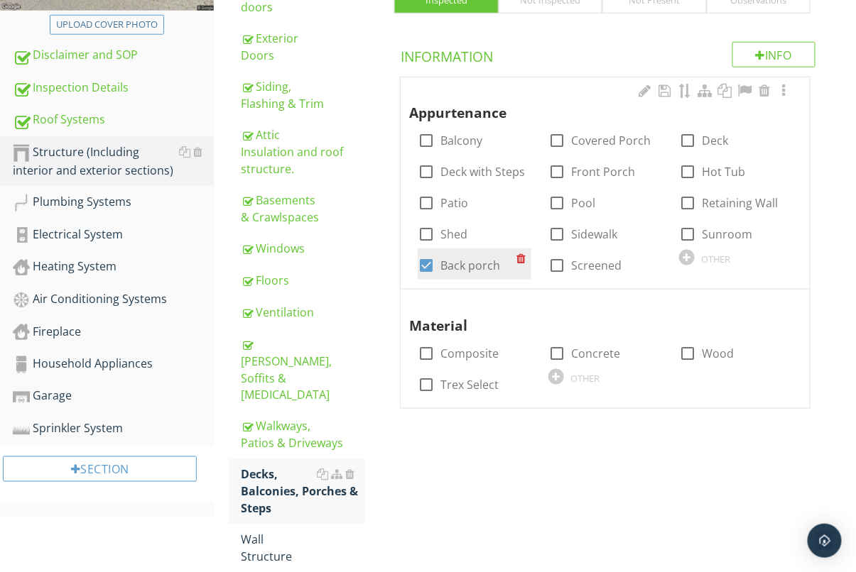
click at [429, 259] on div at bounding box center [426, 266] width 24 height 24
checkbox input "false"
click at [688, 134] on div at bounding box center [687, 141] width 24 height 24
checkbox input "true"
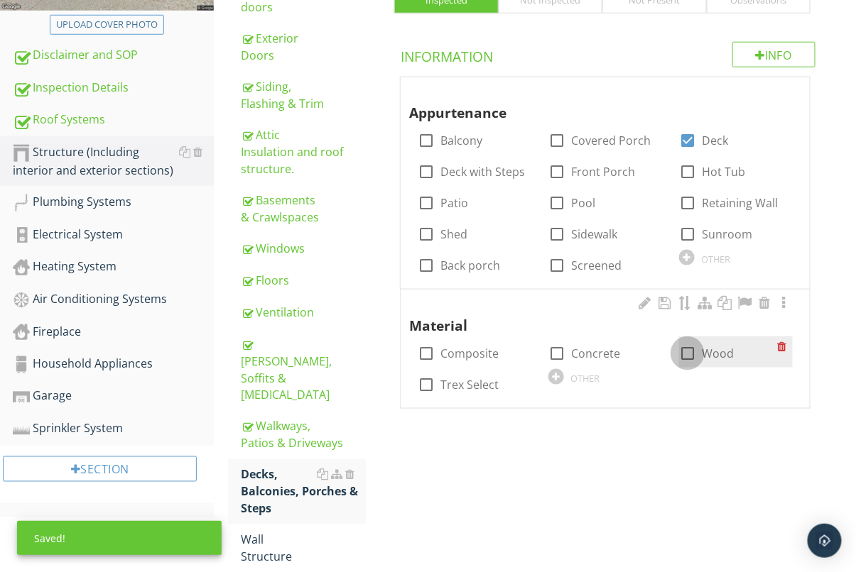
click at [685, 349] on div at bounding box center [687, 354] width 24 height 24
checkbox input "true"
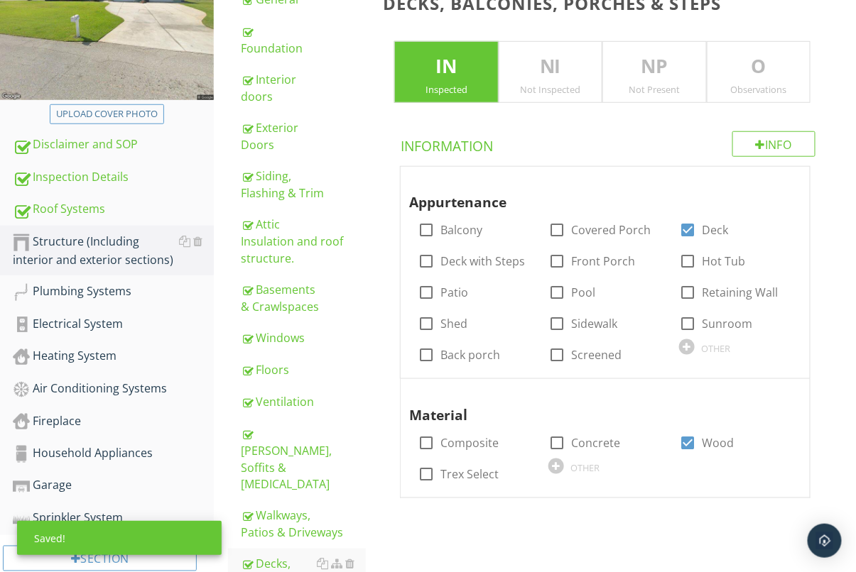
scroll to position [249, 0]
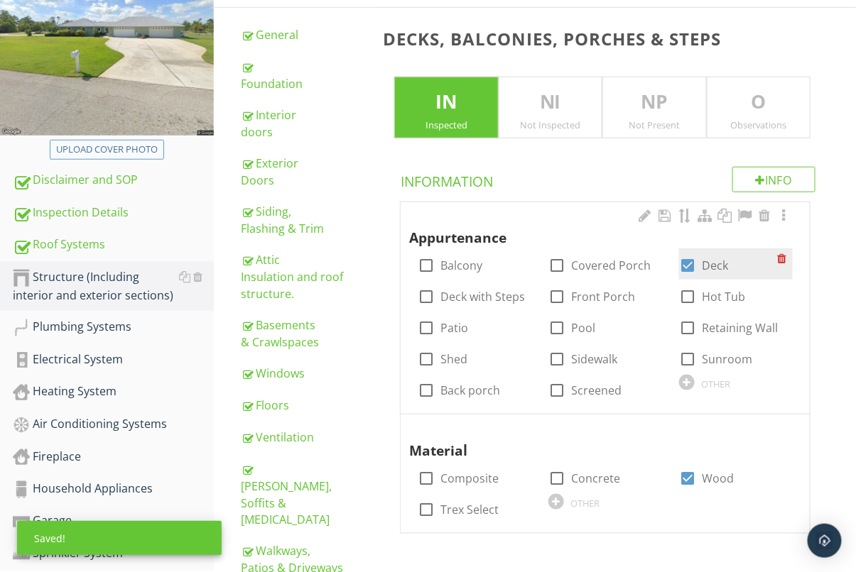
click at [681, 266] on div at bounding box center [687, 266] width 24 height 24
checkbox input "false"
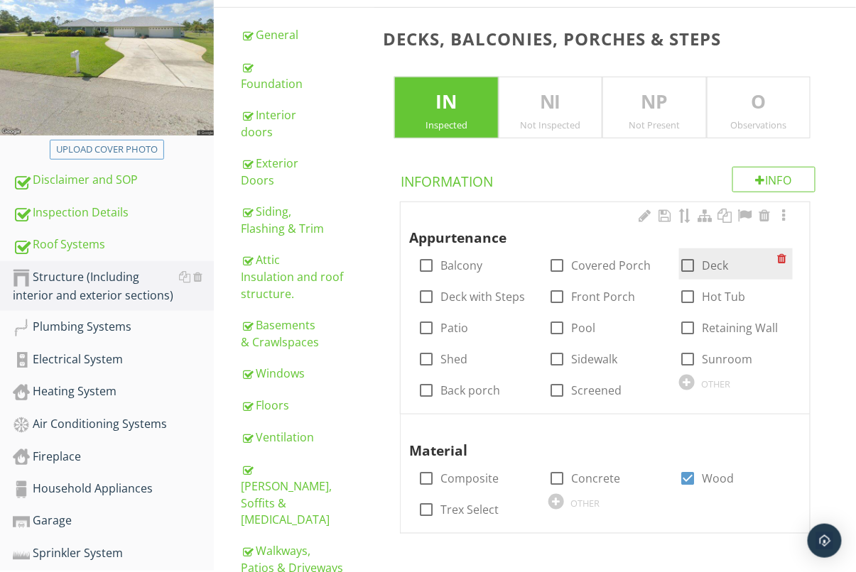
scroll to position [251, 0]
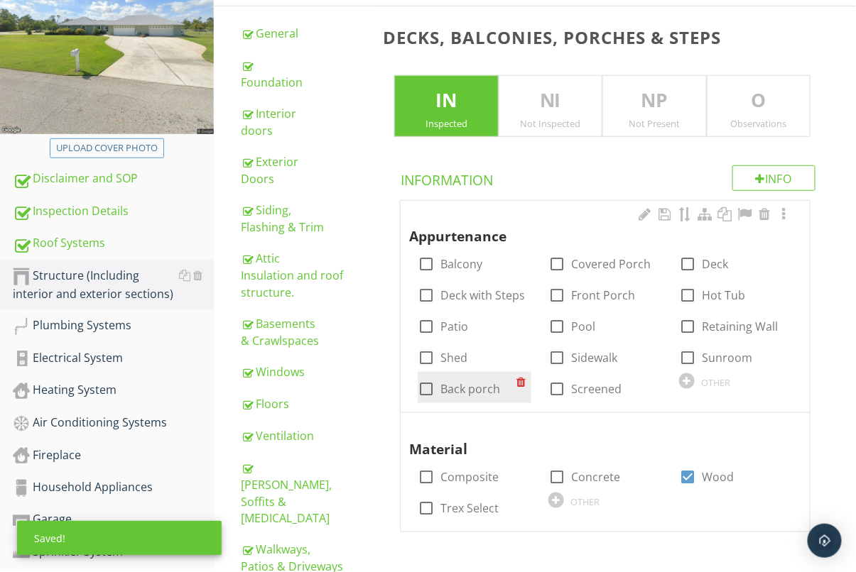
click at [432, 389] on div at bounding box center [426, 389] width 24 height 24
checkbox input "true"
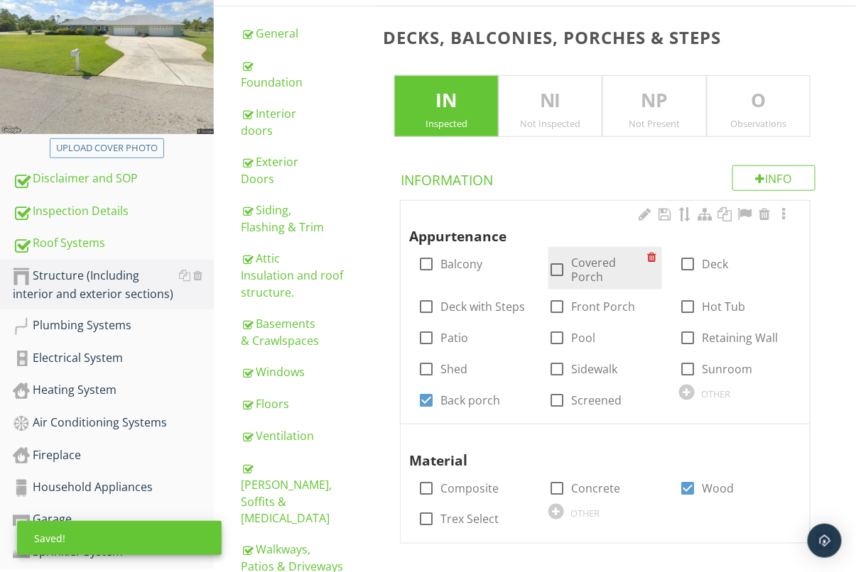
drag, startPoint x: 739, startPoint y: 116, endPoint x: 646, endPoint y: 255, distance: 167.4
click at [739, 116] on div "O Observations" at bounding box center [759, 106] width 104 height 63
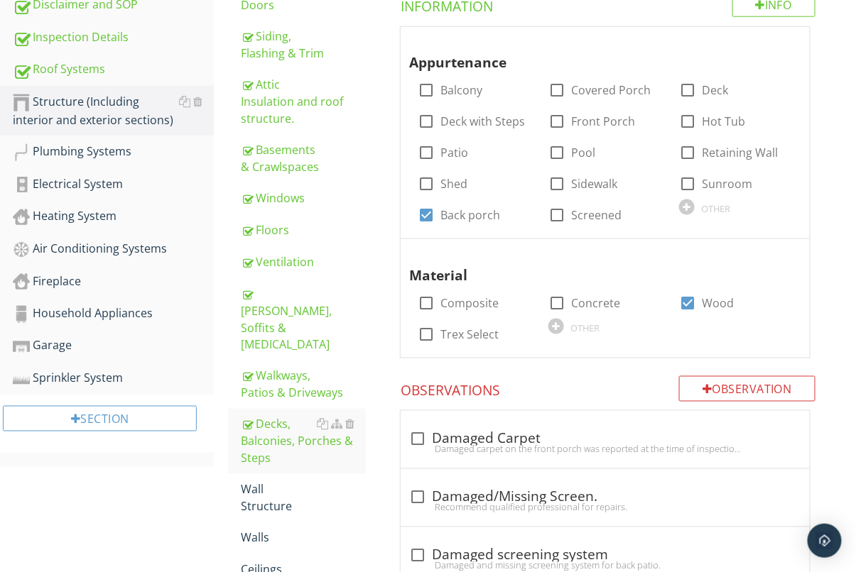
scroll to position [418, 0]
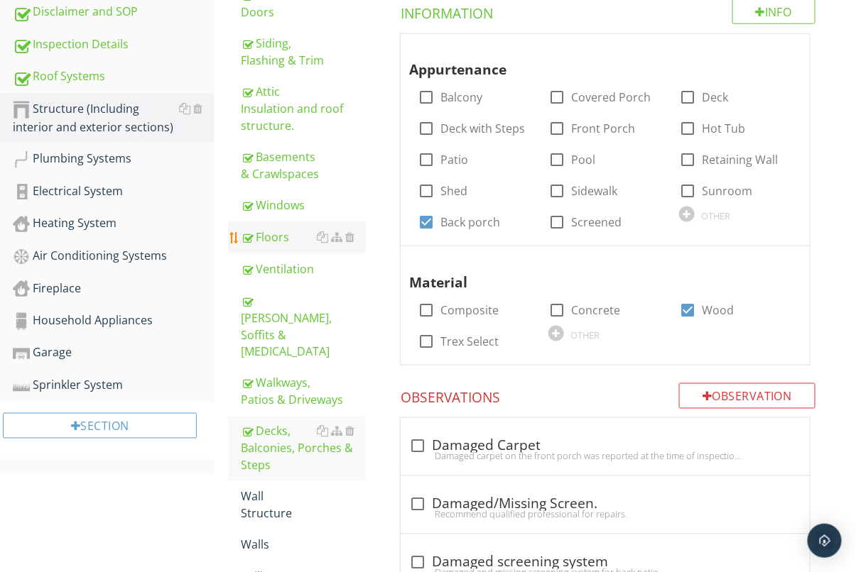
click at [302, 229] on div "Floors" at bounding box center [303, 237] width 125 height 17
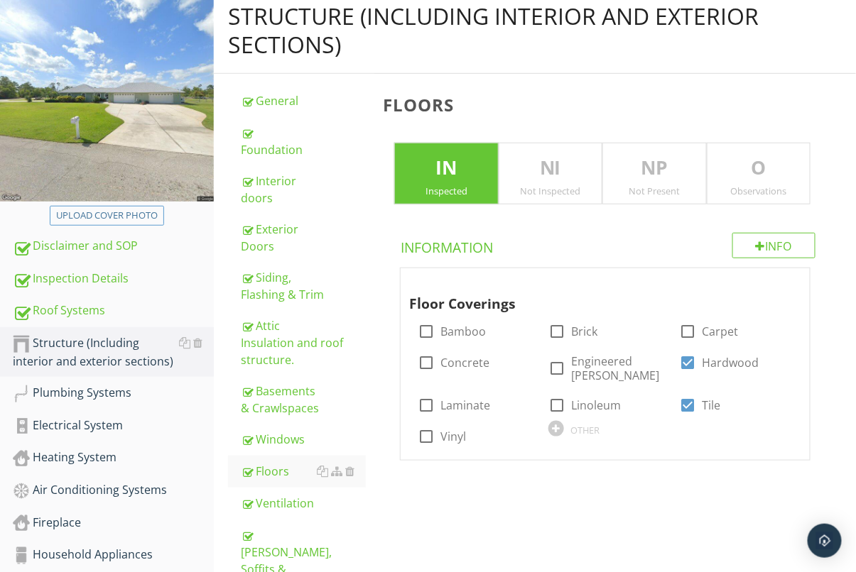
scroll to position [179, 0]
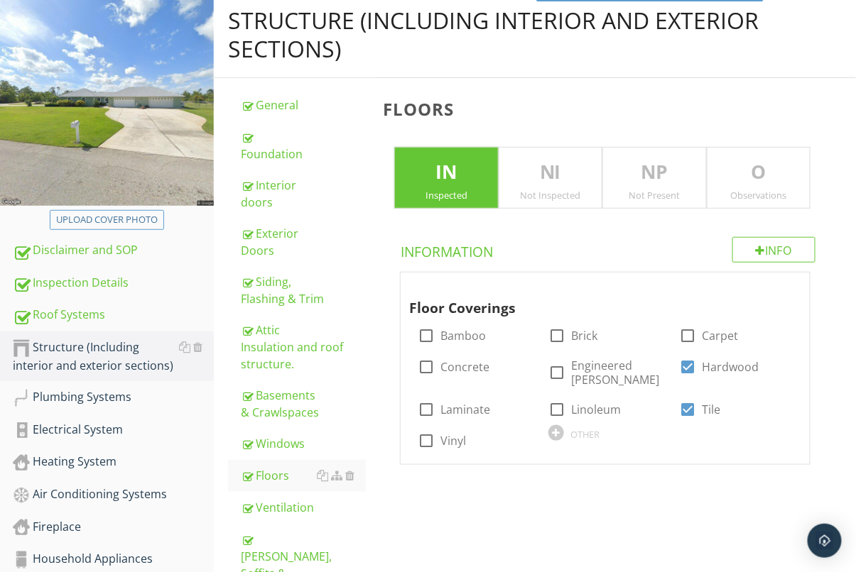
drag, startPoint x: 770, startPoint y: 166, endPoint x: 675, endPoint y: 186, distance: 96.5
click at [770, 166] on p "O" at bounding box center [758, 172] width 102 height 28
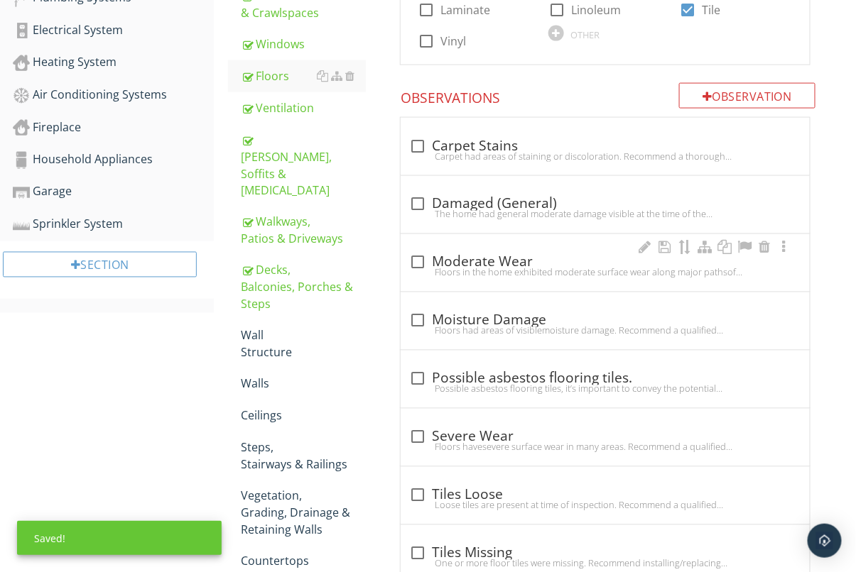
scroll to position [683, 0]
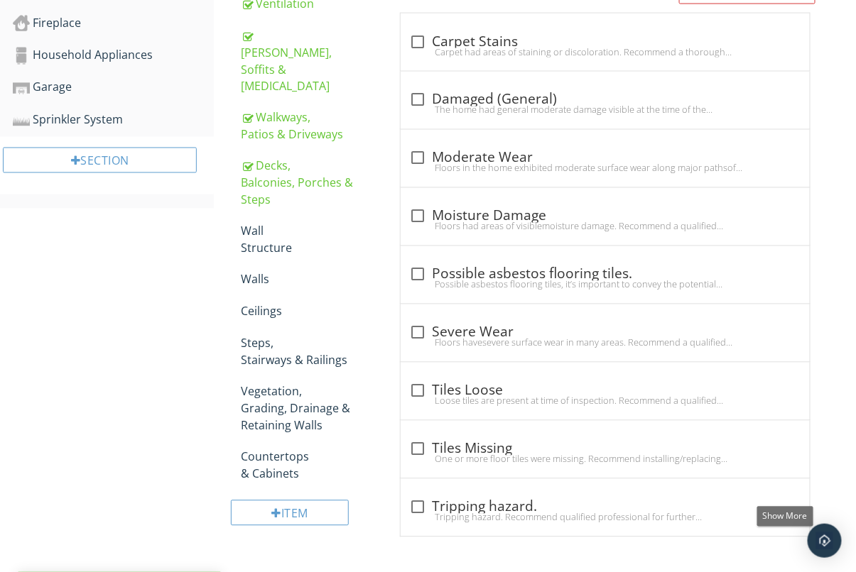
click at [787, 488] on div at bounding box center [784, 493] width 17 height 14
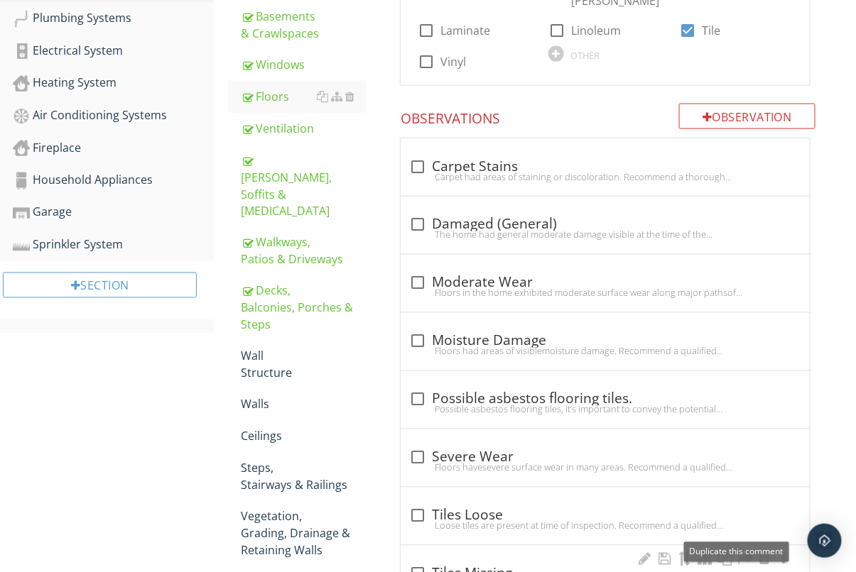
scroll to position [623, 0]
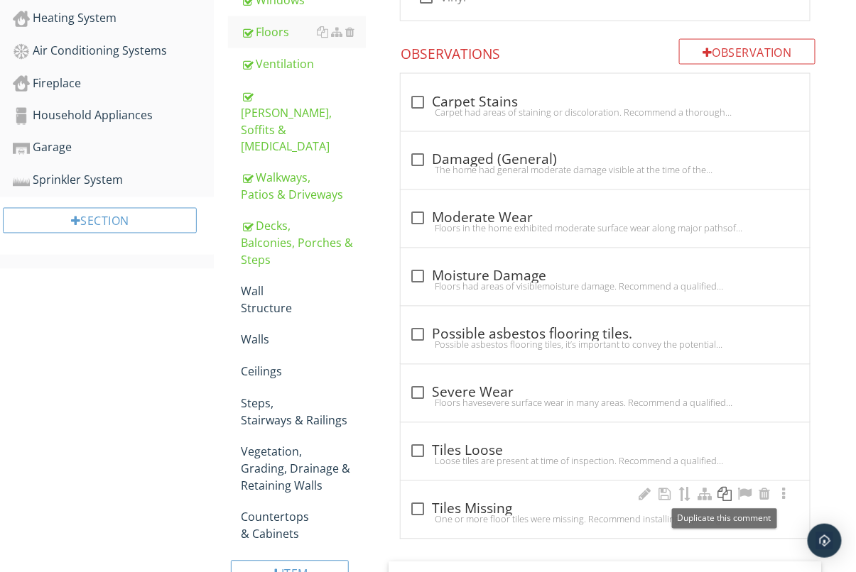
click at [724, 493] on div at bounding box center [724, 495] width 17 height 14
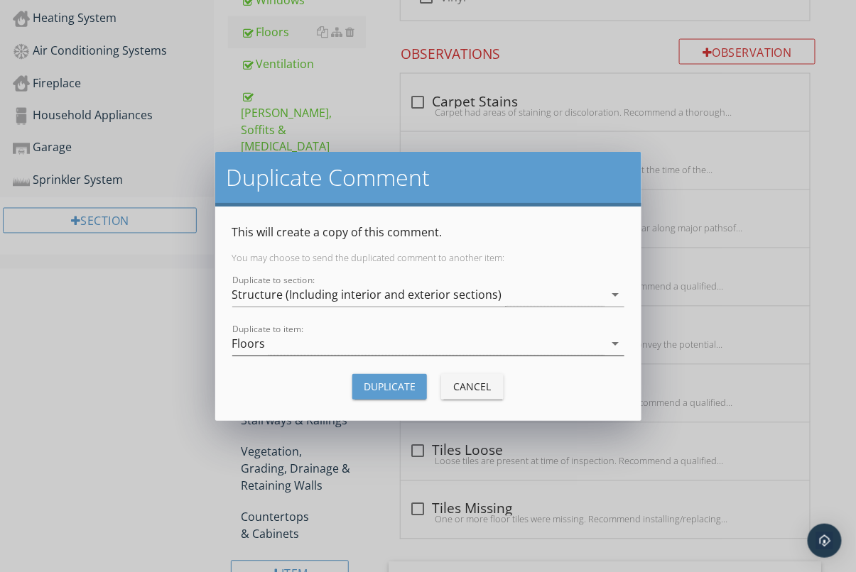
click at [610, 337] on icon "arrow_drop_down" at bounding box center [615, 343] width 17 height 17
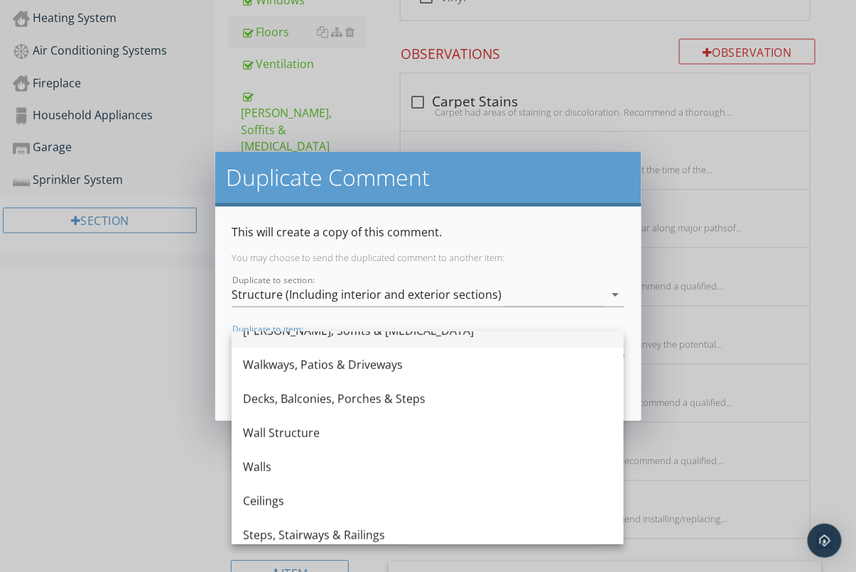
scroll to position [396, 0]
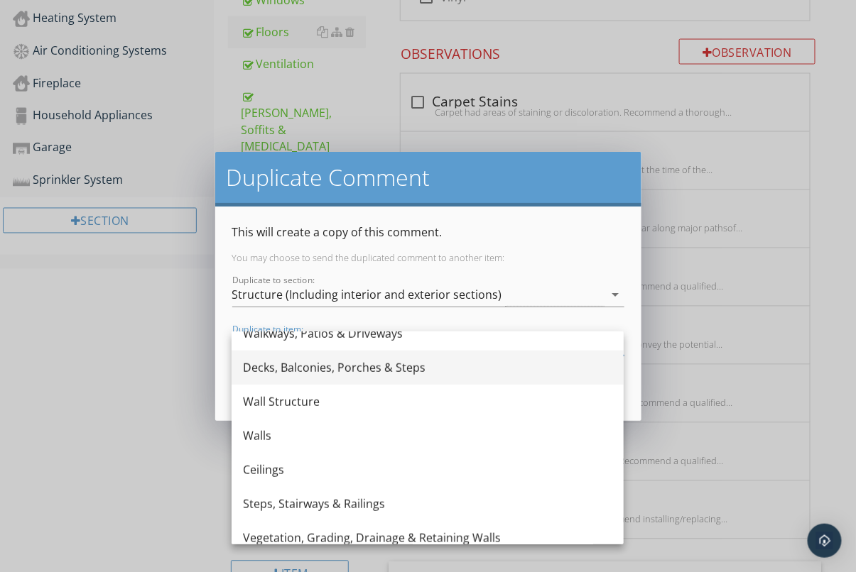
click at [374, 369] on div "Decks, Balconies, Porches & Steps" at bounding box center [427, 367] width 369 height 17
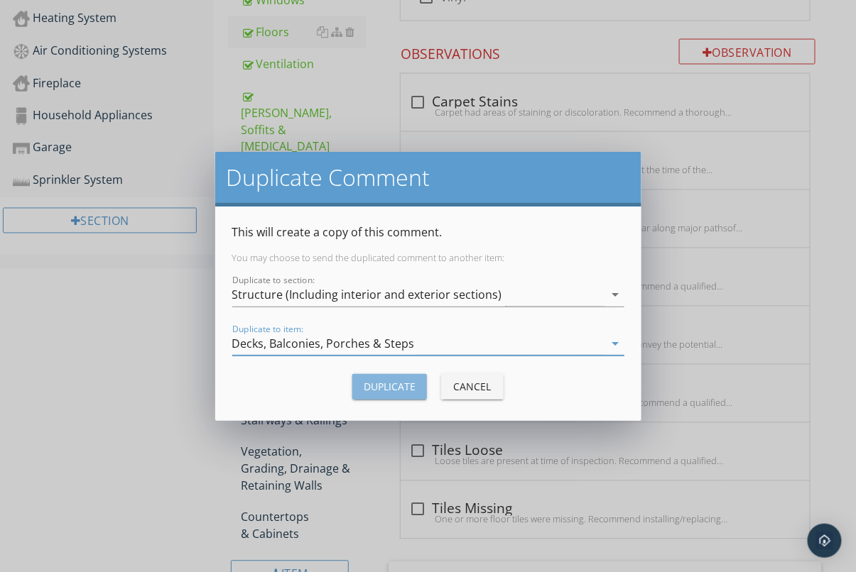
click at [397, 388] on div "Duplicate" at bounding box center [390, 386] width 52 height 15
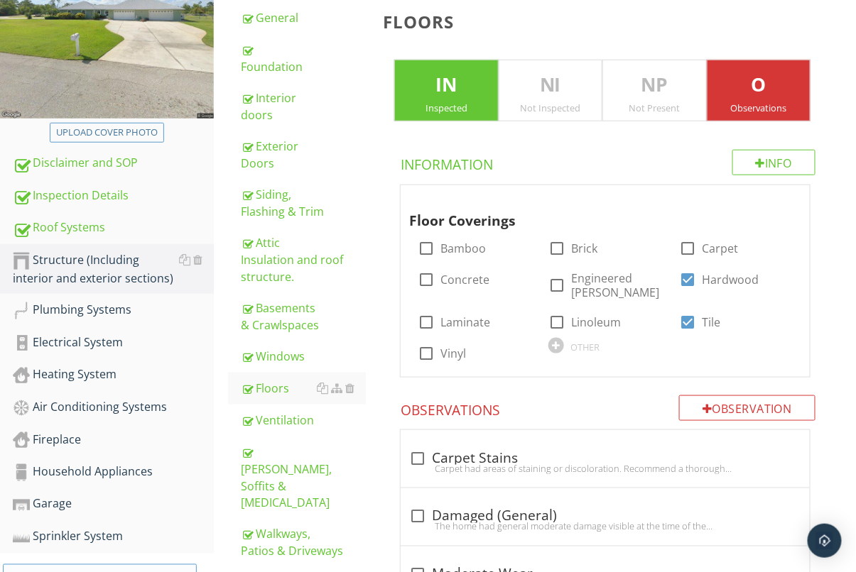
scroll to position [223, 0]
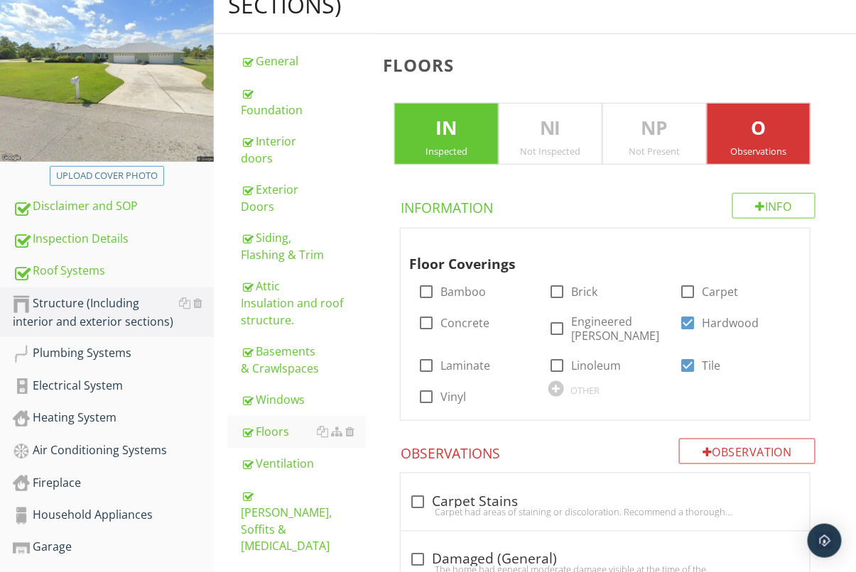
click at [791, 129] on p "O" at bounding box center [758, 128] width 102 height 28
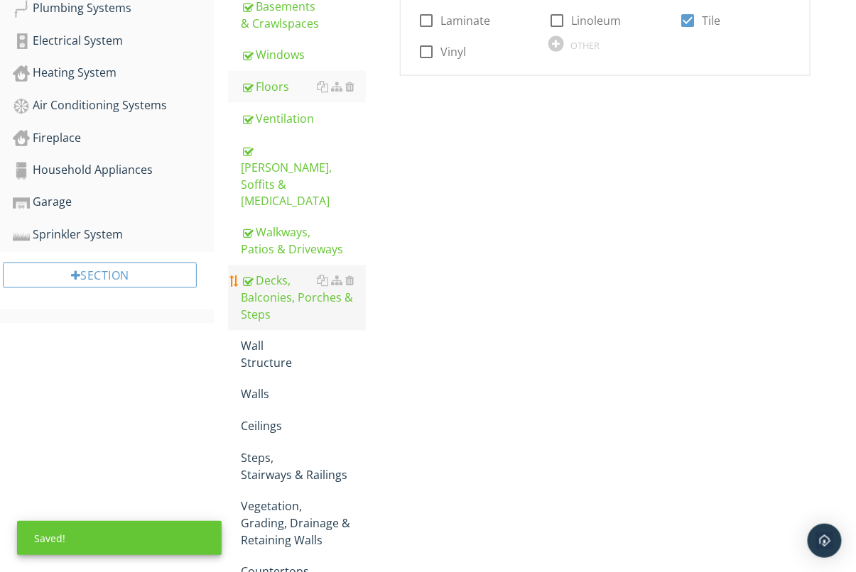
scroll to position [565, 0]
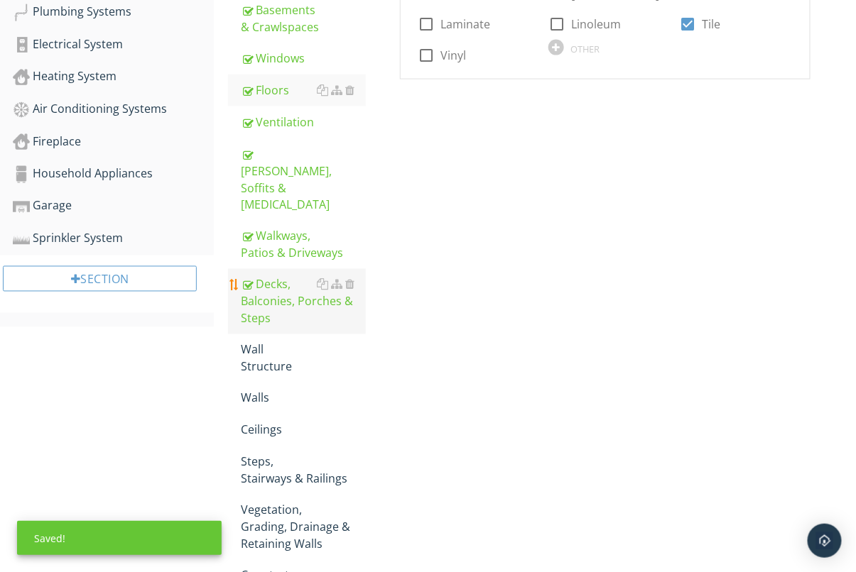
click at [287, 276] on div "Decks, Balconies, Porches & Steps" at bounding box center [303, 301] width 125 height 51
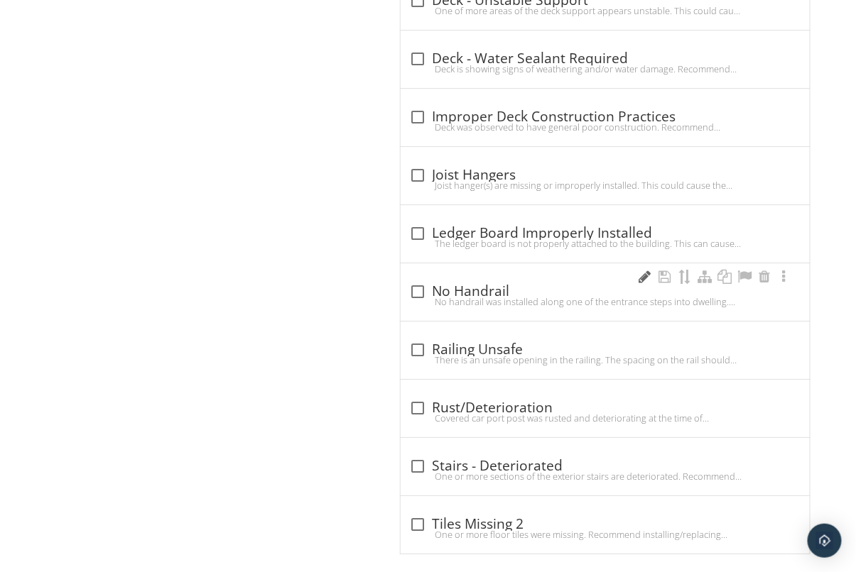
scroll to position [1229, 0]
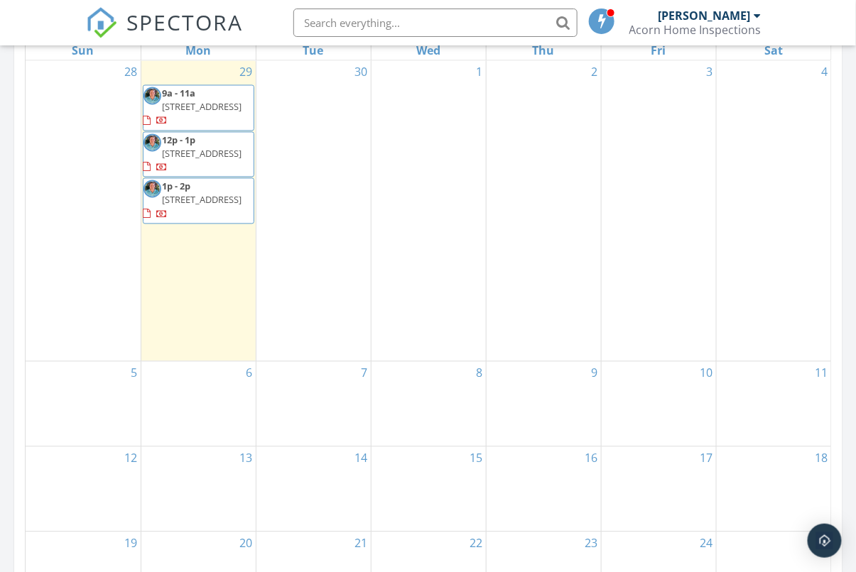
scroll to position [1293, 857]
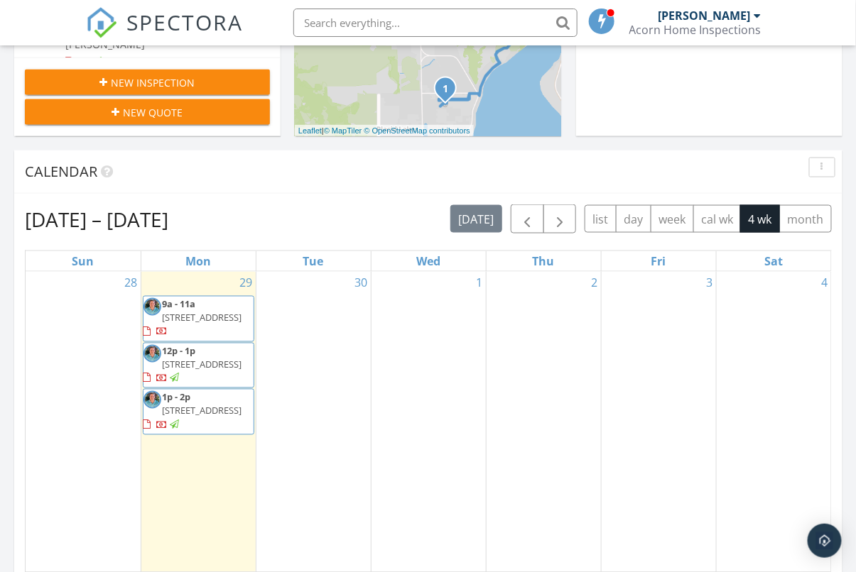
scroll to position [500, 0]
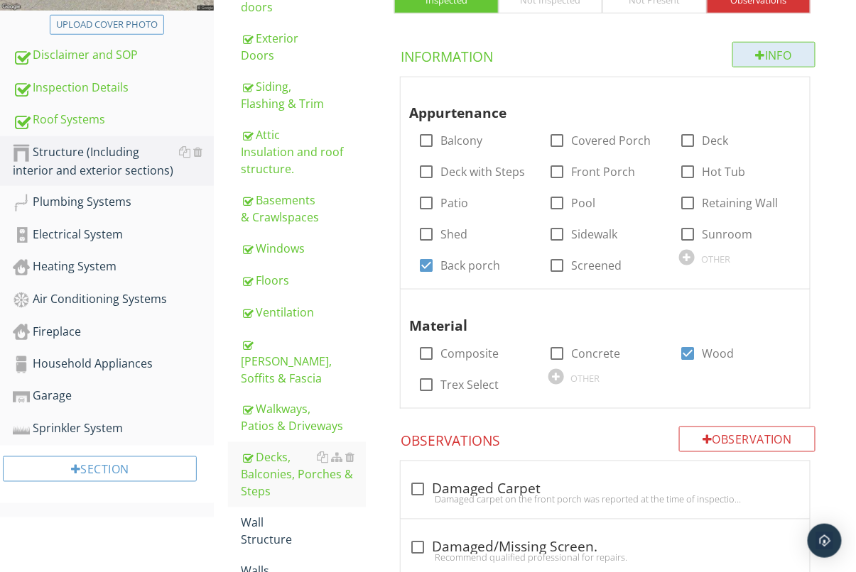
scroll to position [257, 0]
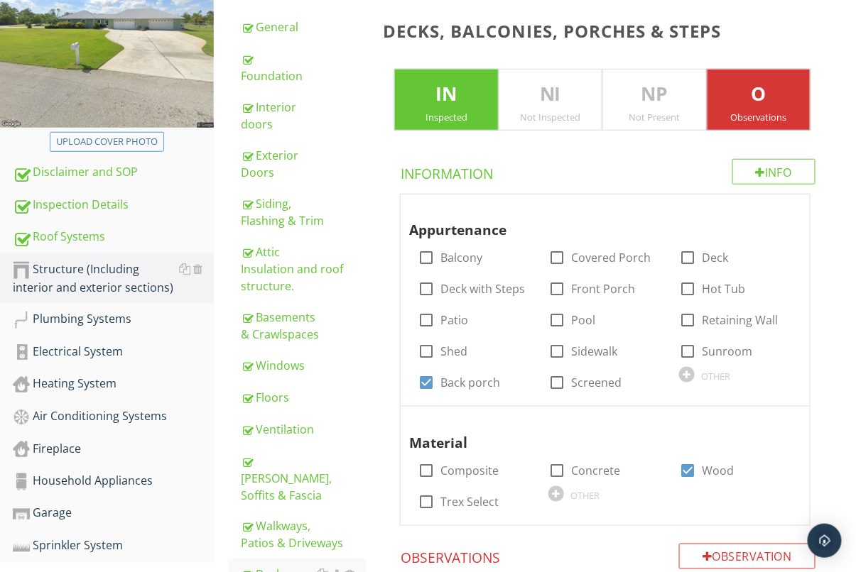
click at [748, 99] on p "O" at bounding box center [758, 94] width 102 height 28
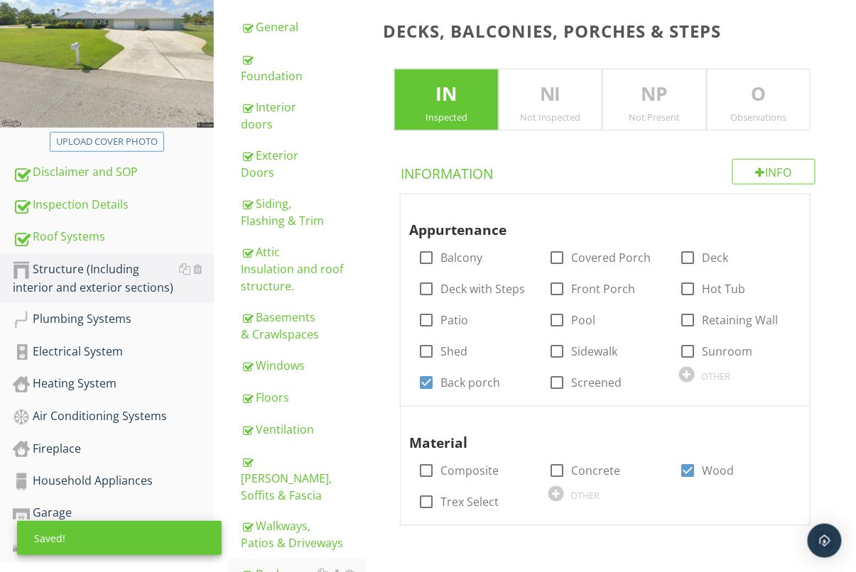
click at [764, 92] on p "O" at bounding box center [758, 94] width 102 height 28
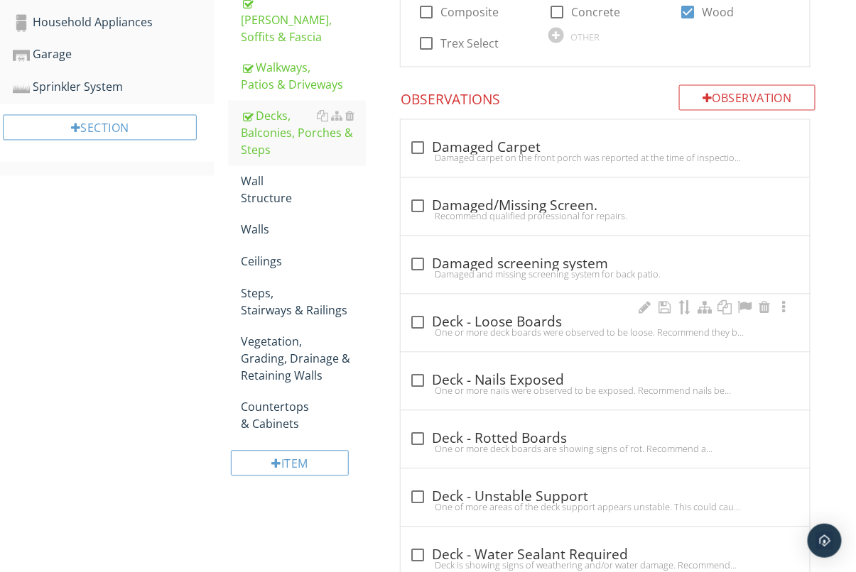
scroll to position [715, 0]
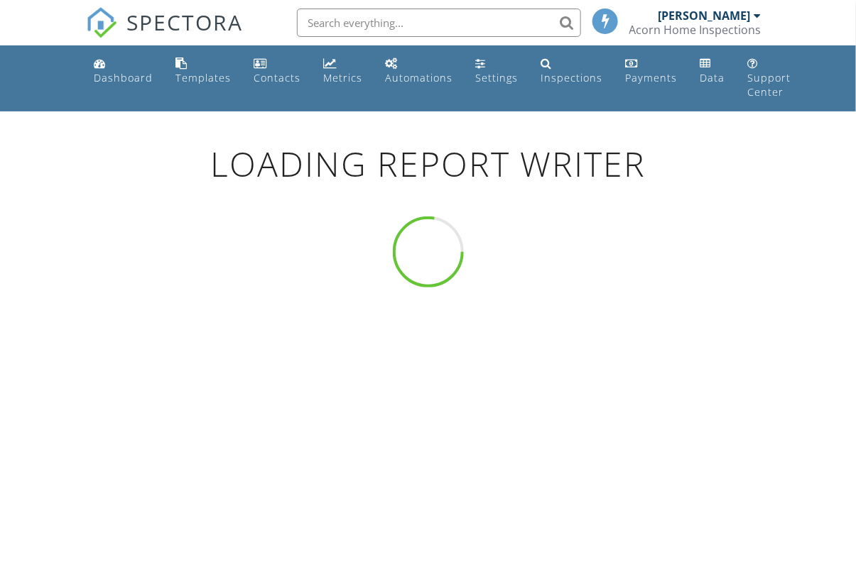
scroll to position [112, 0]
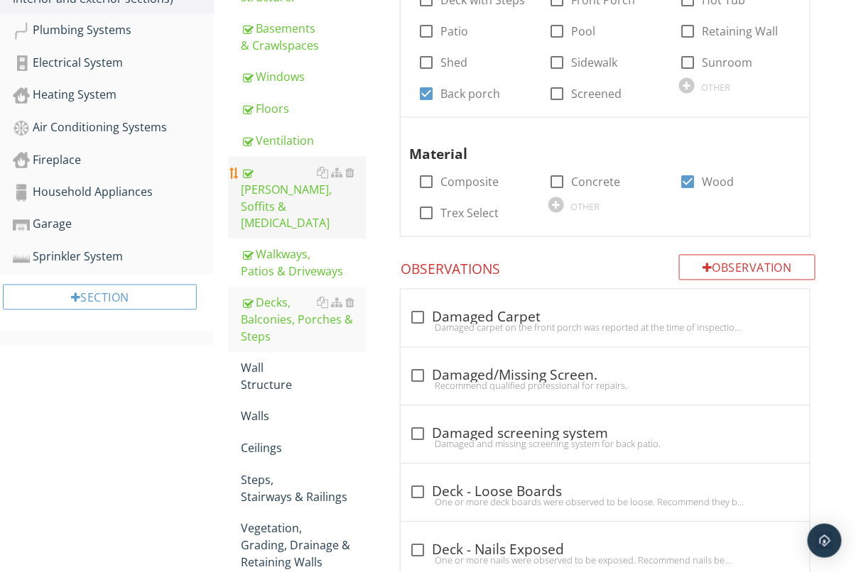
scroll to position [529, 0]
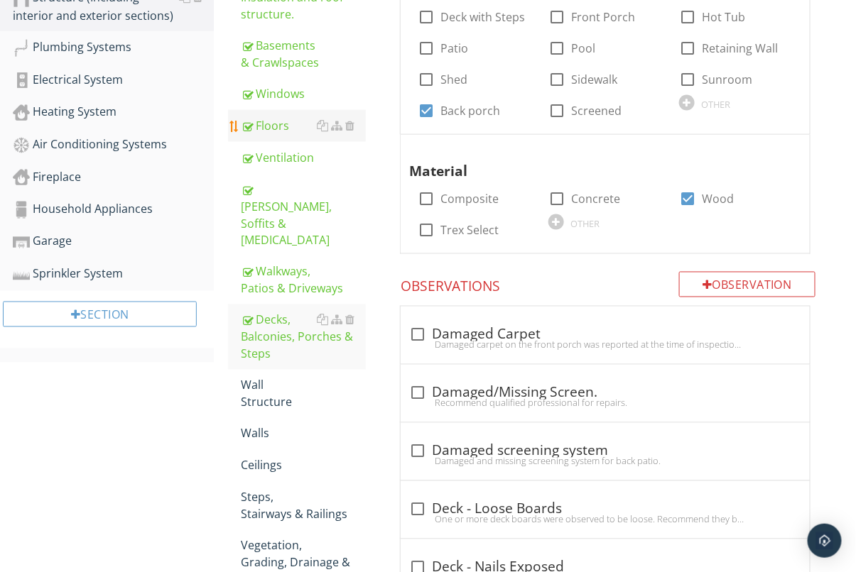
click at [274, 117] on div "Floors" at bounding box center [303, 125] width 125 height 17
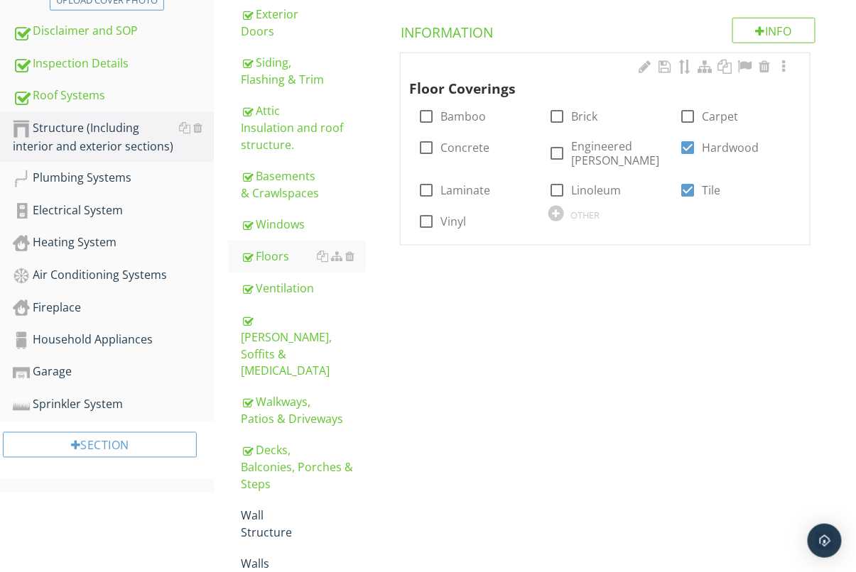
scroll to position [340, 0]
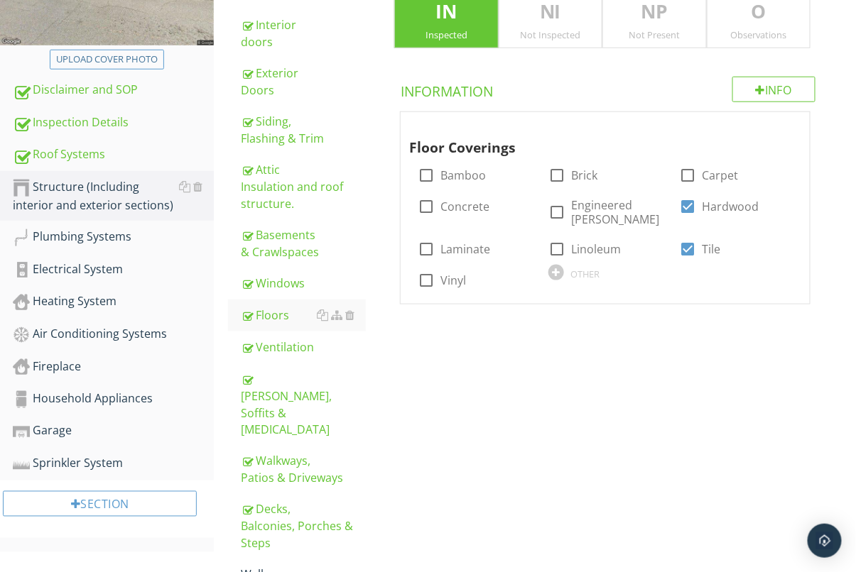
click at [750, 33] on div "Observations" at bounding box center [758, 34] width 102 height 11
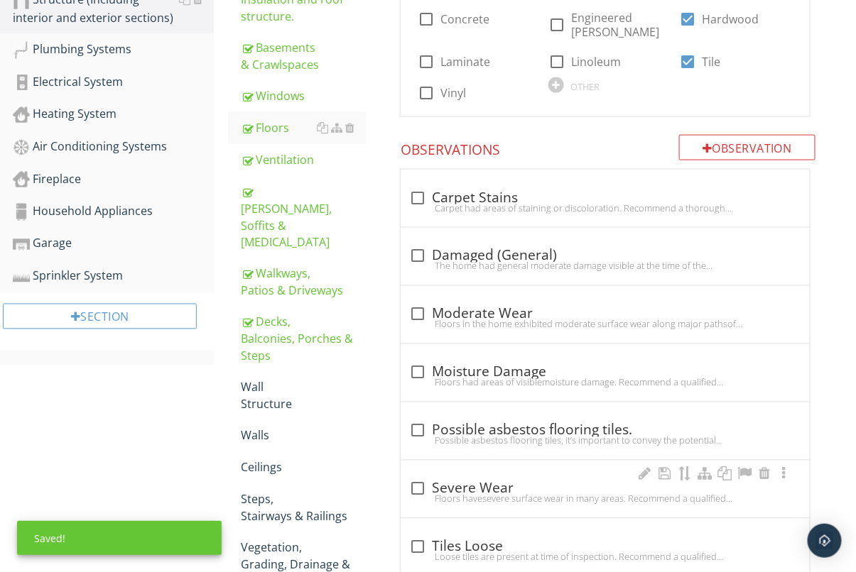
scroll to position [683, 0]
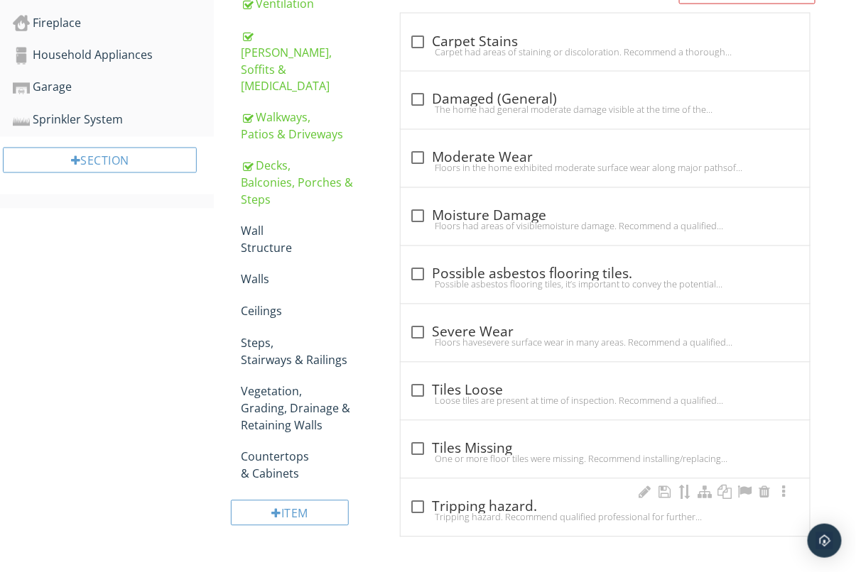
drag, startPoint x: 549, startPoint y: 514, endPoint x: 528, endPoint y: 515, distance: 20.6
click at [549, 514] on div "Tripping hazard. Recommend qualified professional for further investigations an…" at bounding box center [605, 517] width 392 height 11
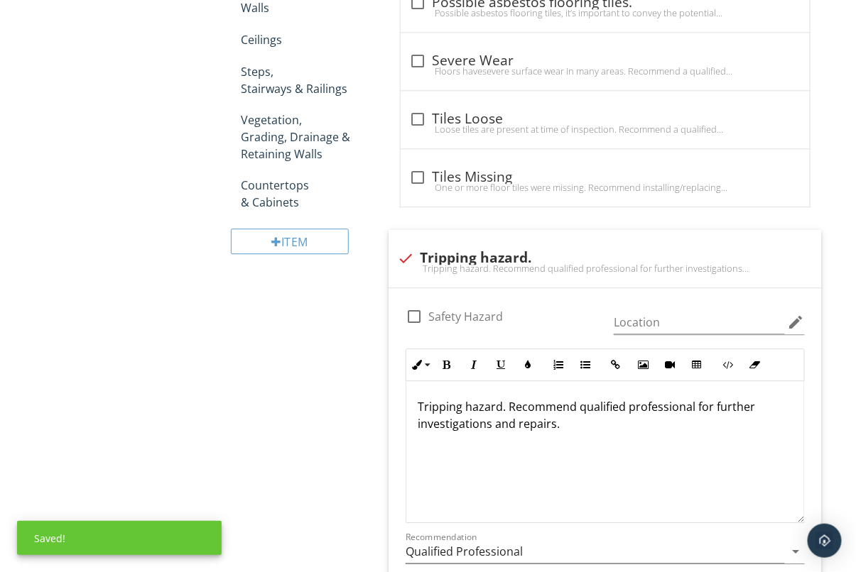
scroll to position [960, 0]
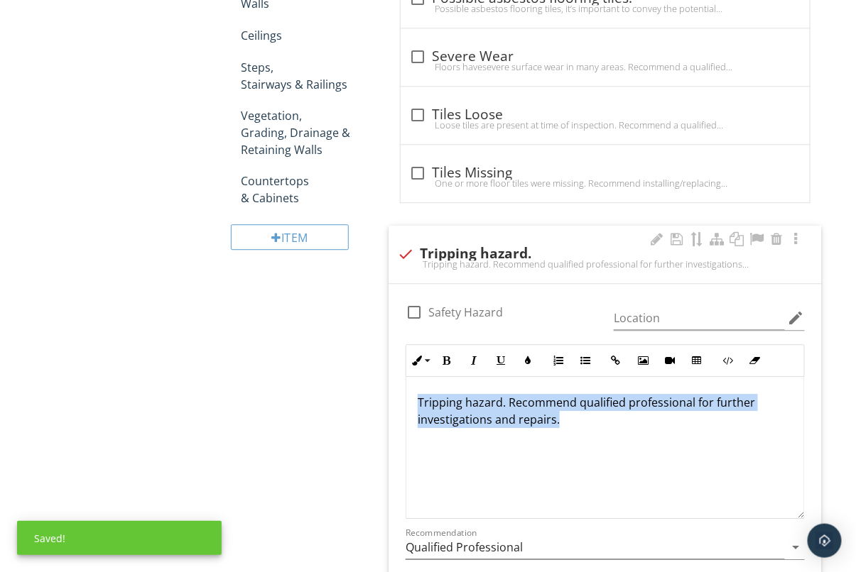
drag, startPoint x: 418, startPoint y: 398, endPoint x: 695, endPoint y: 438, distance: 280.6
click at [695, 438] on div "Tripping hazard. Recommend qualified professional for further investigations an…" at bounding box center [605, 448] width 398 height 142
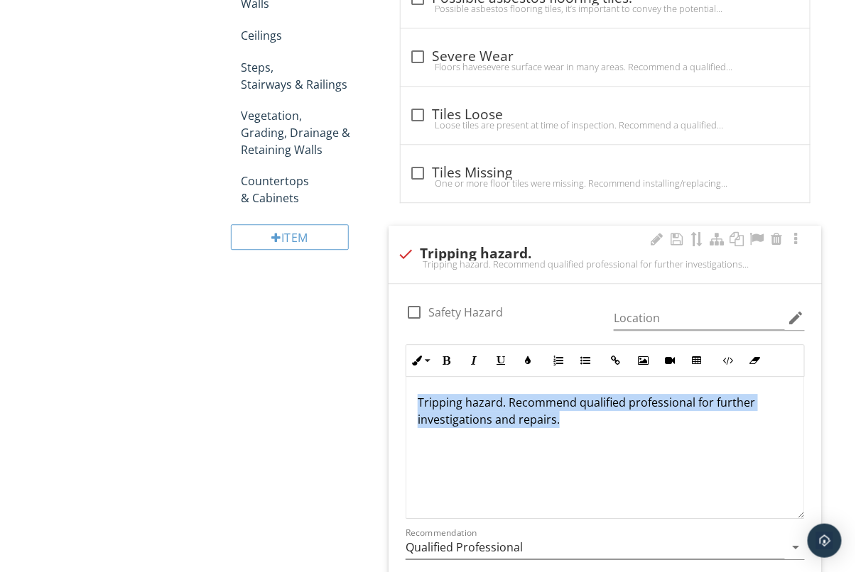
copy p "Tripping hazard. Recommend qualified professional for further investigations an…"
click at [412, 254] on div at bounding box center [405, 254] width 24 height 24
checkbox input "true"
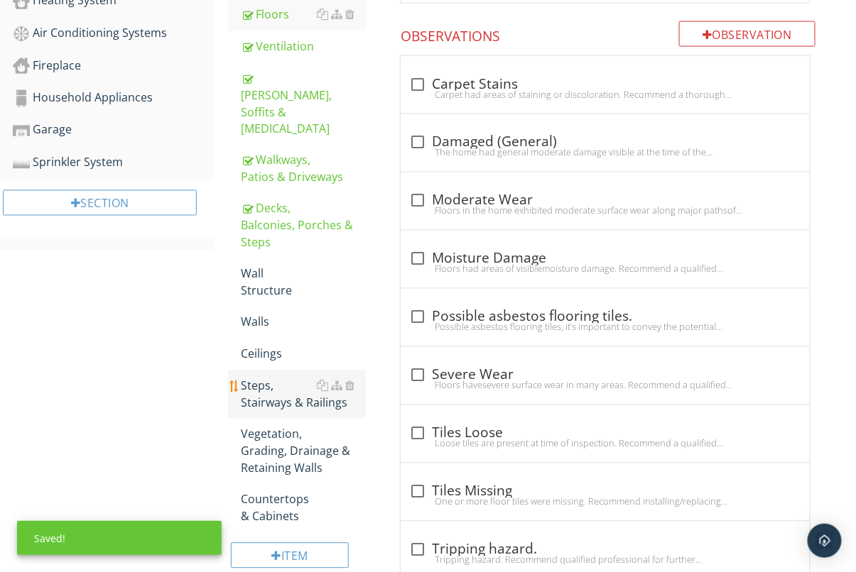
scroll to position [642, 0]
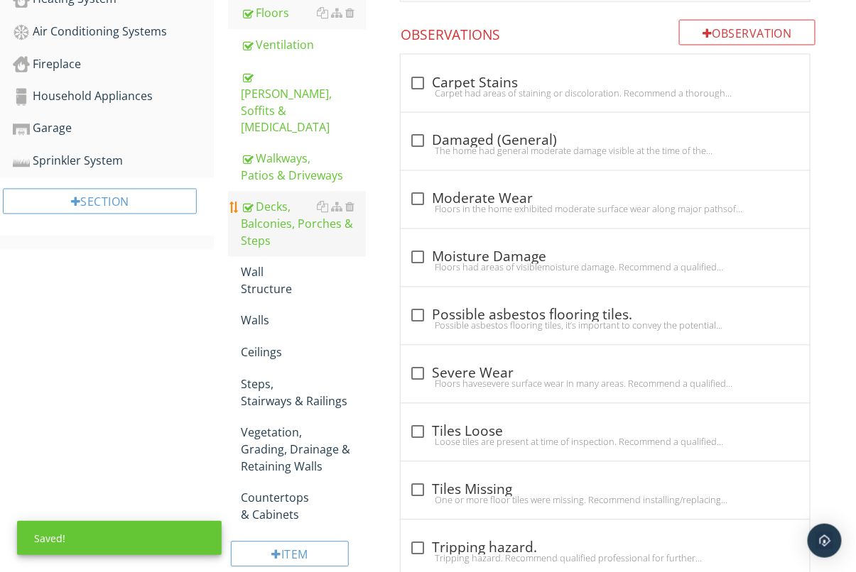
click at [281, 199] on div "Decks, Balconies, Porches & Steps" at bounding box center [303, 224] width 125 height 51
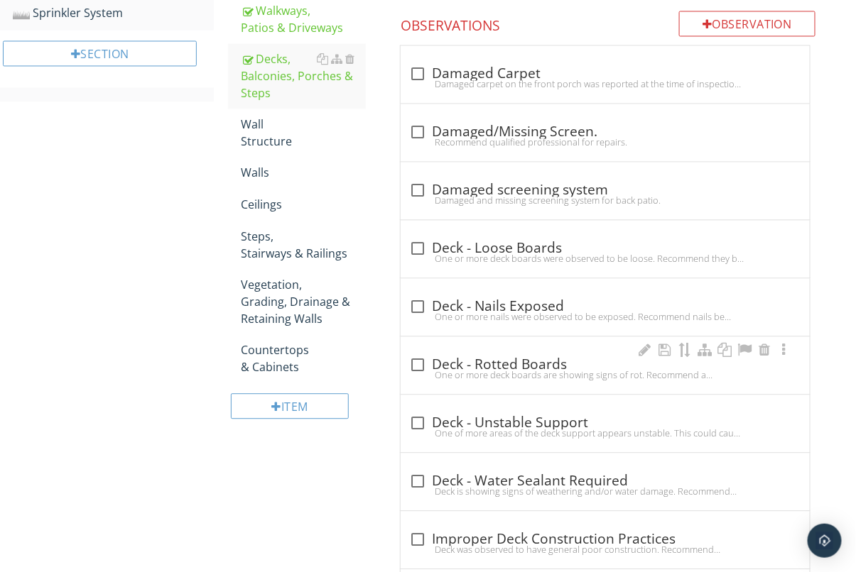
scroll to position [644, 0]
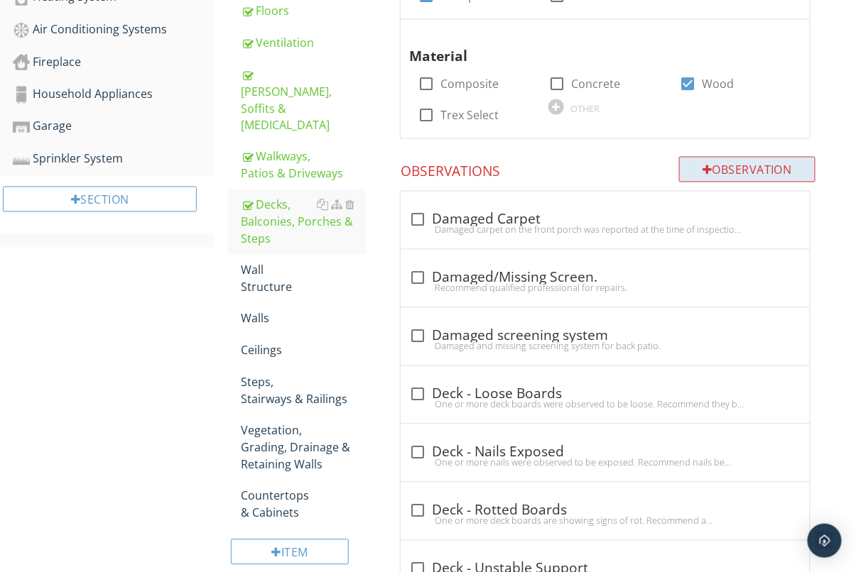
click at [732, 164] on div "Observation" at bounding box center [747, 170] width 136 height 26
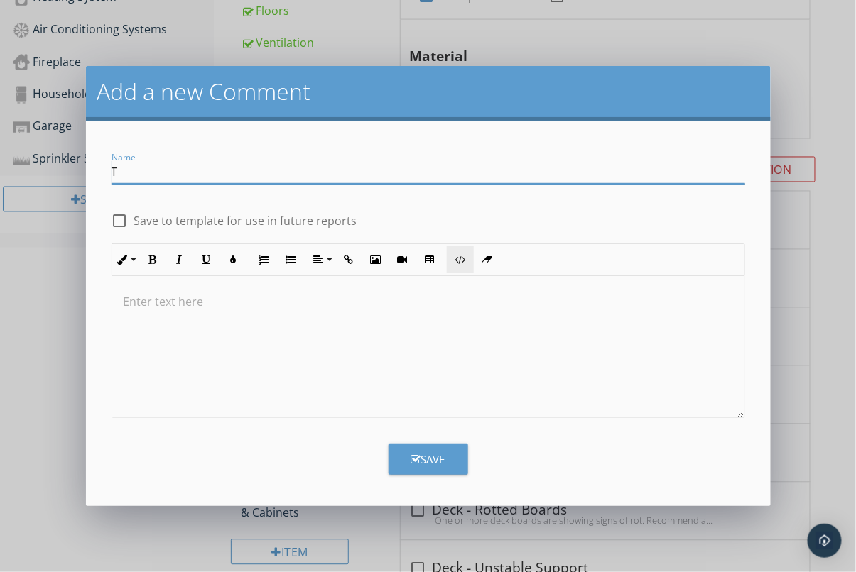
type input "Trip hazard."
click at [227, 324] on div at bounding box center [428, 347] width 632 height 142
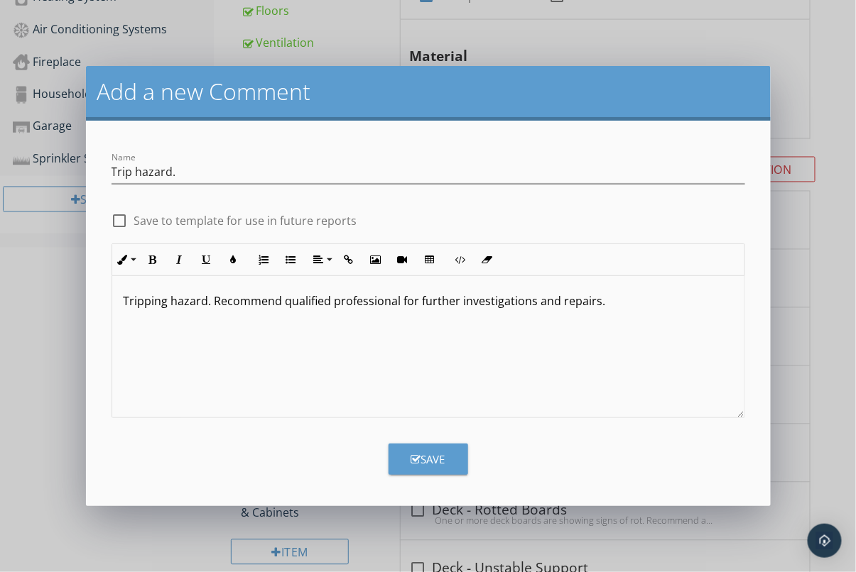
click at [121, 302] on div "Tripping hazard. Recommend qualified professional for further investigations an…" at bounding box center [428, 347] width 632 height 142
click at [428, 465] on div "Save" at bounding box center [428, 460] width 34 height 16
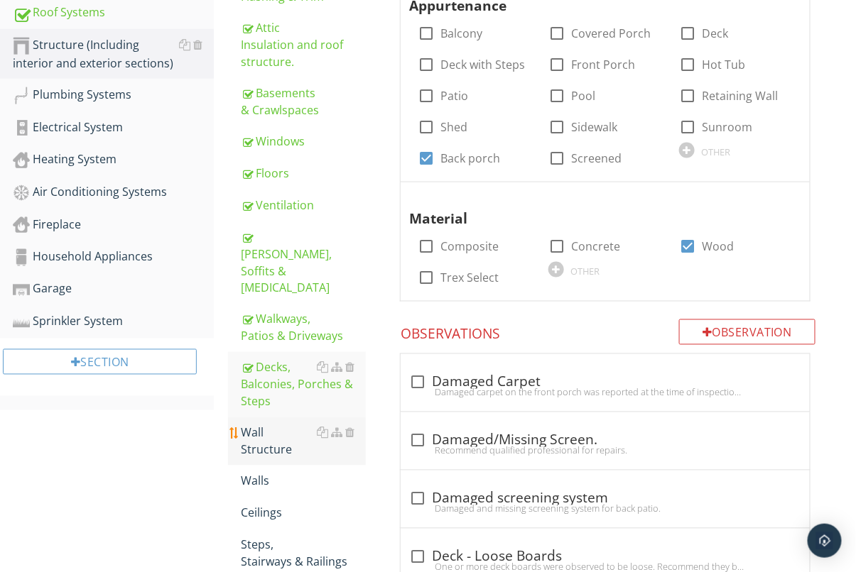
scroll to position [485, 0]
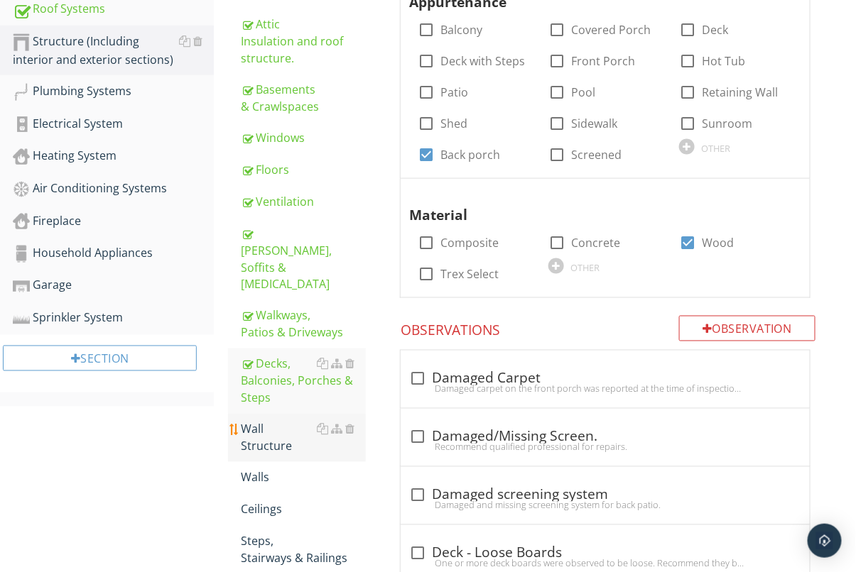
click at [270, 421] on div "Wall Structure" at bounding box center [303, 438] width 125 height 34
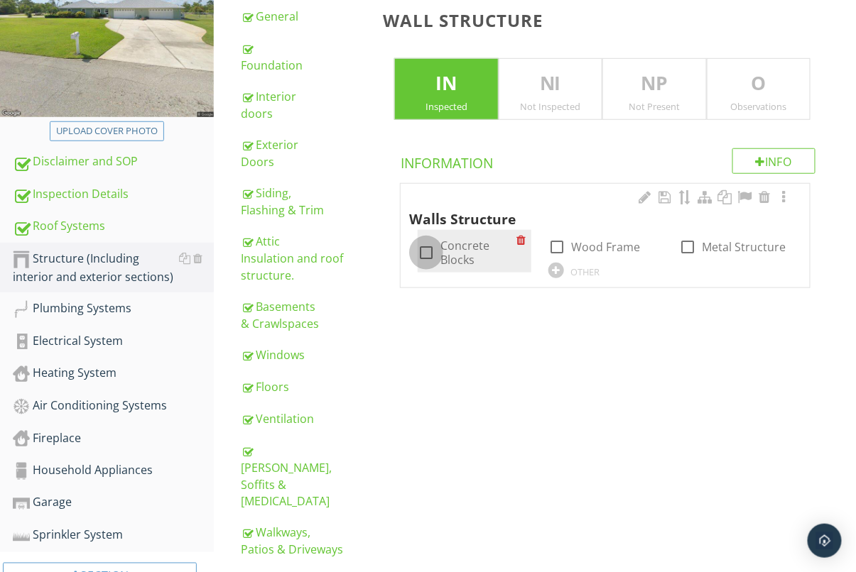
click at [423, 249] on div at bounding box center [426, 253] width 24 height 24
checkbox input "true"
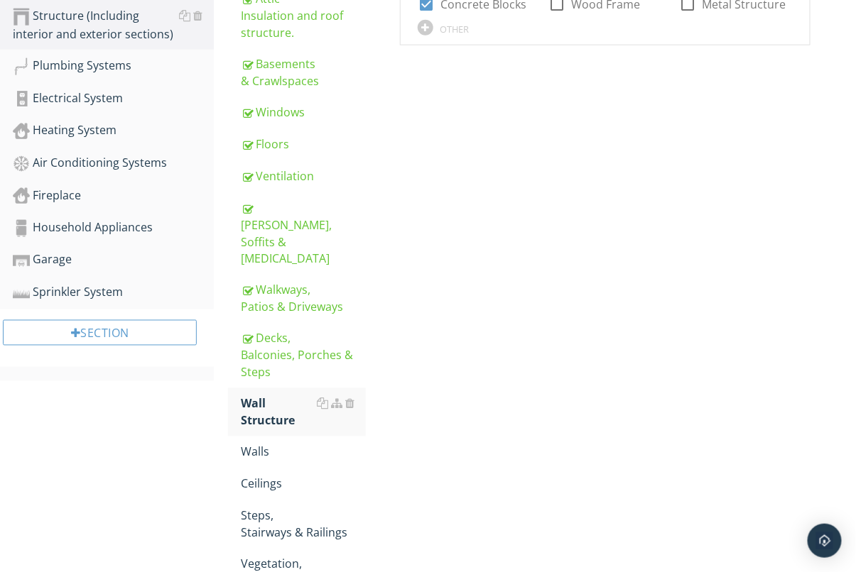
scroll to position [614, 0]
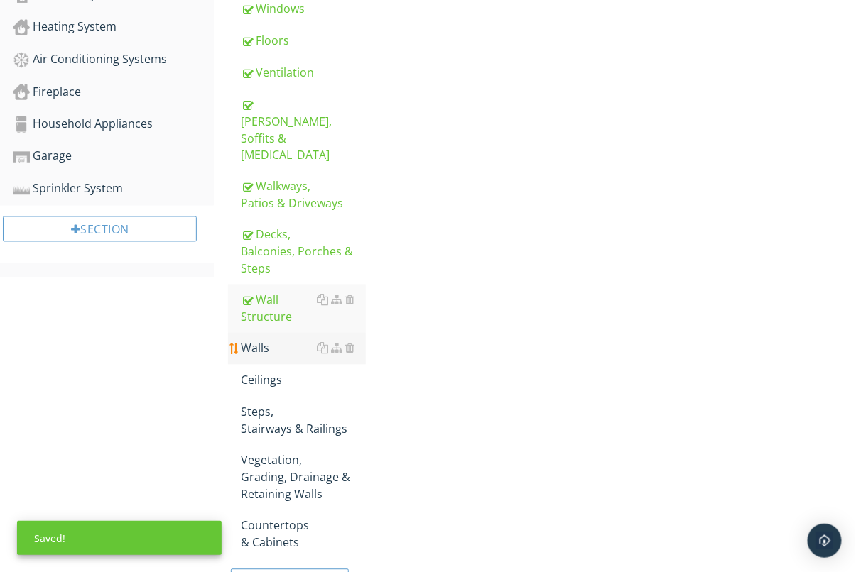
click at [274, 340] on div "Walls" at bounding box center [303, 348] width 125 height 17
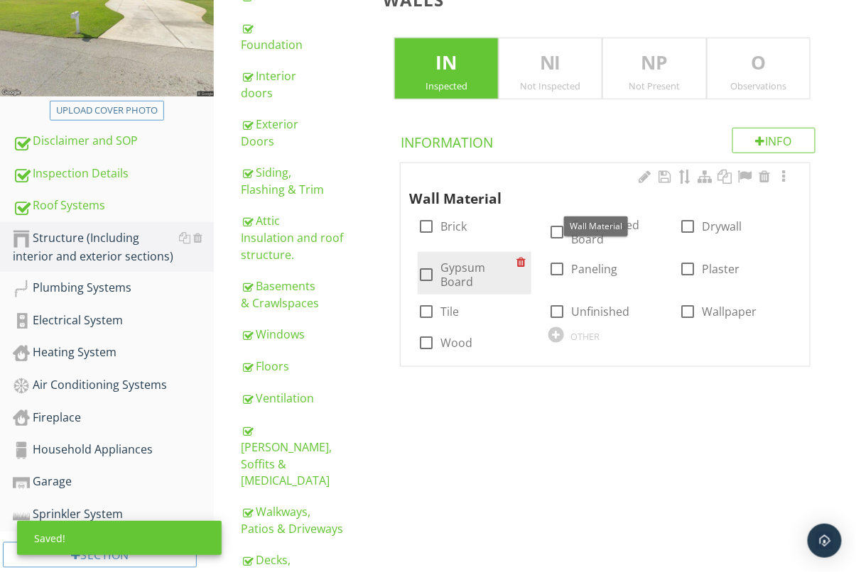
scroll to position [345, 0]
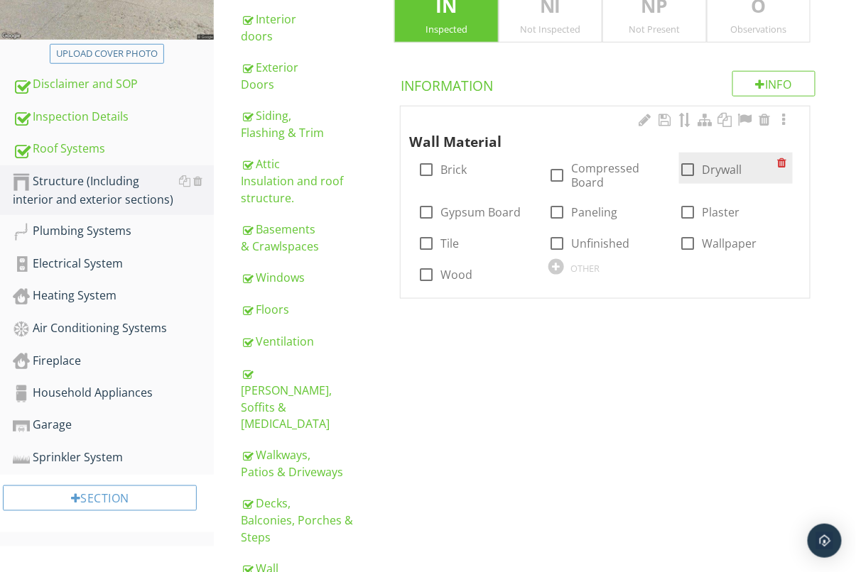
click at [690, 177] on div at bounding box center [687, 170] width 24 height 24
checkbox input "true"
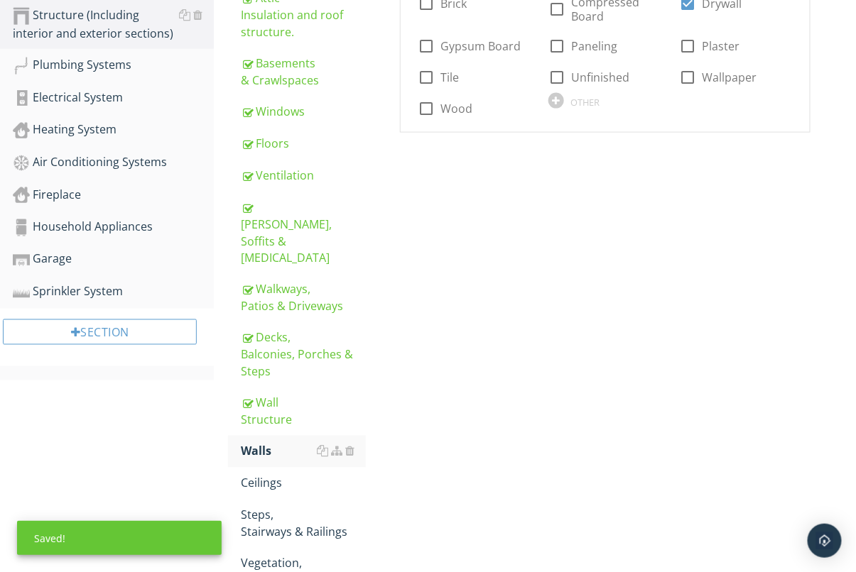
scroll to position [516, 0]
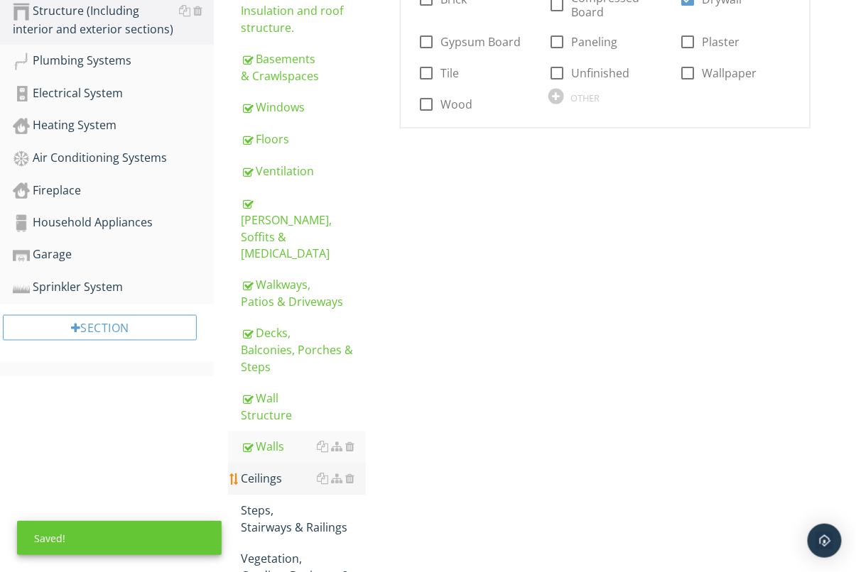
click at [279, 471] on div "Ceilings" at bounding box center [303, 479] width 125 height 17
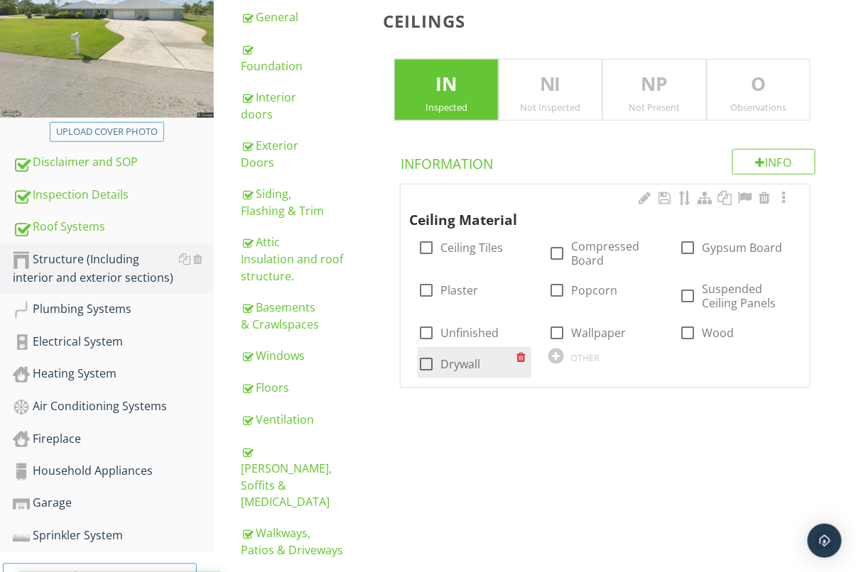
drag, startPoint x: 431, startPoint y: 366, endPoint x: 429, endPoint y: 374, distance: 8.1
click at [431, 366] on div at bounding box center [426, 364] width 24 height 24
checkbox input "true"
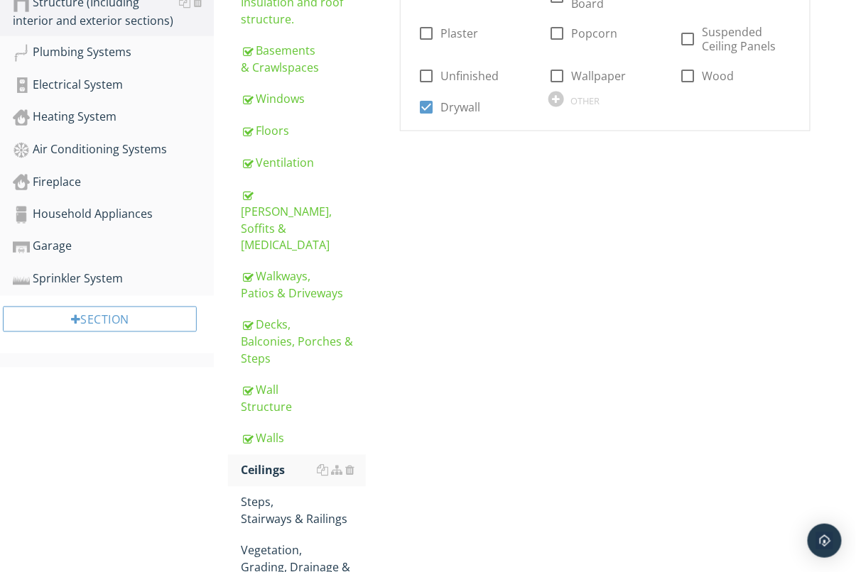
scroll to position [636, 0]
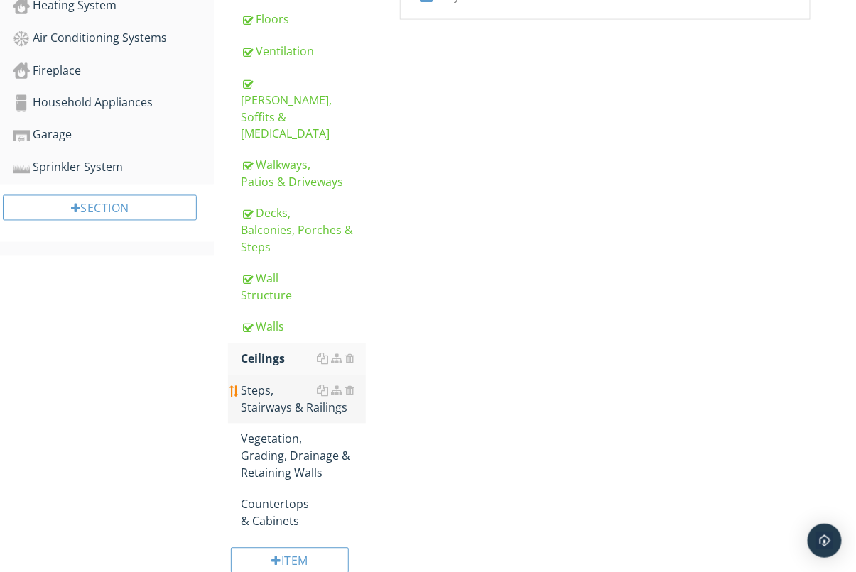
click at [264, 383] on div "Steps, Stairways & Railings" at bounding box center [303, 400] width 125 height 34
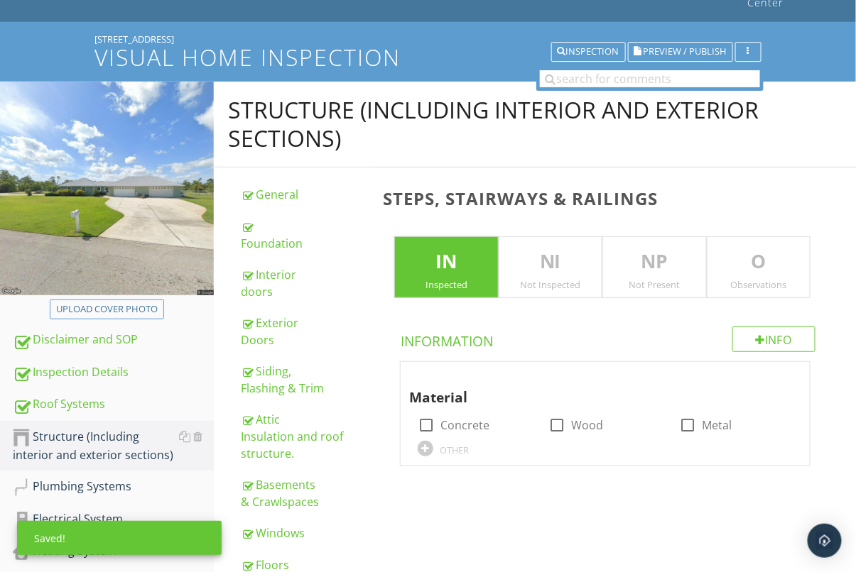
scroll to position [71, 0]
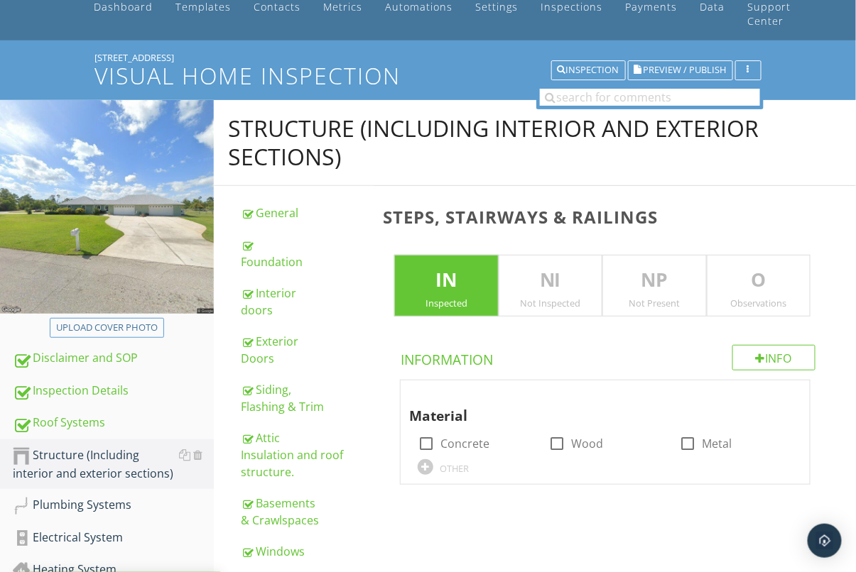
click at [646, 300] on div "Not Present" at bounding box center [654, 303] width 102 height 11
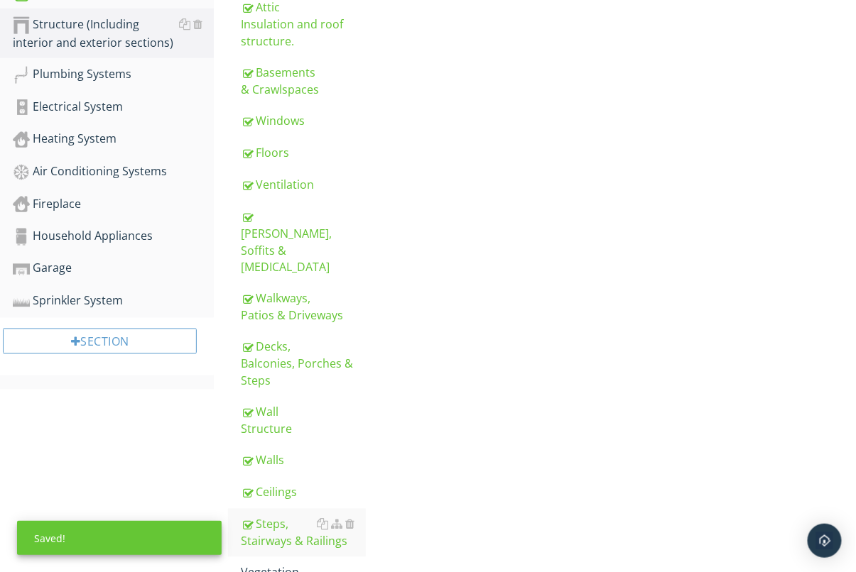
scroll to position [643, 0]
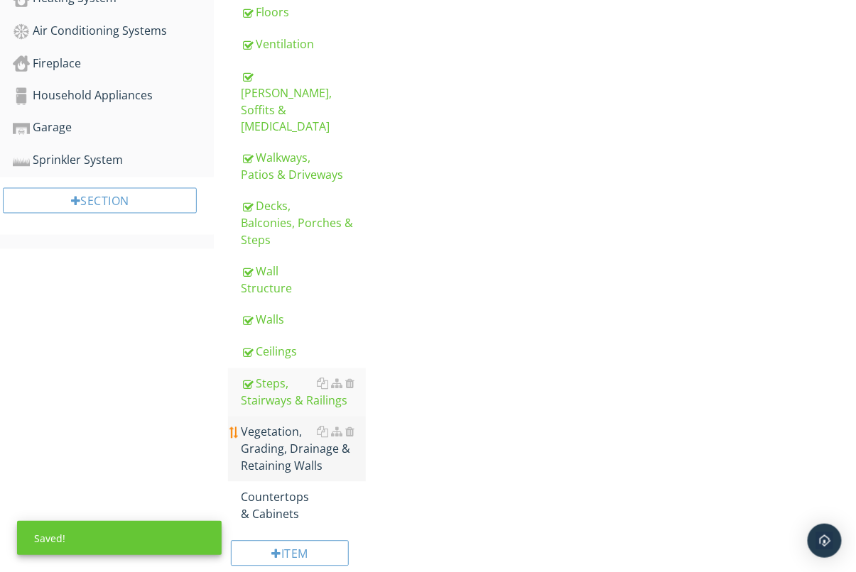
click at [299, 424] on div "Vegetation, Grading, Drainage & Retaining Walls" at bounding box center [303, 449] width 125 height 51
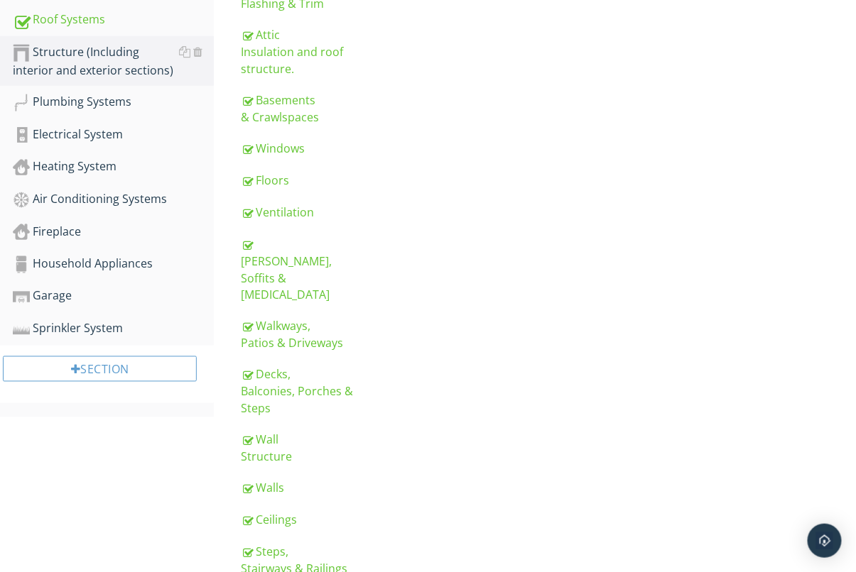
scroll to position [643, 0]
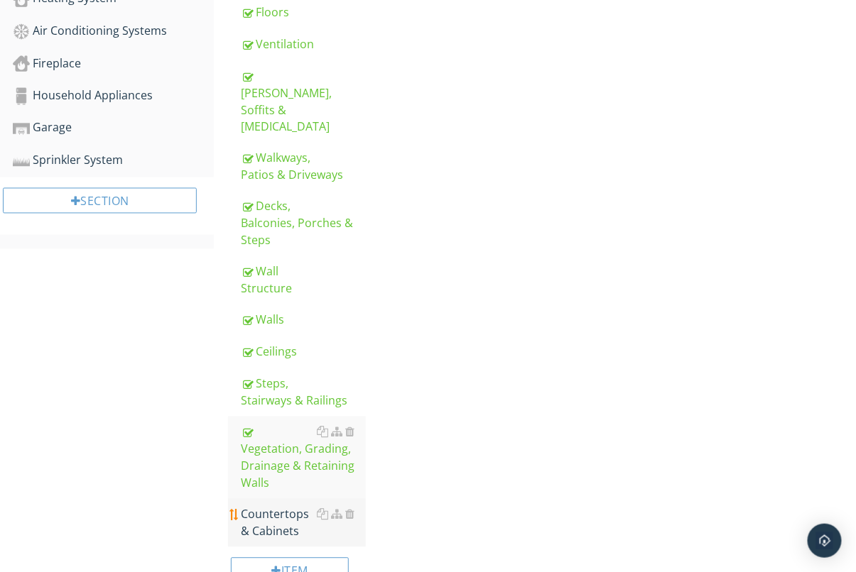
click at [284, 506] on div "Countertops & Cabinets" at bounding box center [303, 523] width 125 height 34
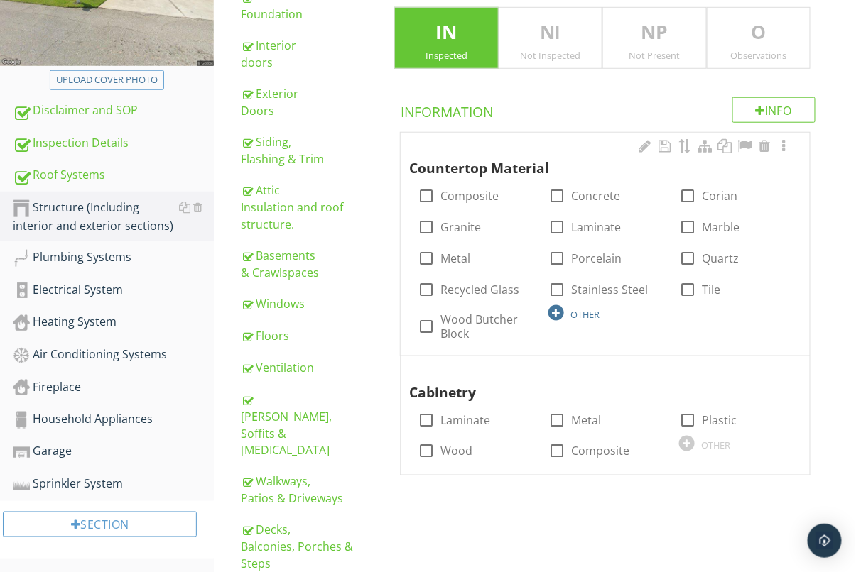
scroll to position [321, 0]
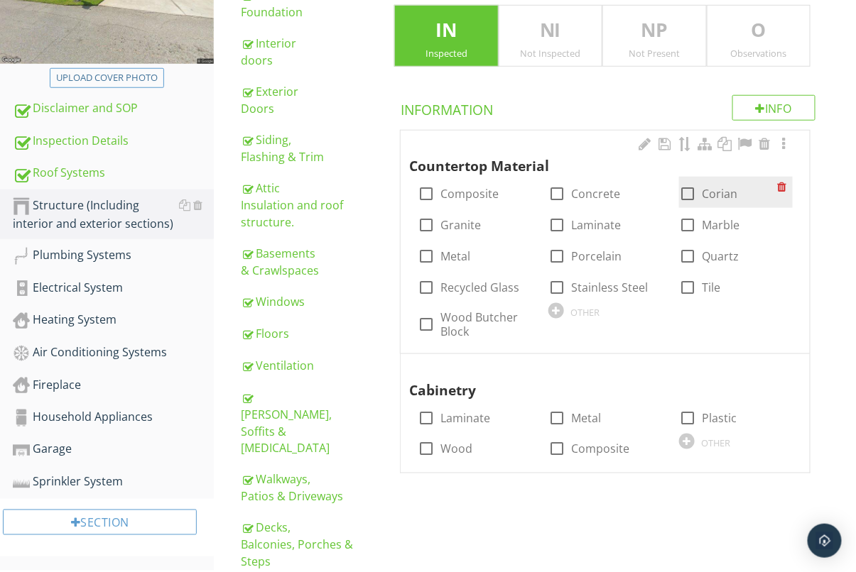
click at [696, 185] on div at bounding box center [687, 194] width 24 height 24
checkbox input "true"
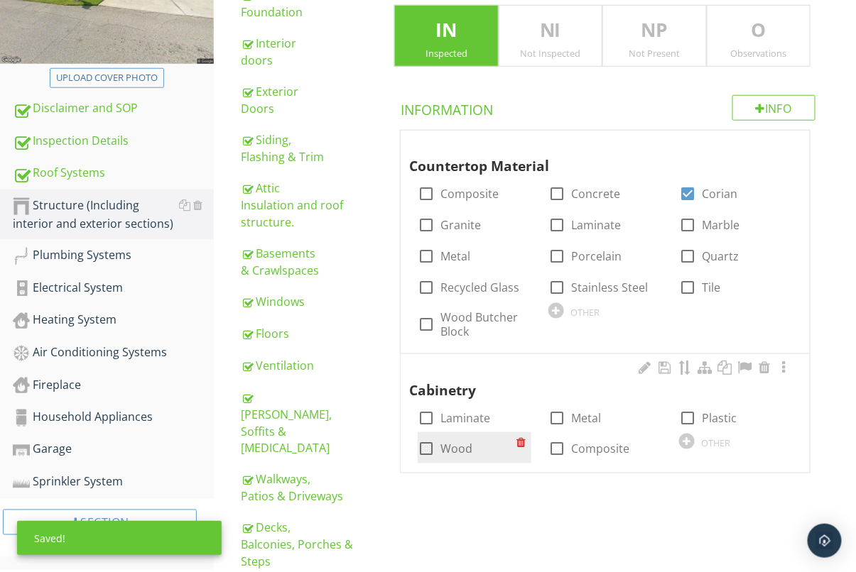
scroll to position [325, 0]
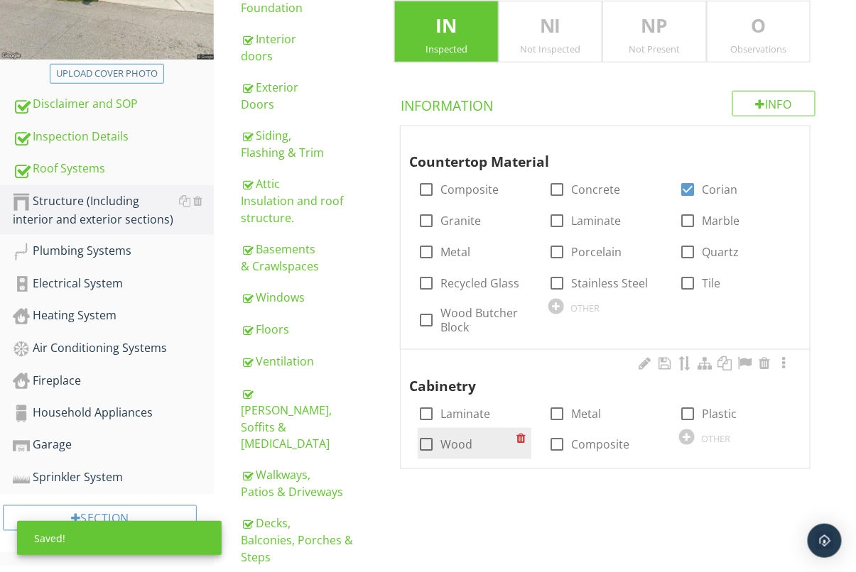
click at [433, 448] on div at bounding box center [426, 445] width 24 height 24
checkbox input "true"
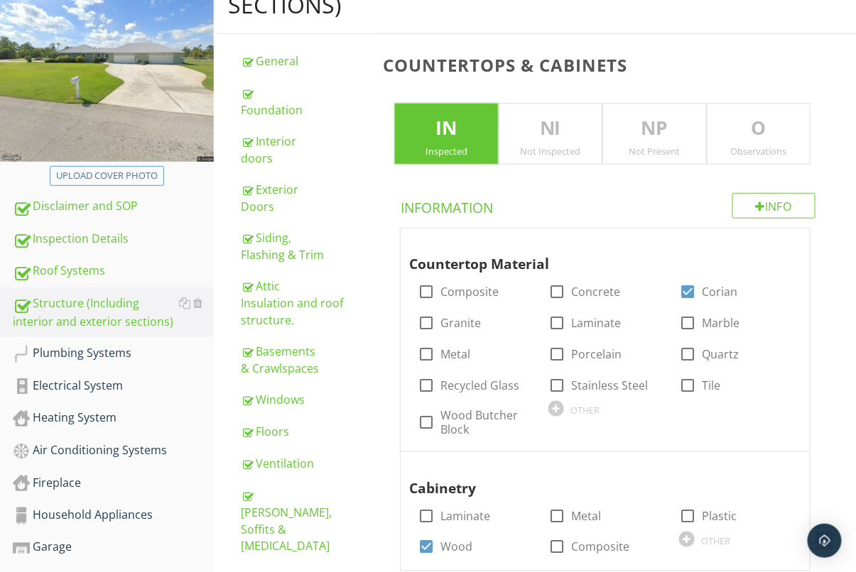
scroll to position [215, 0]
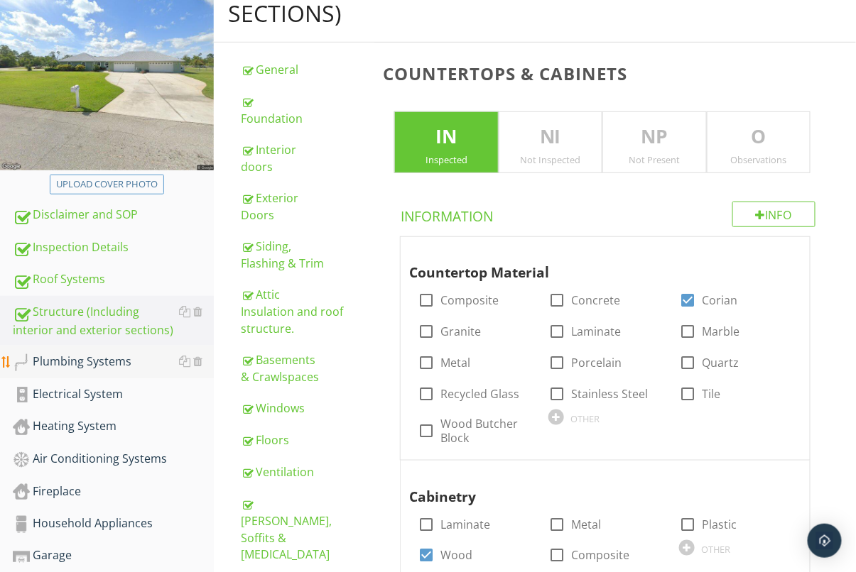
click at [83, 364] on div "Plumbing Systems" at bounding box center [113, 362] width 201 height 18
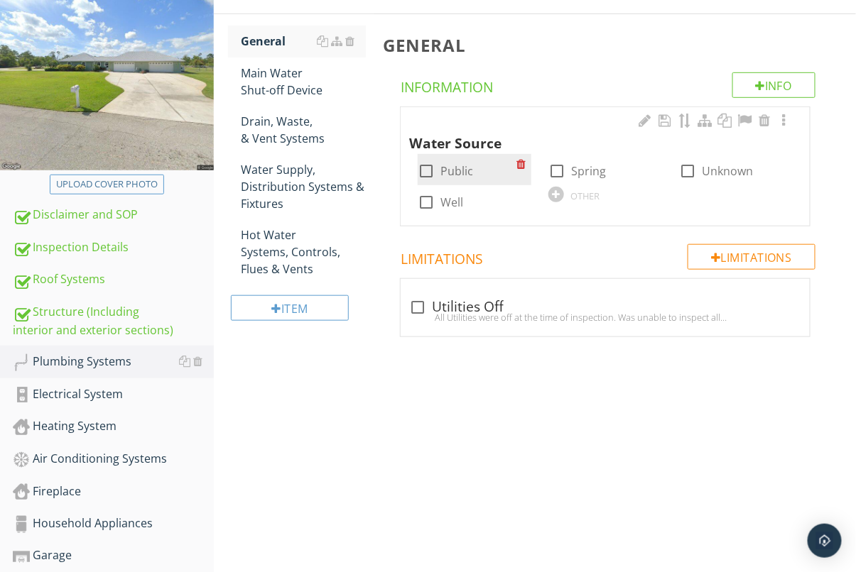
click at [423, 163] on div at bounding box center [426, 171] width 24 height 24
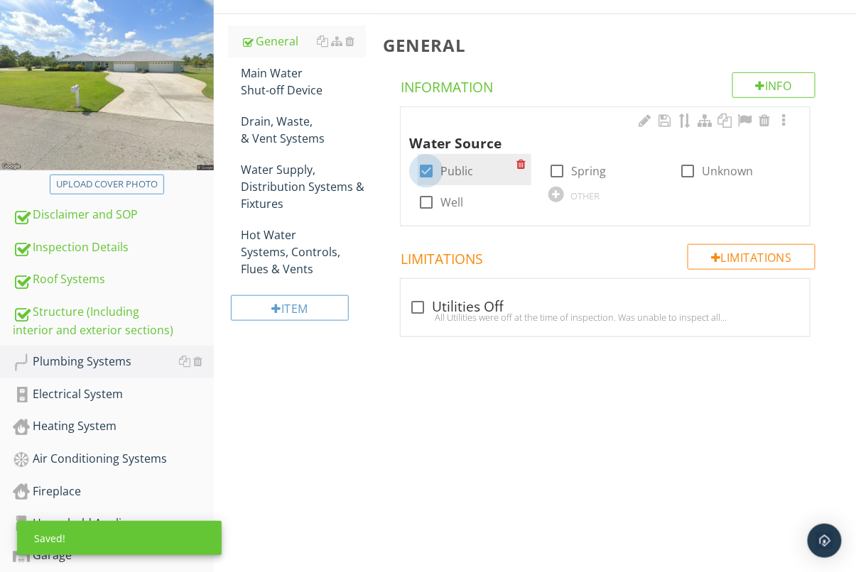
click at [427, 172] on div at bounding box center [426, 171] width 24 height 24
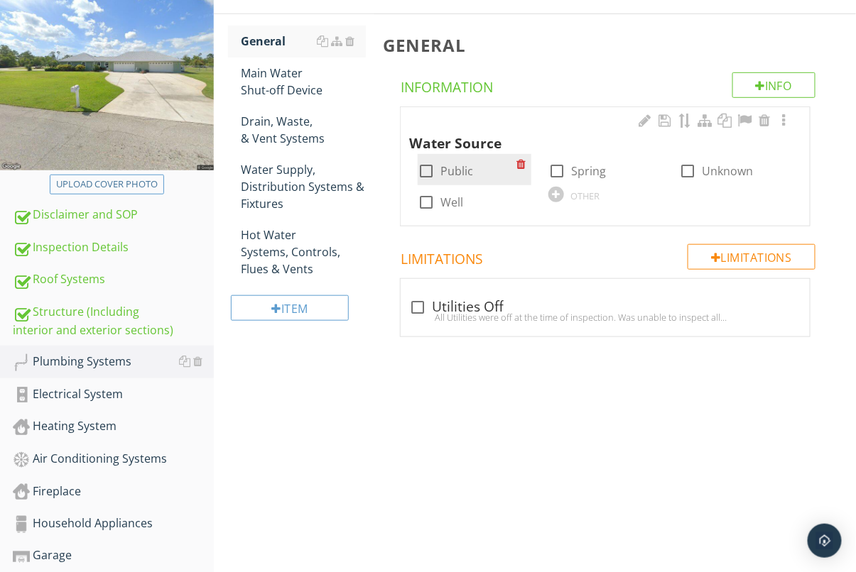
click at [426, 170] on div at bounding box center [426, 171] width 24 height 24
checkbox input "true"
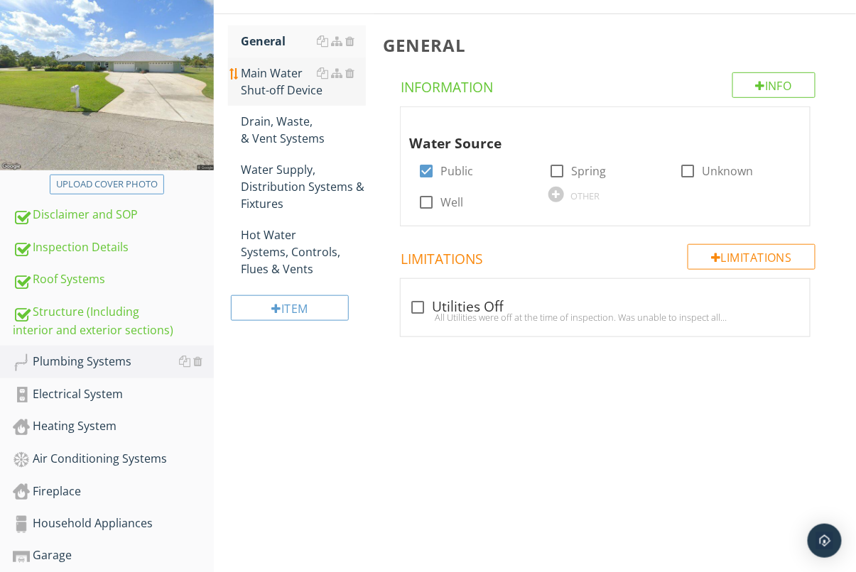
click at [271, 76] on div "Main Water Shut-off Device" at bounding box center [303, 82] width 125 height 34
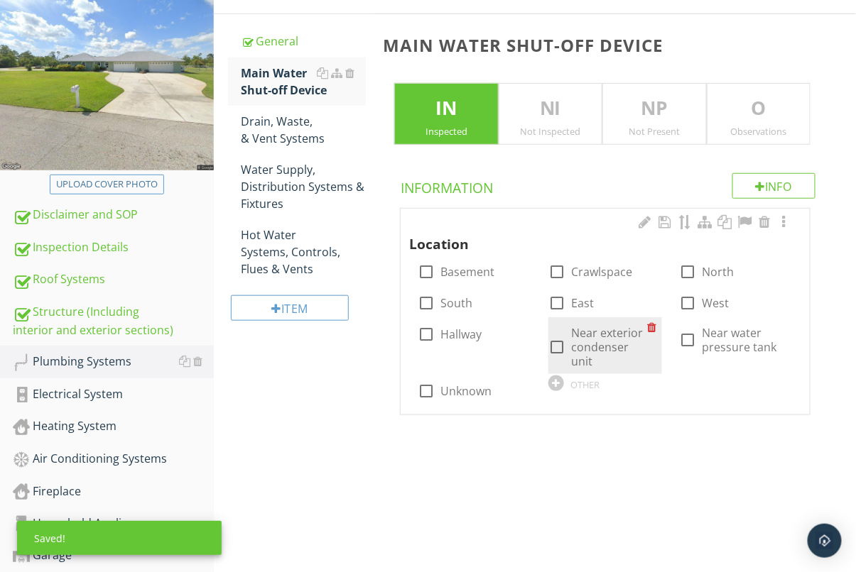
click at [553, 342] on div at bounding box center [557, 347] width 24 height 24
checkbox input "true"
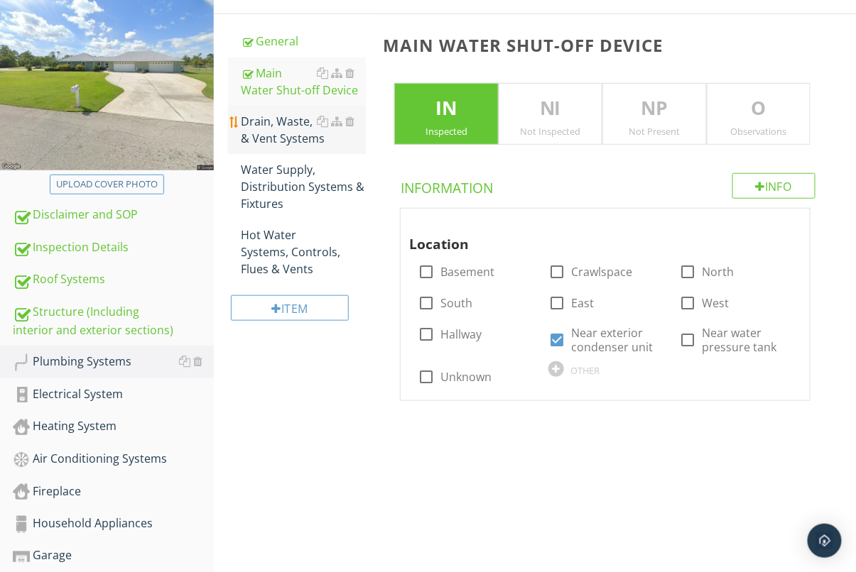
click at [273, 129] on div "Drain, Waste, & Vent Systems" at bounding box center [303, 130] width 125 height 34
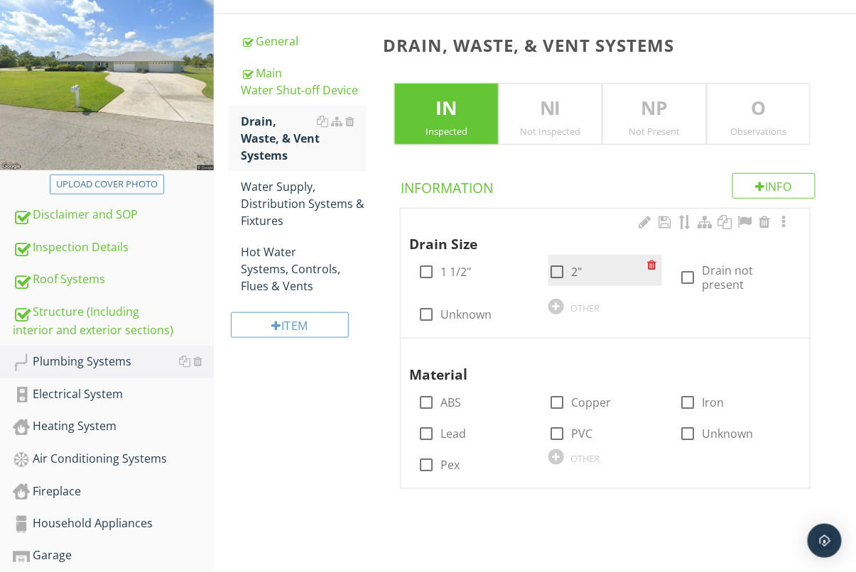
click at [555, 274] on div at bounding box center [557, 272] width 24 height 24
checkbox input "true"
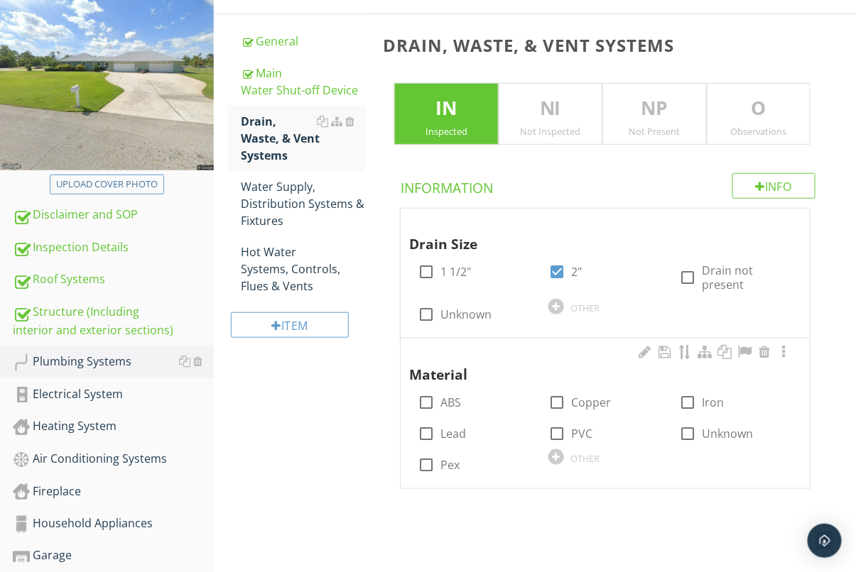
click at [543, 433] on div "check_box_outline_blank PVC" at bounding box center [605, 432] width 131 height 31
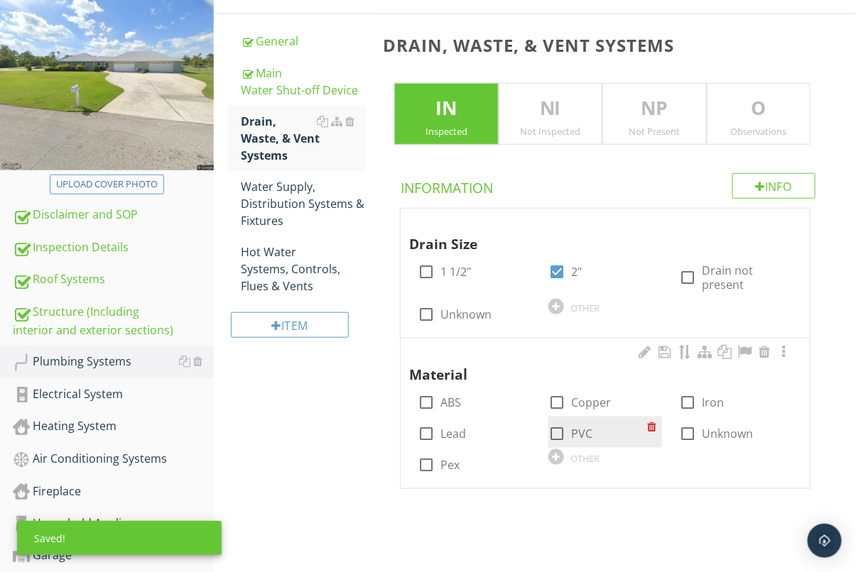
click at [551, 433] on div at bounding box center [557, 434] width 24 height 24
checkbox input "true"
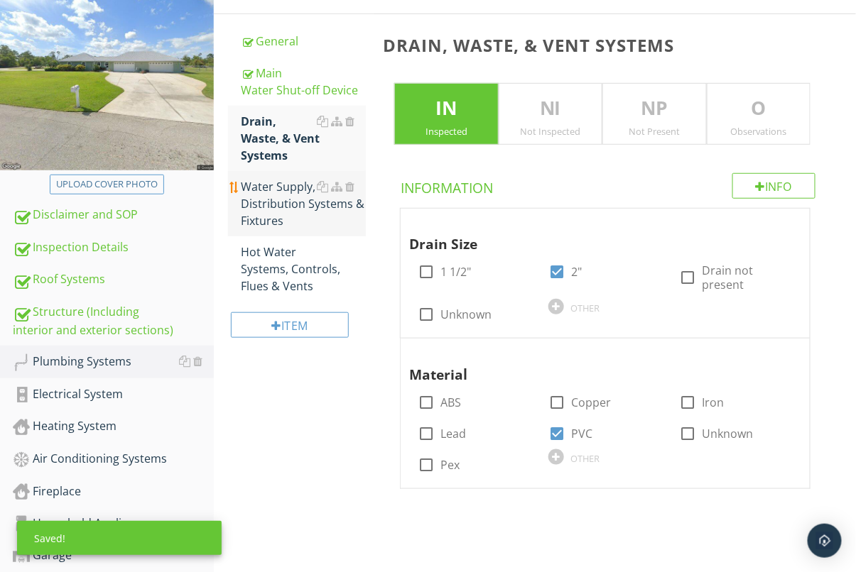
click at [299, 178] on div "Water Supply, Distribution Systems & Fixtures" at bounding box center [303, 203] width 125 height 51
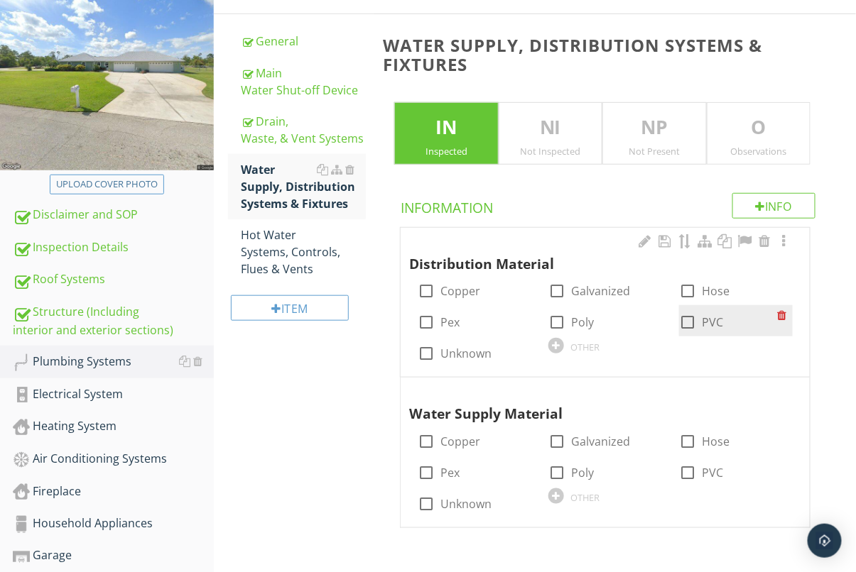
click at [690, 326] on div at bounding box center [687, 322] width 24 height 24
checkbox input "true"
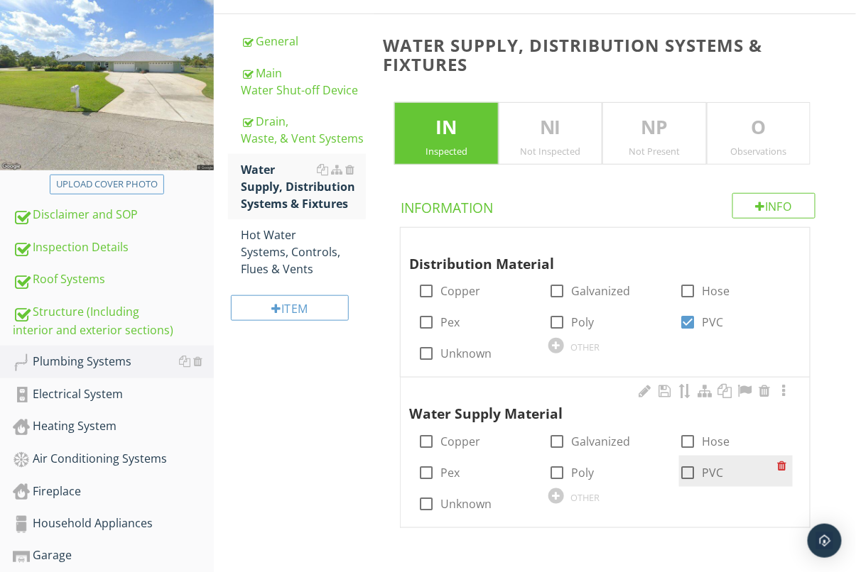
click at [689, 467] on div at bounding box center [687, 473] width 24 height 24
checkbox input "true"
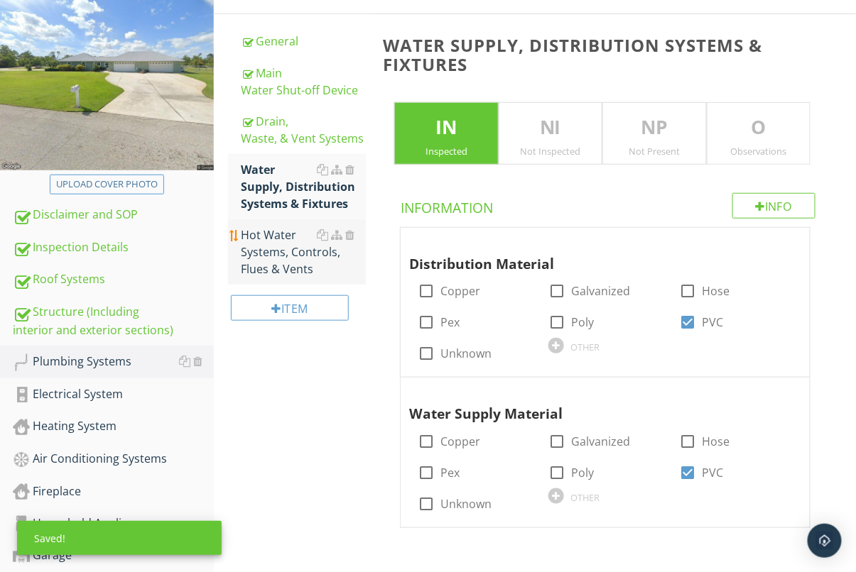
click at [281, 237] on div "Hot Water Systems, Controls, Flues & Vents" at bounding box center [303, 252] width 125 height 51
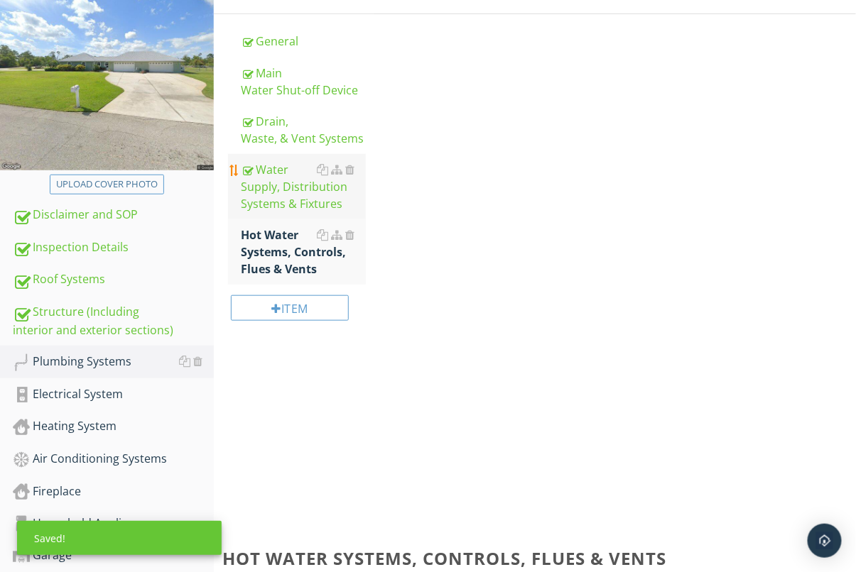
click at [271, 190] on div "Water Supply, Distribution Systems & Fixtures" at bounding box center [303, 186] width 125 height 51
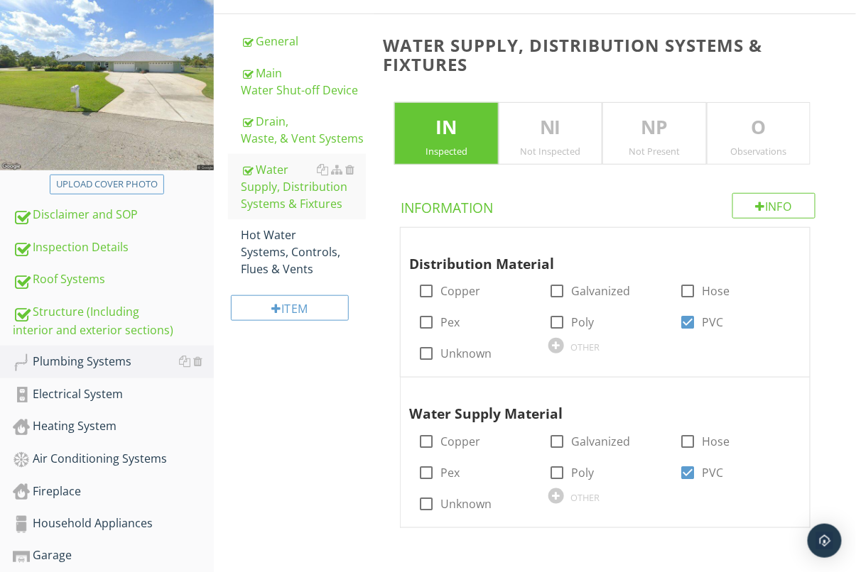
click at [770, 121] on p "O" at bounding box center [758, 128] width 102 height 28
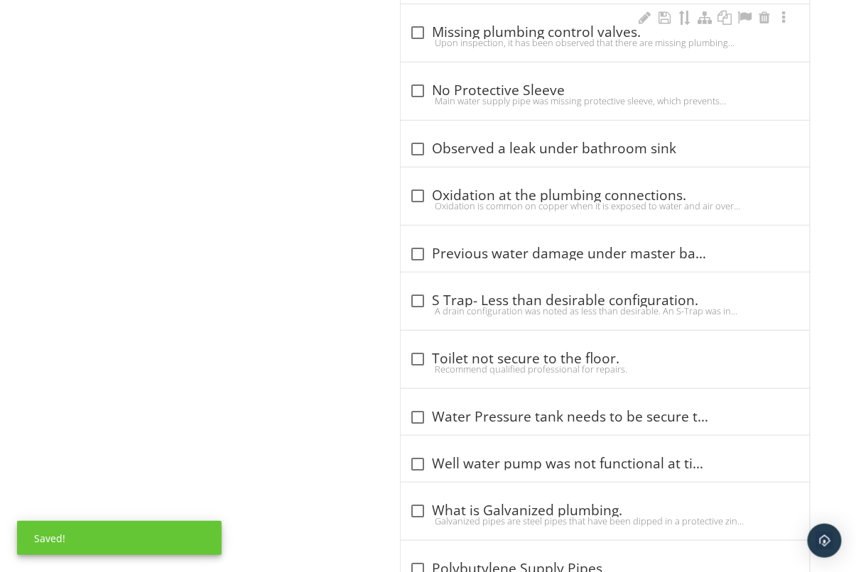
scroll to position [1808, 0]
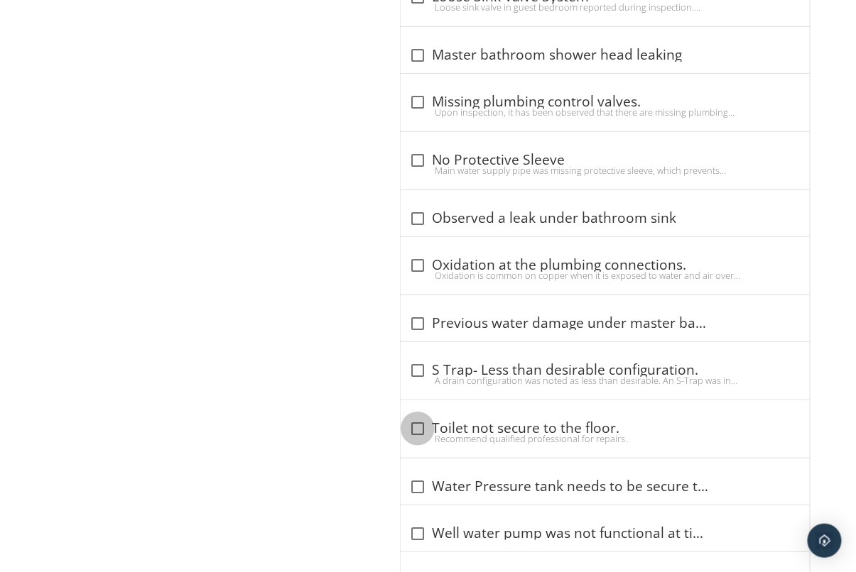
drag, startPoint x: 425, startPoint y: 427, endPoint x: 322, endPoint y: 403, distance: 105.6
click at [425, 427] on div at bounding box center [418, 429] width 24 height 24
checkbox input "true"
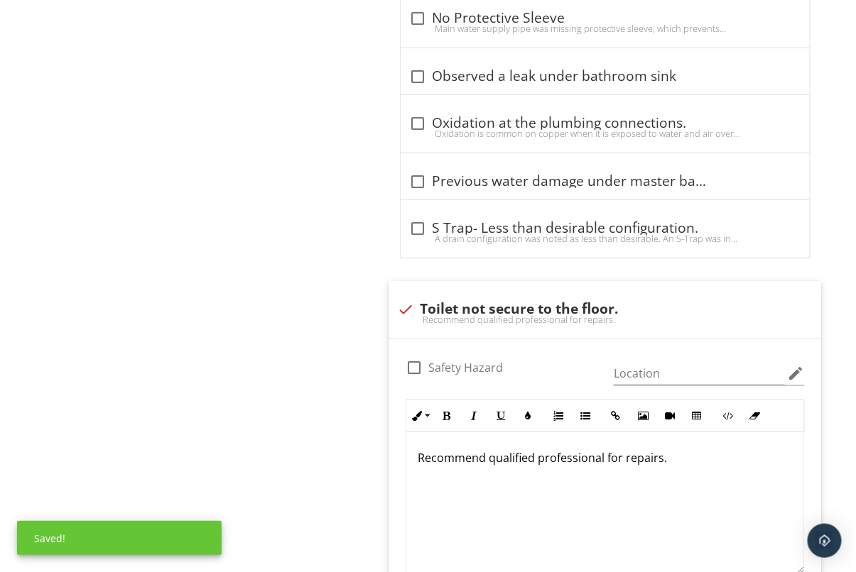
scroll to position [1799, 0]
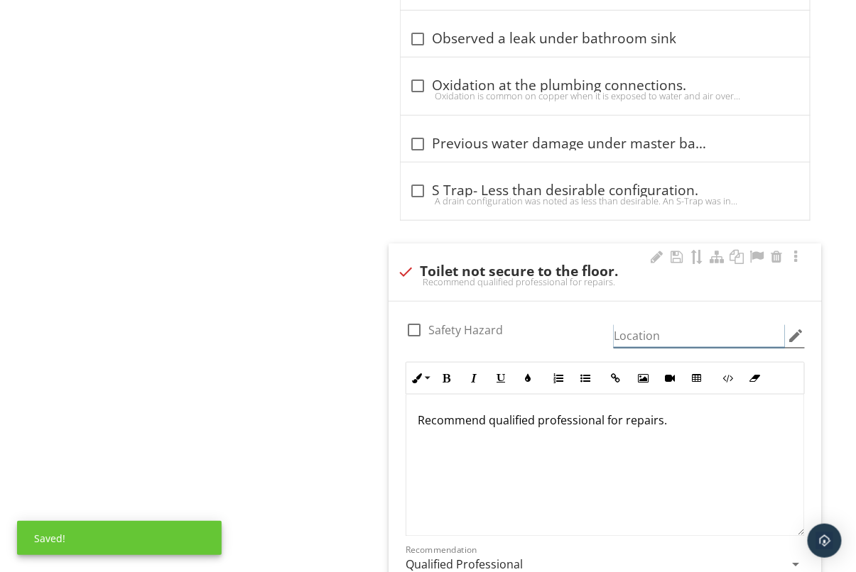
click at [648, 332] on input "Location" at bounding box center [699, 336] width 171 height 23
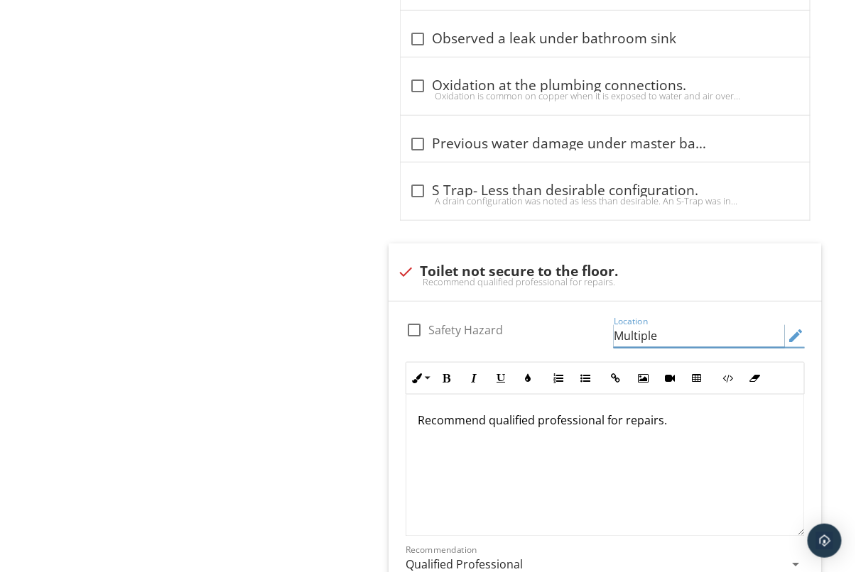
type input "Multiple"
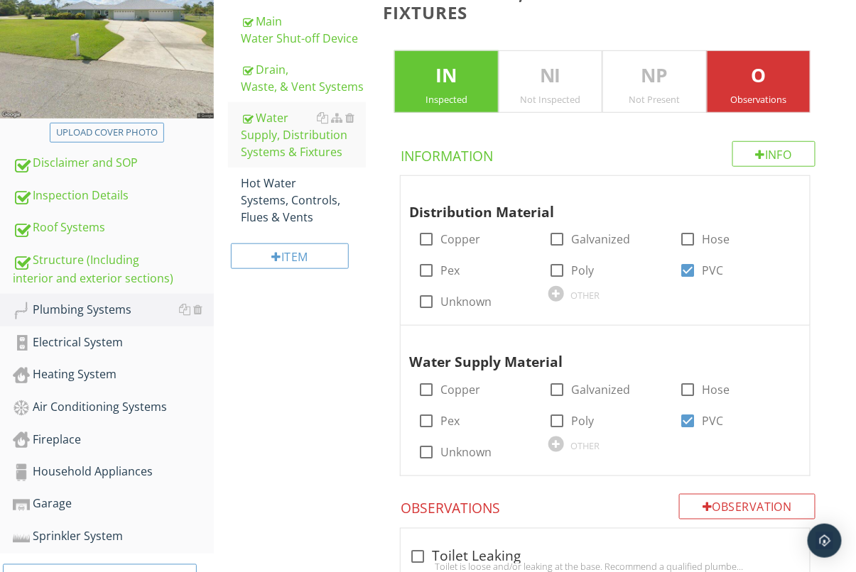
scroll to position [251, 0]
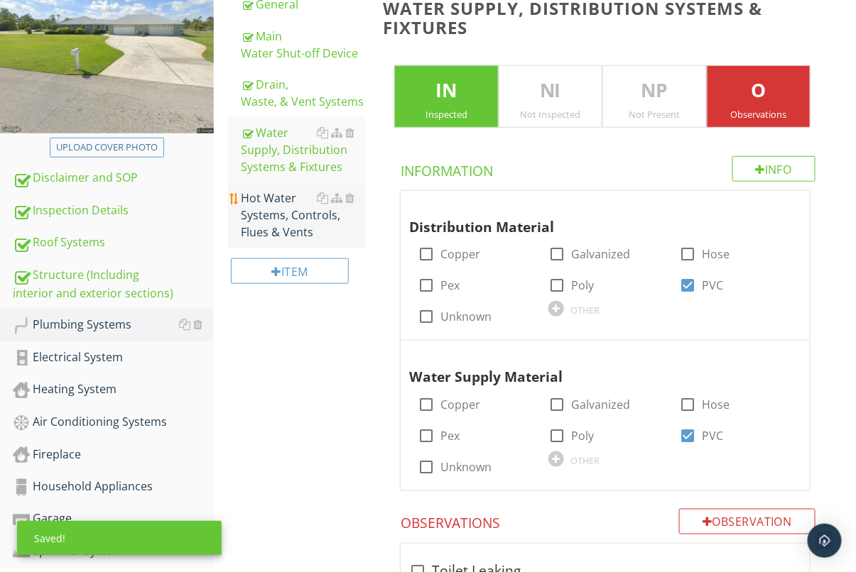
click at [285, 185] on link "Hot Water Systems, Controls, Flues & Vents" at bounding box center [303, 215] width 125 height 65
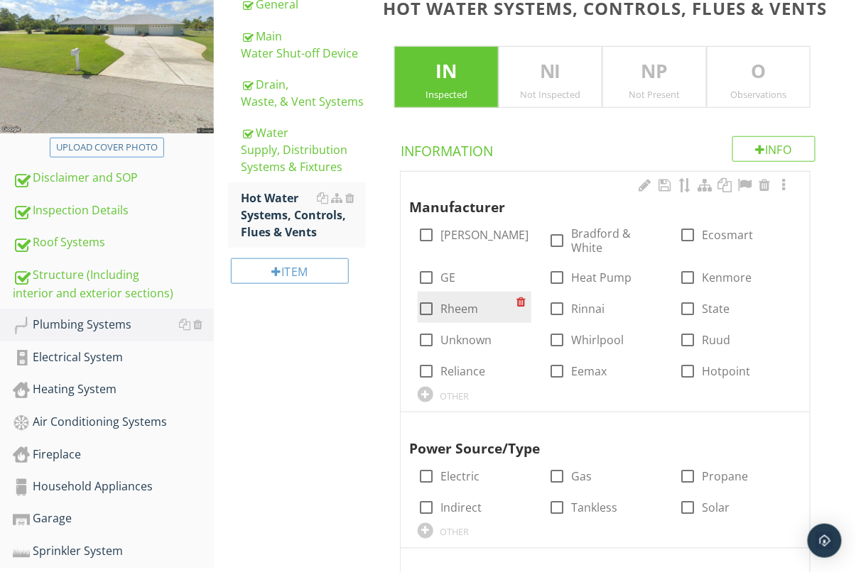
click at [430, 305] on div at bounding box center [426, 309] width 24 height 24
checkbox input "true"
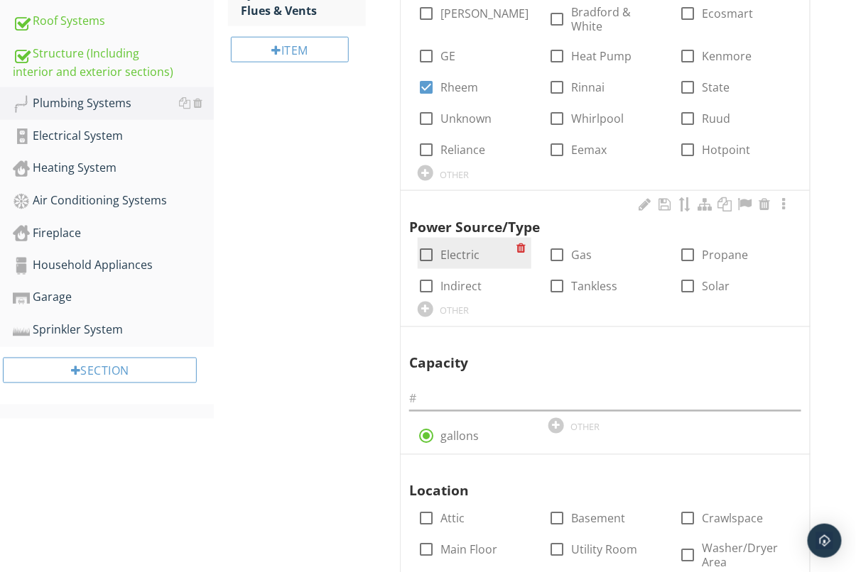
click at [425, 256] on div at bounding box center [426, 255] width 24 height 24
checkbox input "true"
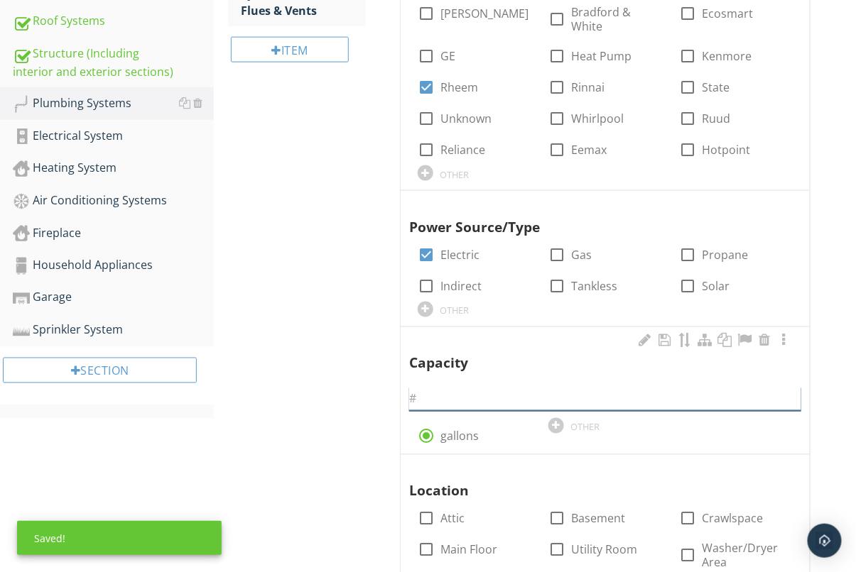
click at [450, 401] on input "text" at bounding box center [605, 399] width 392 height 23
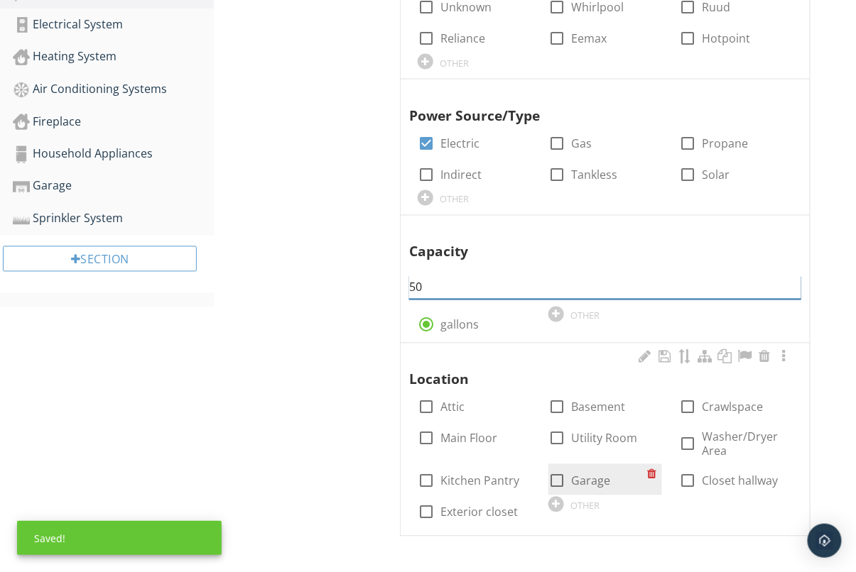
scroll to position [584, 0]
type input "50"
click at [566, 477] on div at bounding box center [557, 482] width 24 height 24
checkbox input "true"
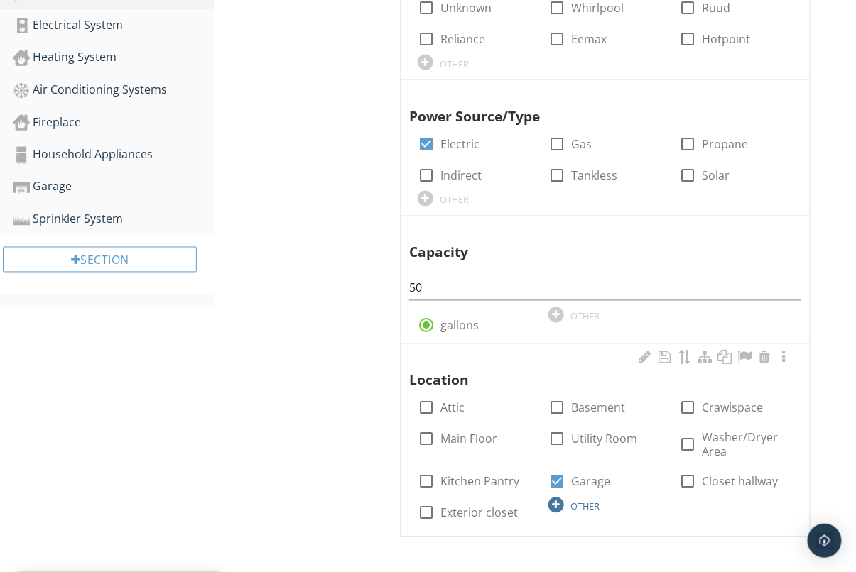
click at [563, 501] on div at bounding box center [556, 506] width 16 height 16
type input "Master bedroom closet"
click at [312, 381] on div "Plumbing Systems General Main Water Shut-off Device Drain, [PERSON_NAME], & Ven…" at bounding box center [535, 97] width 642 height 1021
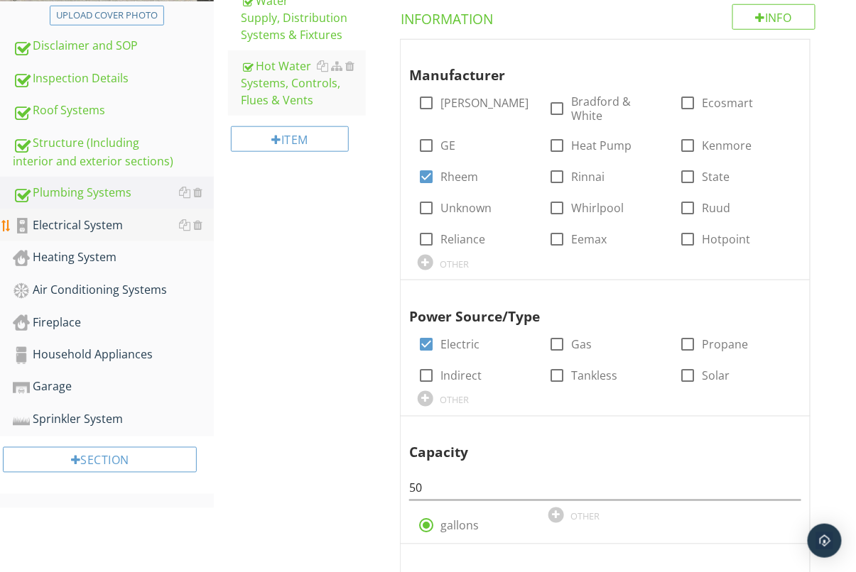
scroll to position [364, 0]
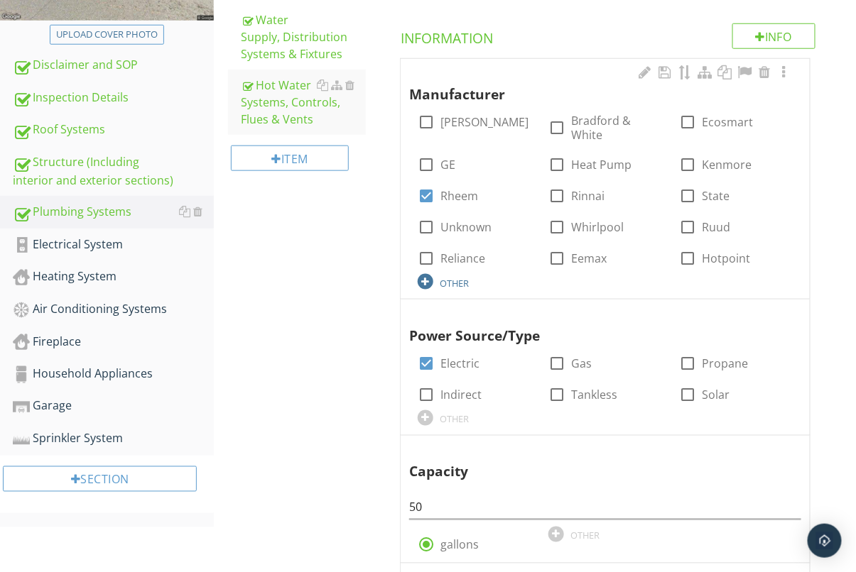
click at [442, 278] on div "OTHER" at bounding box center [454, 283] width 29 height 11
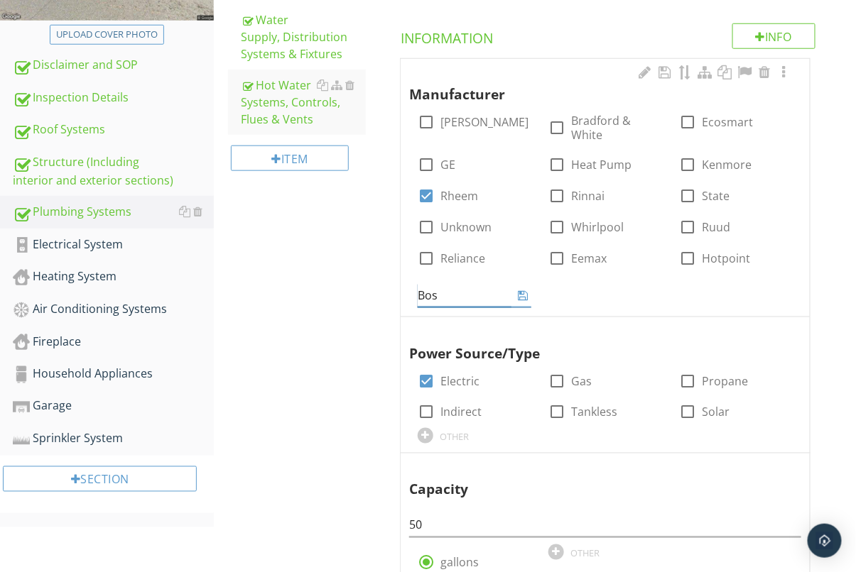
type input "Bosh"
click at [293, 375] on div "Plumbing Systems General Main Water Shut-off Device Drain, [PERSON_NAME], & Ven…" at bounding box center [535, 314] width 642 height 1015
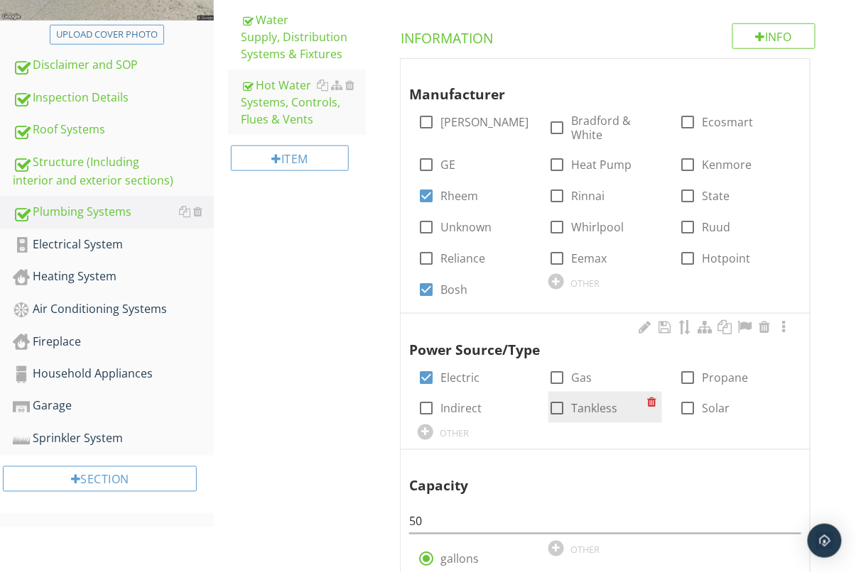
click at [556, 411] on div at bounding box center [557, 409] width 24 height 24
checkbox input "true"
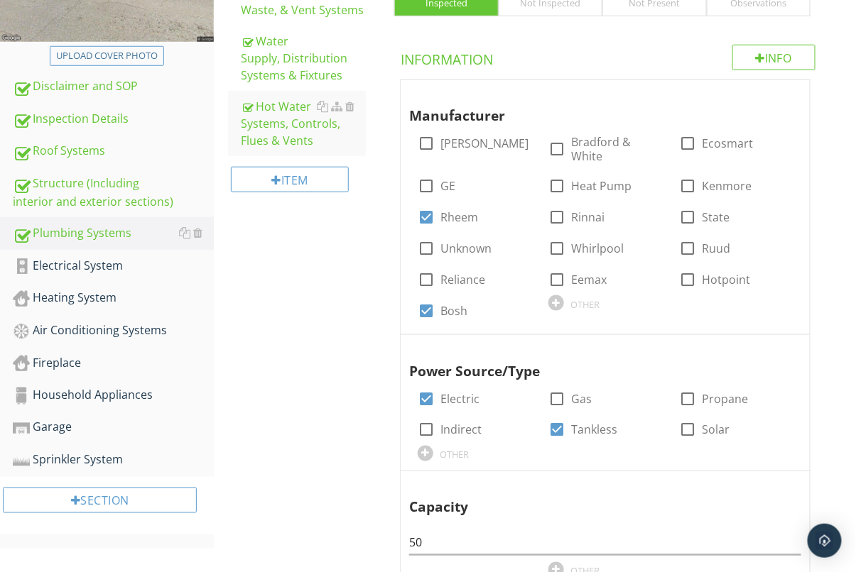
scroll to position [346, 0]
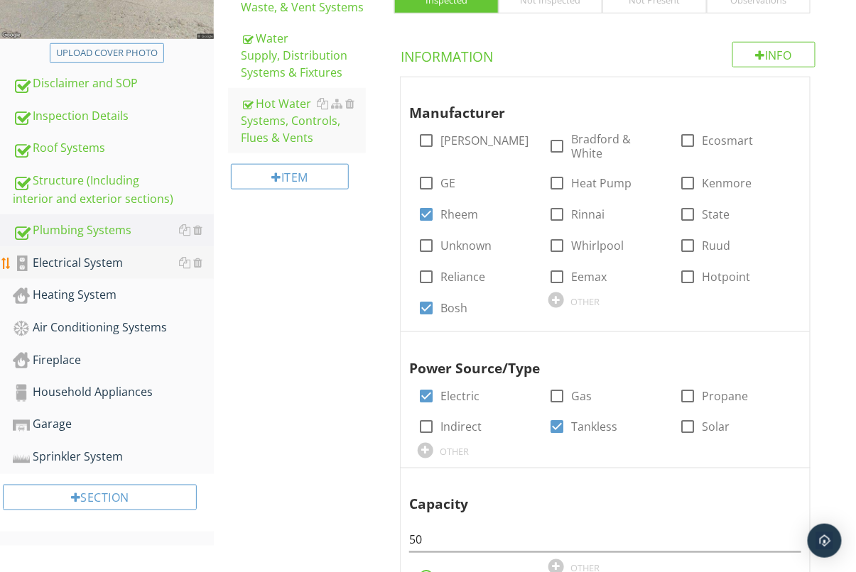
click at [64, 269] on div "Electrical System" at bounding box center [113, 263] width 201 height 18
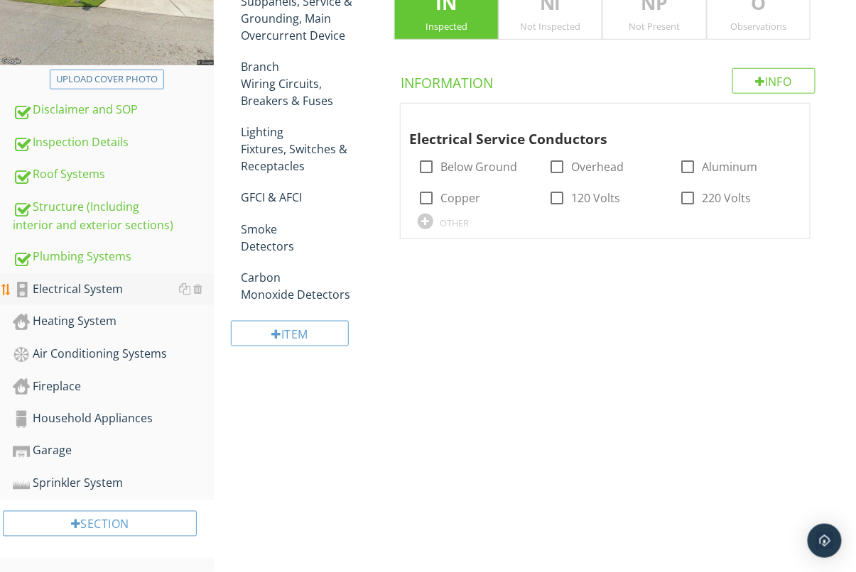
scroll to position [321, 0]
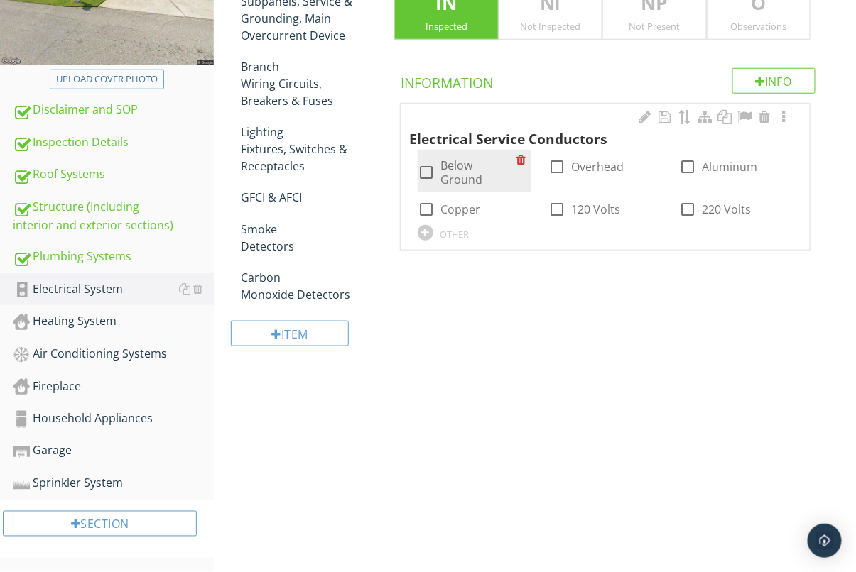
click at [430, 173] on div at bounding box center [426, 173] width 24 height 24
checkbox input "true"
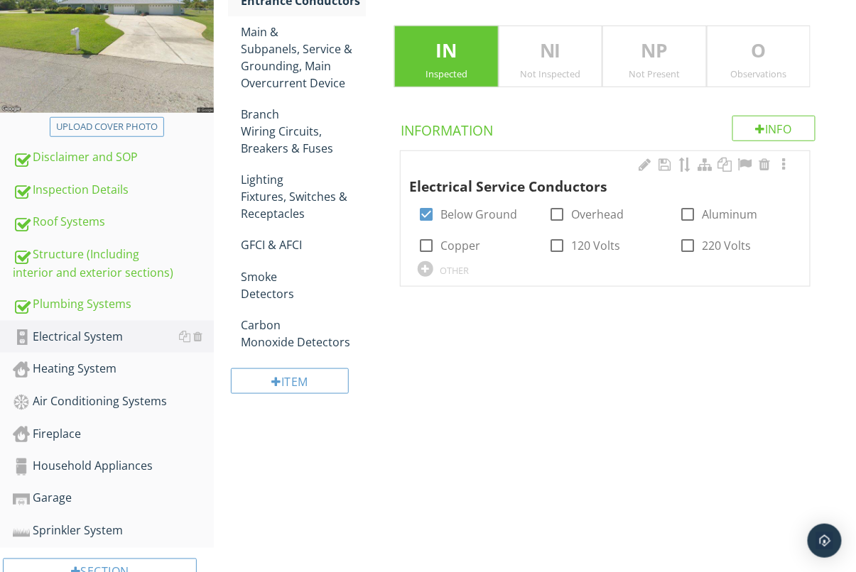
scroll to position [256, 0]
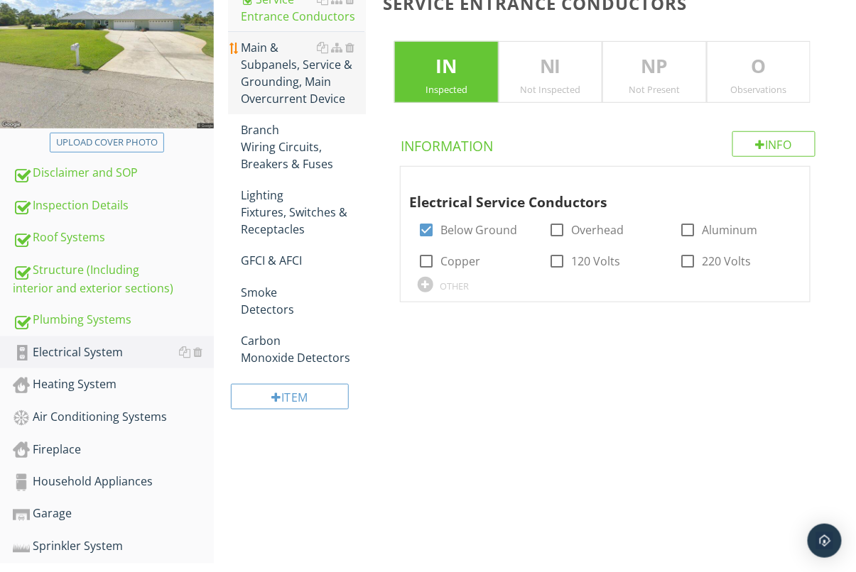
click at [263, 59] on div "Main & Subpanels, Service & Grounding, Main Overcurrent Device" at bounding box center [303, 73] width 125 height 68
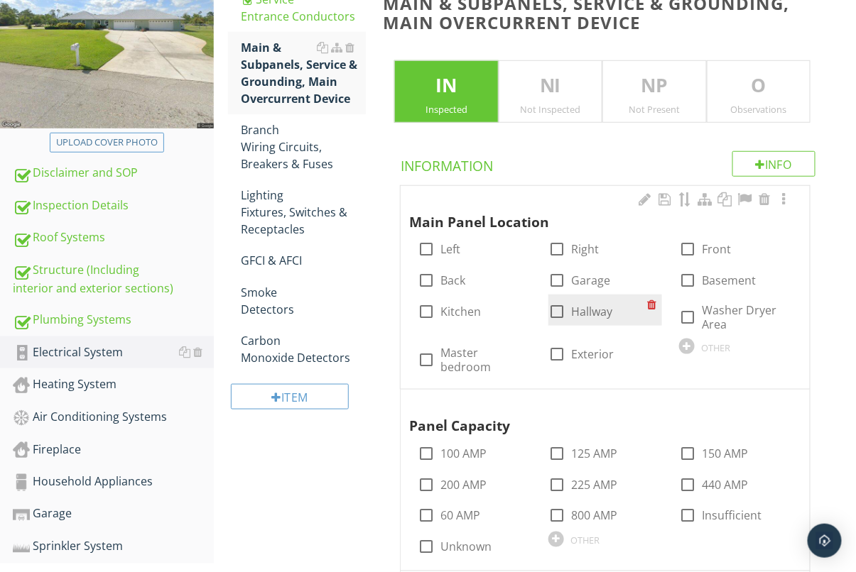
drag, startPoint x: 553, startPoint y: 283, endPoint x: 549, endPoint y: 295, distance: 13.5
click at [553, 283] on div at bounding box center [557, 280] width 24 height 24
checkbox input "true"
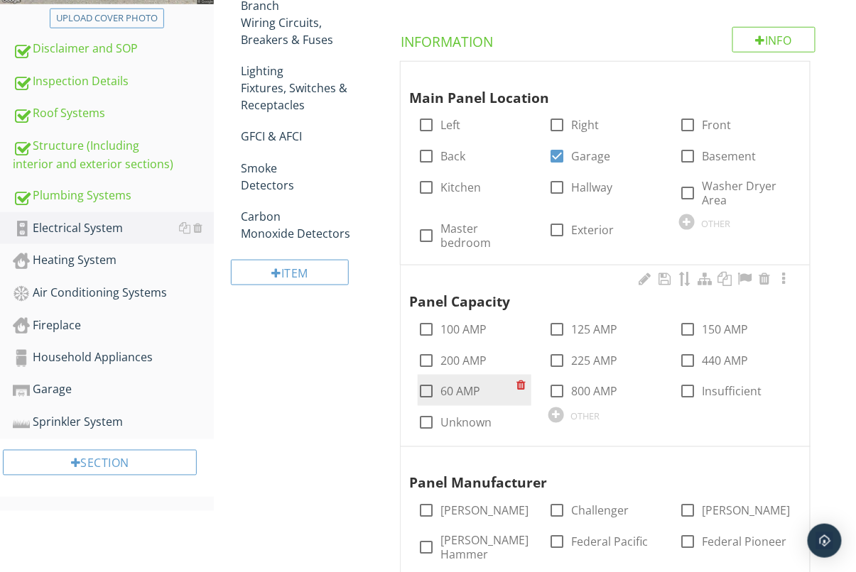
scroll to position [403, 0]
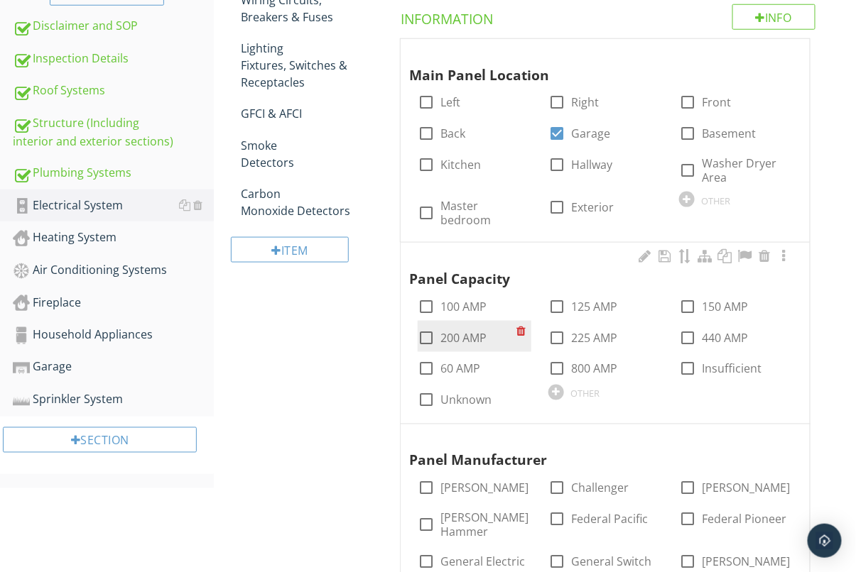
click at [427, 330] on div at bounding box center [426, 338] width 24 height 24
checkbox input "true"
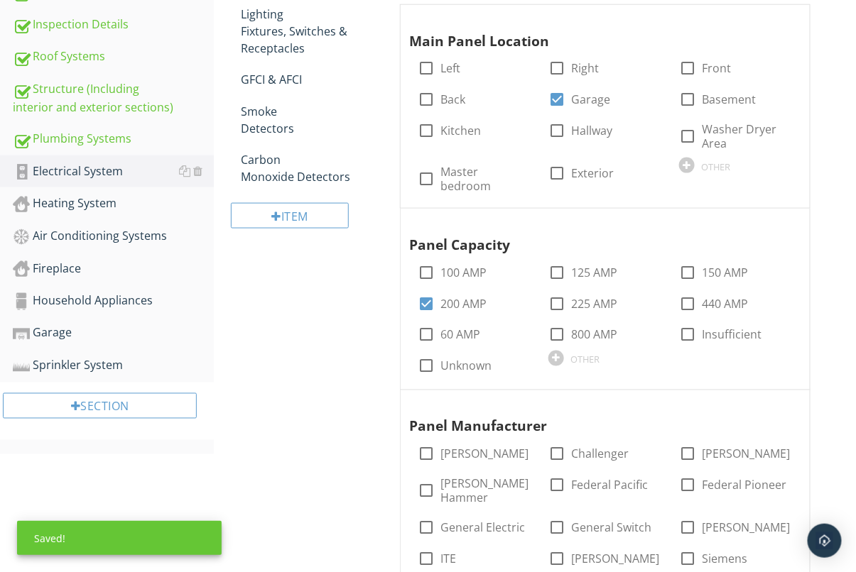
scroll to position [540, 0]
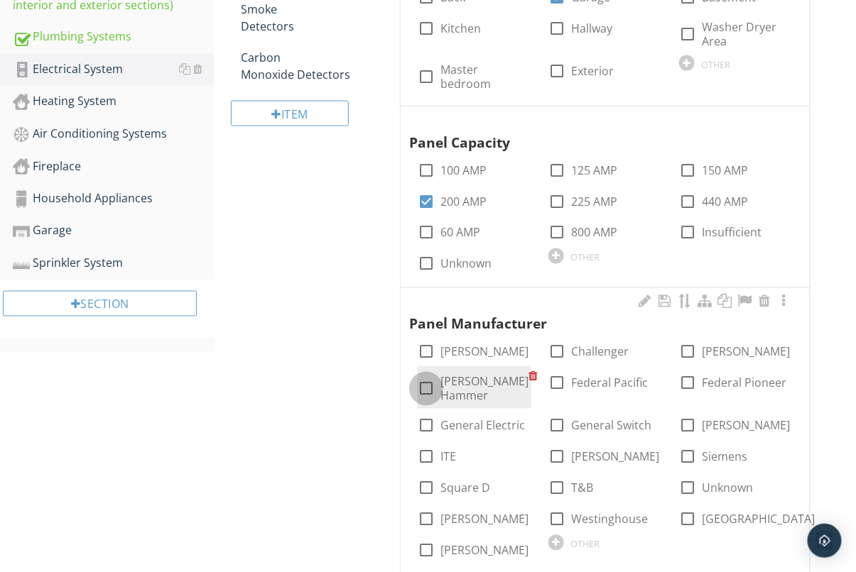
click at [425, 377] on div at bounding box center [426, 389] width 24 height 24
checkbox input "true"
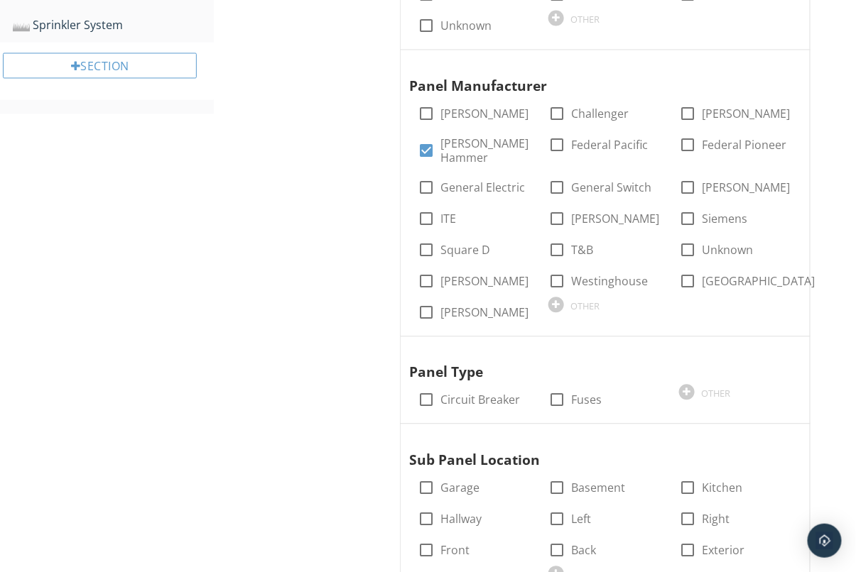
scroll to position [827, 0]
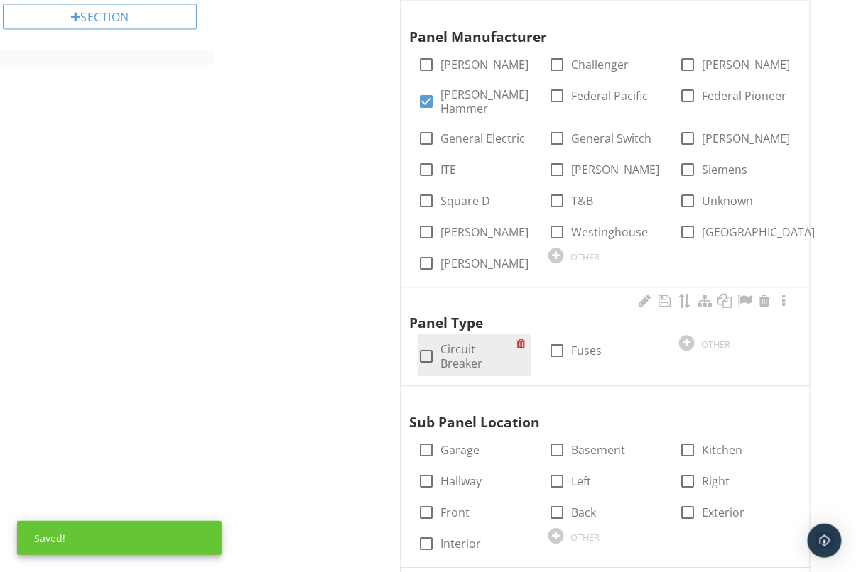
click at [420, 344] on div at bounding box center [426, 356] width 24 height 24
checkbox input "true"
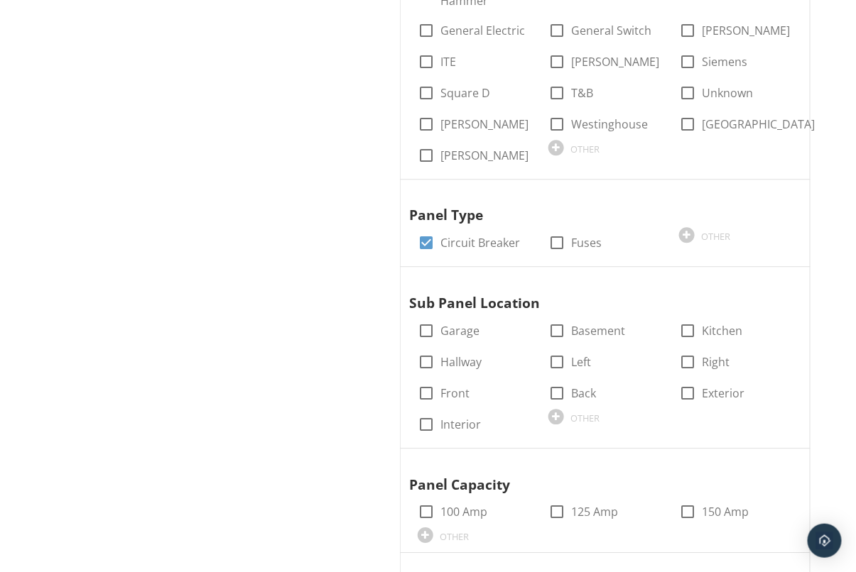
scroll to position [1001, 0]
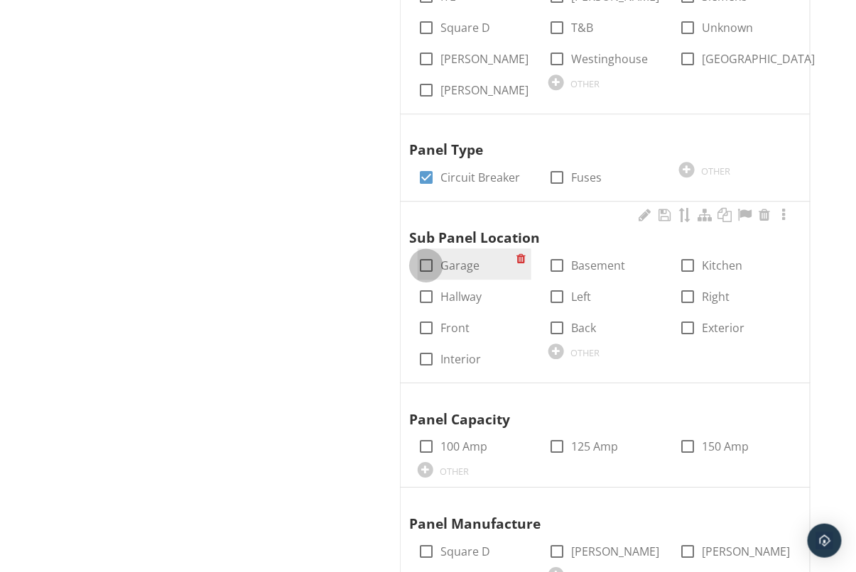
click at [427, 254] on div at bounding box center [426, 266] width 24 height 24
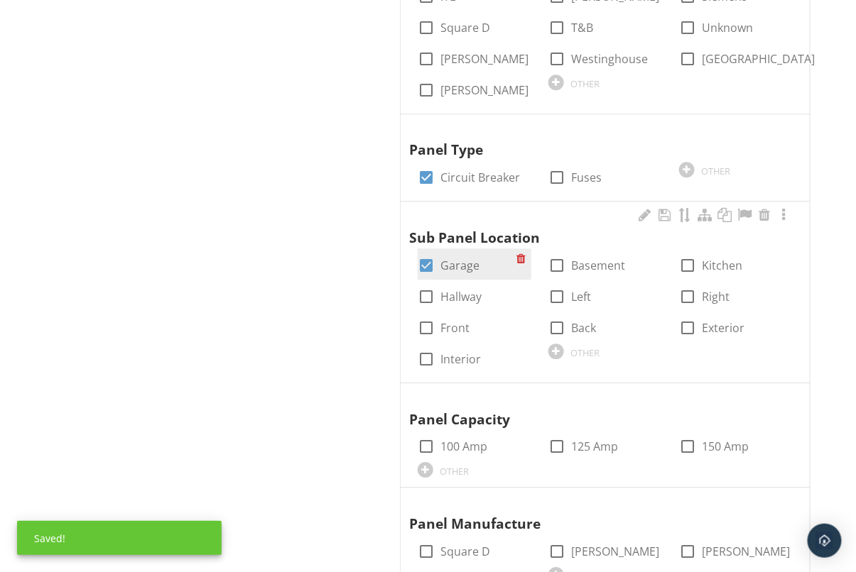
click at [428, 254] on div at bounding box center [426, 266] width 24 height 24
checkbox input "false"
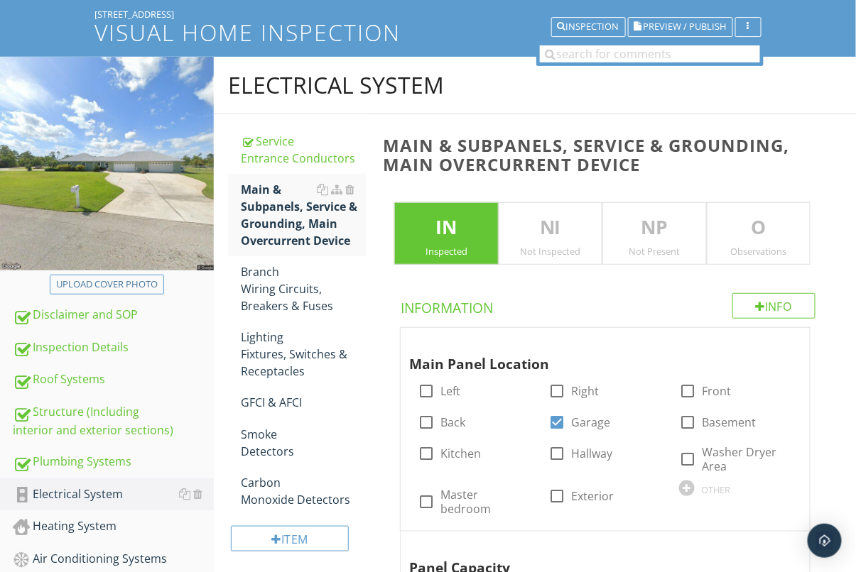
scroll to position [116, 0]
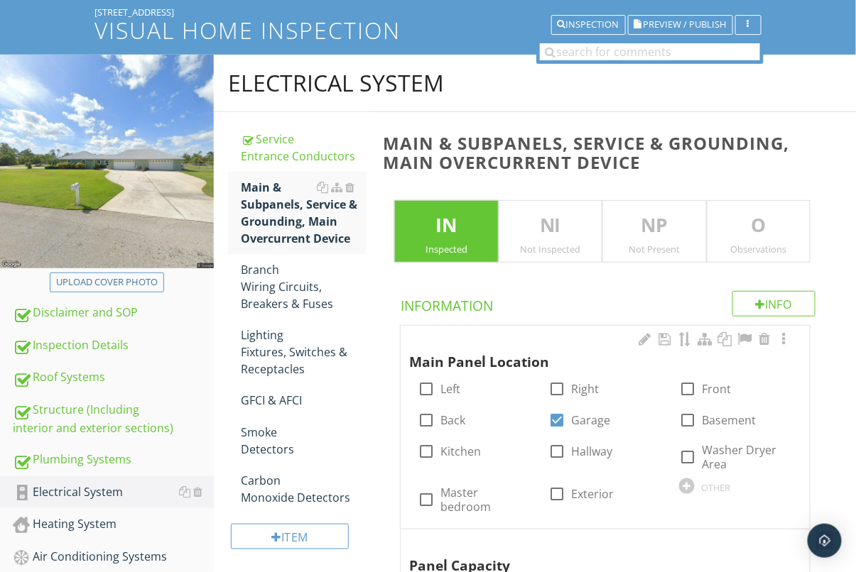
drag, startPoint x: 769, startPoint y: 260, endPoint x: 400, endPoint y: 332, distance: 376.2
click at [769, 260] on div "O Observations" at bounding box center [759, 231] width 104 height 63
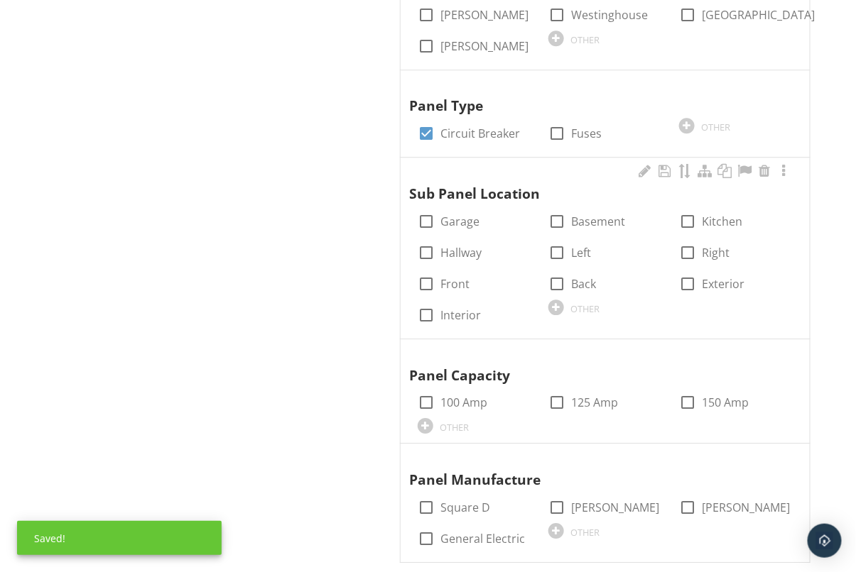
scroll to position [1046, 0]
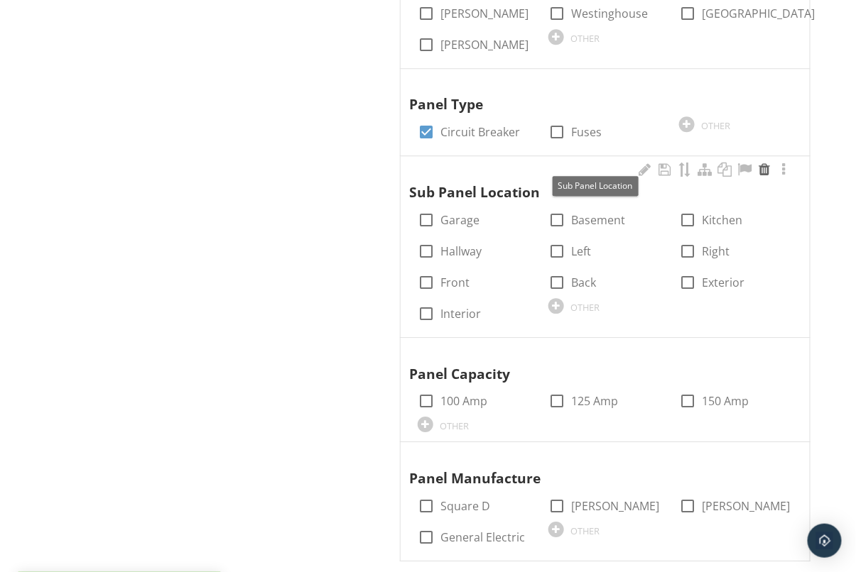
click at [764, 163] on div at bounding box center [764, 170] width 17 height 14
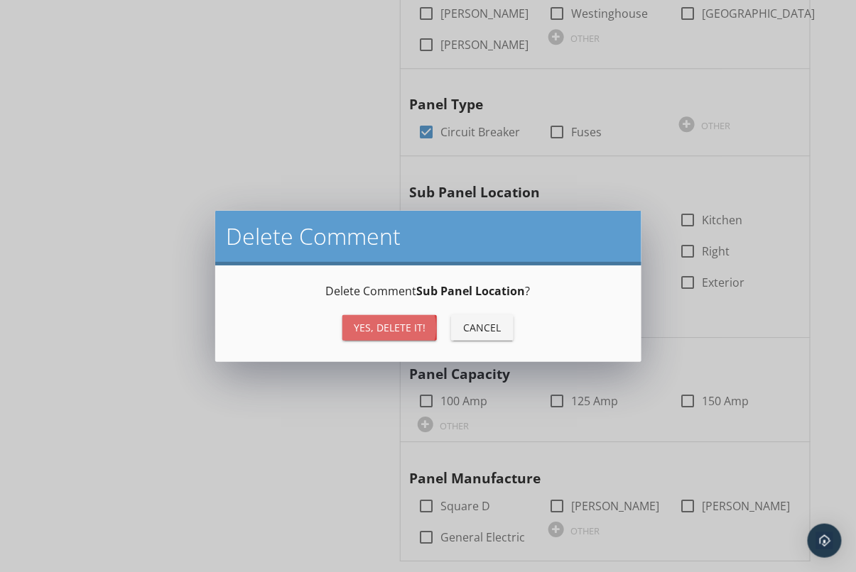
click at [383, 324] on div "Yes, Delete it!" at bounding box center [390, 327] width 72 height 15
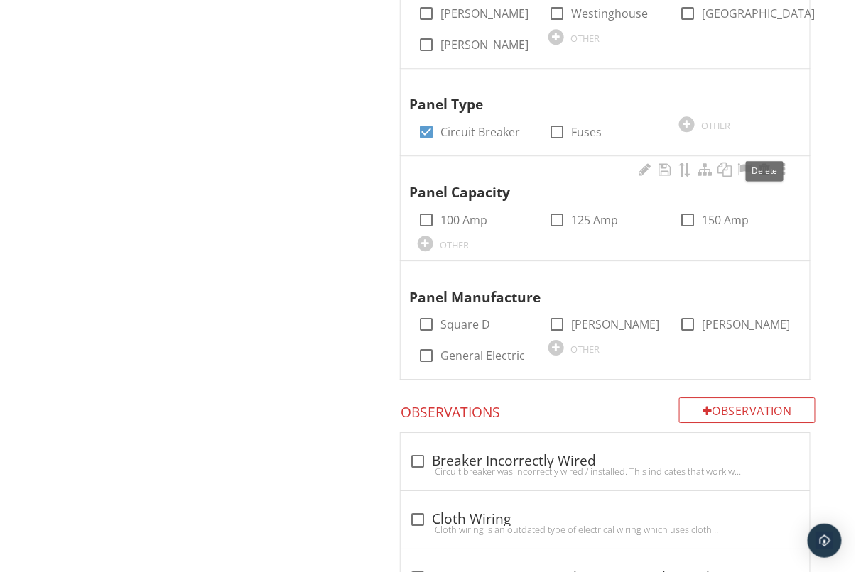
click at [762, 163] on div at bounding box center [764, 170] width 17 height 14
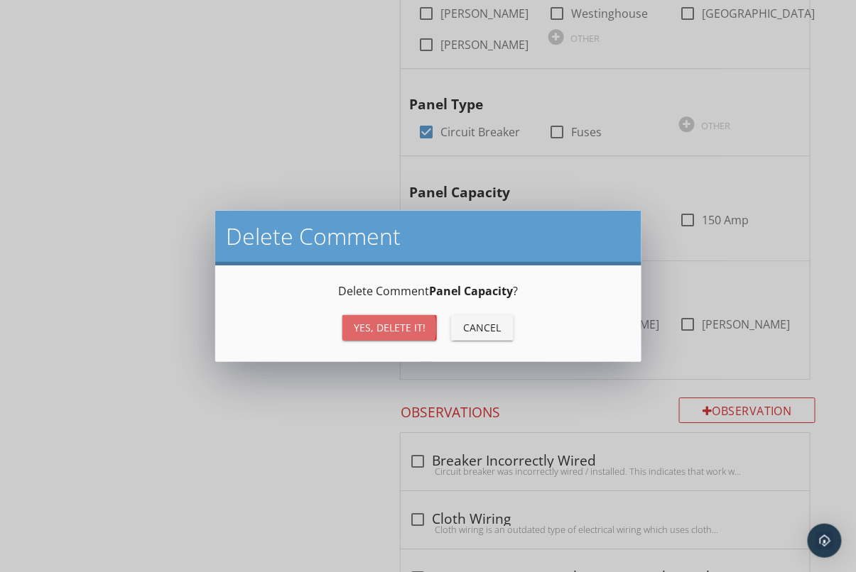
click at [377, 327] on div "Yes, Delete it!" at bounding box center [390, 327] width 72 height 15
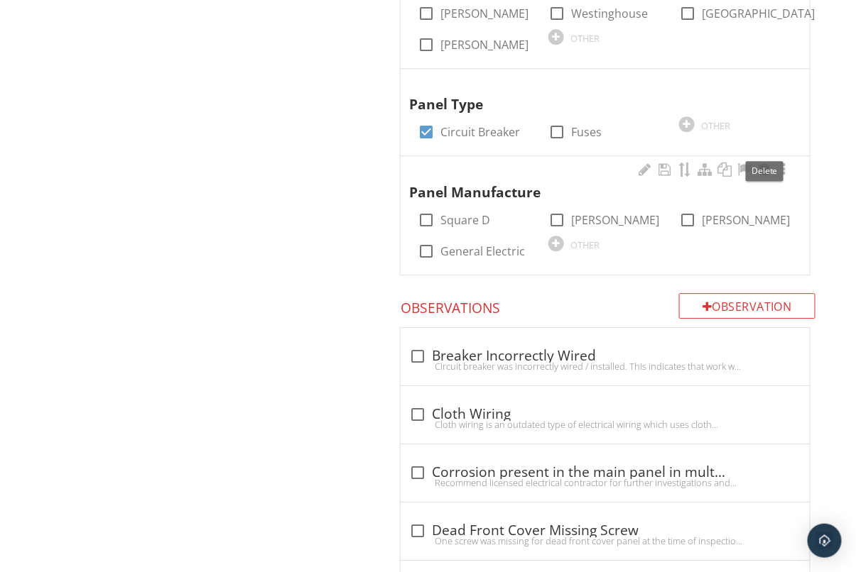
click at [764, 163] on div at bounding box center [764, 170] width 17 height 14
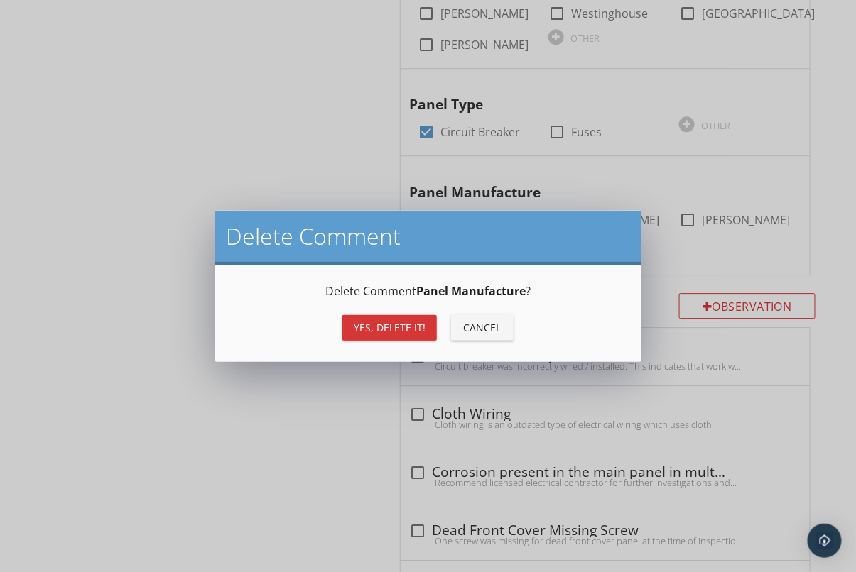
click at [374, 325] on div "Yes, Delete it!" at bounding box center [390, 327] width 72 height 15
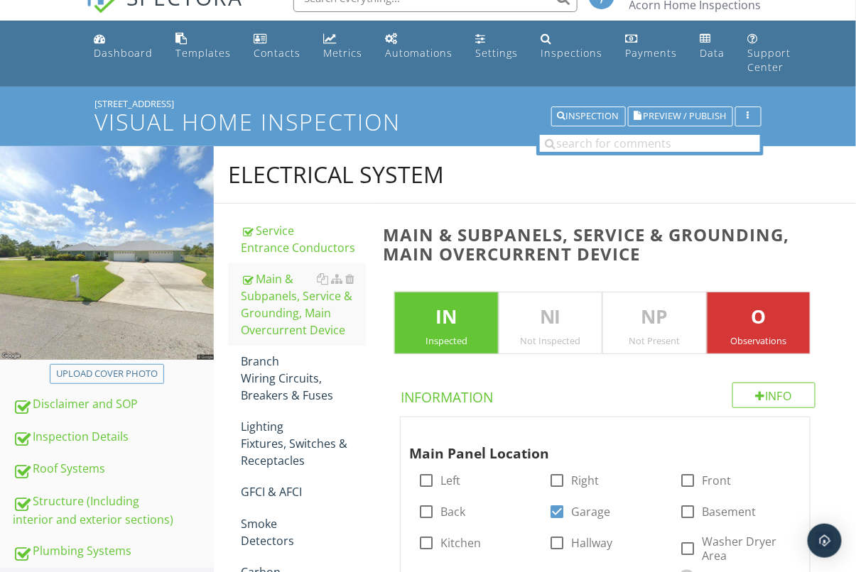
scroll to position [0, 0]
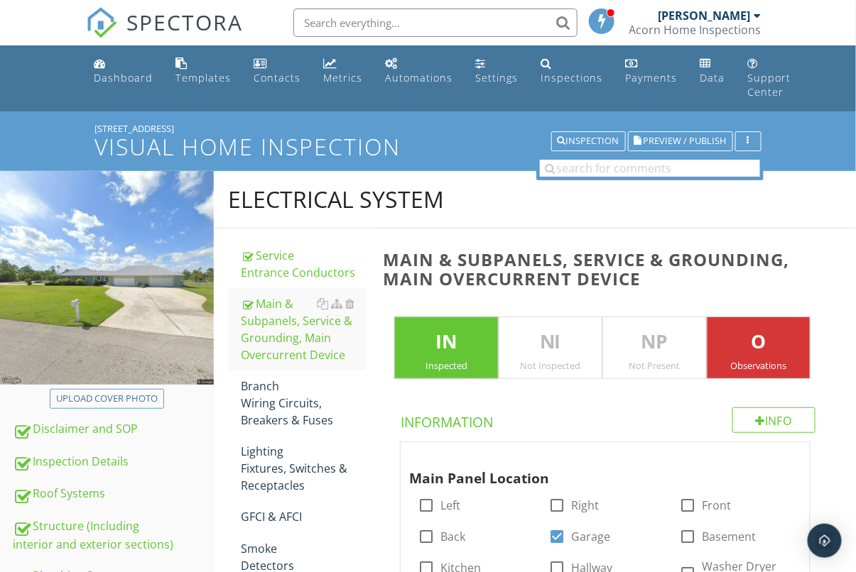
click at [771, 340] on p "O" at bounding box center [758, 342] width 102 height 28
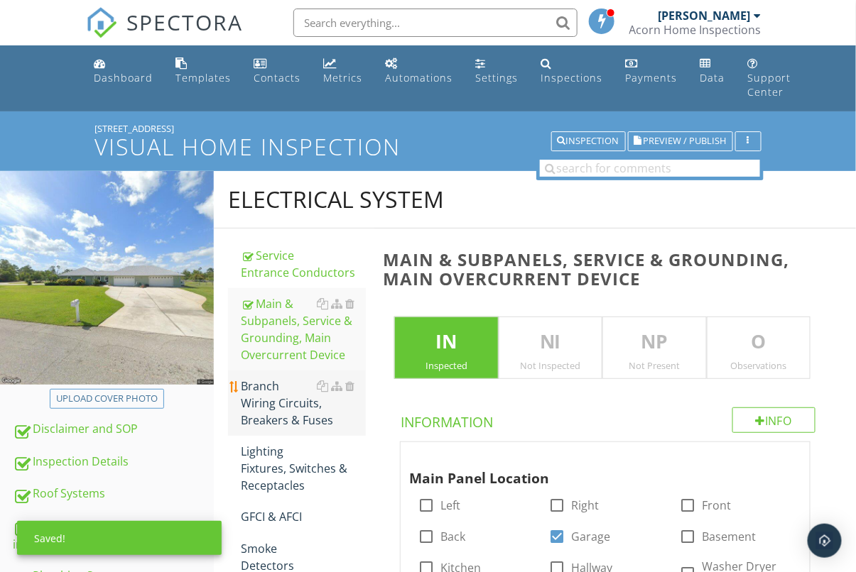
click at [311, 410] on div "Branch Wiring Circuits, Breakers & Fuses" at bounding box center [303, 403] width 125 height 51
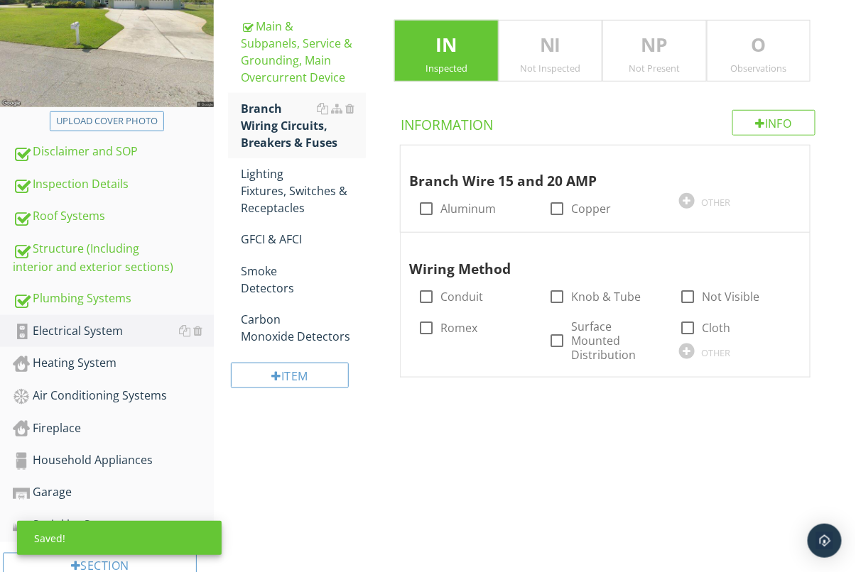
scroll to position [278, 0]
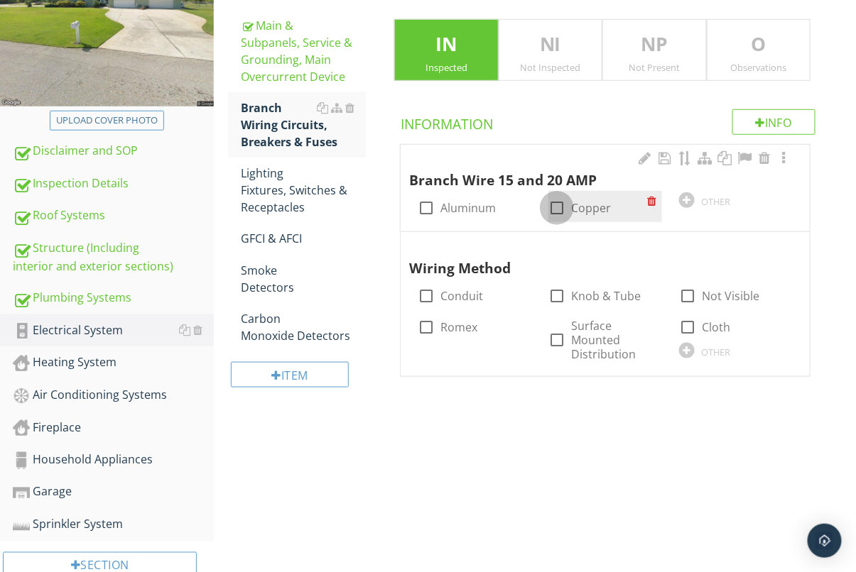
click at [563, 202] on div at bounding box center [557, 208] width 24 height 24
checkbox input "true"
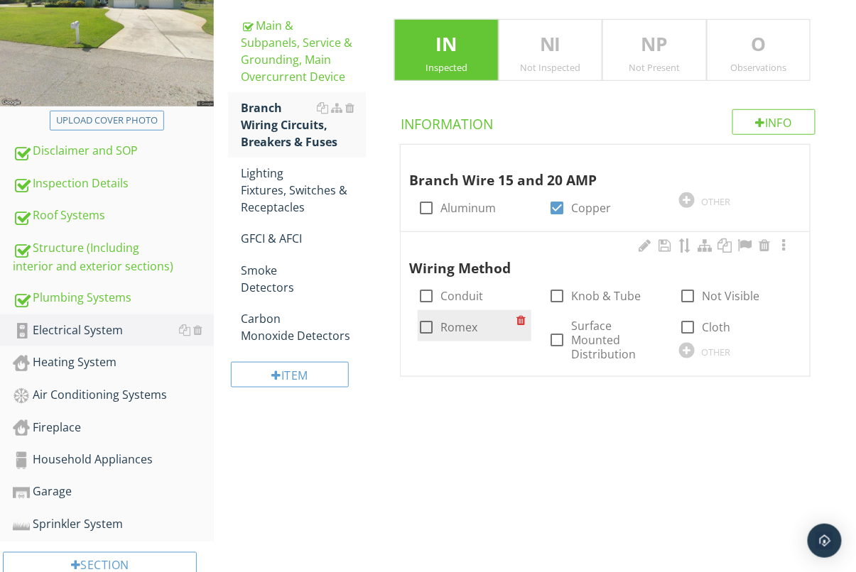
click at [428, 327] on div at bounding box center [426, 327] width 24 height 24
checkbox input "true"
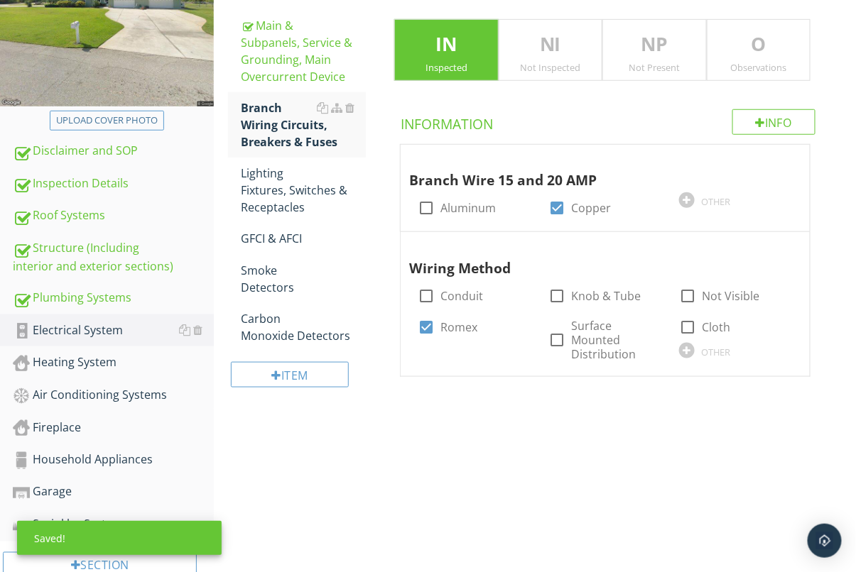
drag, startPoint x: 755, startPoint y: 31, endPoint x: 732, endPoint y: 79, distance: 53.0
click at [755, 31] on p "O" at bounding box center [758, 45] width 102 height 28
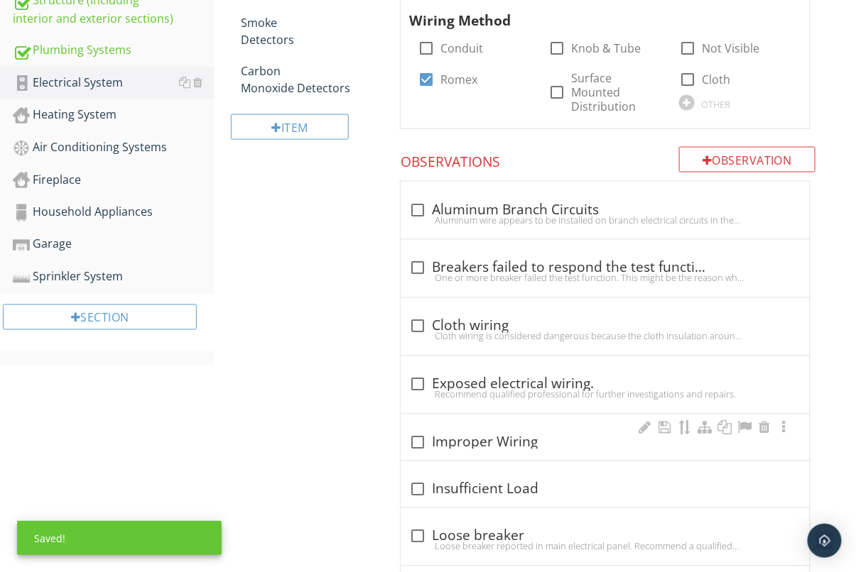
scroll to position [613, 0]
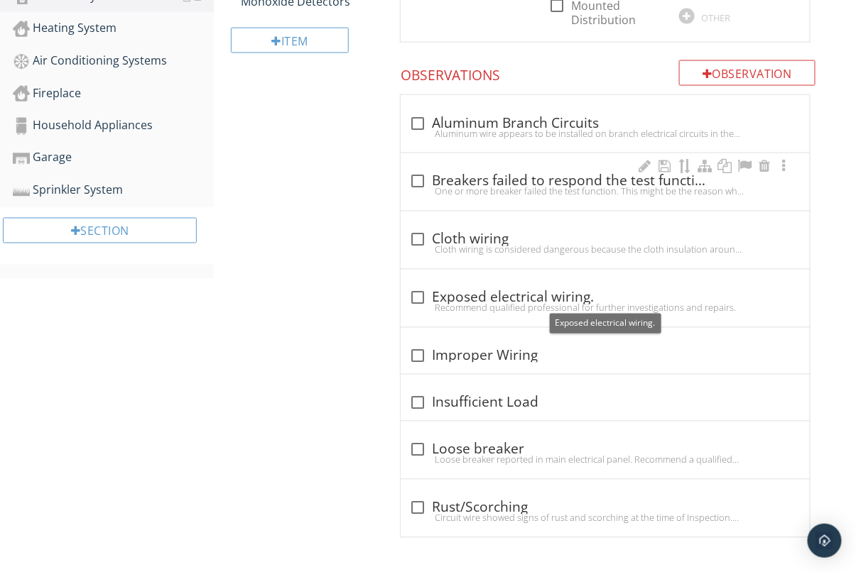
click at [428, 190] on div "One or more breaker failed the test function. This might be the reason why half…" at bounding box center [605, 191] width 392 height 11
checkbox input "true"
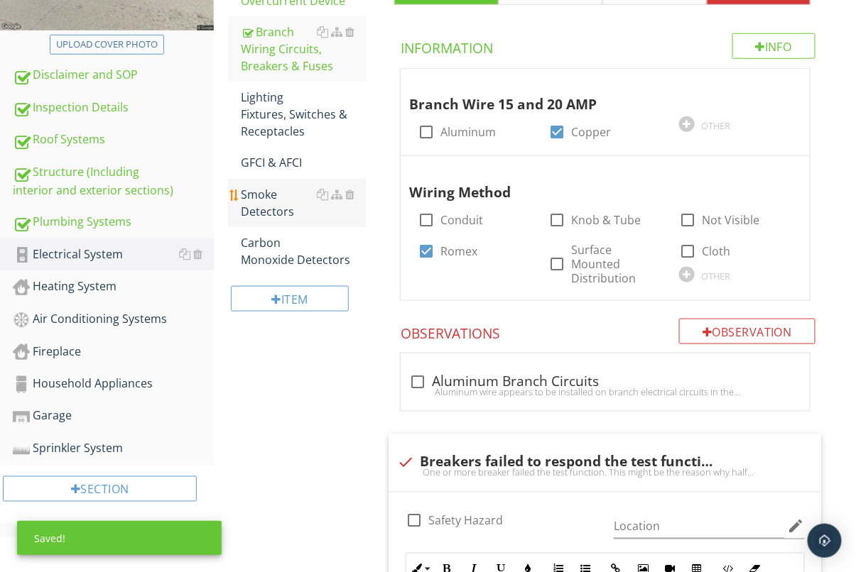
scroll to position [356, 0]
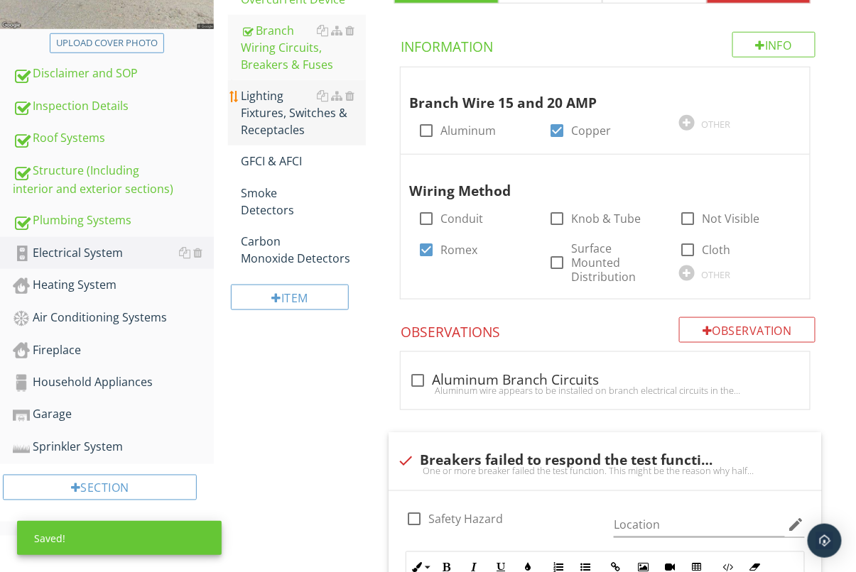
click at [289, 121] on div "Lighting Fixtures, Switches & Receptacles" at bounding box center [303, 112] width 125 height 51
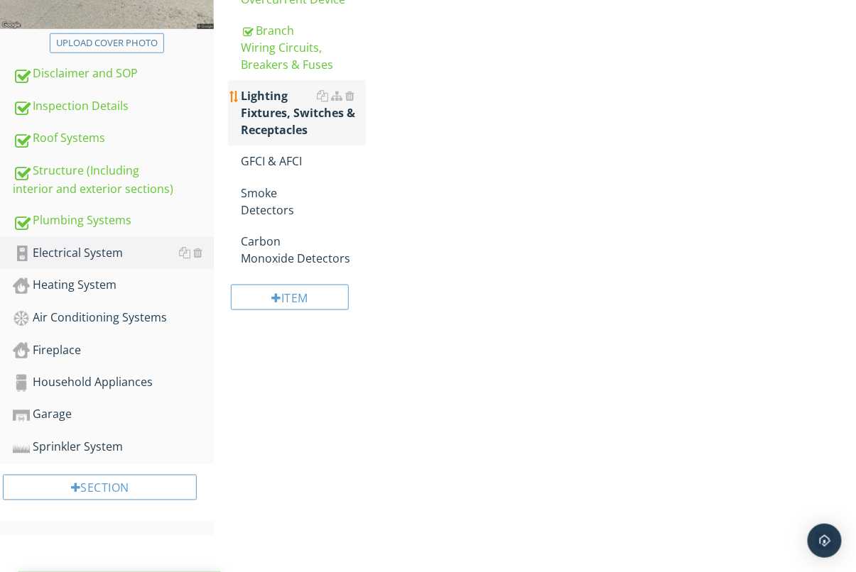
scroll to position [321, 0]
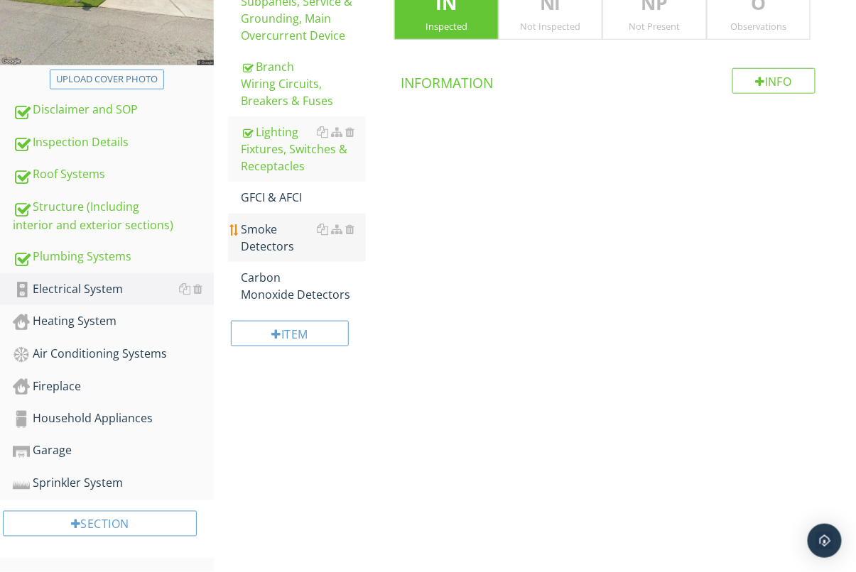
click at [290, 214] on link "Smoke Detectors" at bounding box center [303, 238] width 125 height 48
click at [284, 197] on div "GFCI & AFCI" at bounding box center [303, 197] width 125 height 17
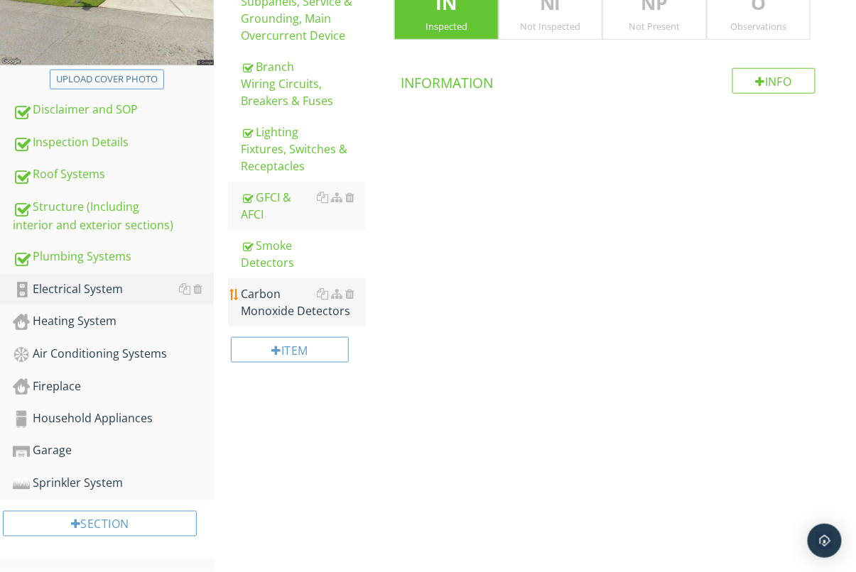
click at [275, 298] on div "Carbon Monoxide Detectors" at bounding box center [303, 303] width 125 height 34
click at [352, 291] on div at bounding box center [349, 293] width 9 height 11
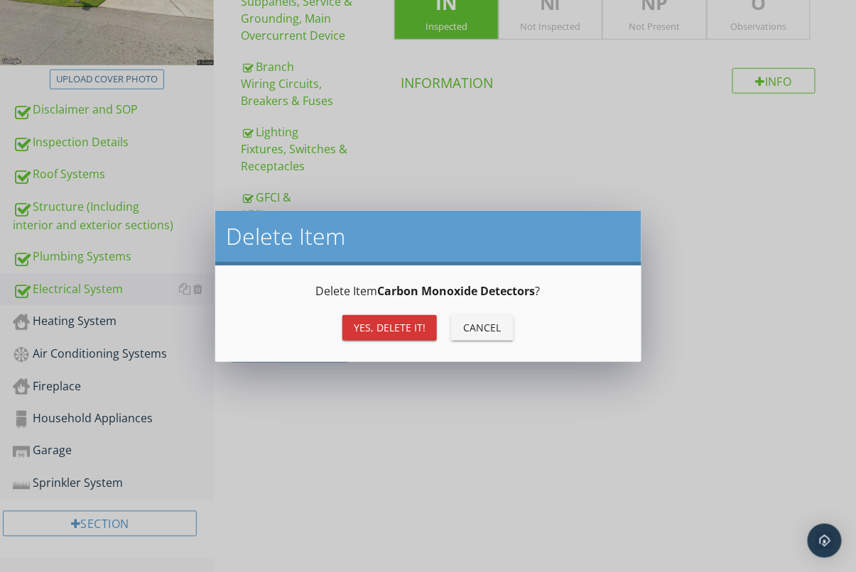
click at [371, 325] on div "Yes, Delete it!" at bounding box center [390, 327] width 72 height 15
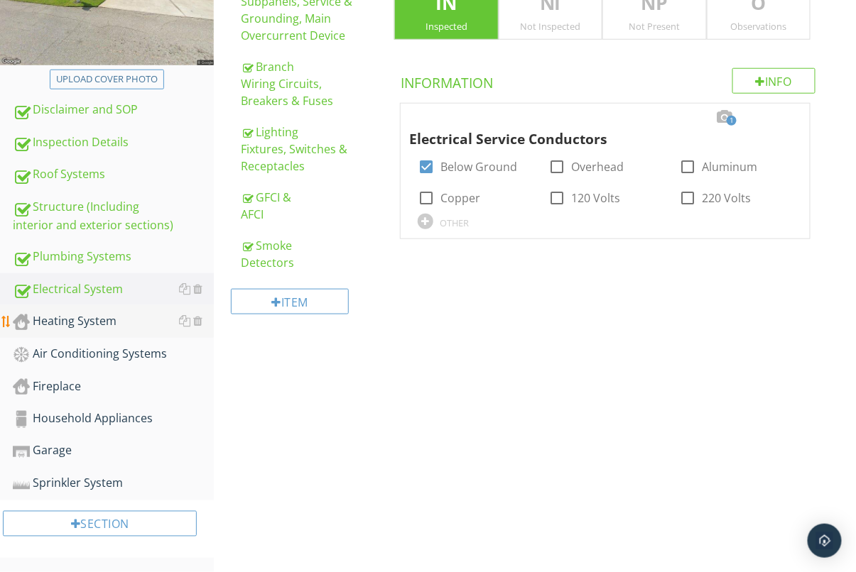
click at [85, 323] on div "Heating System" at bounding box center [113, 322] width 201 height 18
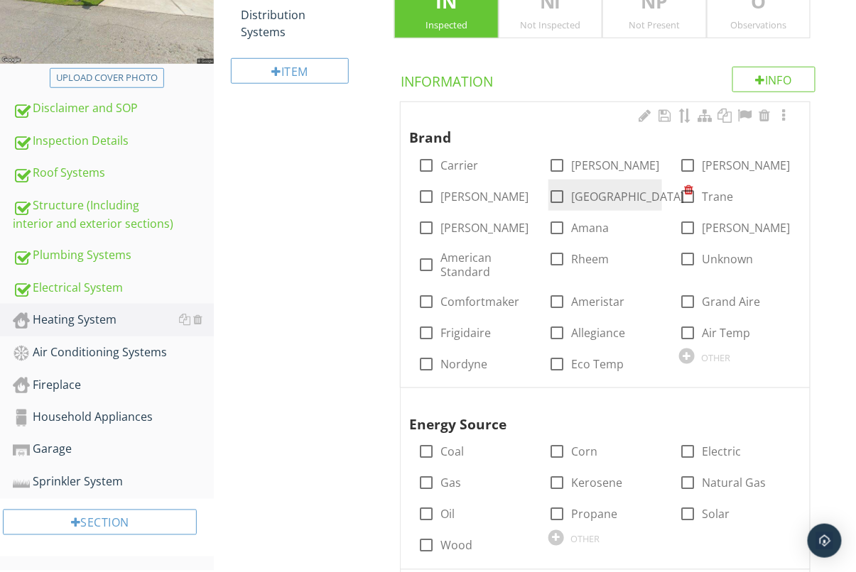
scroll to position [325, 0]
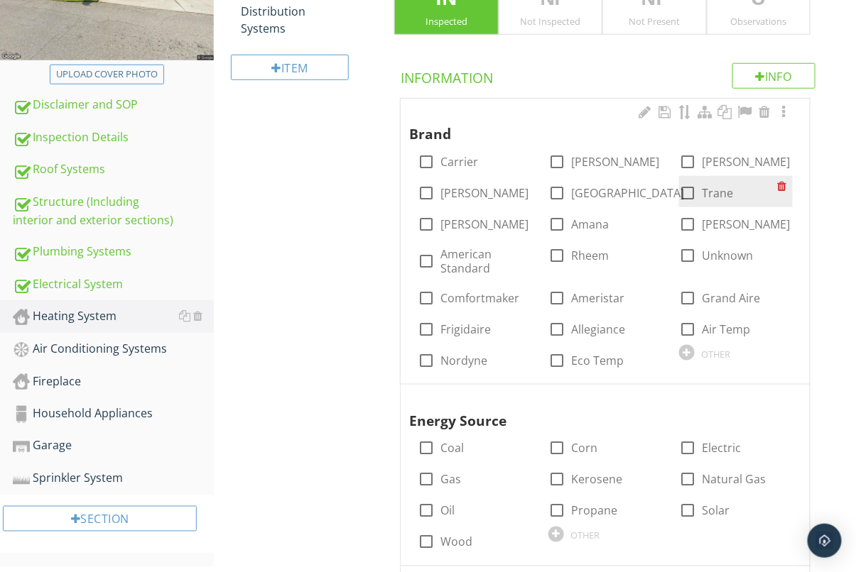
click at [686, 187] on div at bounding box center [687, 193] width 24 height 24
checkbox input "true"
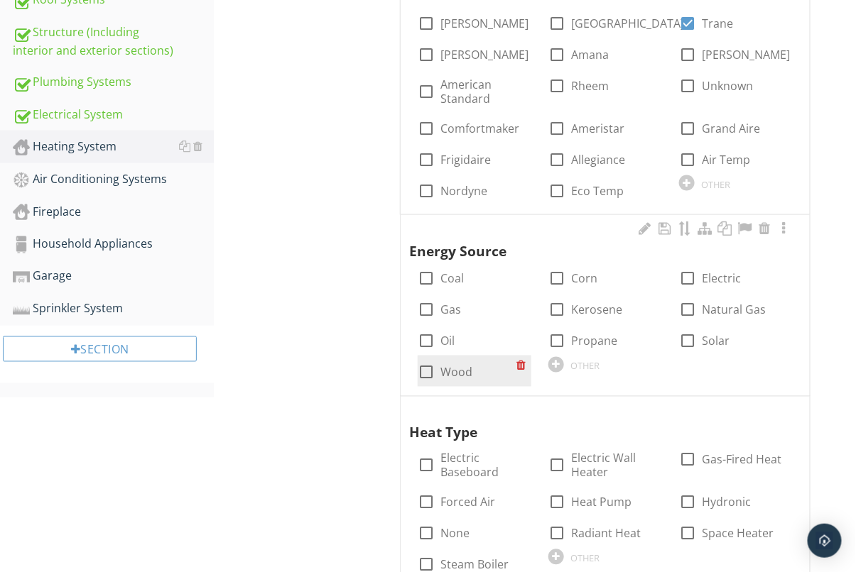
scroll to position [541, 0]
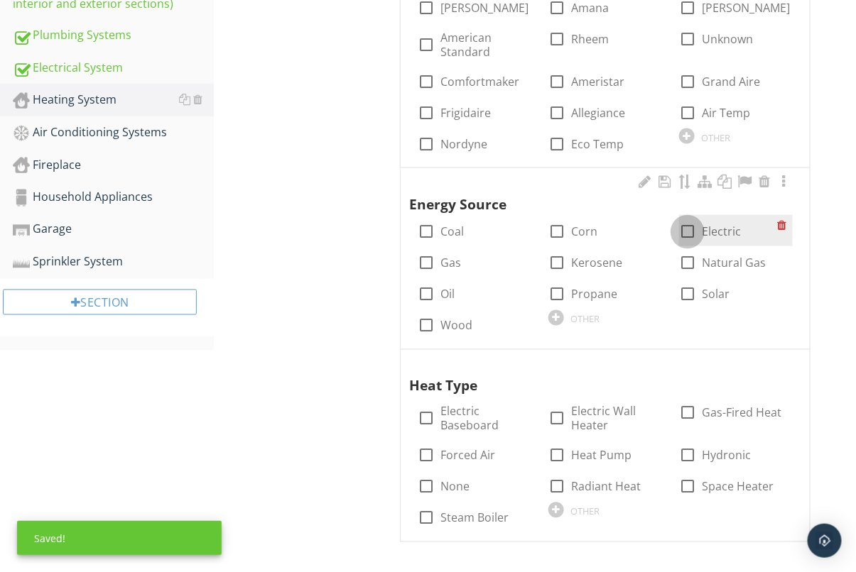
click at [677, 230] on div at bounding box center [687, 232] width 24 height 24
checkbox input "true"
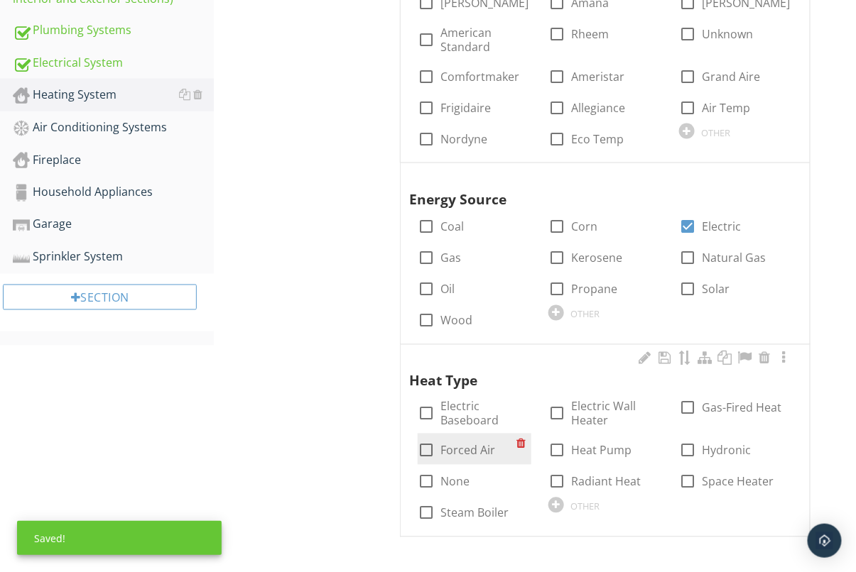
click at [427, 445] on div at bounding box center [426, 451] width 24 height 24
checkbox input "true"
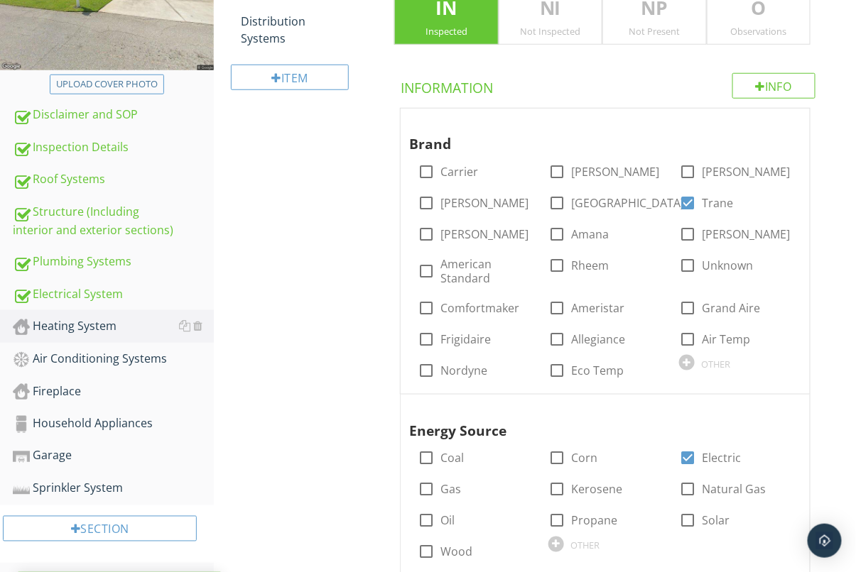
scroll to position [217, 0]
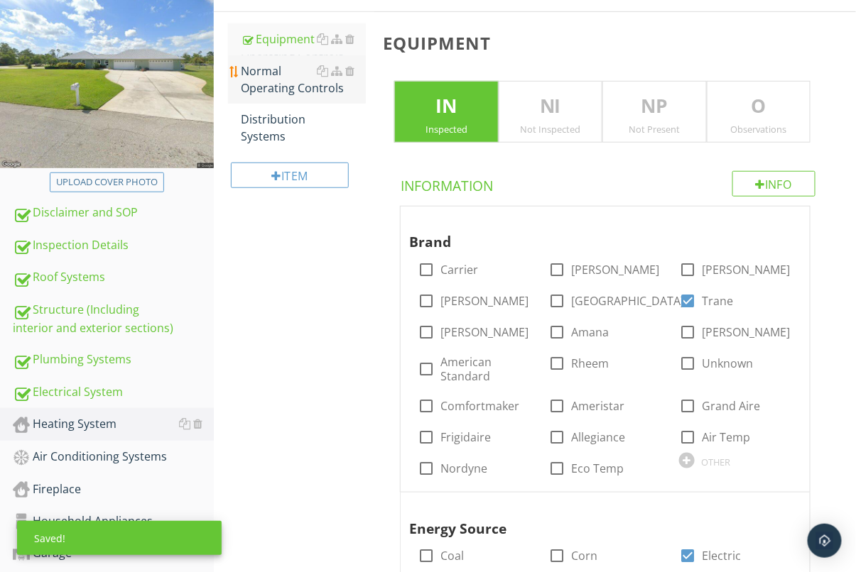
click at [269, 75] on div "Normal Operating Controls" at bounding box center [303, 80] width 125 height 34
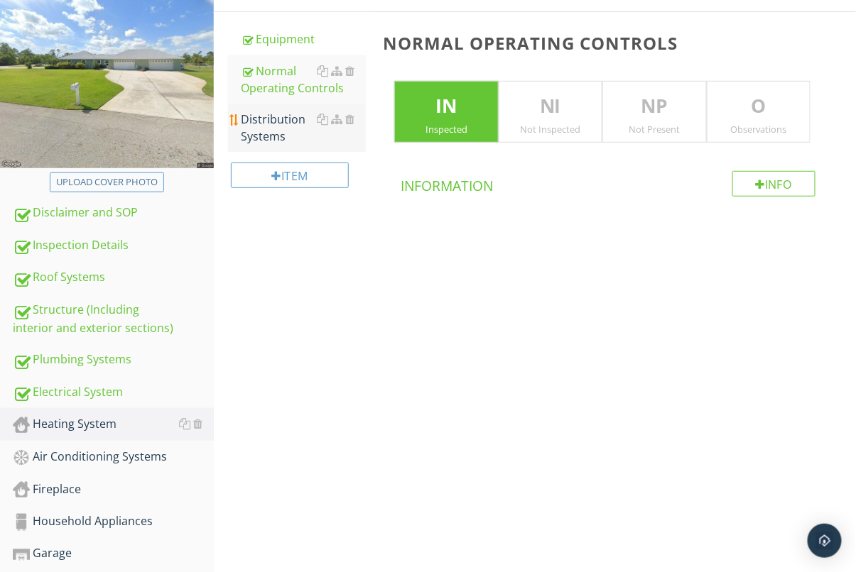
click at [256, 121] on div "Distribution Systems" at bounding box center [303, 128] width 125 height 34
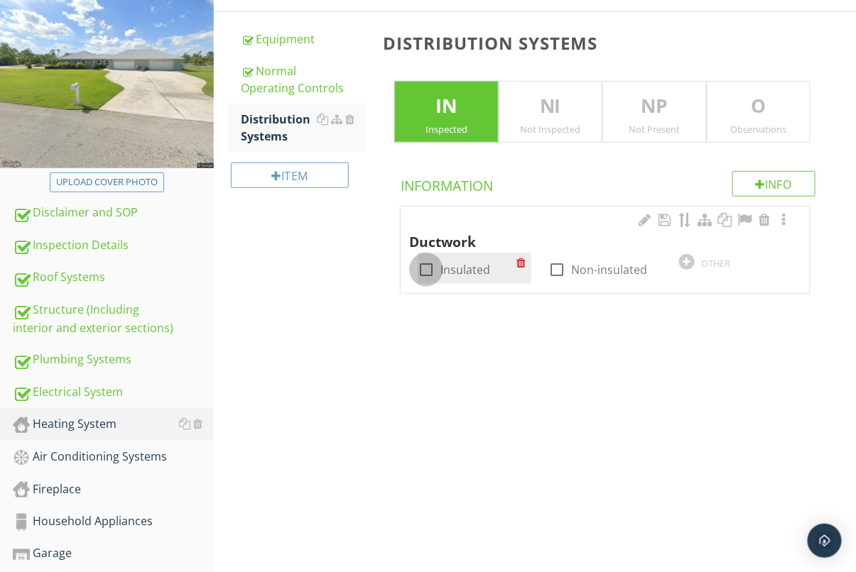
click at [420, 274] on div at bounding box center [426, 270] width 24 height 24
checkbox input "true"
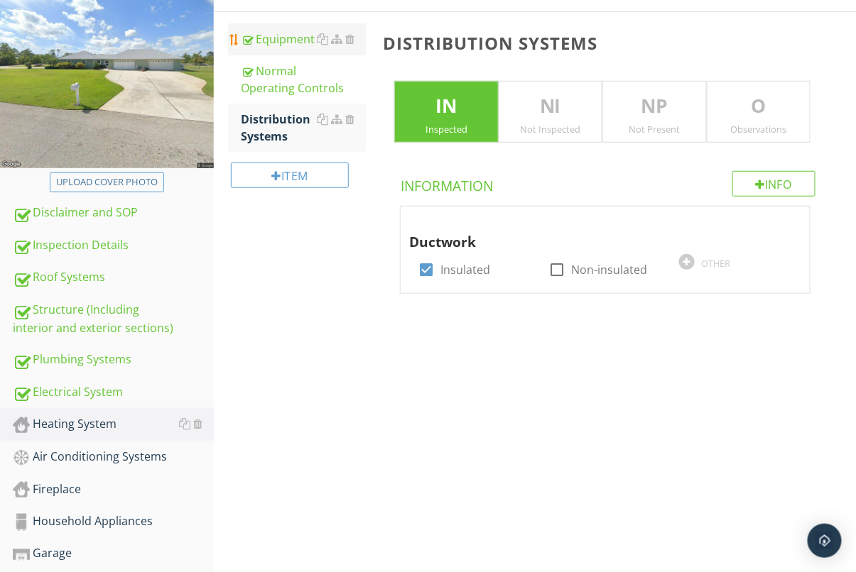
click at [294, 40] on div "Equipment" at bounding box center [303, 39] width 125 height 17
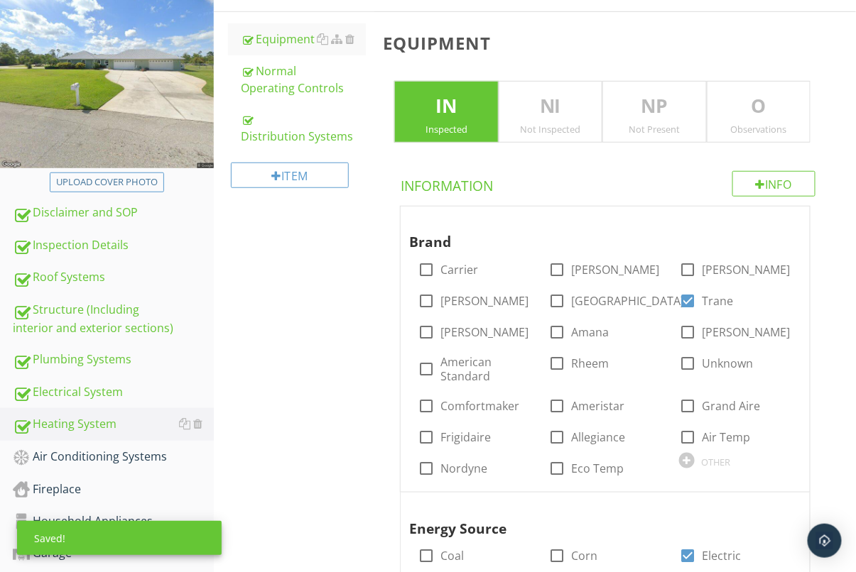
click at [771, 101] on p "O" at bounding box center [758, 106] width 102 height 28
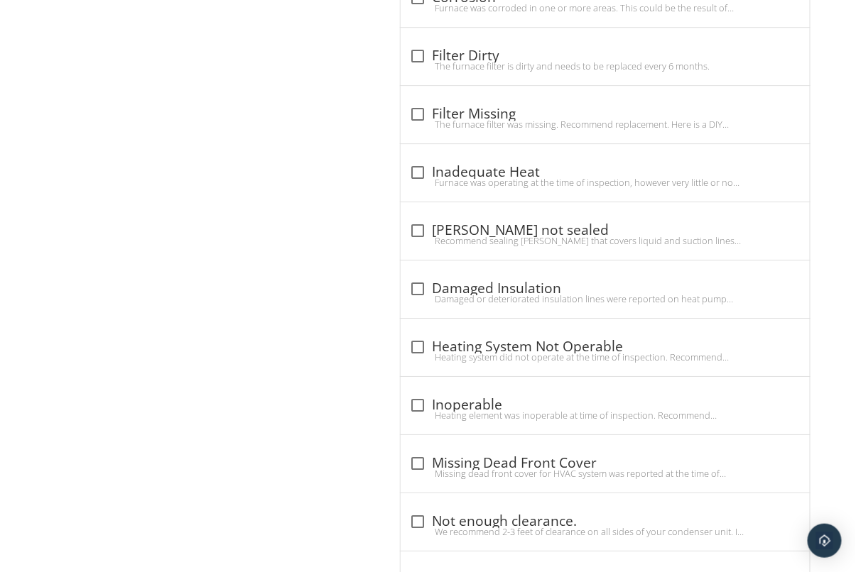
scroll to position [1227, 0]
drag, startPoint x: 447, startPoint y: 347, endPoint x: 371, endPoint y: 337, distance: 75.9
click at [447, 347] on div "check_box_outline_blank Heating System Not Operable" at bounding box center [605, 345] width 392 height 17
checkbox input "true"
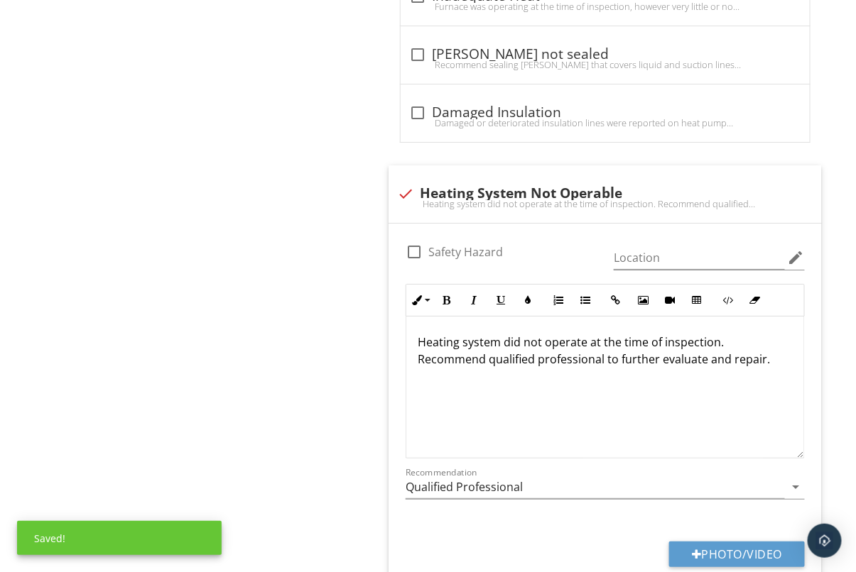
scroll to position [1459, 0]
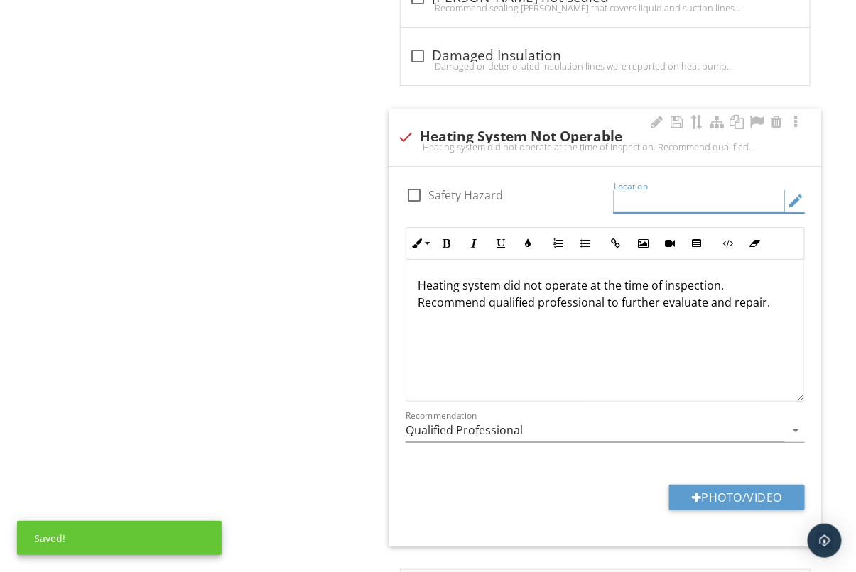
click at [647, 190] on input "Location" at bounding box center [699, 201] width 171 height 23
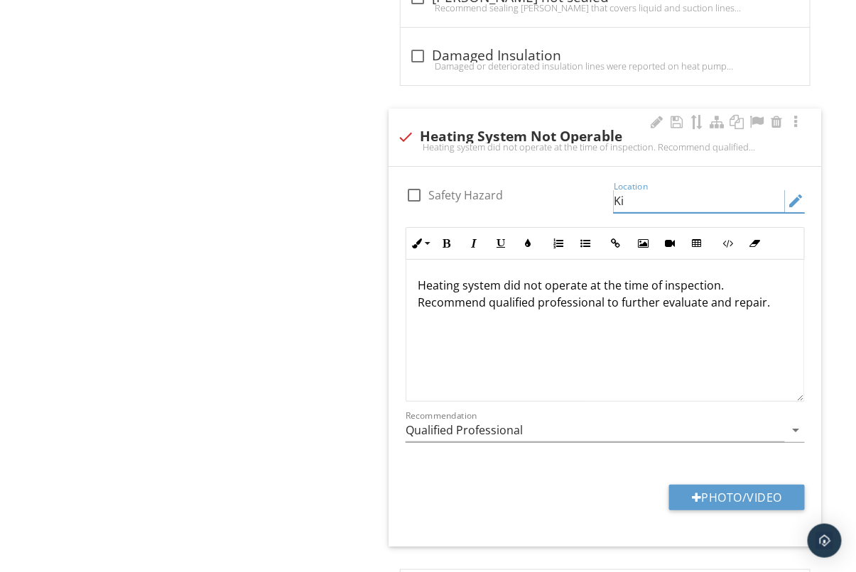
type input "K"
type input "M"
type input "Left side home unit."
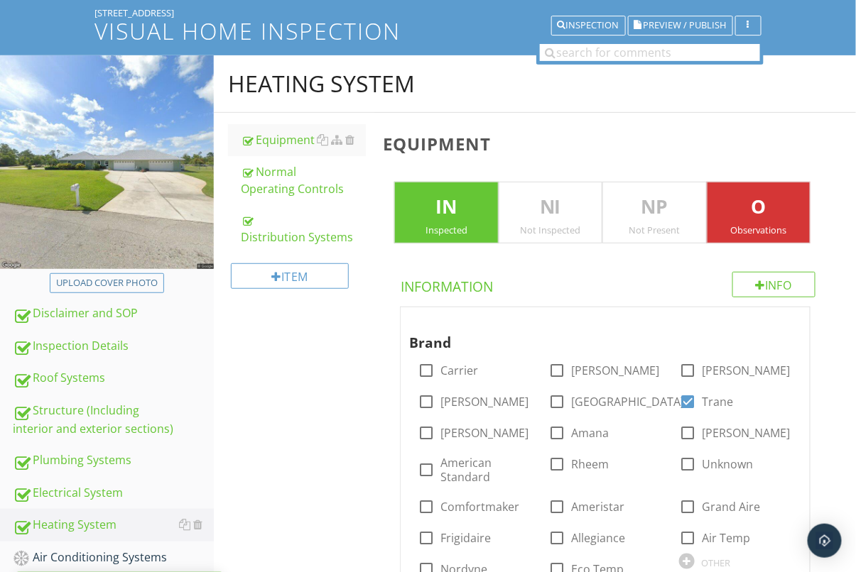
scroll to position [284, 0]
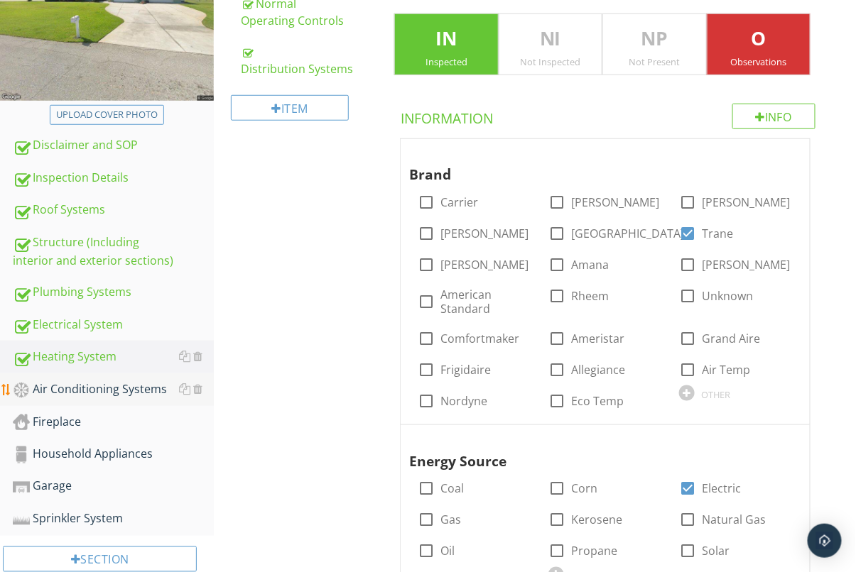
click at [109, 393] on div "Air Conditioning Systems" at bounding box center [113, 390] width 201 height 18
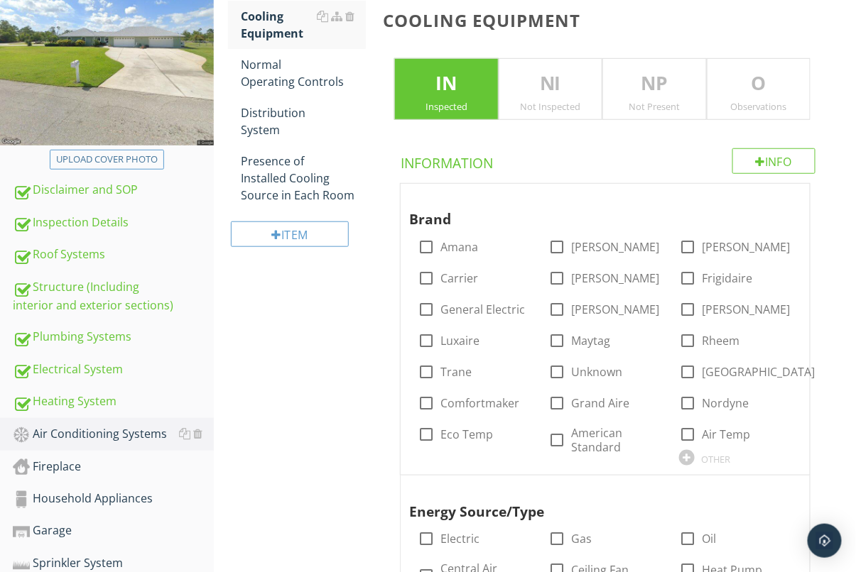
scroll to position [271, 0]
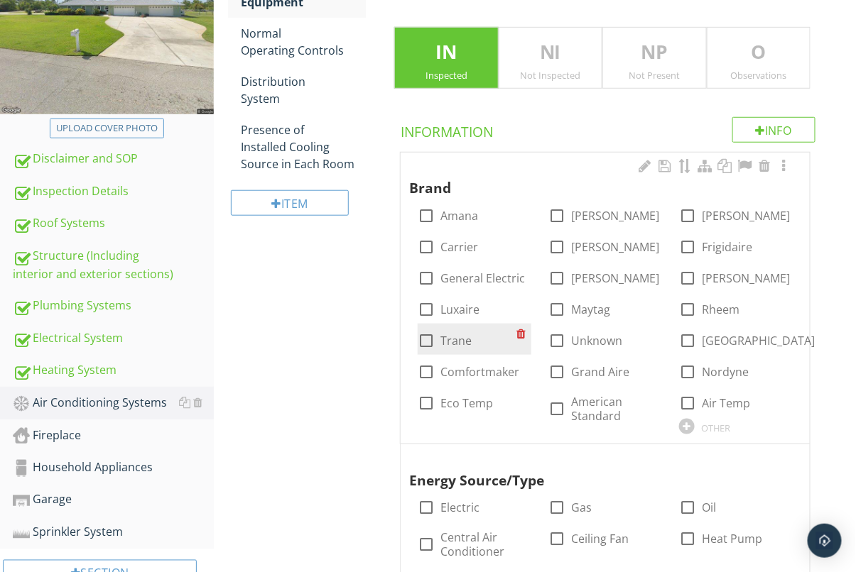
click at [433, 338] on div at bounding box center [426, 341] width 24 height 24
checkbox input "true"
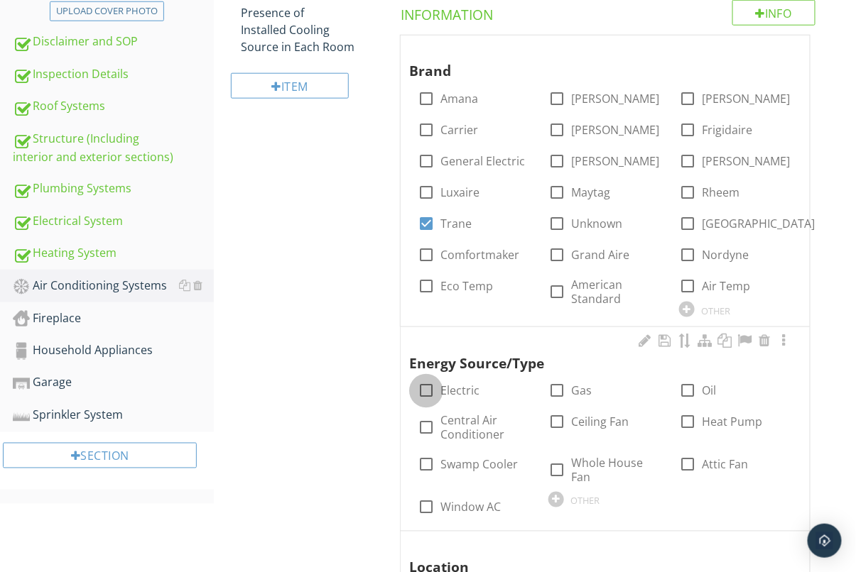
drag, startPoint x: 419, startPoint y: 388, endPoint x: 404, endPoint y: 389, distance: 14.9
click at [420, 388] on div at bounding box center [426, 391] width 24 height 24
checkbox input "true"
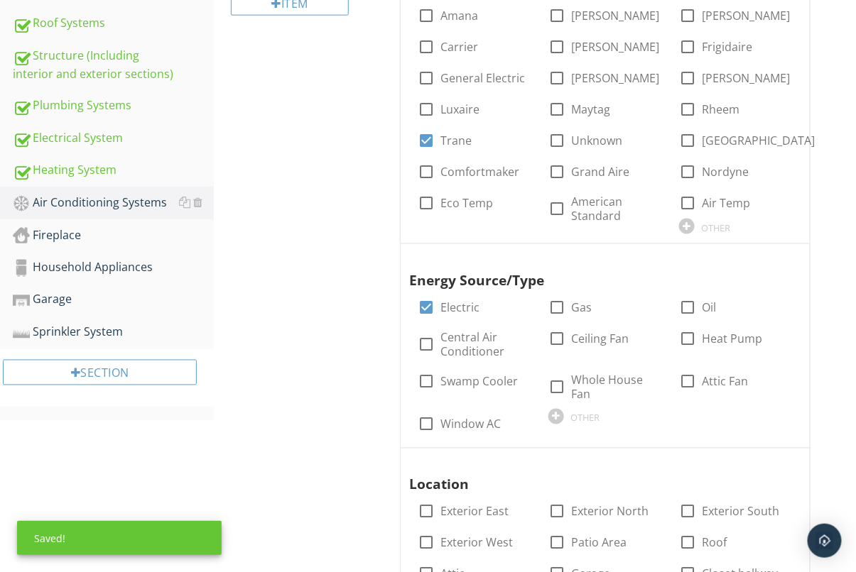
scroll to position [563, 0]
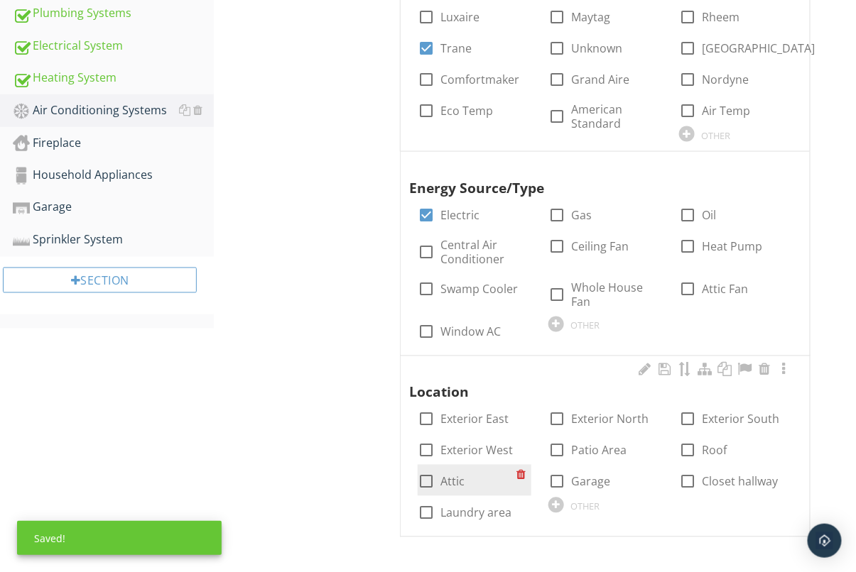
click at [426, 491] on div at bounding box center [426, 482] width 24 height 24
checkbox input "true"
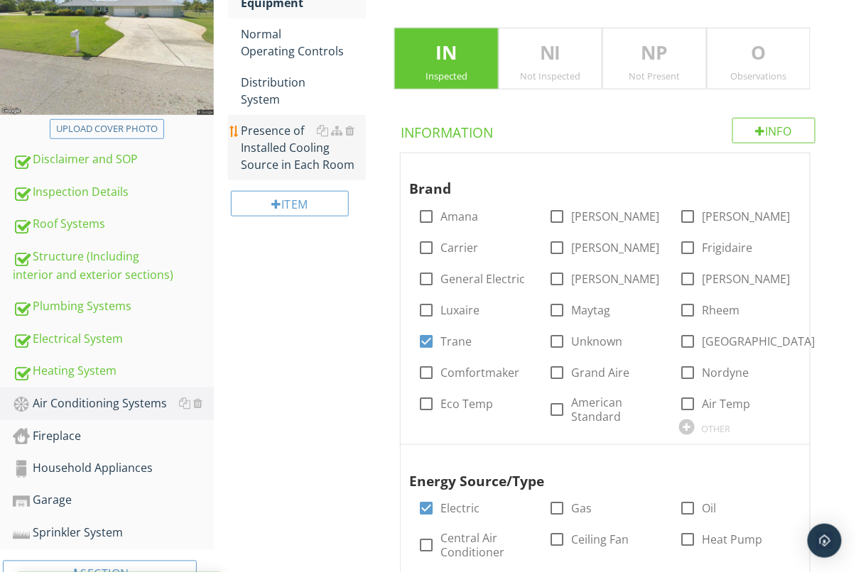
scroll to position [0, 0]
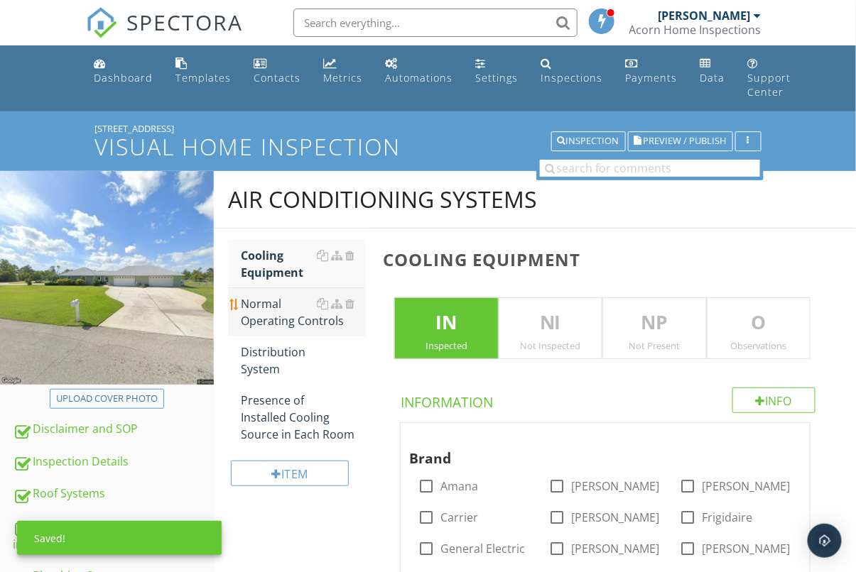
click at [278, 310] on div "Normal Operating Controls" at bounding box center [303, 312] width 125 height 34
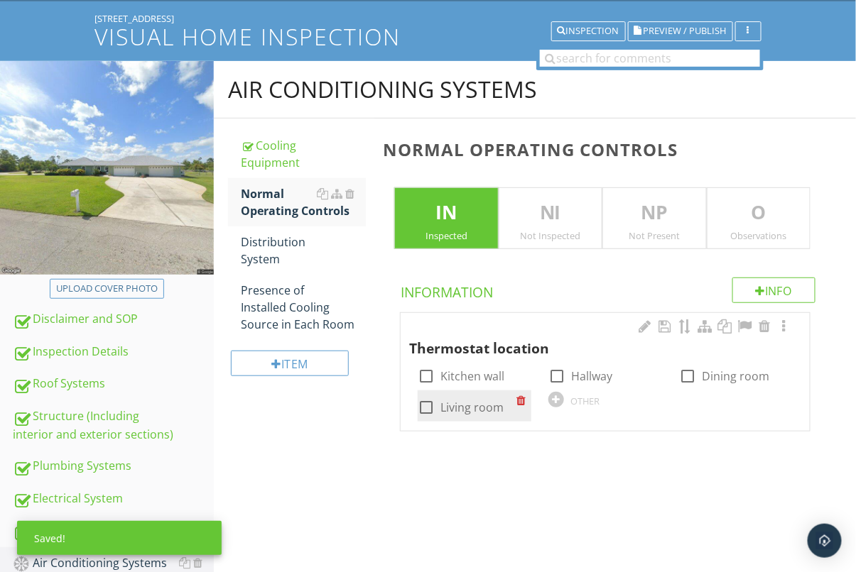
scroll to position [142, 0]
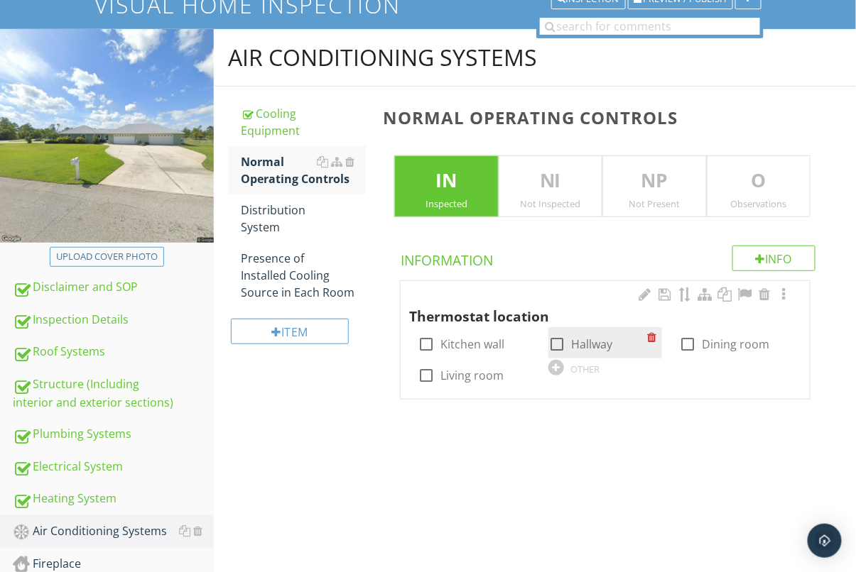
click at [564, 344] on div at bounding box center [557, 344] width 24 height 24
checkbox input "true"
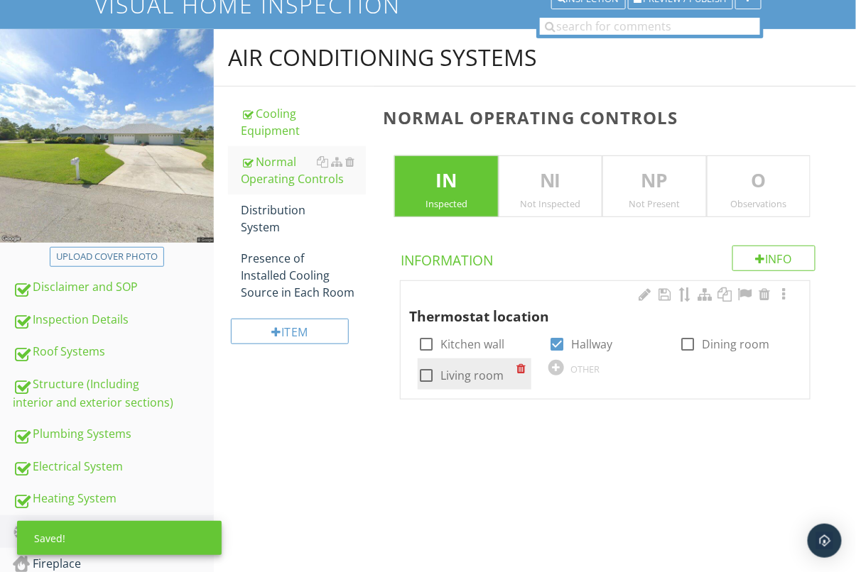
click at [420, 375] on div at bounding box center [426, 376] width 24 height 24
checkbox input "true"
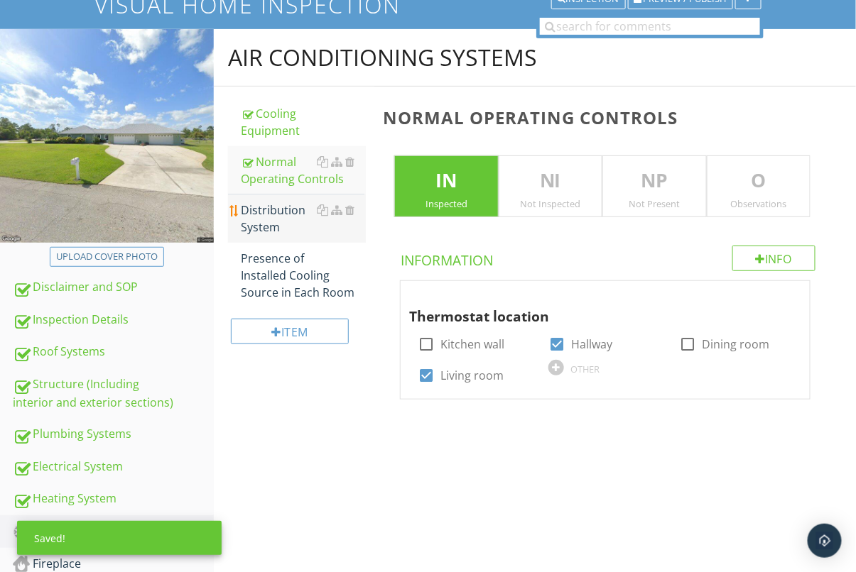
click at [285, 228] on div "Distribution System" at bounding box center [303, 219] width 125 height 34
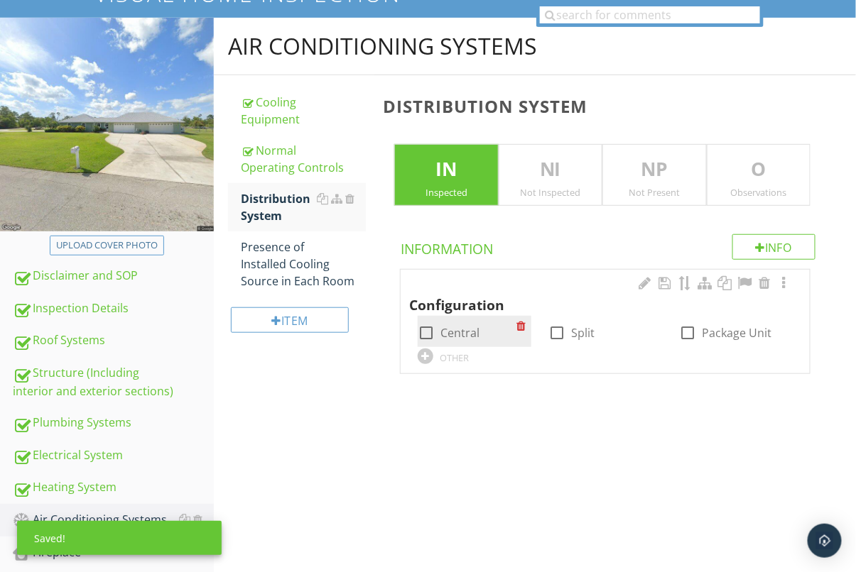
click at [424, 339] on div at bounding box center [426, 333] width 24 height 24
checkbox input "true"
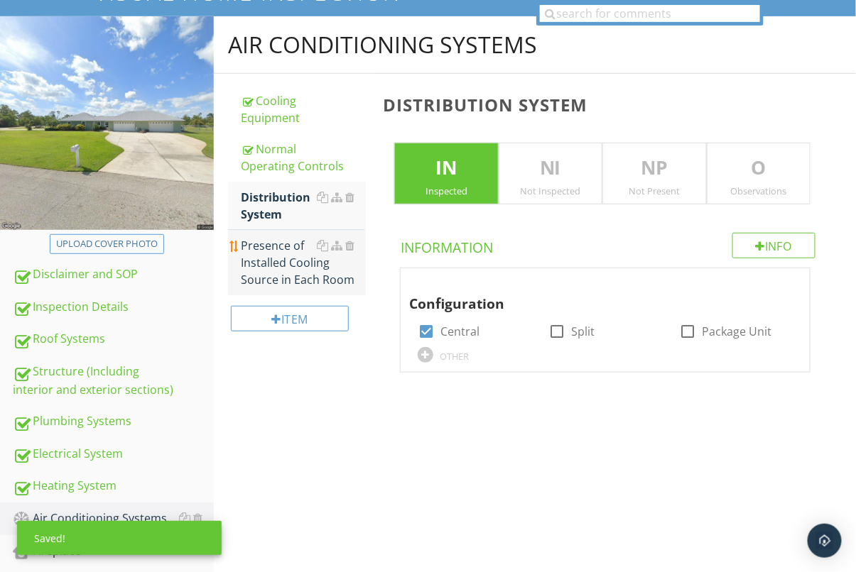
click at [317, 267] on div "Presence of Installed Cooling Source in Each Room" at bounding box center [303, 262] width 125 height 51
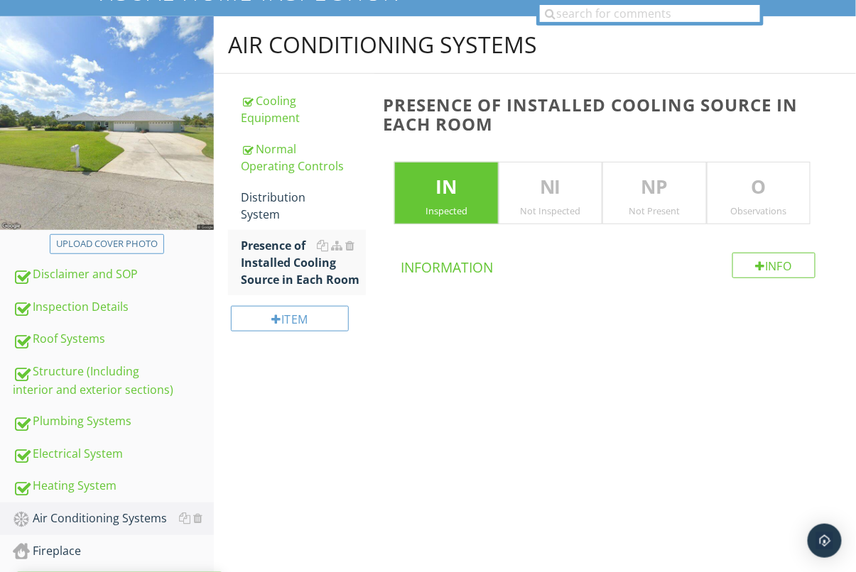
scroll to position [321, 0]
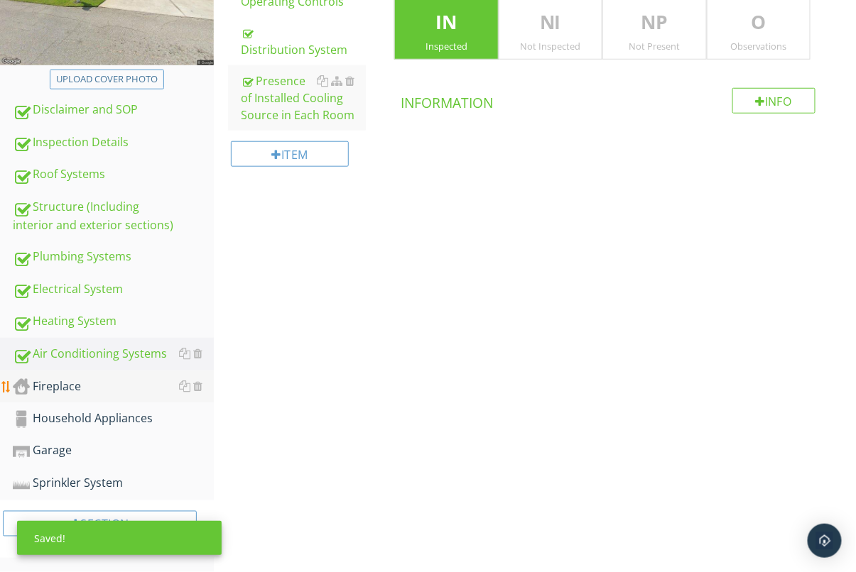
click at [89, 384] on div "Fireplace" at bounding box center [113, 387] width 201 height 18
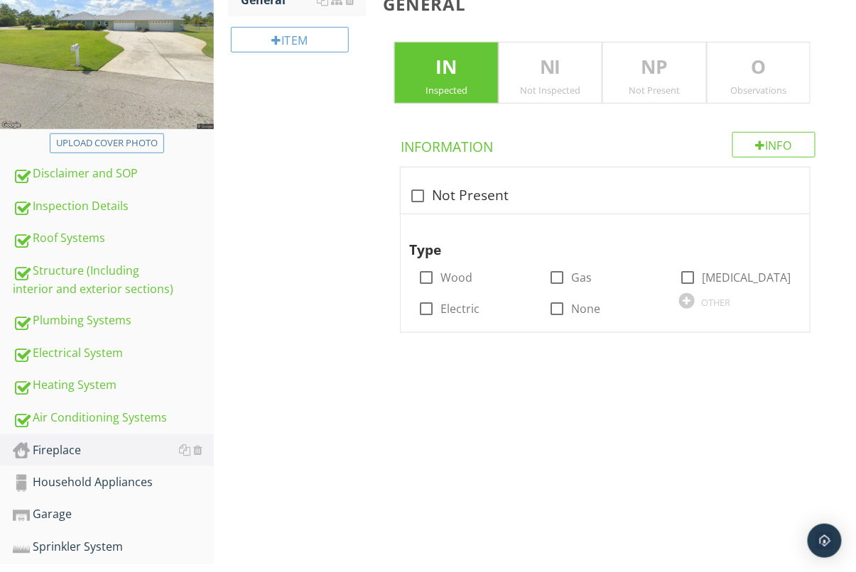
scroll to position [321, 0]
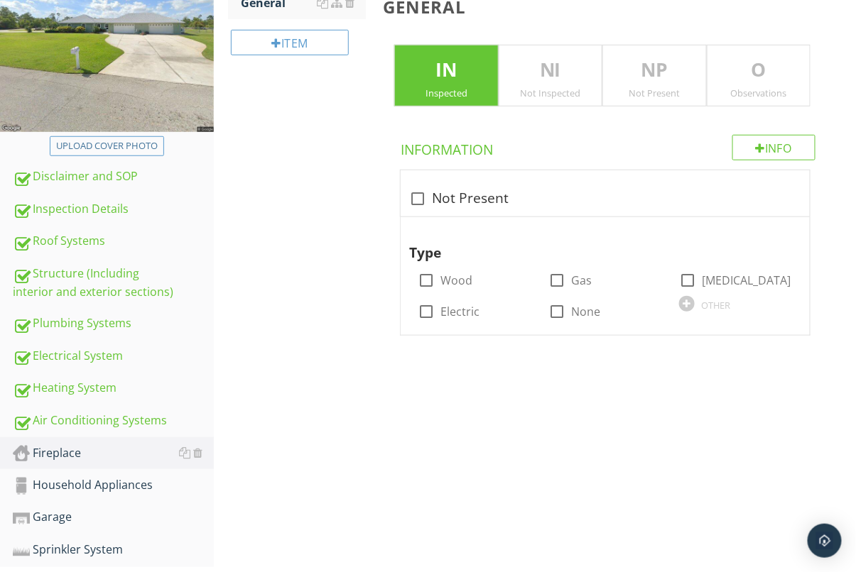
click at [663, 94] on div "Not Present" at bounding box center [654, 92] width 102 height 11
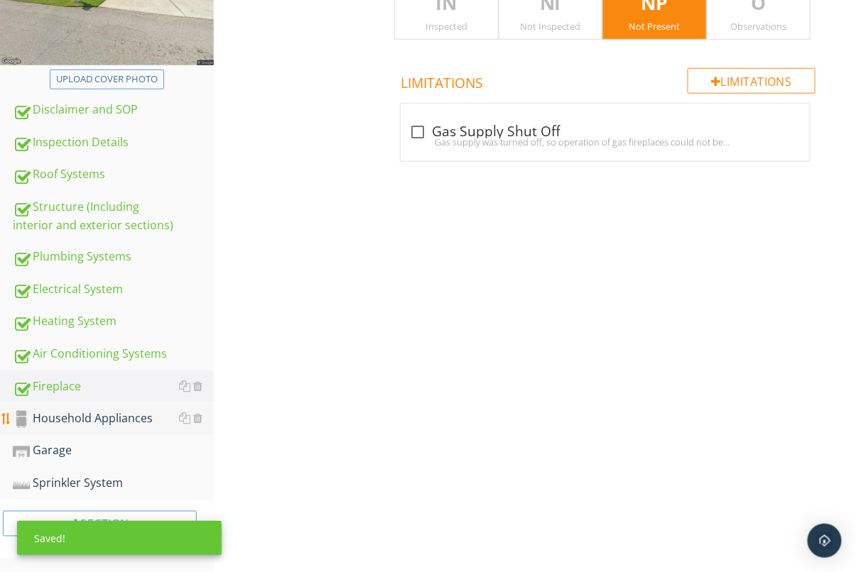
click at [112, 406] on link "Household Appliances" at bounding box center [113, 419] width 201 height 33
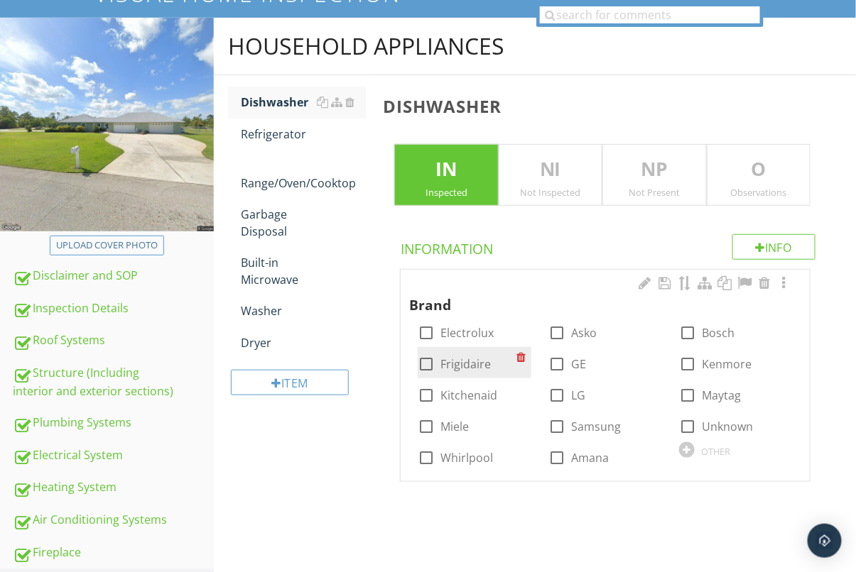
scroll to position [158, 0]
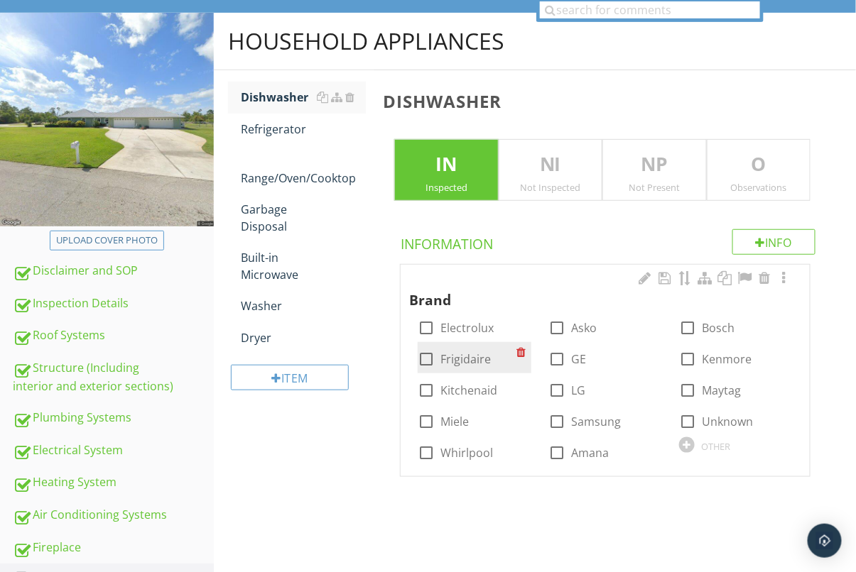
click at [426, 362] on div at bounding box center [426, 359] width 24 height 24
checkbox input "true"
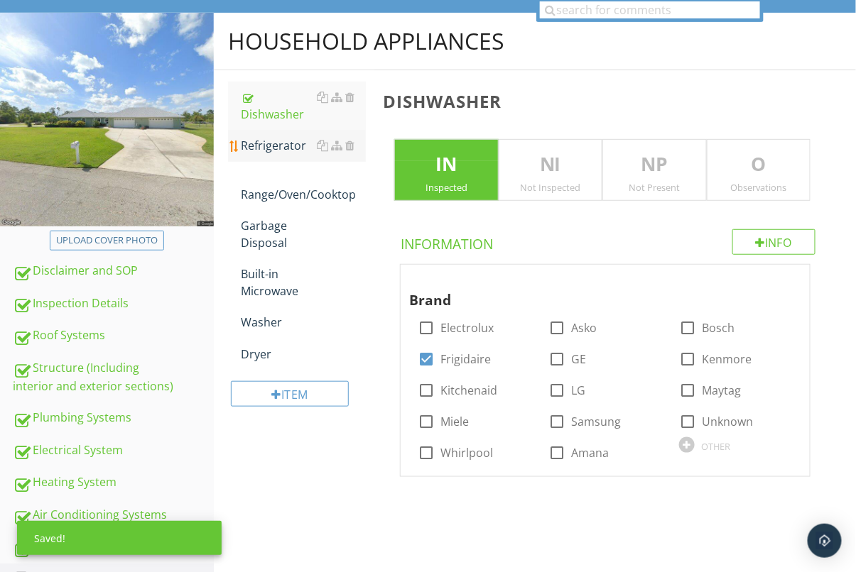
click at [278, 142] on div "Refrigerator" at bounding box center [303, 145] width 125 height 17
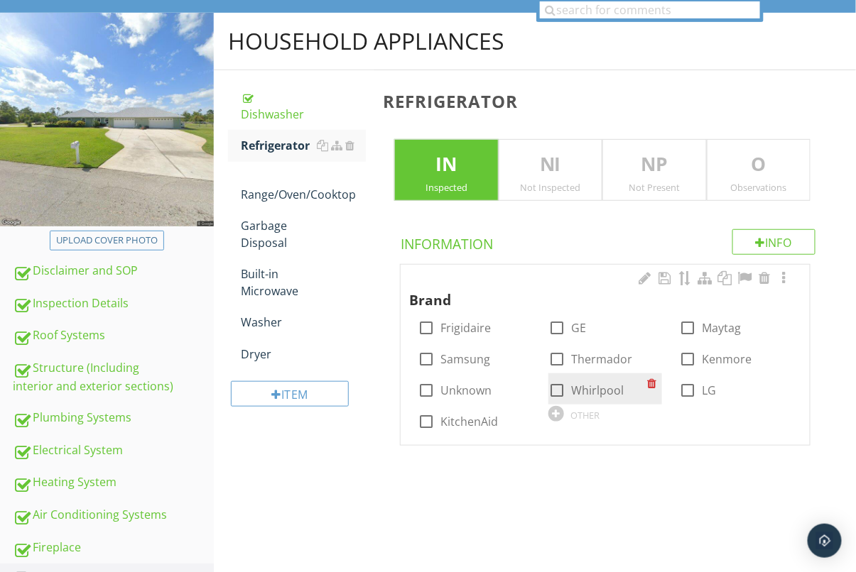
click at [553, 392] on div at bounding box center [557, 391] width 24 height 24
checkbox input "true"
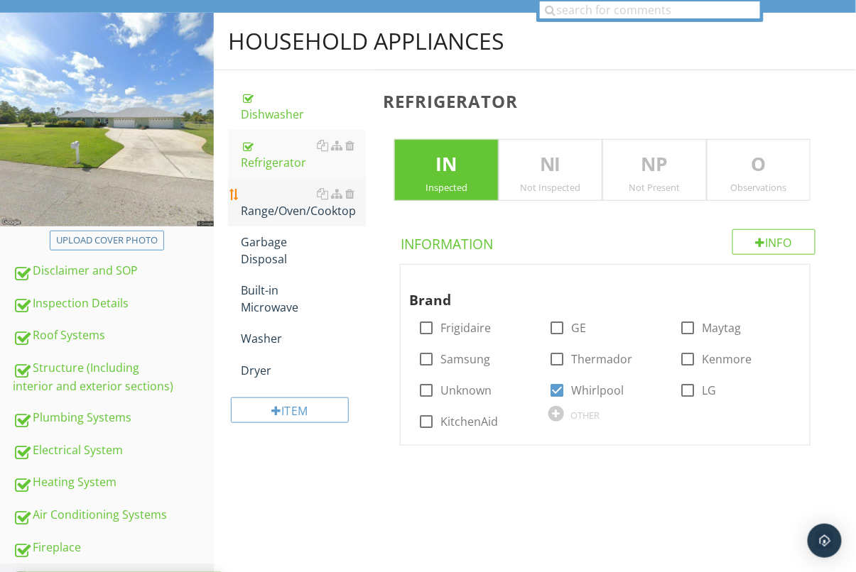
click at [289, 207] on div "Range/Oven/Cooktop" at bounding box center [303, 202] width 125 height 34
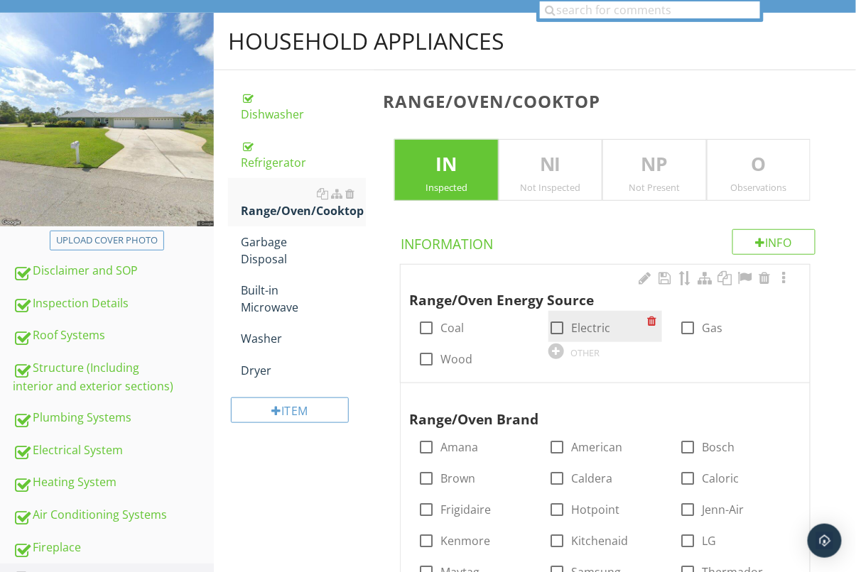
click at [556, 330] on div at bounding box center [557, 328] width 24 height 24
checkbox input "true"
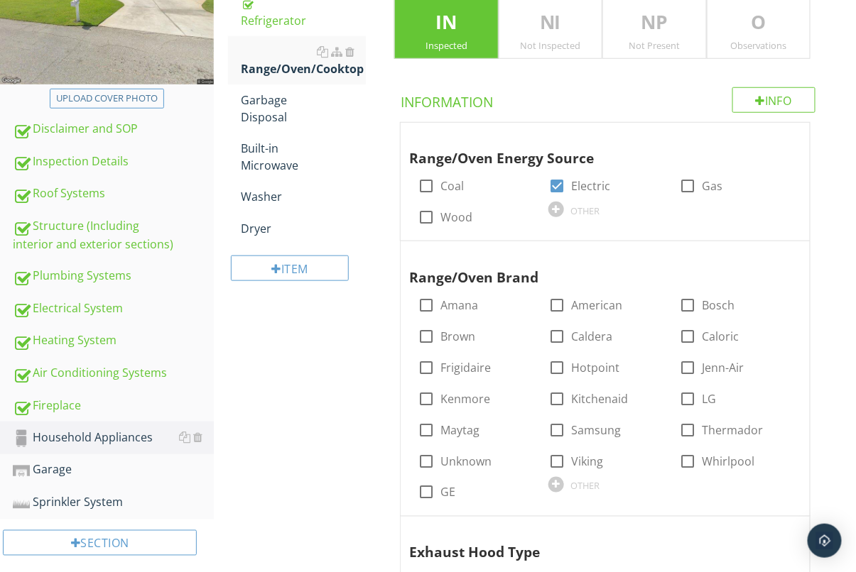
scroll to position [318, 0]
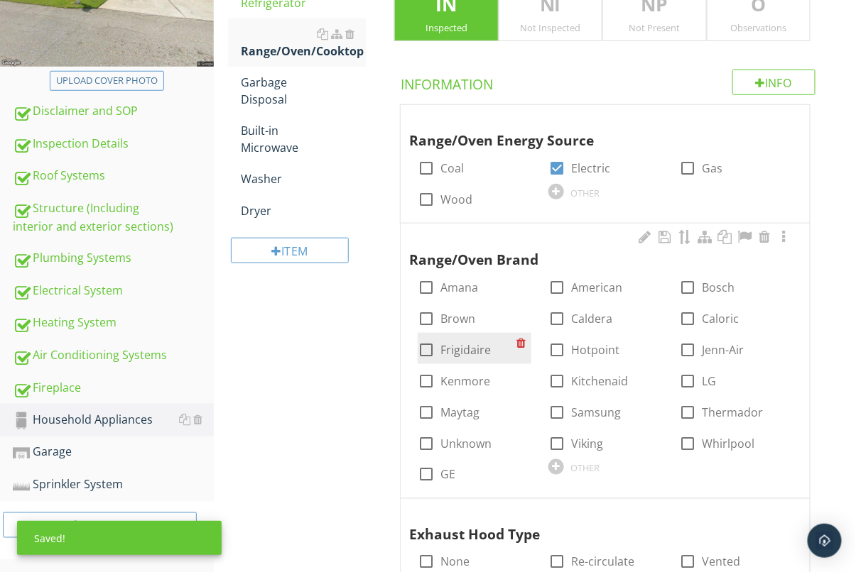
click at [428, 352] on div at bounding box center [426, 350] width 24 height 24
checkbox input "true"
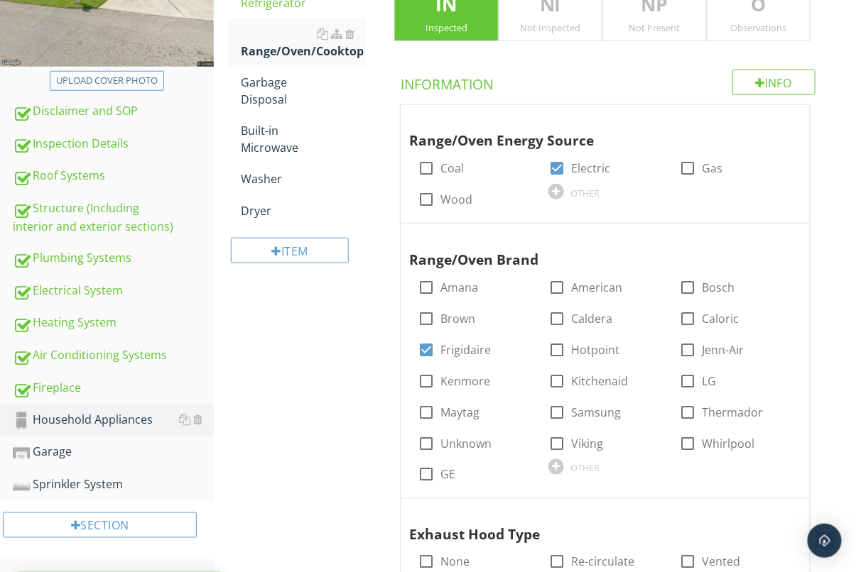
scroll to position [384, 0]
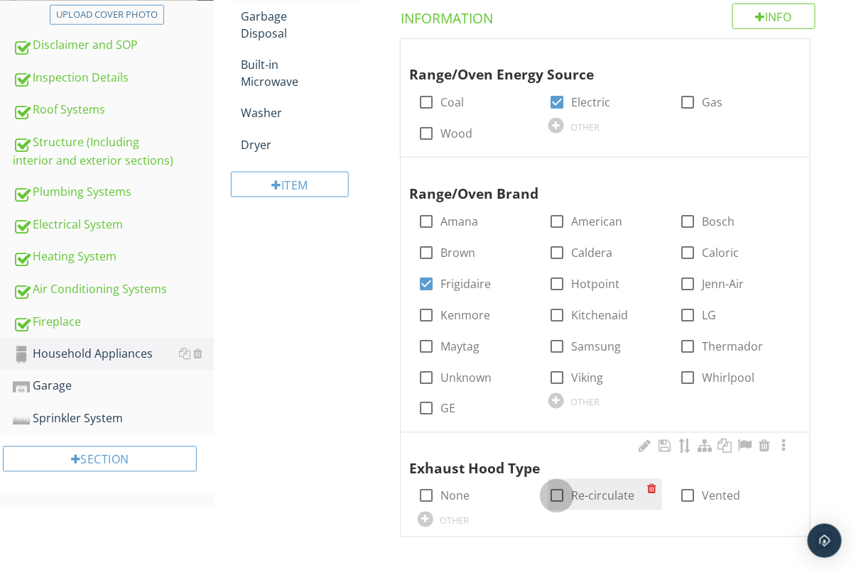
click at [555, 500] on div at bounding box center [557, 496] width 24 height 24
checkbox input "true"
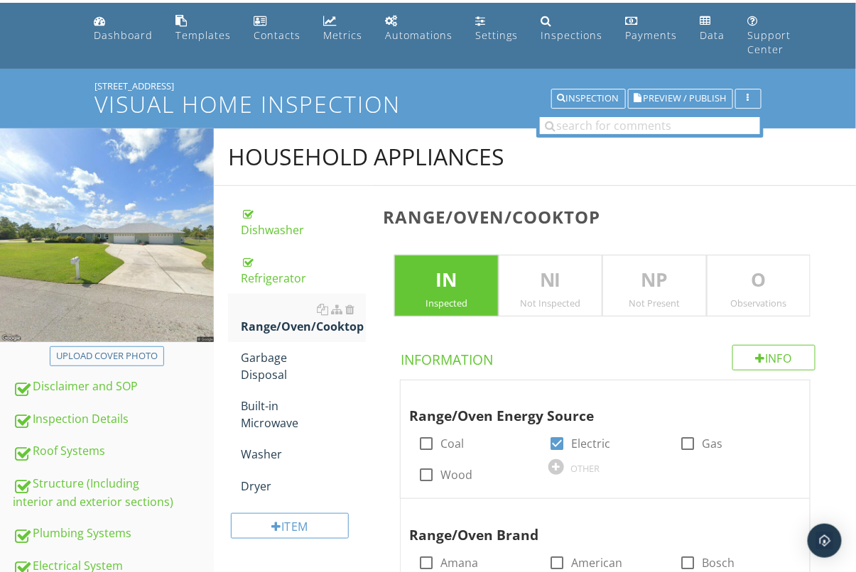
click at [754, 271] on p "O" at bounding box center [758, 280] width 102 height 28
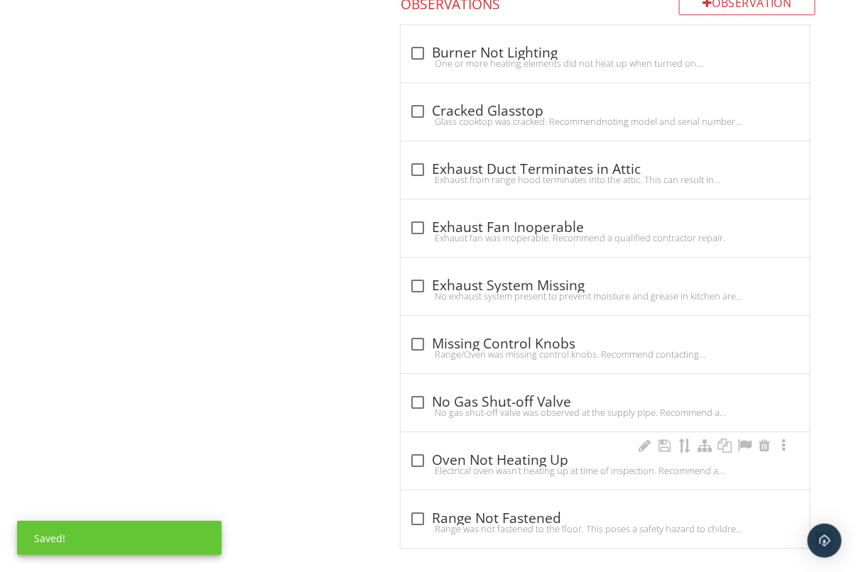
scroll to position [961, 0]
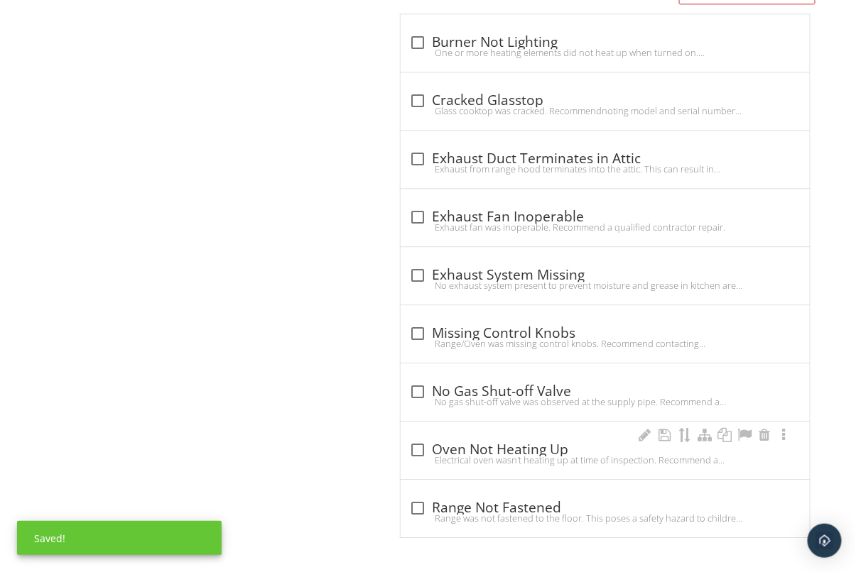
click at [420, 450] on div at bounding box center [418, 450] width 24 height 24
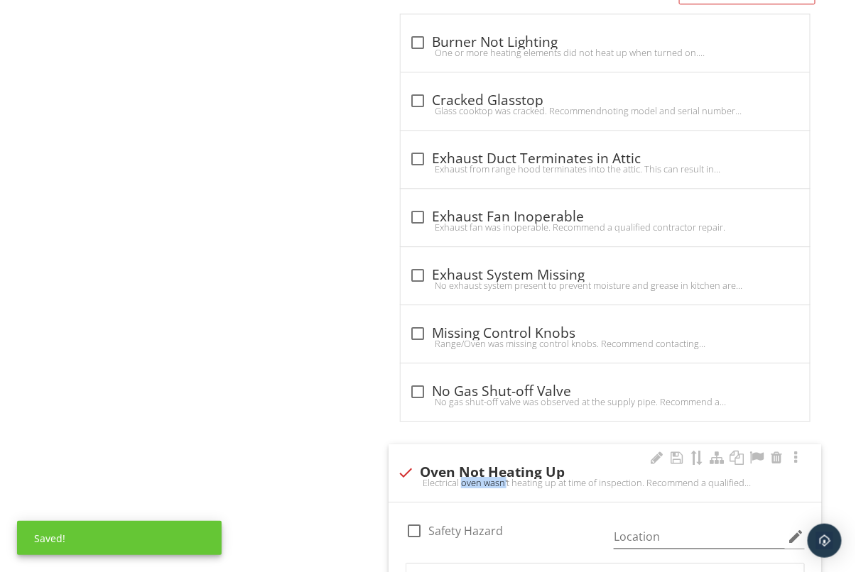
click at [420, 450] on div "check Oven Not Heating Up Electrical oven wasn't heating up at time of inspecti…" at bounding box center [605, 474] width 433 height 58
checkbox input "true"
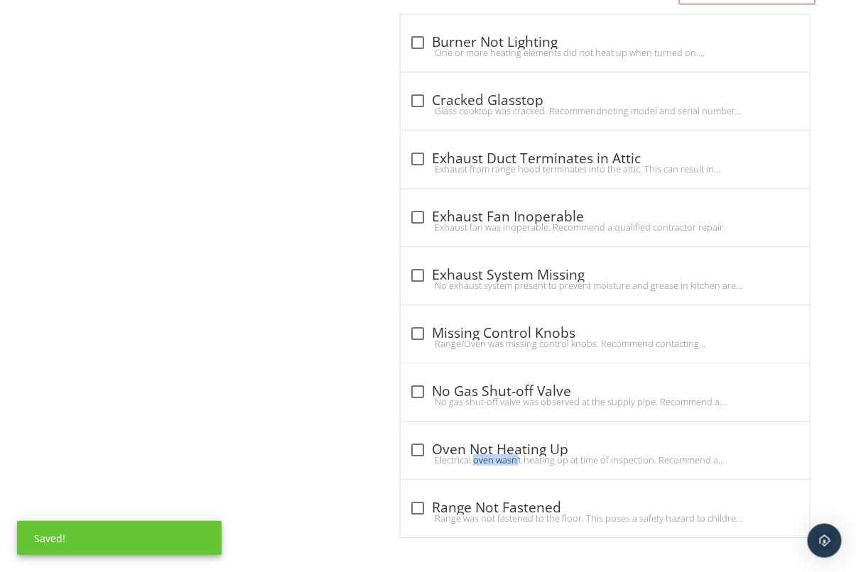
drag, startPoint x: 424, startPoint y: 496, endPoint x: 374, endPoint y: 499, distance: 49.8
click at [424, 497] on div "check_box_outline_blank Range Not Fastened" at bounding box center [605, 507] width 392 height 20
checkbox input "true"
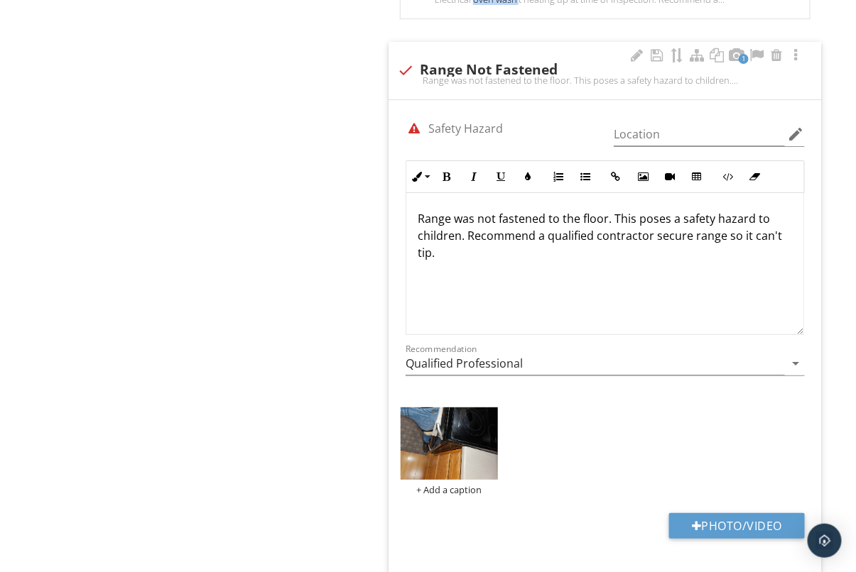
scroll to position [1470, 0]
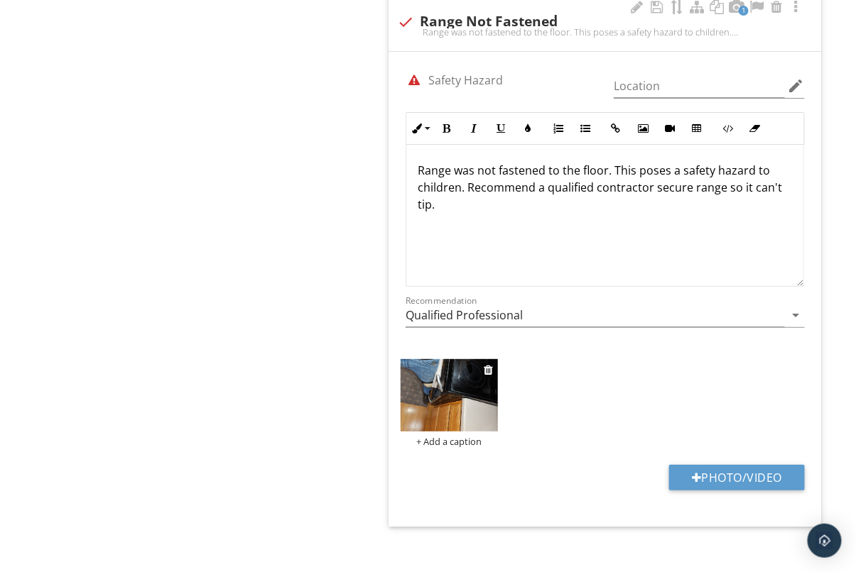
click at [456, 396] on img at bounding box center [449, 395] width 97 height 72
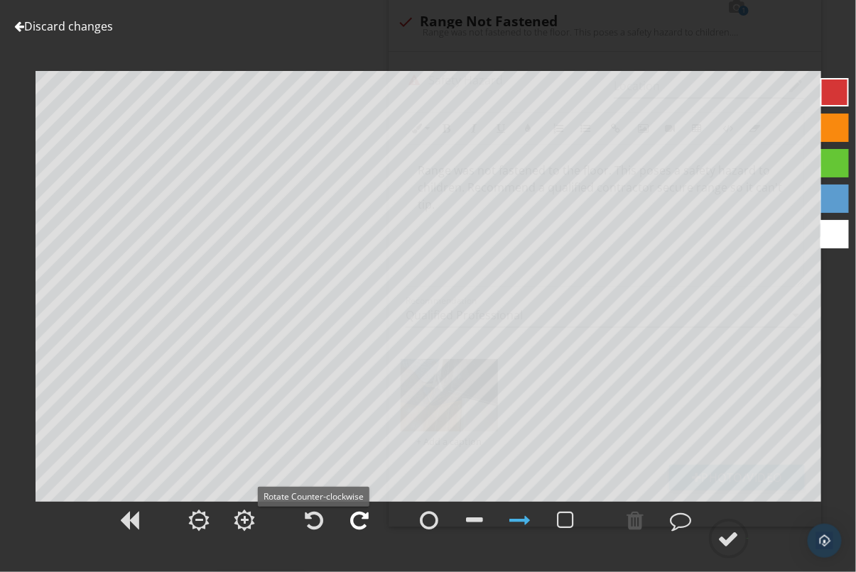
drag, startPoint x: 313, startPoint y: 525, endPoint x: 368, endPoint y: 523, distance: 54.7
click at [313, 525] on div at bounding box center [314, 520] width 18 height 21
click at [724, 529] on div at bounding box center [728, 538] width 21 height 21
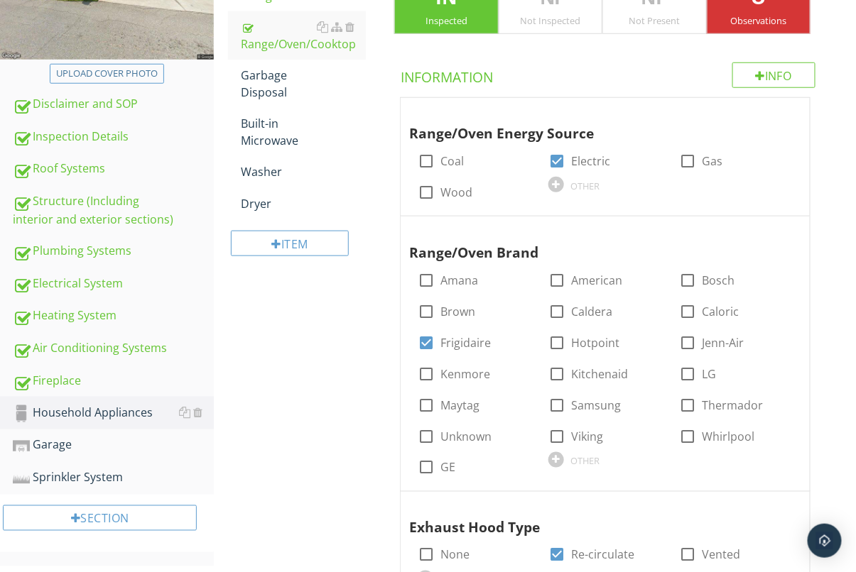
scroll to position [258, 0]
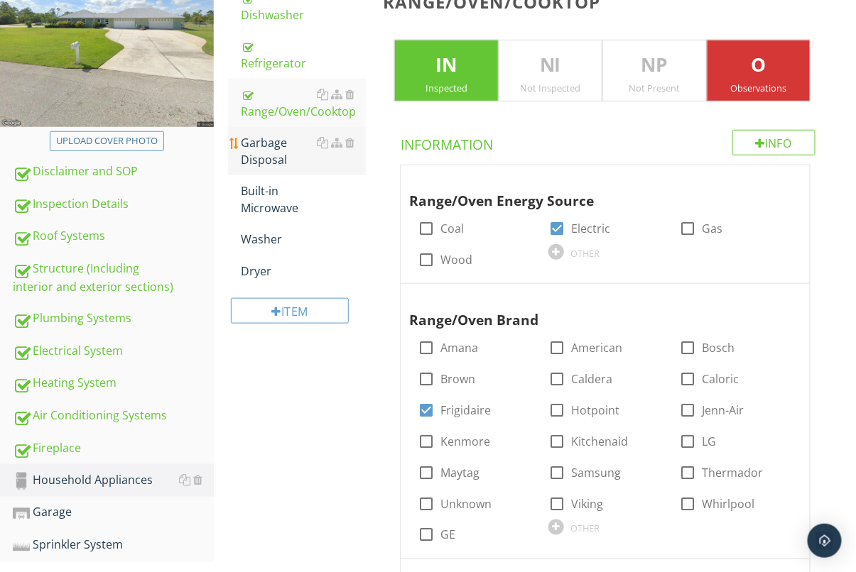
click at [275, 140] on div "Garbage Disposal" at bounding box center [303, 151] width 125 height 34
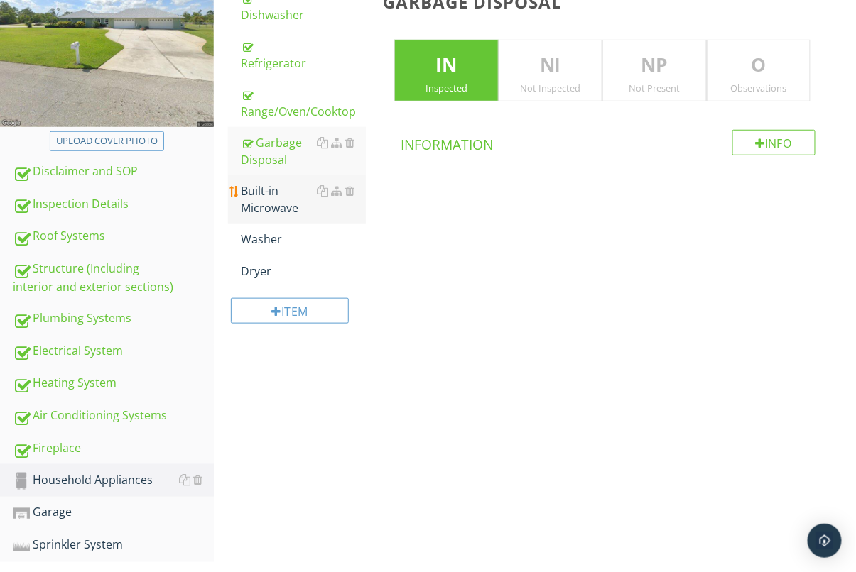
click at [277, 208] on div "Built-in Microwave" at bounding box center [303, 200] width 125 height 34
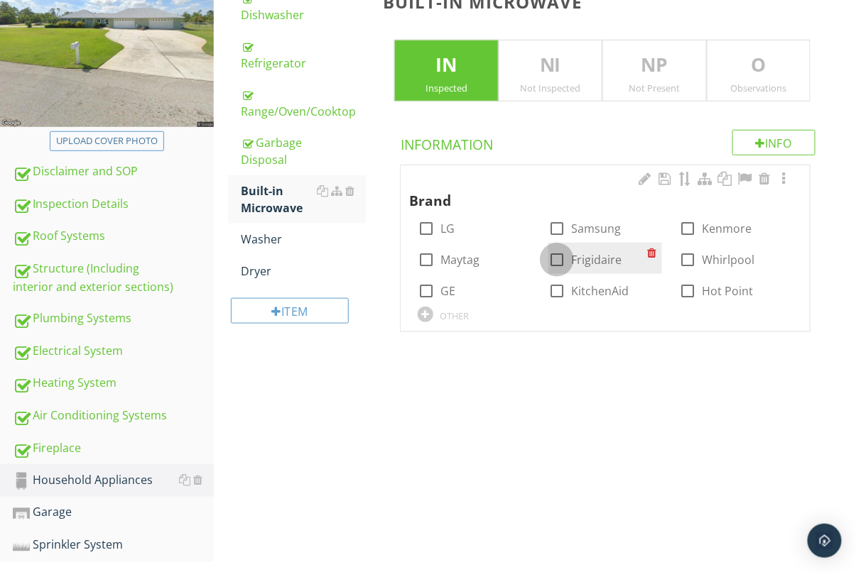
click at [563, 262] on div at bounding box center [557, 260] width 24 height 24
checkbox input "true"
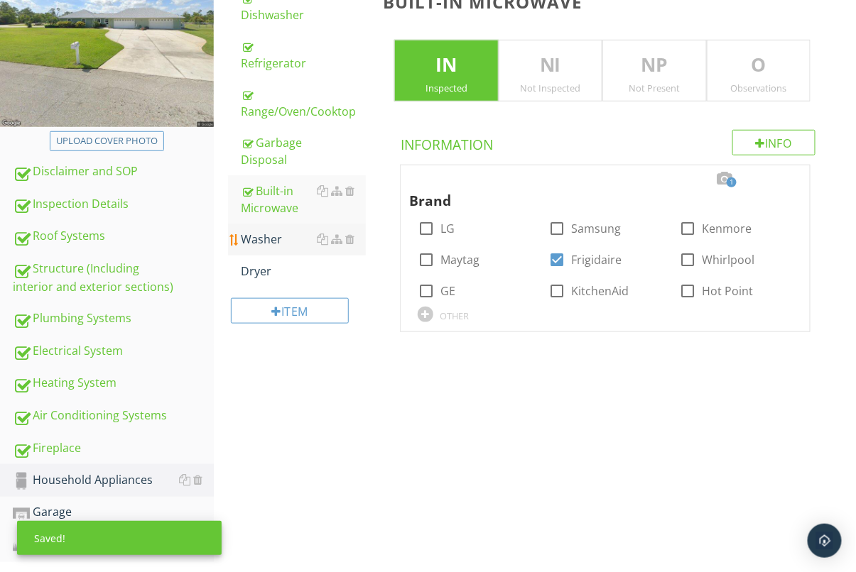
click at [282, 238] on div "Washer" at bounding box center [303, 239] width 125 height 17
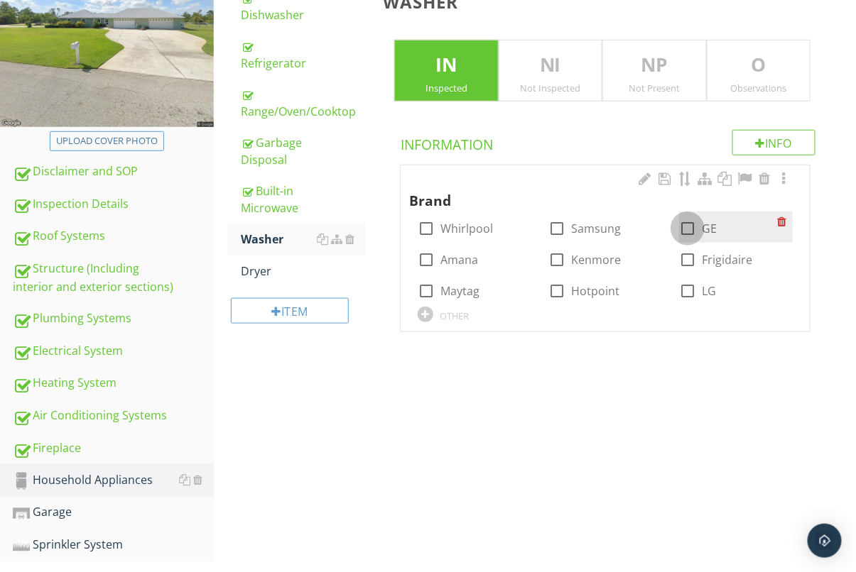
click at [688, 228] on div at bounding box center [687, 229] width 24 height 24
checkbox input "true"
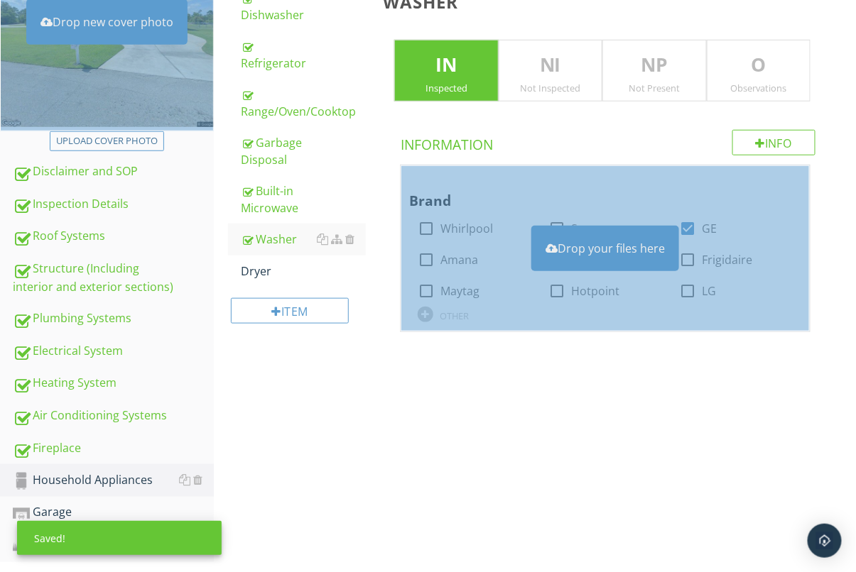
click at [743, 72] on p "O" at bounding box center [758, 65] width 102 height 28
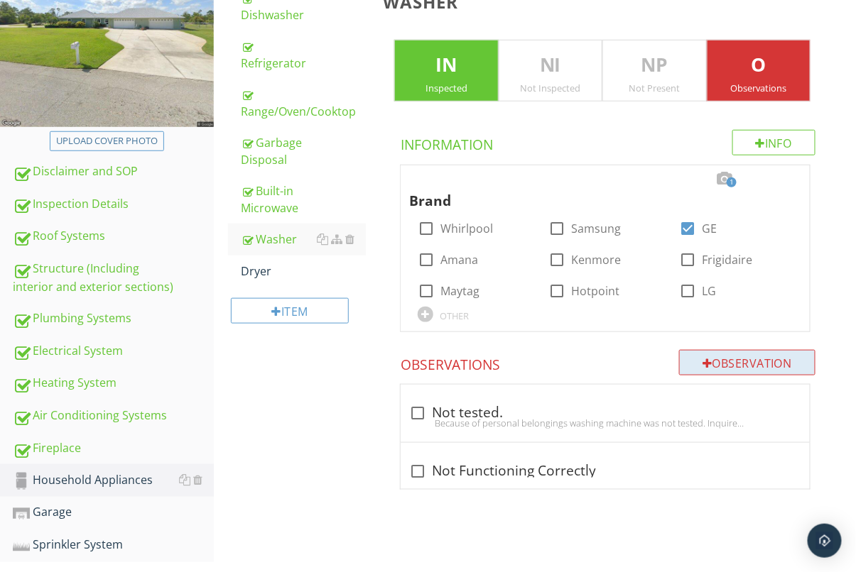
click at [766, 359] on div "Observation" at bounding box center [747, 363] width 136 height 26
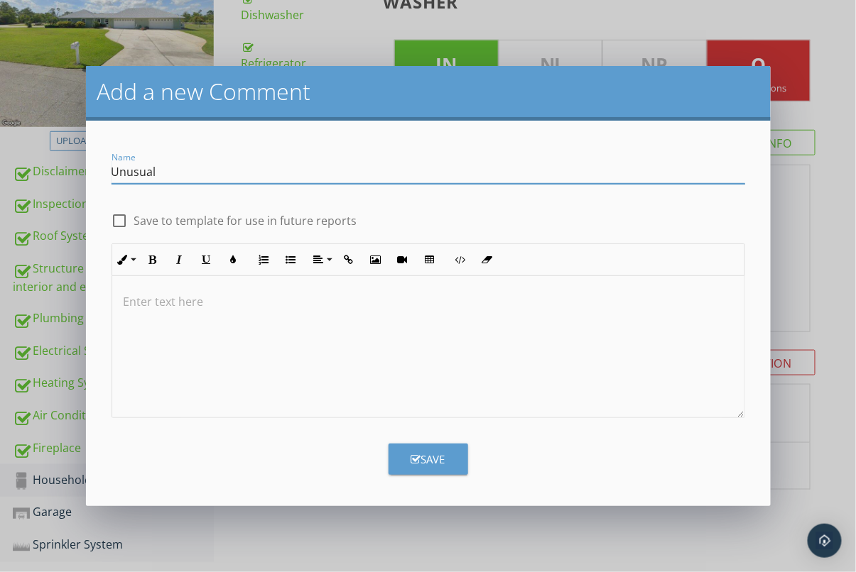
type input "Unusual noise."
click at [237, 357] on div at bounding box center [428, 347] width 632 height 142
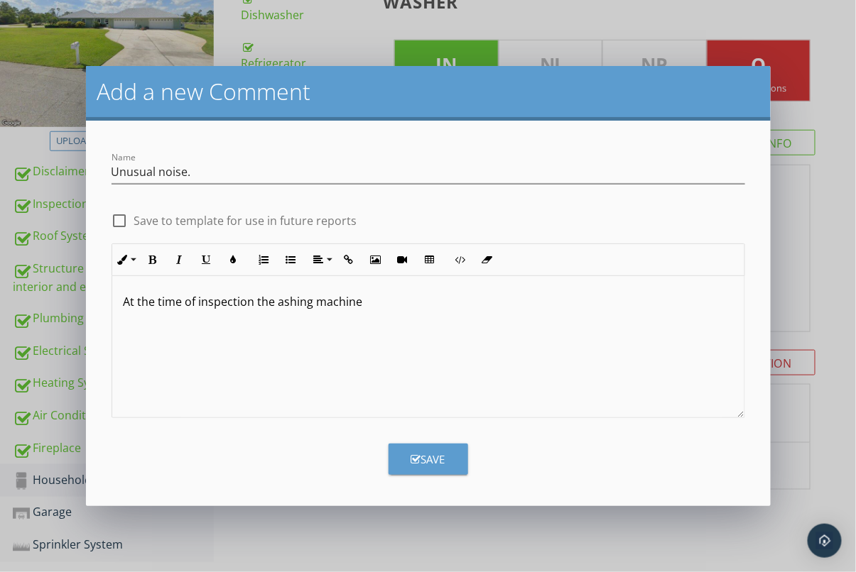
click at [276, 305] on p "At the time of inspection the ashing machine" at bounding box center [428, 301] width 609 height 17
click at [389, 298] on p "At the time of inspection the washing machine" at bounding box center [428, 301] width 609 height 17
click at [411, 460] on icon "button" at bounding box center [416, 460] width 10 height 11
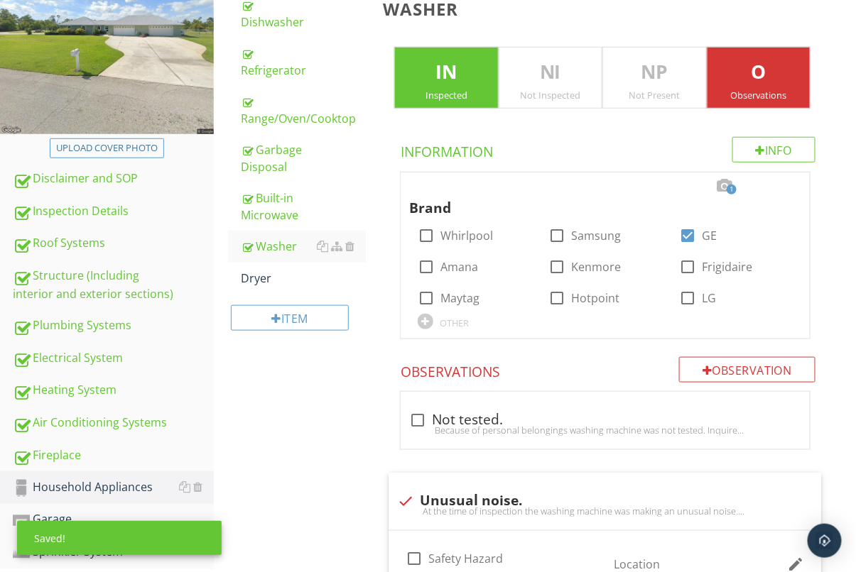
scroll to position [180, 0]
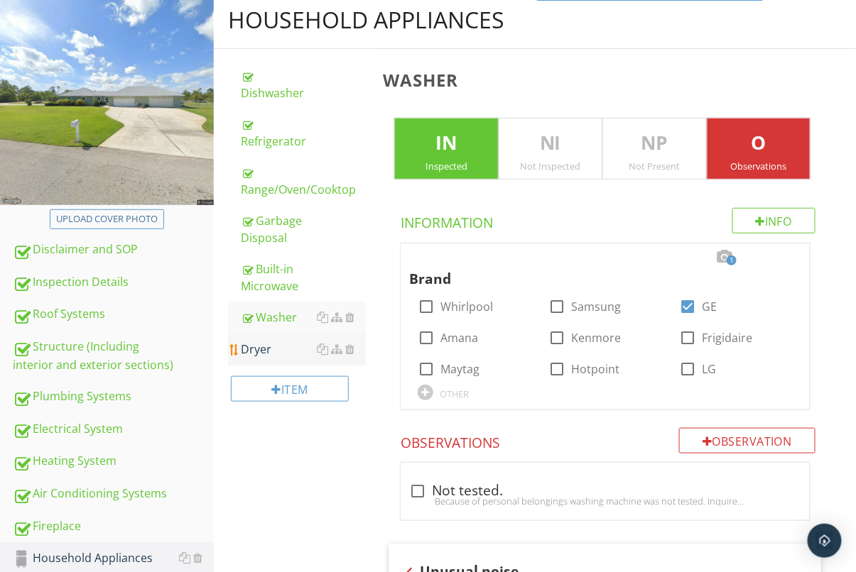
click at [276, 341] on div "Dryer" at bounding box center [303, 349] width 125 height 17
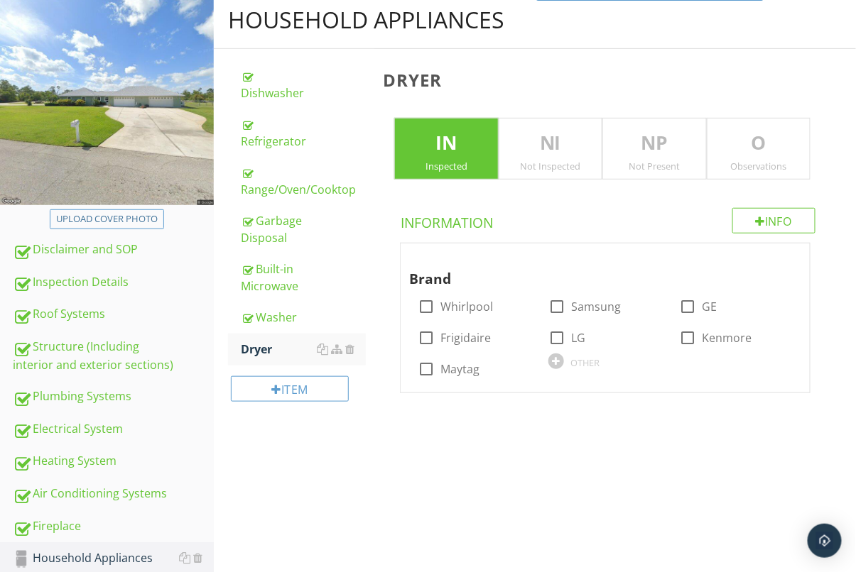
scroll to position [321, 0]
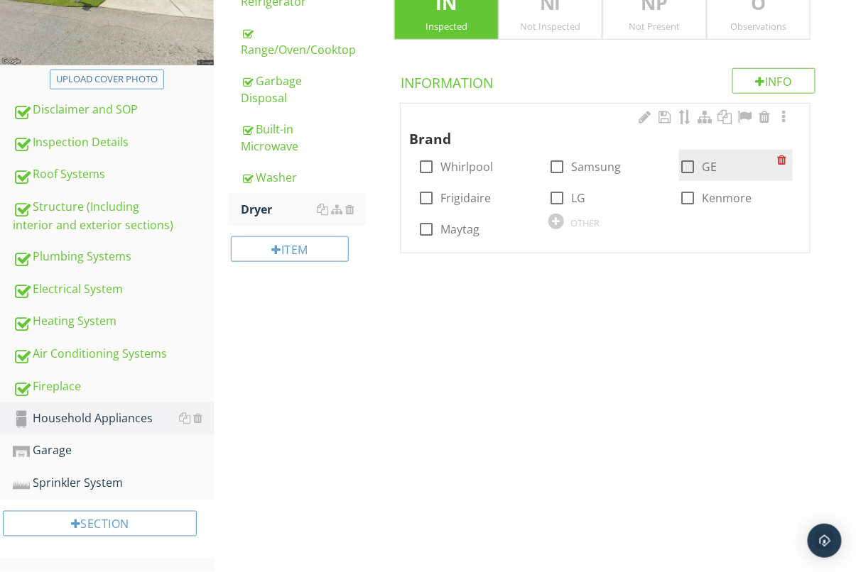
click at [684, 168] on div at bounding box center [687, 167] width 24 height 24
checkbox input "true"
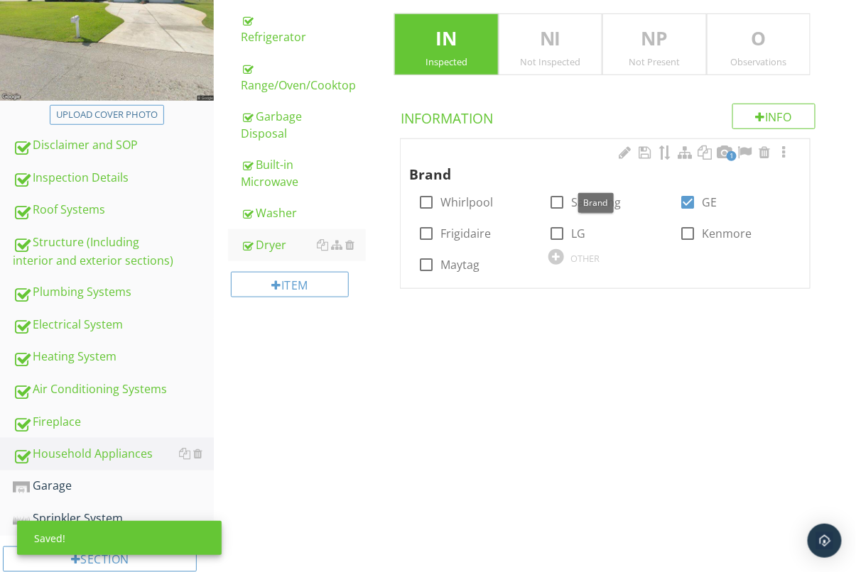
scroll to position [286, 0]
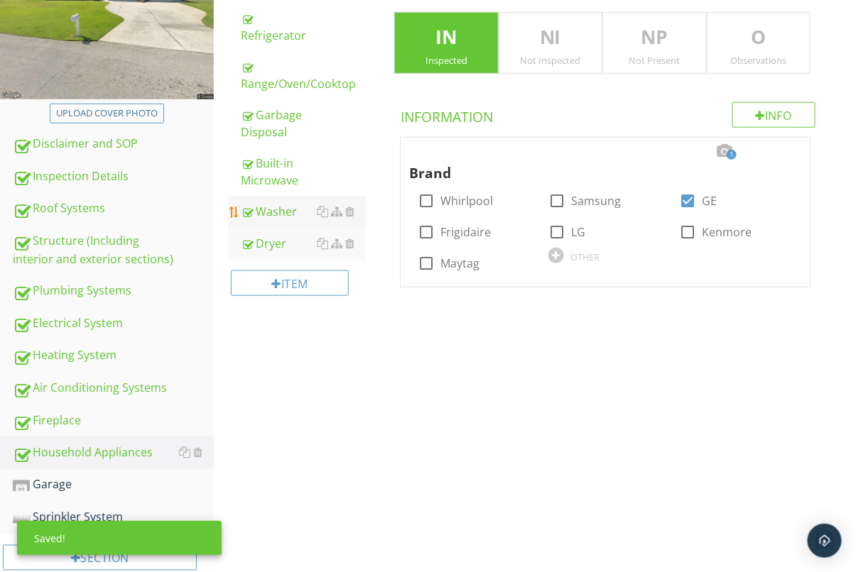
drag, startPoint x: 290, startPoint y: 202, endPoint x: 281, endPoint y: 203, distance: 9.3
click at [290, 203] on div "Washer" at bounding box center [303, 211] width 125 height 17
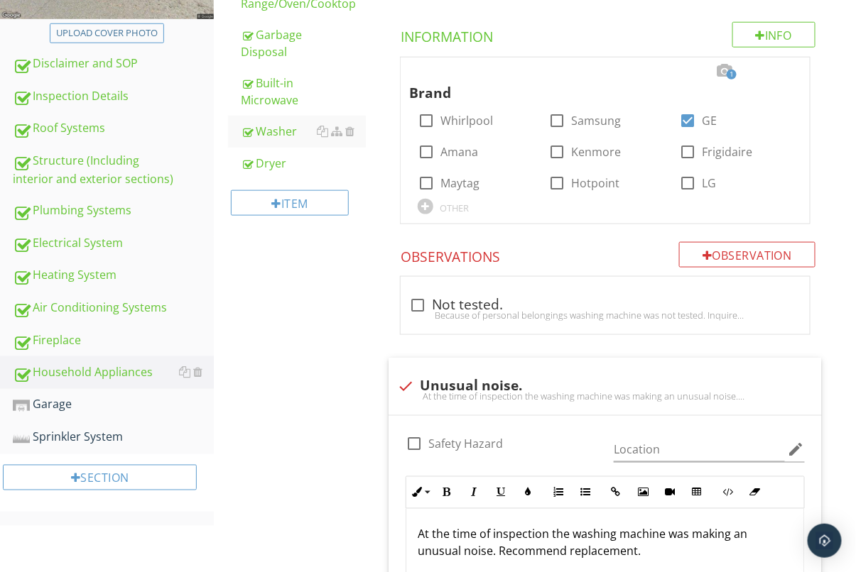
scroll to position [479, 0]
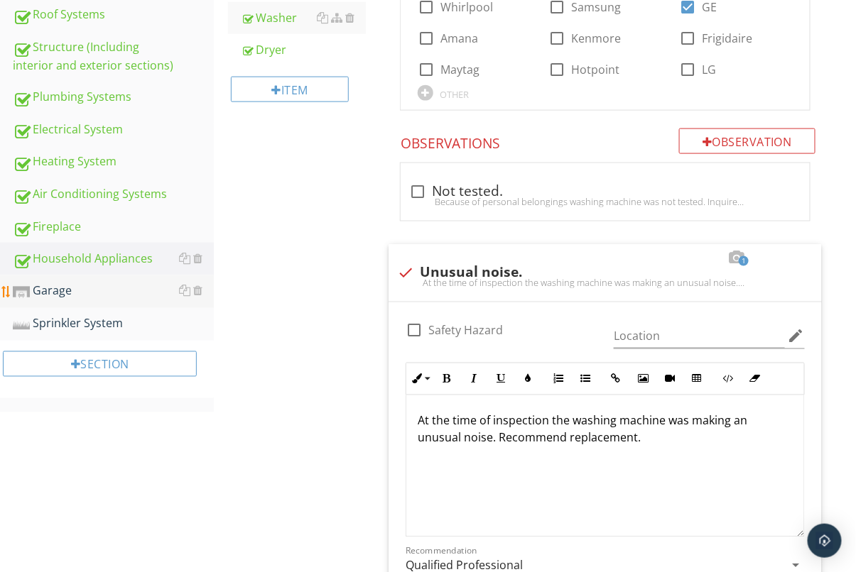
click at [63, 287] on div "Garage" at bounding box center [113, 292] width 201 height 18
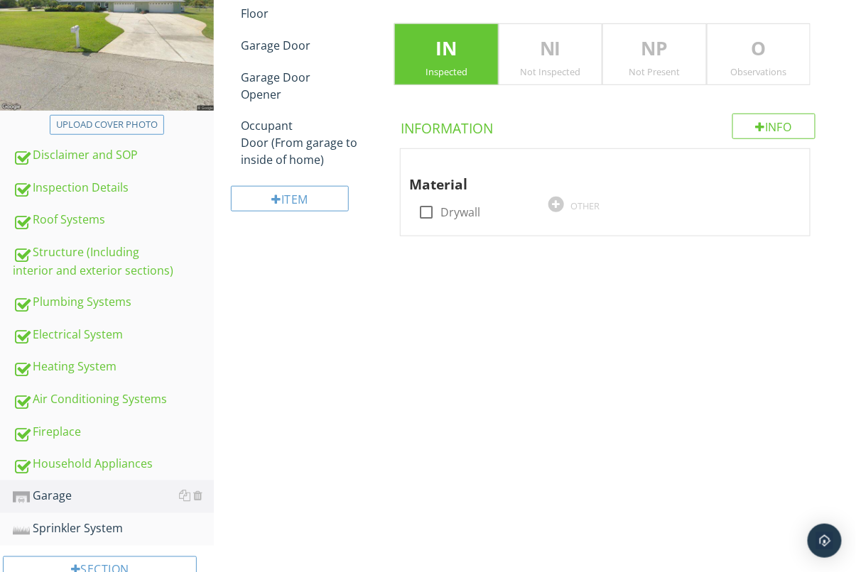
scroll to position [267, 0]
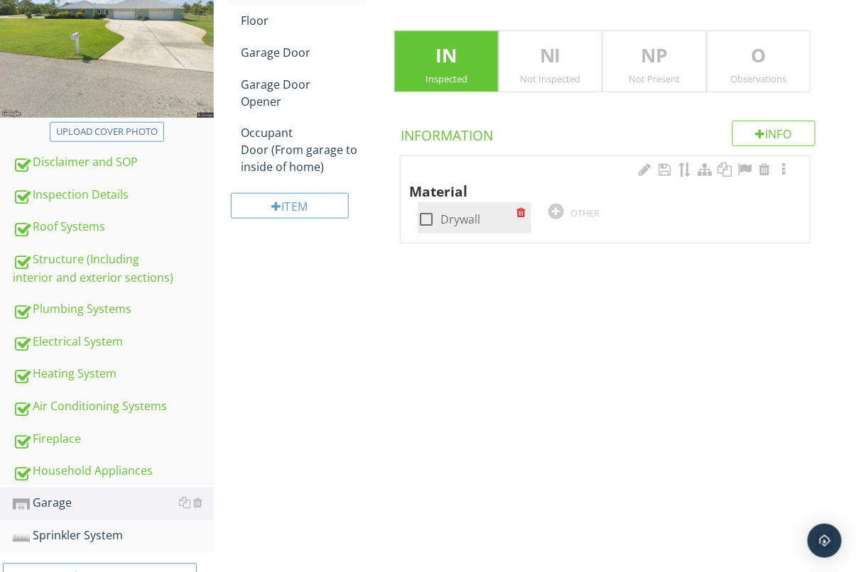
click at [419, 227] on div at bounding box center [426, 219] width 24 height 24
checkbox input "true"
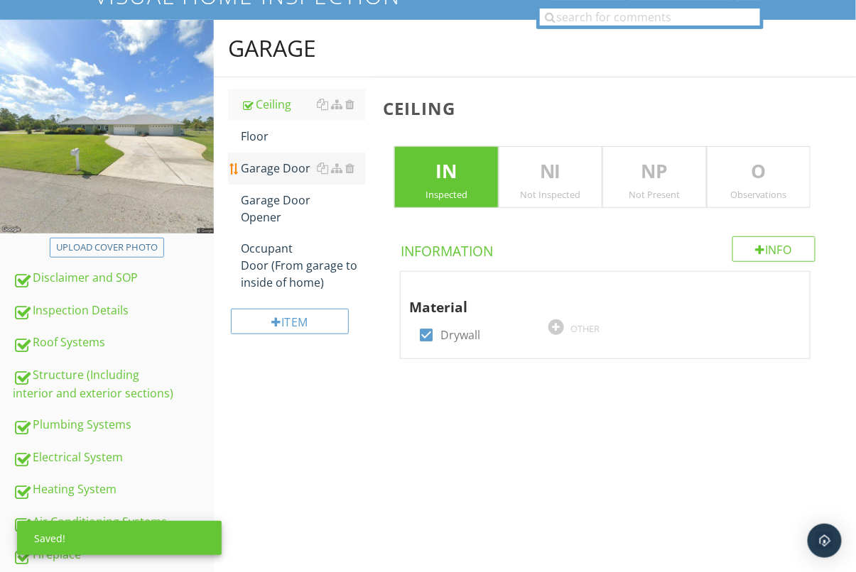
scroll to position [112, 0]
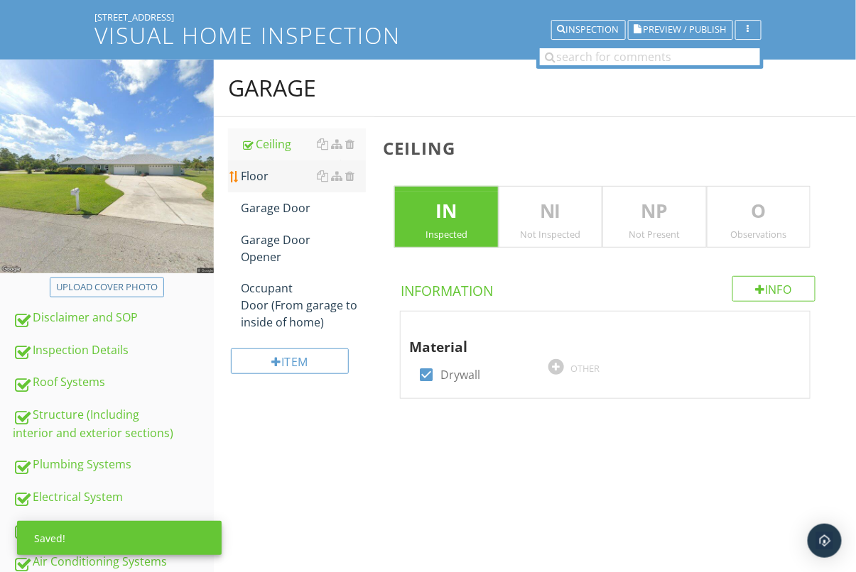
click at [268, 165] on link "Floor" at bounding box center [303, 176] width 125 height 31
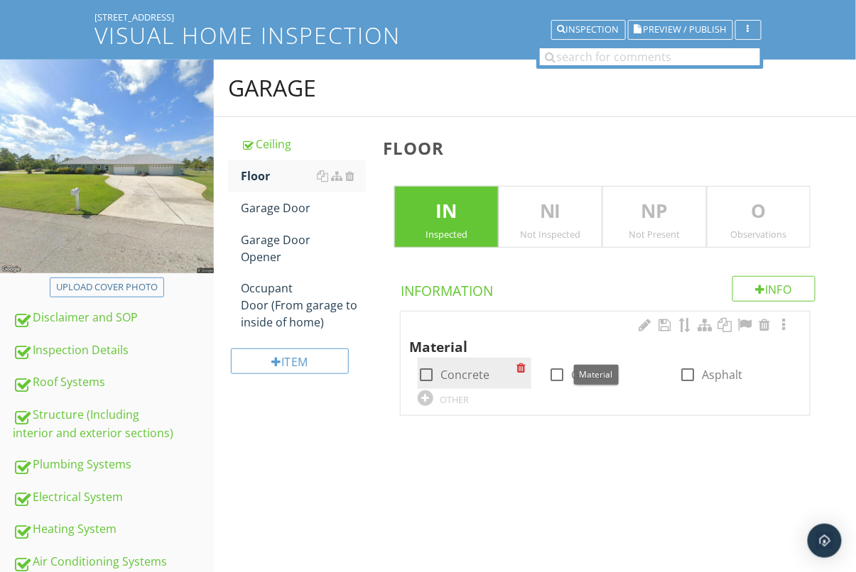
click at [430, 371] on div at bounding box center [426, 375] width 24 height 24
checkbox input "true"
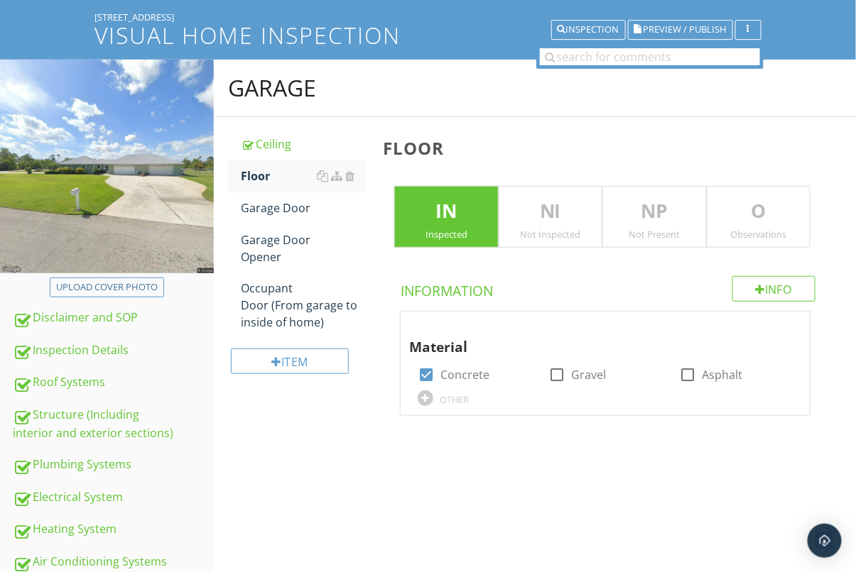
drag, startPoint x: 760, startPoint y: 228, endPoint x: 739, endPoint y: 238, distance: 22.9
click at [761, 227] on div "O Observations" at bounding box center [759, 217] width 104 height 63
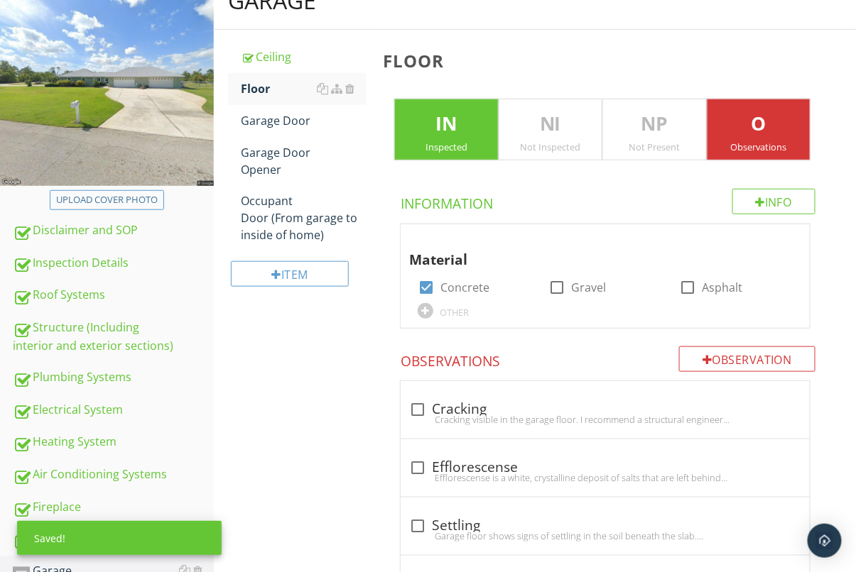
scroll to position [321, 0]
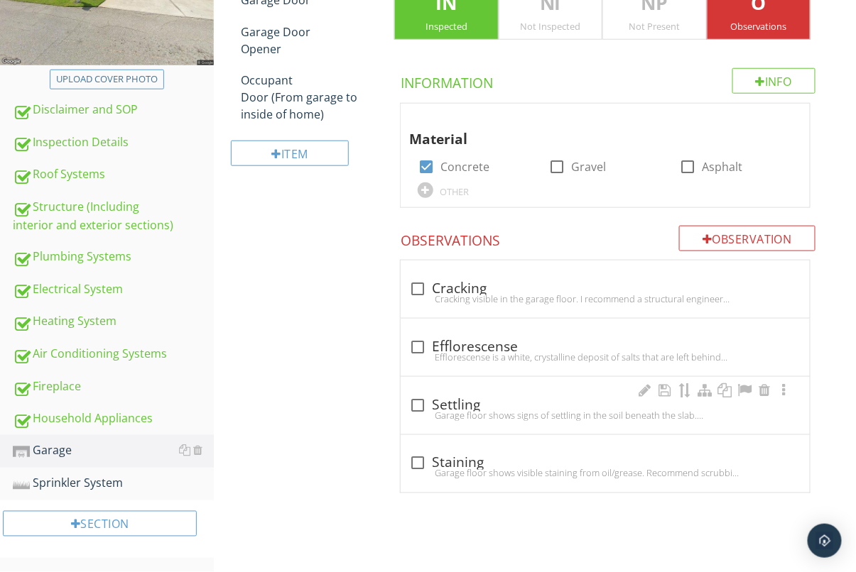
click at [443, 398] on div "check_box_outline_blank Settling" at bounding box center [605, 405] width 392 height 17
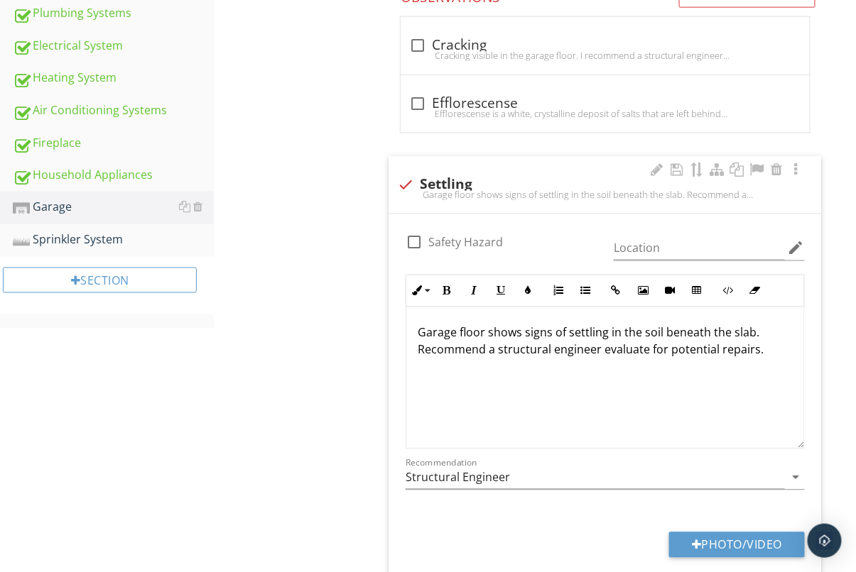
scroll to position [545, 0]
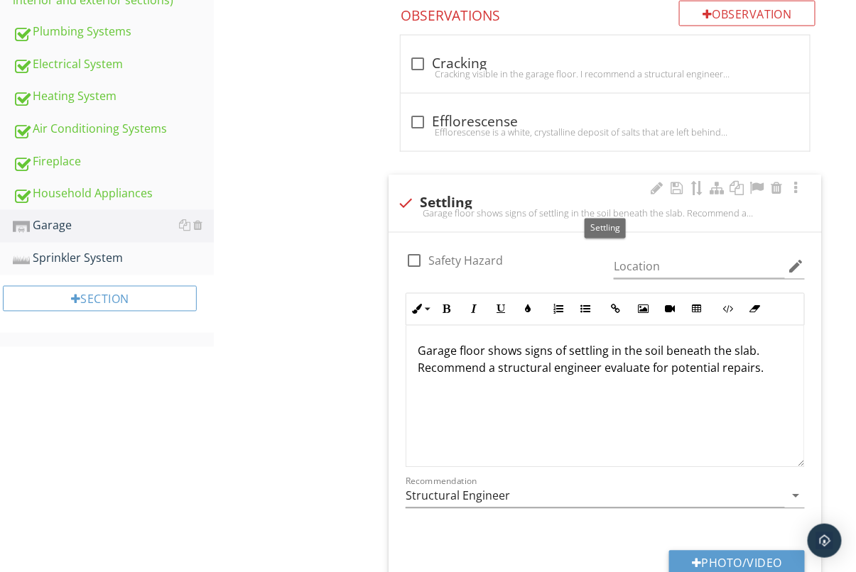
click at [407, 197] on div at bounding box center [405, 203] width 24 height 24
checkbox input "true"
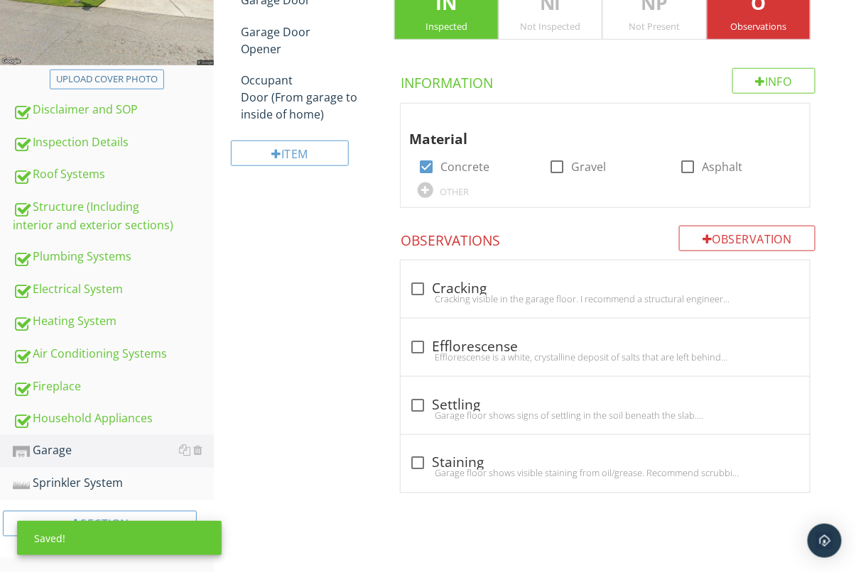
scroll to position [321, 0]
click at [438, 281] on div "check_box_outline_blank Cracking" at bounding box center [605, 289] width 392 height 17
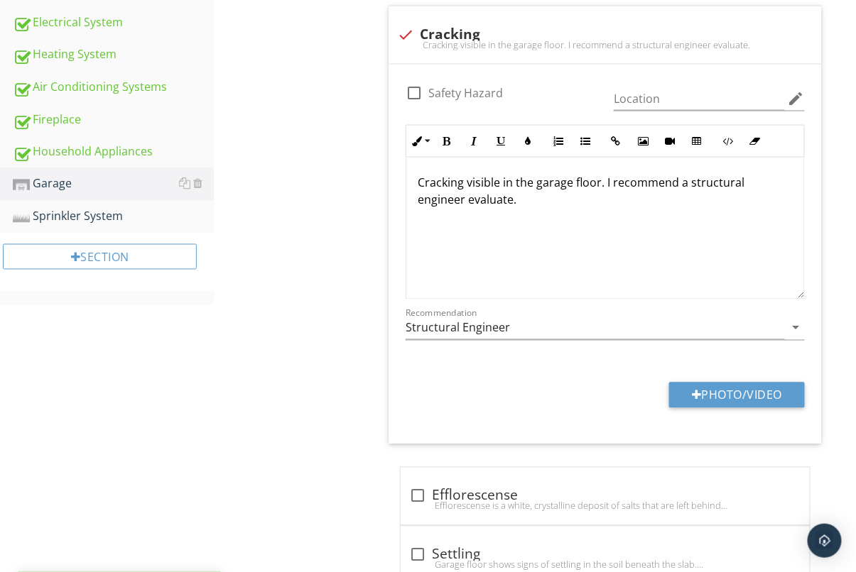
scroll to position [523, 0]
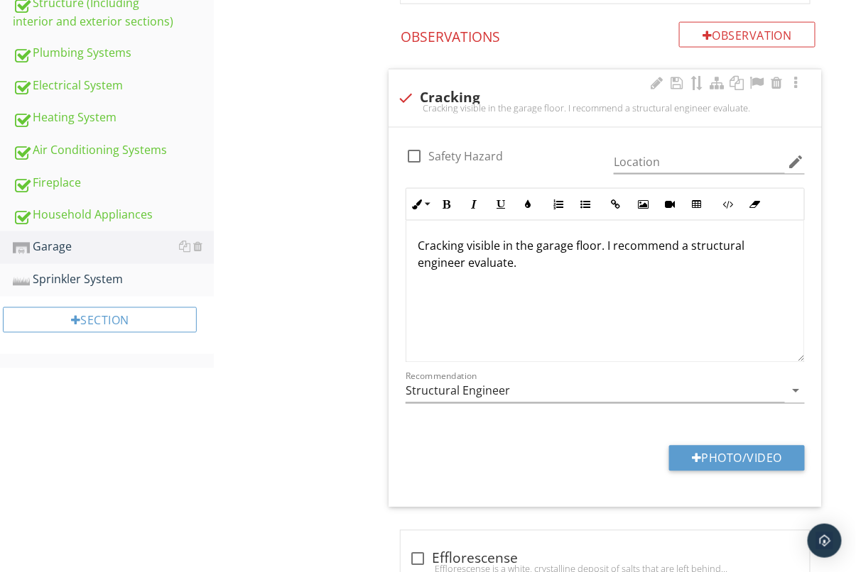
drag, startPoint x: 414, startPoint y: 99, endPoint x: 405, endPoint y: 104, distance: 10.5
click at [413, 99] on div at bounding box center [405, 98] width 24 height 24
checkbox input "true"
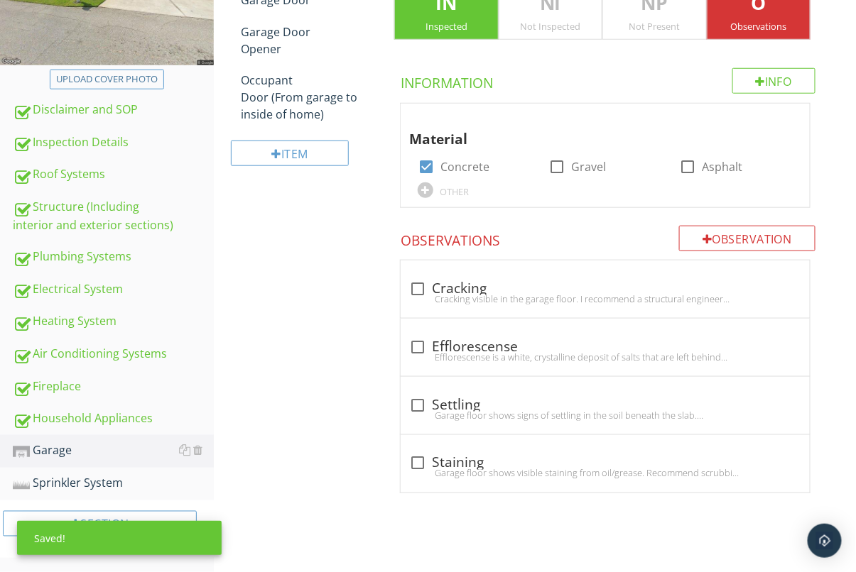
scroll to position [321, 0]
click at [420, 405] on div at bounding box center [418, 405] width 24 height 24
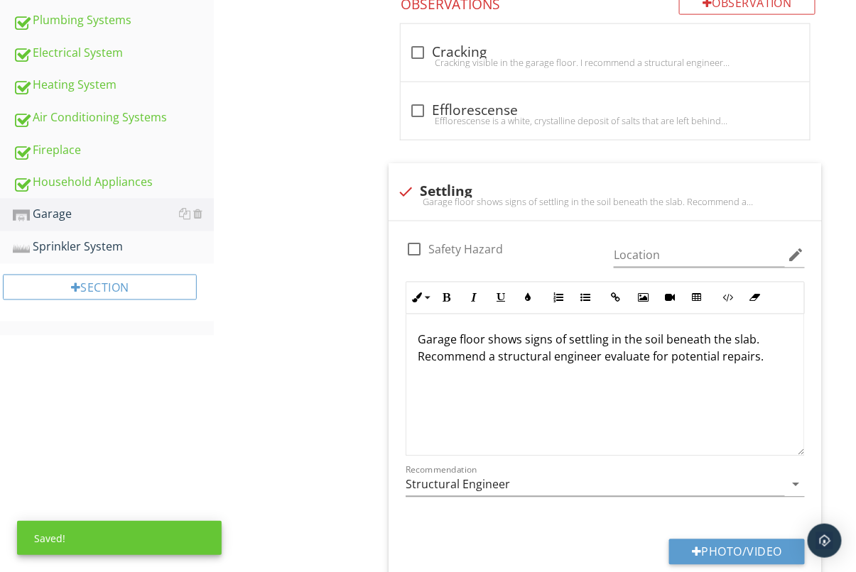
scroll to position [702, 0]
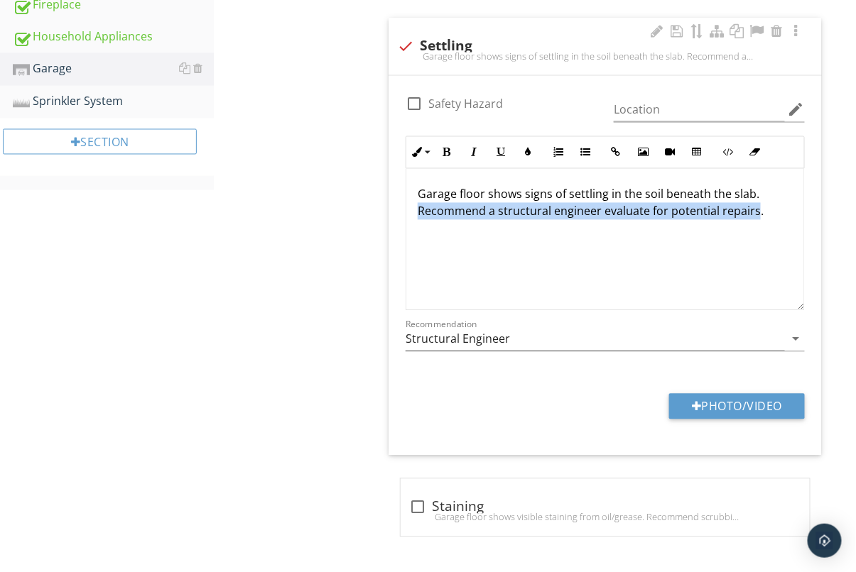
drag, startPoint x: 754, startPoint y: 213, endPoint x: 401, endPoint y: 209, distance: 353.0
click at [402, 209] on div "Inline Style XLarge Large Normal Small Light Small/Light Bold Italic Underline …" at bounding box center [605, 223] width 416 height 175
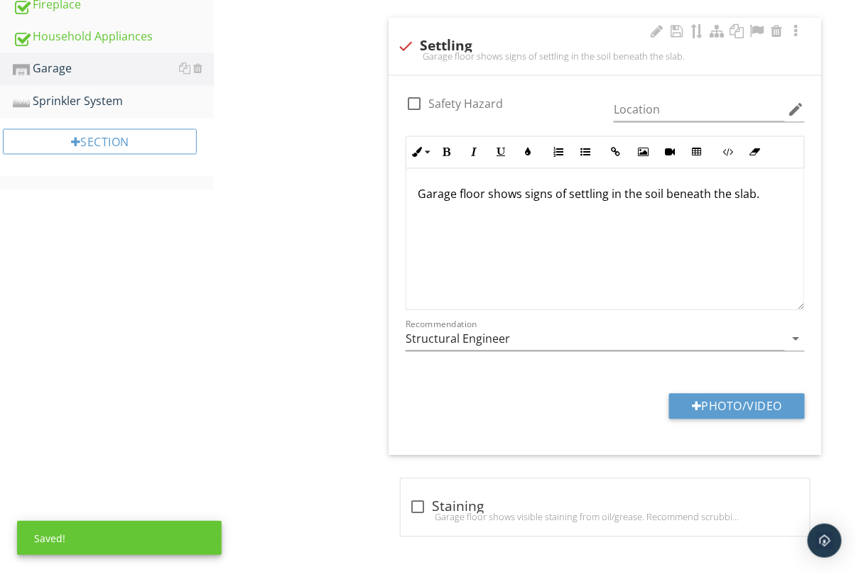
click at [759, 184] on div "Garage floor shows signs of settling in the soil beneath the slab." at bounding box center [605, 240] width 398 height 142
click at [764, 192] on p "Garage floor shows signs of settling in the soil beneath the slab." at bounding box center [605, 194] width 375 height 17
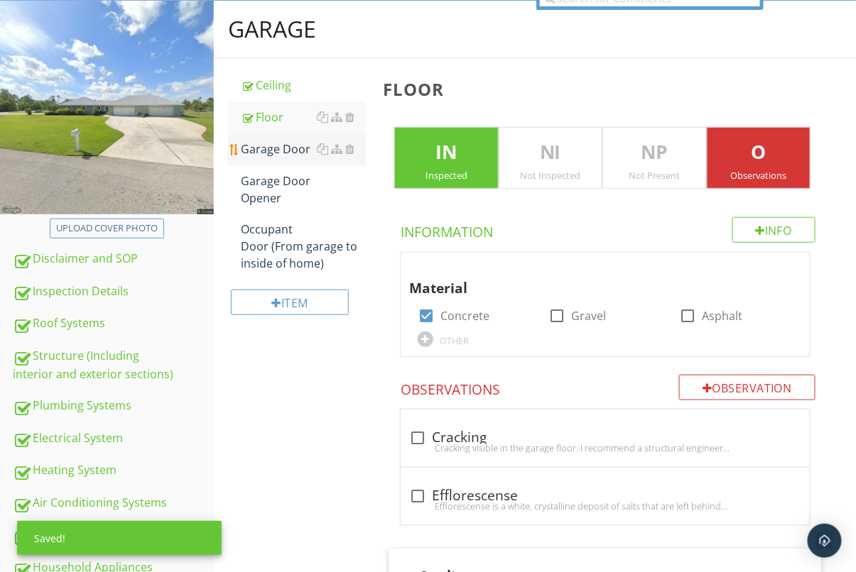
scroll to position [167, 0]
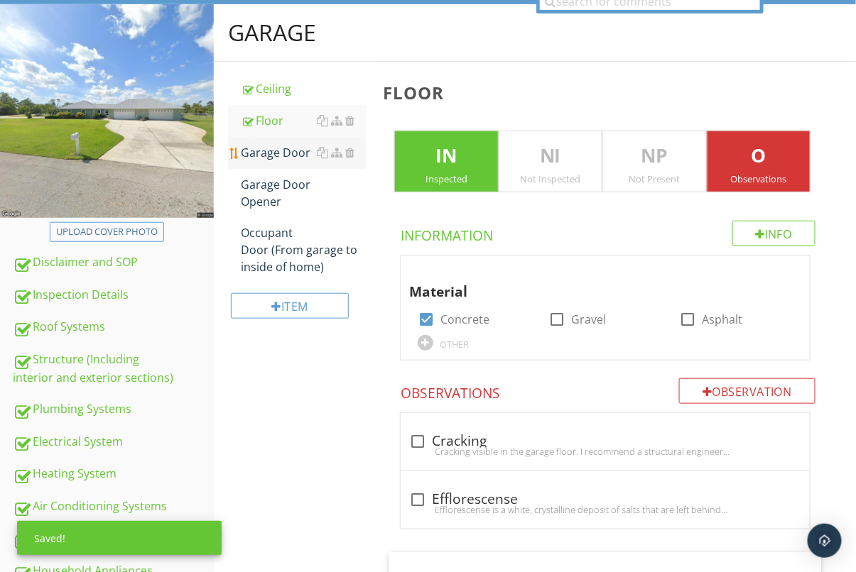
click at [276, 155] on div "Garage Door" at bounding box center [303, 152] width 125 height 17
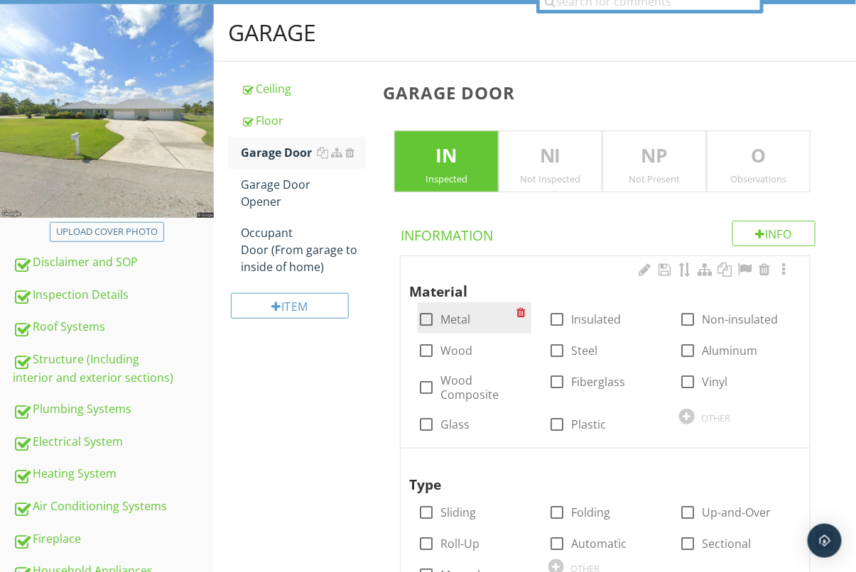
click at [424, 320] on div at bounding box center [426, 320] width 24 height 24
checkbox input "true"
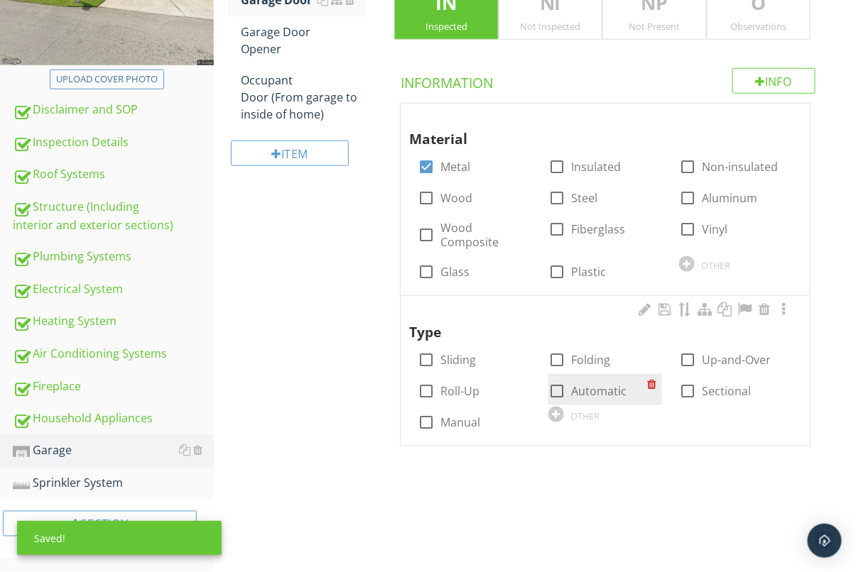
click at [563, 391] on div at bounding box center [557, 391] width 24 height 24
checkbox input "true"
drag, startPoint x: 689, startPoint y: 391, endPoint x: 672, endPoint y: 390, distance: 17.1
click at [689, 391] on div at bounding box center [687, 391] width 24 height 24
checkbox input "true"
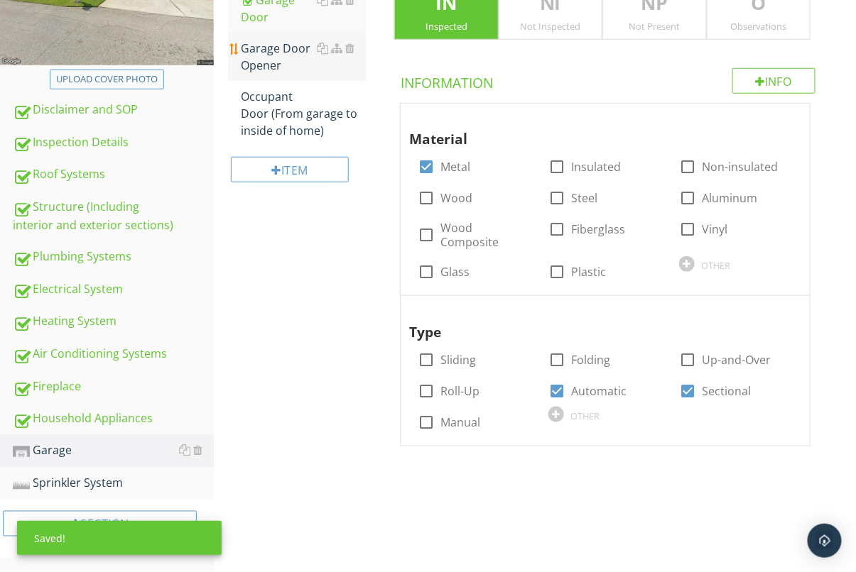
click at [285, 42] on div "Garage Door Opener" at bounding box center [303, 57] width 125 height 34
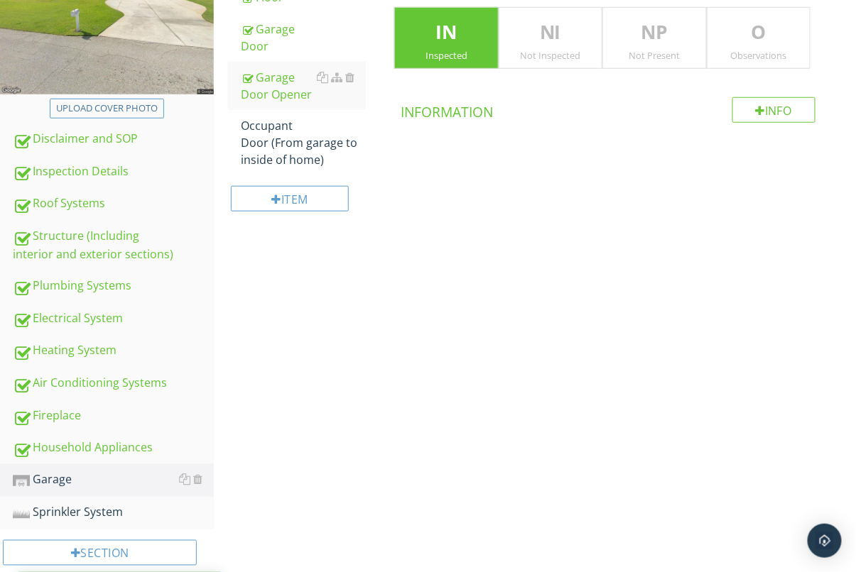
scroll to position [283, 0]
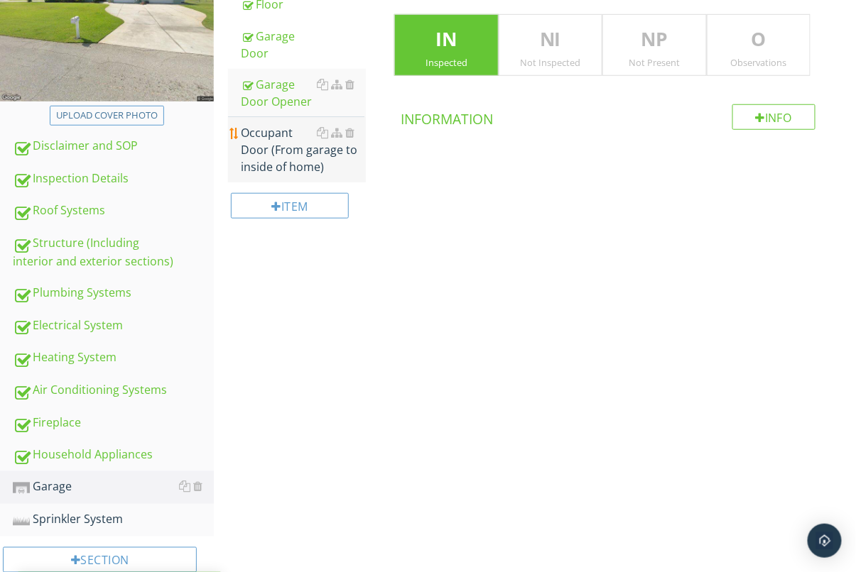
click at [295, 172] on div "Occupant Door (From garage to inside of home)" at bounding box center [303, 149] width 125 height 51
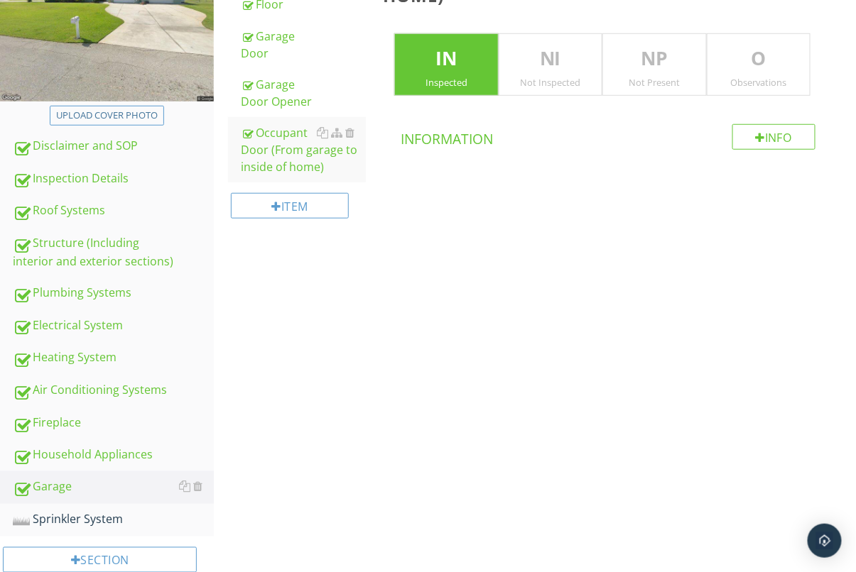
scroll to position [321, 0]
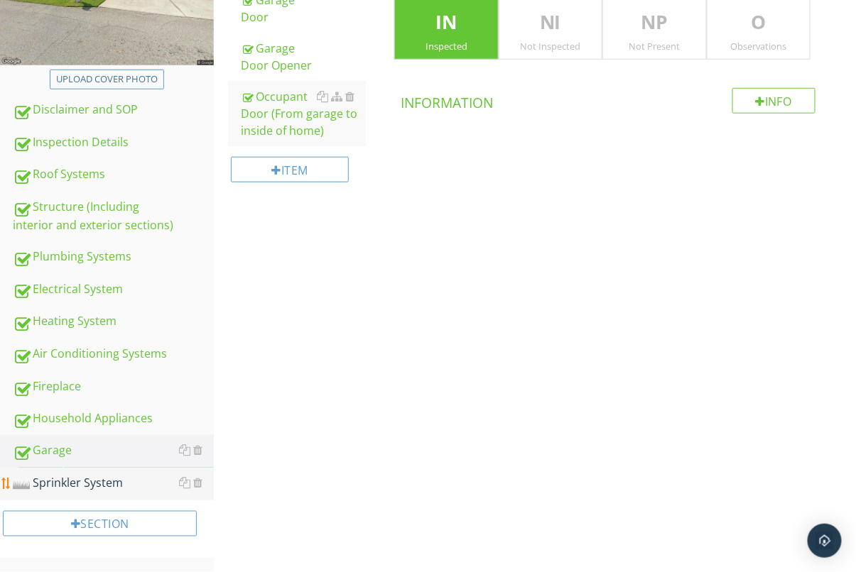
click at [86, 492] on div "Sprinkler System" at bounding box center [113, 484] width 201 height 18
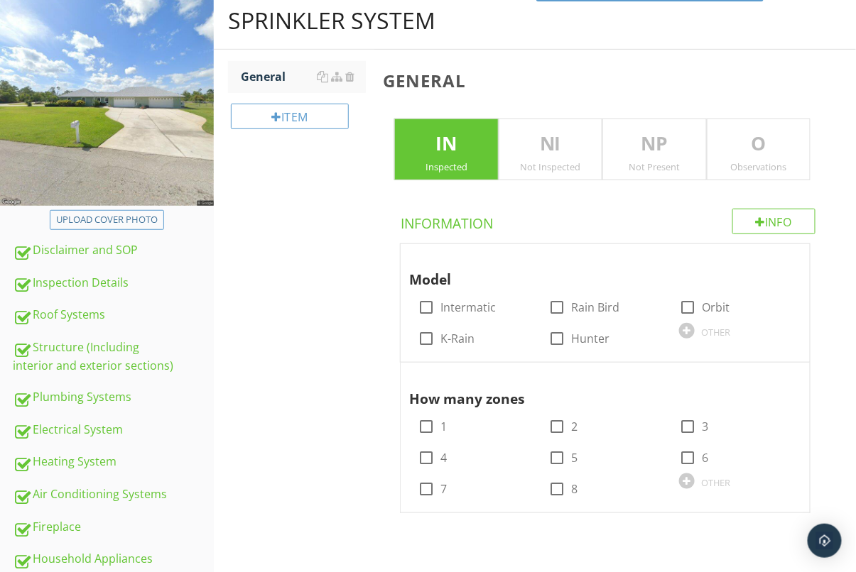
scroll to position [137, 0]
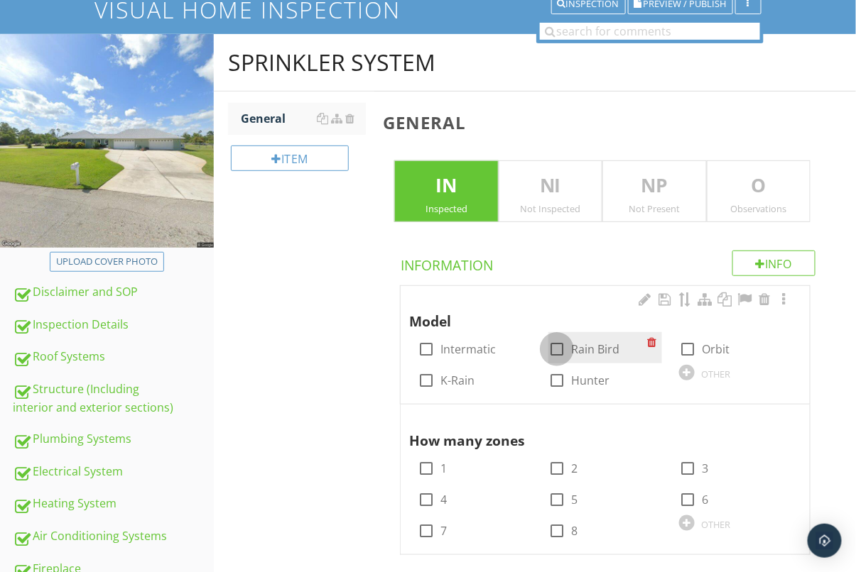
click at [550, 354] on div at bounding box center [557, 349] width 24 height 24
checkbox input "true"
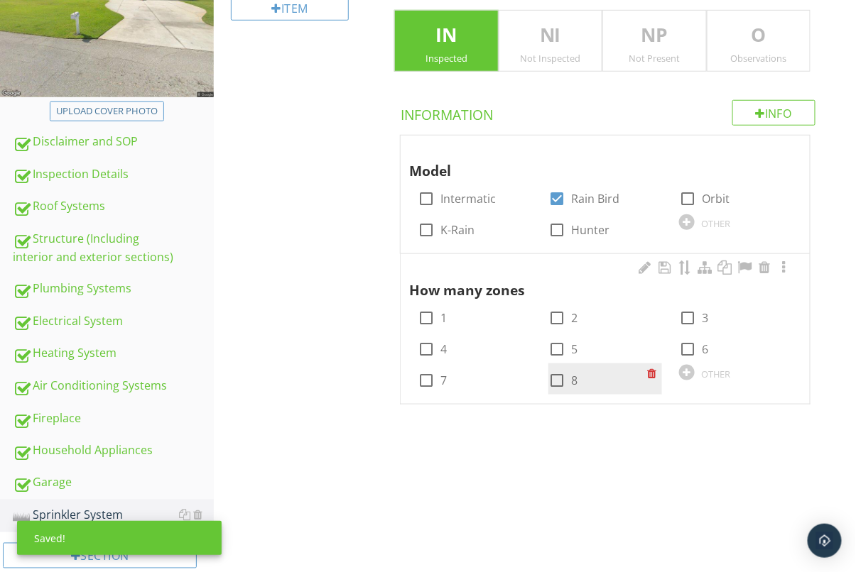
drag, startPoint x: 687, startPoint y: 353, endPoint x: 569, endPoint y: 364, distance: 118.4
click at [688, 353] on div at bounding box center [687, 349] width 24 height 24
checkbox input "true"
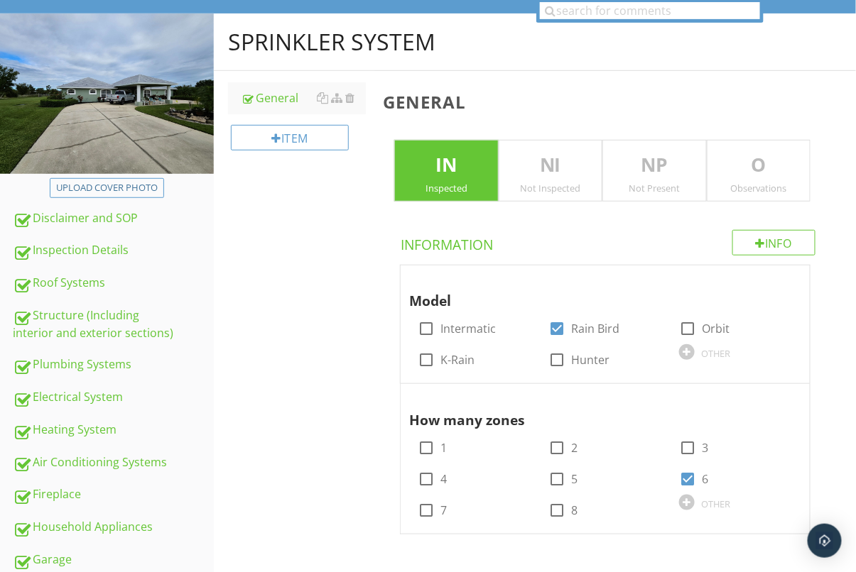
scroll to position [160, 0]
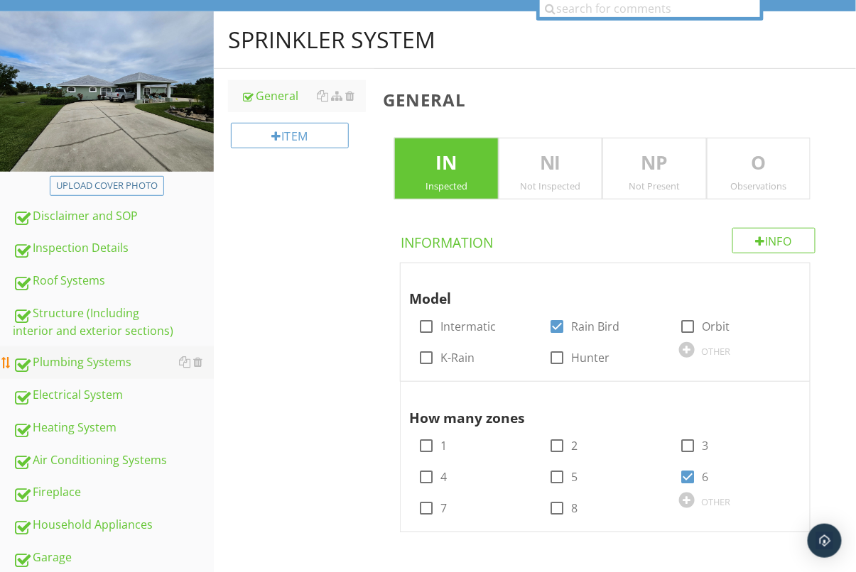
click at [108, 367] on div "Plumbing Systems" at bounding box center [113, 363] width 201 height 18
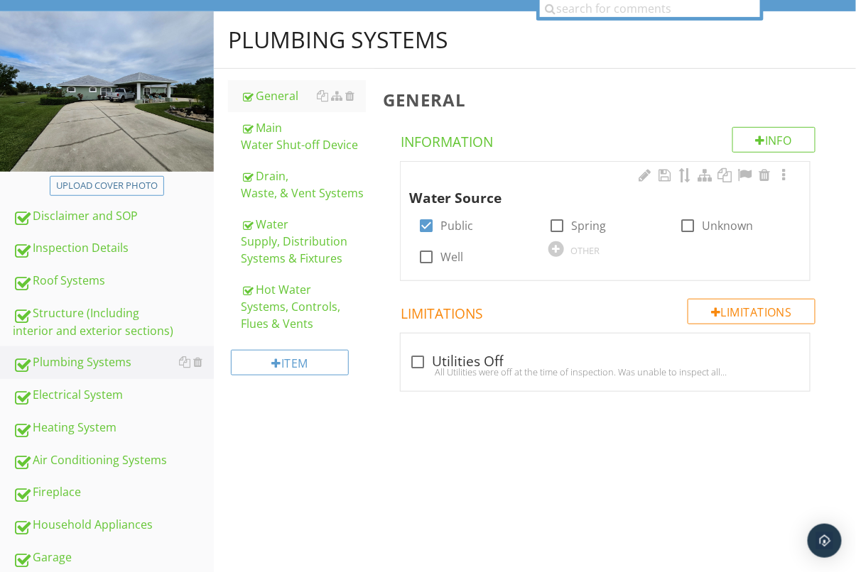
drag, startPoint x: 323, startPoint y: 264, endPoint x: 413, endPoint y: 250, distance: 90.6
click at [323, 264] on div "Water Supply, Distribution Systems & Fixtures" at bounding box center [303, 241] width 125 height 51
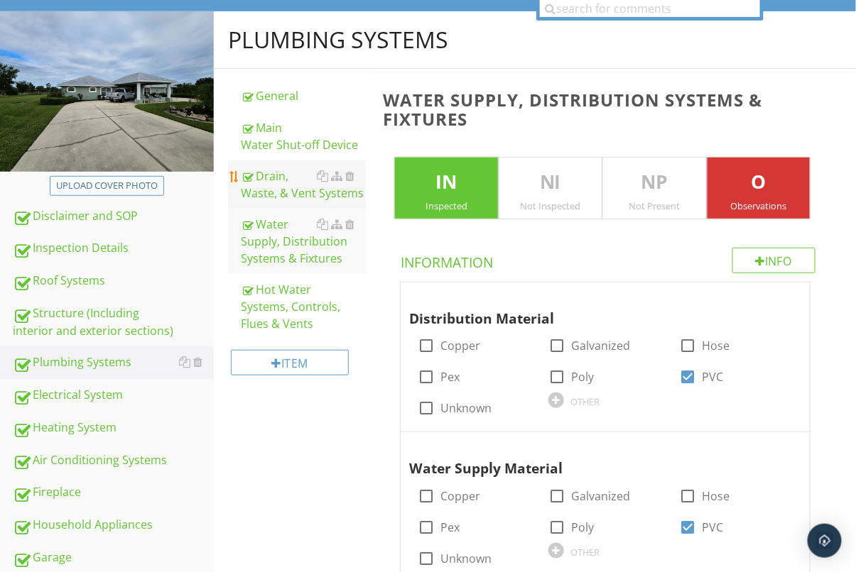
click at [310, 188] on div "Drain, Waste, & Vent Systems" at bounding box center [303, 185] width 125 height 34
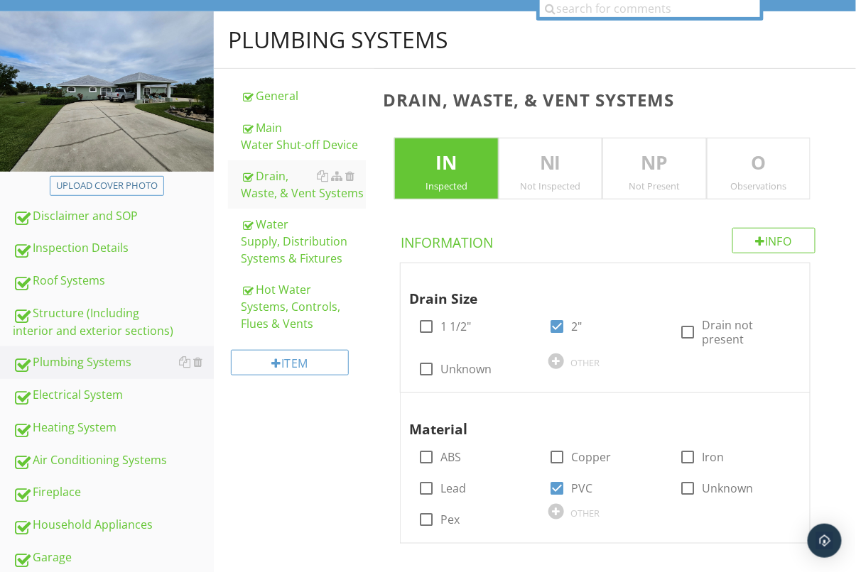
click at [776, 164] on p "O" at bounding box center [758, 163] width 102 height 28
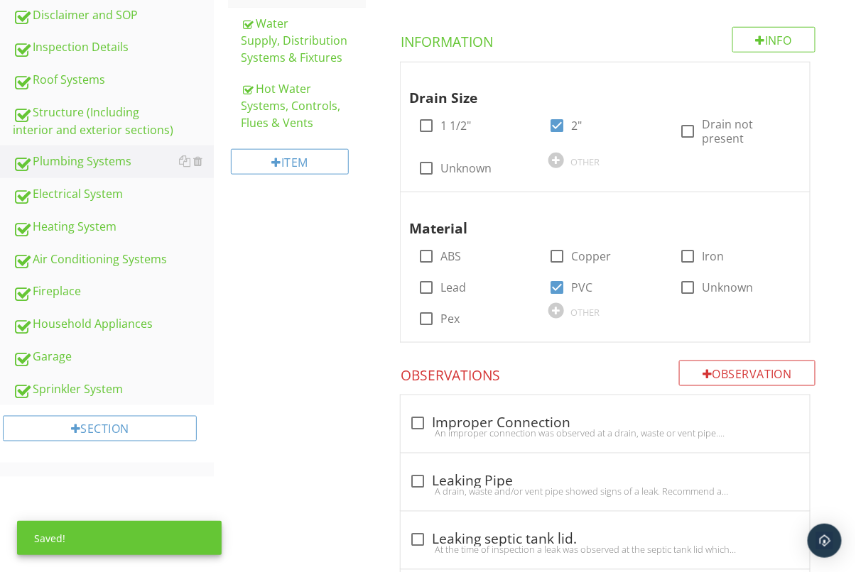
scroll to position [568, 0]
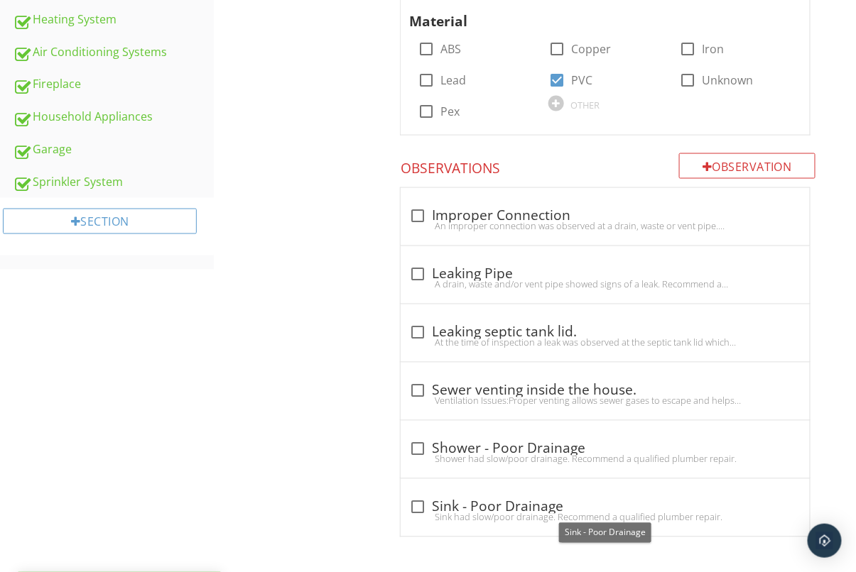
drag, startPoint x: 421, startPoint y: 501, endPoint x: 404, endPoint y: 497, distance: 17.6
click at [421, 501] on div at bounding box center [418, 508] width 24 height 24
checkbox input "true"
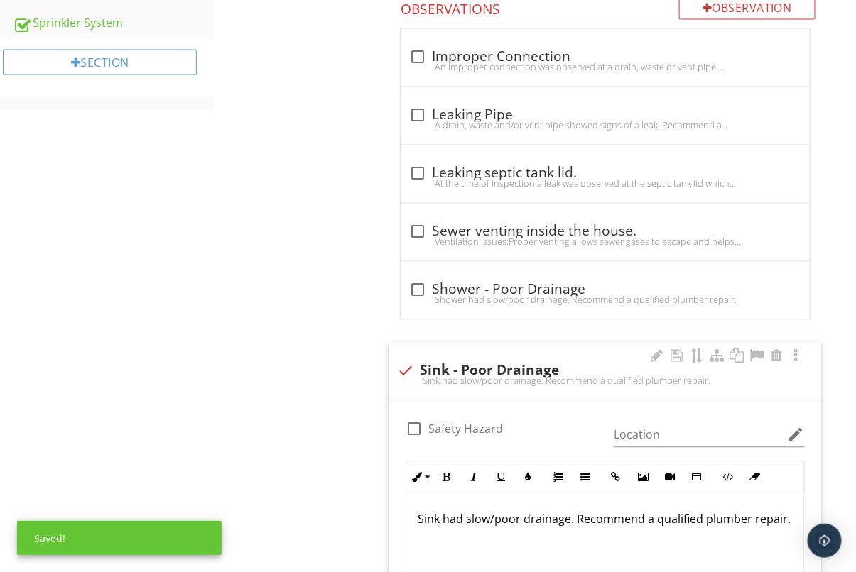
scroll to position [780, 0]
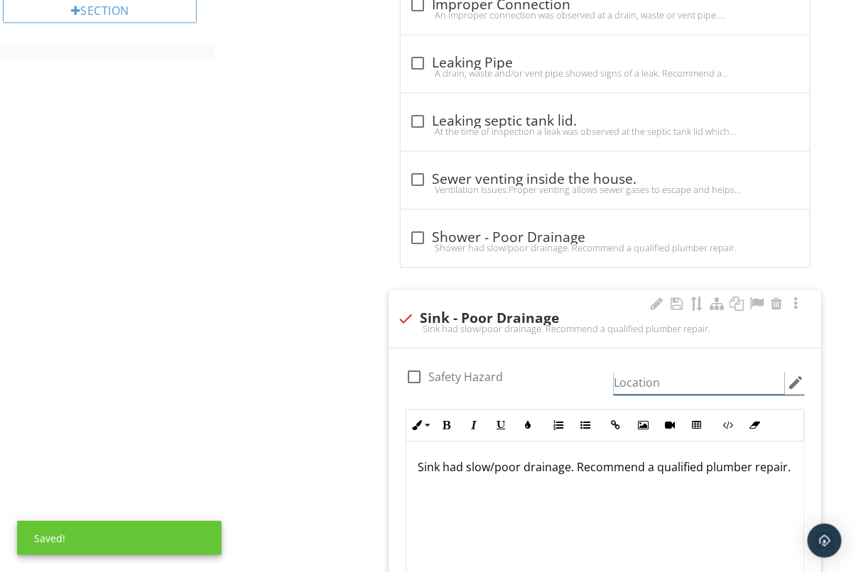
click at [693, 376] on input "Location" at bounding box center [699, 382] width 171 height 23
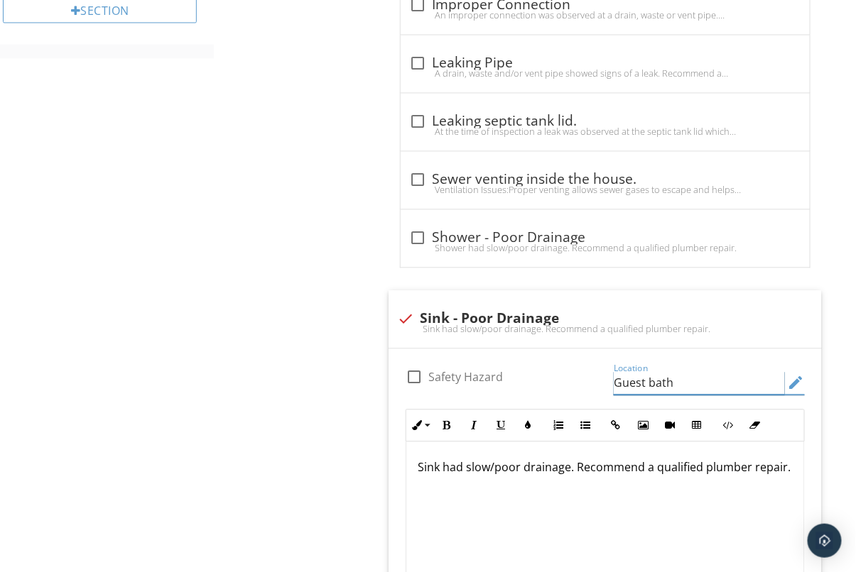
type input "Guest bath"
click at [287, 390] on div "Plumbing Systems General Main Water Shut-off Device Drain, [PERSON_NAME], & Ven…" at bounding box center [535, 89] width 642 height 1396
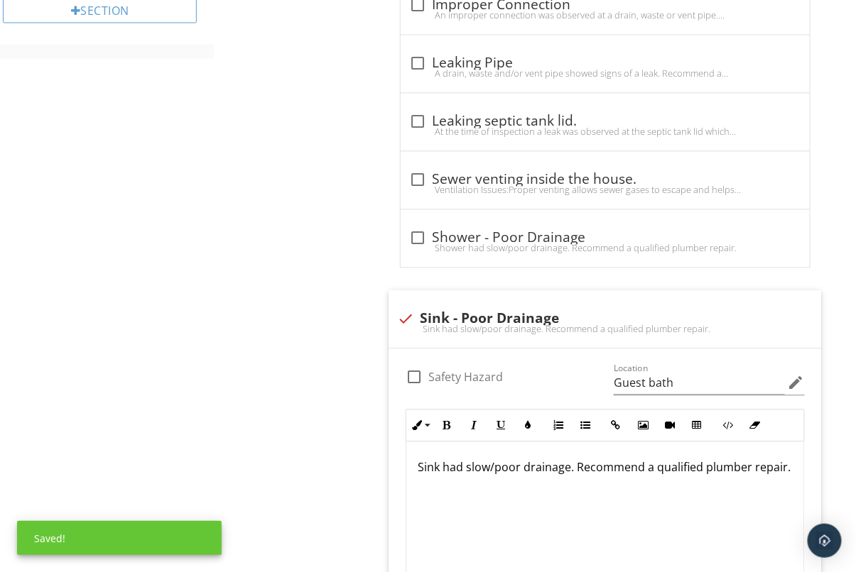
scroll to position [984, 0]
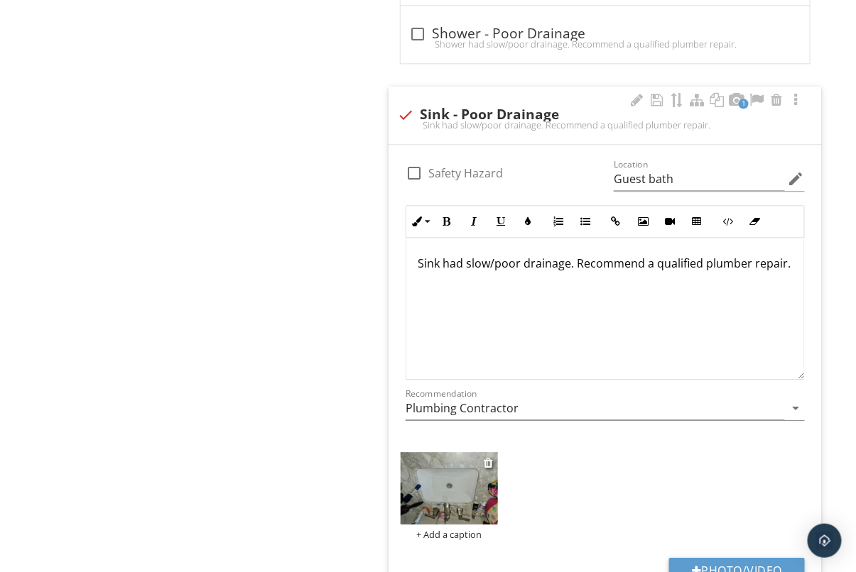
click at [465, 487] on img at bounding box center [449, 488] width 97 height 72
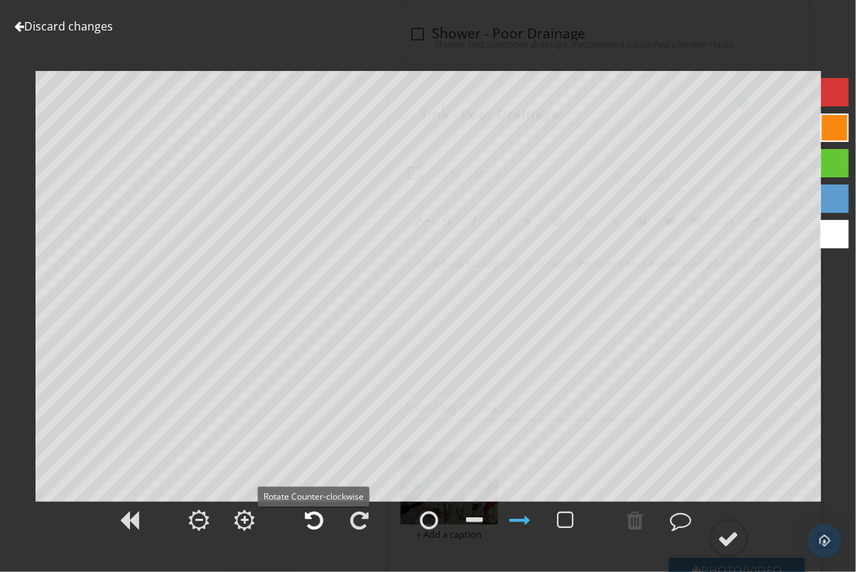
click at [319, 519] on div at bounding box center [314, 520] width 18 height 21
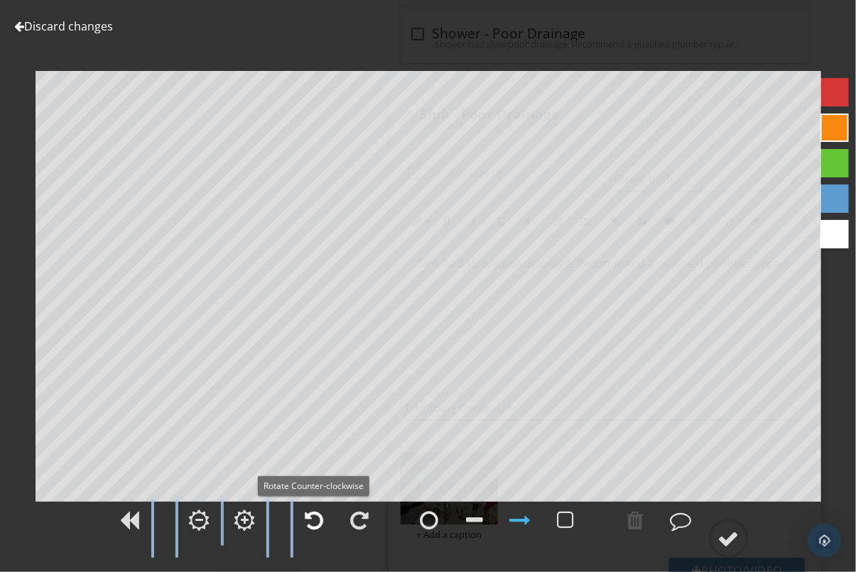
click at [319, 519] on div at bounding box center [314, 520] width 18 height 21
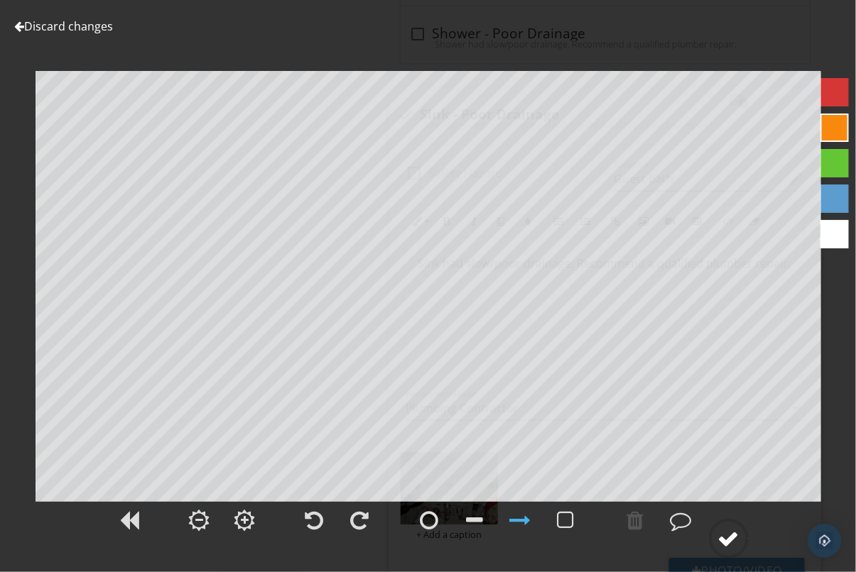
drag, startPoint x: 735, startPoint y: 537, endPoint x: 728, endPoint y: 541, distance: 8.3
click at [735, 537] on div at bounding box center [728, 538] width 21 height 21
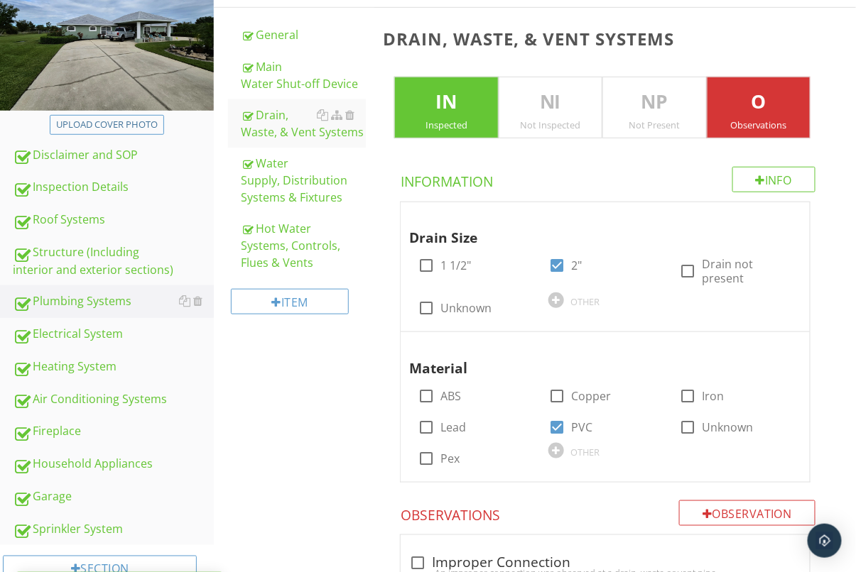
scroll to position [236, 0]
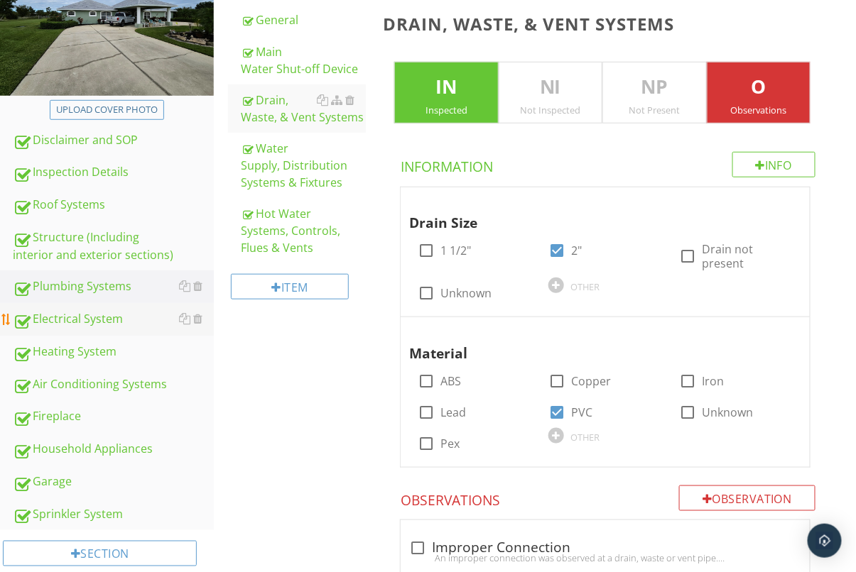
click at [95, 317] on div "Electrical System" at bounding box center [113, 319] width 201 height 18
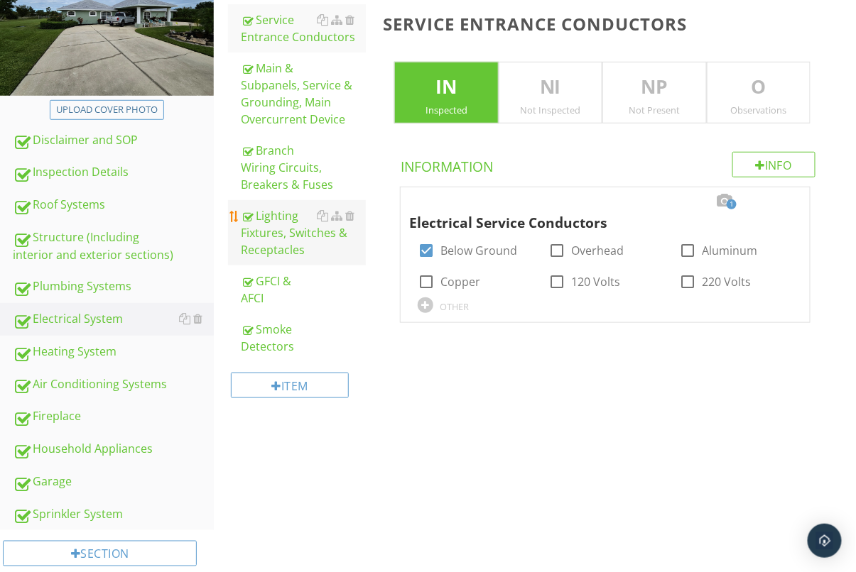
click at [271, 233] on div "Lighting Fixtures, Switches & Receptacles" at bounding box center [303, 232] width 125 height 51
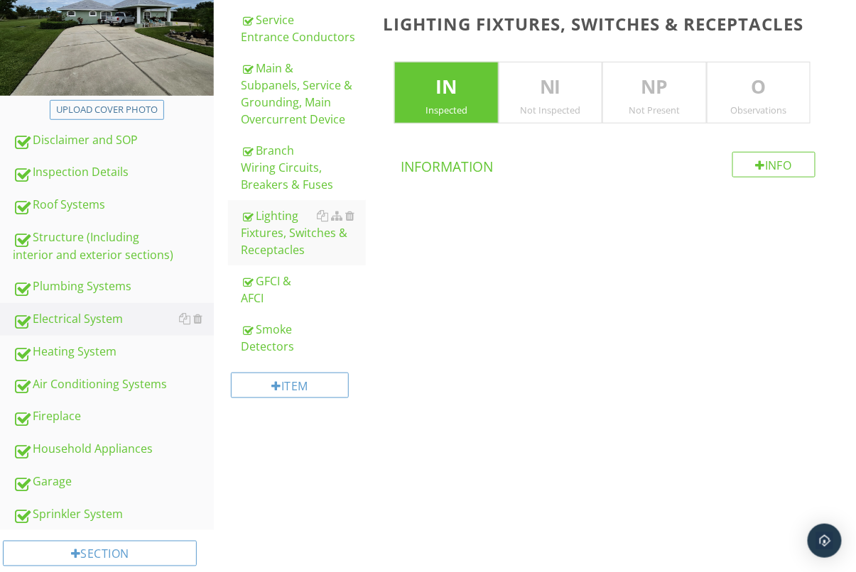
drag, startPoint x: 750, startPoint y: 87, endPoint x: 447, endPoint y: 222, distance: 332.0
click at [750, 86] on p "O" at bounding box center [758, 87] width 102 height 28
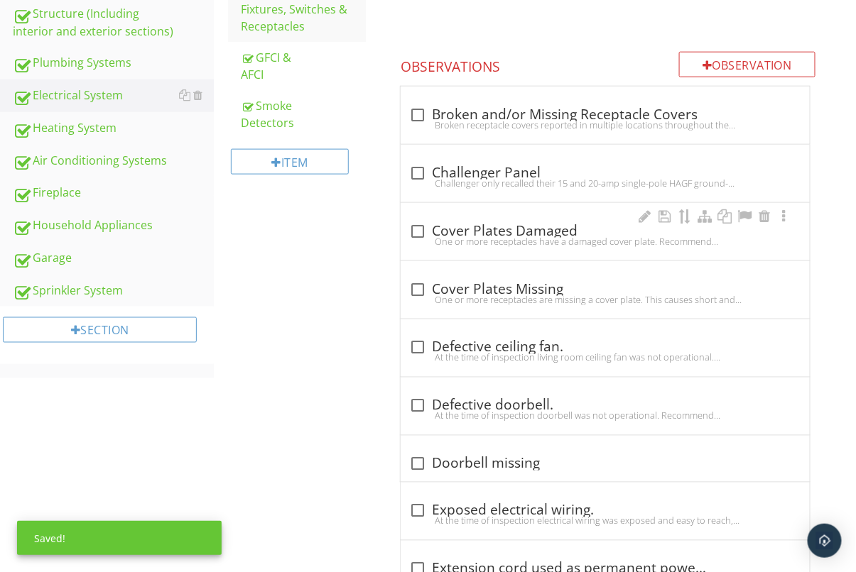
scroll to position [472, 0]
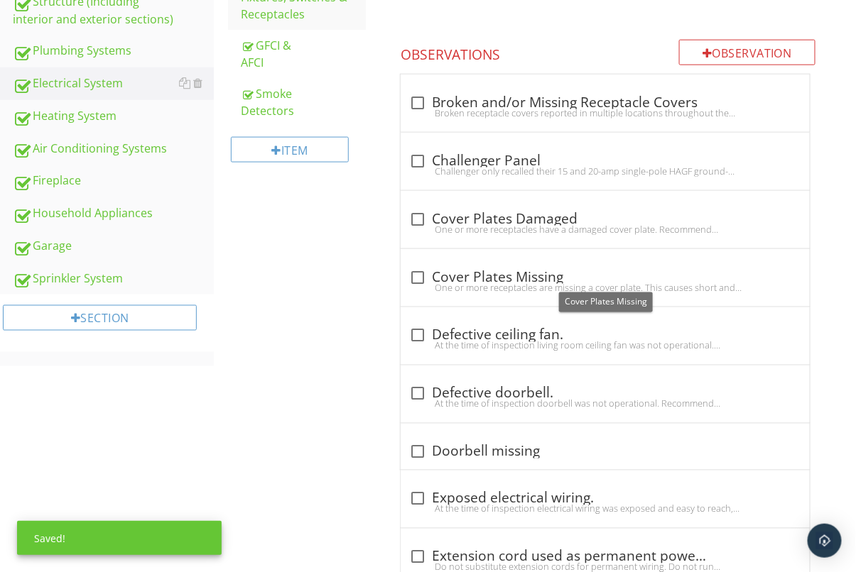
click at [420, 278] on div at bounding box center [418, 278] width 24 height 24
checkbox input "true"
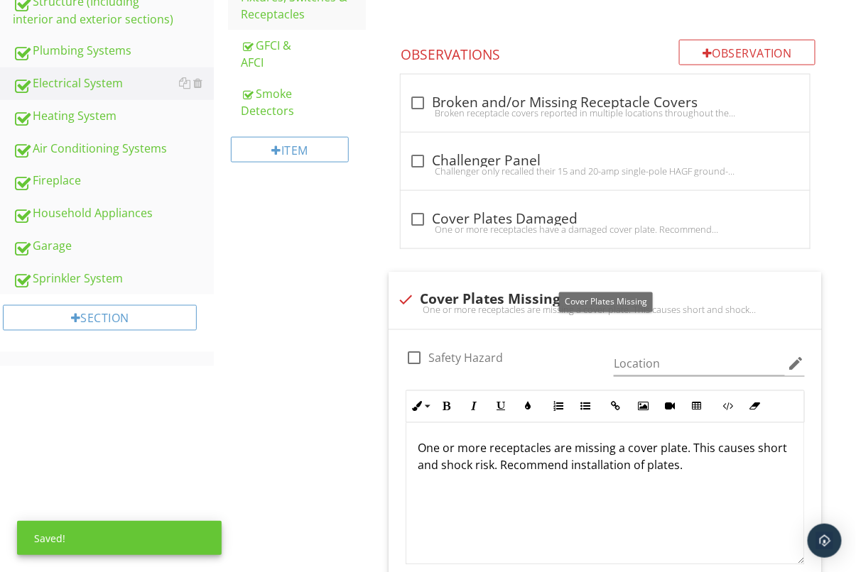
scroll to position [671, 0]
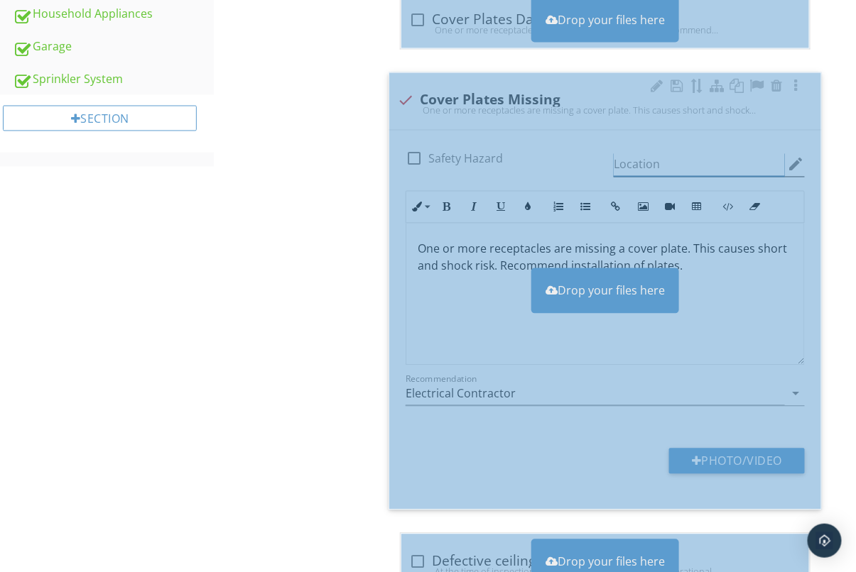
click at [667, 165] on input "Location" at bounding box center [699, 164] width 171 height 23
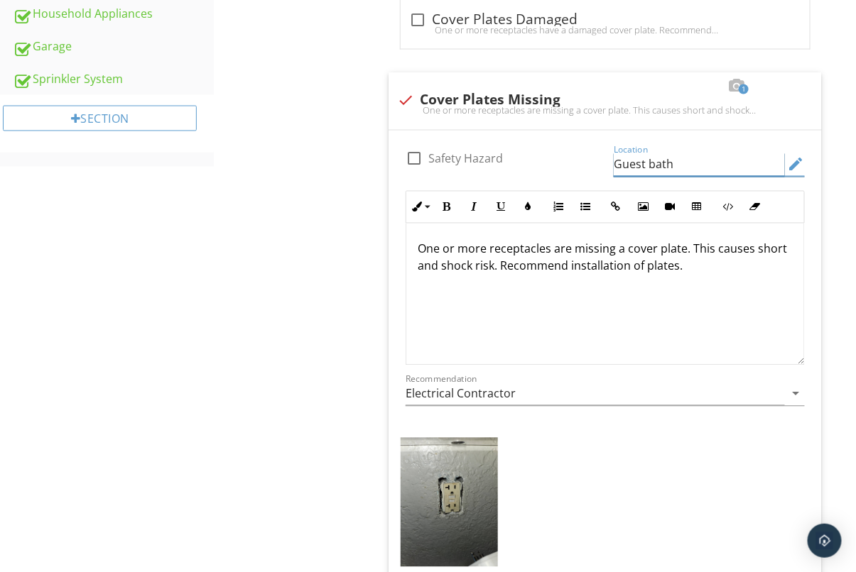
type input "Guest bath"
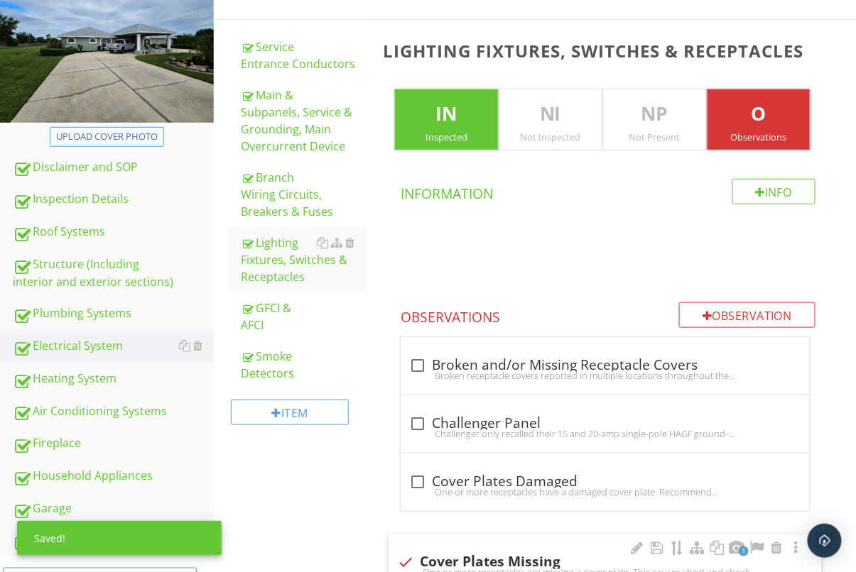
scroll to position [273, 0]
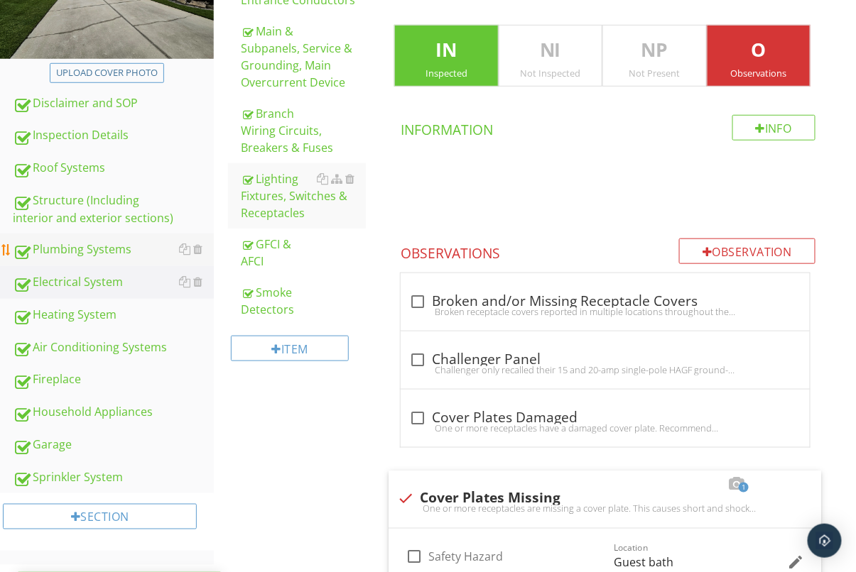
click at [77, 256] on div "Plumbing Systems" at bounding box center [113, 250] width 201 height 18
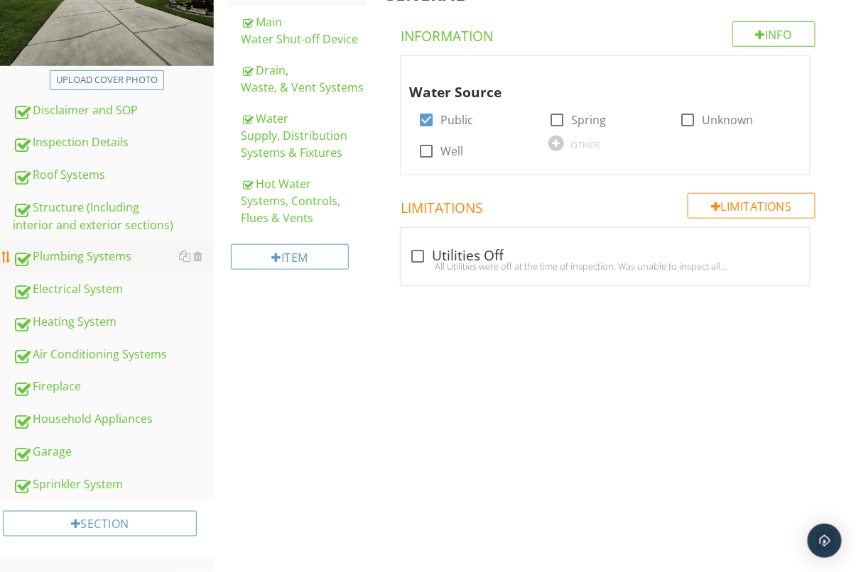
scroll to position [268, 0]
click at [263, 131] on div "Water Supply, Distribution Systems & Fixtures" at bounding box center [303, 135] width 125 height 51
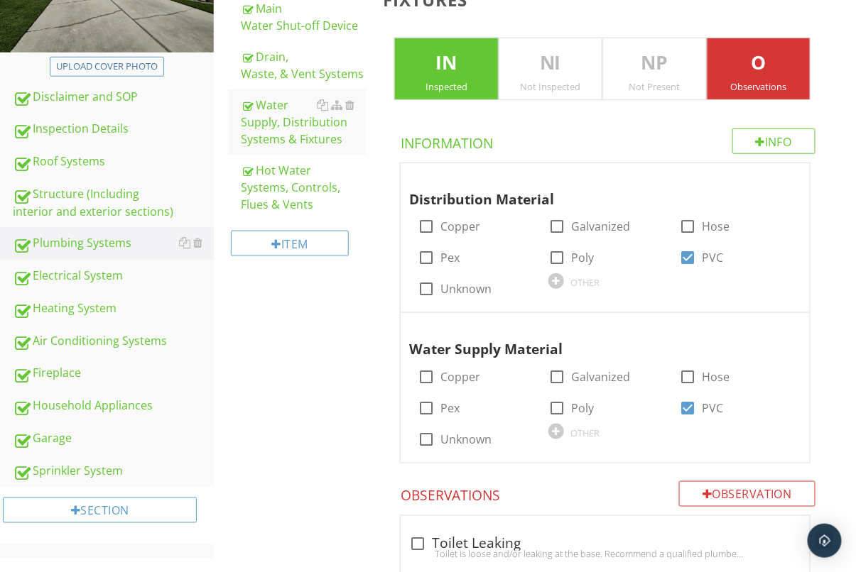
scroll to position [198, 0]
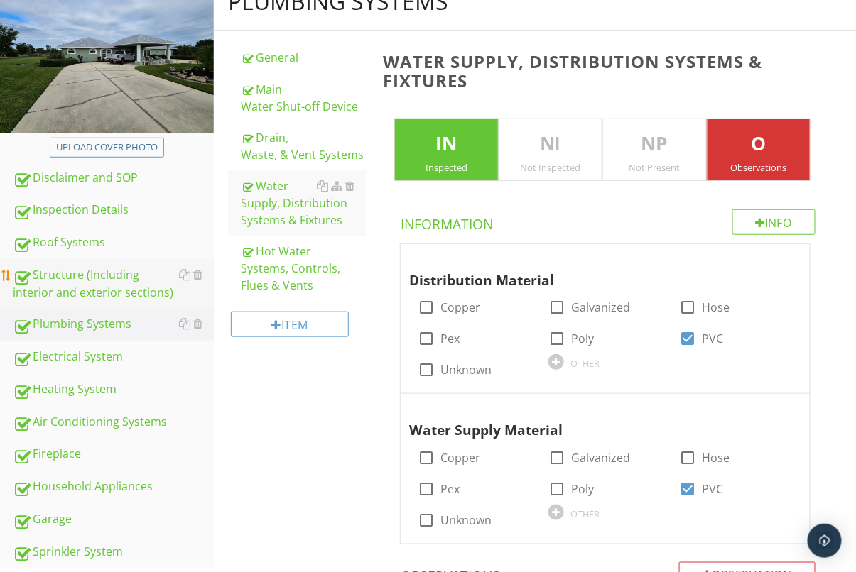
click at [106, 272] on div "Structure (Including interior and exterior sections)" at bounding box center [113, 284] width 201 height 36
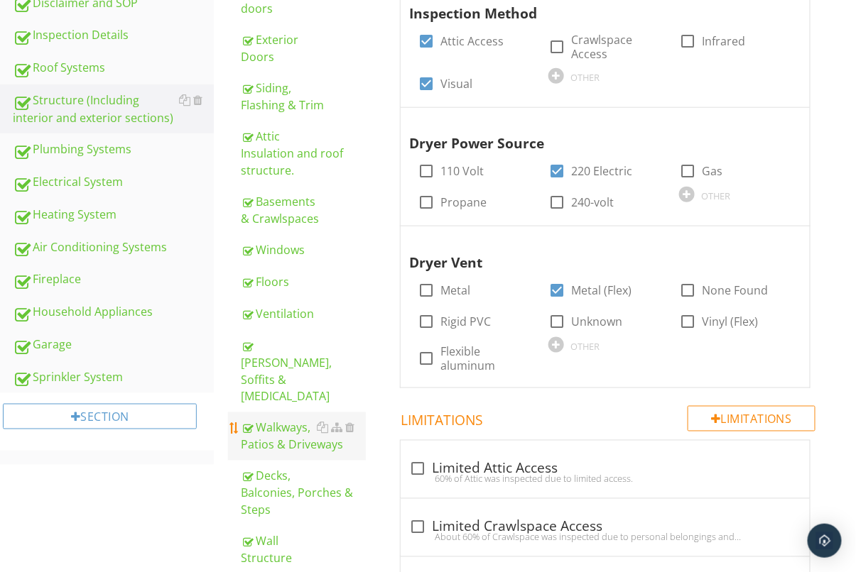
scroll to position [391, 0]
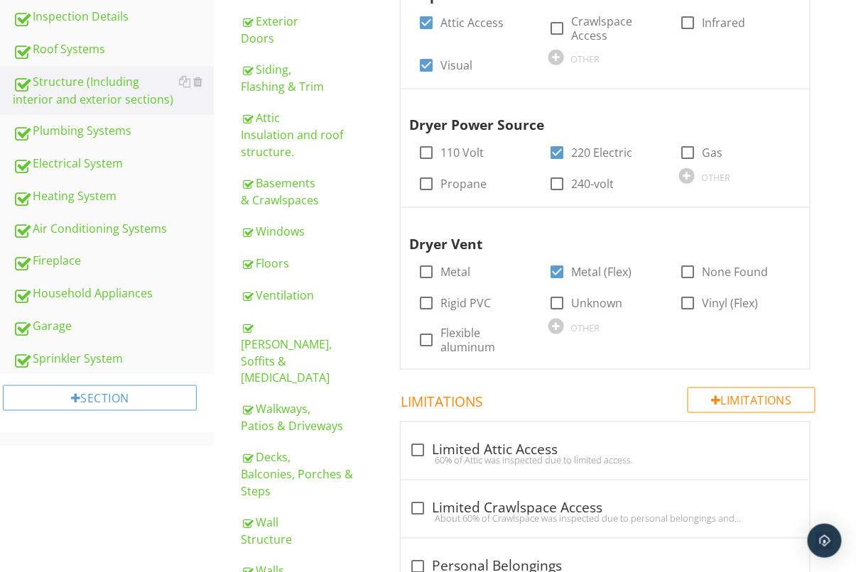
drag, startPoint x: 290, startPoint y: 420, endPoint x: 496, endPoint y: 396, distance: 207.5
click at [290, 450] on div "Decks, Balconies, Porches & Steps" at bounding box center [303, 475] width 125 height 51
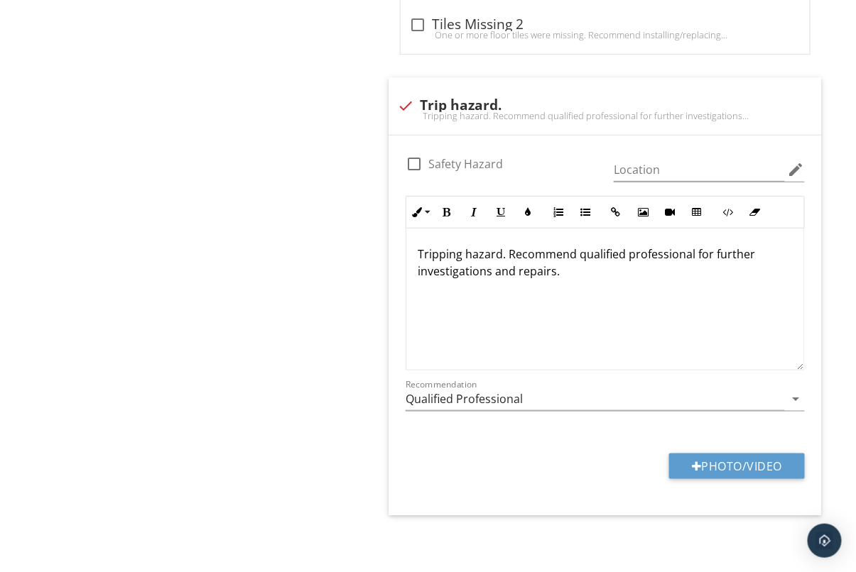
scroll to position [1712, 0]
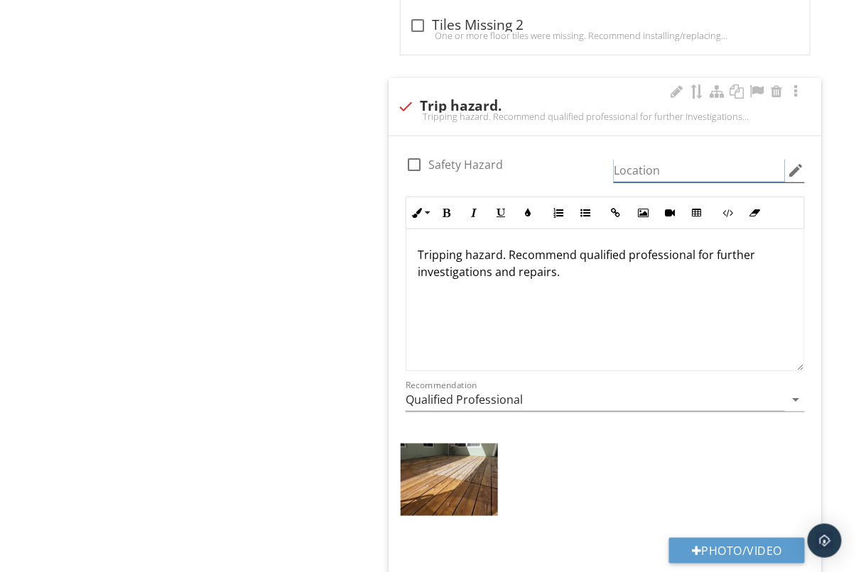
click at [671, 180] on input "Location" at bounding box center [699, 170] width 171 height 23
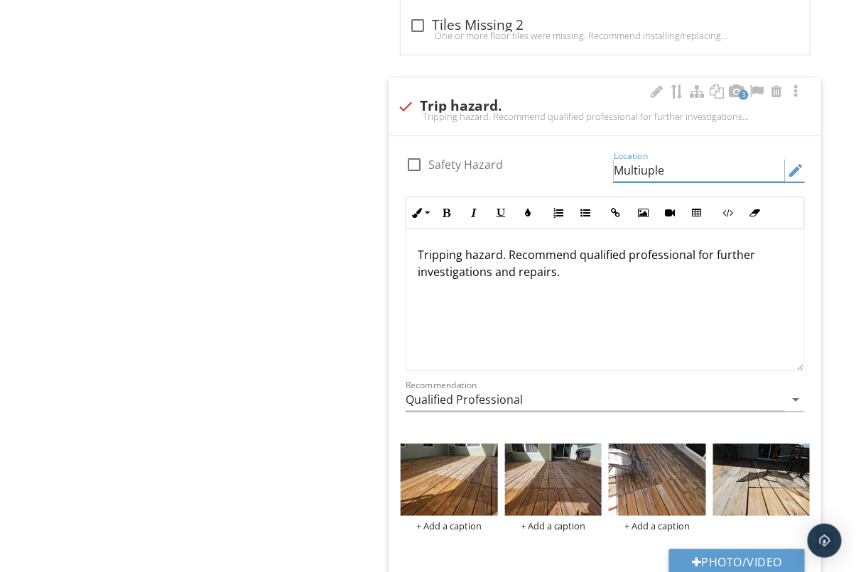
click at [649, 175] on input "Multiuple" at bounding box center [699, 170] width 171 height 23
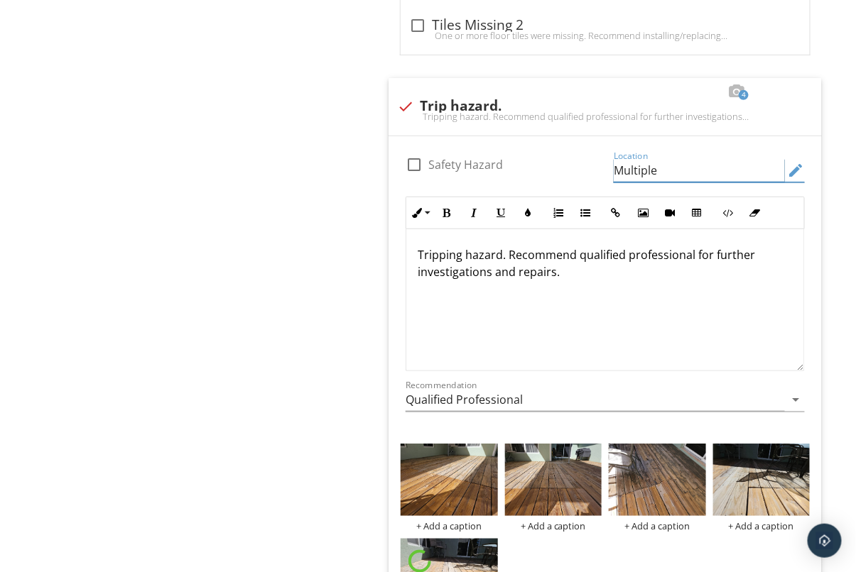
type input "Multiple"
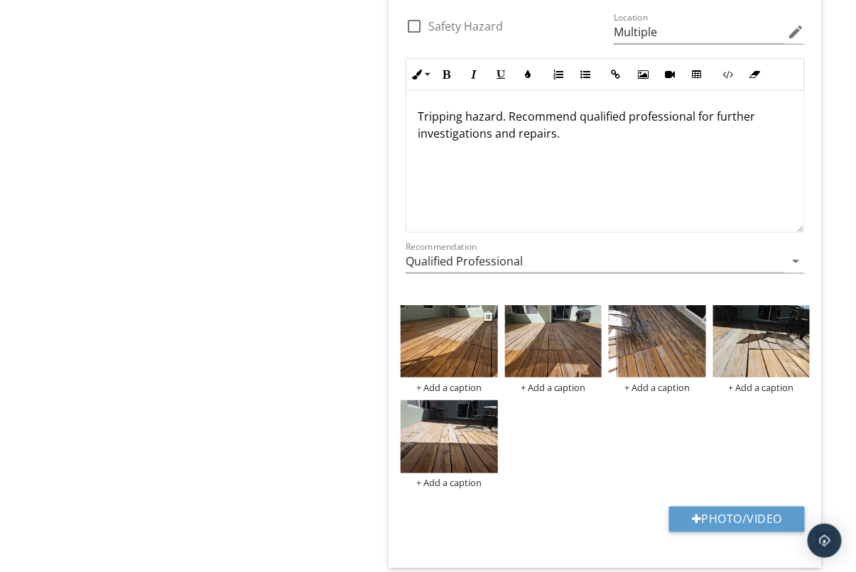
click at [437, 342] on img at bounding box center [449, 341] width 97 height 72
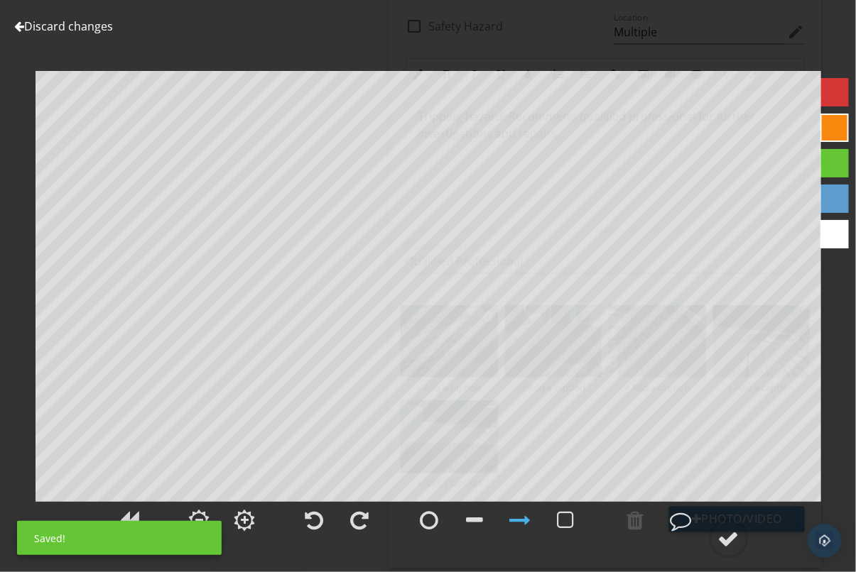
scroll to position [1852, 0]
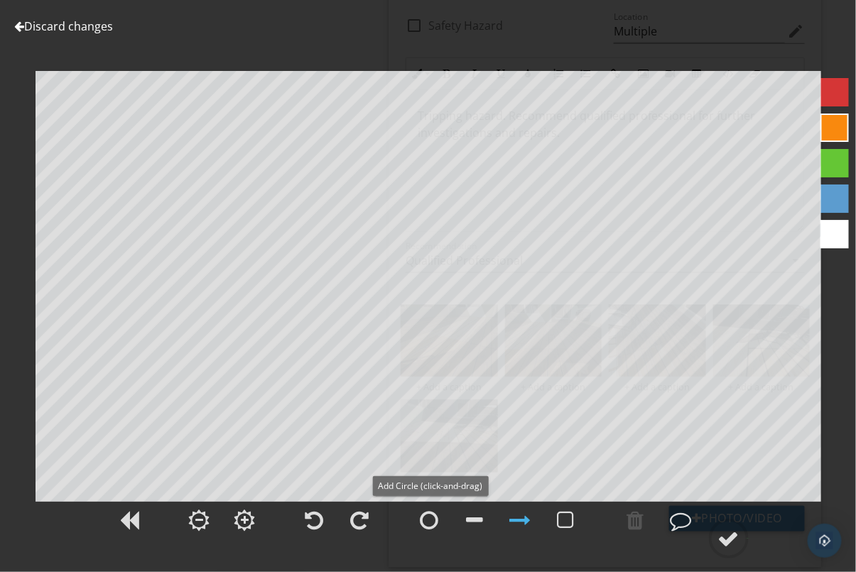
drag, startPoint x: 433, startPoint y: 523, endPoint x: 428, endPoint y: 501, distance: 21.9
click at [434, 523] on div at bounding box center [429, 520] width 18 height 21
click at [116, 529] on div at bounding box center [130, 521] width 36 height 36
click at [838, 229] on div at bounding box center [834, 234] width 28 height 28
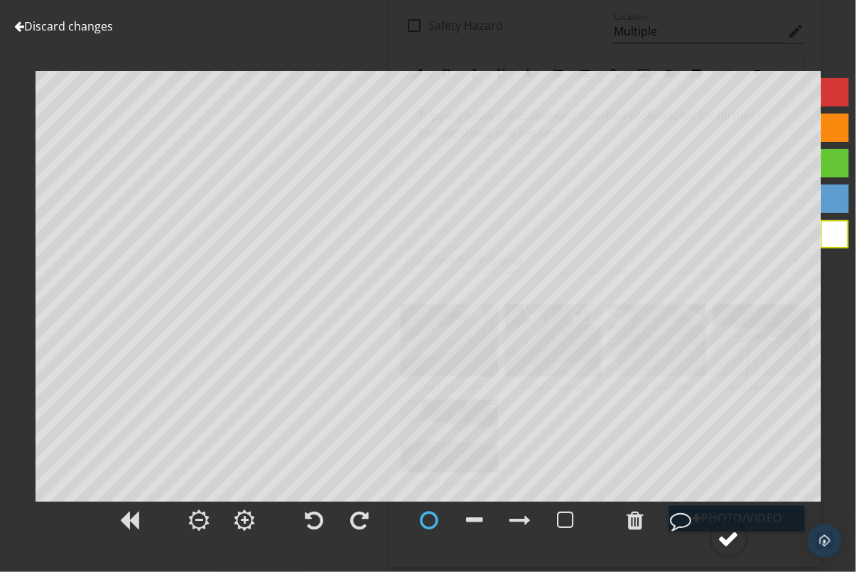
click at [727, 532] on div at bounding box center [728, 538] width 21 height 21
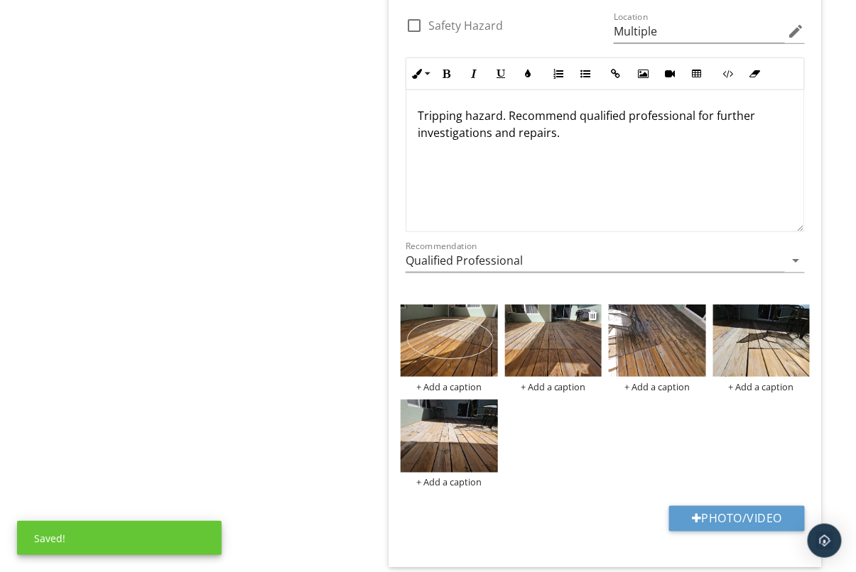
click at [560, 336] on img at bounding box center [553, 341] width 97 height 72
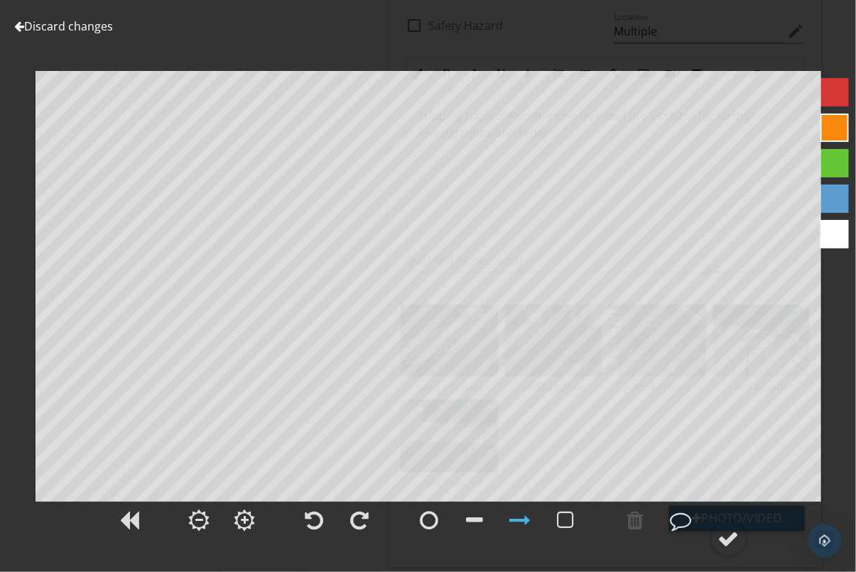
drag, startPoint x: 423, startPoint y: 516, endPoint x: 407, endPoint y: 506, distance: 19.5
click at [423, 516] on div at bounding box center [429, 520] width 18 height 21
click at [137, 536] on div at bounding box center [130, 521] width 36 height 36
click at [830, 232] on div at bounding box center [834, 234] width 28 height 28
click at [729, 537] on div at bounding box center [728, 538] width 21 height 21
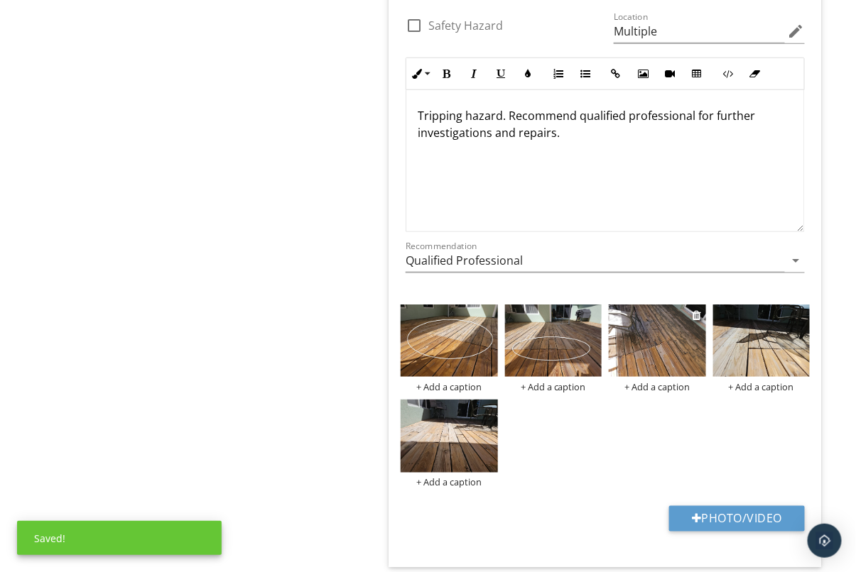
click at [653, 329] on img at bounding box center [657, 341] width 97 height 72
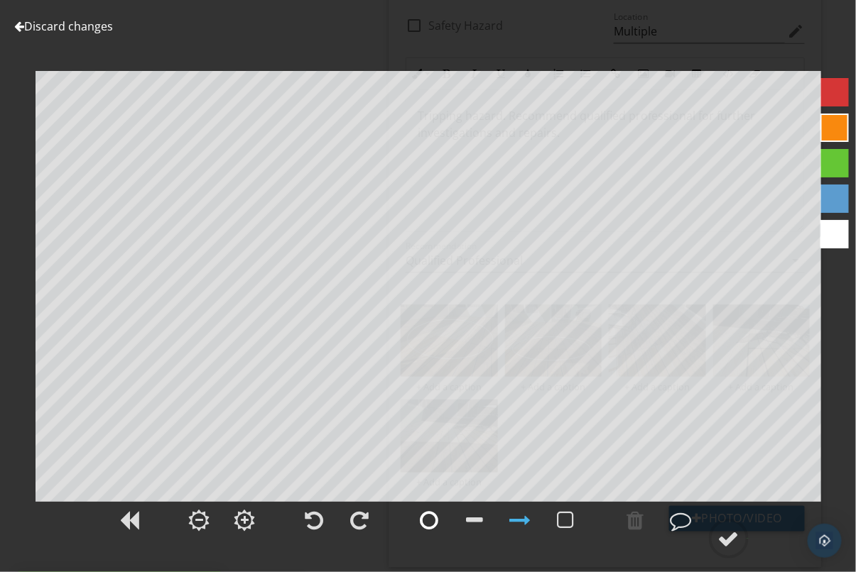
click at [432, 517] on div at bounding box center [429, 520] width 18 height 21
click at [828, 231] on div at bounding box center [834, 234] width 28 height 28
click at [121, 539] on span at bounding box center [130, 538] width 43 height 16
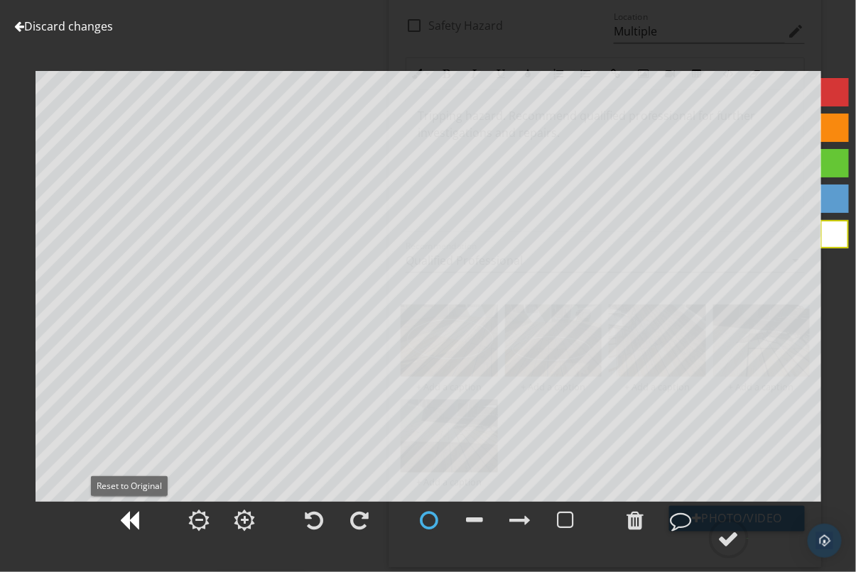
drag, startPoint x: 131, startPoint y: 528, endPoint x: 140, endPoint y: 517, distance: 14.2
click at [131, 528] on div at bounding box center [130, 520] width 20 height 21
click at [729, 536] on div at bounding box center [728, 538] width 21 height 21
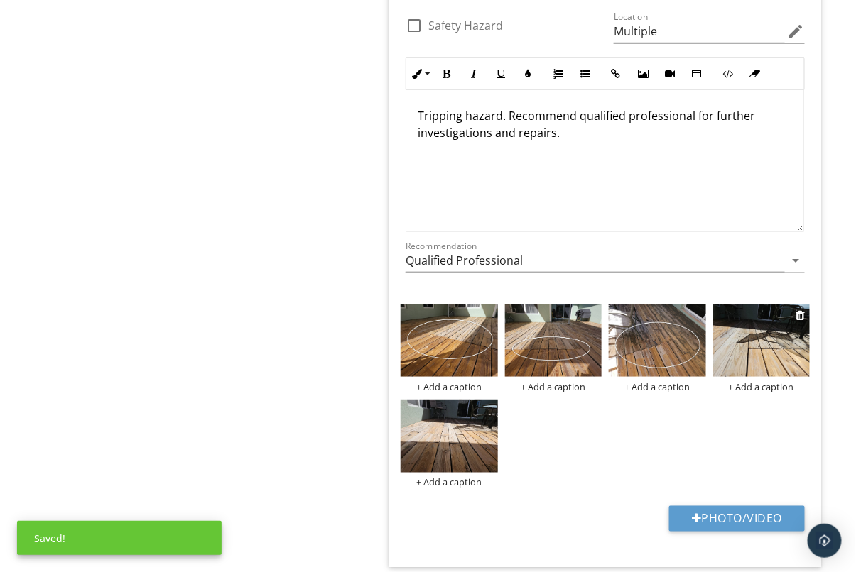
click at [732, 345] on img at bounding box center [761, 341] width 97 height 72
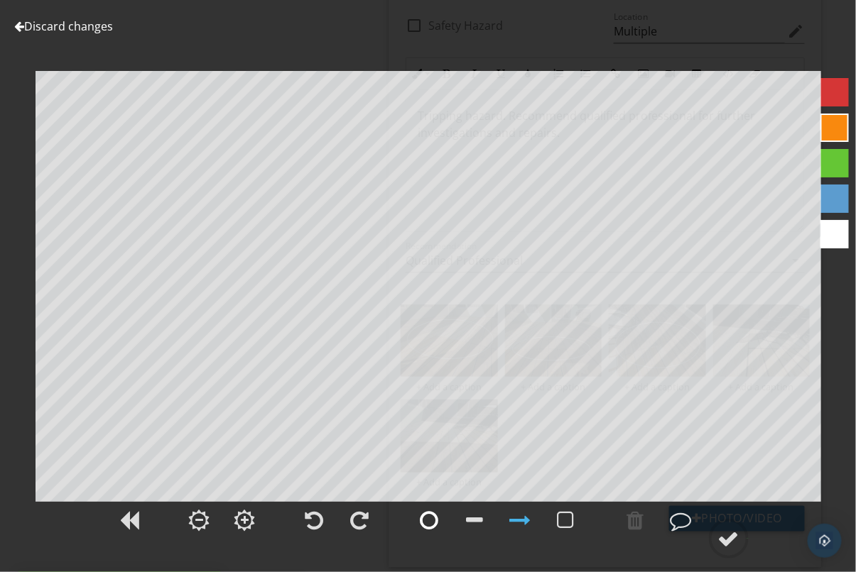
click at [434, 517] on div at bounding box center [429, 520] width 18 height 21
drag, startPoint x: 844, startPoint y: 244, endPoint x: 823, endPoint y: 249, distance: 21.7
click at [844, 244] on div at bounding box center [834, 234] width 28 height 28
click at [734, 533] on div at bounding box center [728, 538] width 21 height 21
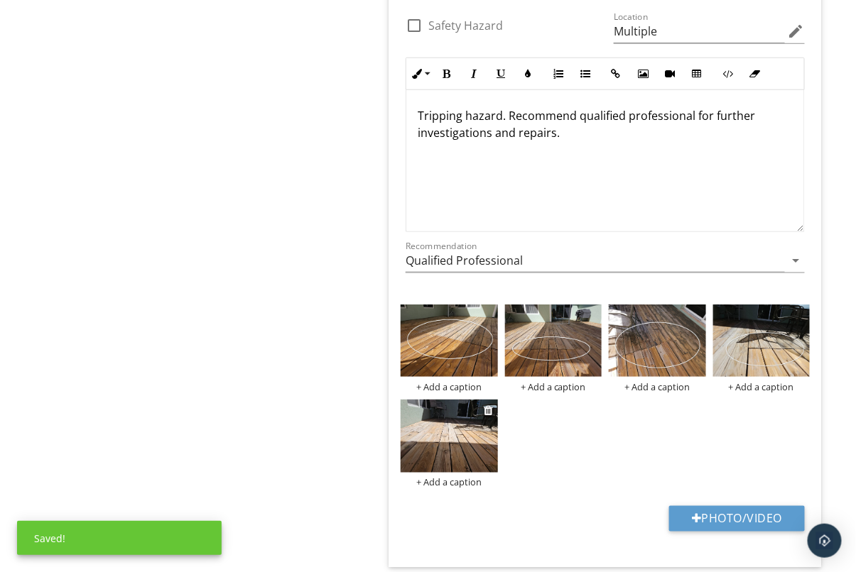
click at [467, 419] on img at bounding box center [449, 436] width 97 height 72
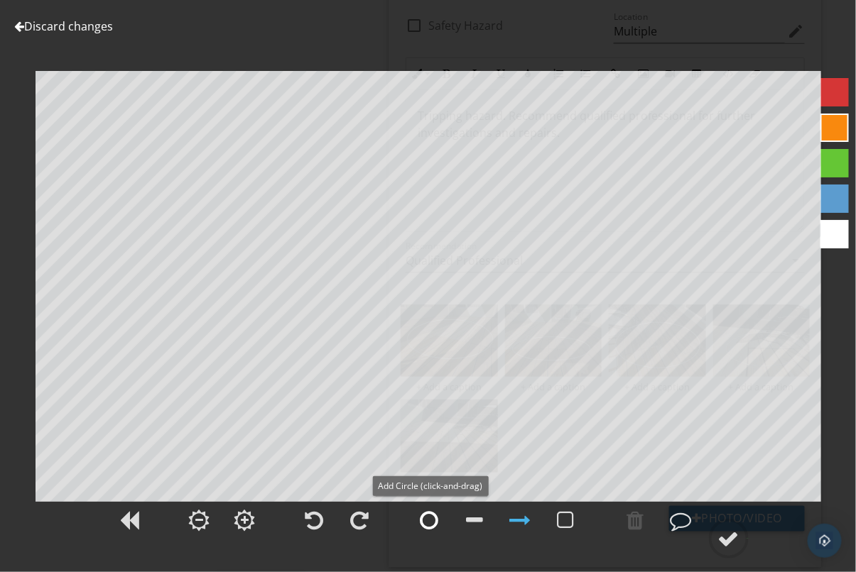
click at [428, 521] on div at bounding box center [429, 520] width 18 height 21
click at [840, 241] on div at bounding box center [834, 234] width 28 height 28
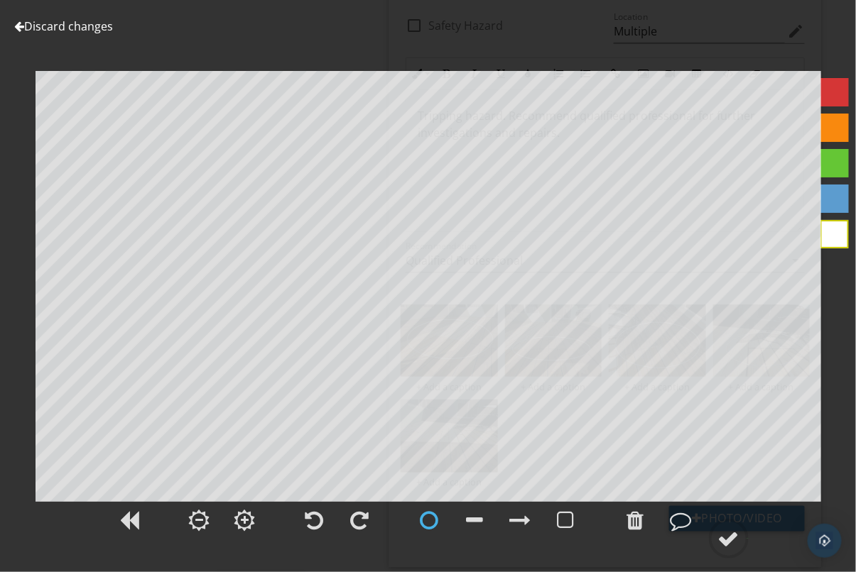
drag, startPoint x: 742, startPoint y: 536, endPoint x: 751, endPoint y: 536, distance: 9.3
click at [742, 536] on circle at bounding box center [728, 539] width 37 height 37
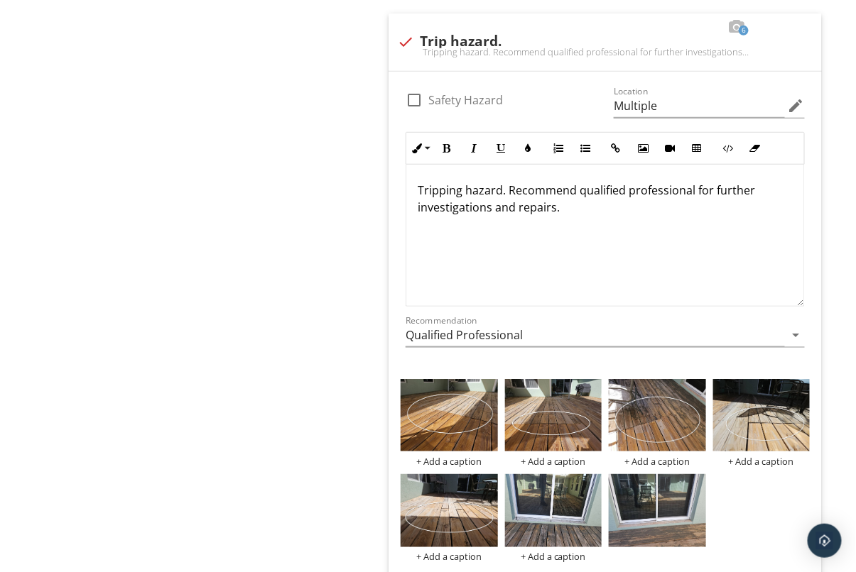
scroll to position [1904, 0]
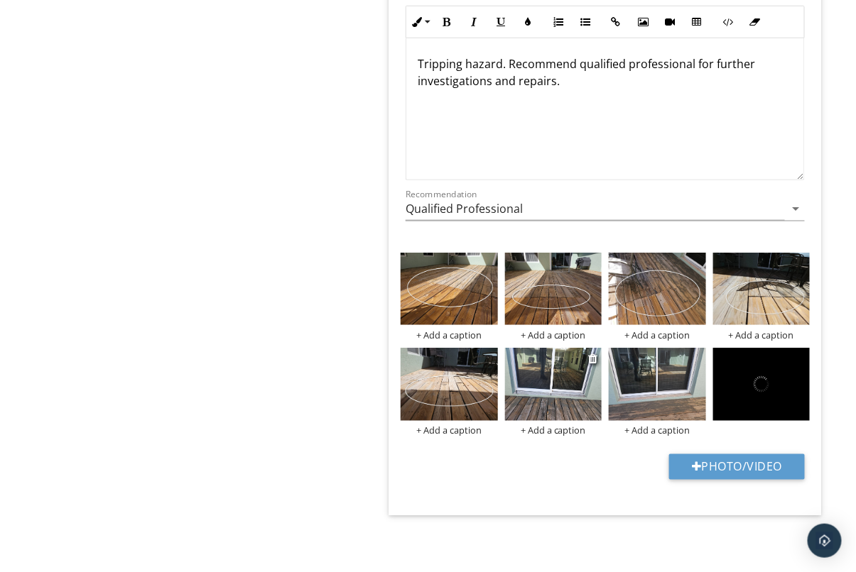
click at [536, 388] on img at bounding box center [553, 384] width 97 height 72
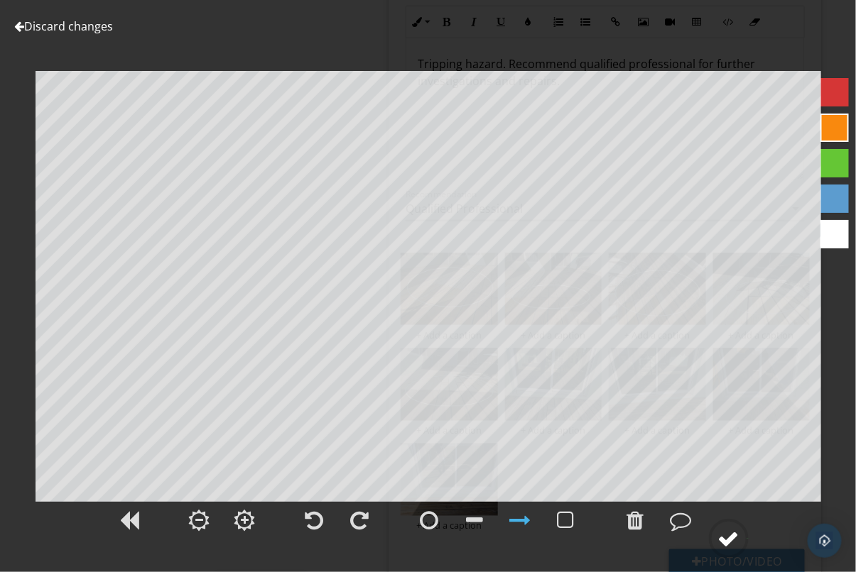
click at [741, 541] on circle at bounding box center [728, 539] width 37 height 37
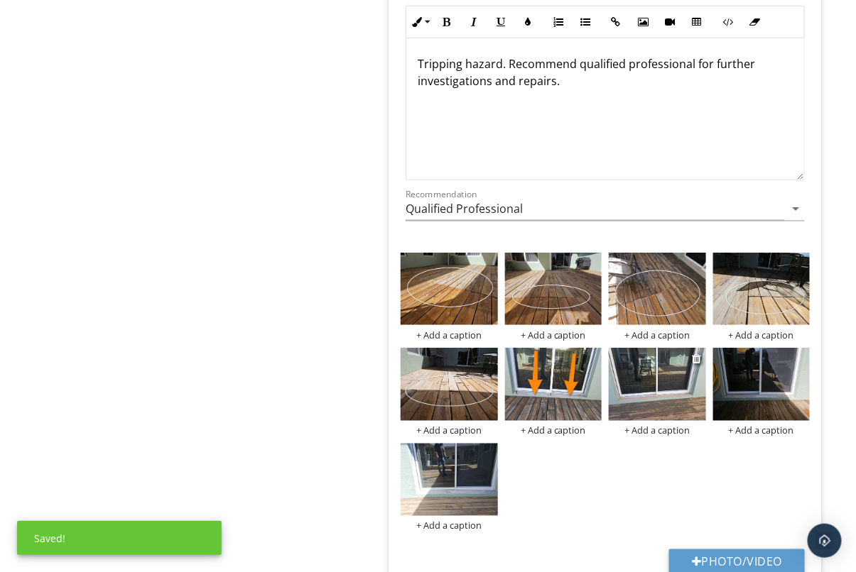
click at [664, 367] on img at bounding box center [657, 384] width 97 height 72
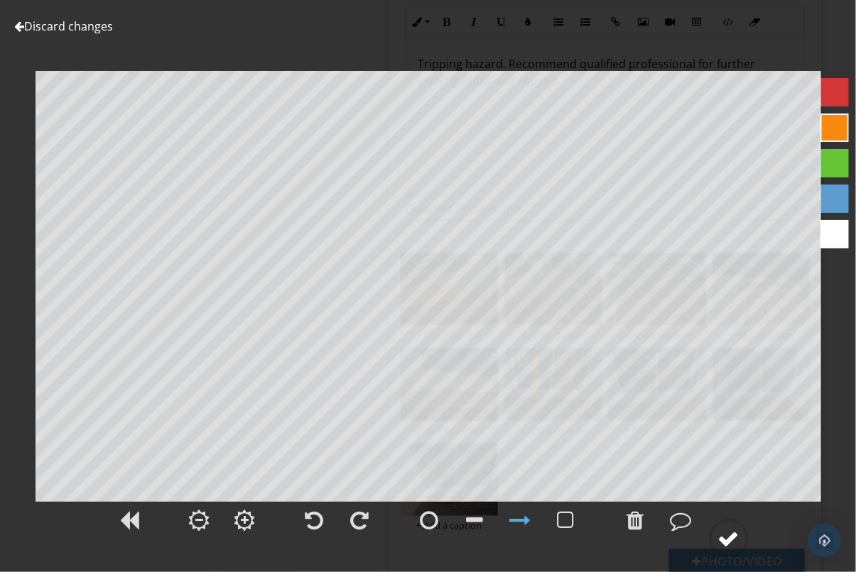
click at [721, 527] on circle at bounding box center [728, 539] width 37 height 37
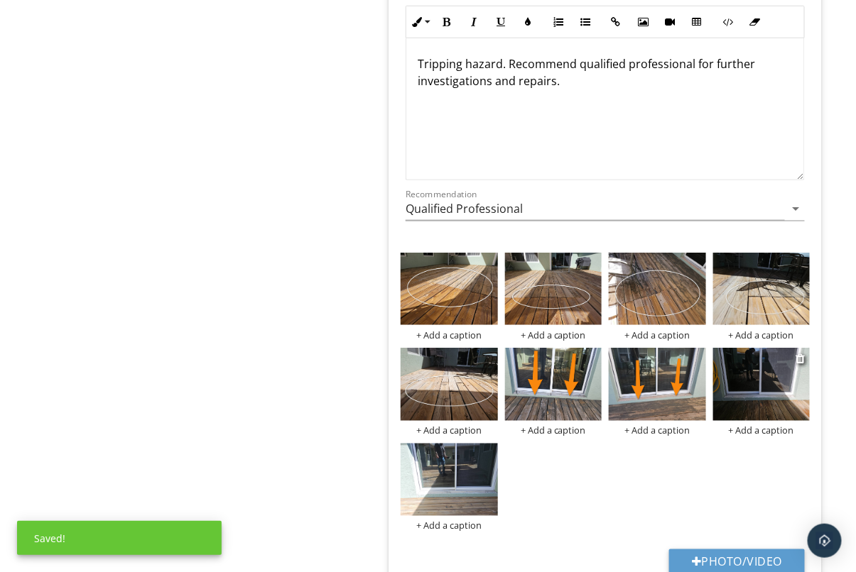
click at [776, 395] on img at bounding box center [761, 384] width 97 height 72
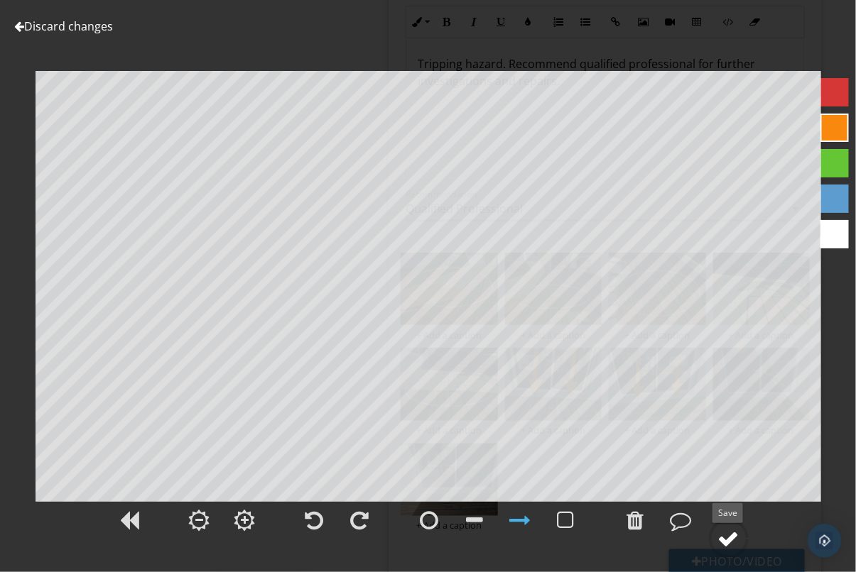
click at [719, 531] on div at bounding box center [728, 538] width 21 height 21
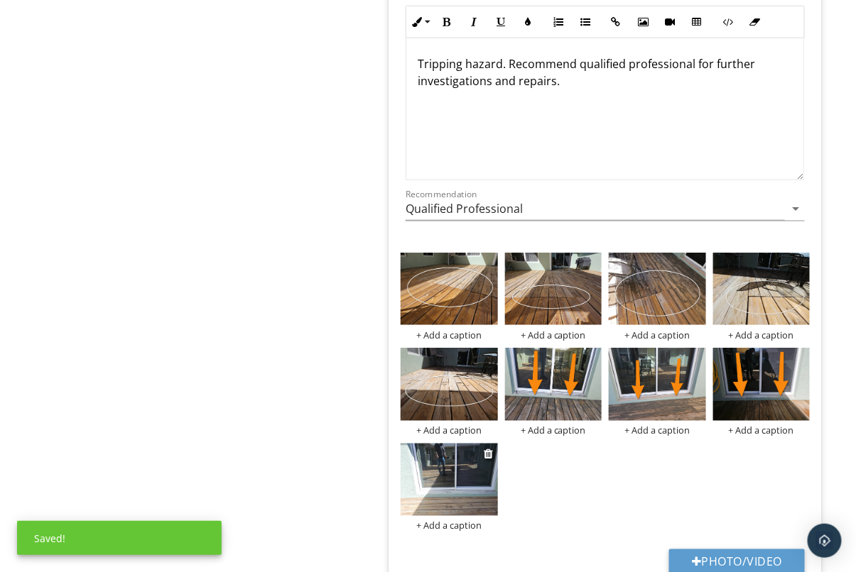
click at [435, 482] on img at bounding box center [449, 480] width 97 height 72
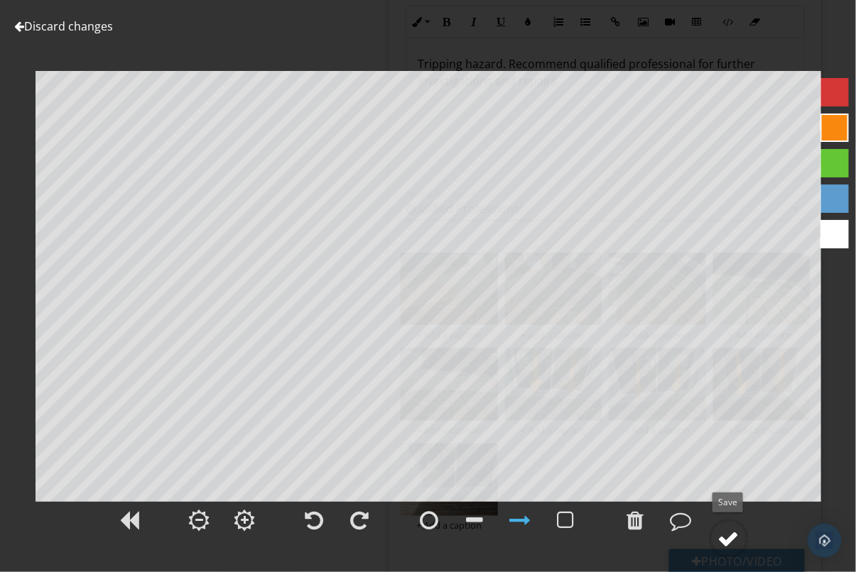
click at [722, 541] on div at bounding box center [728, 538] width 21 height 21
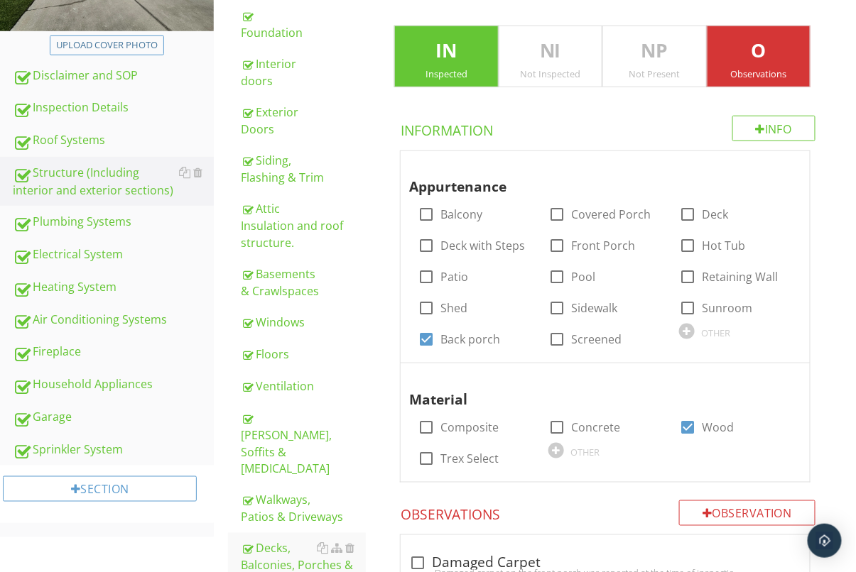
scroll to position [293, 0]
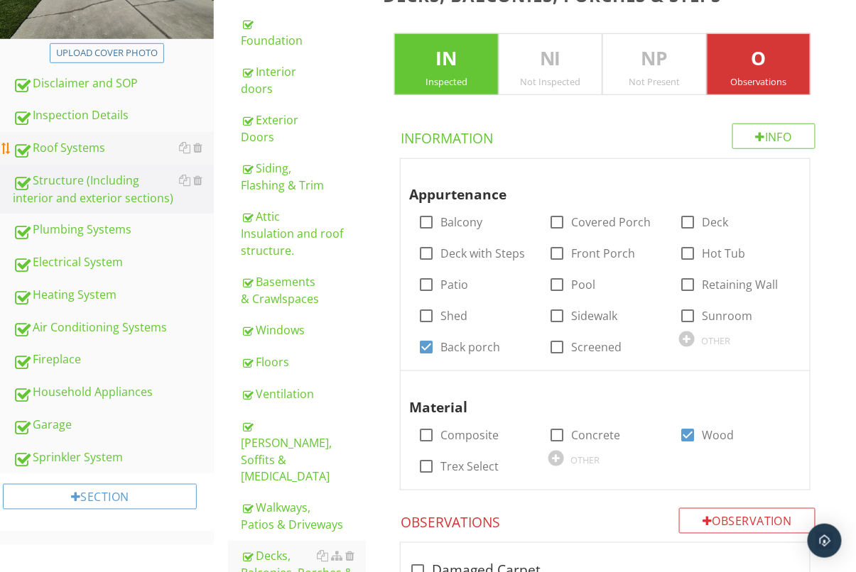
click at [78, 148] on div "Roof Systems" at bounding box center [113, 148] width 201 height 18
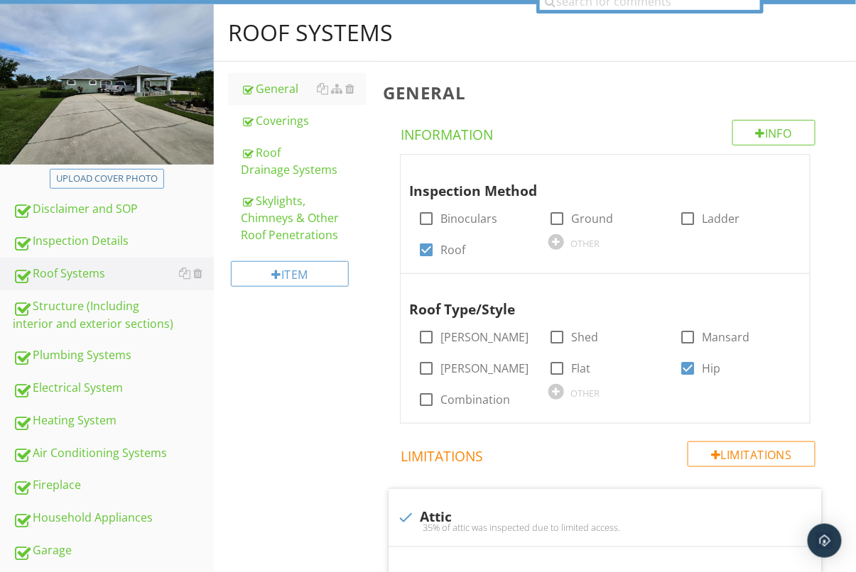
scroll to position [165, 0]
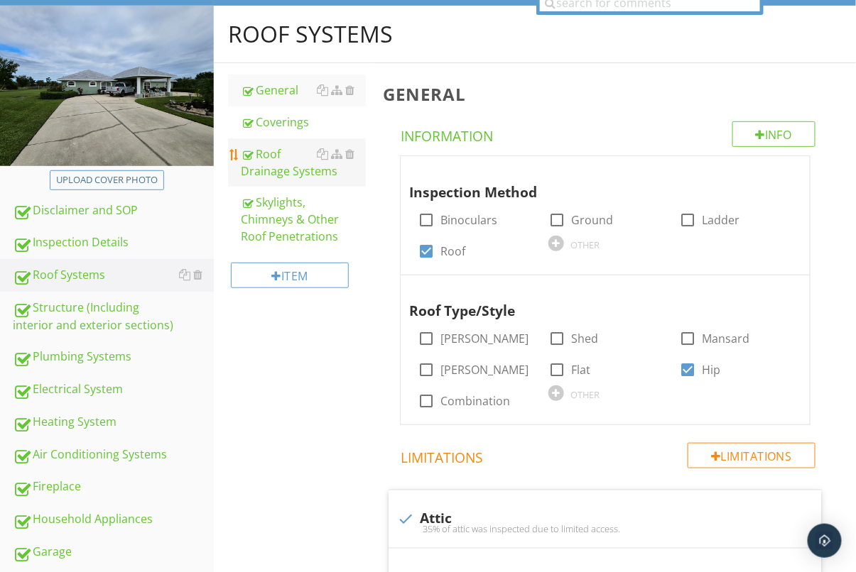
click at [270, 176] on div "Roof Drainage Systems" at bounding box center [303, 163] width 125 height 34
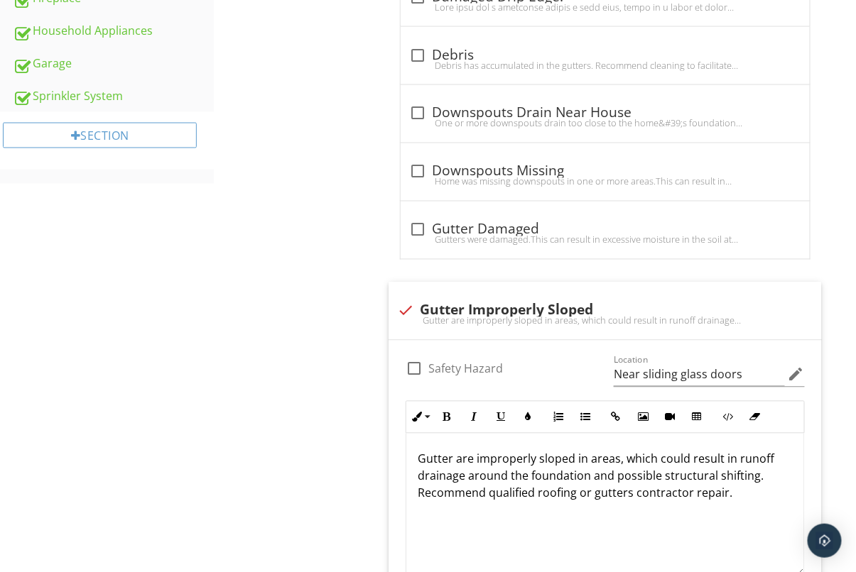
scroll to position [1037, 0]
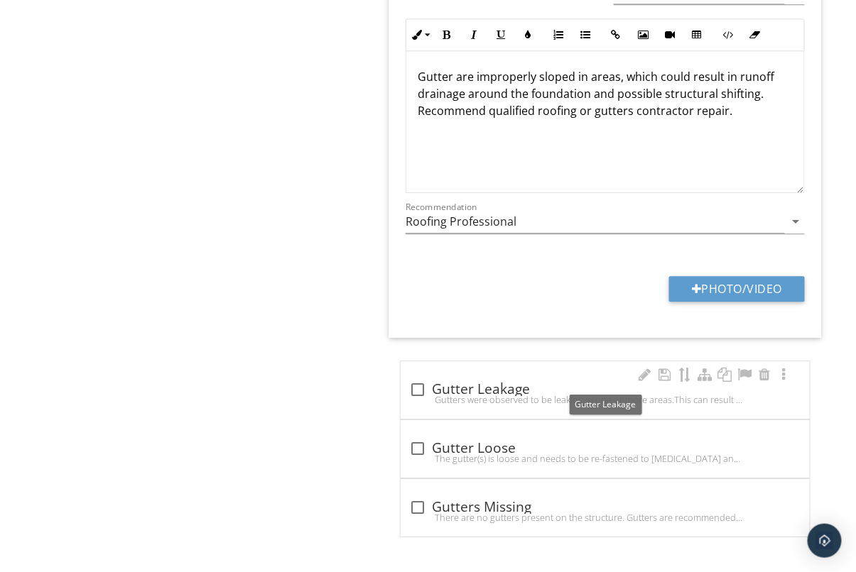
click at [414, 391] on div at bounding box center [418, 390] width 24 height 24
checkbox input "true"
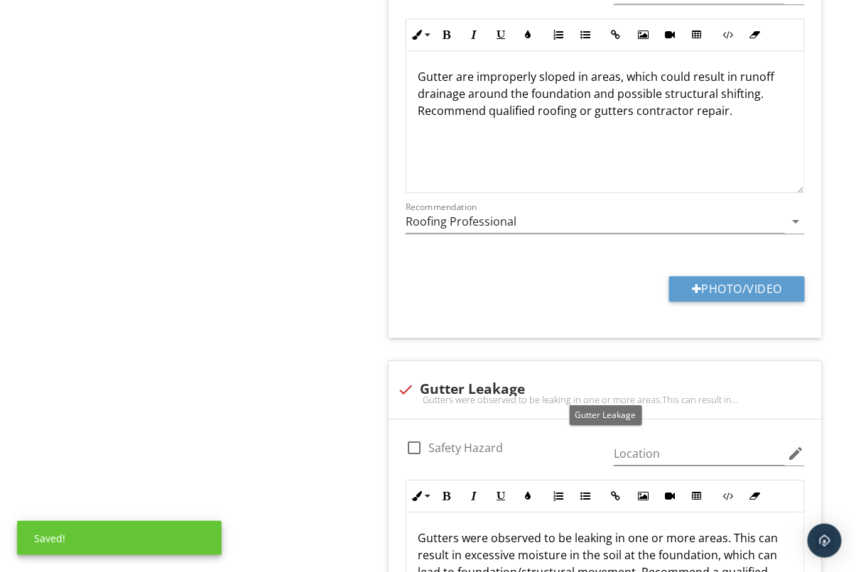
scroll to position [1186, 0]
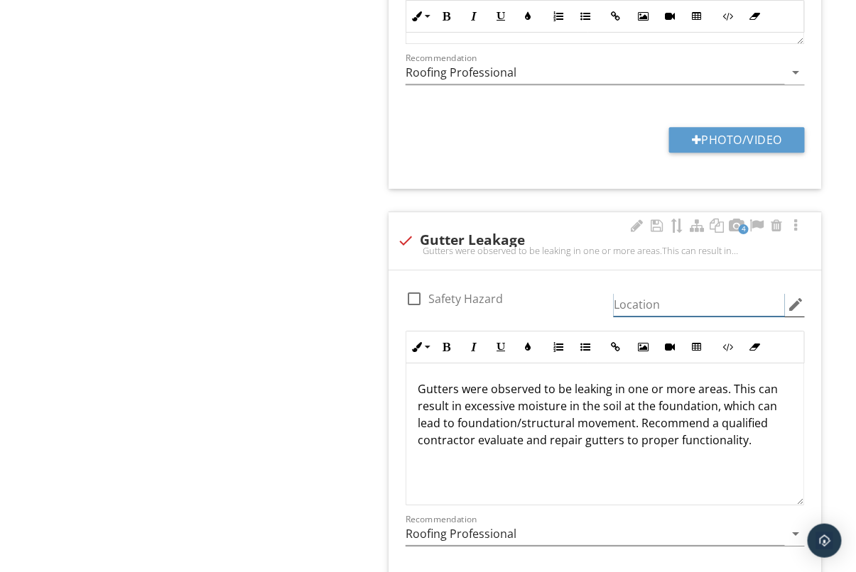
click at [680, 313] on div "Location edit" at bounding box center [709, 304] width 191 height 23
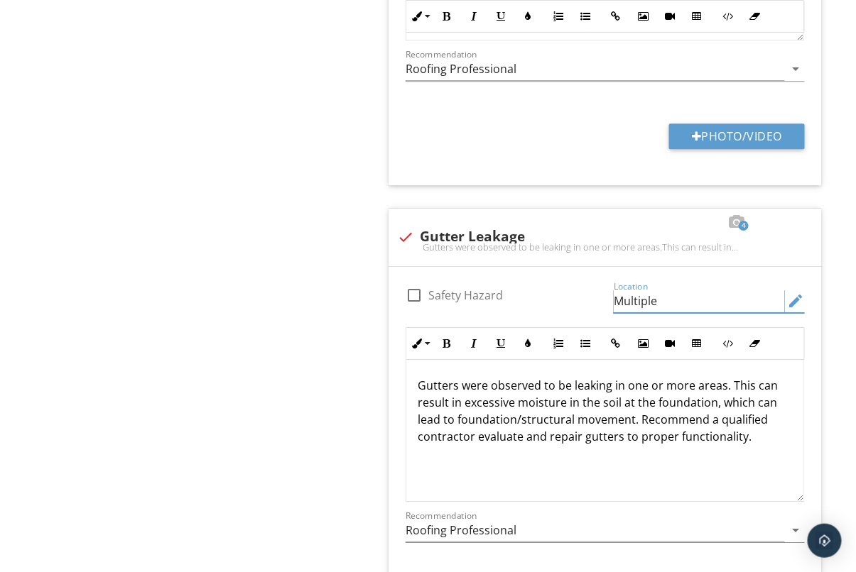
type input "Multiple"
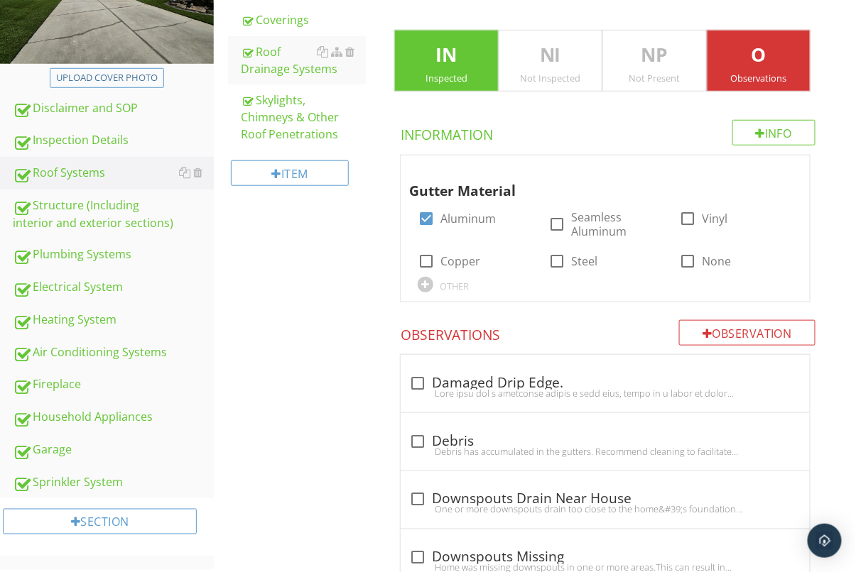
scroll to position [269, 0]
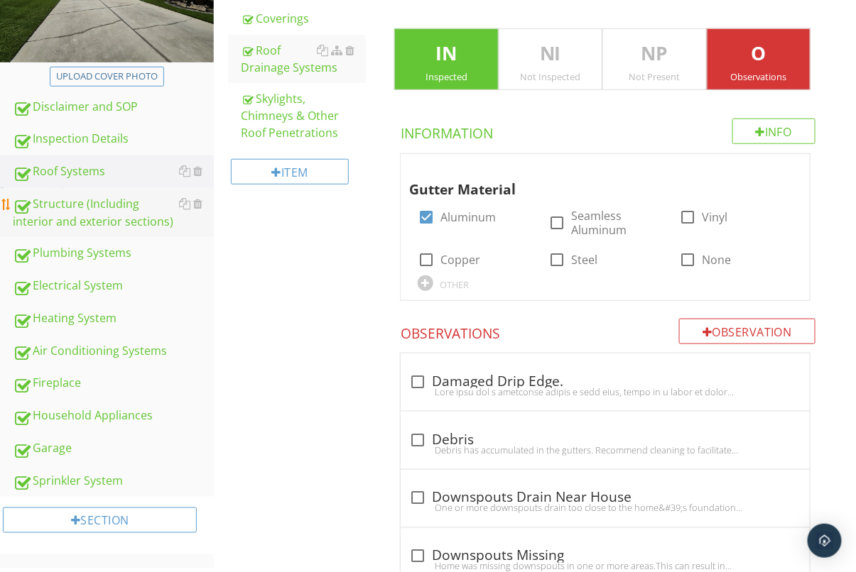
click at [72, 222] on div "Structure (Including interior and exterior sections)" at bounding box center [113, 213] width 201 height 36
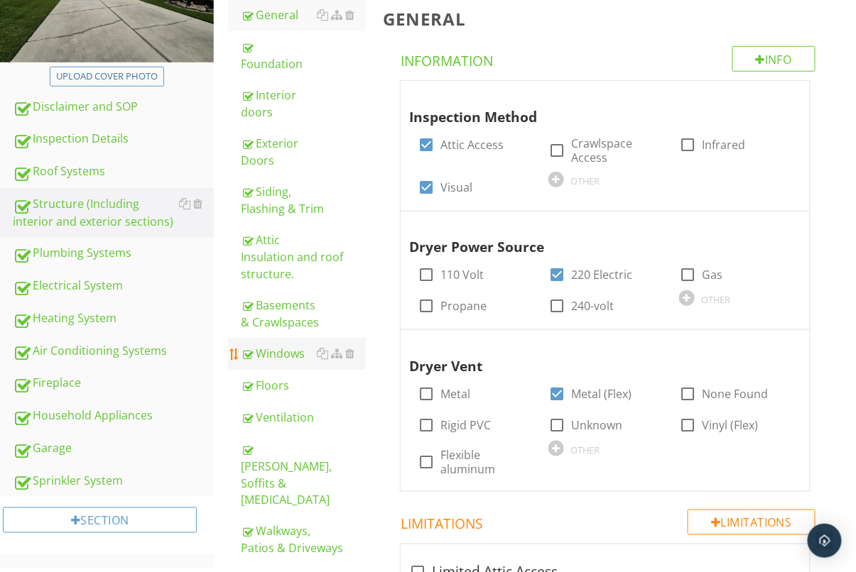
scroll to position [274, 0]
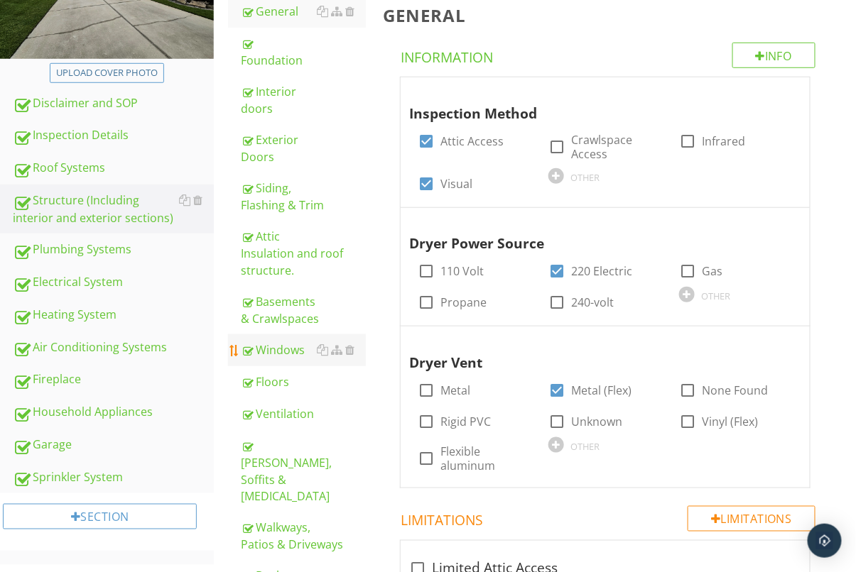
click at [284, 342] on div "Windows" at bounding box center [303, 350] width 125 height 17
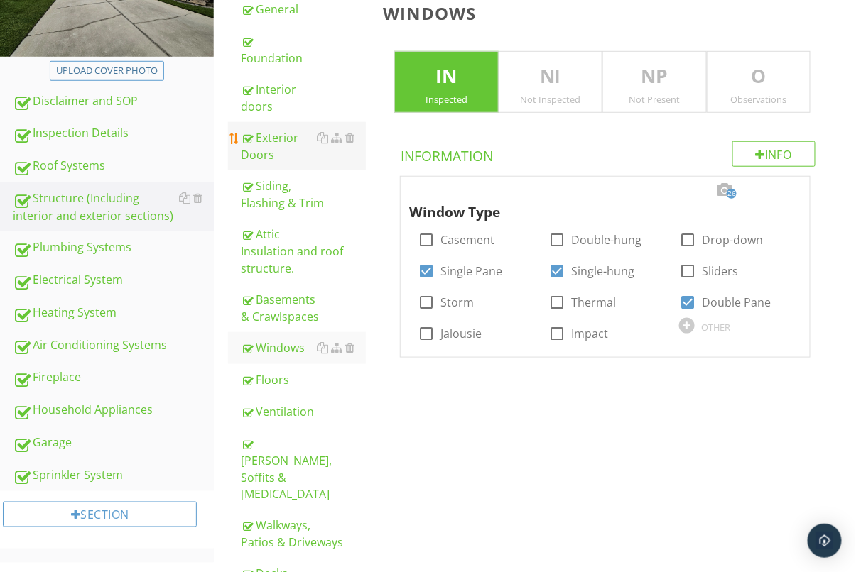
click at [274, 129] on div "Exterior Doors" at bounding box center [303, 146] width 125 height 34
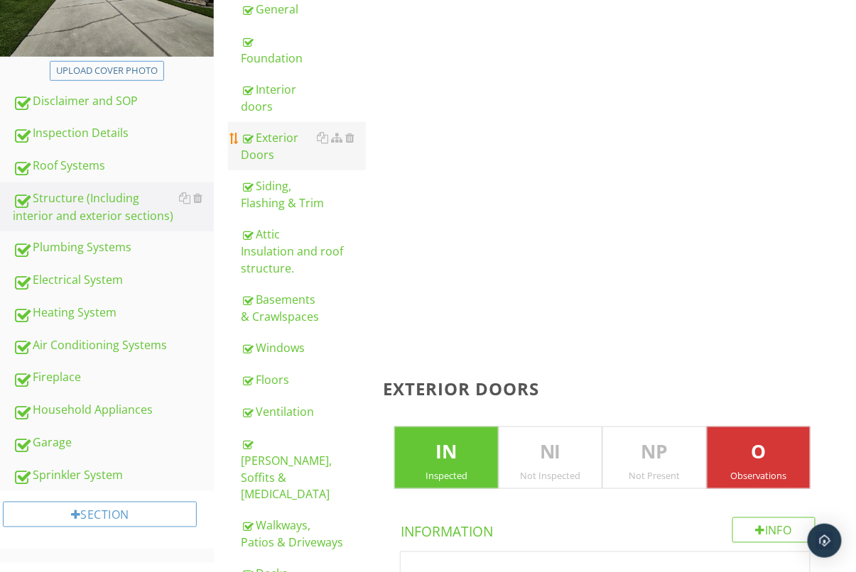
scroll to position [279, 0]
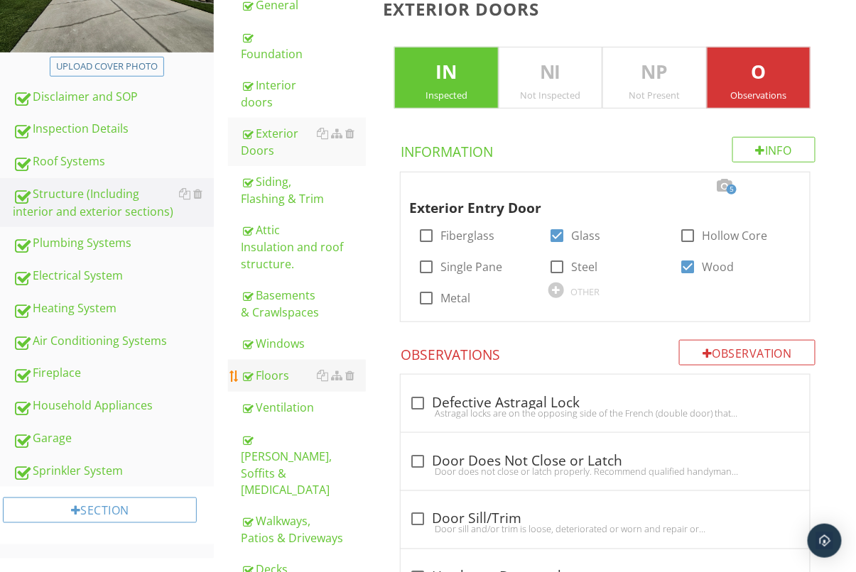
click at [280, 367] on div "Floors" at bounding box center [303, 375] width 125 height 17
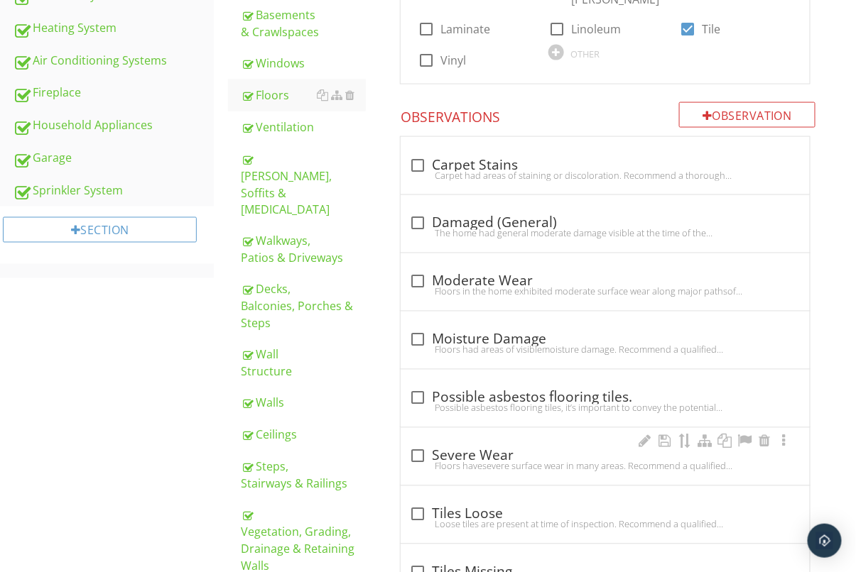
scroll to position [683, 0]
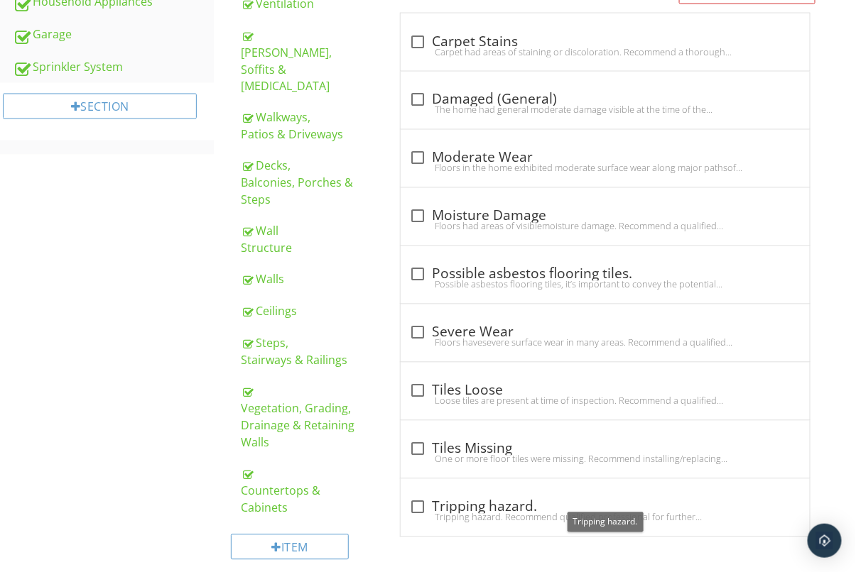
drag, startPoint x: 416, startPoint y: 502, endPoint x: 431, endPoint y: 488, distance: 21.1
click at [416, 501] on div at bounding box center [418, 508] width 24 height 24
checkbox input "true"
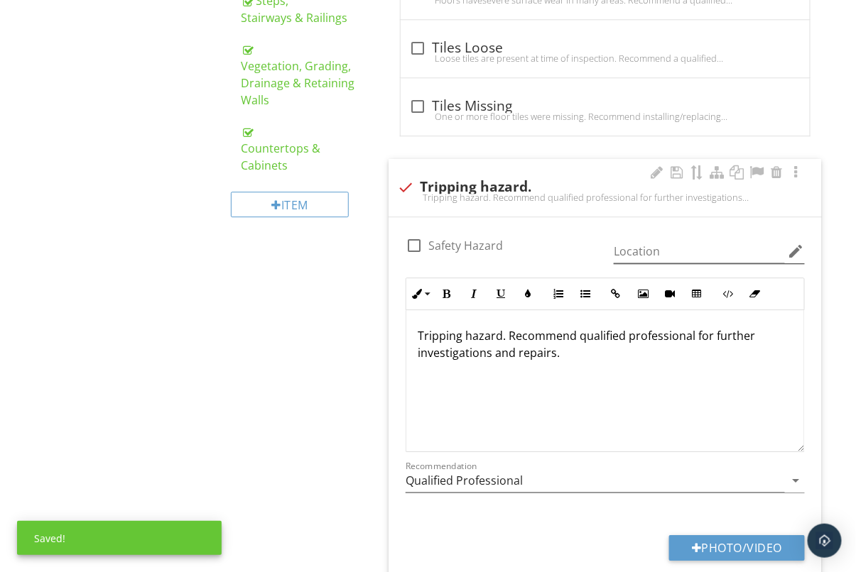
scroll to position [1036, 0]
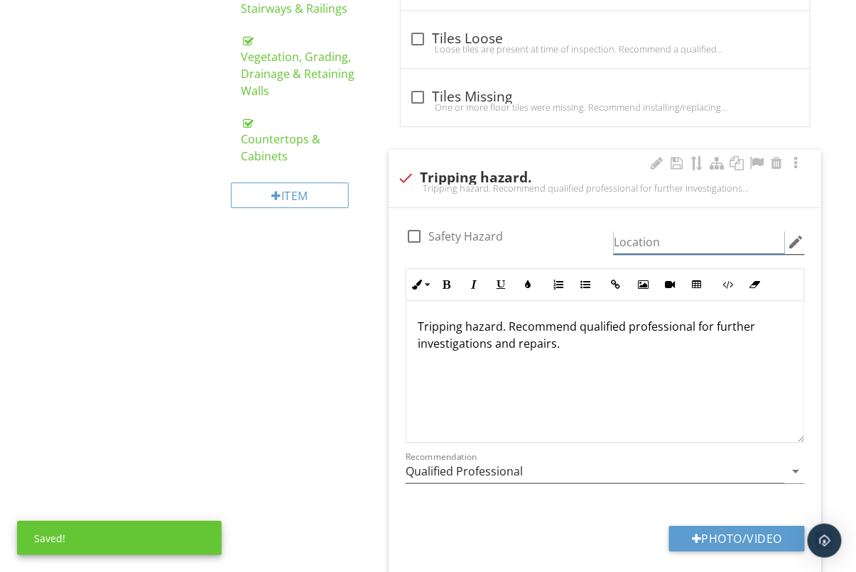
click at [700, 232] on input "Location" at bounding box center [699, 242] width 171 height 23
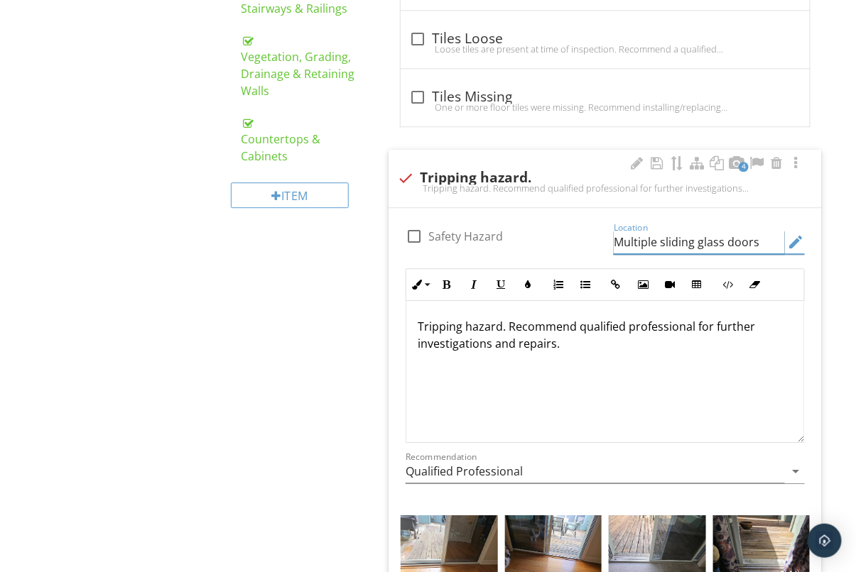
drag, startPoint x: 660, startPoint y: 241, endPoint x: 487, endPoint y: 233, distance: 173.5
click at [487, 233] on div "check_box_outline_blank Safety Hazard Location Multiple sliding glass doors edi…" at bounding box center [605, 358] width 416 height 278
type input "Sliding glass doors"
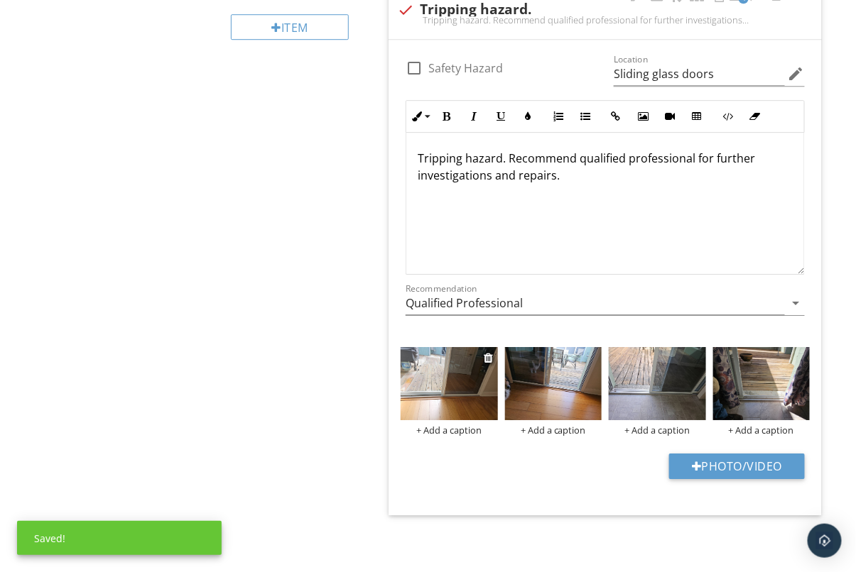
click at [445, 384] on img at bounding box center [449, 383] width 97 height 72
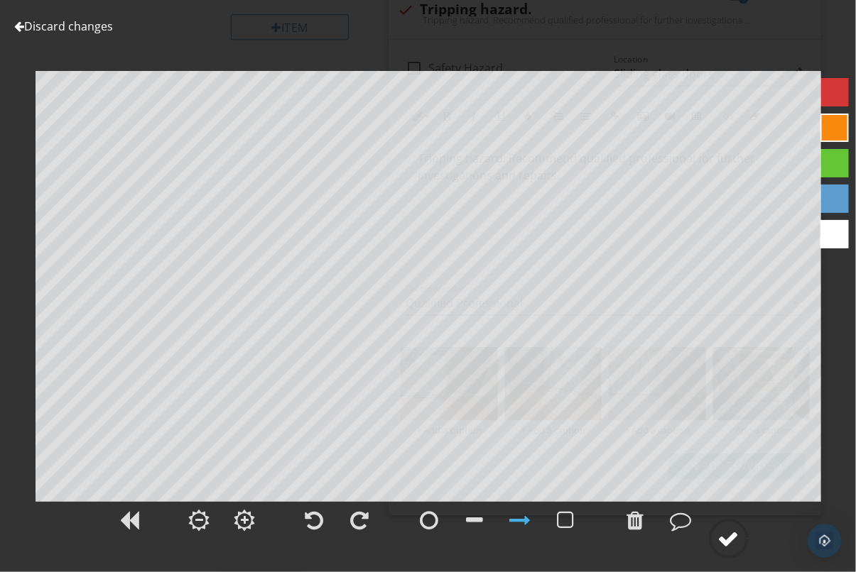
click at [735, 533] on div at bounding box center [728, 538] width 21 height 21
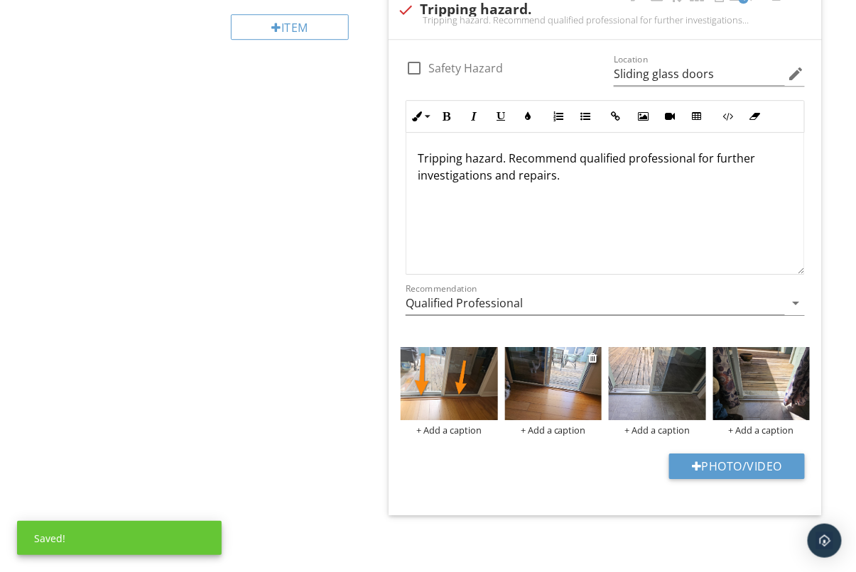
click at [587, 392] on img at bounding box center [553, 383] width 97 height 72
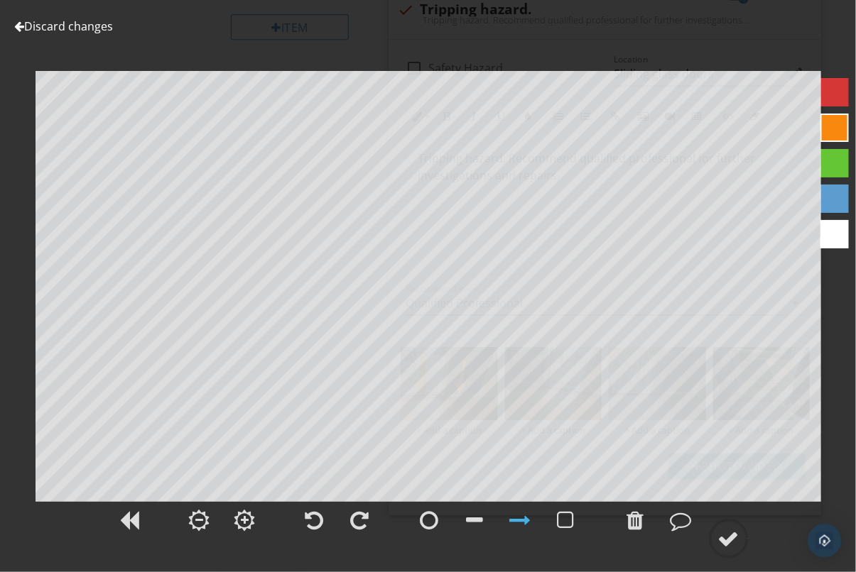
click at [722, 529] on div at bounding box center [728, 538] width 21 height 21
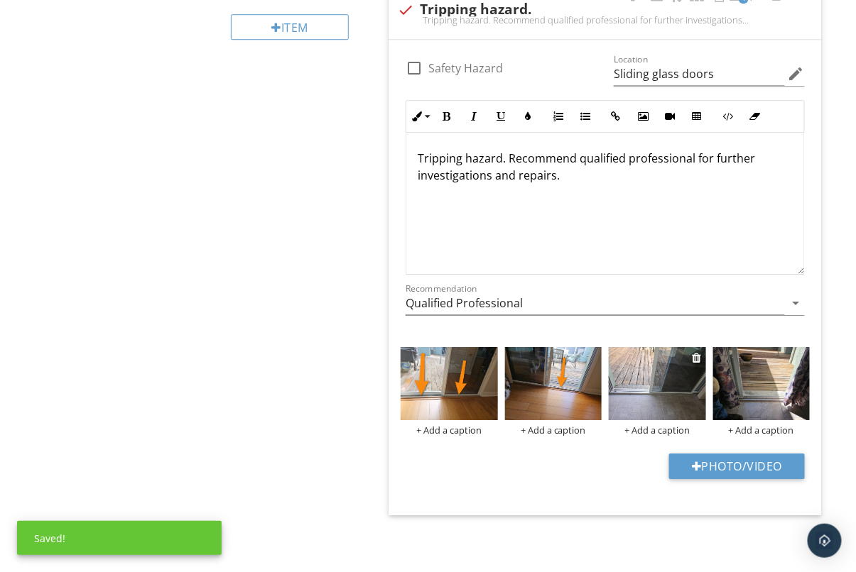
click at [687, 406] on img at bounding box center [657, 383] width 97 height 72
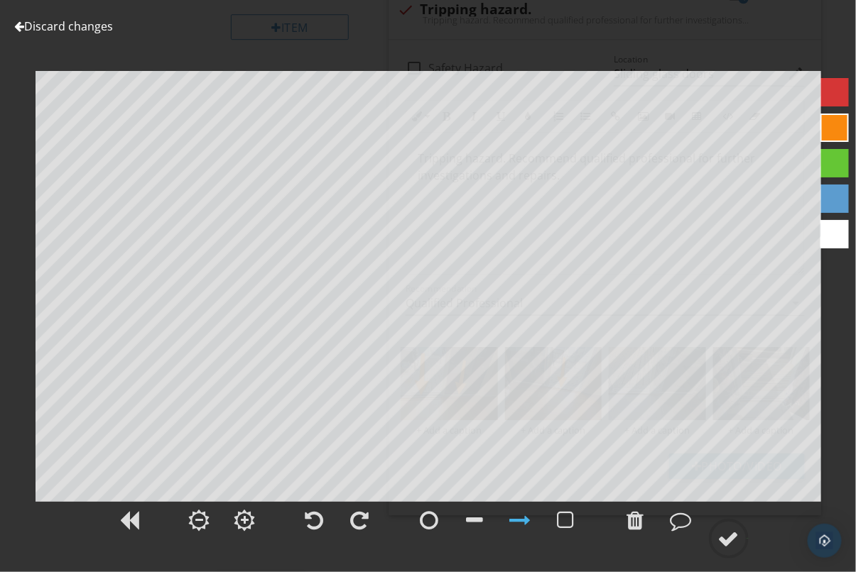
drag, startPoint x: 714, startPoint y: 537, endPoint x: 708, endPoint y: 529, distance: 9.7
click at [714, 537] on circle at bounding box center [728, 539] width 37 height 37
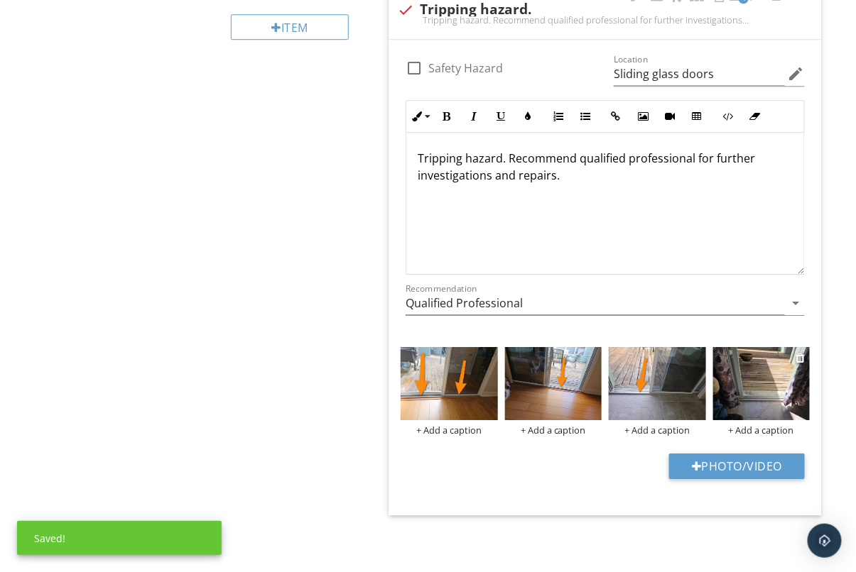
click at [727, 384] on img at bounding box center [761, 383] width 97 height 72
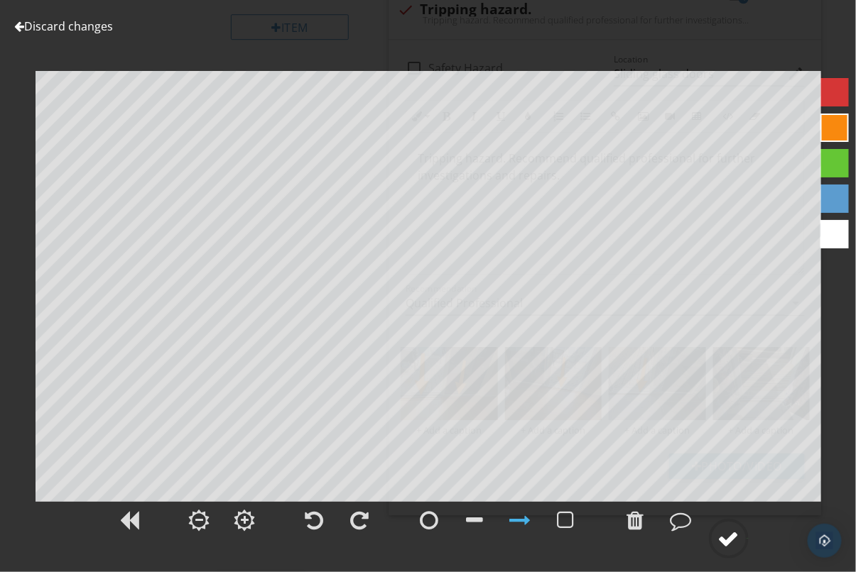
click at [732, 532] on div at bounding box center [728, 538] width 21 height 21
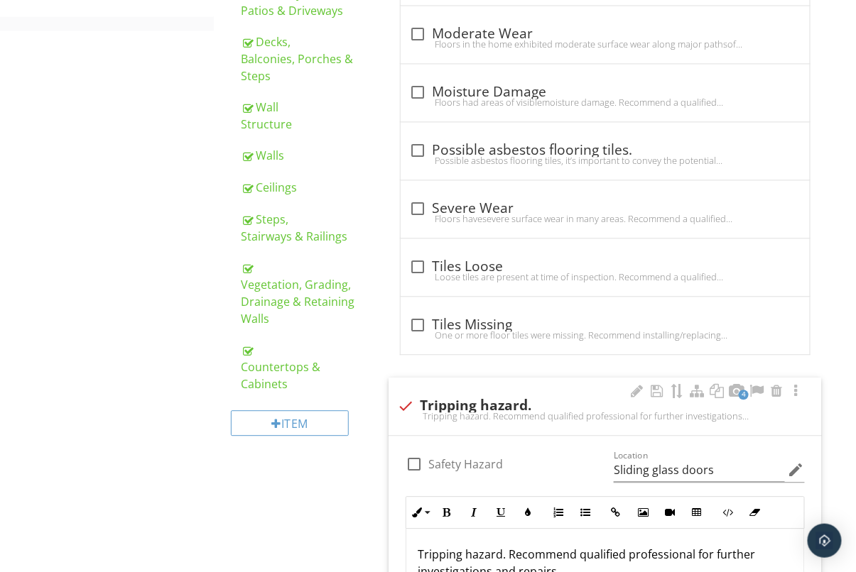
scroll to position [293, 0]
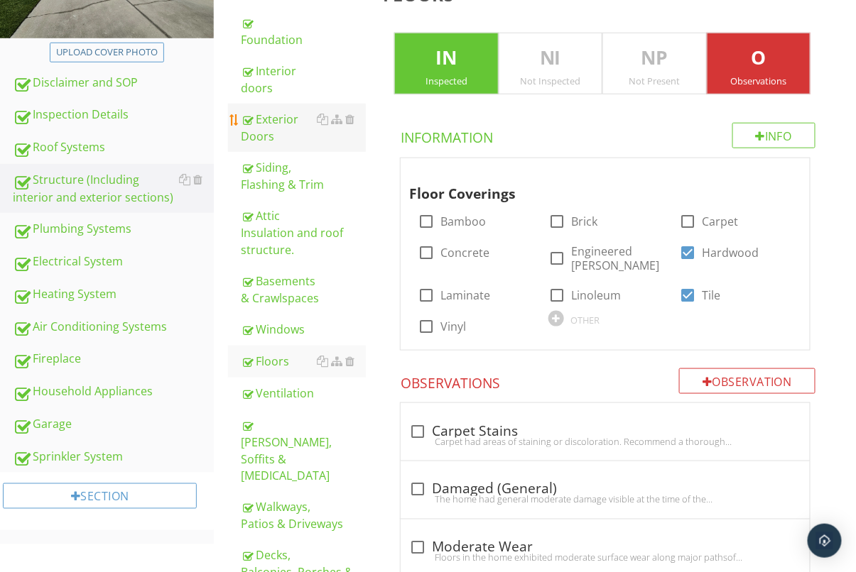
click at [276, 119] on div "Exterior Doors" at bounding box center [303, 128] width 125 height 34
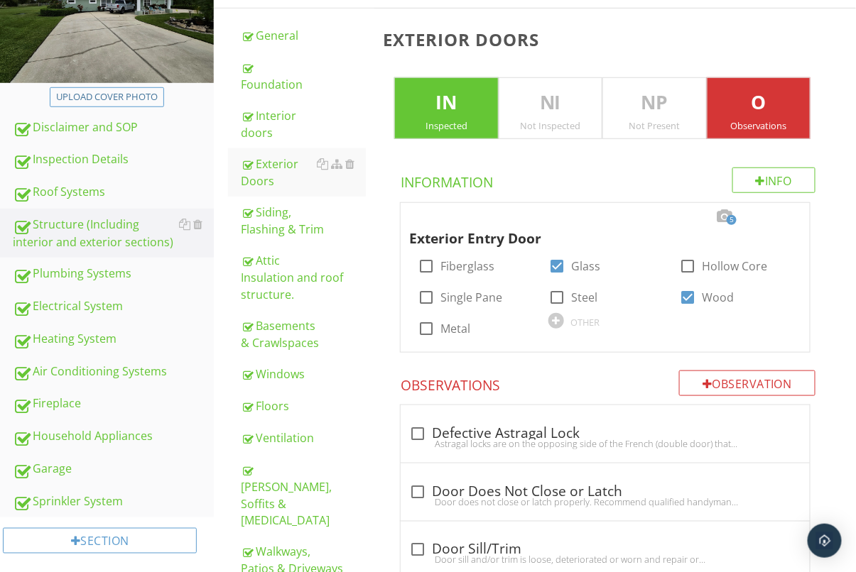
scroll to position [249, 0]
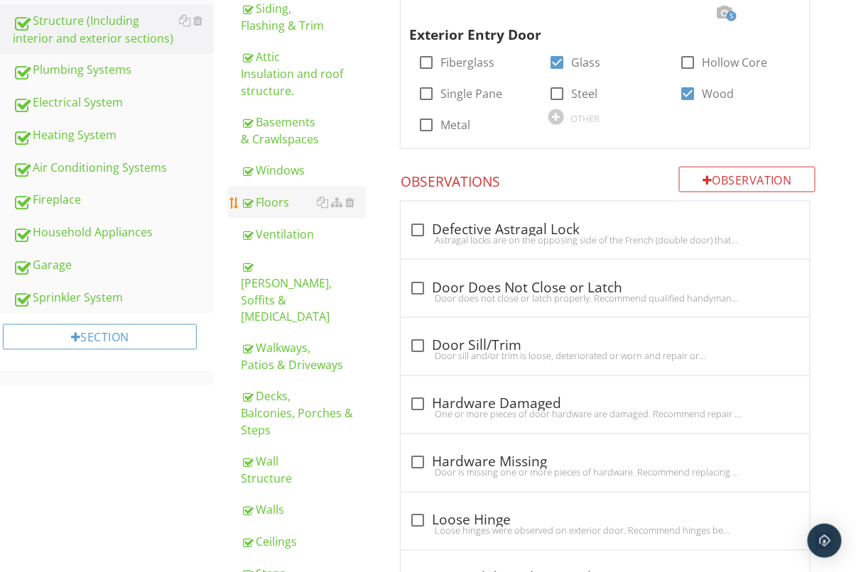
click at [291, 198] on link "Floors" at bounding box center [303, 202] width 125 height 31
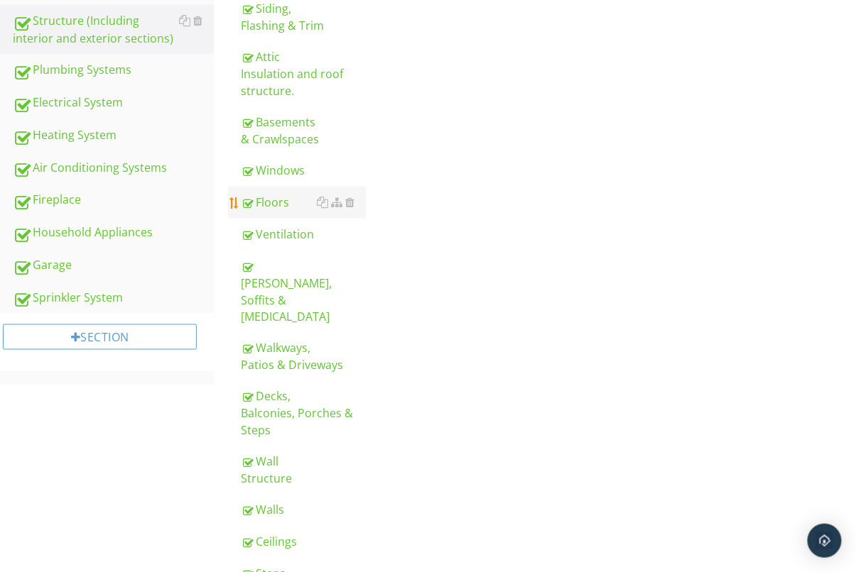
scroll to position [457, 0]
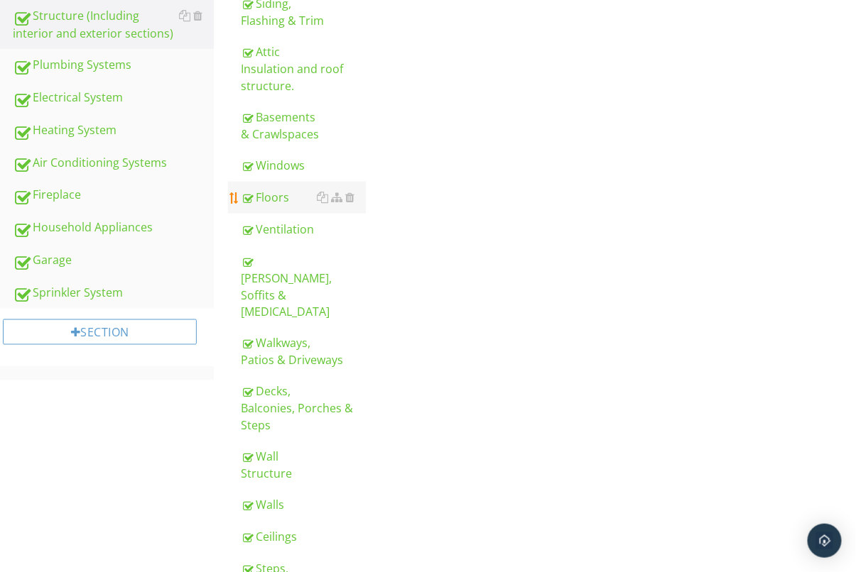
click at [285, 189] on div "Floors" at bounding box center [303, 197] width 125 height 17
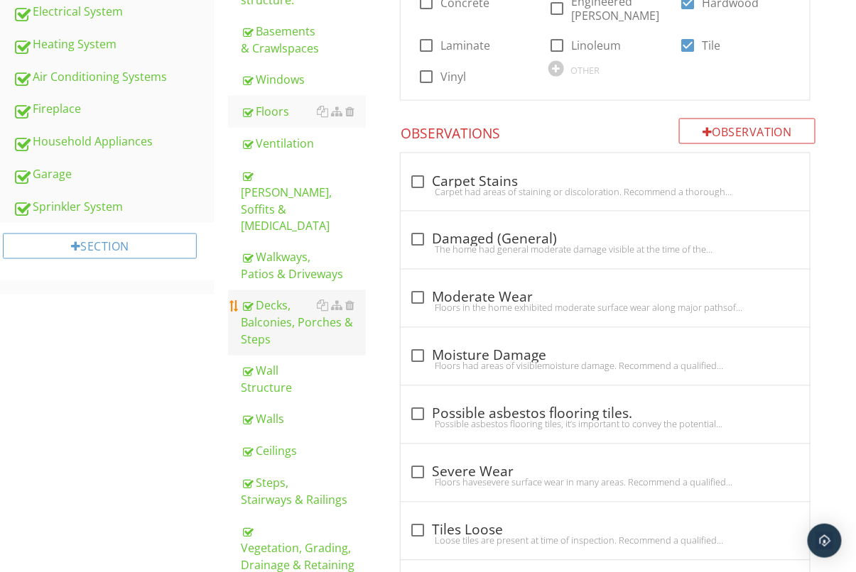
scroll to position [533, 0]
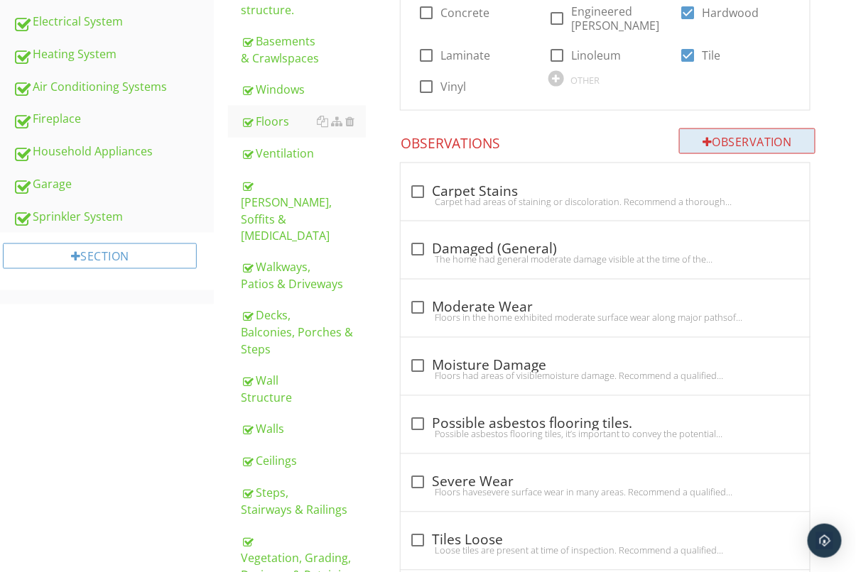
click at [712, 137] on div "Observation" at bounding box center [747, 142] width 136 height 26
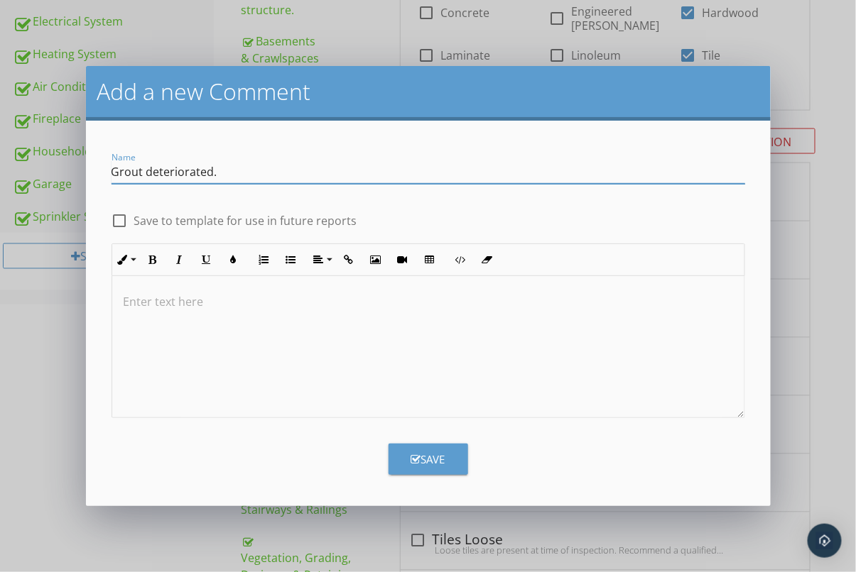
type input "Grout deteriorated."
click at [468, 302] on p at bounding box center [428, 301] width 609 height 17
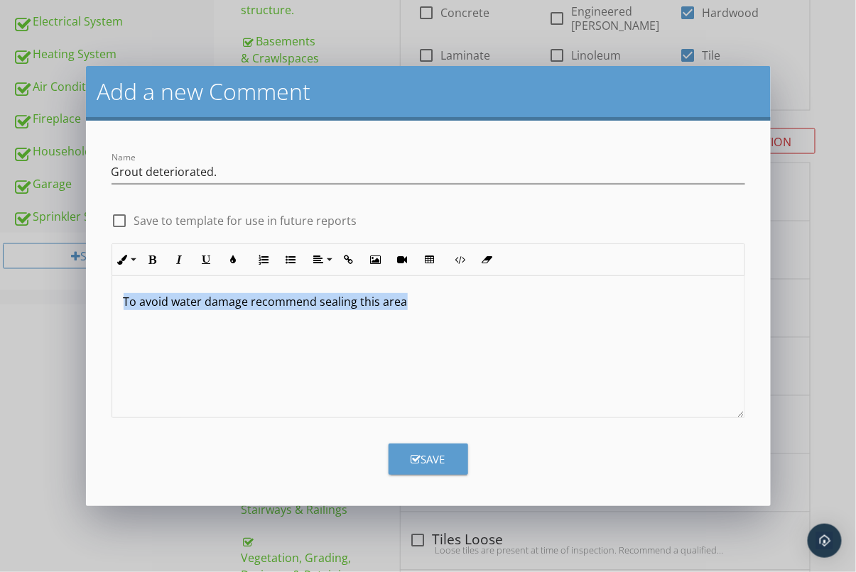
drag, startPoint x: 420, startPoint y: 301, endPoint x: 82, endPoint y: 308, distance: 337.5
click at [83, 308] on div "Add a new Comment Name Grout deteriorated. check_box_outline_blank Save to temp…" at bounding box center [428, 286] width 856 height 572
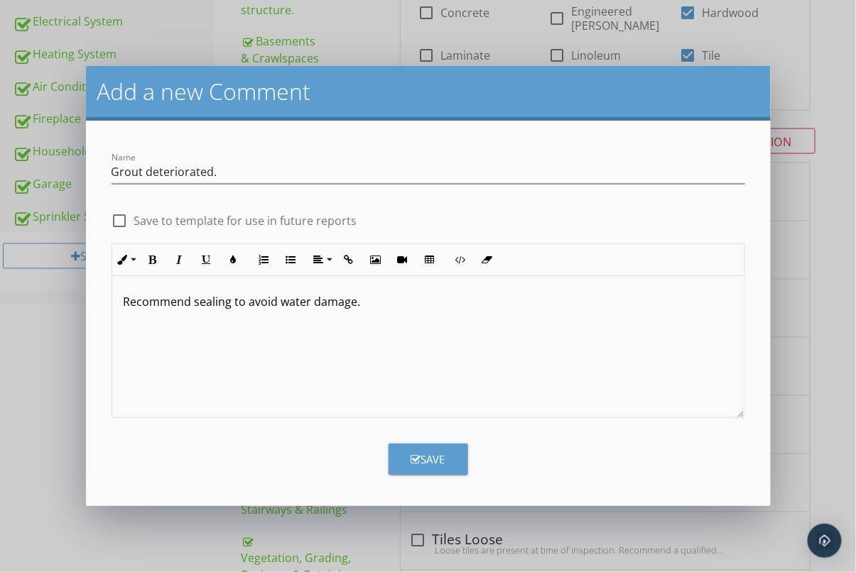
click at [415, 452] on div "Save" at bounding box center [428, 460] width 34 height 16
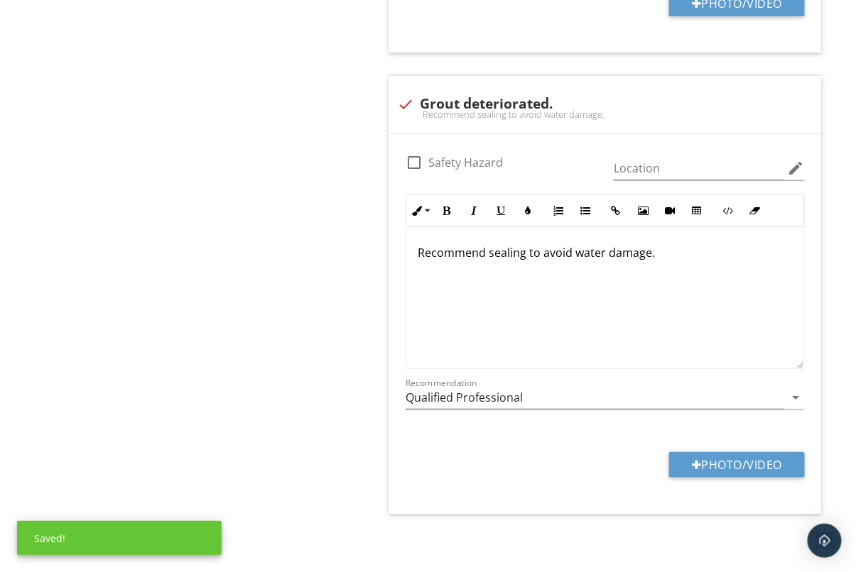
scroll to position [1666, 0]
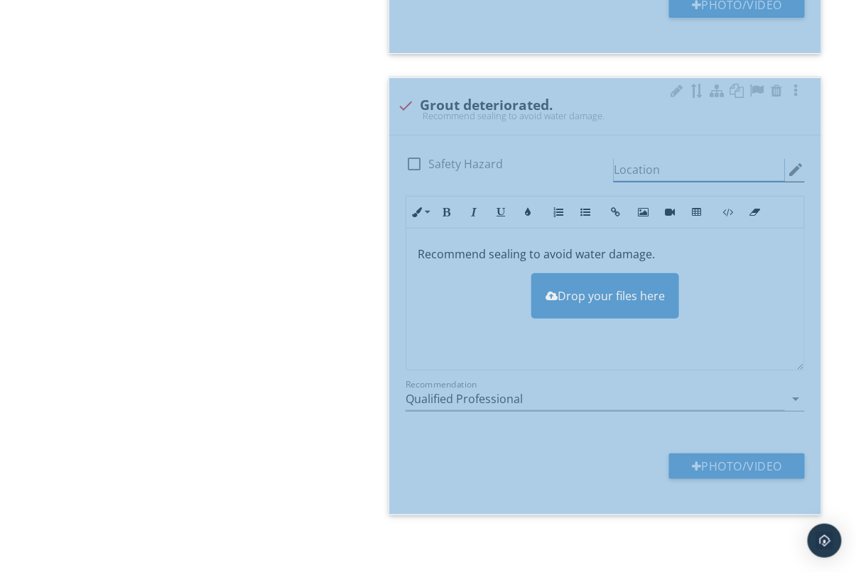
click at [678, 158] on input "Location" at bounding box center [699, 169] width 171 height 23
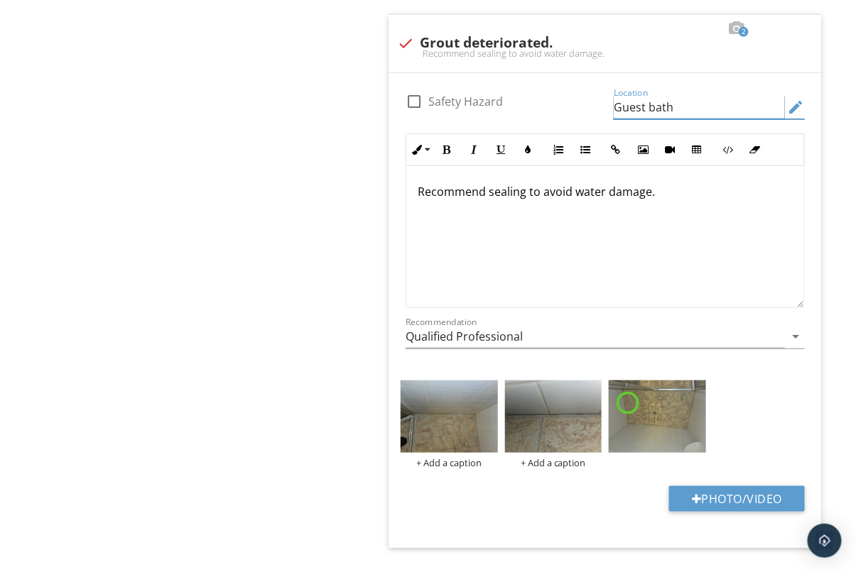
scroll to position [1761, 0]
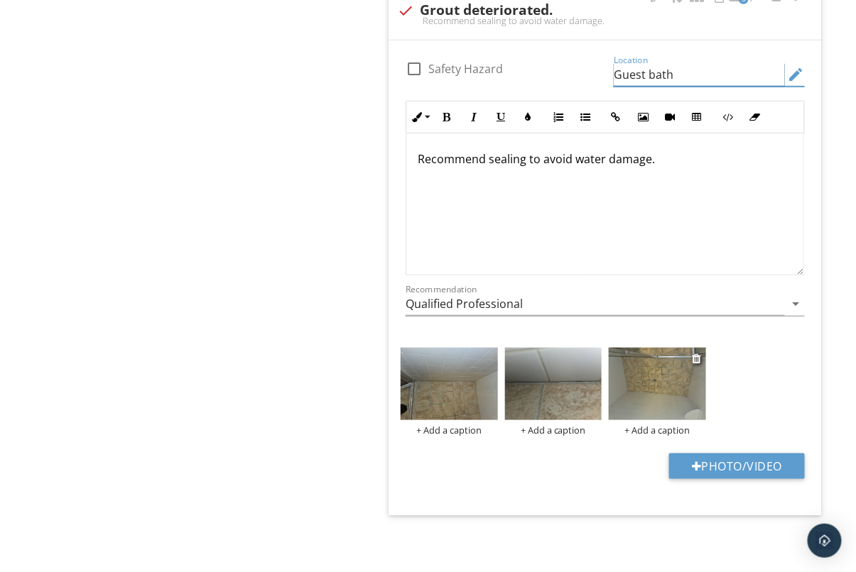
type input "Guest bath"
click at [640, 384] on img at bounding box center [657, 384] width 97 height 72
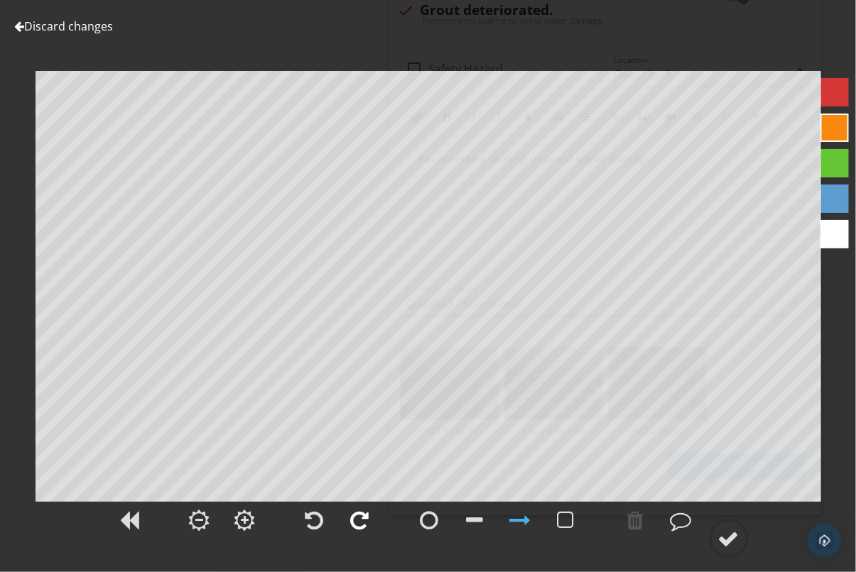
click at [367, 520] on div at bounding box center [360, 520] width 18 height 21
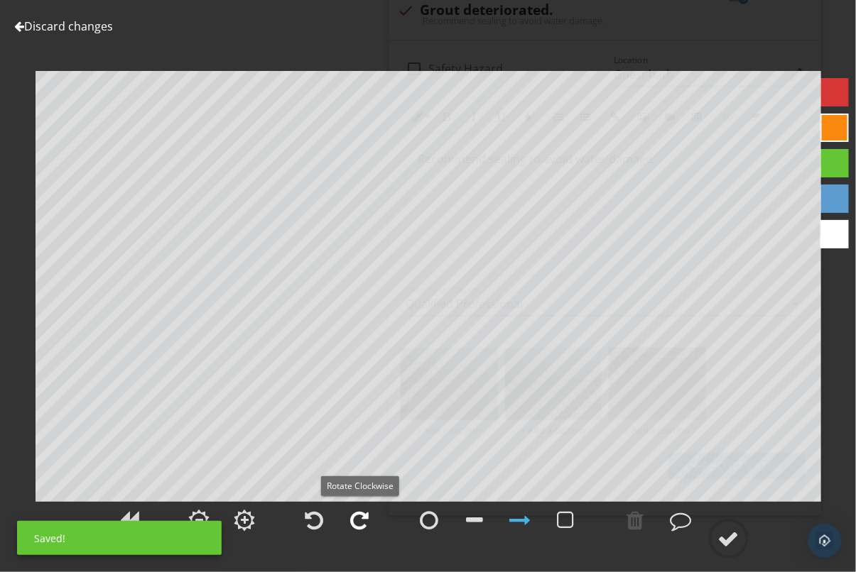
click at [363, 523] on div at bounding box center [360, 520] width 18 height 21
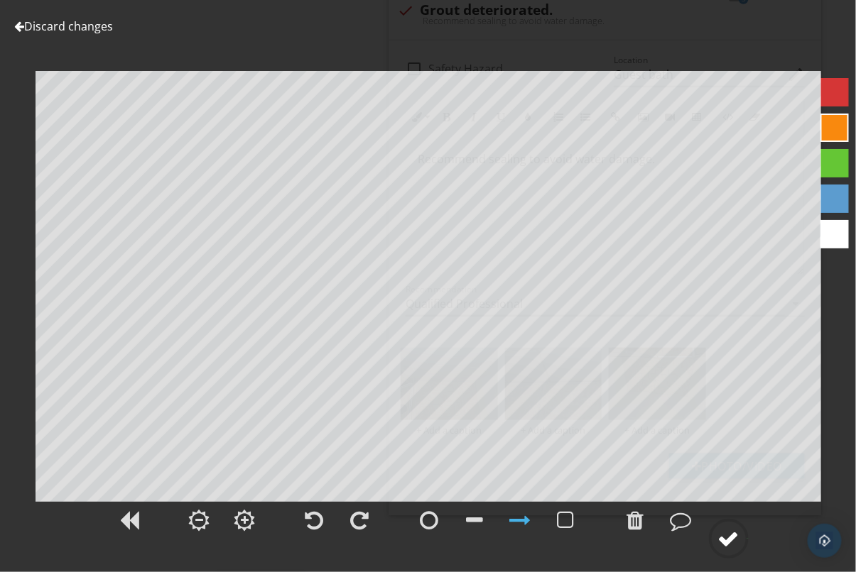
click at [729, 541] on div at bounding box center [728, 538] width 21 height 21
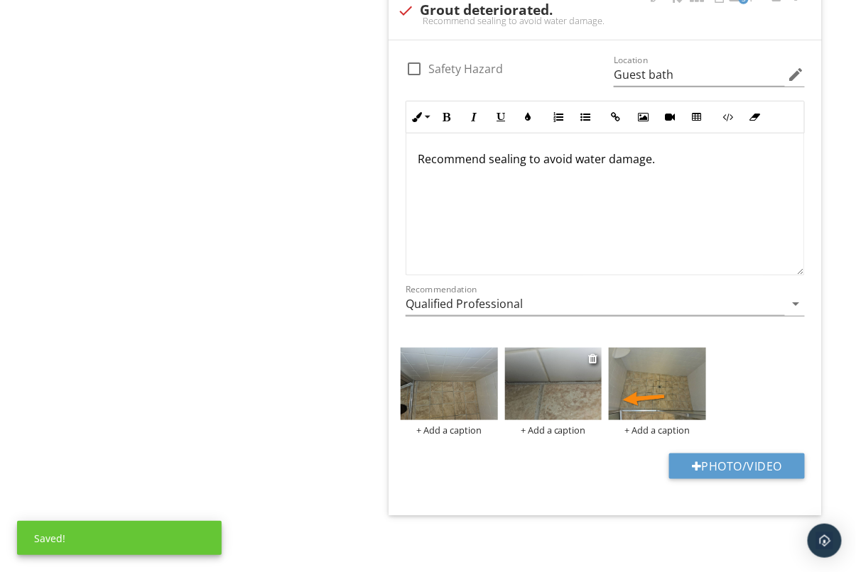
click at [537, 389] on img at bounding box center [553, 384] width 97 height 72
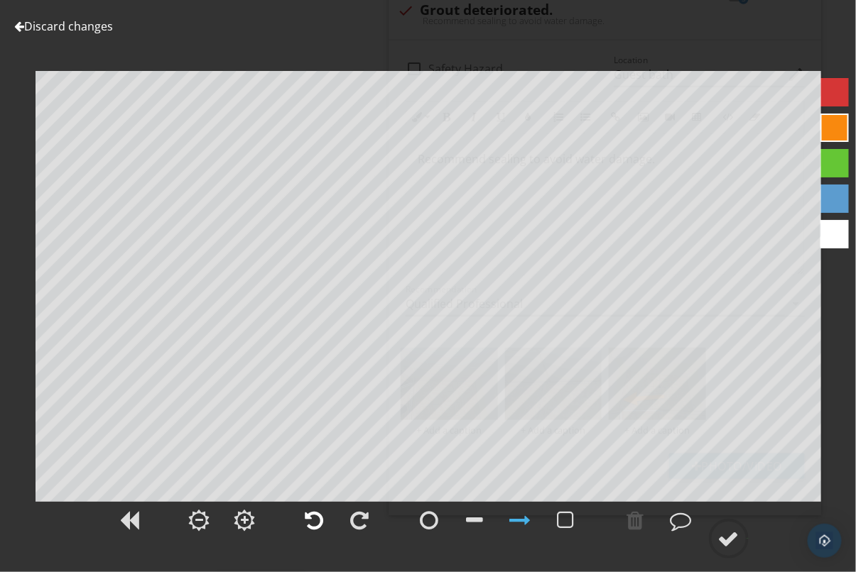
click at [300, 521] on div at bounding box center [315, 521] width 36 height 36
click at [356, 521] on div at bounding box center [360, 520] width 18 height 21
click at [730, 543] on div at bounding box center [728, 538] width 21 height 21
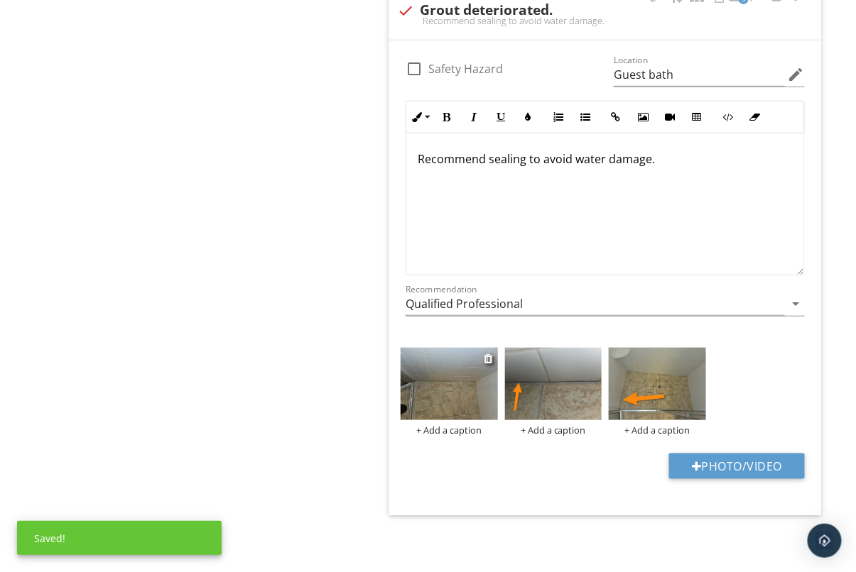
click at [460, 391] on img at bounding box center [449, 384] width 97 height 72
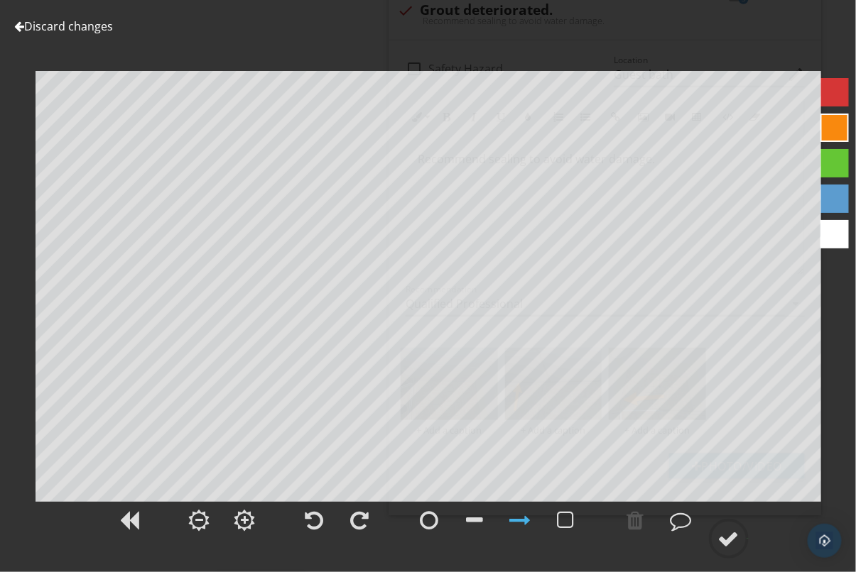
click at [16, 23] on div at bounding box center [19, 26] width 10 height 11
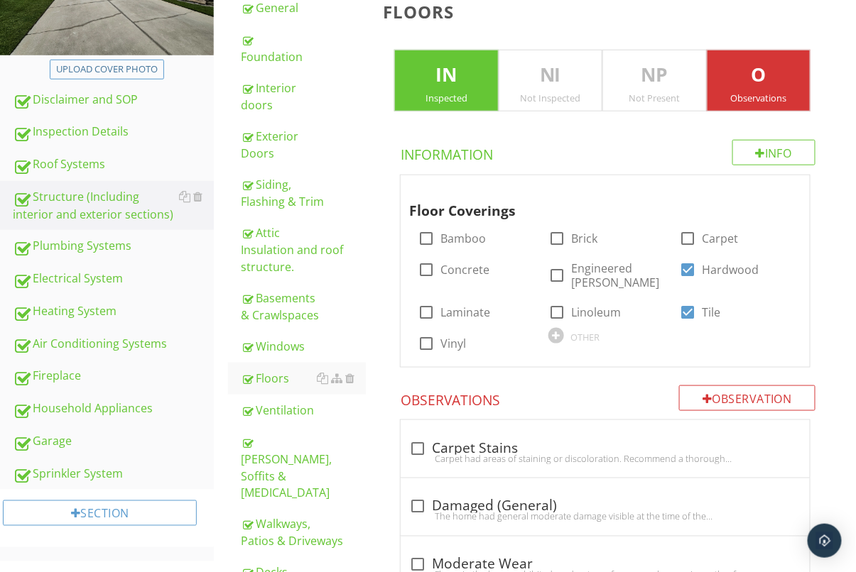
scroll to position [281, 0]
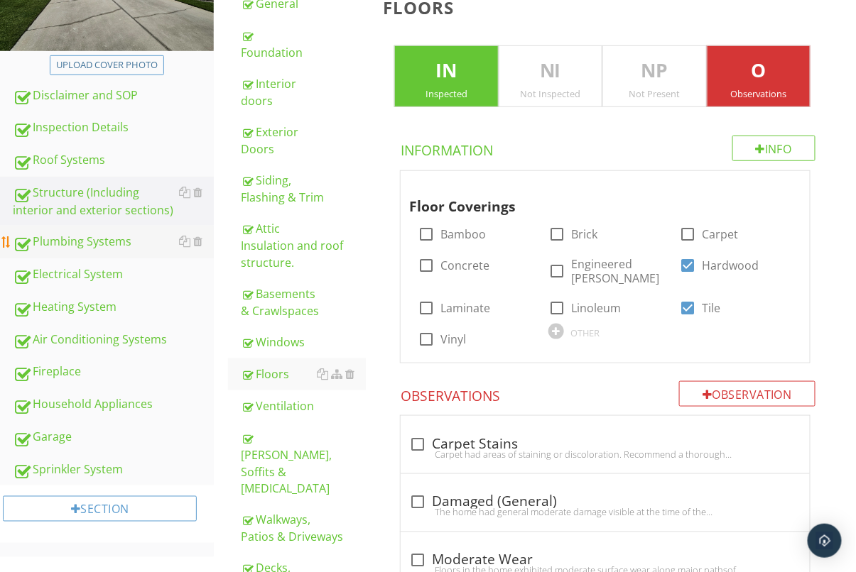
click at [80, 241] on div "Plumbing Systems" at bounding box center [113, 242] width 201 height 18
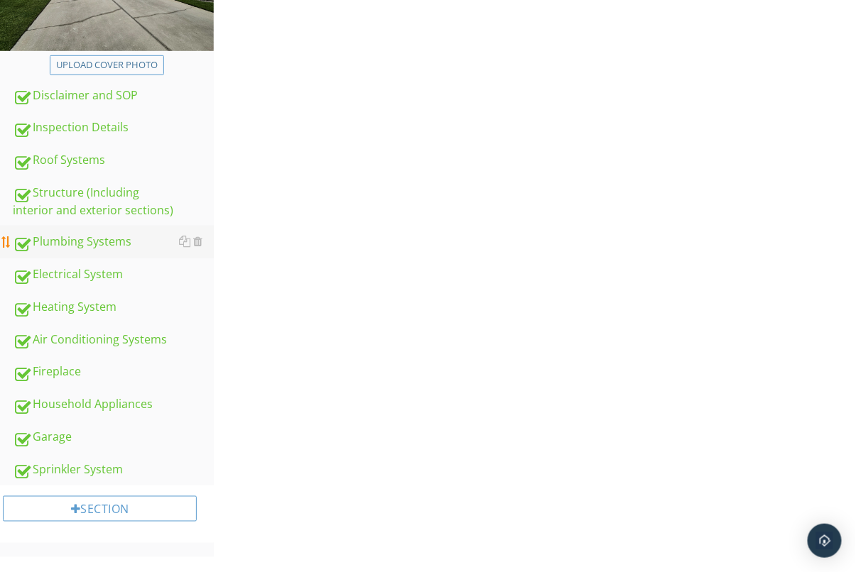
scroll to position [268, 0]
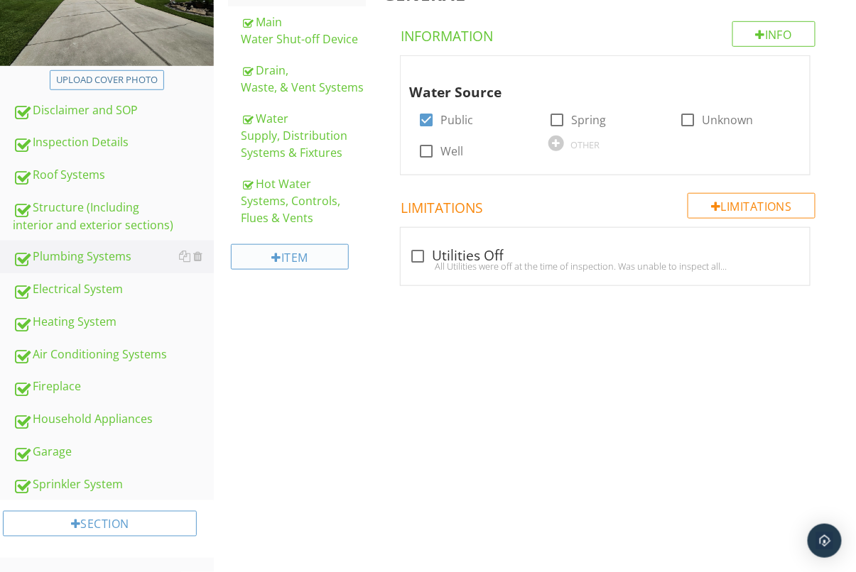
drag, startPoint x: 293, startPoint y: 135, endPoint x: 302, endPoint y: 246, distance: 111.8
click at [293, 135] on div "Water Supply, Distribution Systems & Fixtures" at bounding box center [303, 135] width 125 height 51
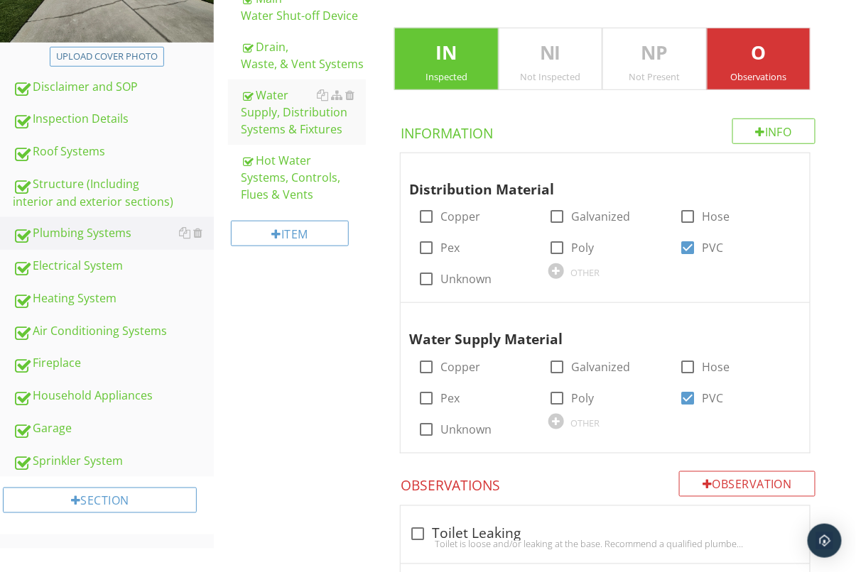
scroll to position [295, 0]
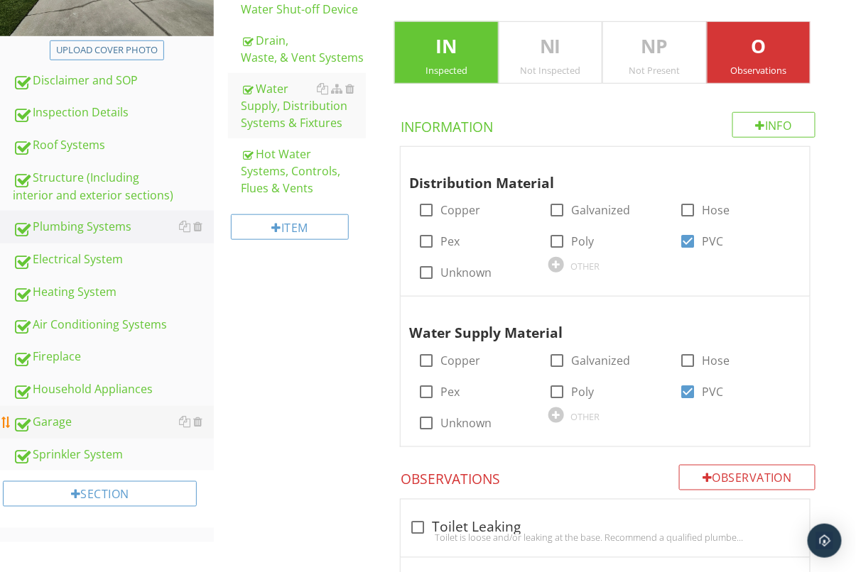
click at [49, 427] on div "Garage" at bounding box center [113, 422] width 201 height 18
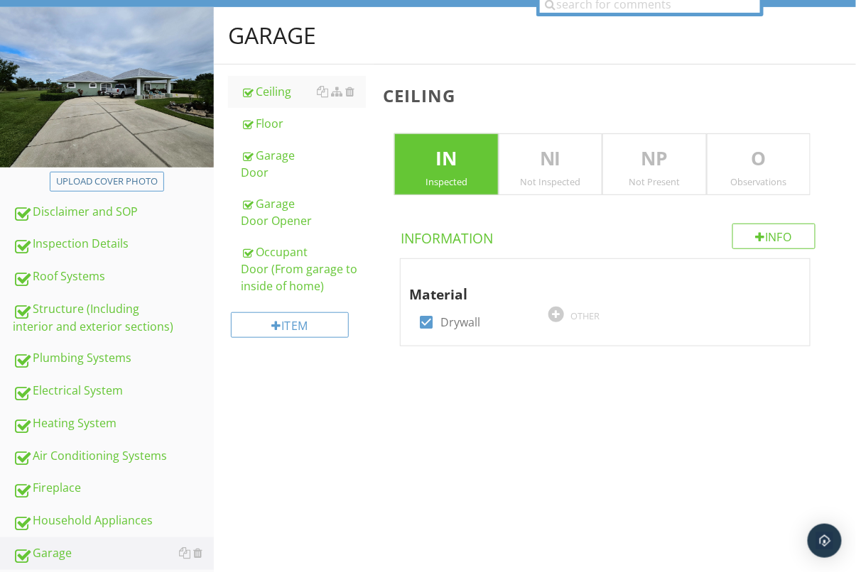
scroll to position [108, 0]
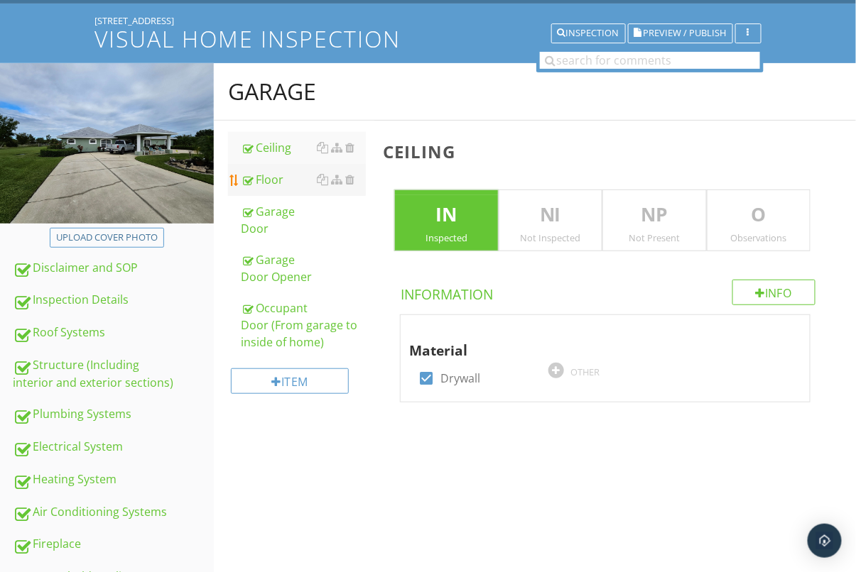
click at [286, 178] on div "Floor" at bounding box center [303, 179] width 125 height 17
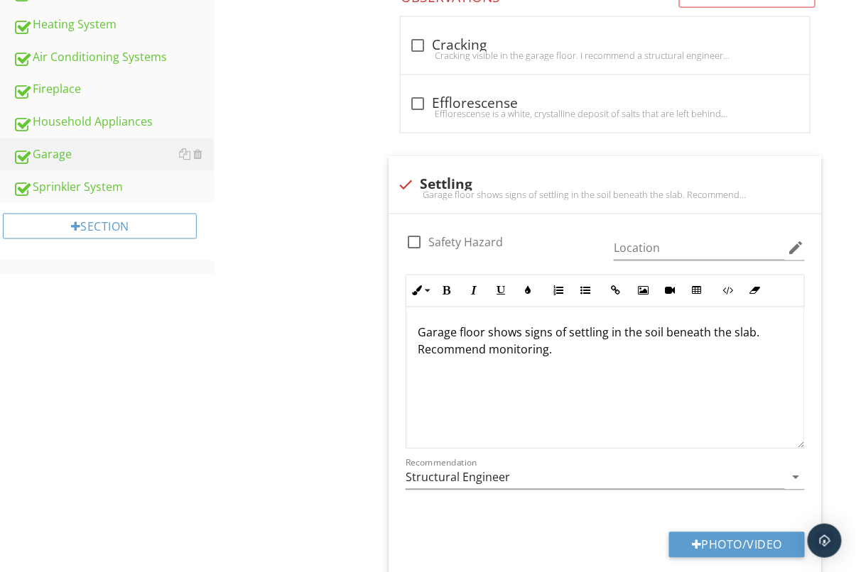
scroll to position [608, 0]
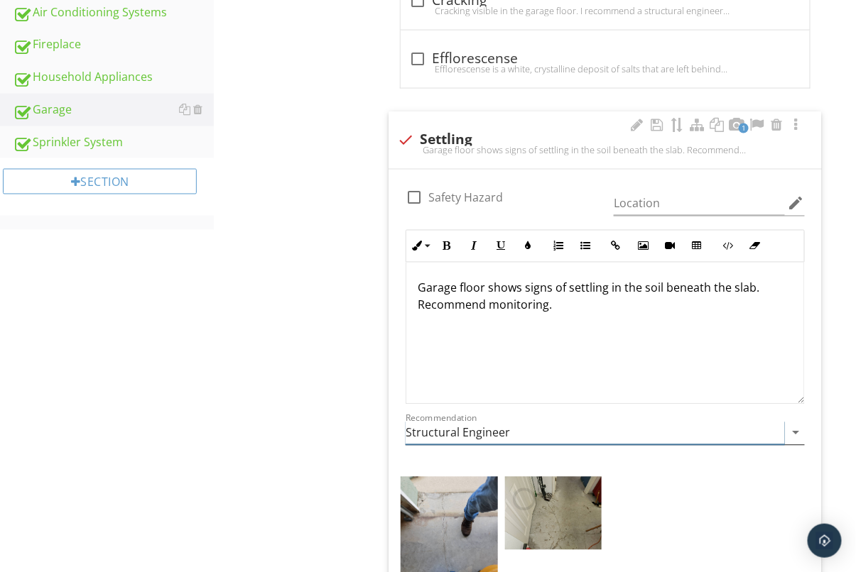
click at [796, 433] on icon "arrow_drop_down" at bounding box center [796, 433] width 17 height 17
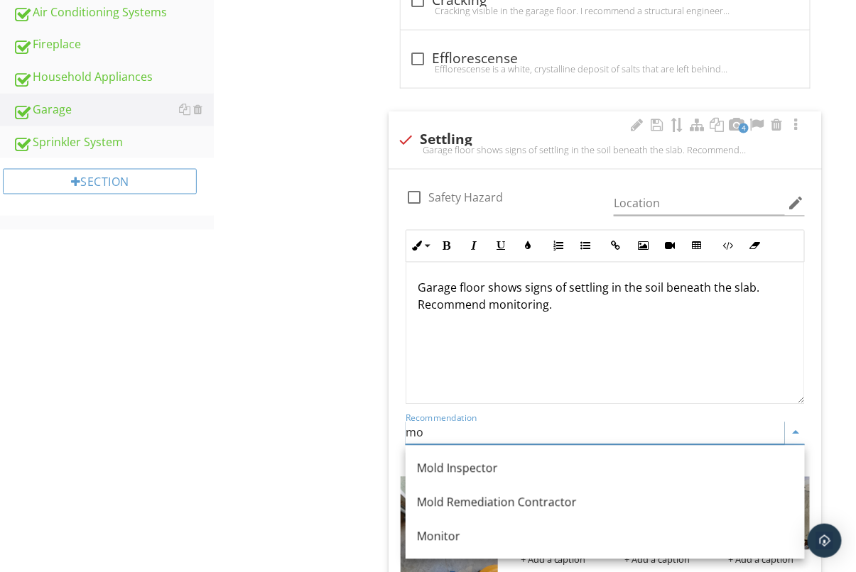
click at [468, 530] on div "Monitor" at bounding box center [605, 536] width 376 height 17
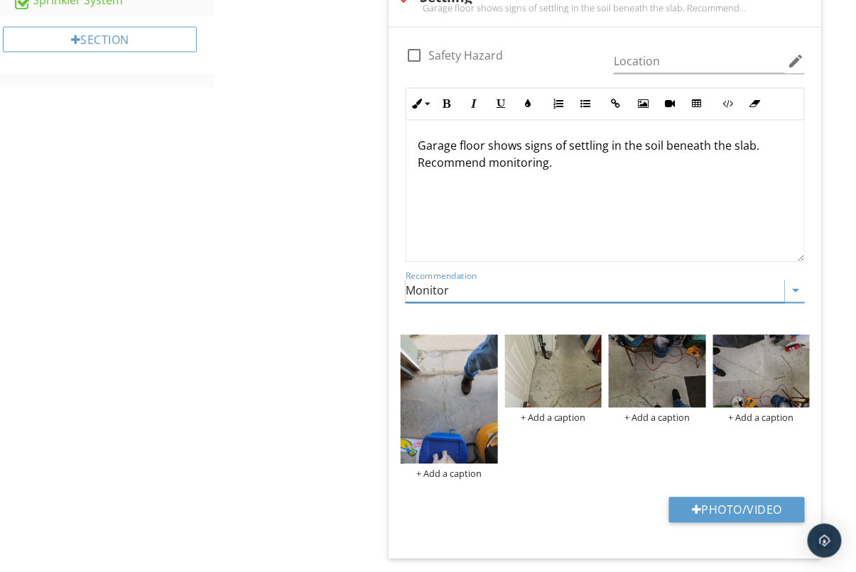
scroll to position [789, 0]
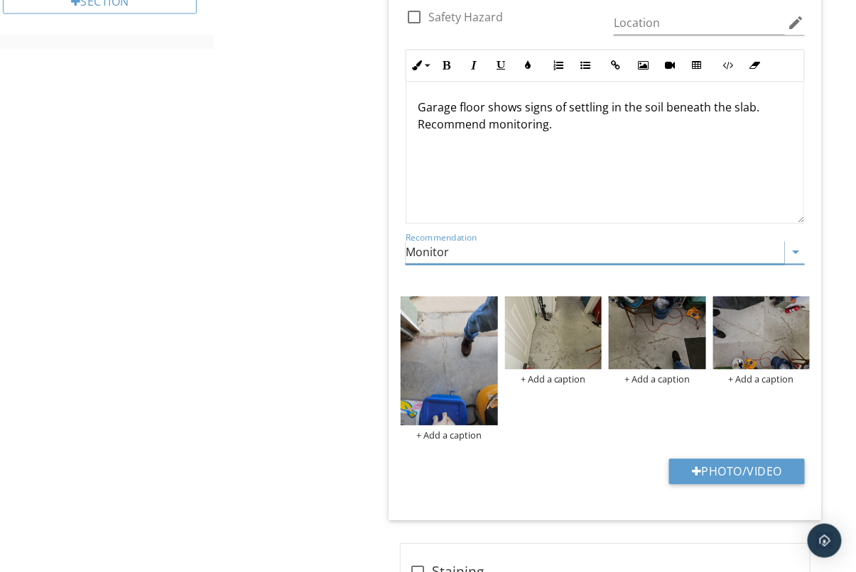
type input "Monitor"
click at [237, 423] on div "Garage Ceiling Floor Garage Door Garage Door Opener Occupant Door (From garage …" at bounding box center [535, 10] width 642 height 1256
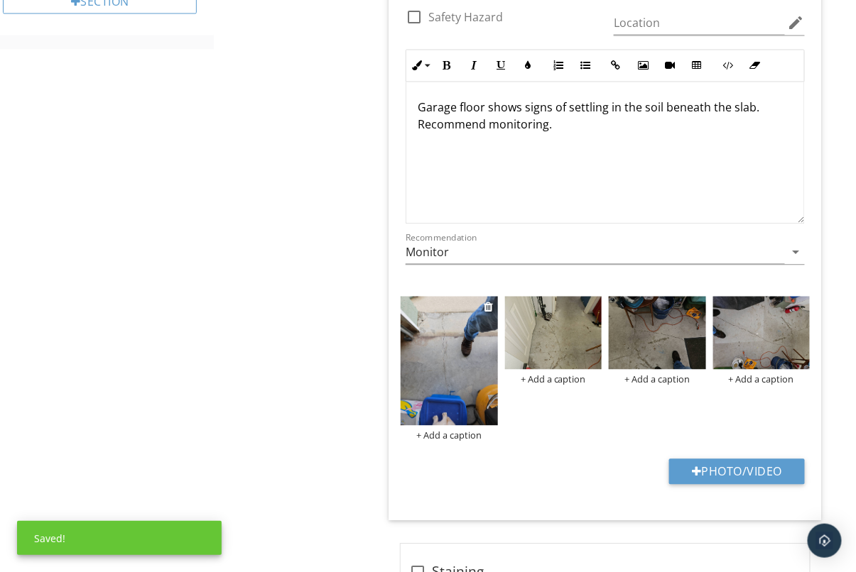
click at [484, 379] on img at bounding box center [449, 360] width 97 height 129
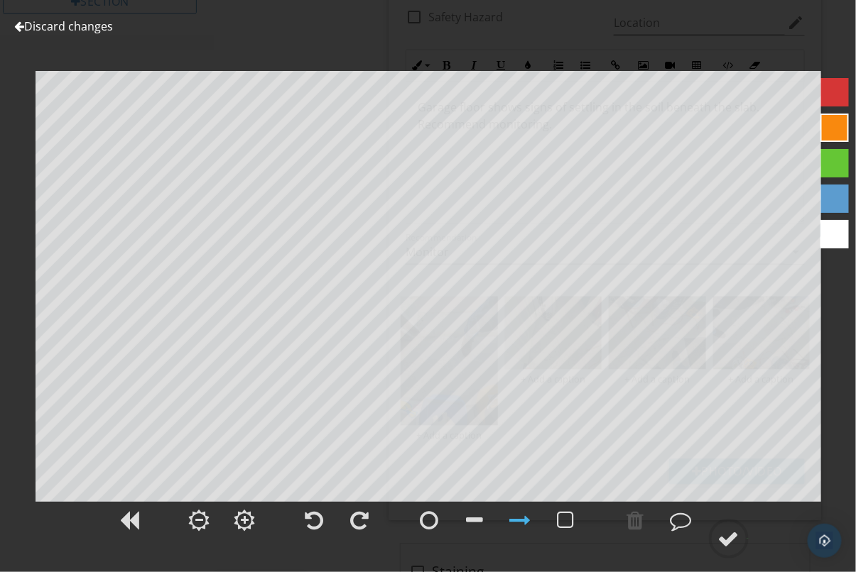
click at [84, 33] on link "Discard changes" at bounding box center [63, 26] width 99 height 16
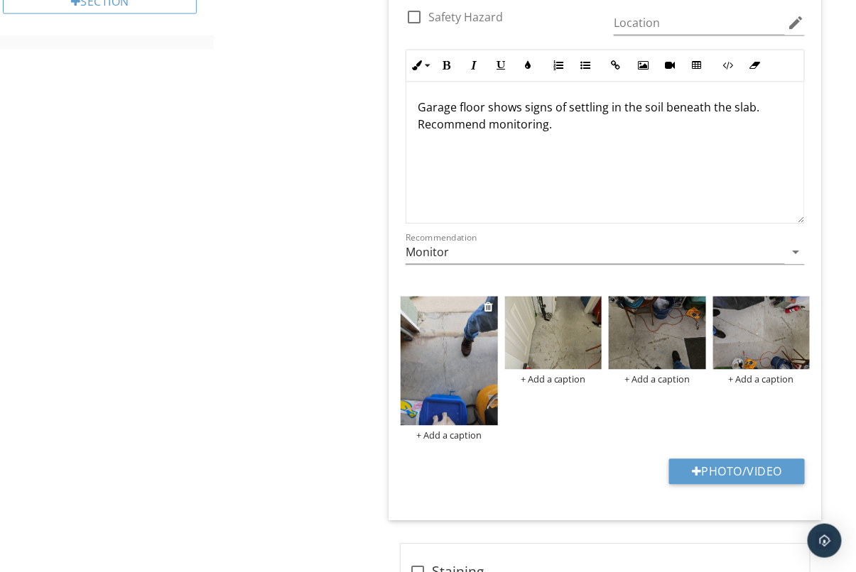
click at [443, 352] on img at bounding box center [449, 360] width 97 height 129
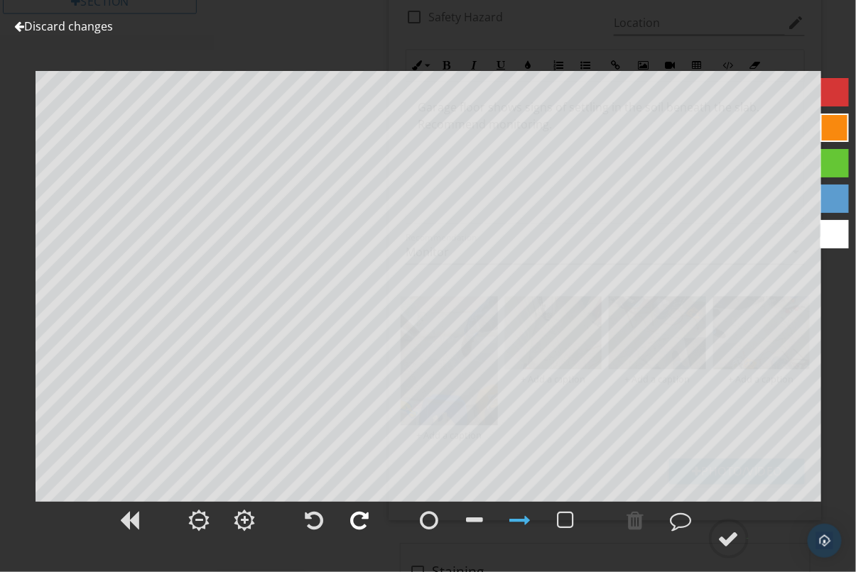
click at [370, 515] on div at bounding box center [360, 521] width 36 height 36
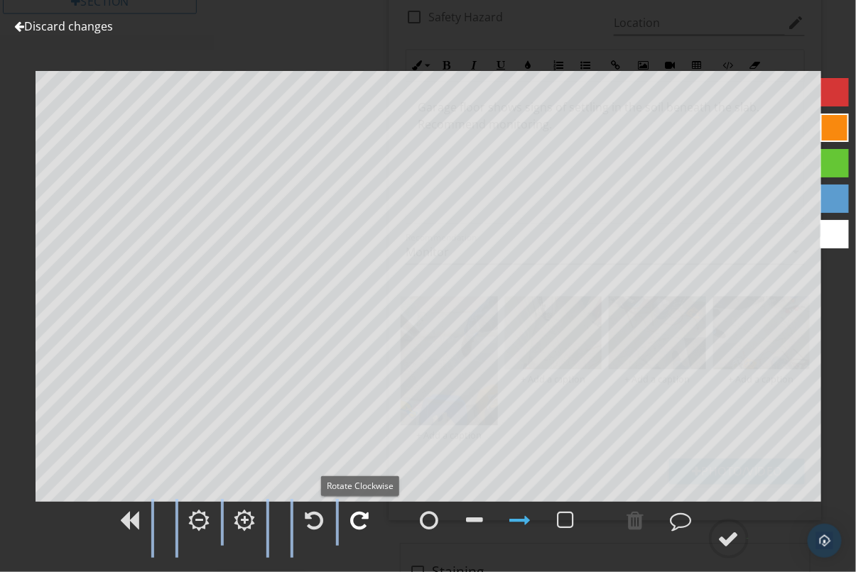
click at [369, 515] on div at bounding box center [360, 521] width 36 height 36
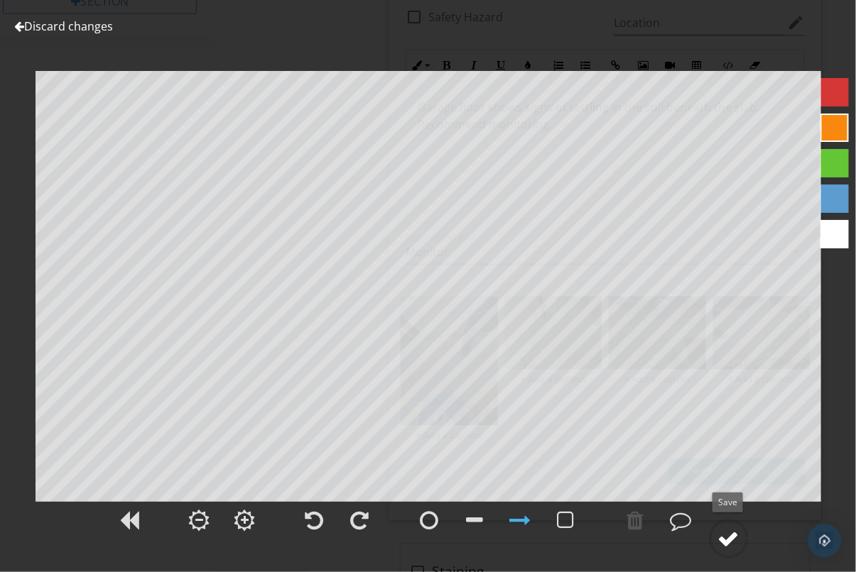
click at [720, 540] on div at bounding box center [728, 538] width 21 height 21
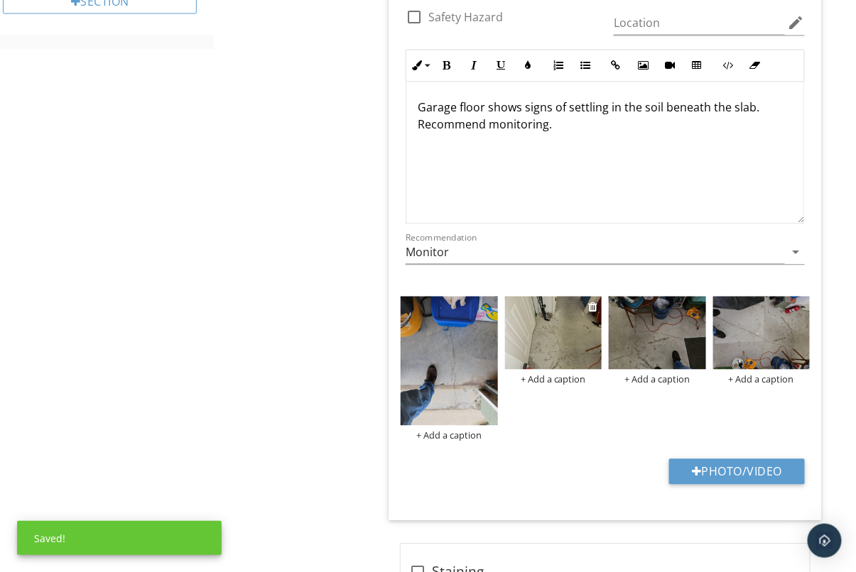
click at [558, 341] on img at bounding box center [553, 332] width 97 height 72
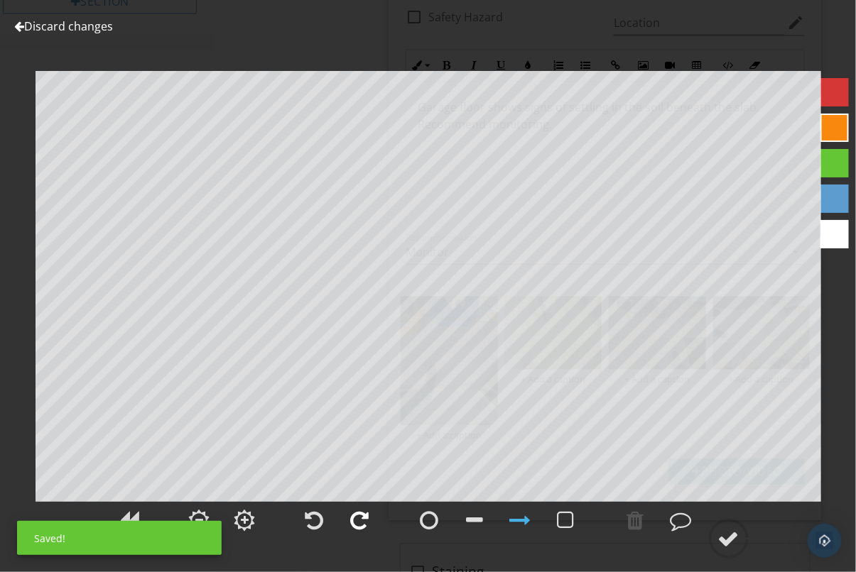
click at [367, 515] on div at bounding box center [360, 520] width 18 height 21
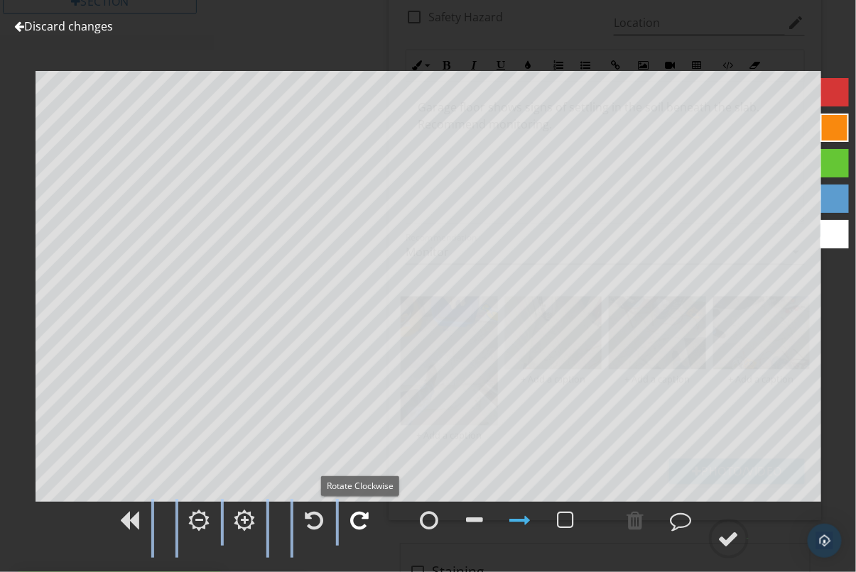
click at [367, 515] on div at bounding box center [360, 520] width 18 height 21
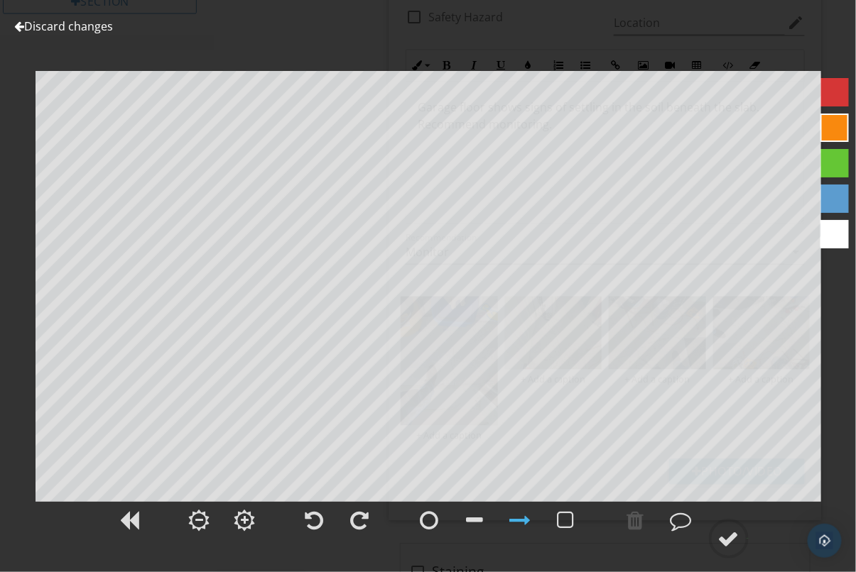
click at [91, 26] on link "Discard changes" at bounding box center [63, 26] width 99 height 16
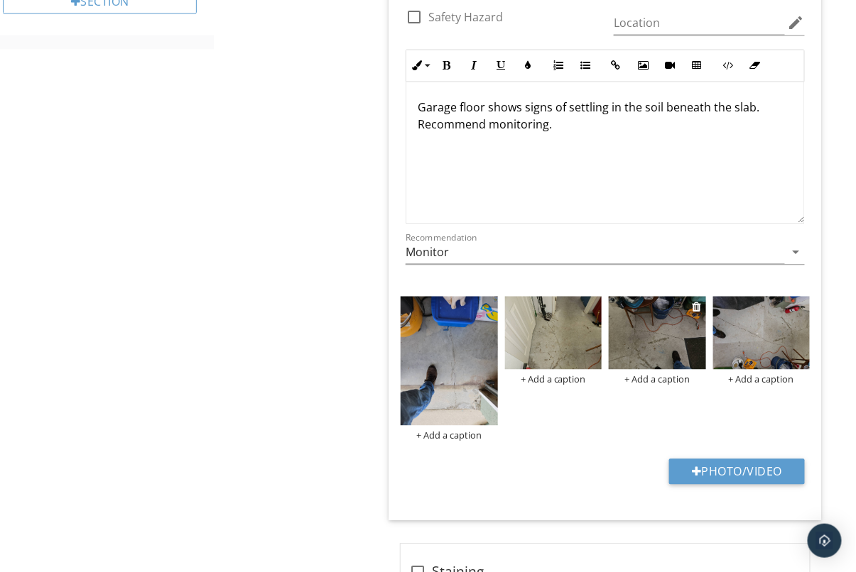
click at [657, 335] on img at bounding box center [657, 332] width 97 height 72
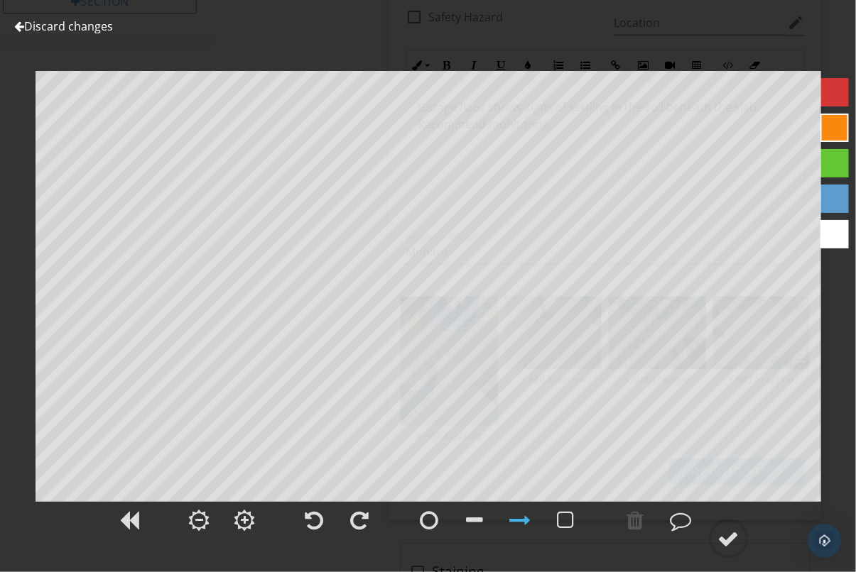
click at [74, 31] on link "Discard changes" at bounding box center [63, 26] width 99 height 16
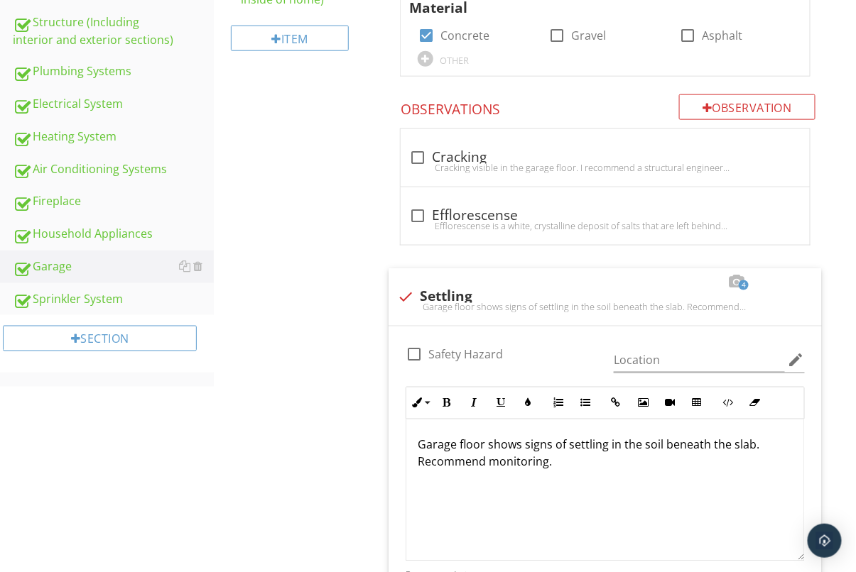
scroll to position [163, 0]
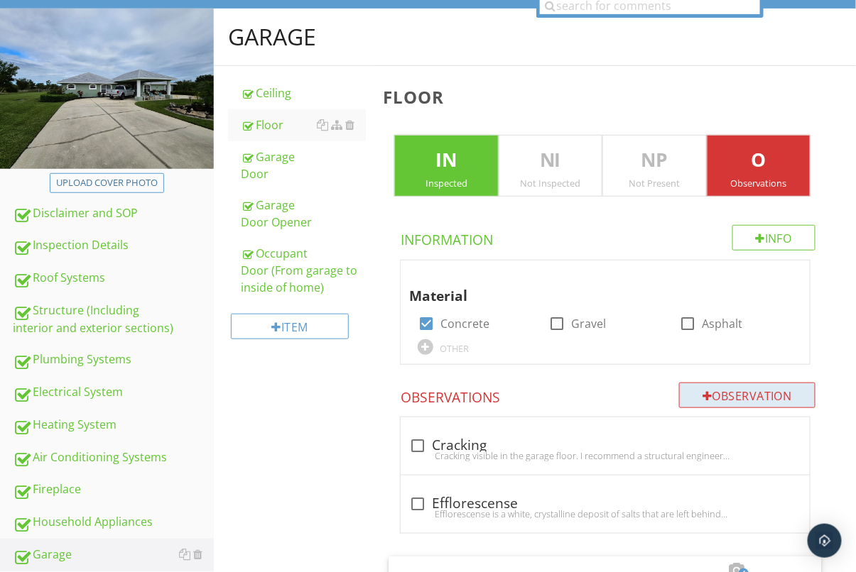
click at [759, 396] on div "Observation" at bounding box center [747, 396] width 136 height 26
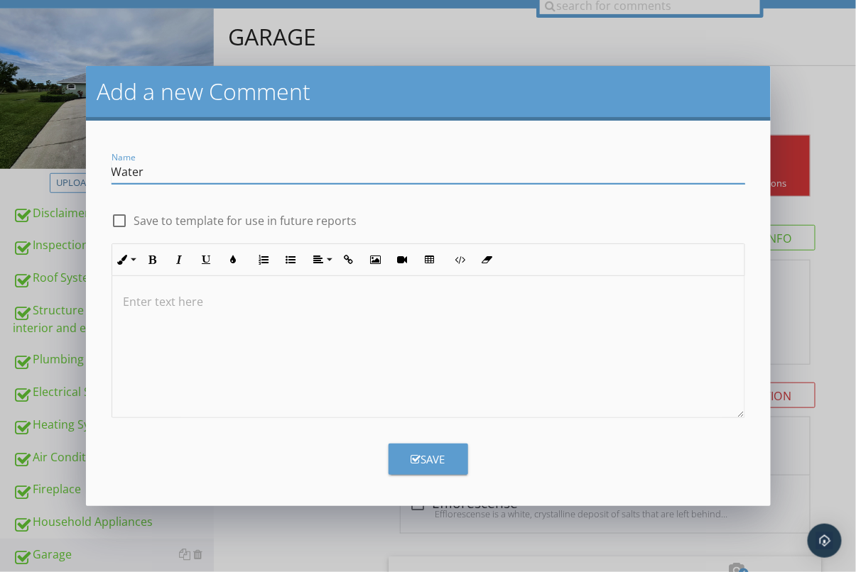
type input "Water damage."
click at [264, 399] on div at bounding box center [428, 347] width 632 height 142
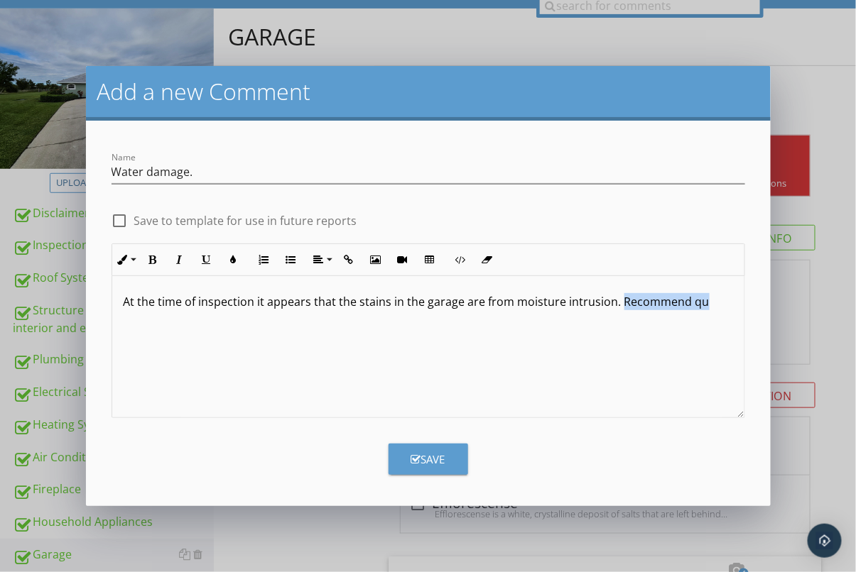
drag, startPoint x: 704, startPoint y: 302, endPoint x: 619, endPoint y: 305, distance: 85.3
click at [619, 305] on p "At the time of inspection it appears that the stains in the garage are from moi…" at bounding box center [428, 301] width 609 height 17
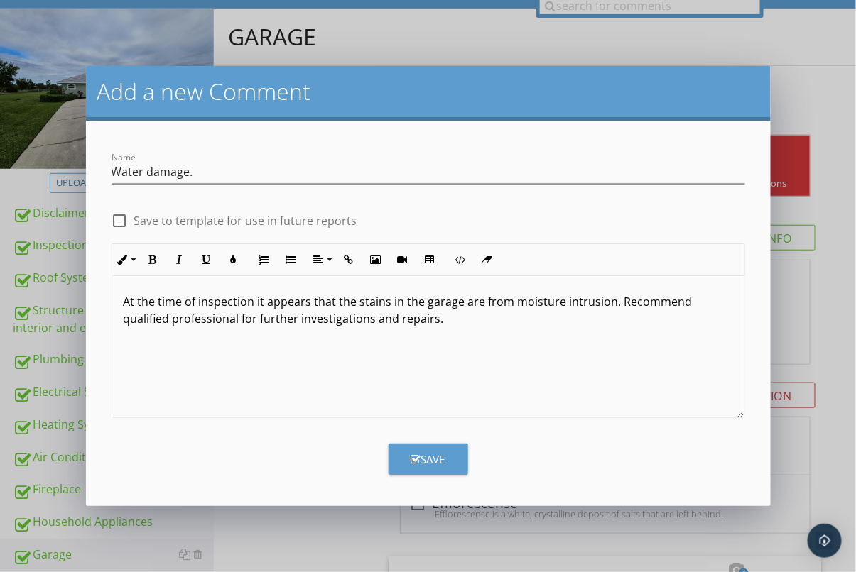
click at [360, 455] on div "Save" at bounding box center [428, 454] width 651 height 43
click at [431, 456] on div "Save" at bounding box center [428, 460] width 34 height 16
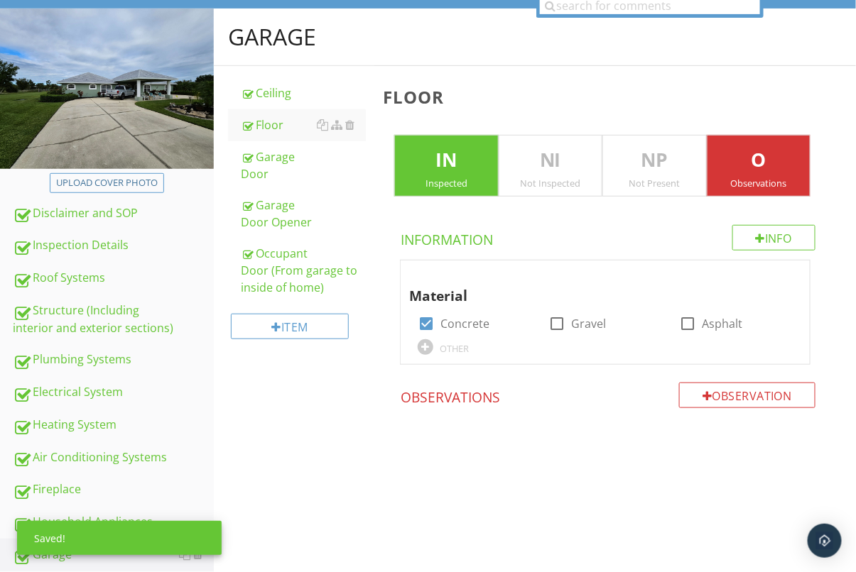
scroll to position [592, 0]
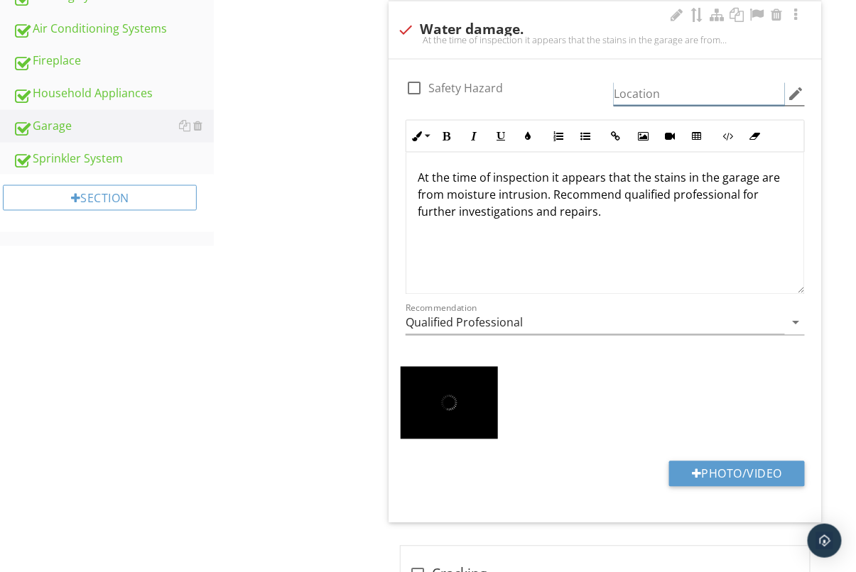
click at [695, 93] on input "Location" at bounding box center [699, 93] width 171 height 23
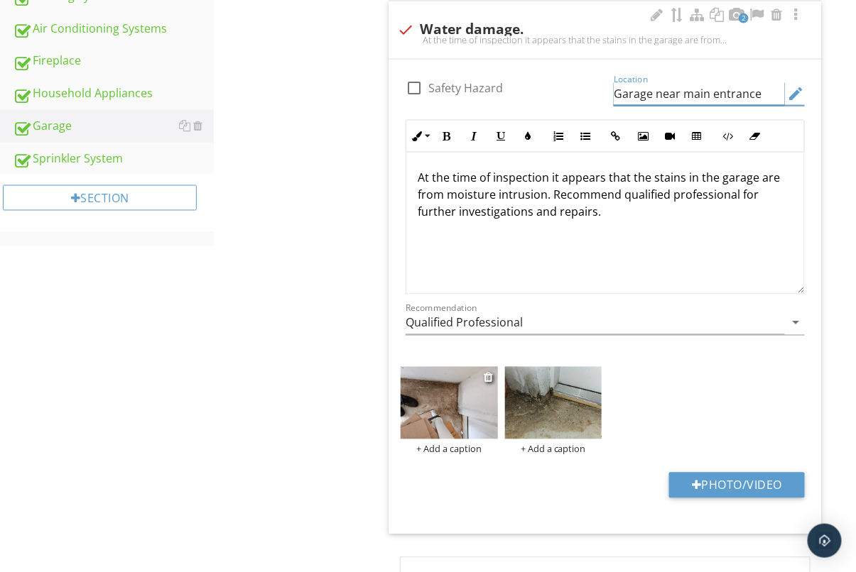
scroll to position [595, 0]
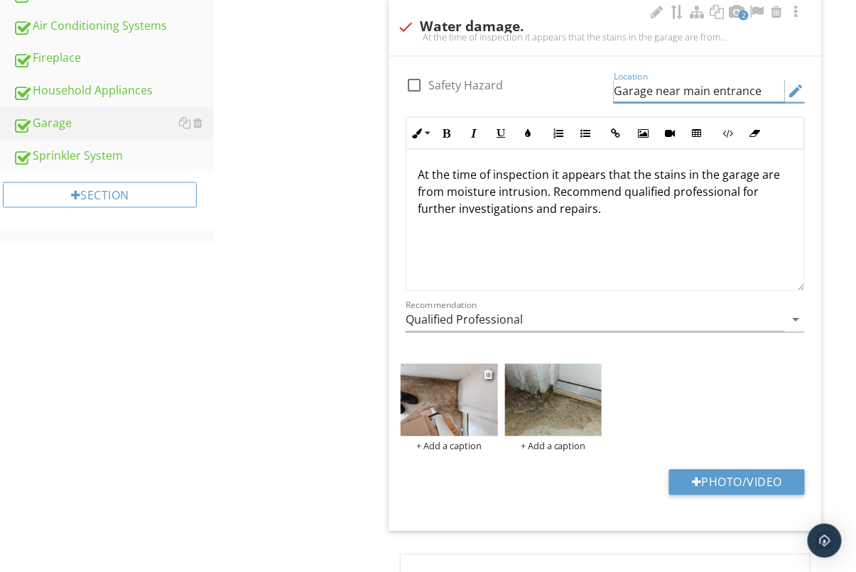
type input "Garage near main entrance"
click at [445, 410] on img at bounding box center [449, 400] width 97 height 72
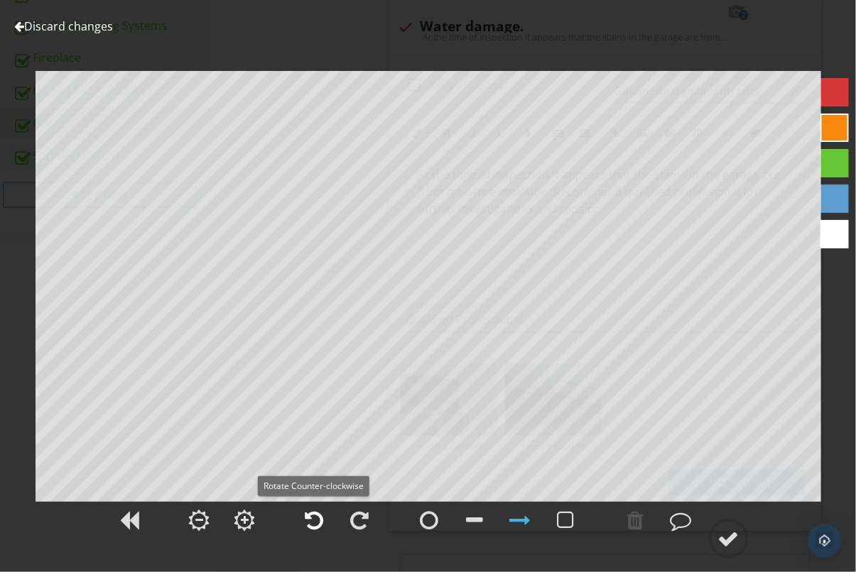
click at [316, 526] on div at bounding box center [314, 520] width 18 height 21
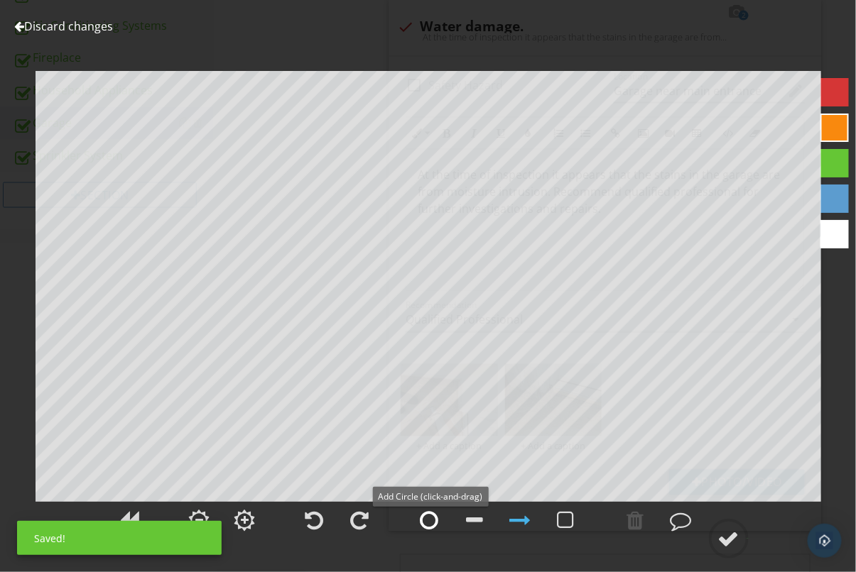
drag, startPoint x: 437, startPoint y: 522, endPoint x: 432, endPoint y: 507, distance: 15.7
click at [435, 521] on div at bounding box center [429, 520] width 18 height 21
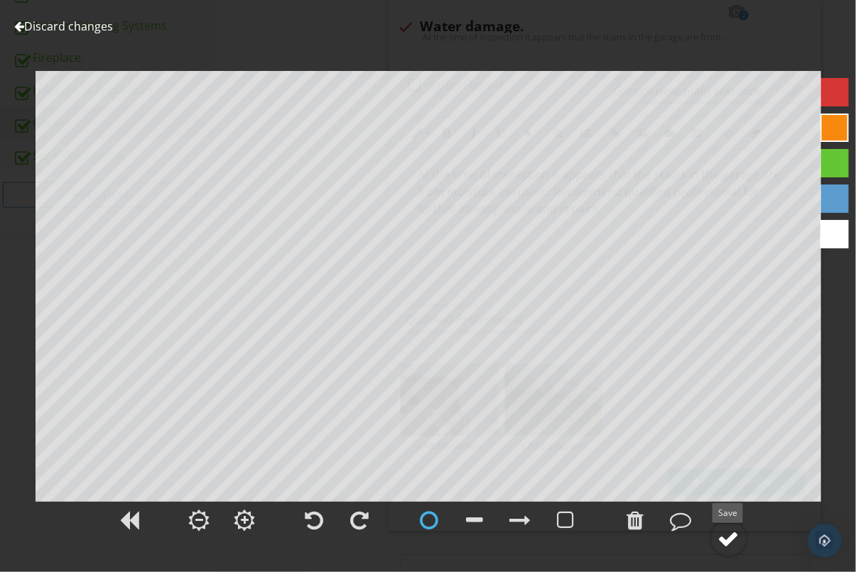
click at [737, 534] on div at bounding box center [728, 538] width 21 height 21
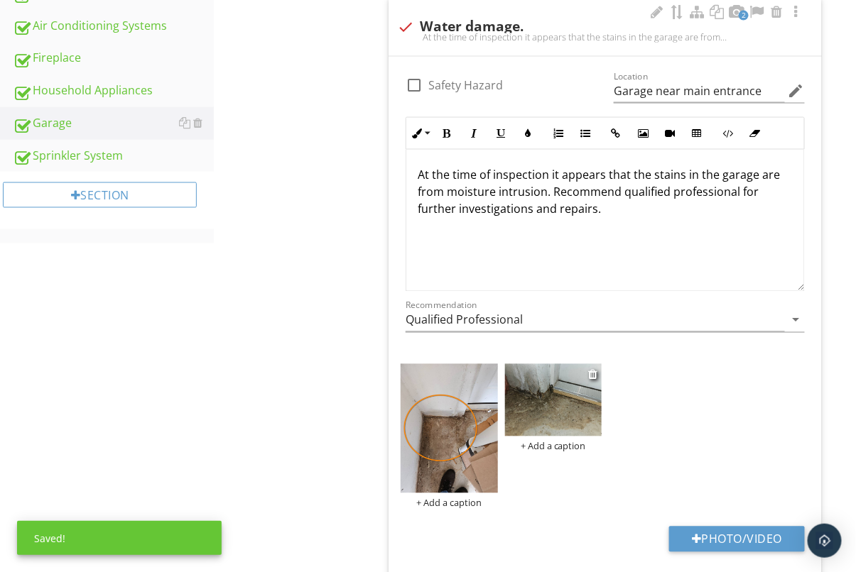
click at [557, 369] on img at bounding box center [553, 400] width 97 height 72
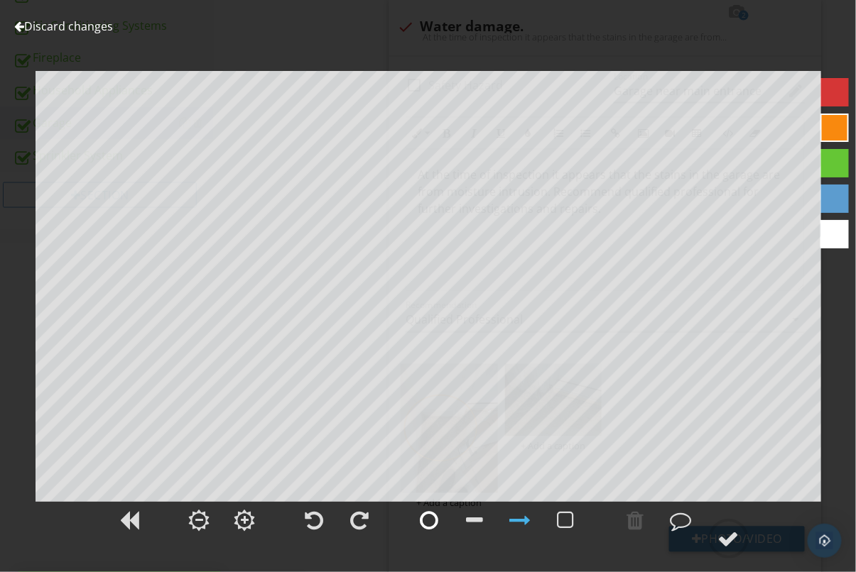
click at [420, 522] on div at bounding box center [430, 521] width 36 height 36
click at [724, 534] on div at bounding box center [728, 538] width 21 height 21
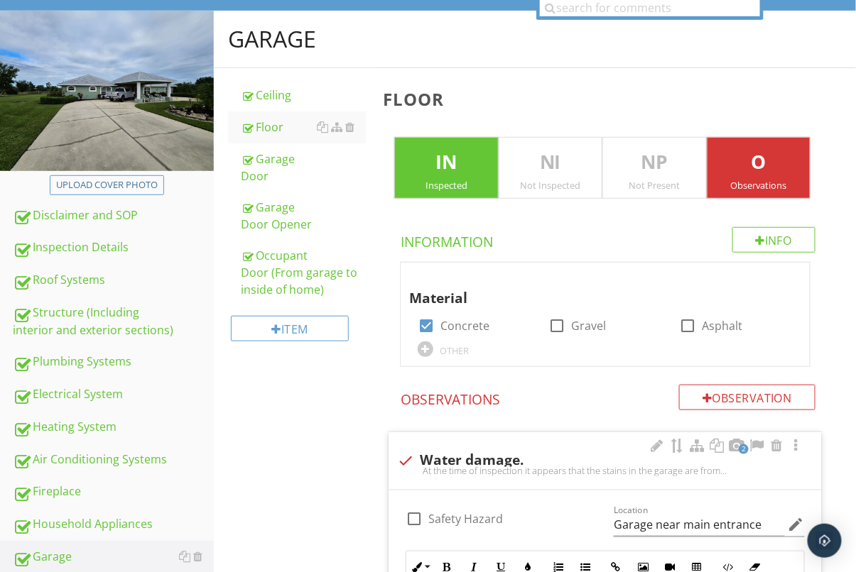
scroll to position [144, 0]
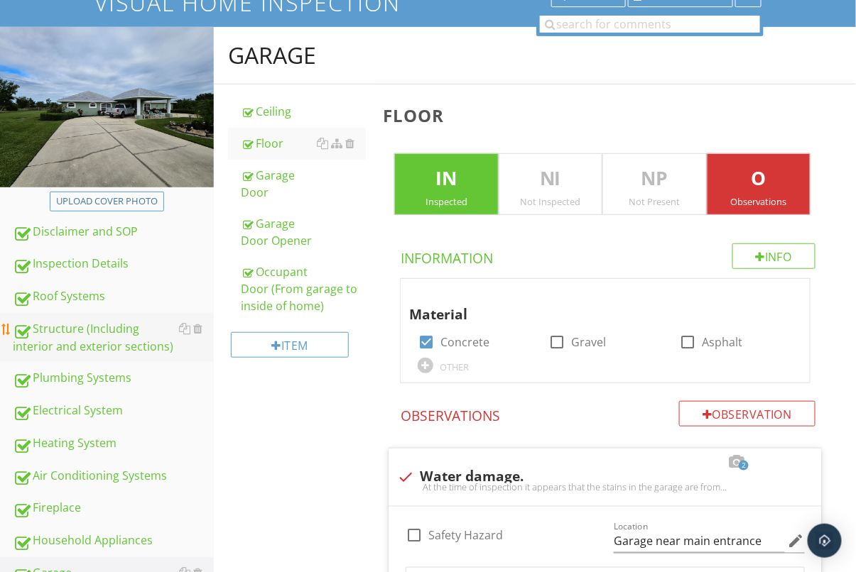
click at [76, 332] on div "Structure (Including interior and exterior sections)" at bounding box center [113, 338] width 201 height 36
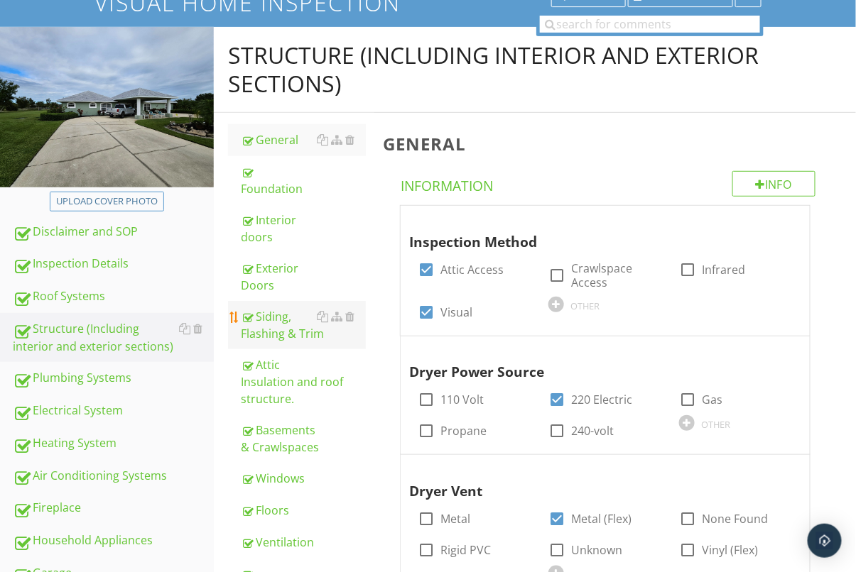
click at [281, 308] on div "Siding, Flashing & Trim" at bounding box center [303, 325] width 125 height 34
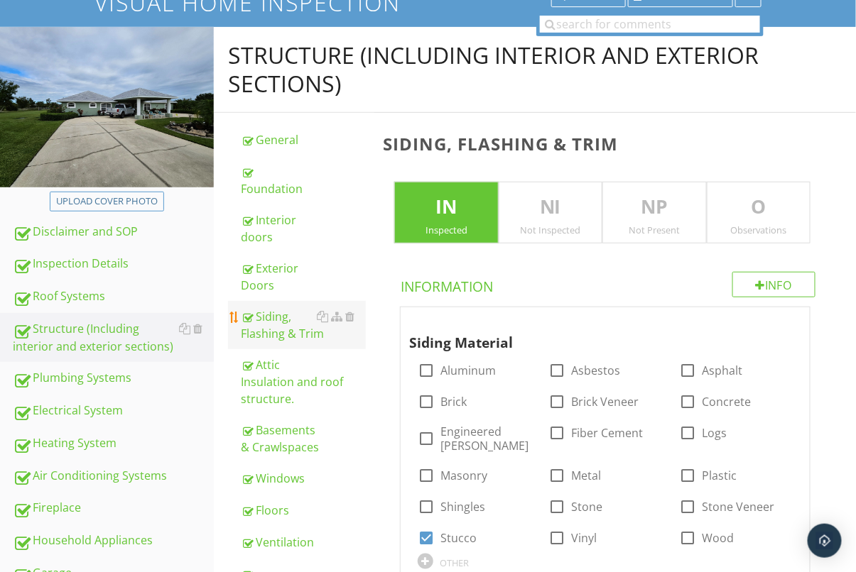
drag, startPoint x: 786, startPoint y: 197, endPoint x: 288, endPoint y: 308, distance: 509.9
click at [786, 197] on p "O" at bounding box center [758, 207] width 102 height 28
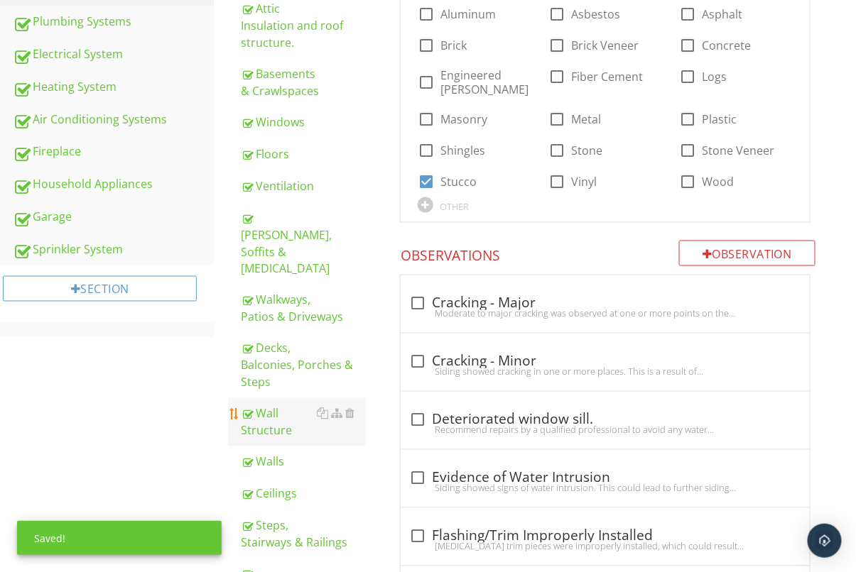
scroll to position [550, 0]
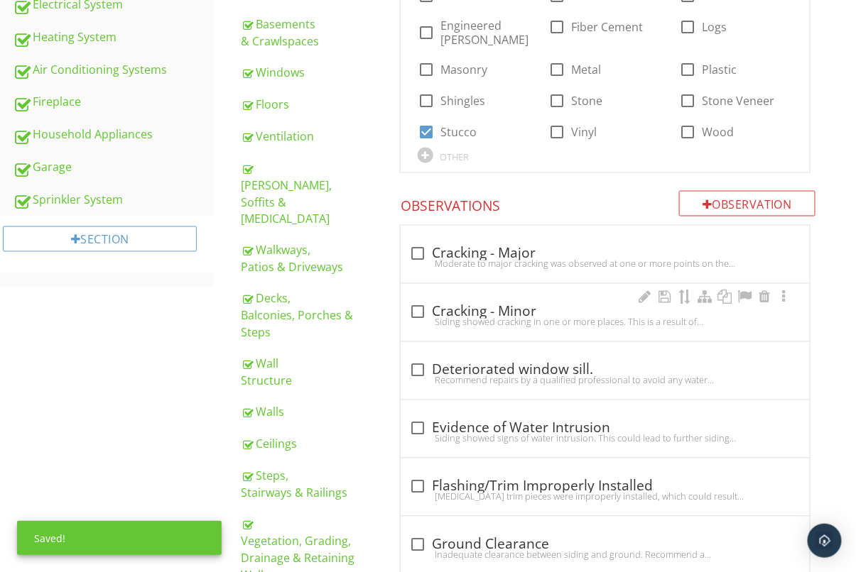
click at [407, 304] on div "check_box_outline_blank Cracking - Minor Siding showed cracking in one or more …" at bounding box center [605, 313] width 409 height 58
checkbox input "true"
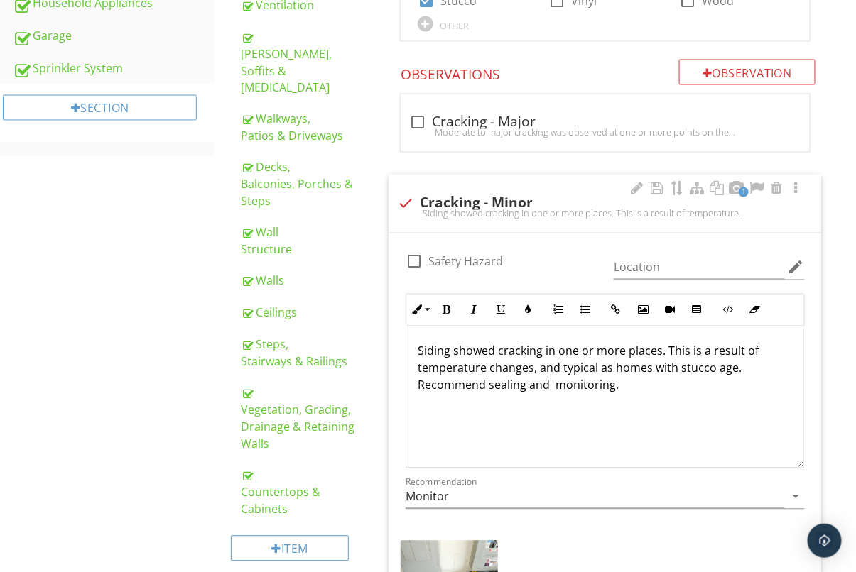
scroll to position [840, 0]
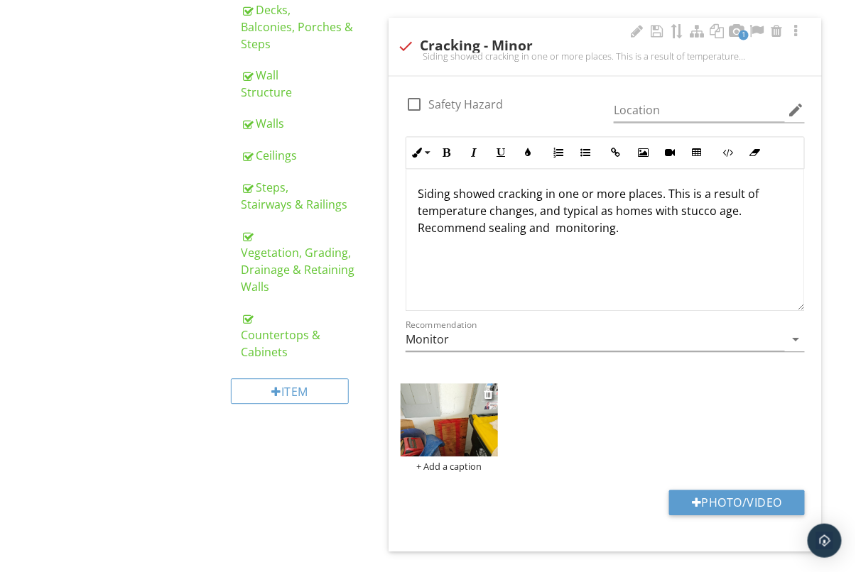
click at [445, 420] on img at bounding box center [449, 420] width 97 height 72
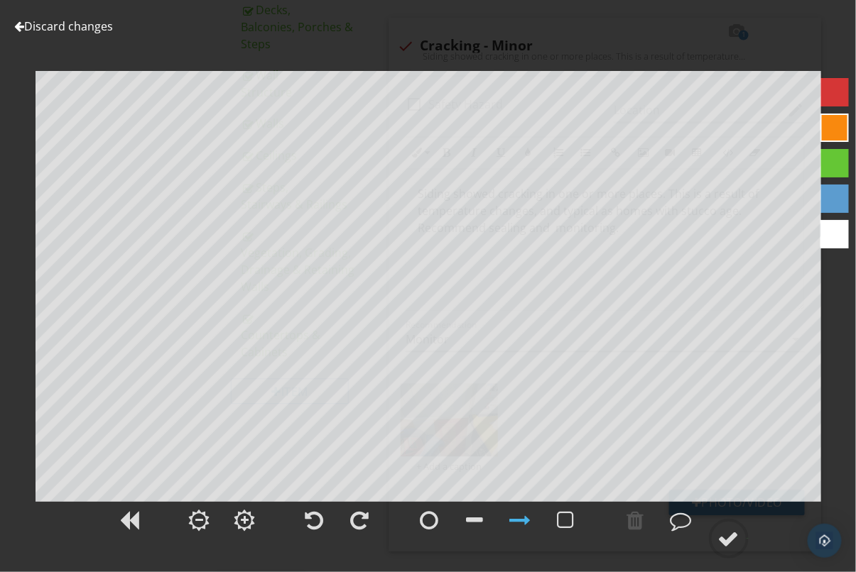
click at [69, 23] on link "Discard changes" at bounding box center [63, 26] width 99 height 16
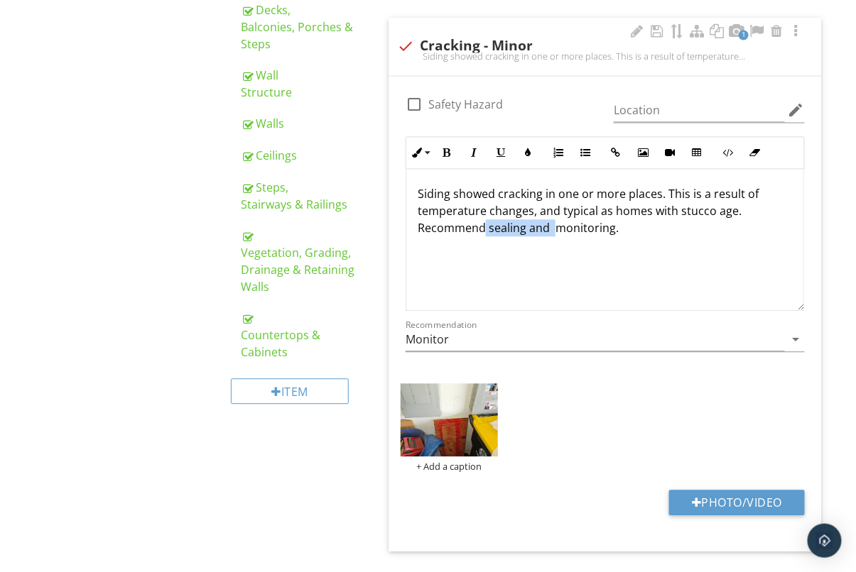
drag, startPoint x: 555, startPoint y: 230, endPoint x: 485, endPoint y: 234, distance: 69.7
click at [484, 233] on p "Siding showed cracking in one or more places. This is a result of temperature c…" at bounding box center [605, 210] width 375 height 51
click at [243, 474] on div "Structure (Including interior and exterior sections) General Foundation Interio…" at bounding box center [535, 384] width 642 height 2104
click at [663, 117] on input "Location" at bounding box center [699, 110] width 171 height 23
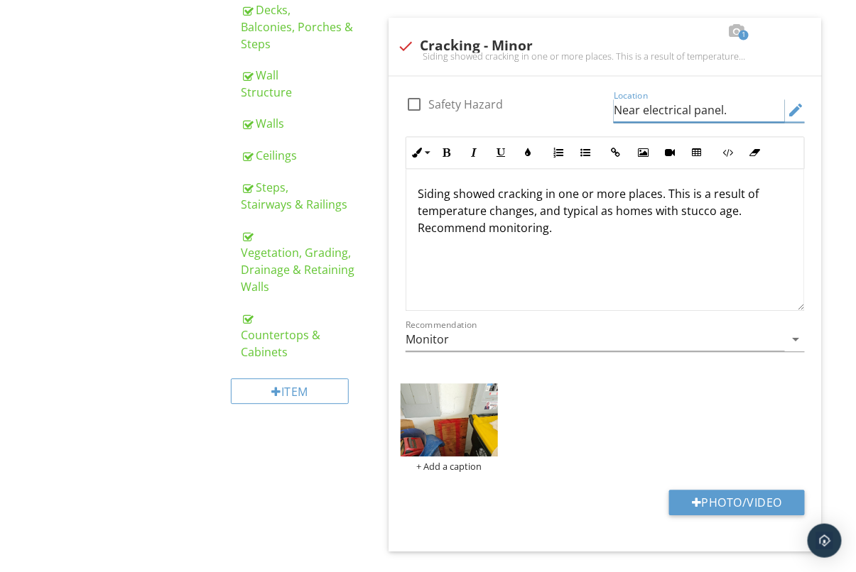
type input "Near electrical panel."
click at [48, 346] on div "Upload cover photo Disclaimer and SOP Inspection Details Roof Systems Structure…" at bounding box center [428, 384] width 856 height 2104
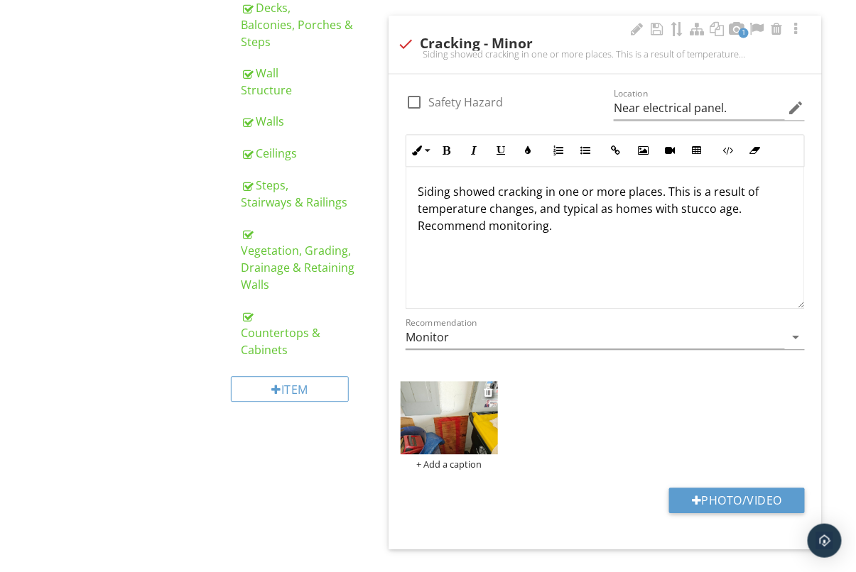
click at [413, 411] on img at bounding box center [449, 417] width 97 height 72
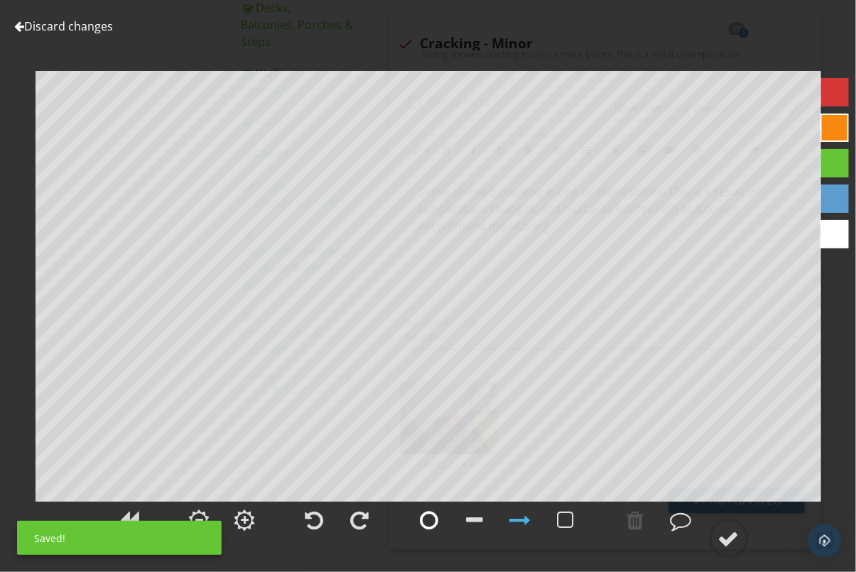
click at [429, 519] on div at bounding box center [429, 520] width 18 height 21
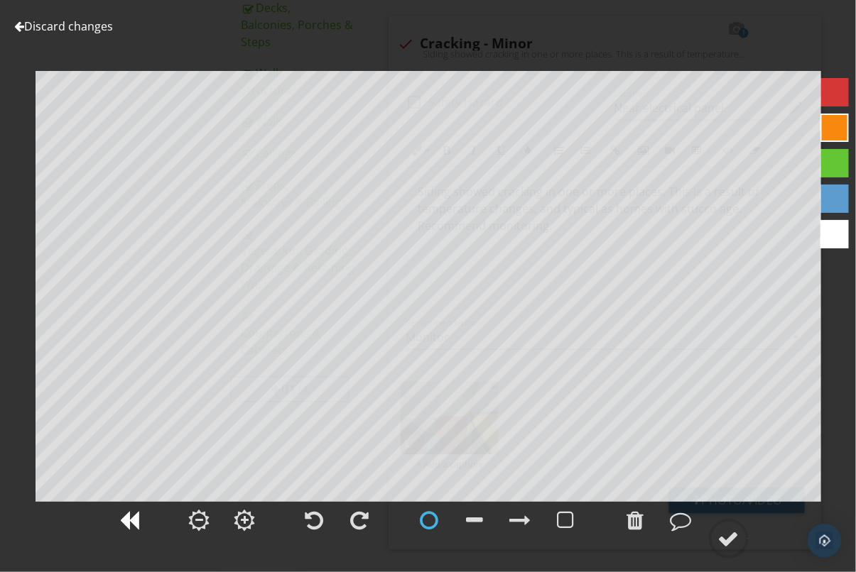
drag, startPoint x: 127, startPoint y: 517, endPoint x: 134, endPoint y: 510, distance: 10.0
click at [126, 517] on div at bounding box center [130, 520] width 20 height 21
click at [742, 540] on circle at bounding box center [728, 539] width 37 height 37
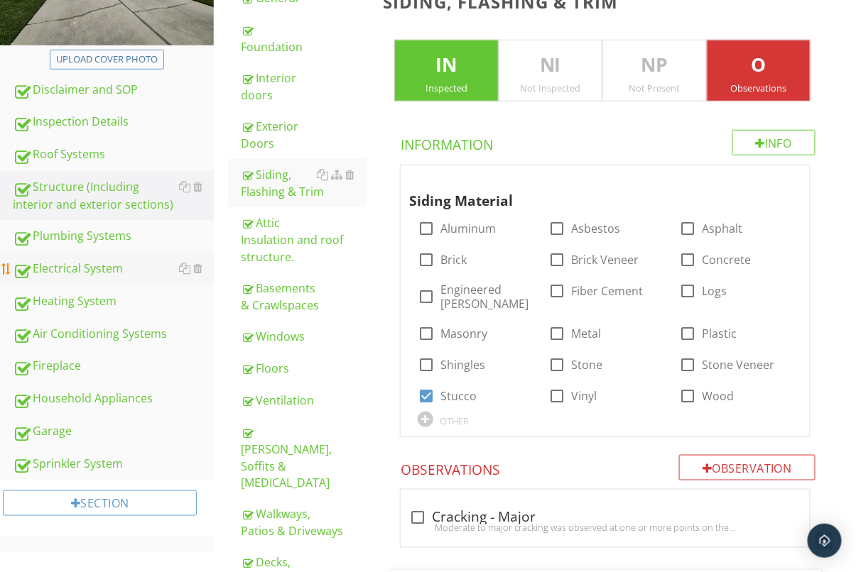
click at [71, 273] on div "Electrical System" at bounding box center [113, 269] width 201 height 18
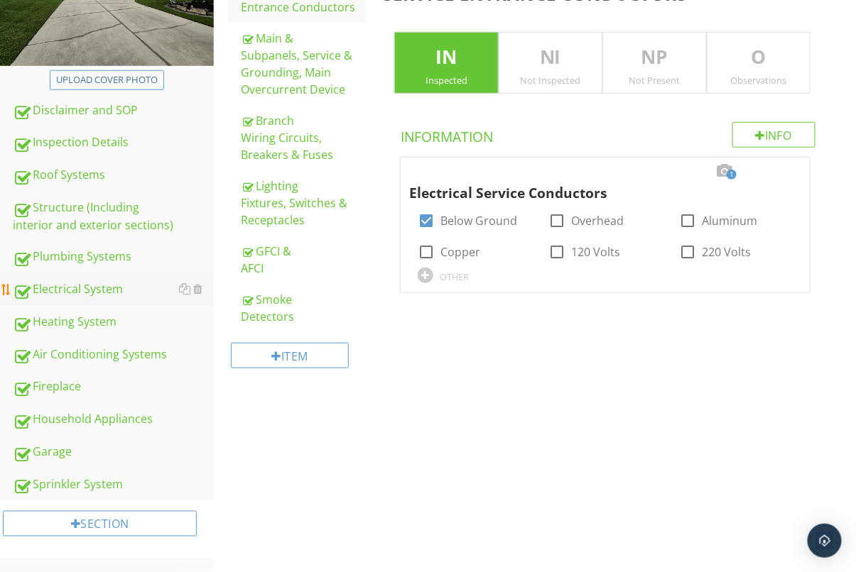
scroll to position [268, 0]
click at [289, 99] on link "Main & Subpanels, Service & Grounding, Main Overcurrent Device" at bounding box center [303, 64] width 125 height 82
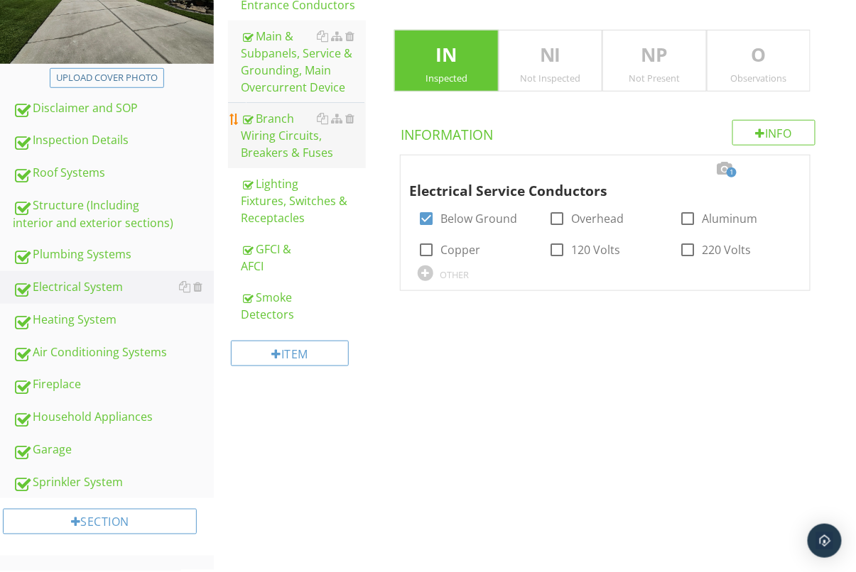
scroll to position [287, 0]
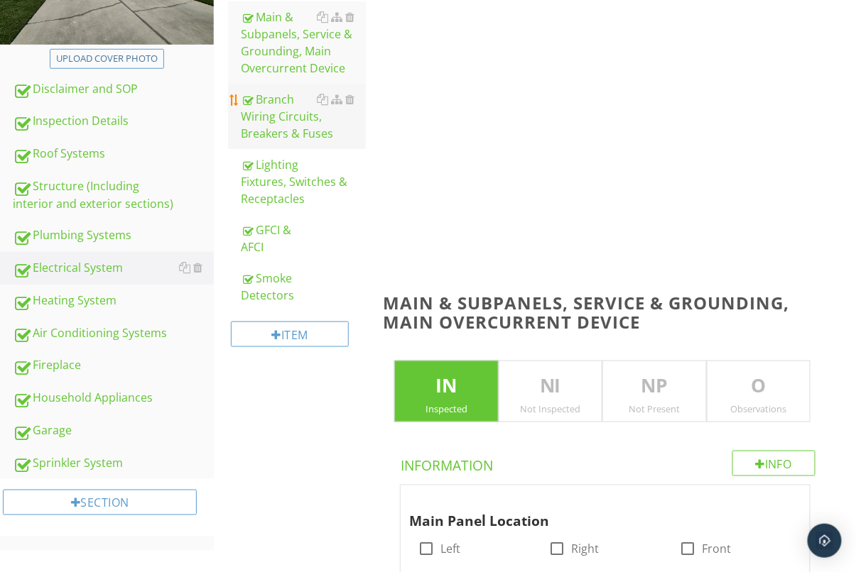
click at [282, 138] on div "Branch Wiring Circuits, Breakers & Fuses" at bounding box center [303, 116] width 125 height 51
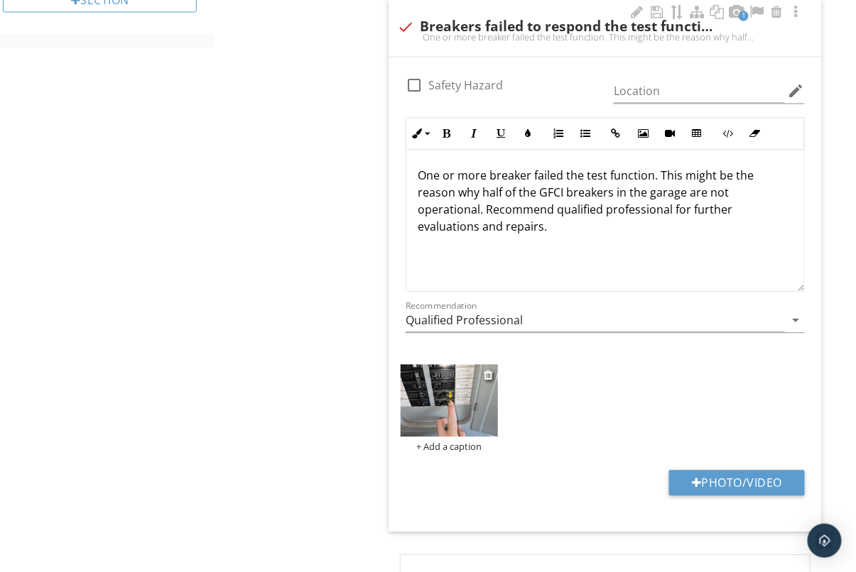
scroll to position [792, 0]
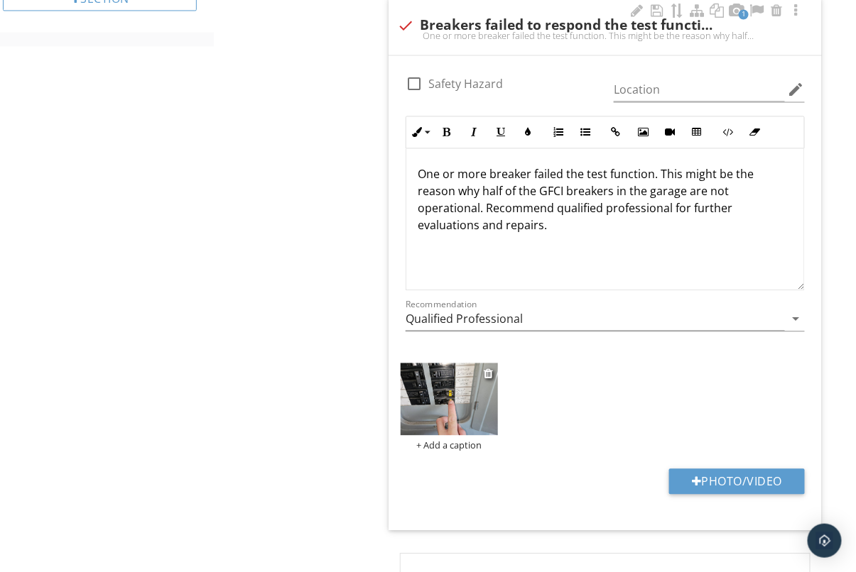
click at [476, 425] on img at bounding box center [449, 399] width 97 height 72
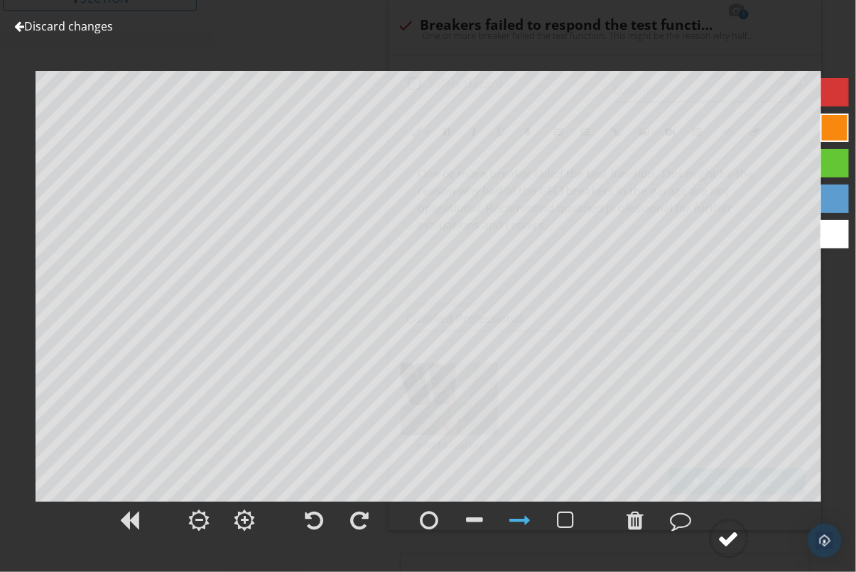
click at [737, 533] on div at bounding box center [728, 538] width 21 height 21
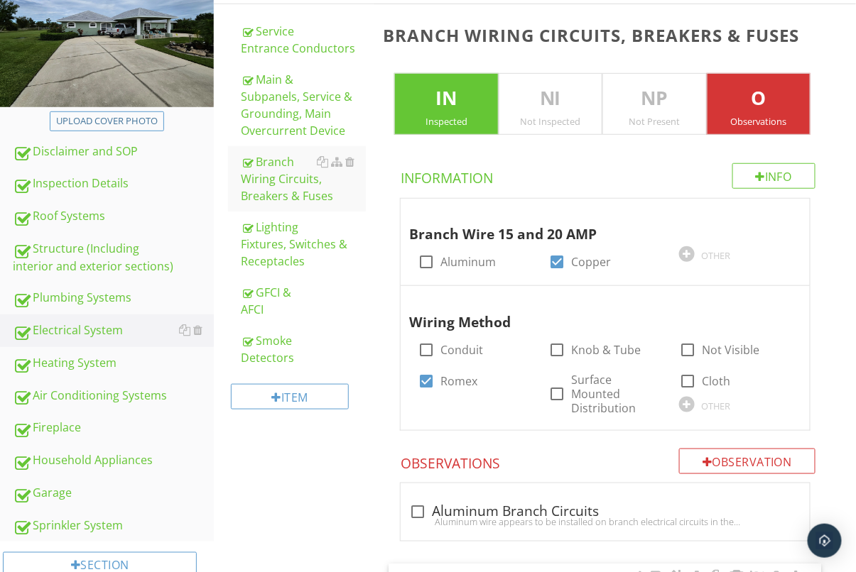
scroll to position [313, 0]
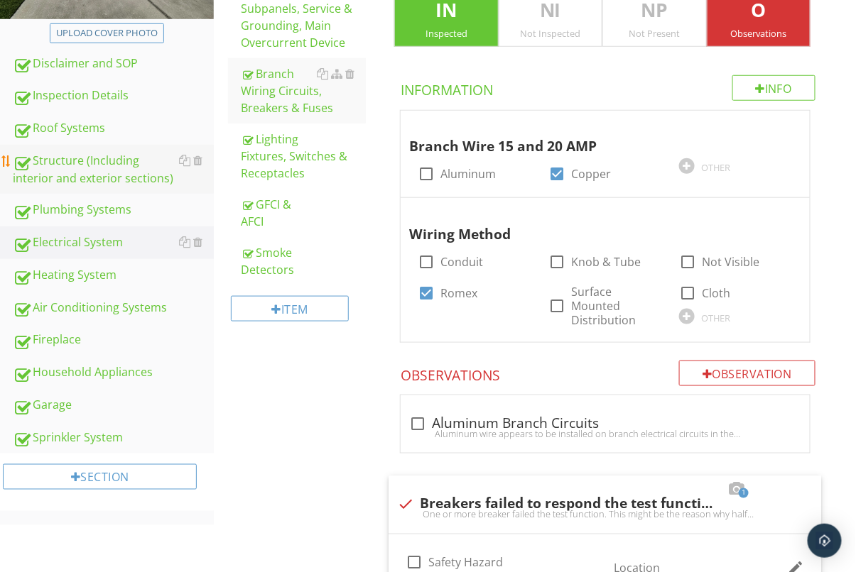
click at [90, 164] on div "Structure (Including interior and exterior sections)" at bounding box center [113, 170] width 201 height 36
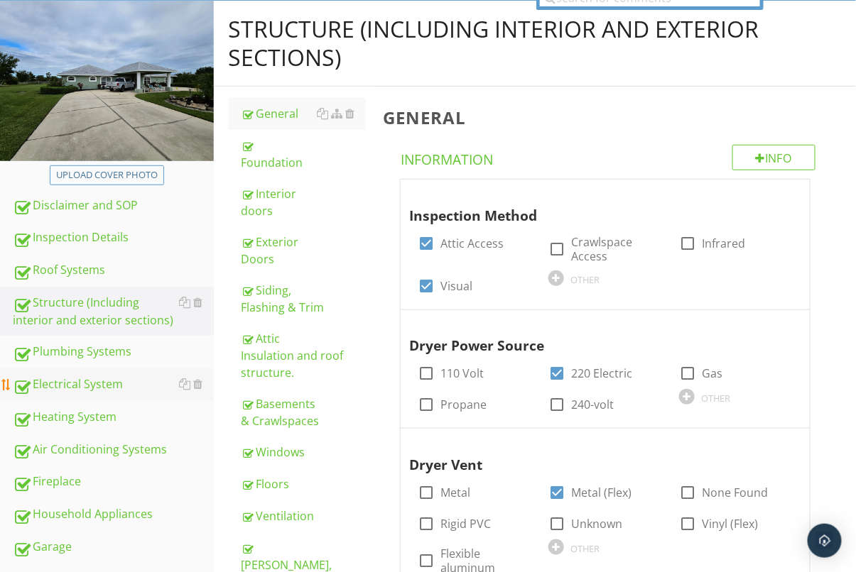
scroll to position [181, 0]
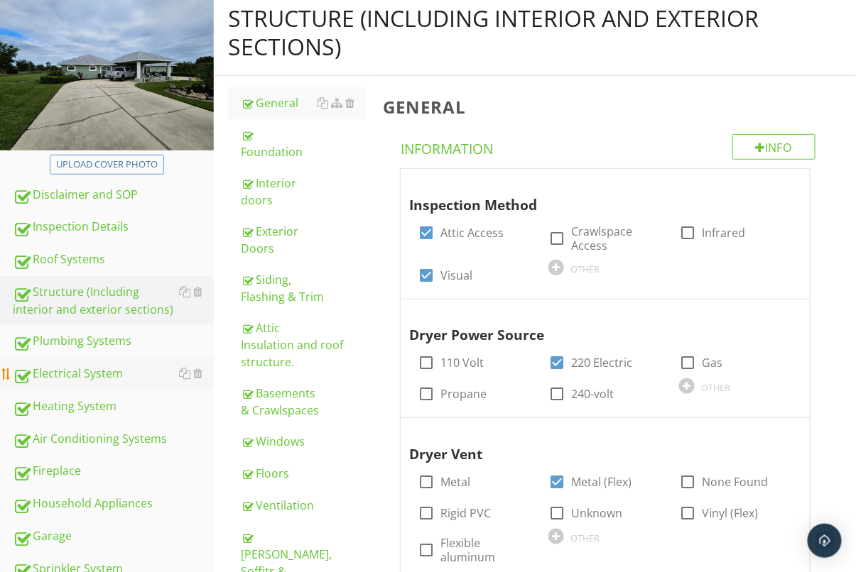
click at [82, 375] on div "Electrical System" at bounding box center [113, 374] width 201 height 18
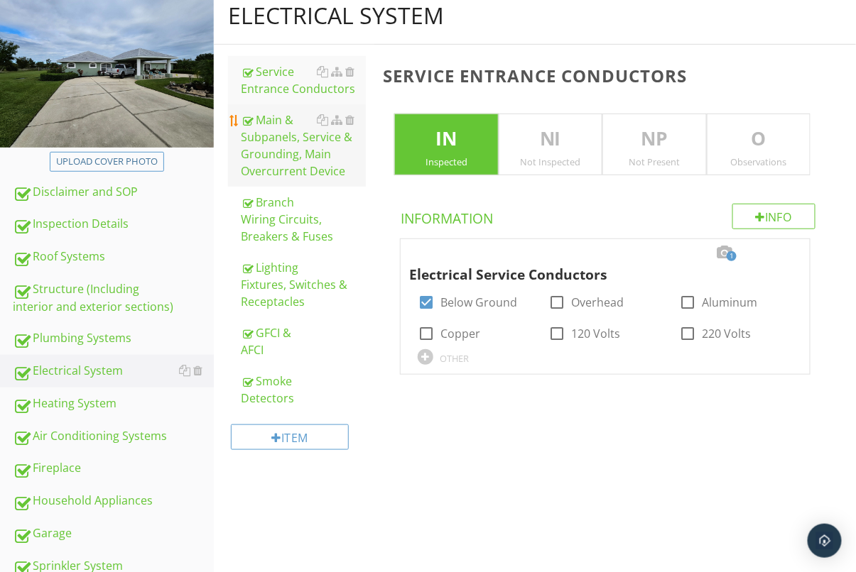
scroll to position [185, 0]
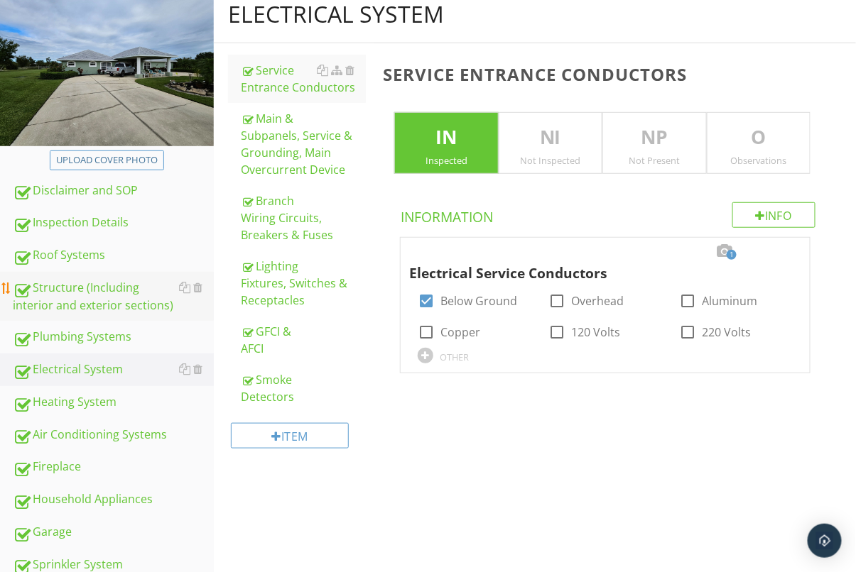
click at [106, 289] on div "Structure (Including interior and exterior sections)" at bounding box center [113, 297] width 201 height 36
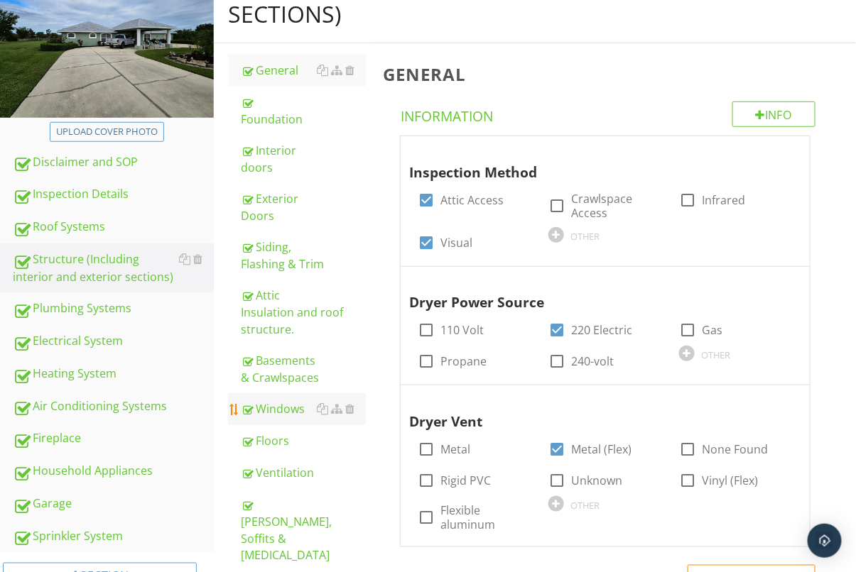
scroll to position [206, 0]
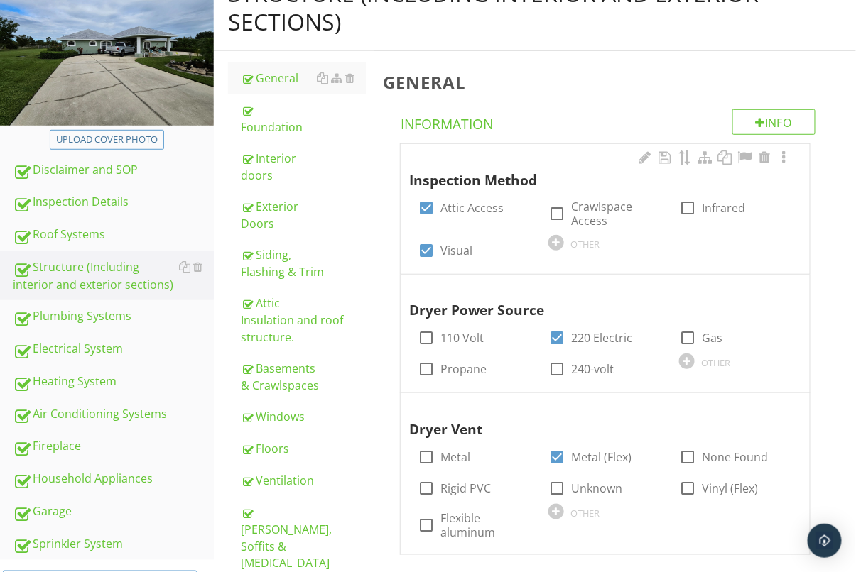
drag, startPoint x: 260, startPoint y: 184, endPoint x: 428, endPoint y: 183, distance: 168.3
click at [260, 198] on div "Exterior Doors" at bounding box center [303, 215] width 125 height 34
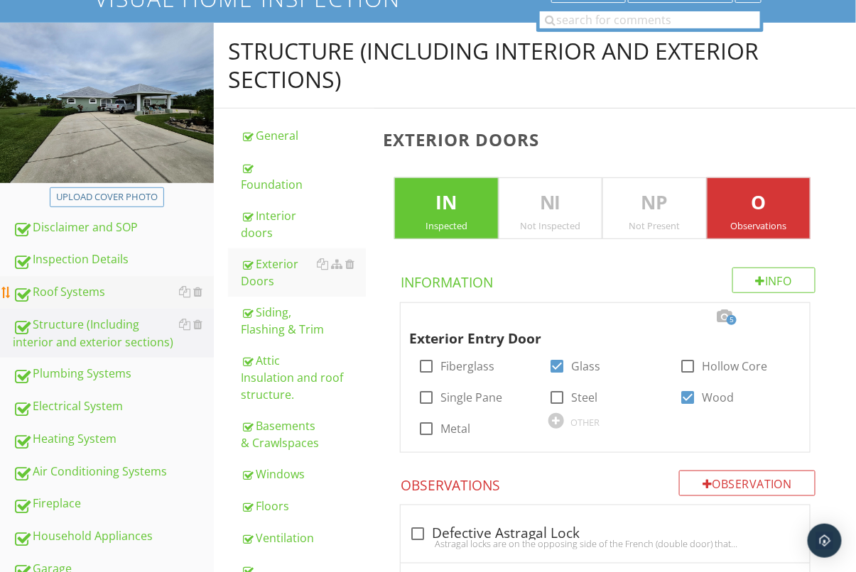
scroll to position [153, 0]
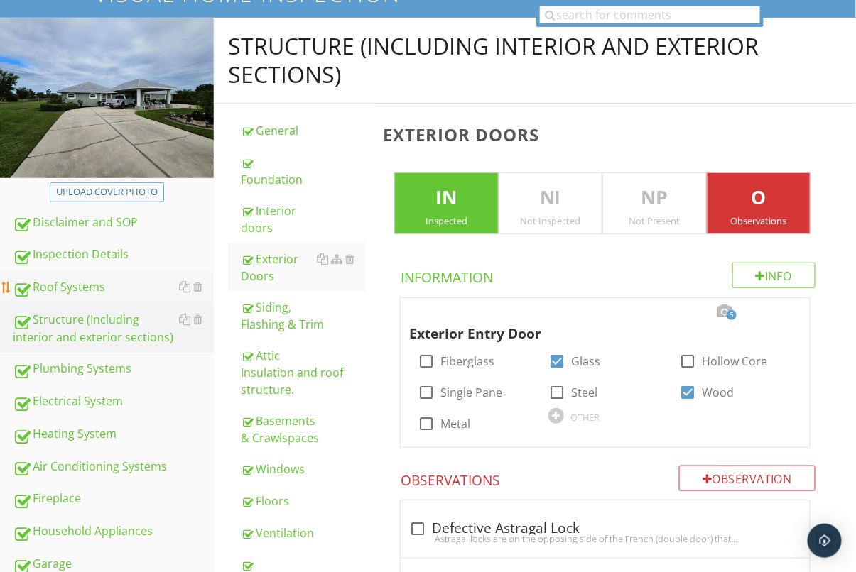
click at [91, 293] on div "Roof Systems" at bounding box center [113, 287] width 201 height 18
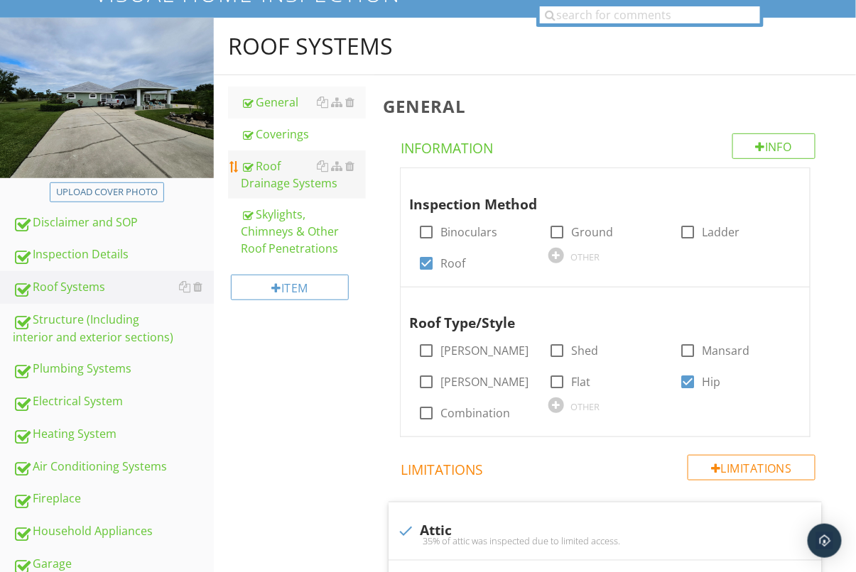
click at [294, 168] on div "Roof Drainage Systems" at bounding box center [303, 175] width 125 height 34
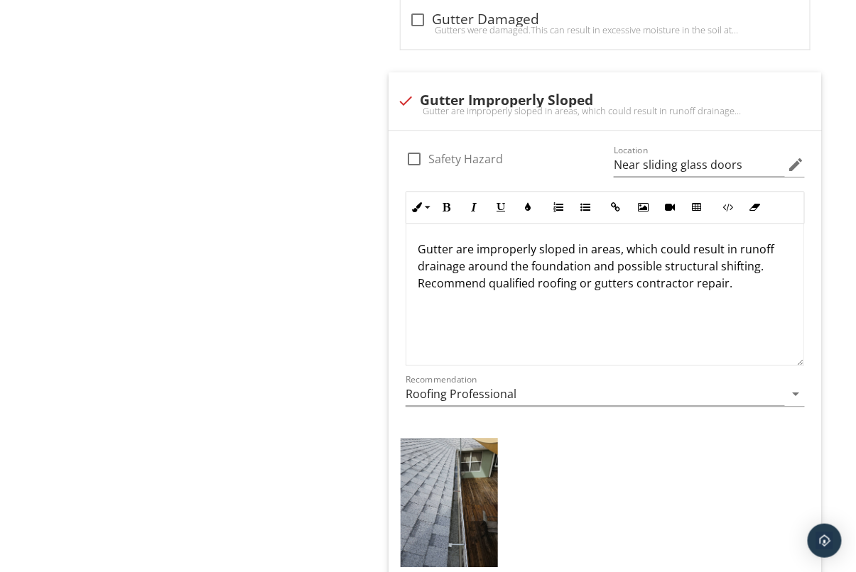
scroll to position [1034, 0]
